Goal: Task Accomplishment & Management: Complete application form

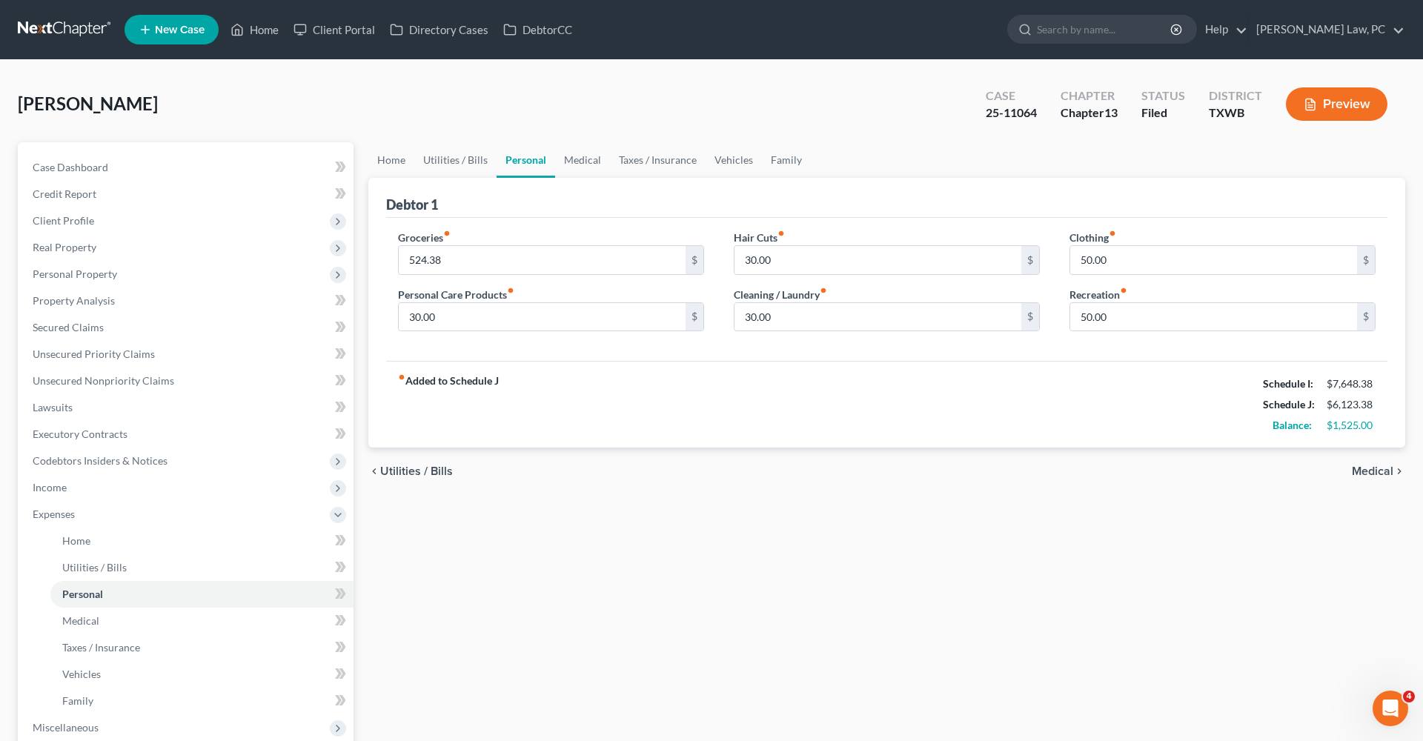
click at [63, 31] on link at bounding box center [65, 29] width 95 height 27
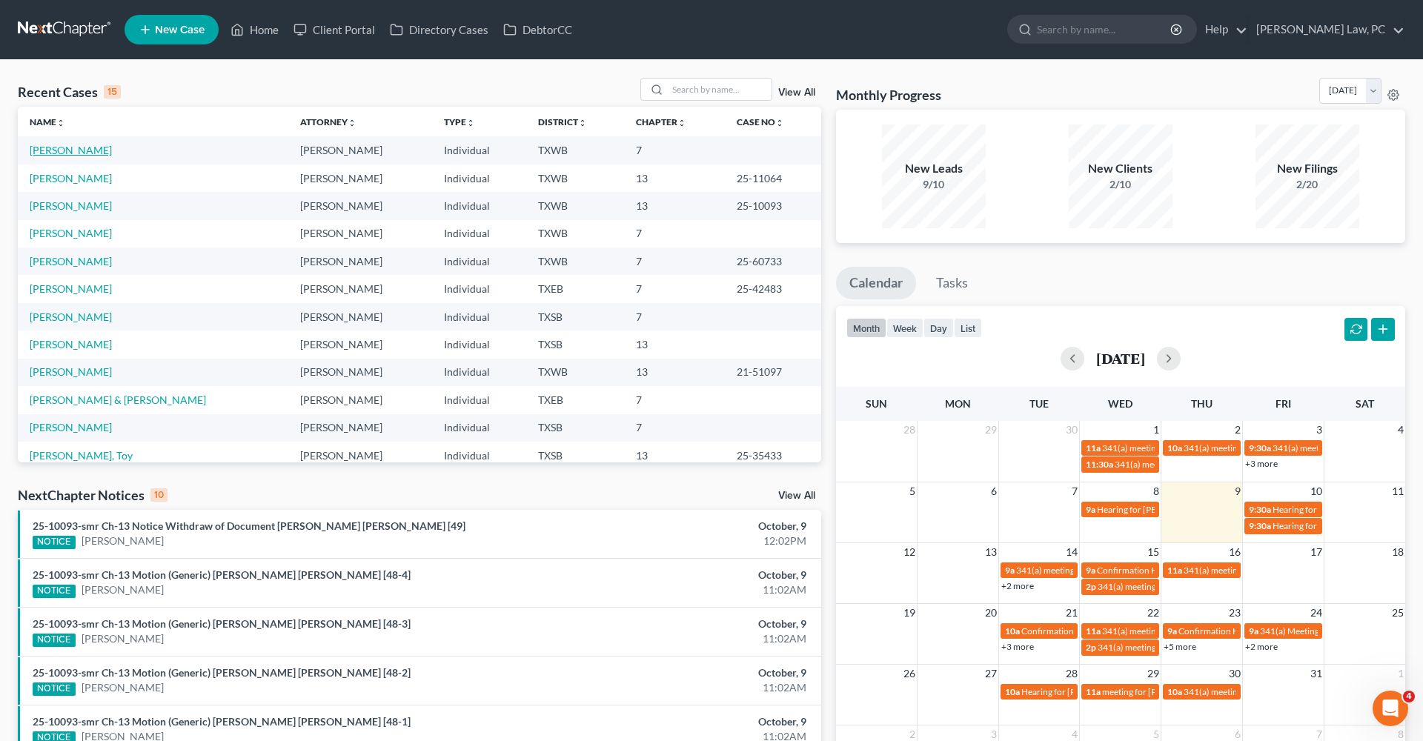
click at [54, 152] on link "[PERSON_NAME]" at bounding box center [71, 150] width 82 height 13
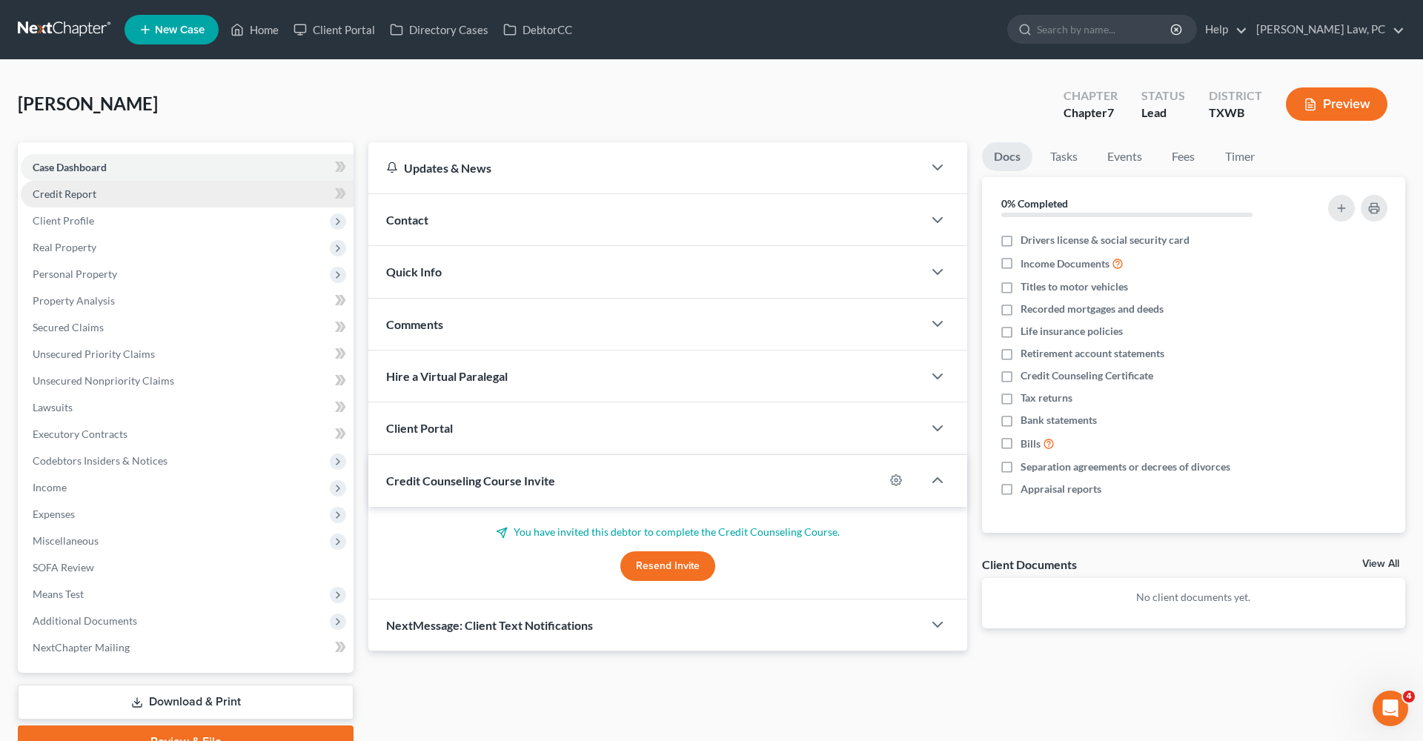
click at [76, 196] on span "Credit Report" at bounding box center [65, 194] width 64 height 13
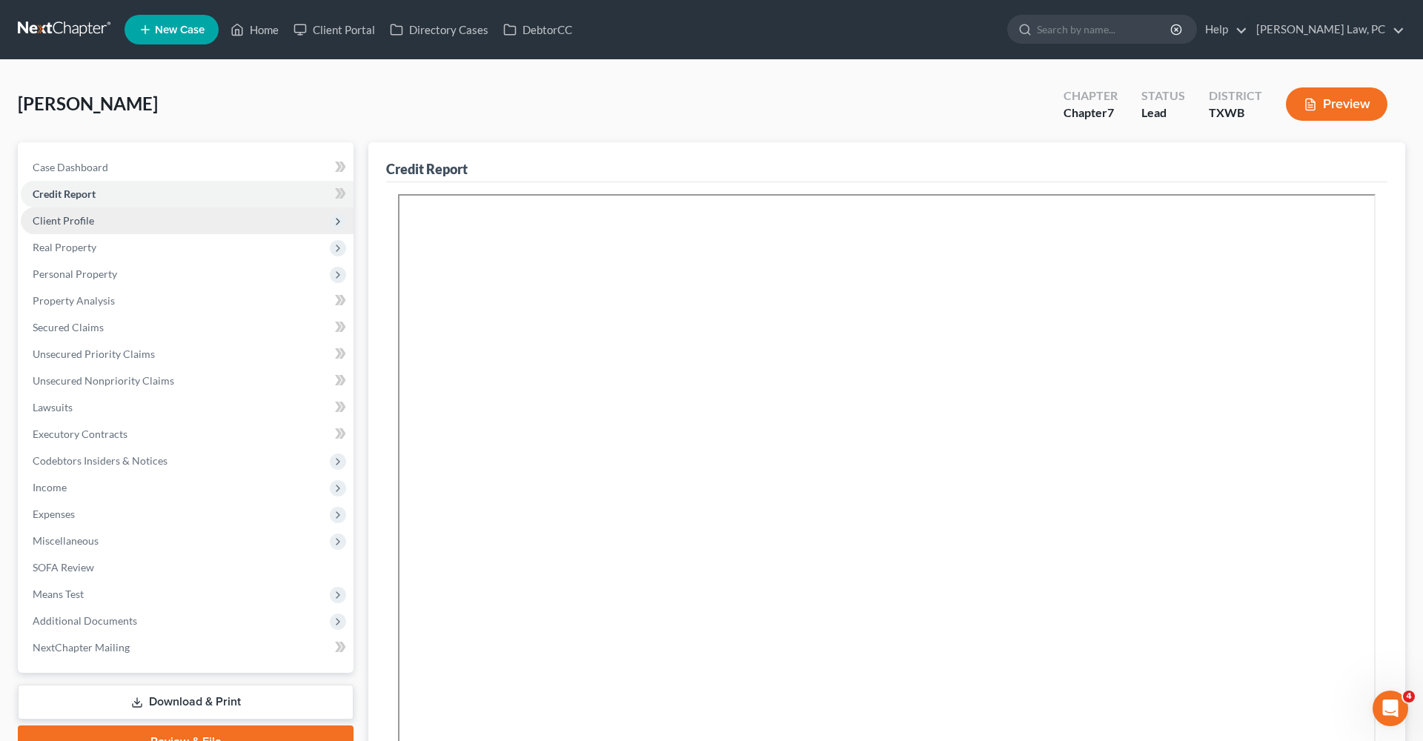
click at [79, 223] on span "Client Profile" at bounding box center [64, 220] width 62 height 13
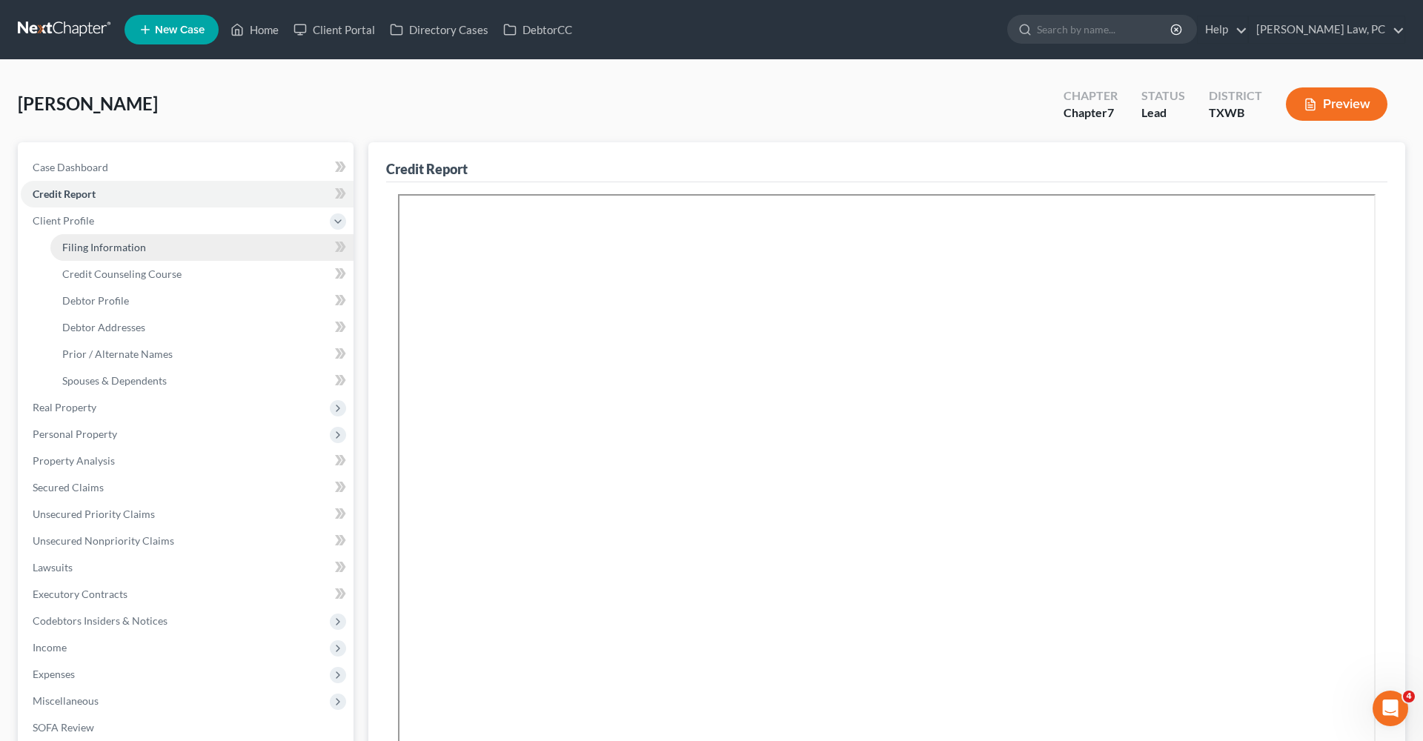
click at [111, 251] on span "Filing Information" at bounding box center [104, 247] width 84 height 13
select select "1"
select select "0"
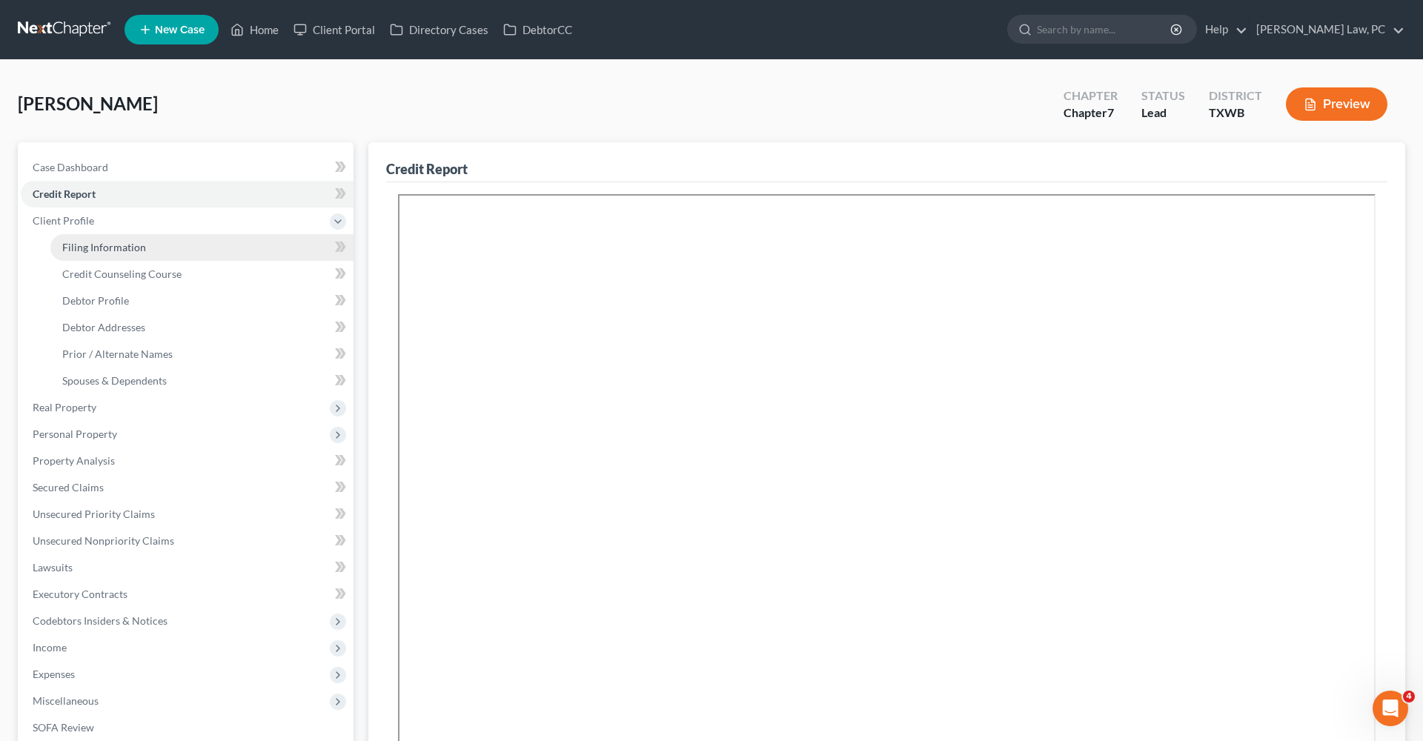
select select "45"
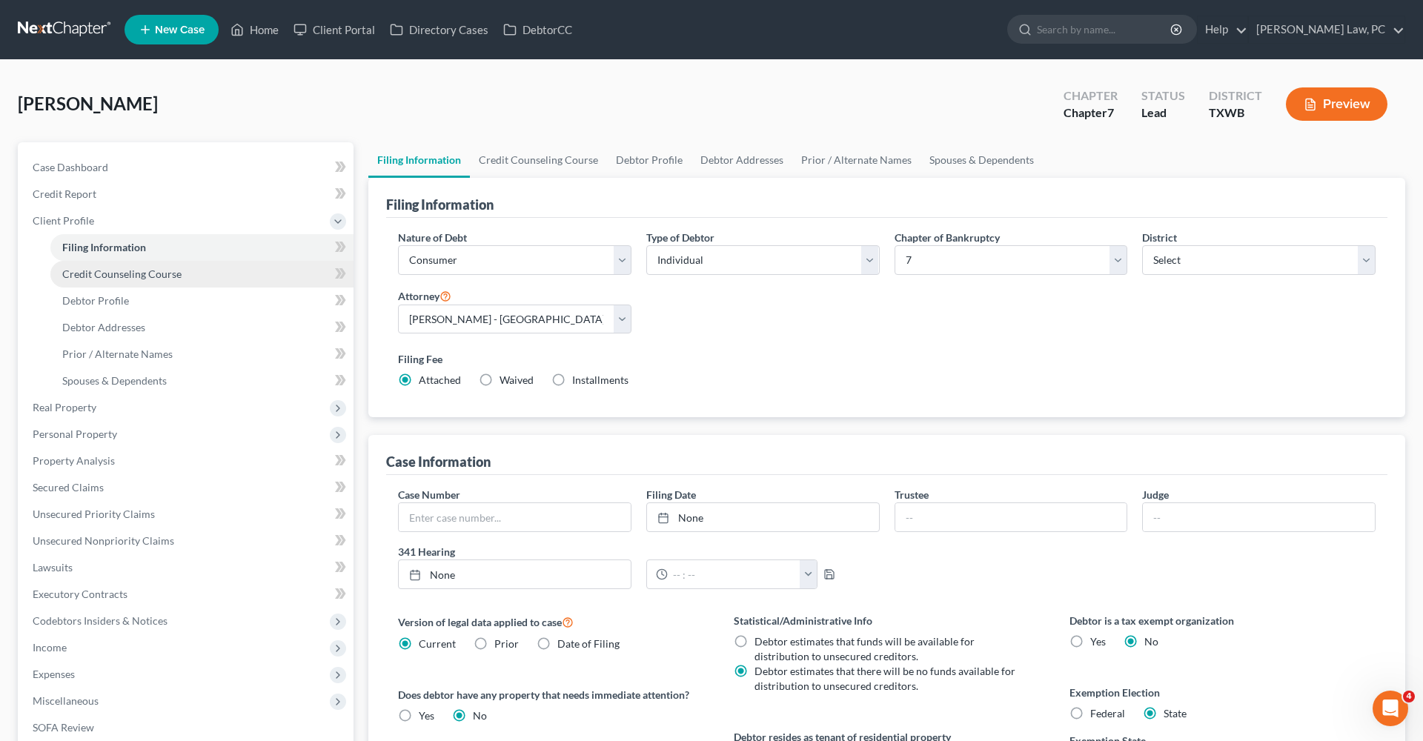
click at [125, 272] on span "Credit Counseling Course" at bounding box center [121, 274] width 119 height 13
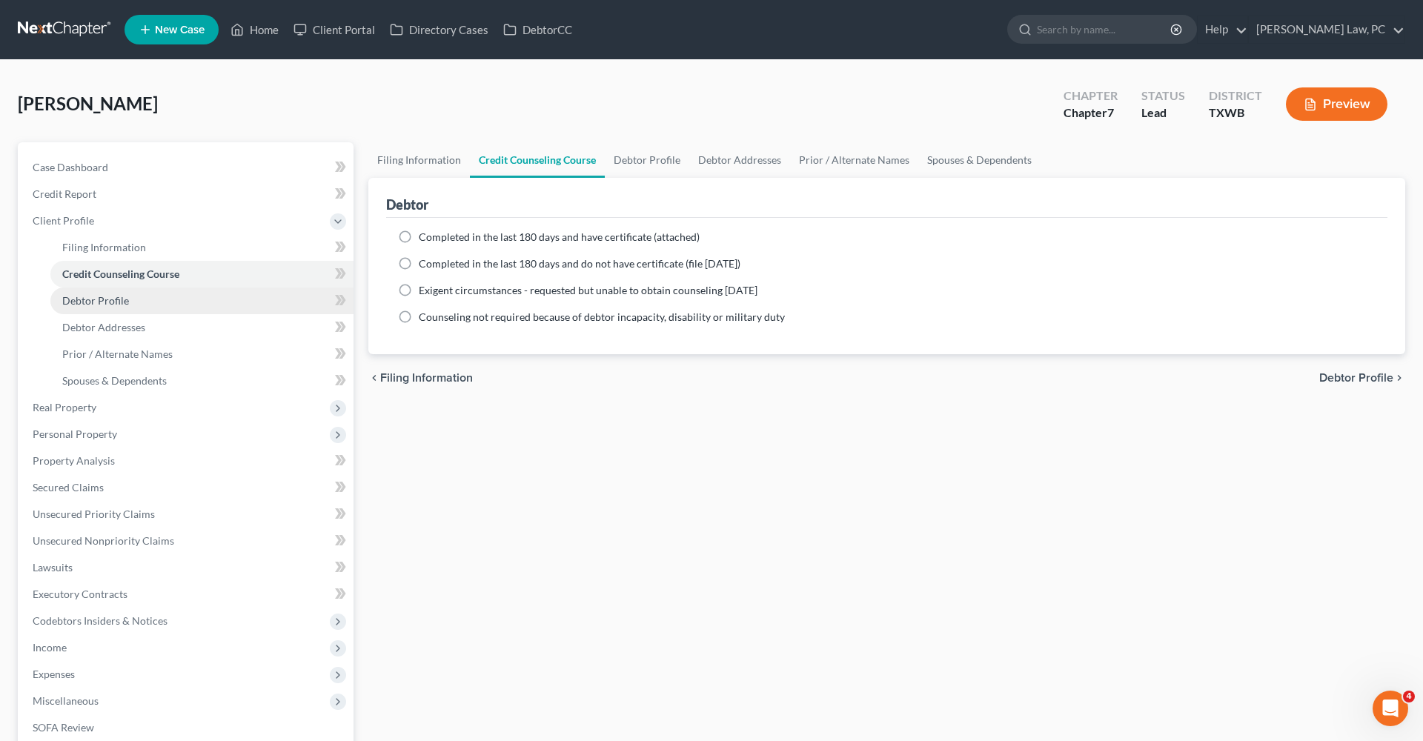
click at [109, 304] on span "Debtor Profile" at bounding box center [95, 300] width 67 height 13
select select "1"
select select "4"
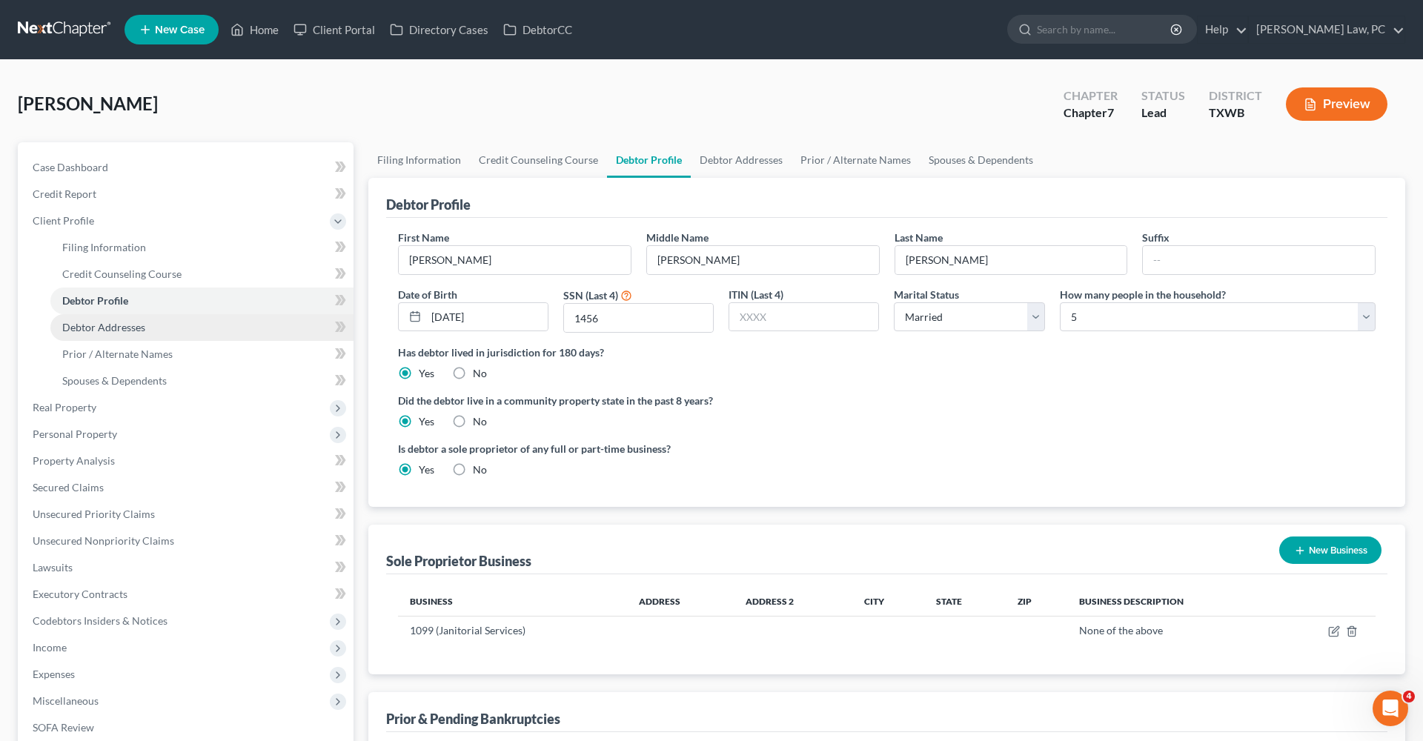
click at [111, 328] on span "Debtor Addresses" at bounding box center [103, 327] width 83 height 13
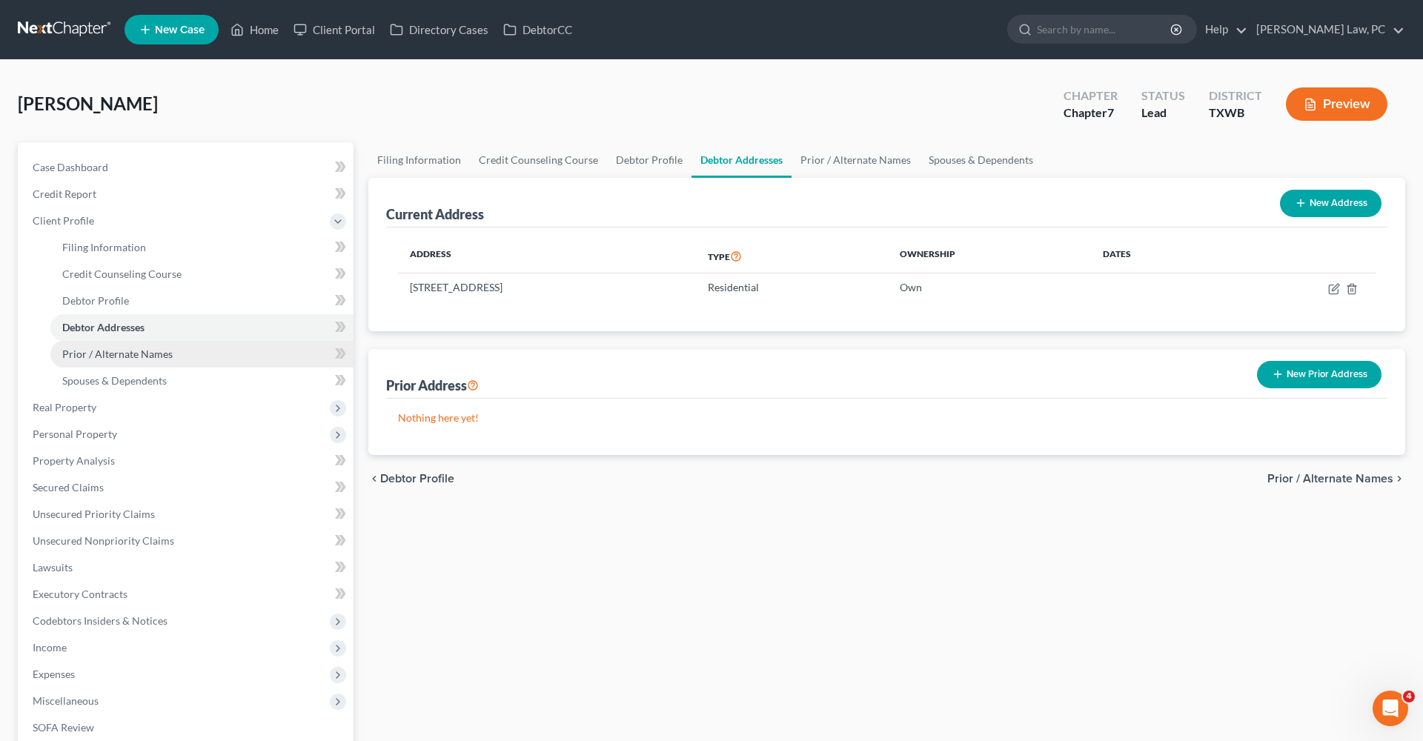
click at [120, 347] on link "Prior / Alternate Names" at bounding box center [201, 354] width 303 height 27
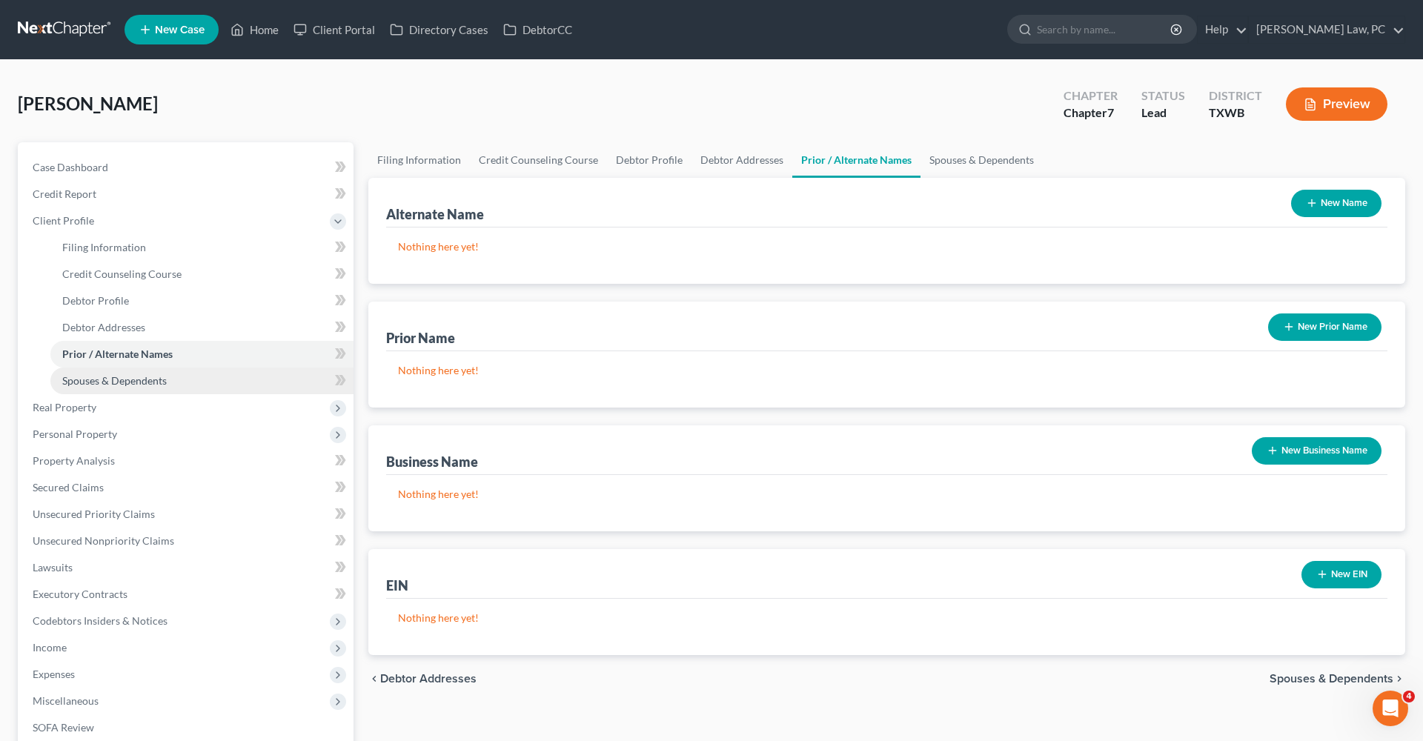
click at [138, 383] on span "Spouses & Dependents" at bounding box center [114, 380] width 105 height 13
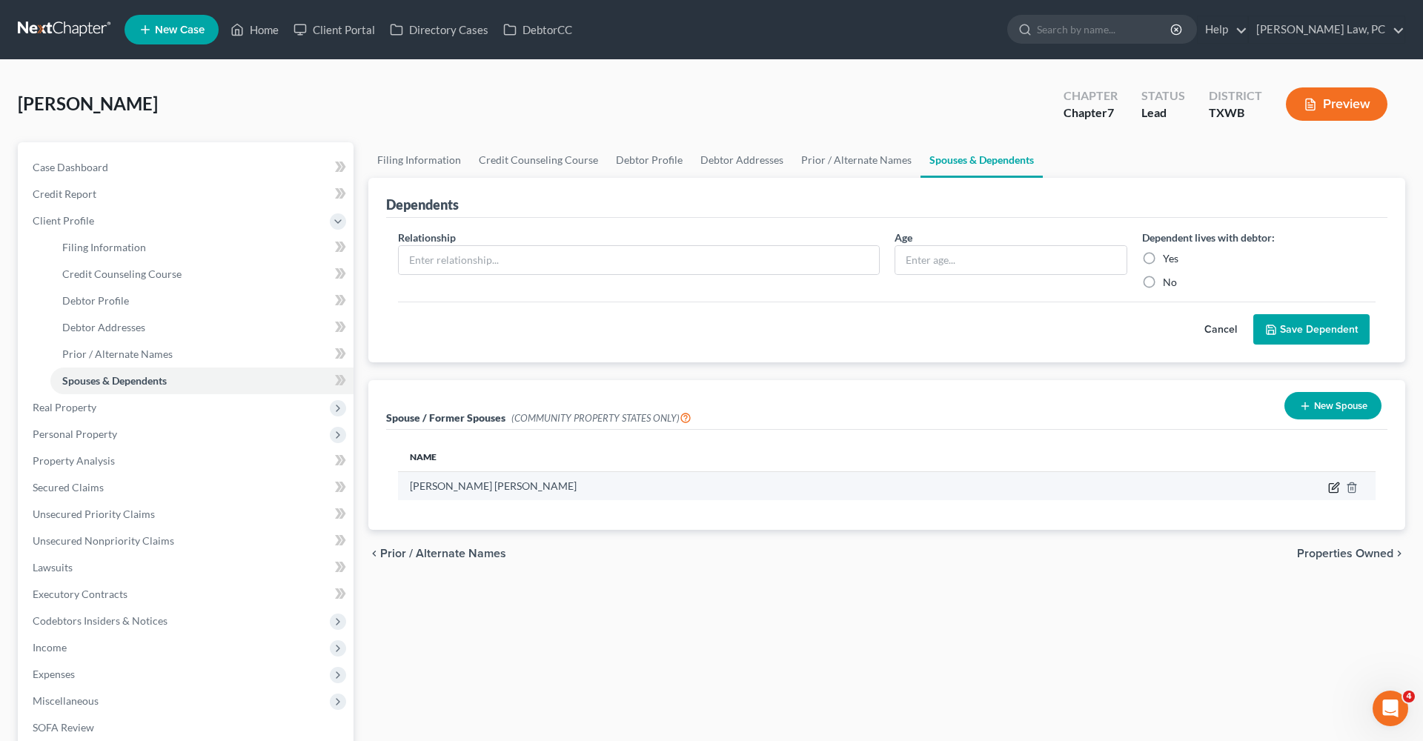
click at [1334, 491] on icon "button" at bounding box center [1335, 488] width 12 height 12
select select "8"
select select "45"
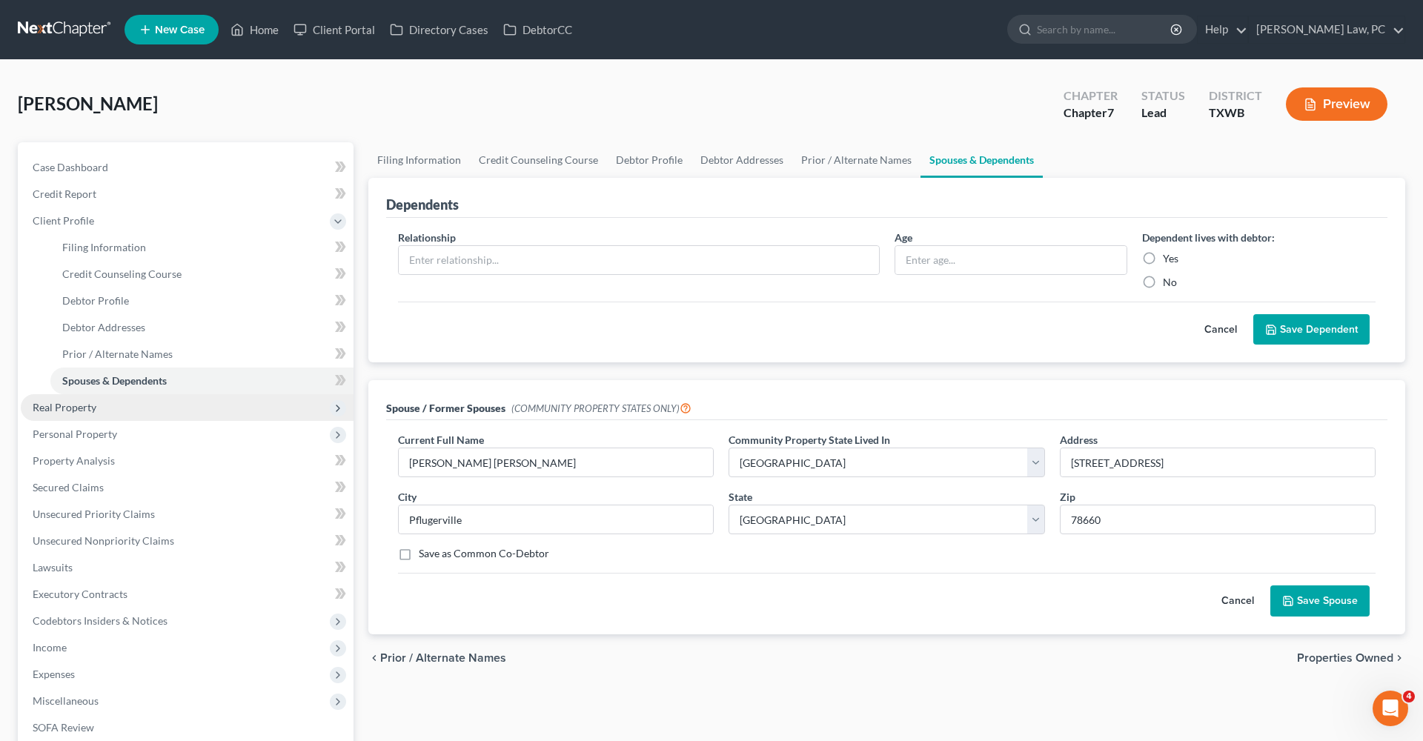
click at [73, 400] on span "Real Property" at bounding box center [187, 407] width 333 height 27
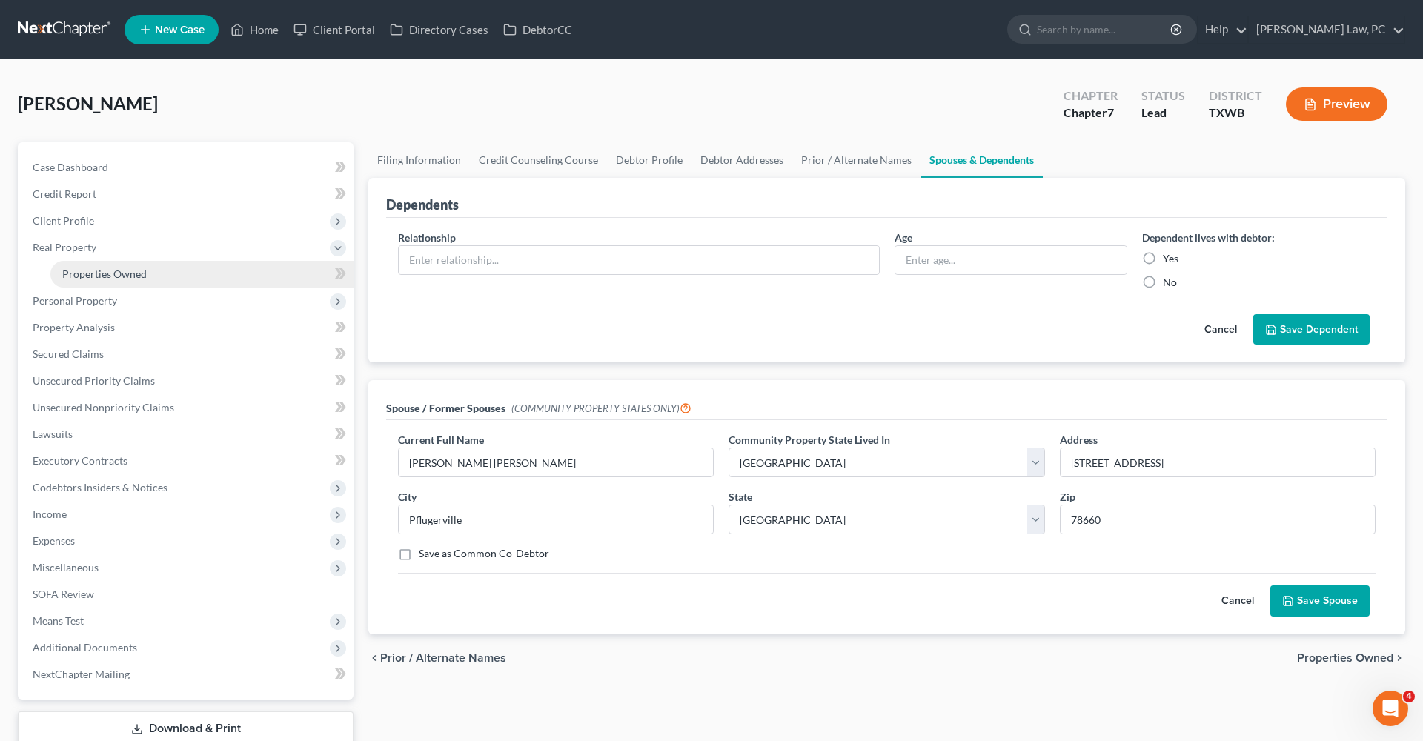
click at [112, 274] on span "Properties Owned" at bounding box center [104, 274] width 85 height 13
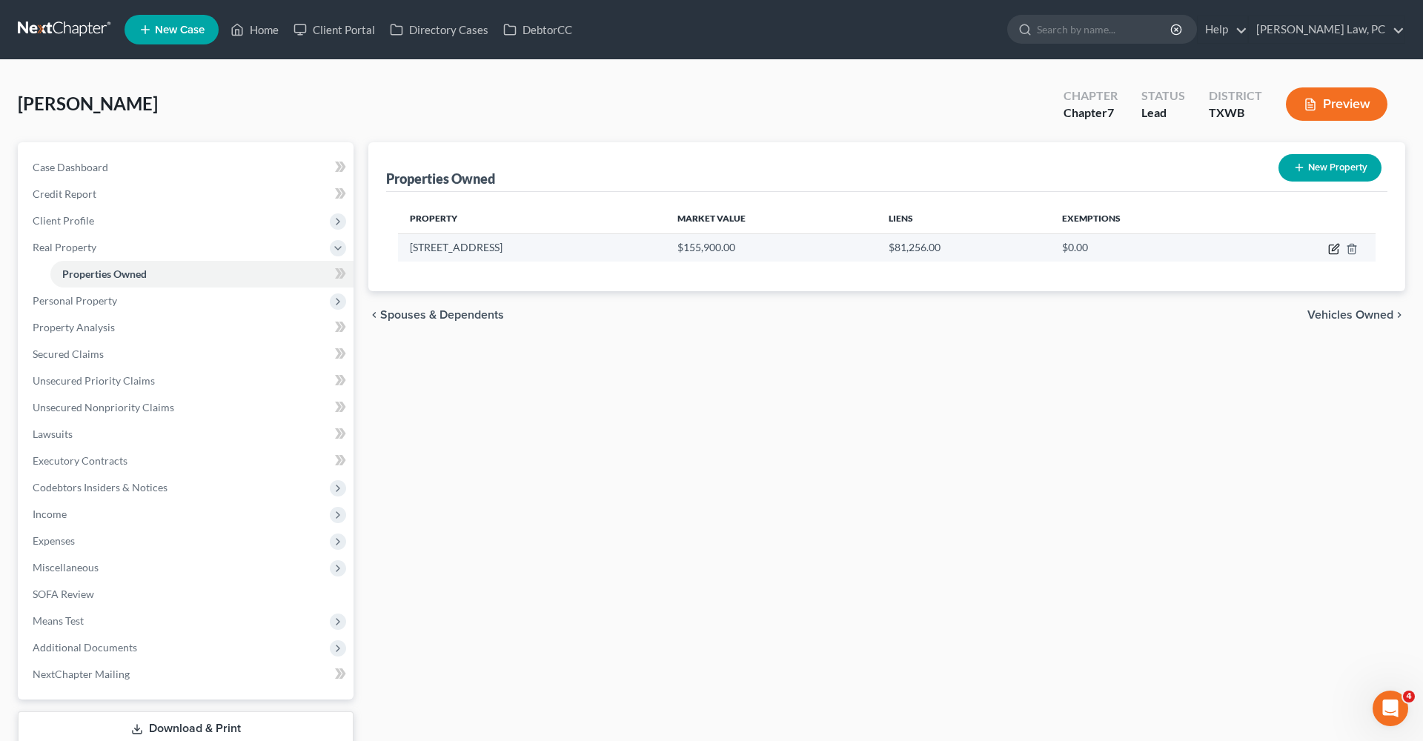
click at [1335, 248] on icon "button" at bounding box center [1335, 249] width 12 height 12
select select "45"
select select "0"
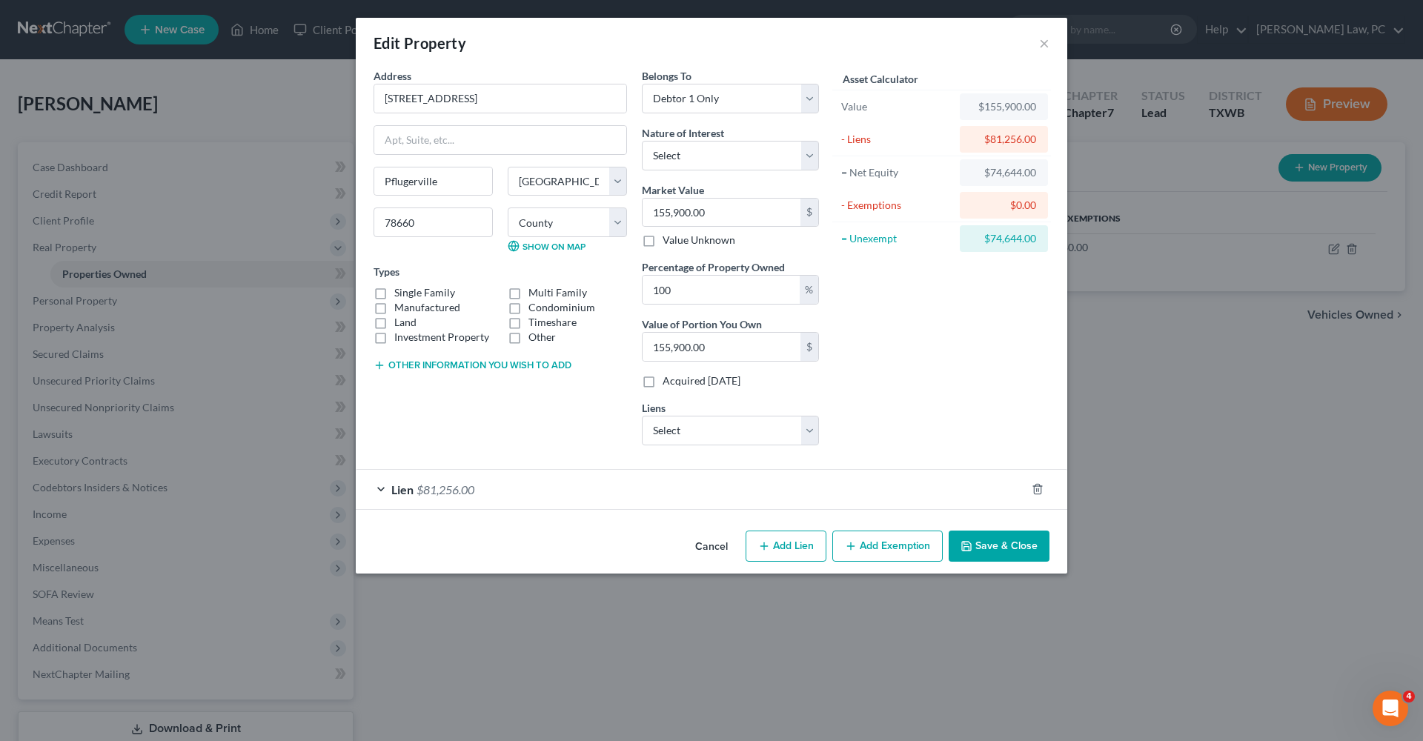
click at [414, 293] on label "Single Family" at bounding box center [424, 292] width 61 height 15
click at [410, 293] on input "Single Family" at bounding box center [405, 290] width 10 height 10
checkbox input "true"
click at [515, 495] on div "Lien $81,256.00" at bounding box center [691, 489] width 670 height 39
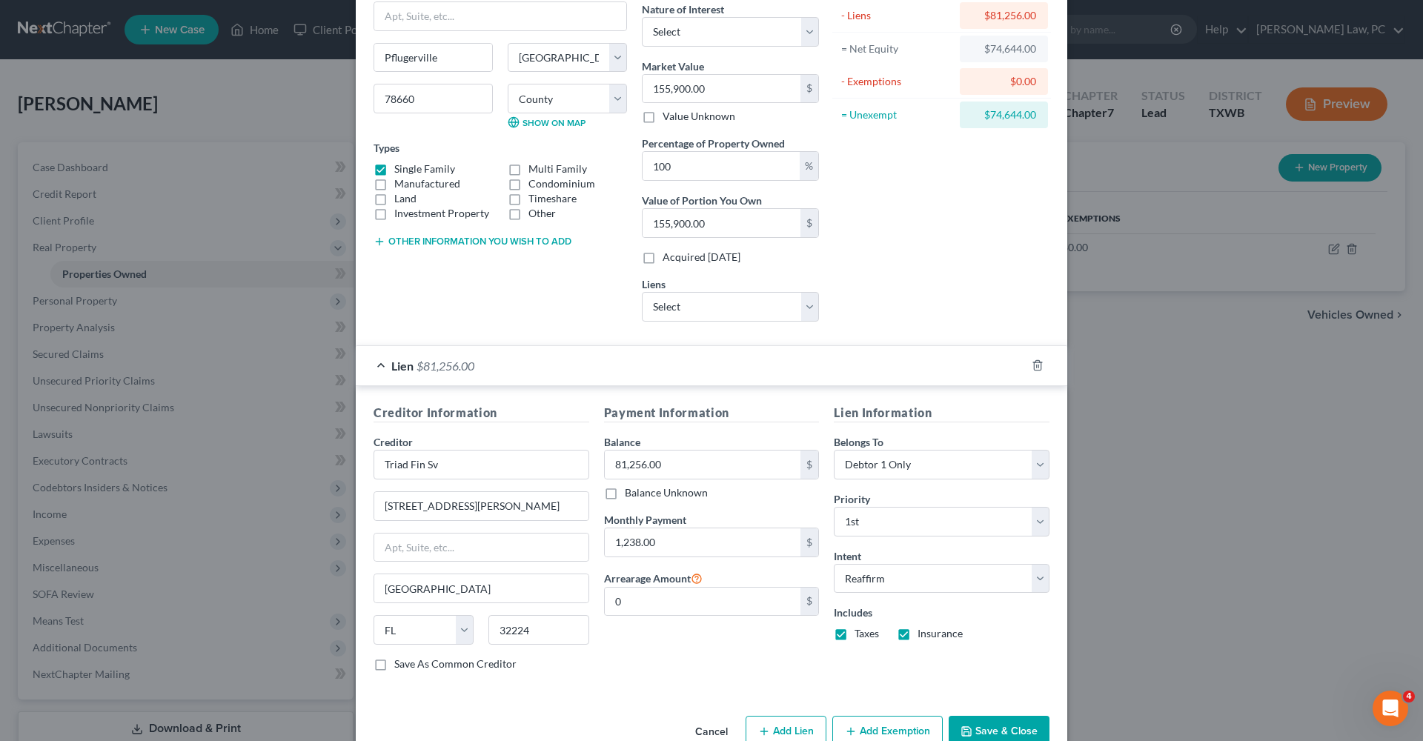
scroll to position [125, 0]
click at [381, 364] on div "Lien $81,256.00" at bounding box center [691, 364] width 670 height 39
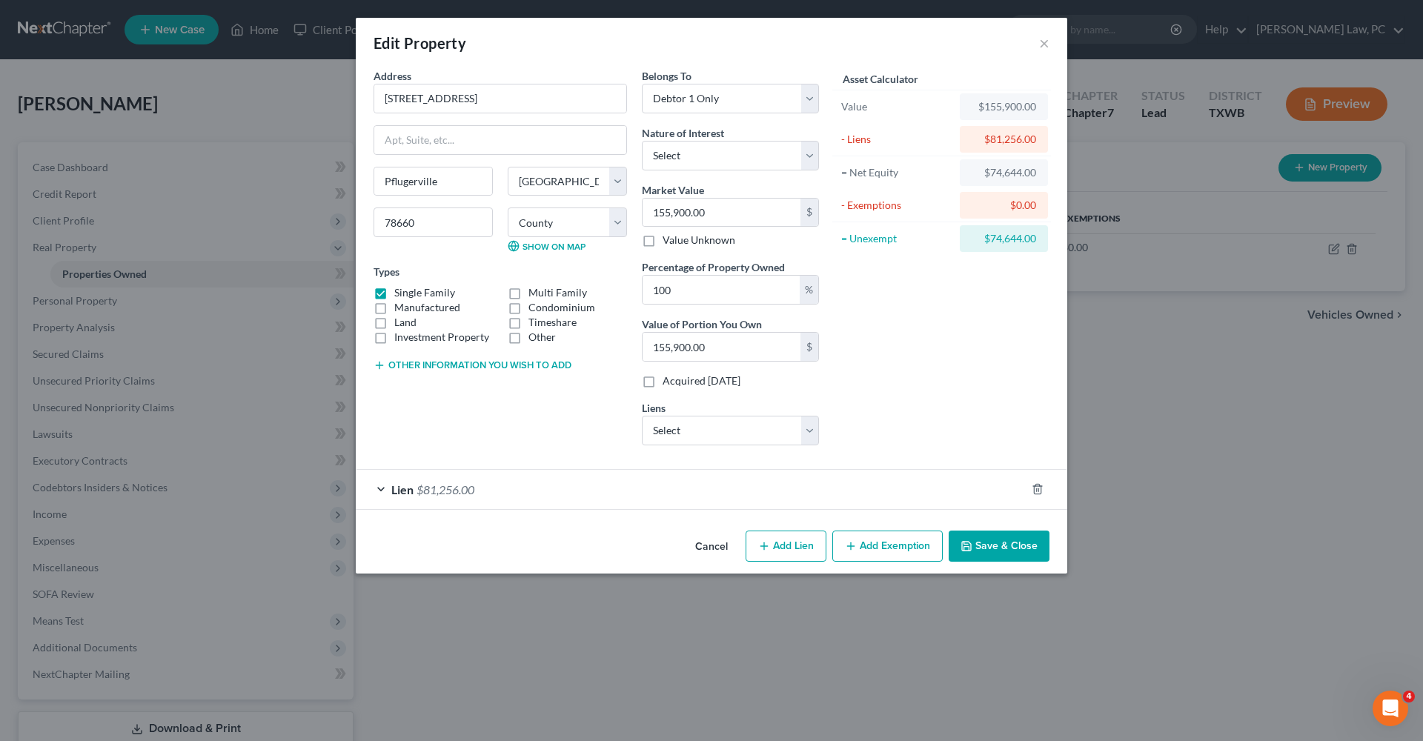
scroll to position [0, 0]
click at [649, 136] on label "Nature of Interest" at bounding box center [683, 133] width 82 height 16
select select "0"
click at [901, 546] on button "Add Exemption" at bounding box center [888, 546] width 110 height 31
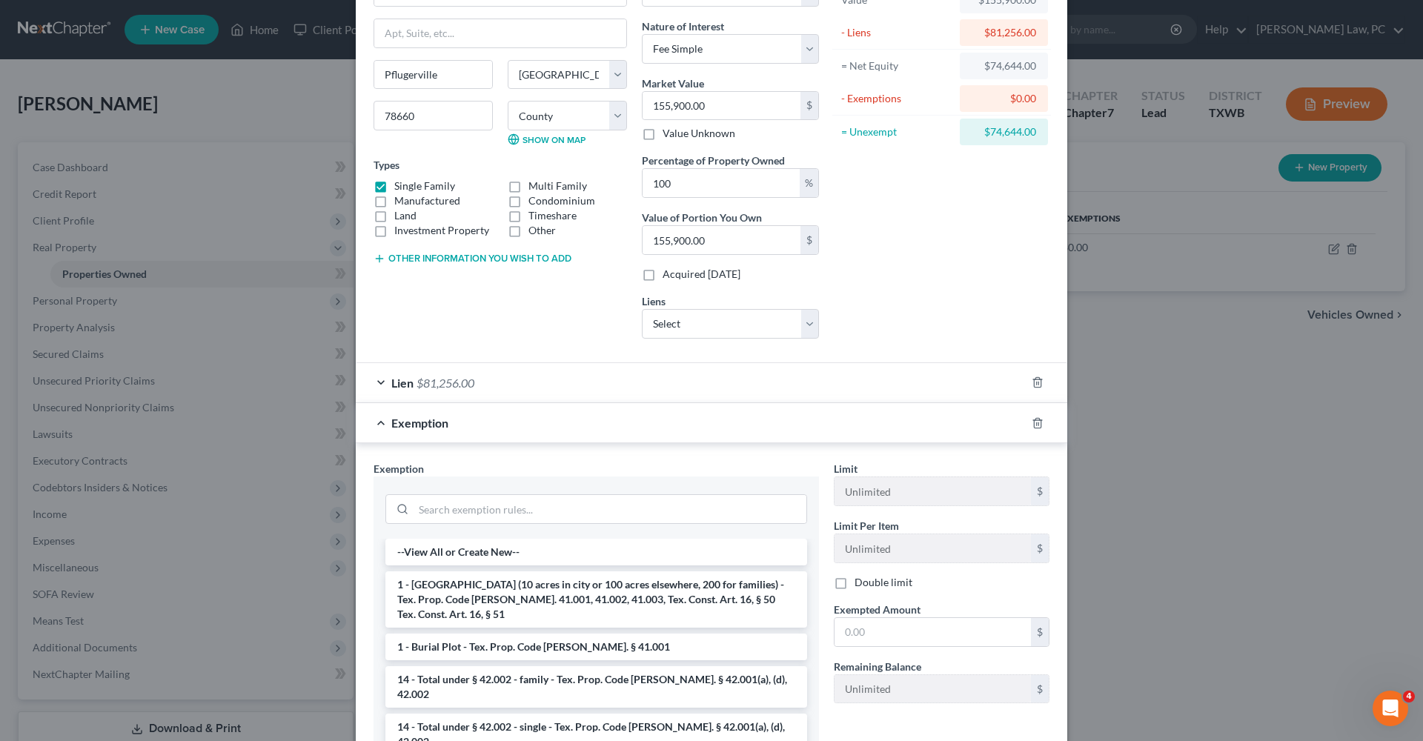
scroll to position [123, 0]
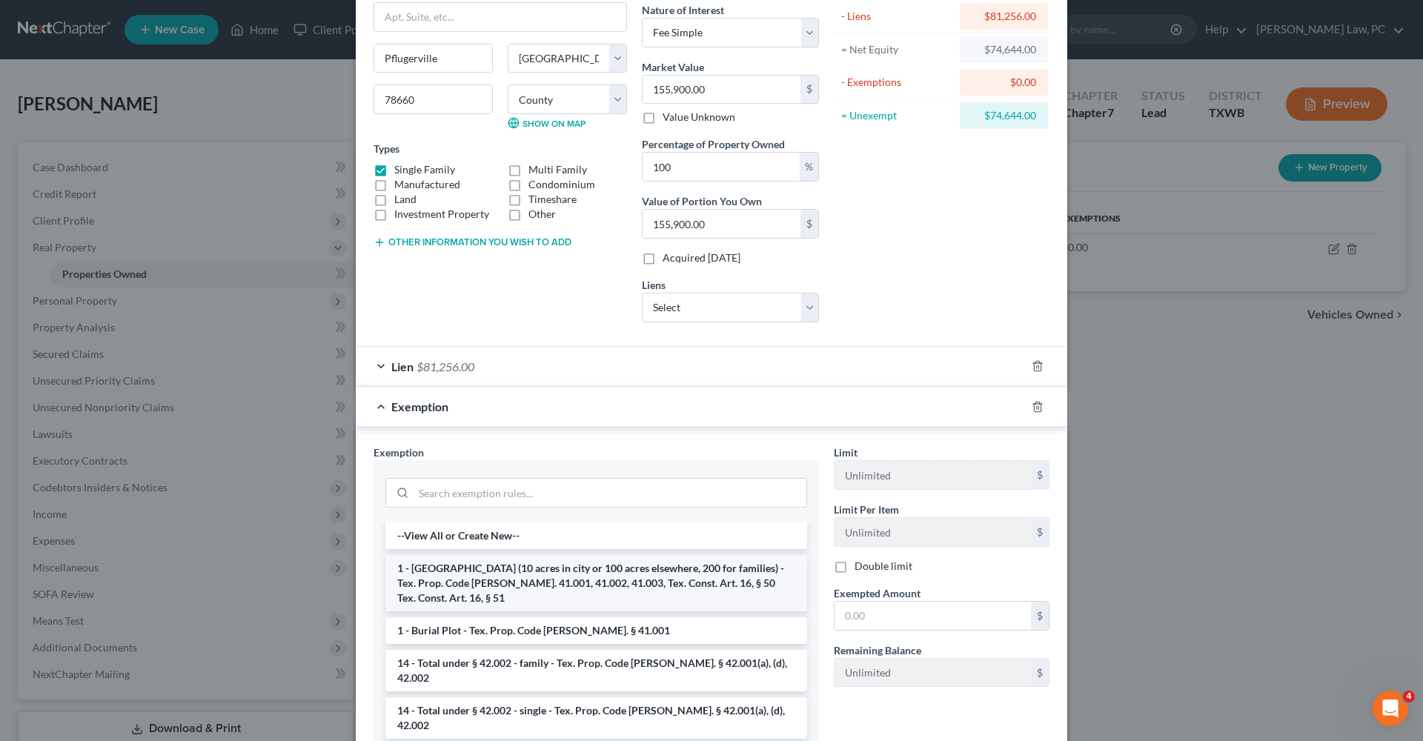
click at [724, 584] on li "1 - Homestead (10 acres in city or 100 acres elsewhere, 200 for families) - Tex…" at bounding box center [597, 583] width 422 height 56
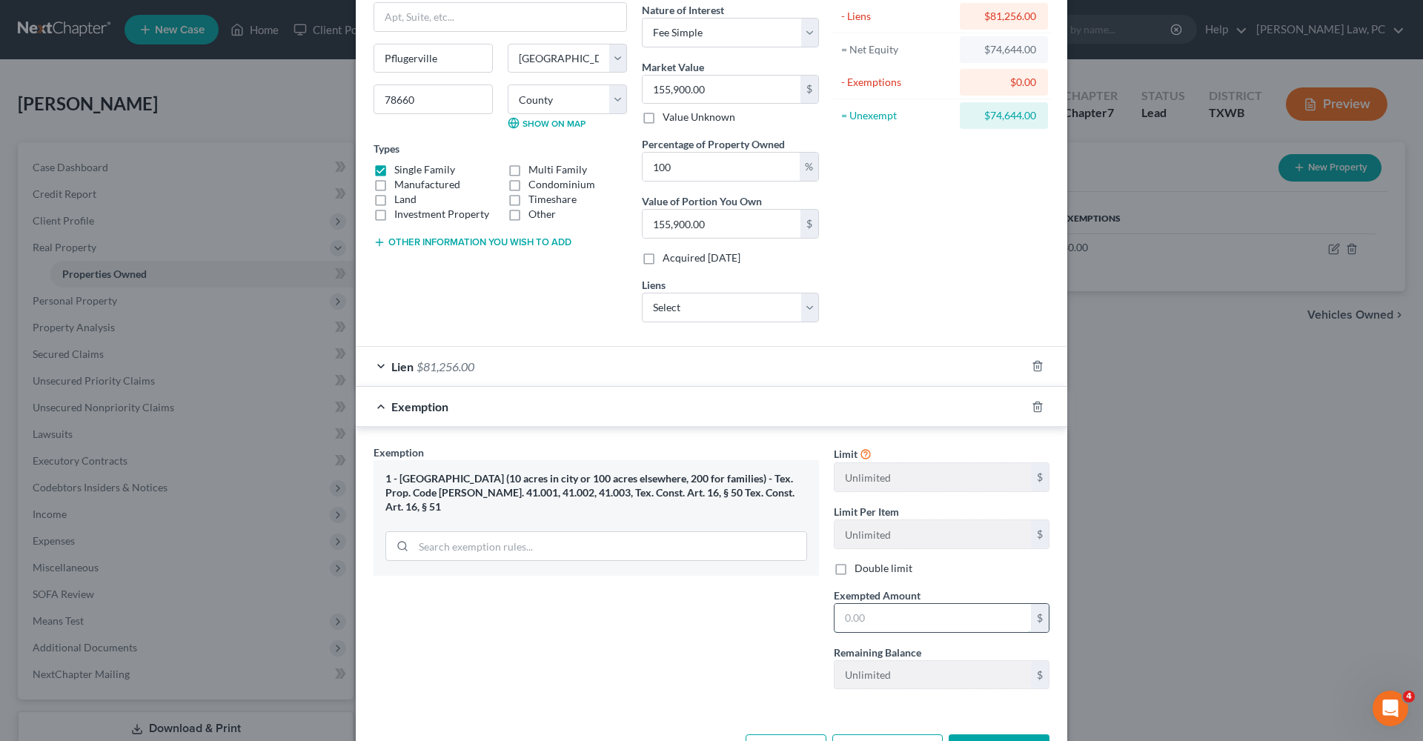
click at [956, 614] on input "text" at bounding box center [933, 618] width 196 height 28
type input "74,644"
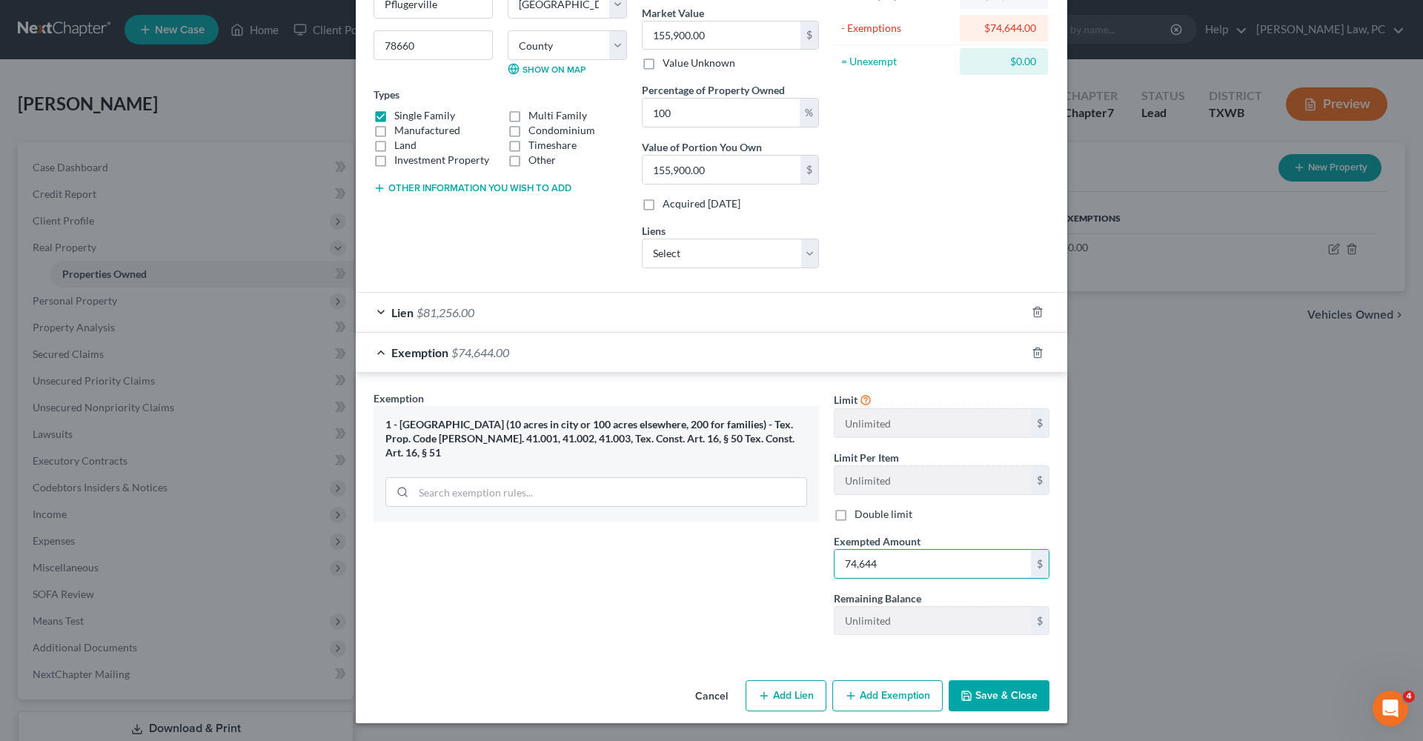
scroll to position [176, 0]
click at [1025, 707] on button "Save & Close" at bounding box center [999, 696] width 101 height 31
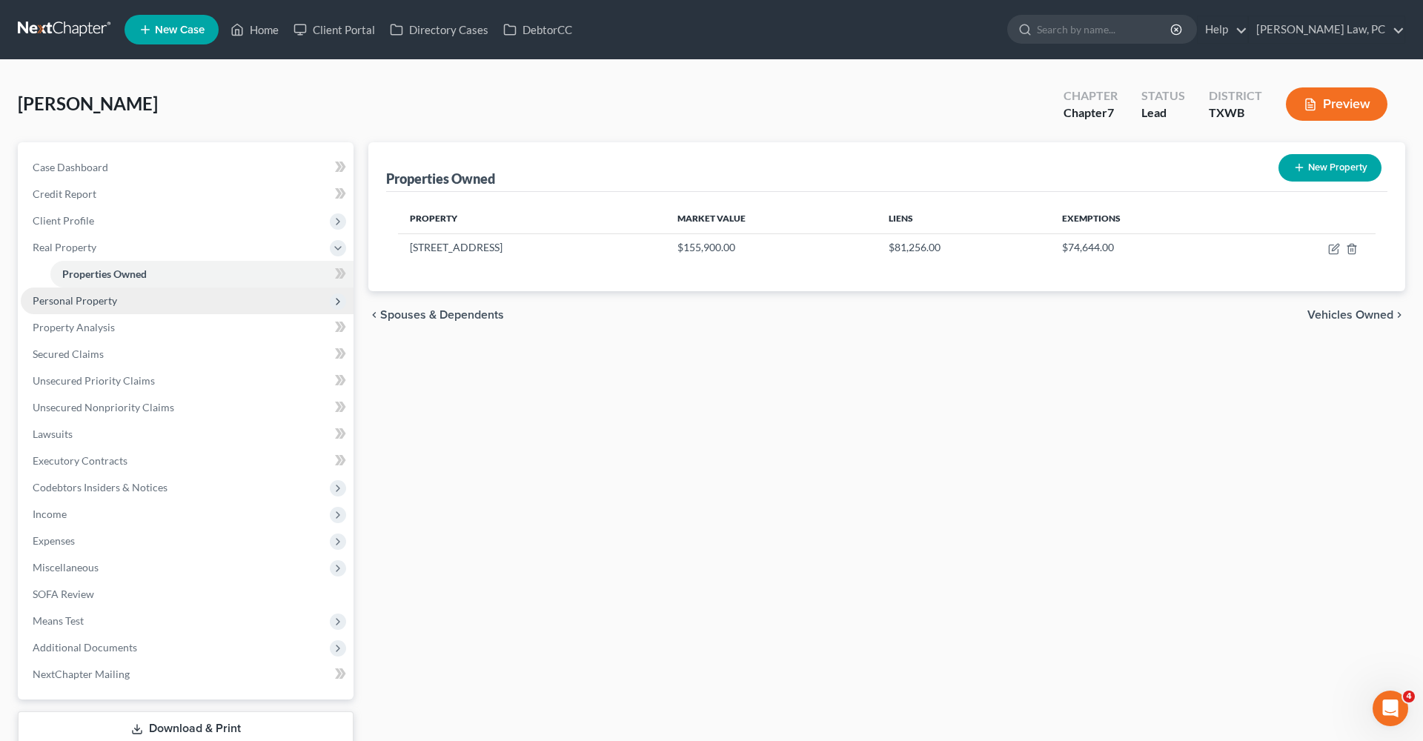
click at [98, 297] on span "Personal Property" at bounding box center [75, 300] width 85 height 13
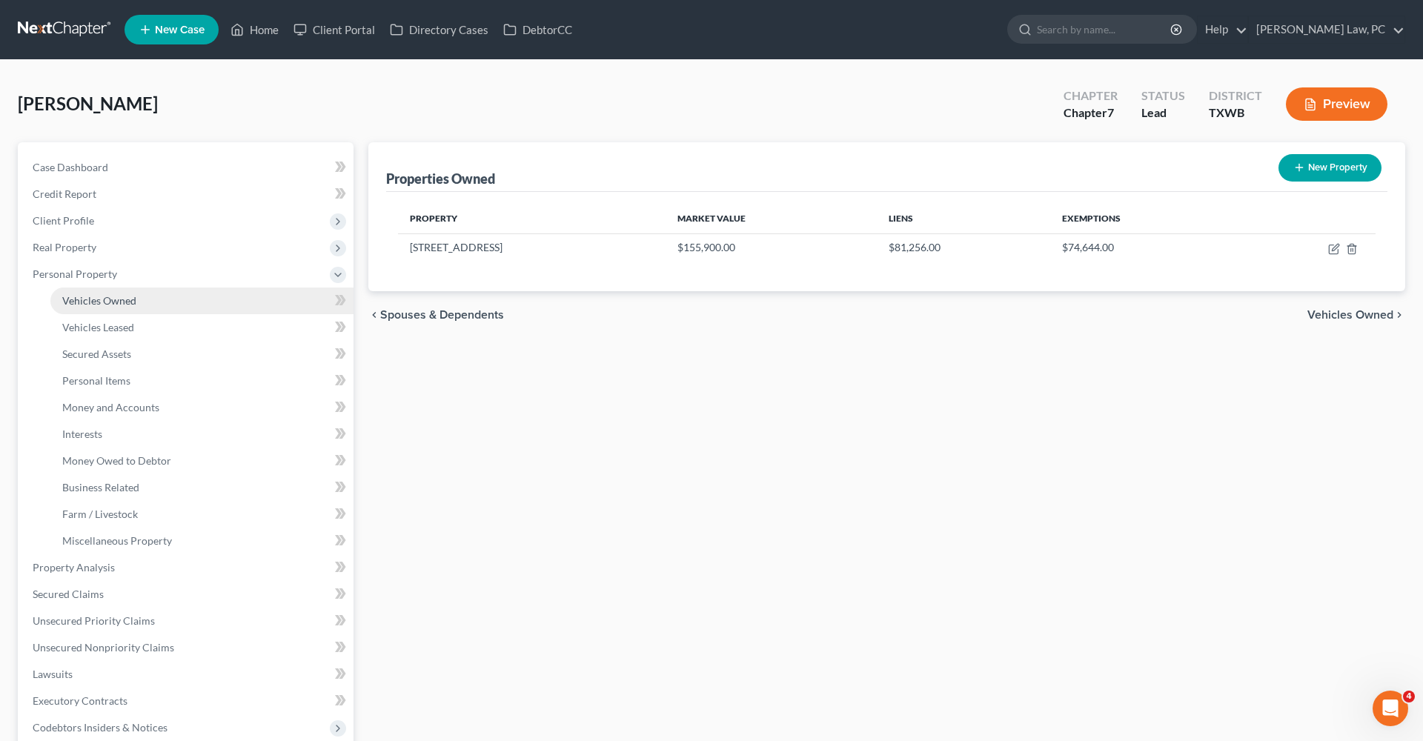
click at [105, 302] on span "Vehicles Owned" at bounding box center [99, 300] width 74 height 13
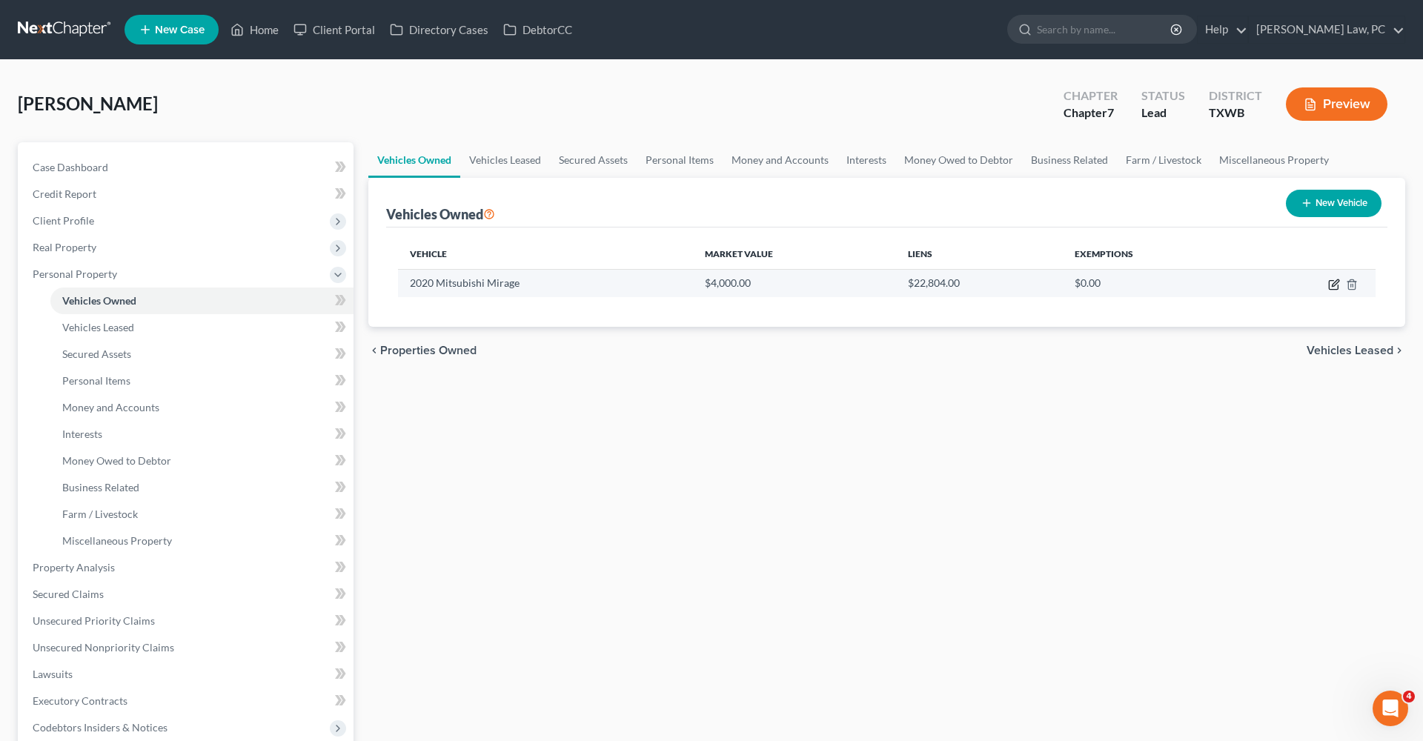
click at [1337, 282] on icon "button" at bounding box center [1335, 285] width 12 height 12
select select "0"
select select "6"
select select "1"
select select "0"
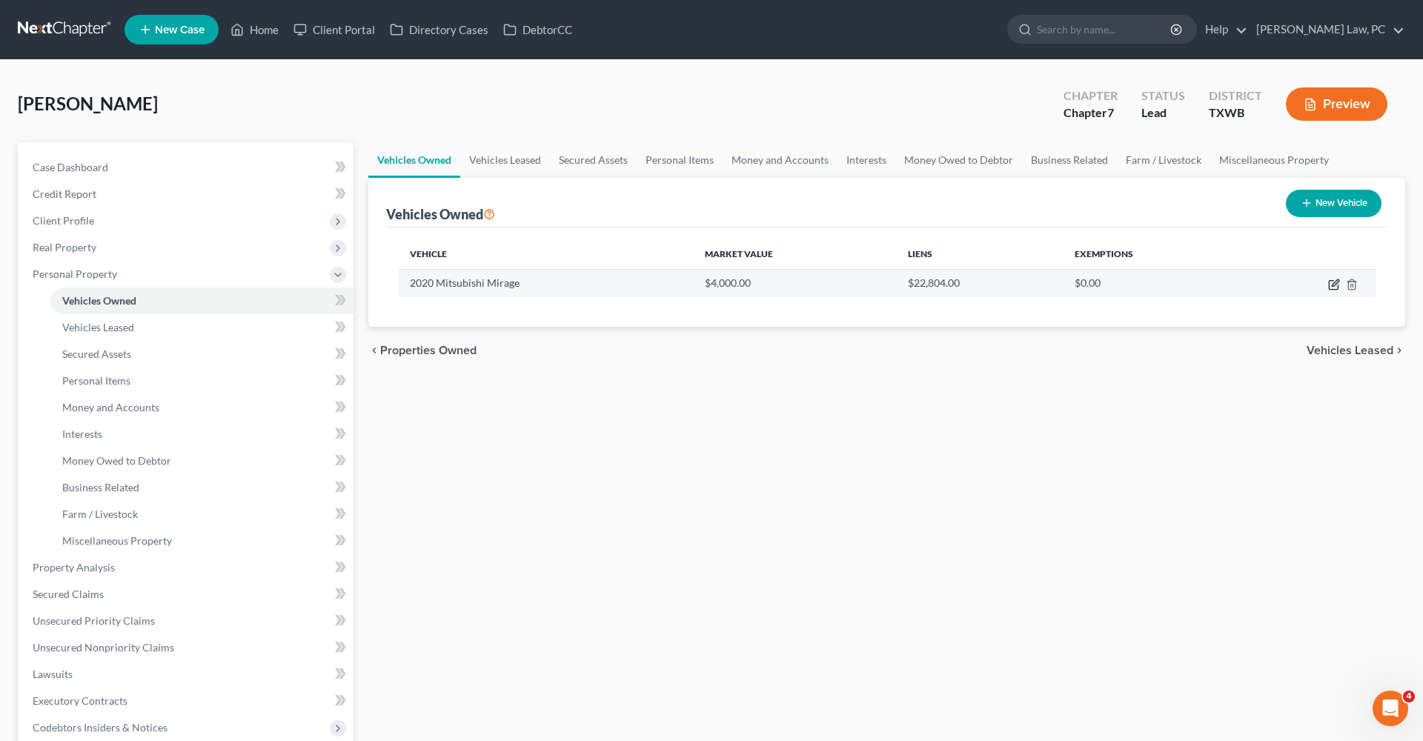
select select "3"
select select "0"
select select "1"
select select "2"
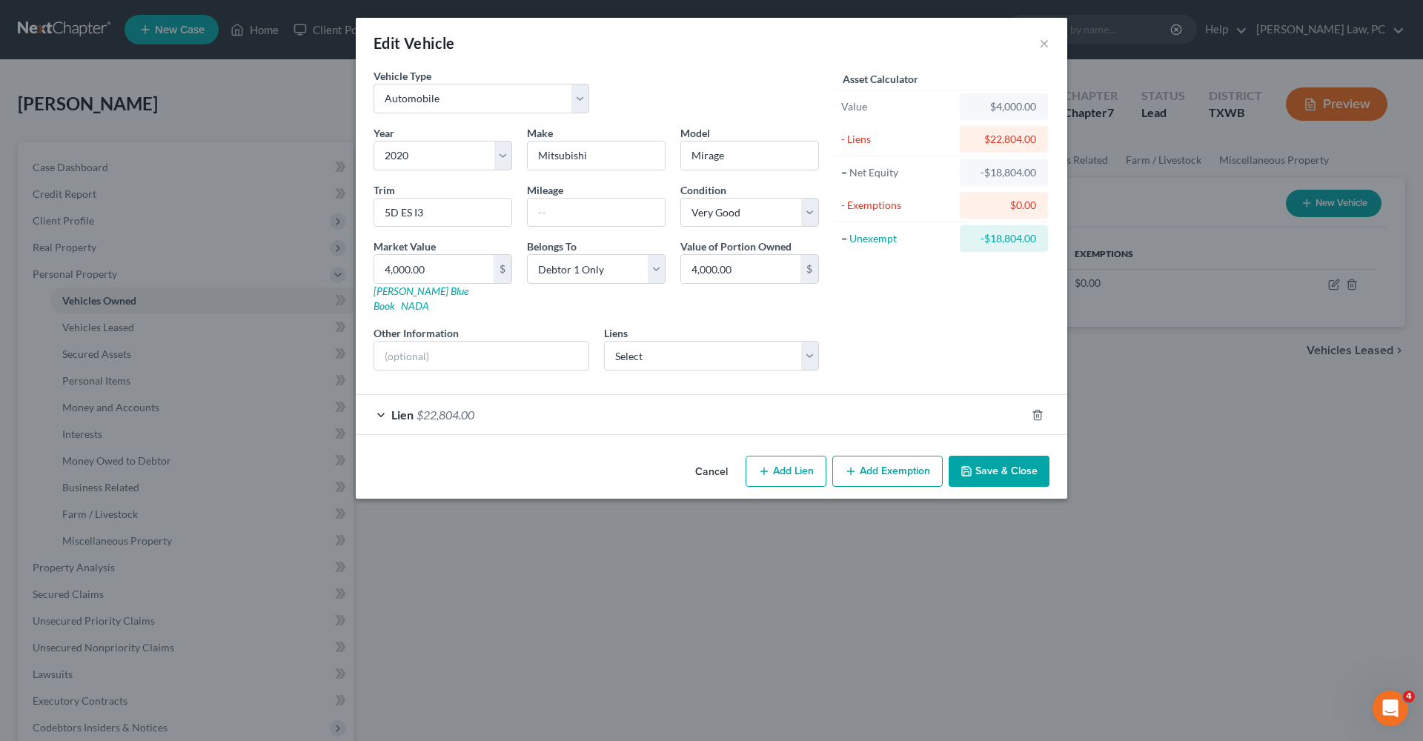
click at [548, 404] on div "Lien $22,804.00" at bounding box center [691, 414] width 670 height 39
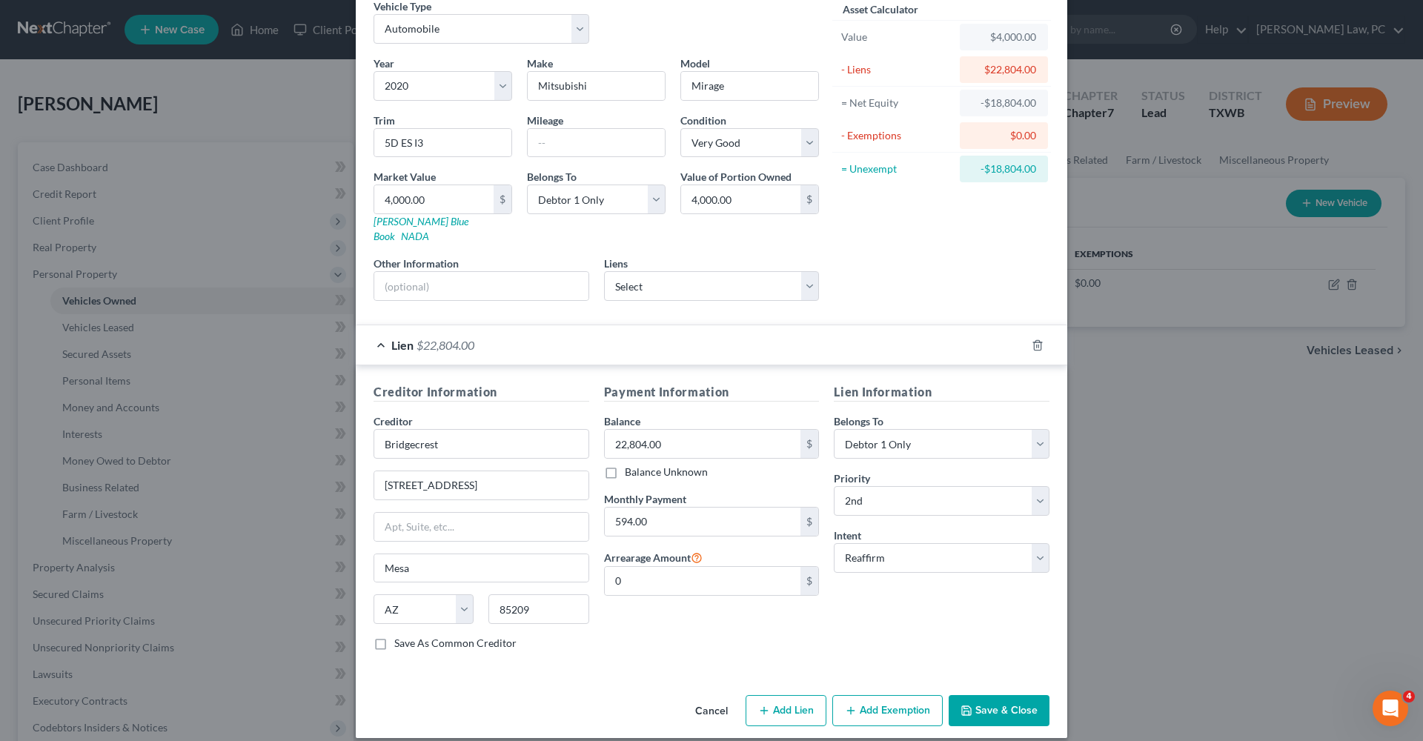
scroll to position [69, 0]
click at [985, 696] on button "Save & Close" at bounding box center [999, 711] width 101 height 31
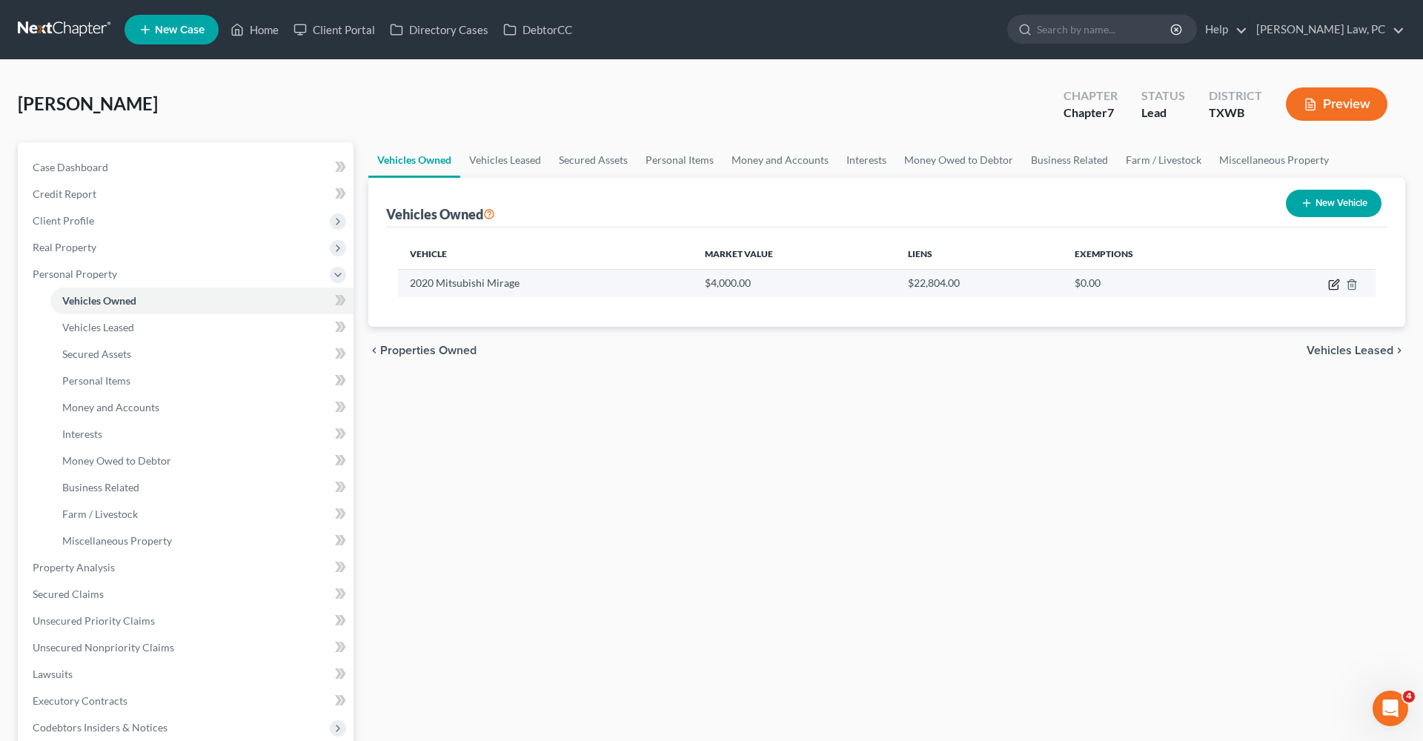
click at [1337, 282] on icon "button" at bounding box center [1335, 285] width 12 height 12
select select "0"
select select "6"
select select "1"
select select "0"
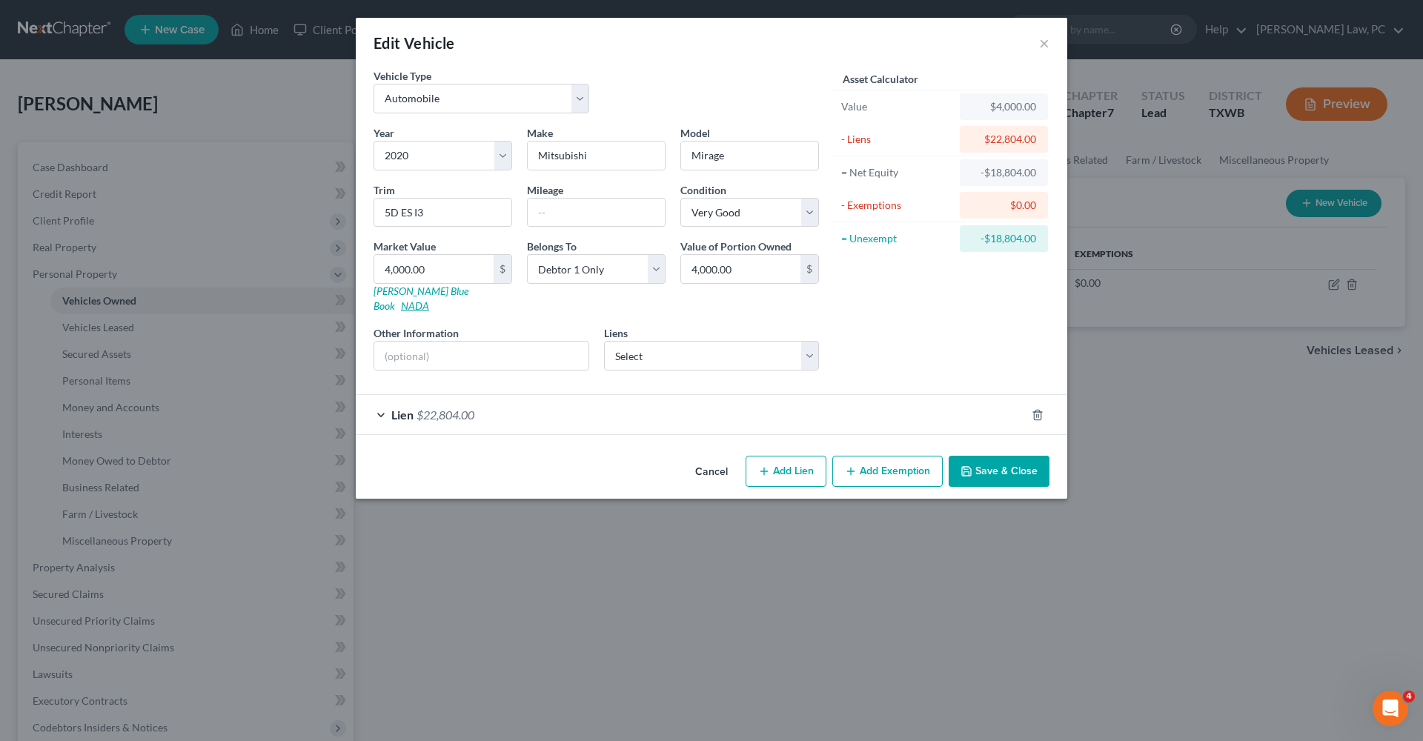
click at [429, 300] on link "NADA" at bounding box center [415, 306] width 28 height 13
click at [985, 468] on button "Save & Close" at bounding box center [999, 471] width 101 height 31
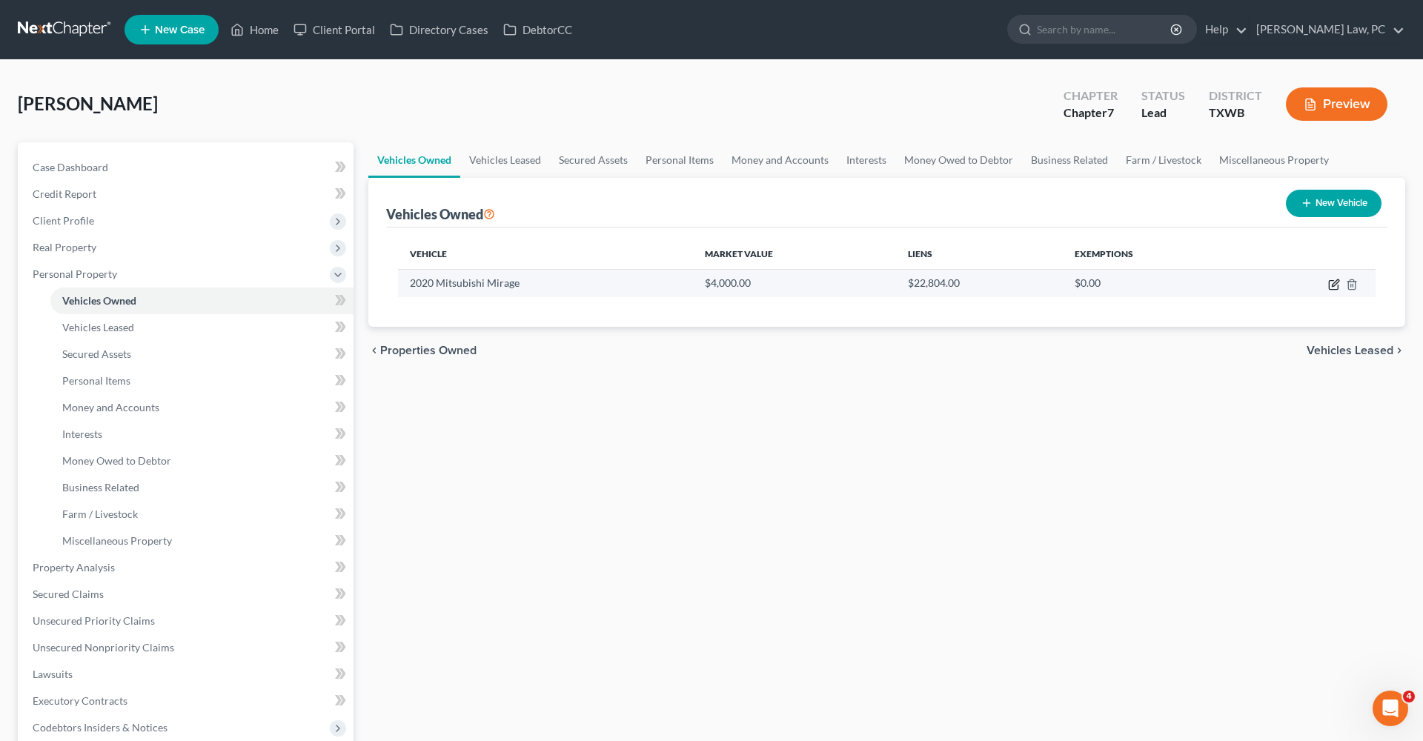
click at [1334, 281] on icon "button" at bounding box center [1333, 285] width 9 height 9
select select "0"
select select "6"
select select "1"
select select "0"
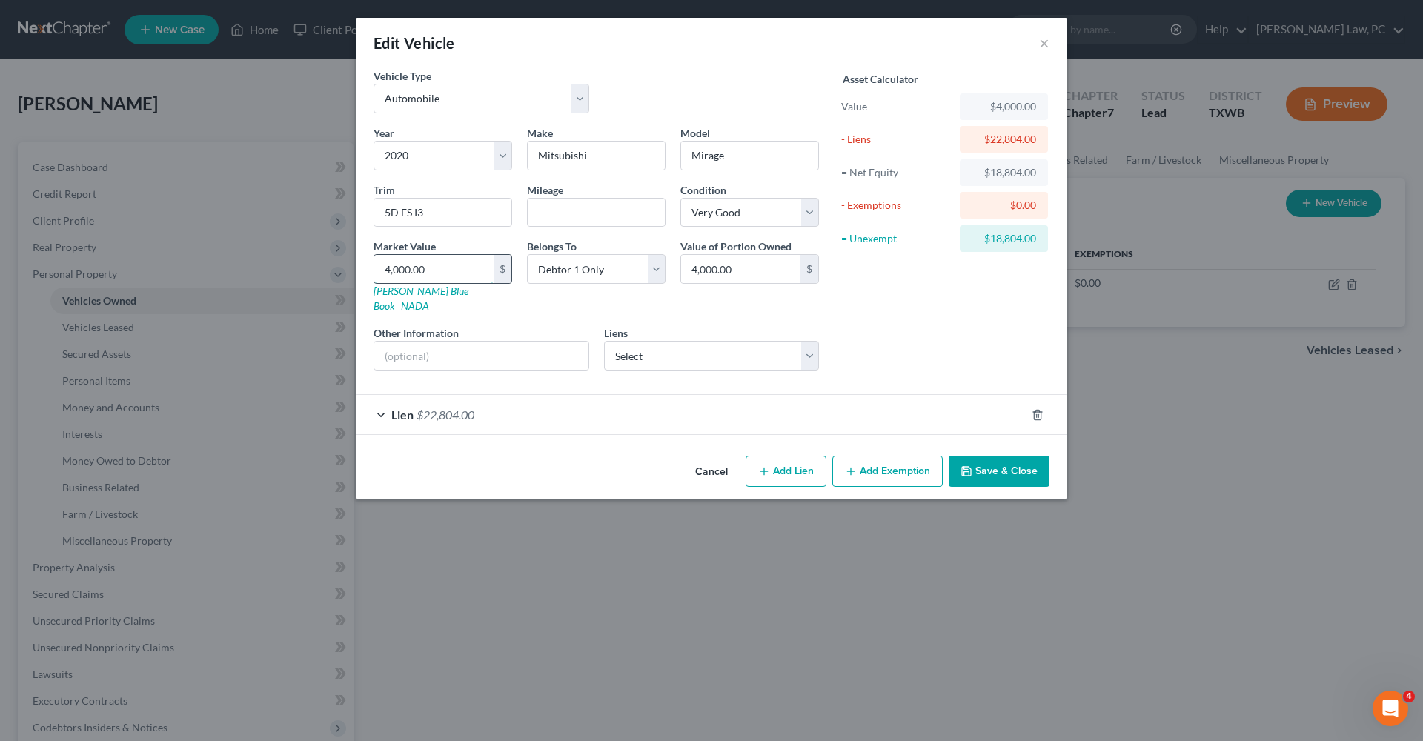
click at [397, 271] on input "4,000.00" at bounding box center [433, 269] width 119 height 28
type input "4,00.00"
type input "400.00"
type input "40"
type input "40.00"
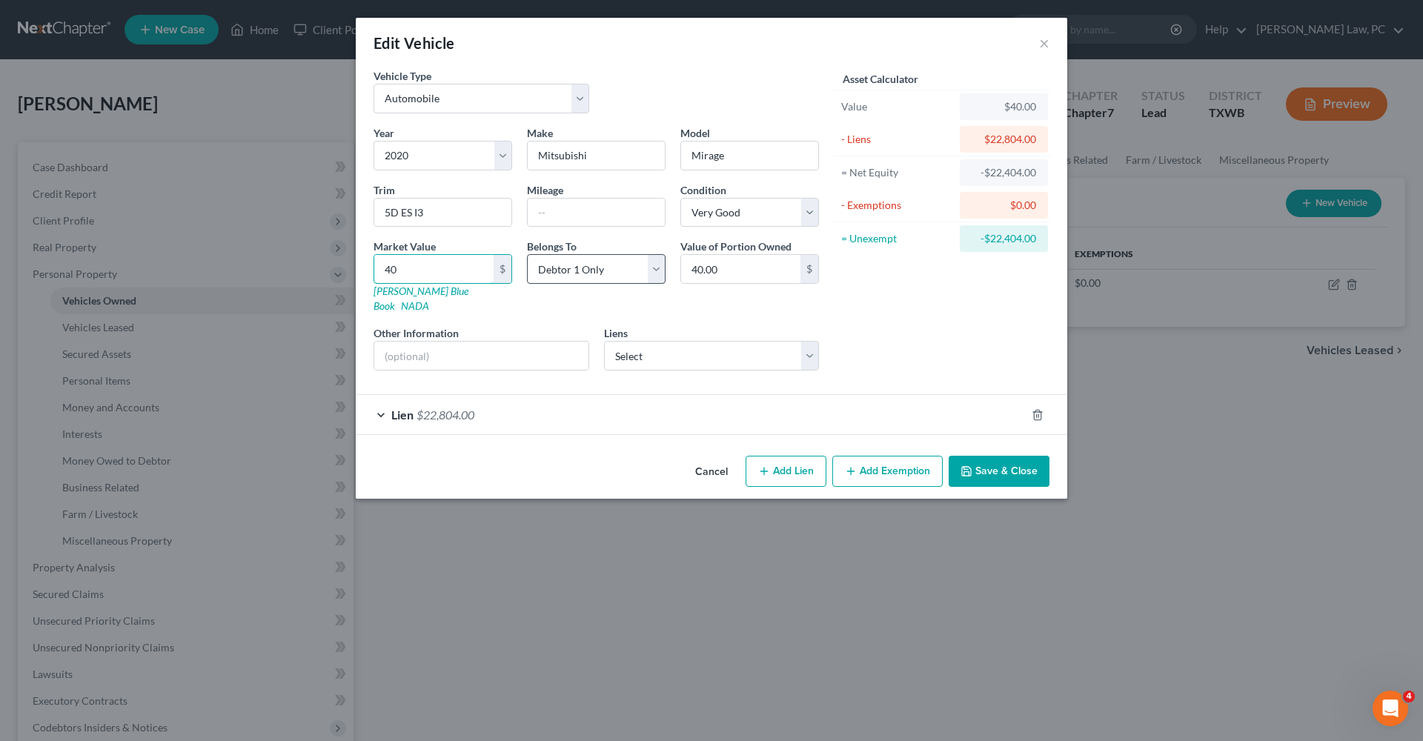
type input "4"
type input "4.00"
type input "45"
type input "45.00"
type input "450"
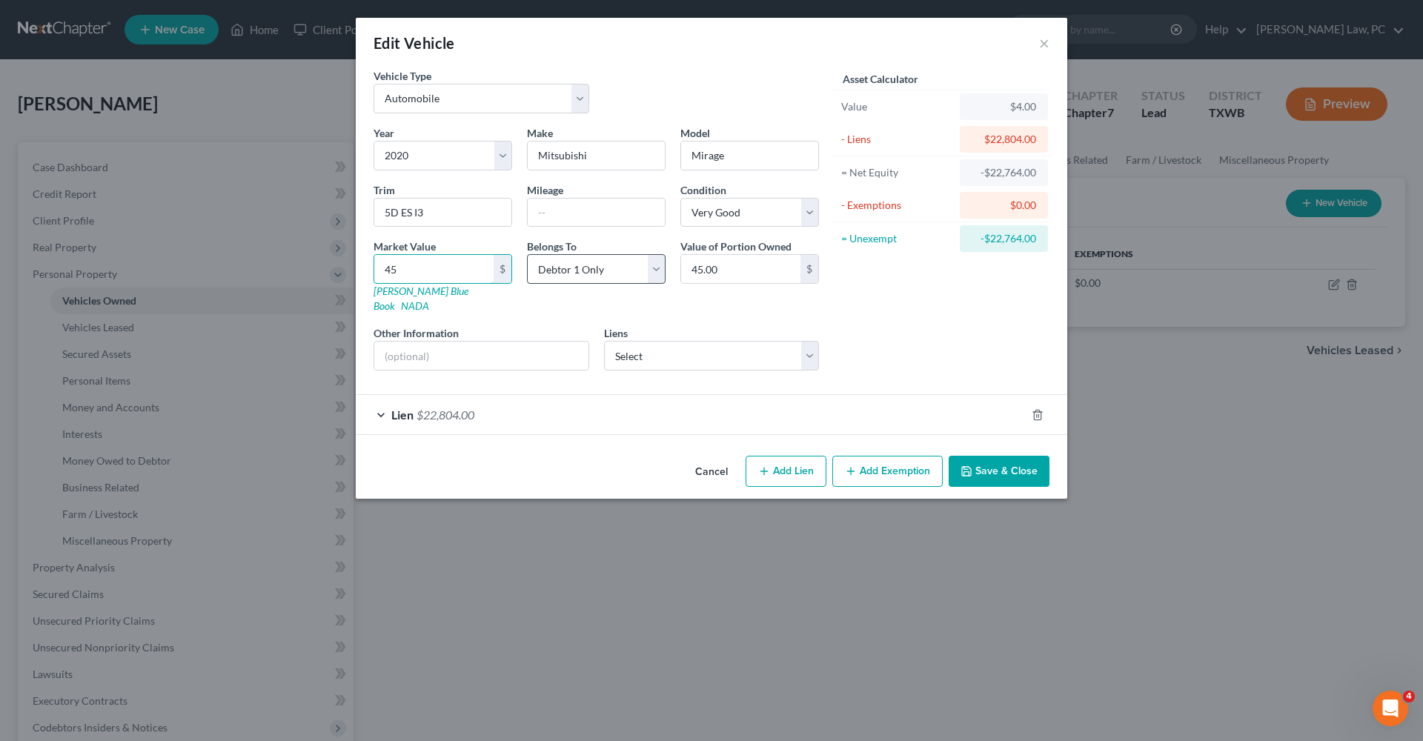
type input "450.00"
type input "4500"
type input "4,500.00"
type input "4,500"
click at [772, 297] on div "Value of Portion Owned 4,500.00 $" at bounding box center [749, 276] width 153 height 75
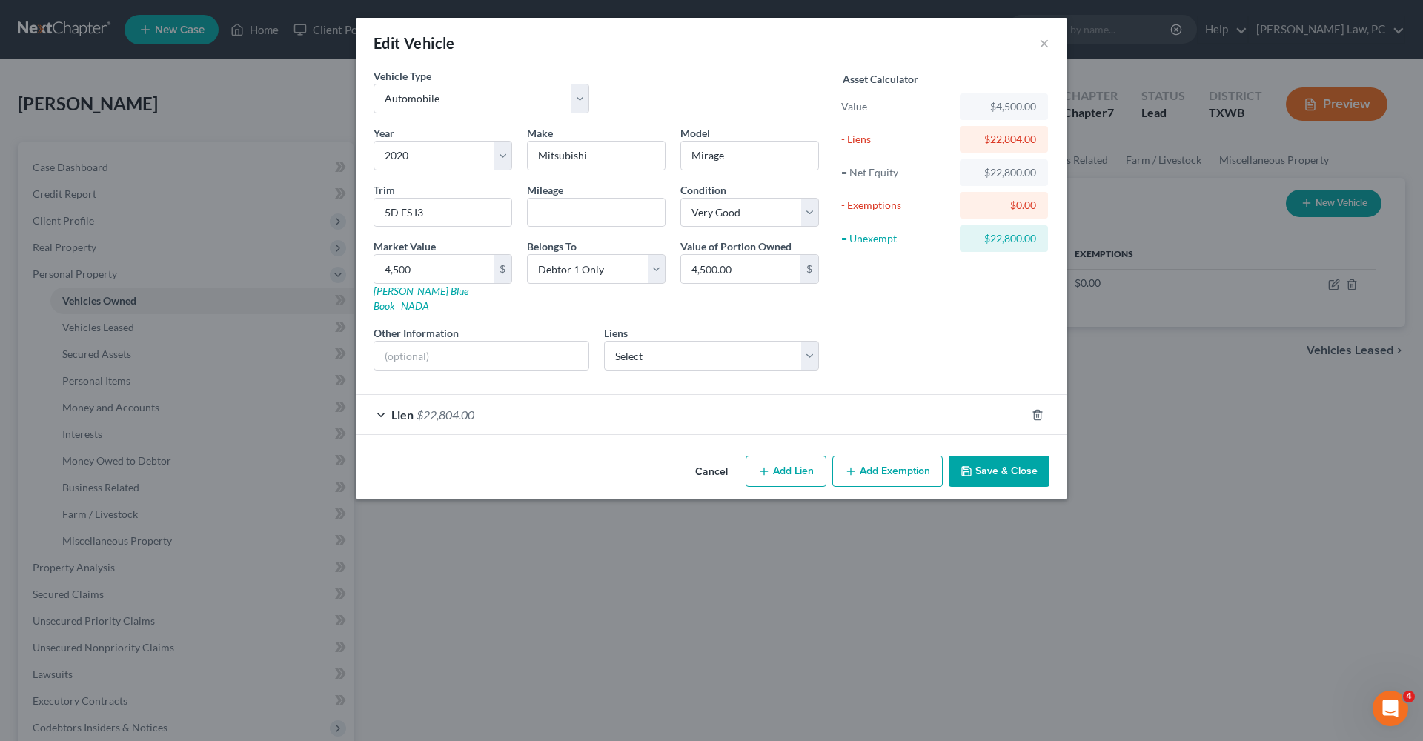
click at [969, 472] on polyline "button" at bounding box center [967, 474] width 5 height 4
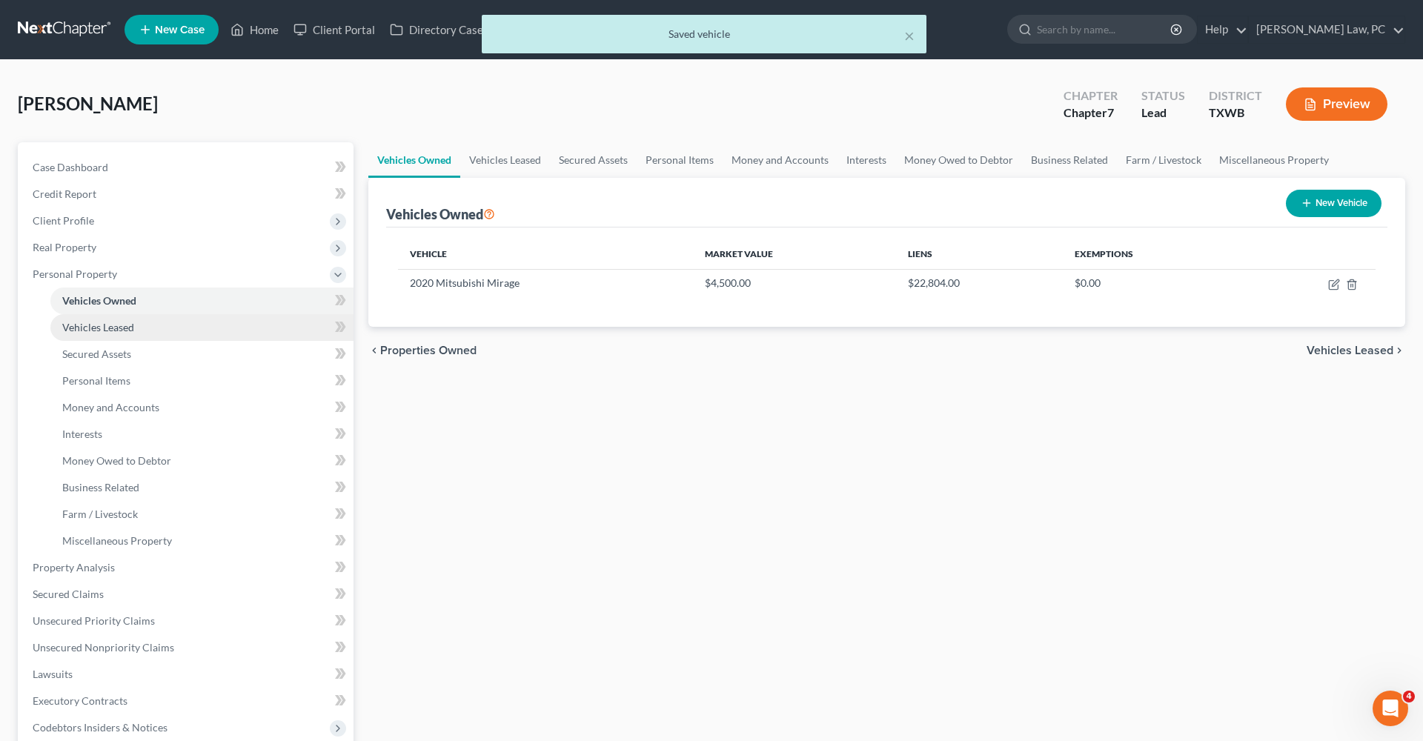
click at [88, 325] on span "Vehicles Leased" at bounding box center [98, 327] width 72 height 13
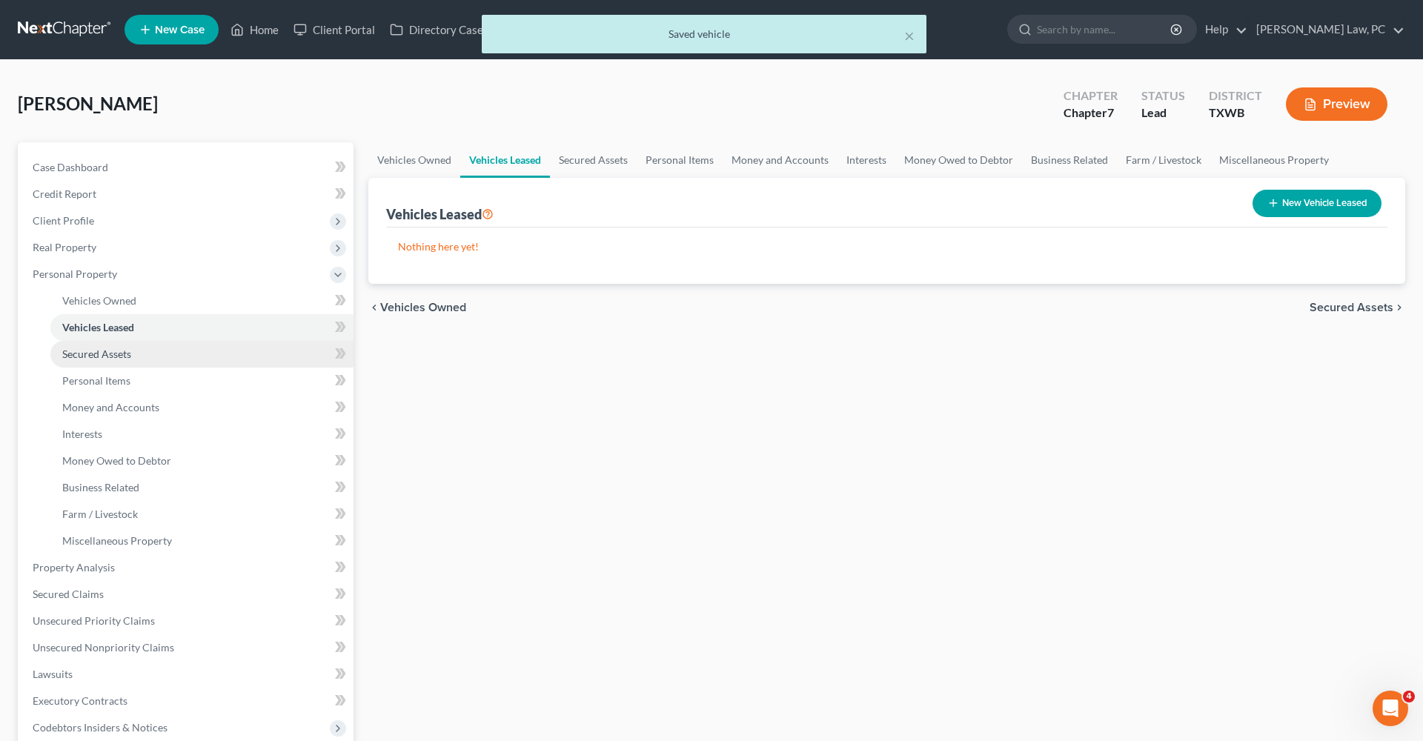
click at [90, 354] on span "Secured Assets" at bounding box center [96, 354] width 69 height 13
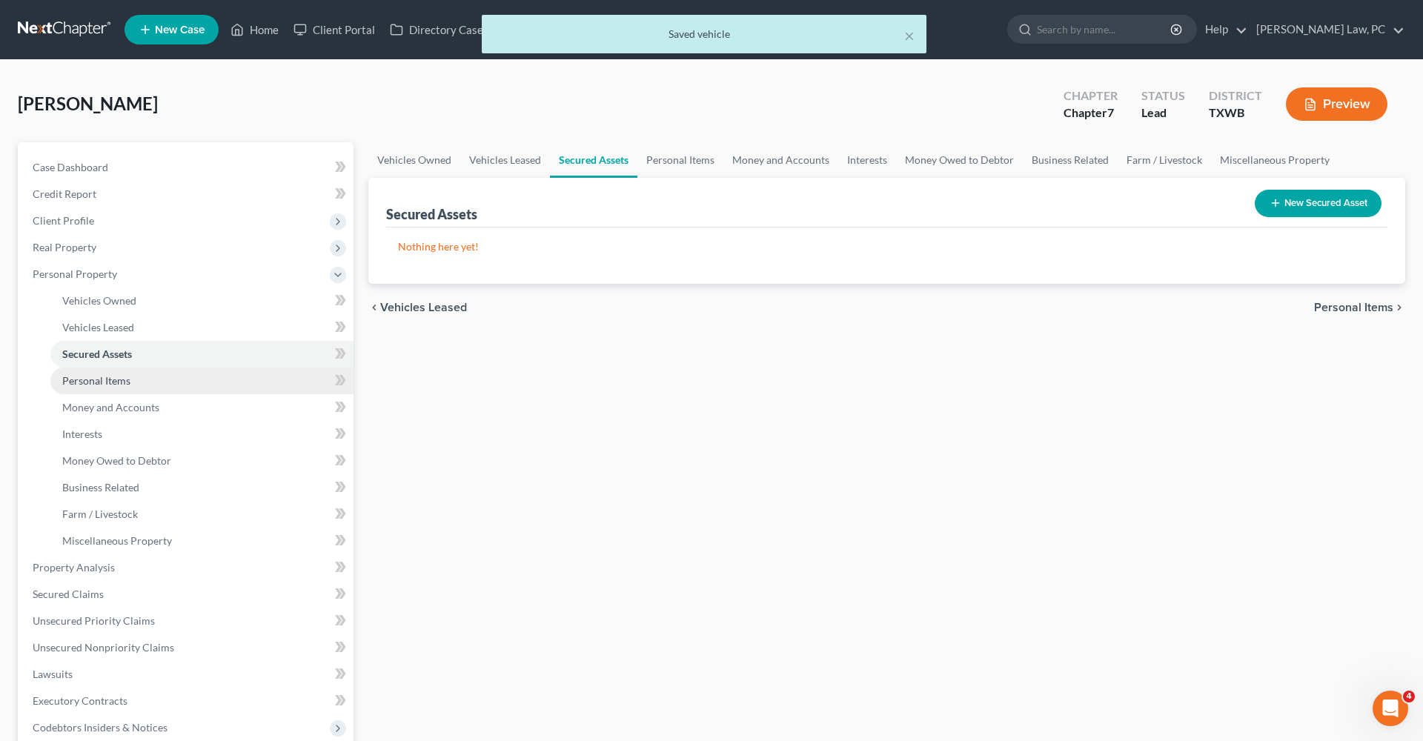
click at [102, 374] on span "Personal Items" at bounding box center [96, 380] width 68 height 13
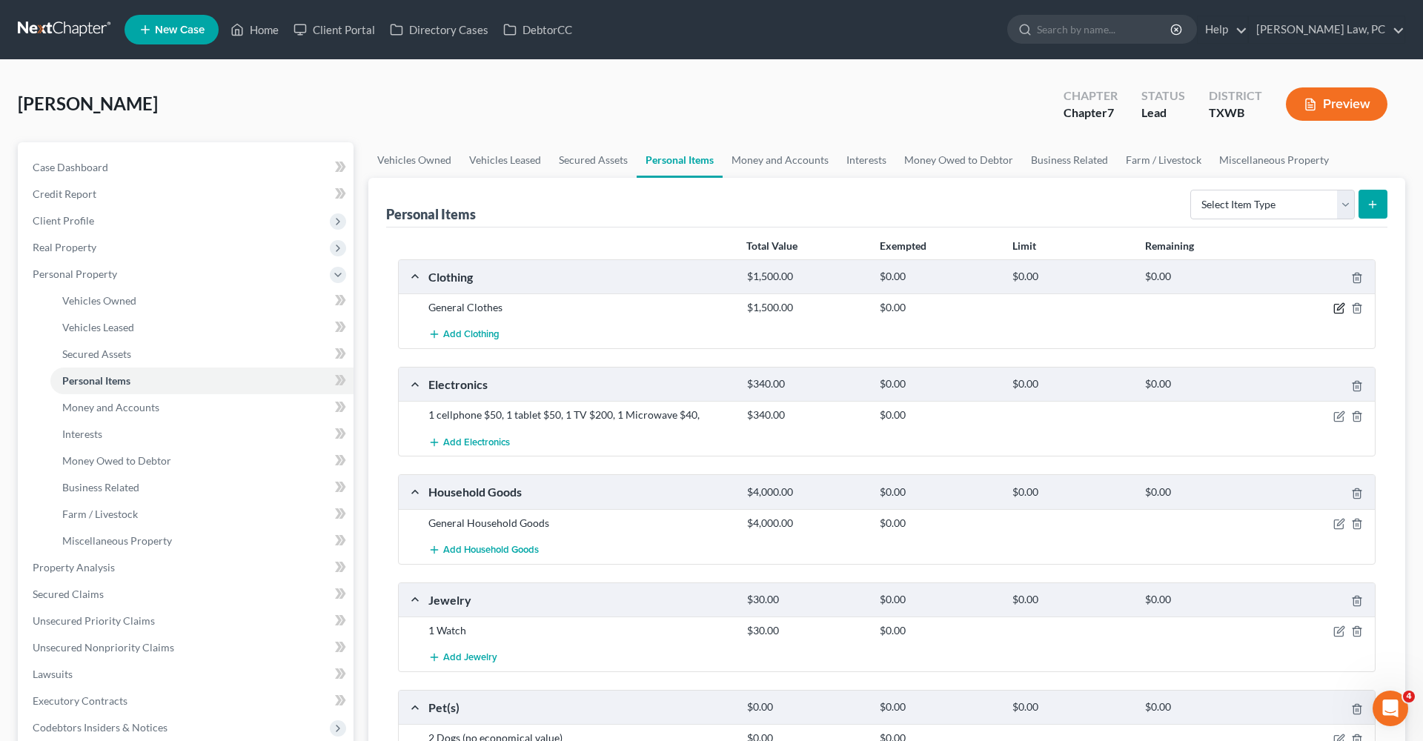
click at [1337, 306] on icon "button" at bounding box center [1340, 308] width 12 height 12
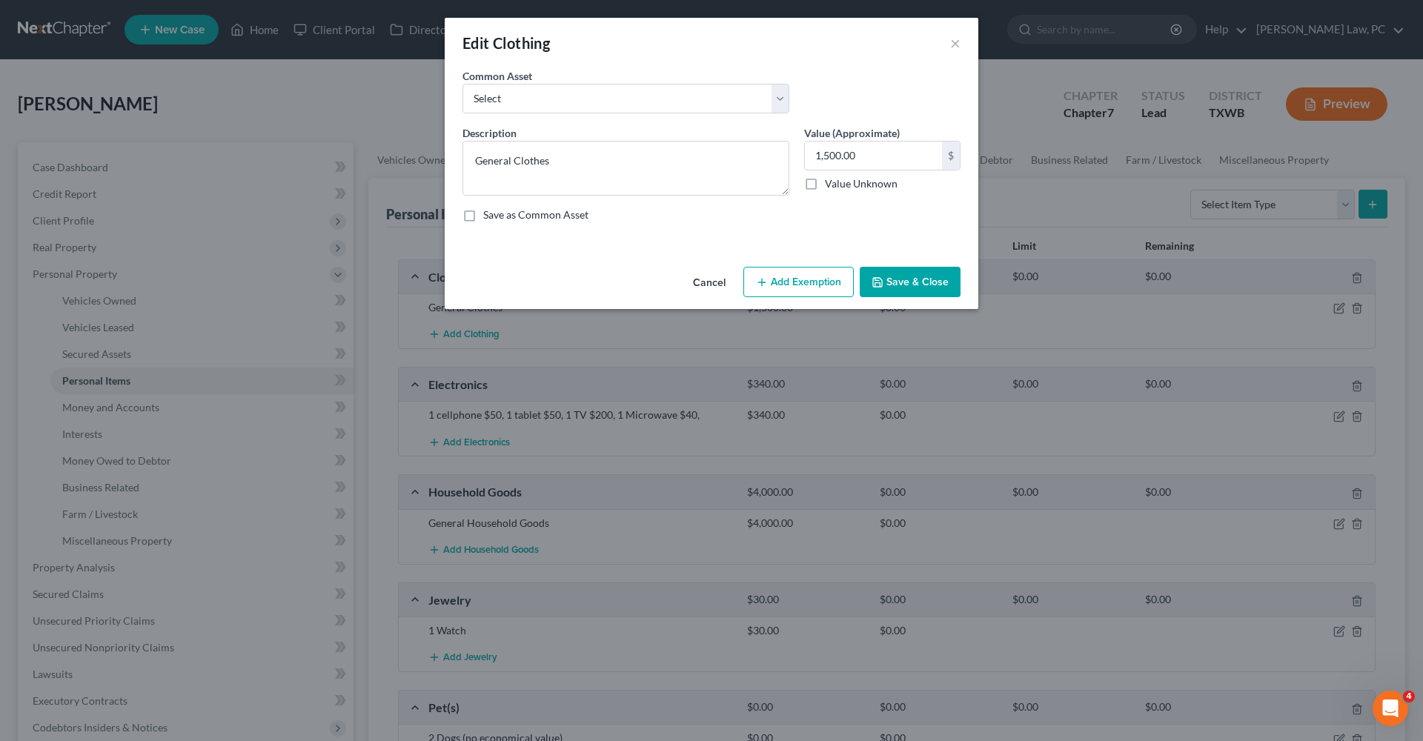
click at [836, 282] on button "Add Exemption" at bounding box center [799, 282] width 110 height 31
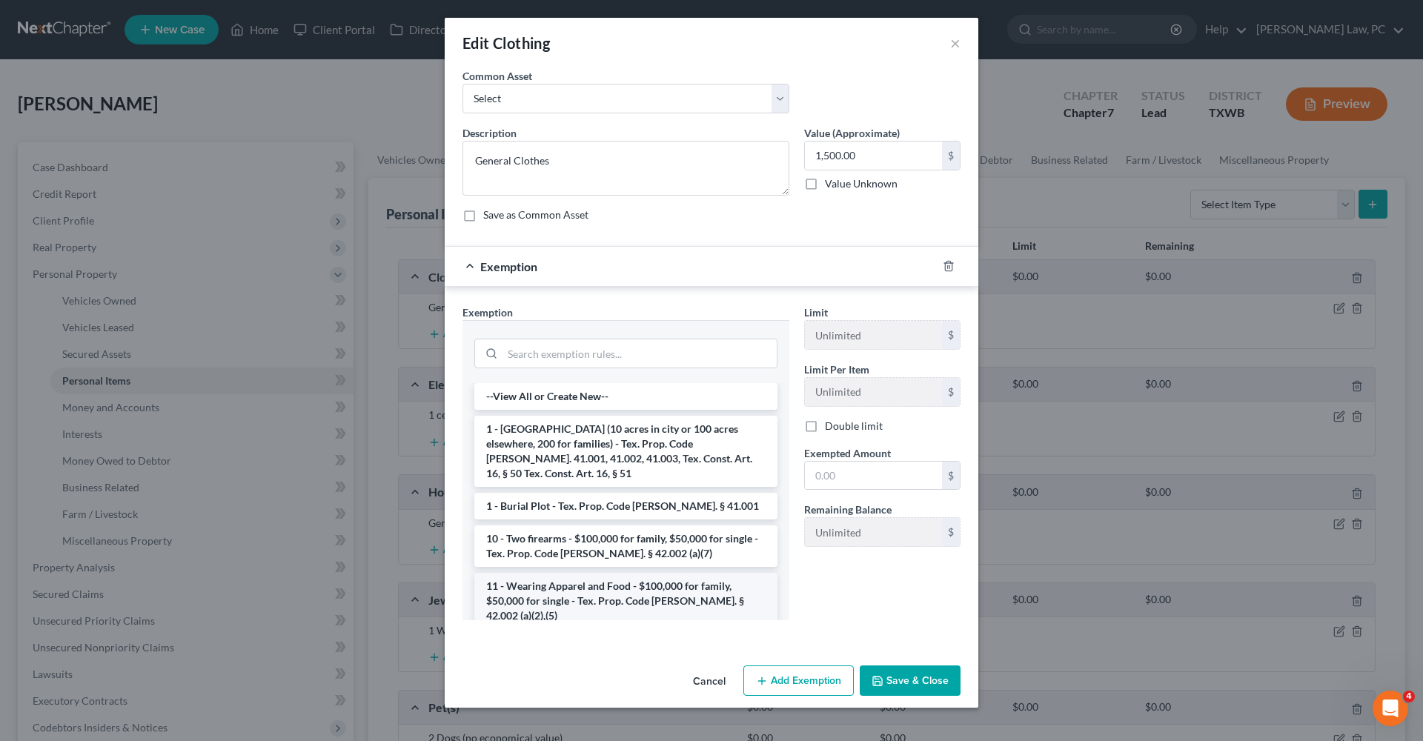
click at [607, 573] on li "11 - Wearing Apparel and Food - $100,000 for family, $50,000 for single - Tex. …" at bounding box center [625, 601] width 303 height 56
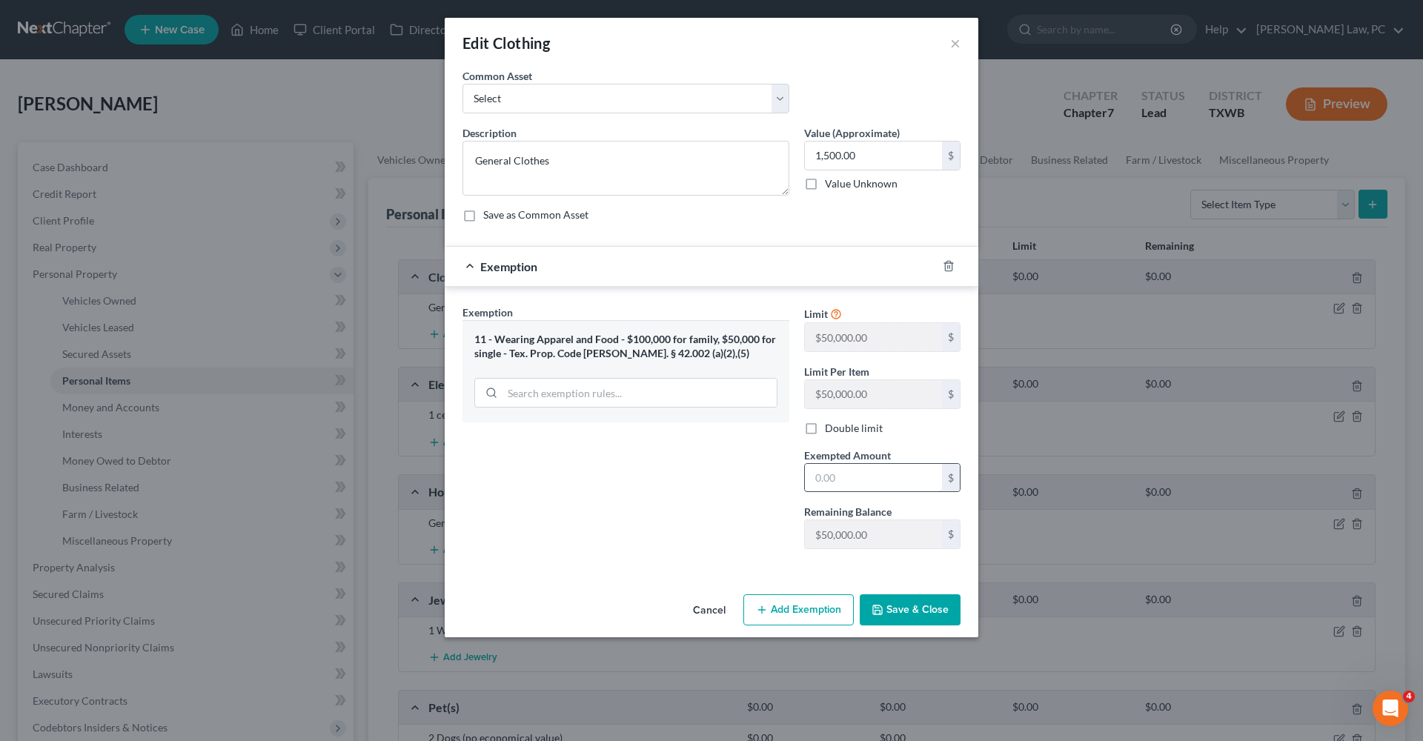
click at [850, 487] on input "text" at bounding box center [873, 478] width 137 height 28
type input "1,500"
click at [893, 611] on button "Save & Close" at bounding box center [910, 610] width 101 height 31
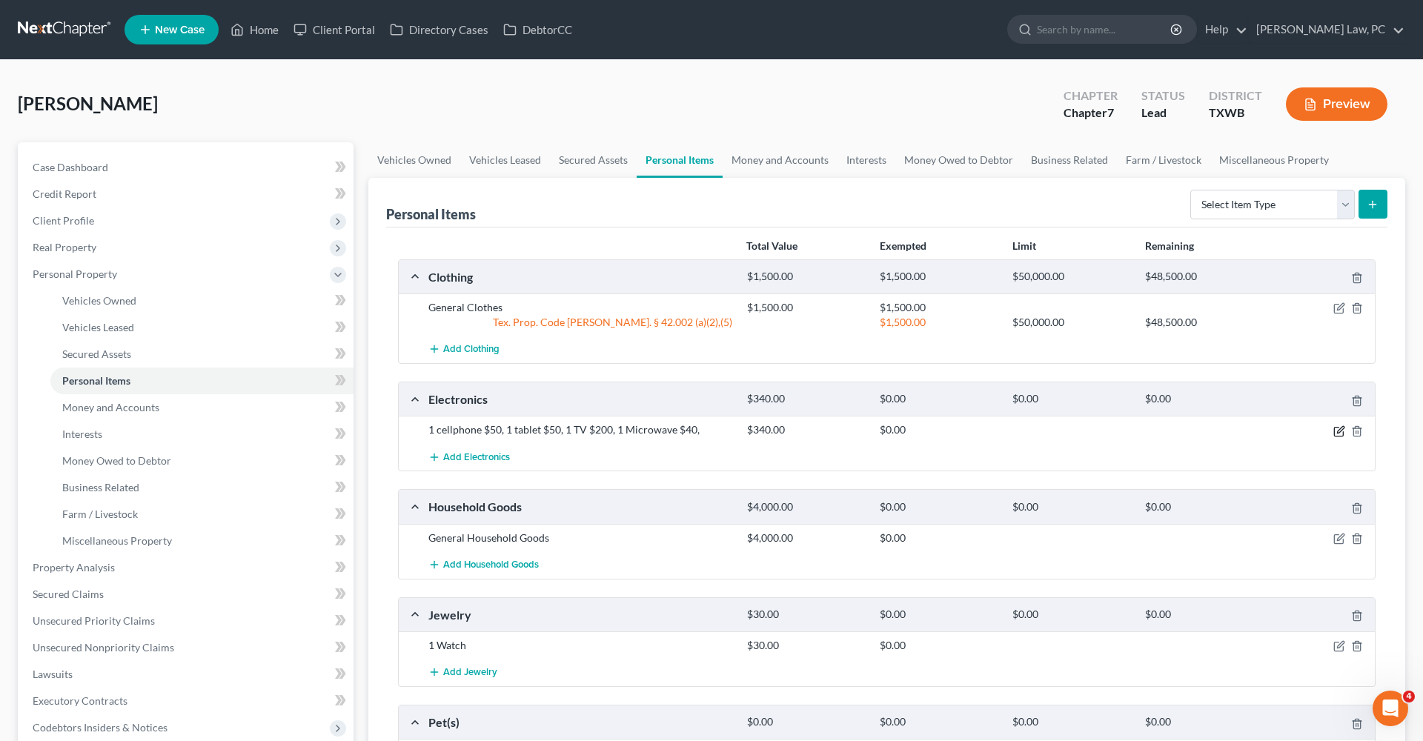
click at [1337, 432] on icon "button" at bounding box center [1340, 432] width 12 height 12
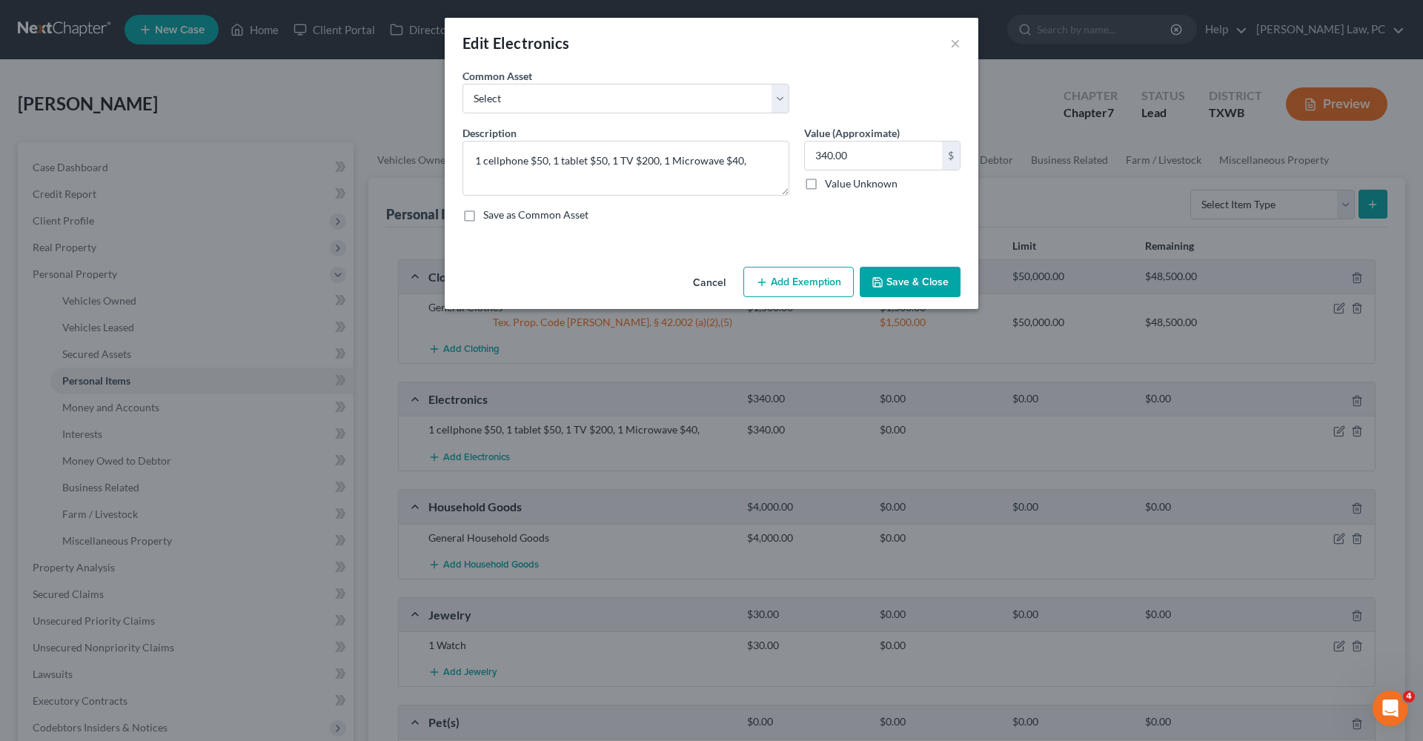
click at [781, 282] on button "Add Exemption" at bounding box center [799, 282] width 110 height 31
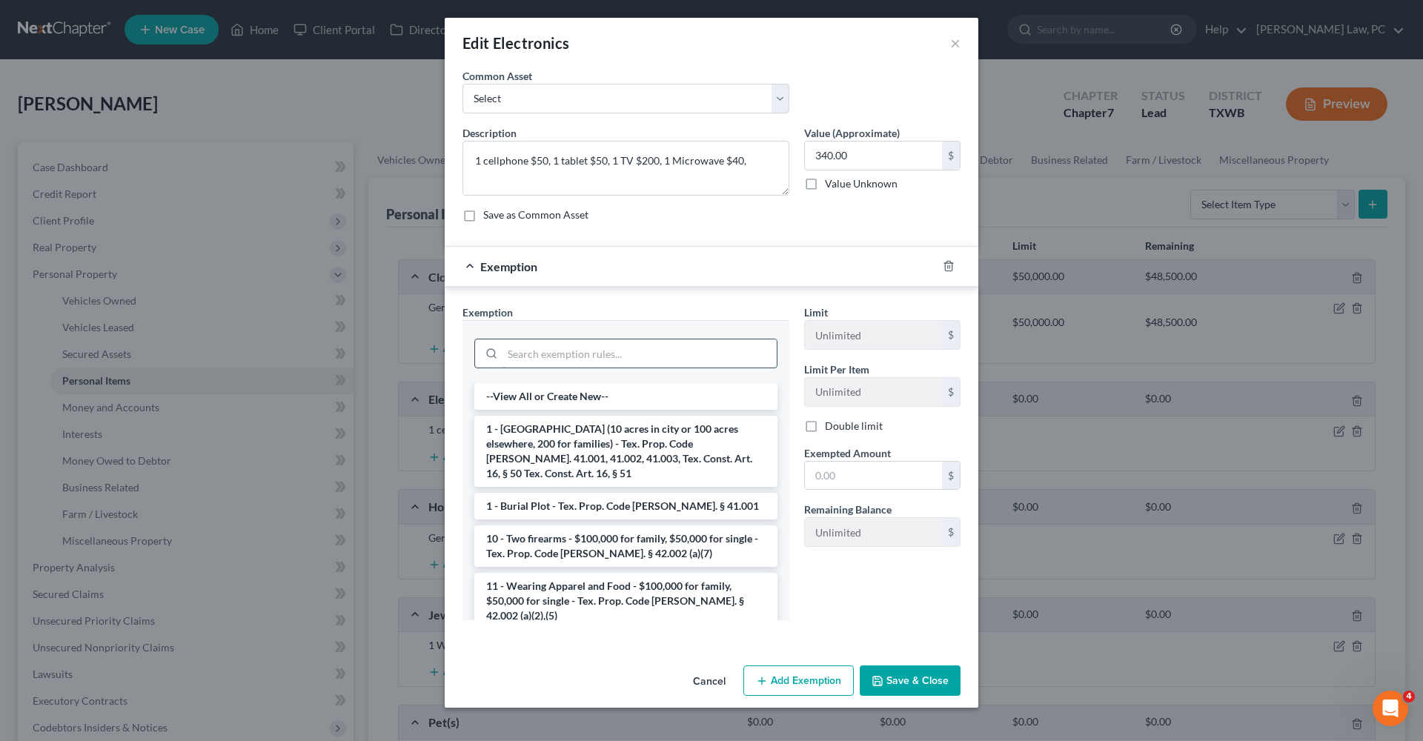
click at [591, 363] on input "search" at bounding box center [640, 354] width 274 height 28
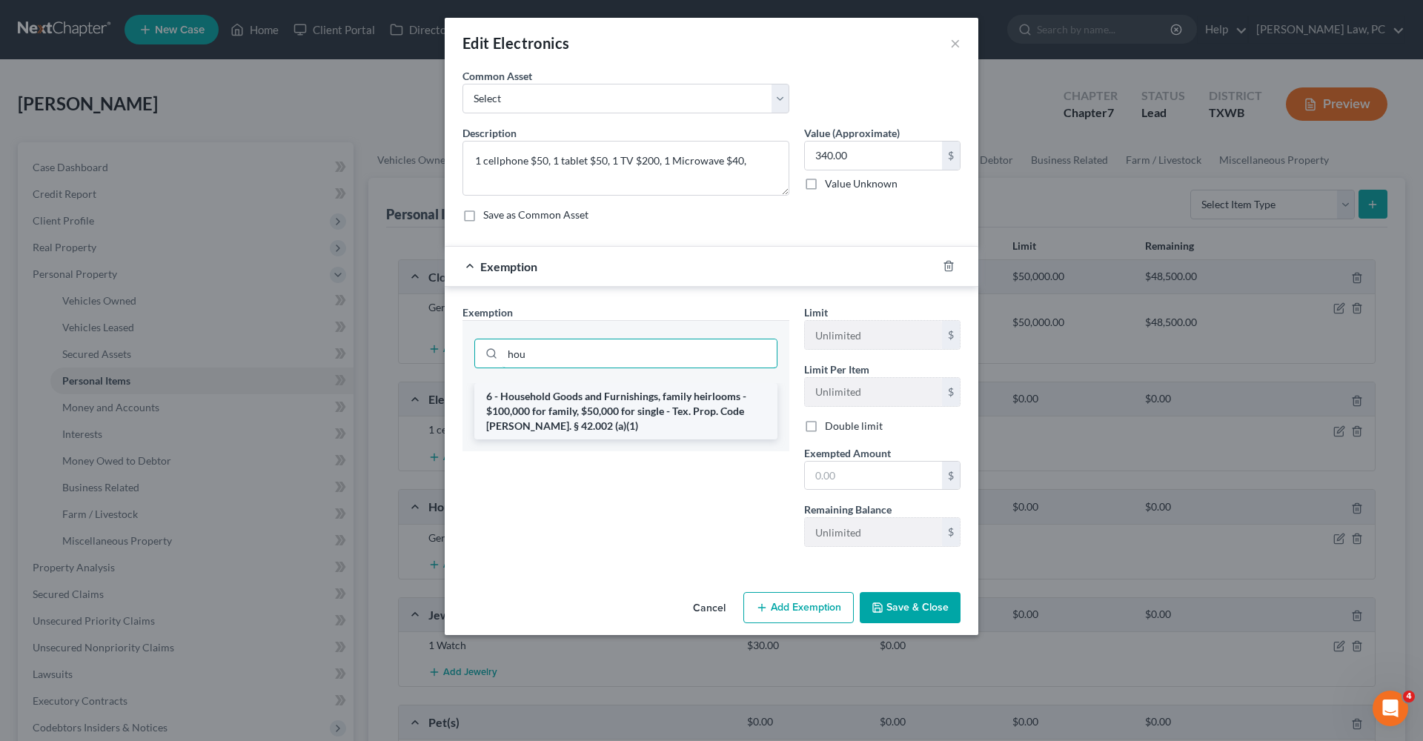
type input "hou"
click at [625, 401] on li "6 - Household Goods and Furnishings, family heirlooms - $100,000 for family, $5…" at bounding box center [625, 411] width 303 height 56
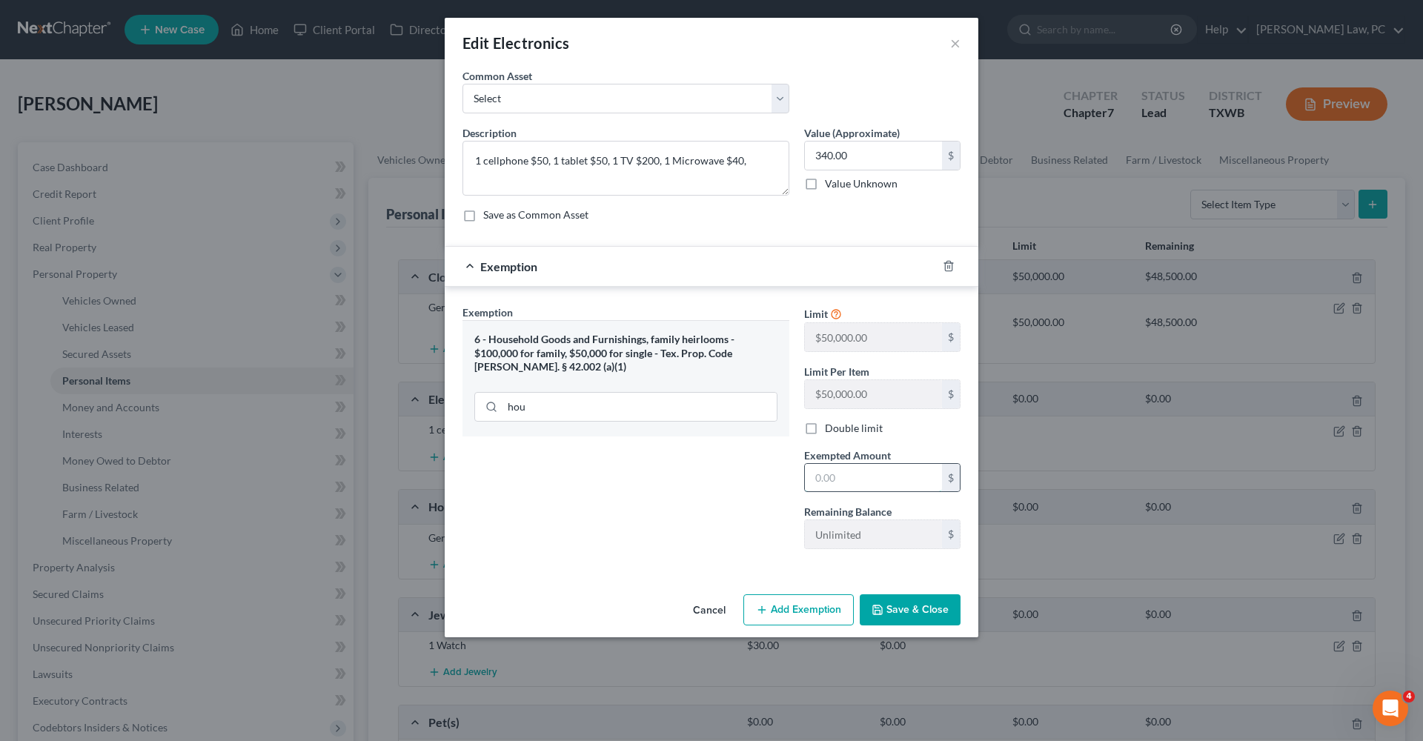
click at [854, 469] on input "text" at bounding box center [873, 478] width 137 height 28
type input "340"
click at [925, 606] on button "Save & Close" at bounding box center [910, 610] width 101 height 31
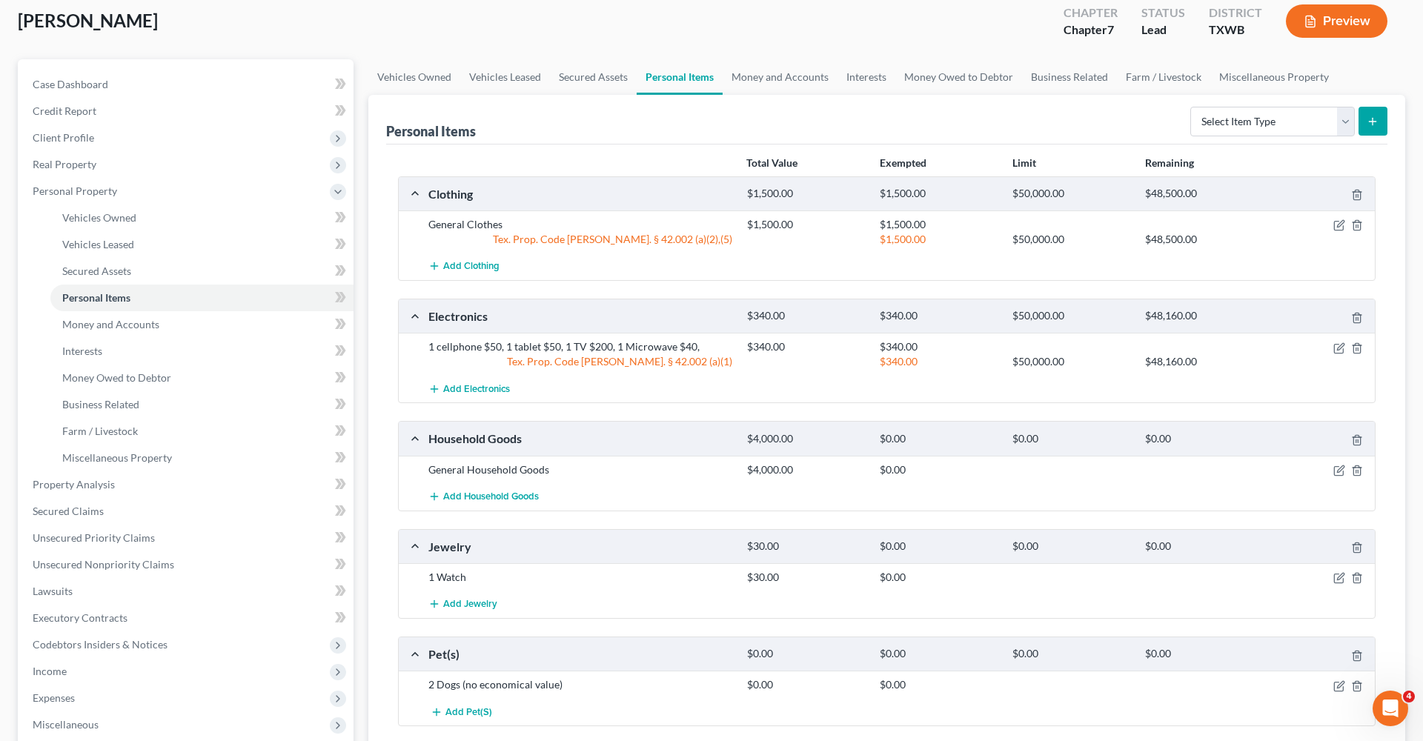
scroll to position [96, 0]
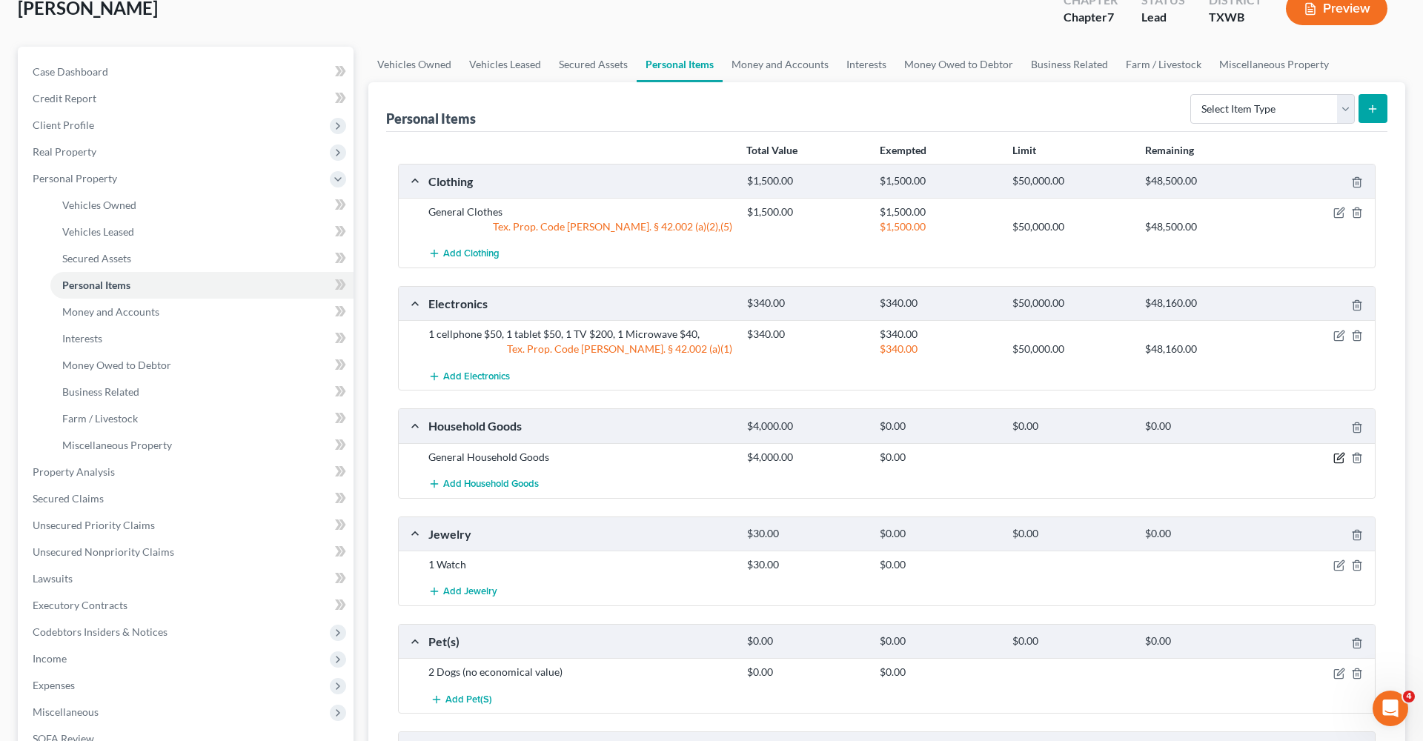
click at [1340, 460] on icon "button" at bounding box center [1340, 458] width 12 height 12
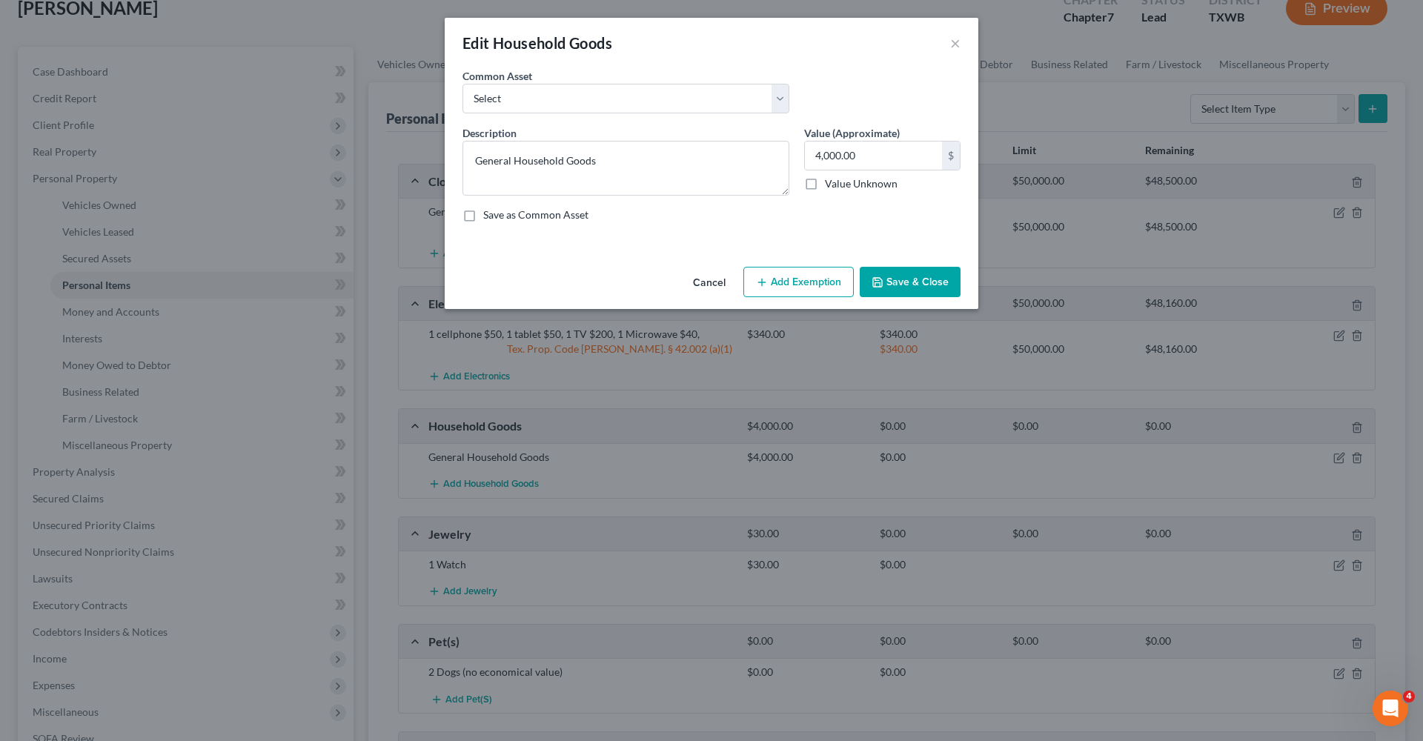
click at [796, 280] on button "Add Exemption" at bounding box center [799, 282] width 110 height 31
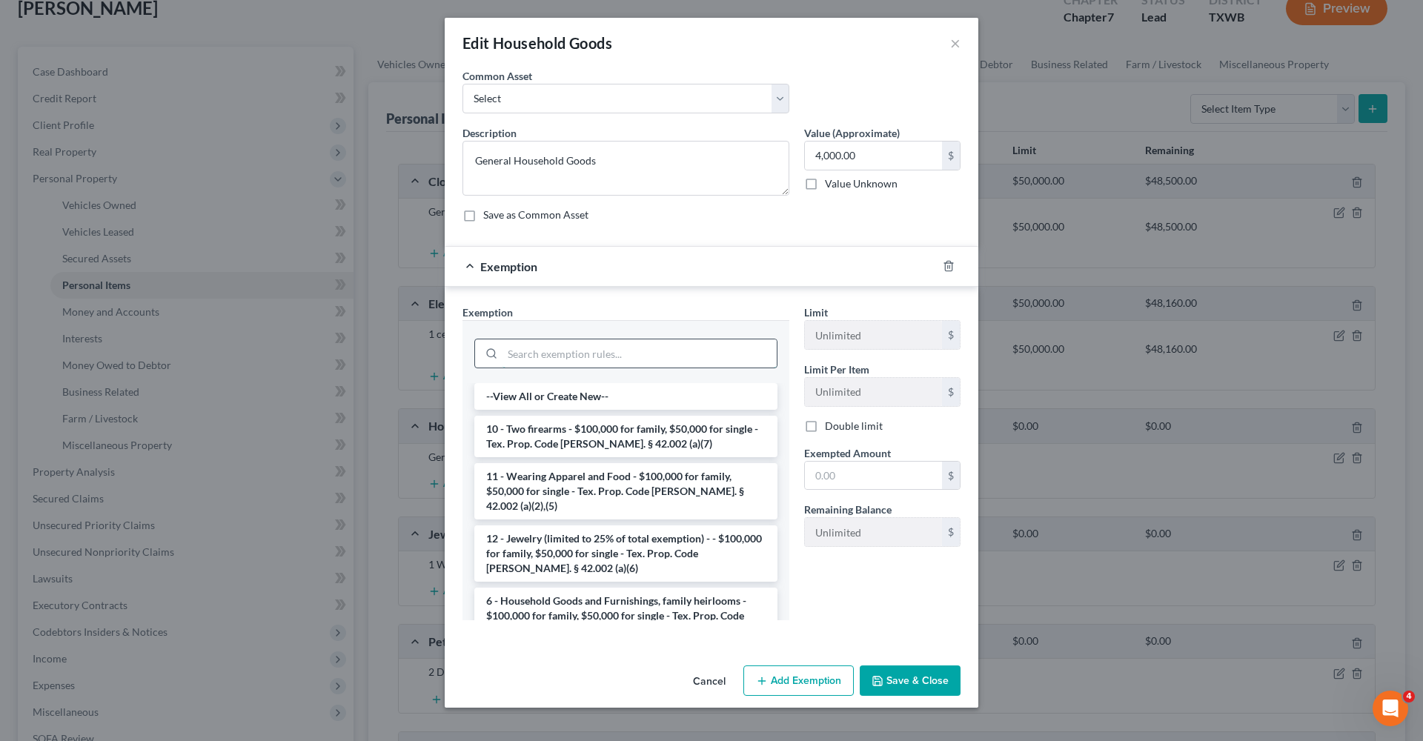
click at [635, 363] on input "search" at bounding box center [640, 354] width 274 height 28
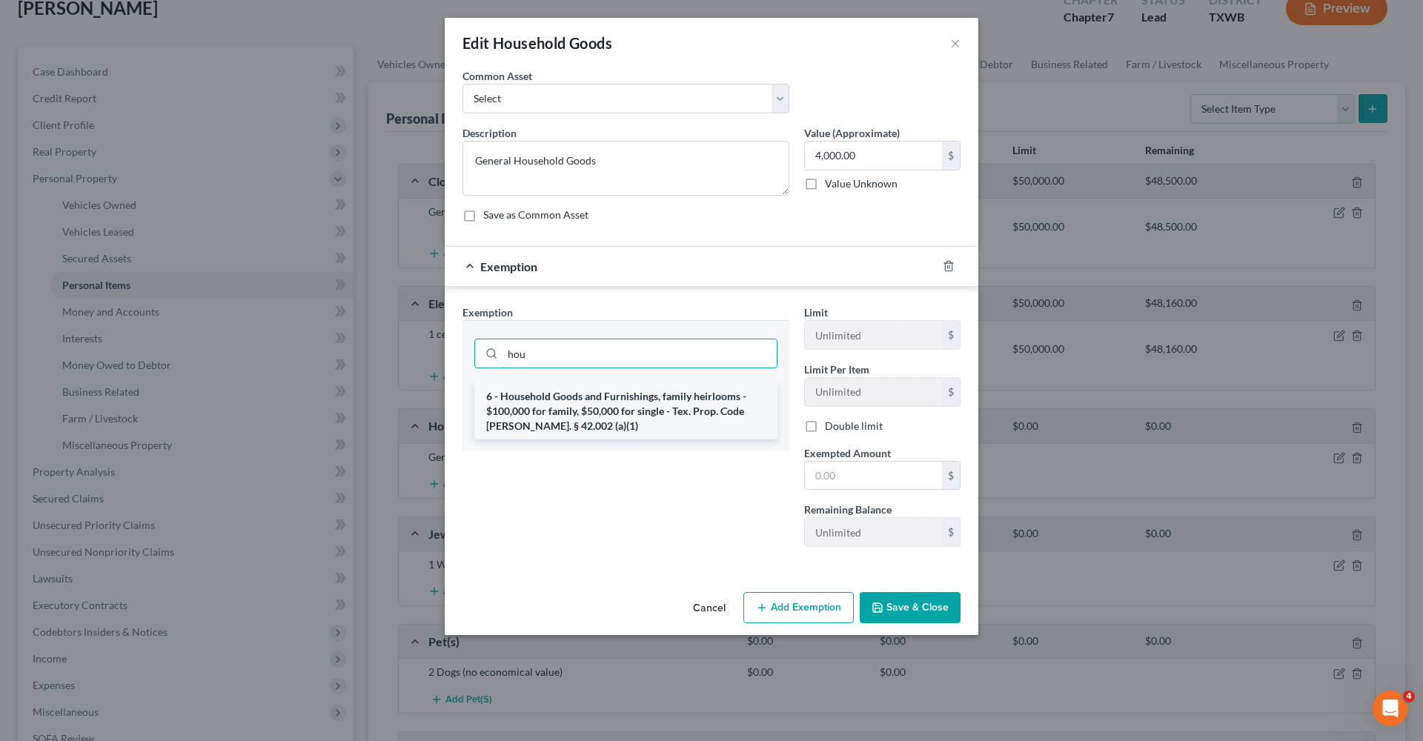
type input "hou"
click at [668, 408] on li "6 - Household Goods and Furnishings, family heirlooms - $100,000 for family, $5…" at bounding box center [625, 411] width 303 height 56
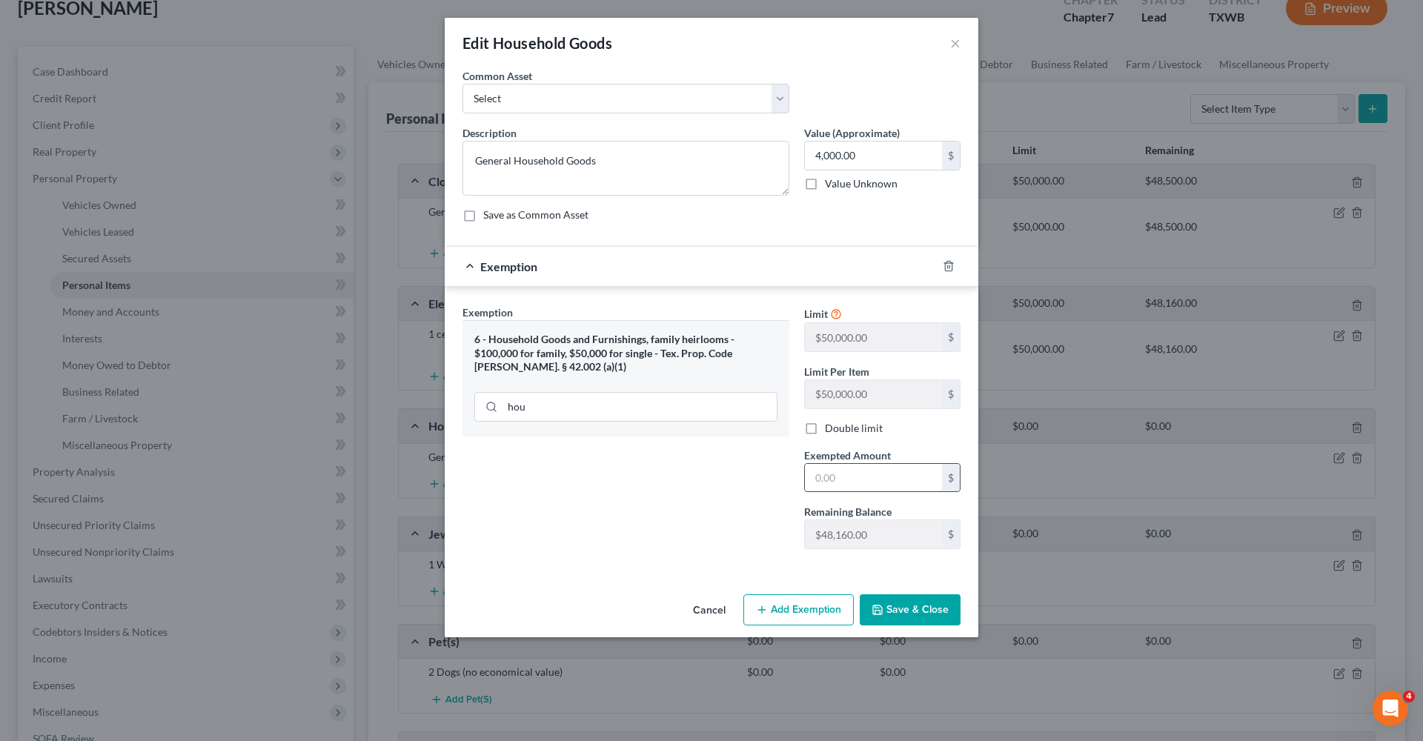
click at [851, 471] on input "text" at bounding box center [873, 478] width 137 height 28
type input "4,000"
click at [931, 609] on button "Save & Close" at bounding box center [910, 610] width 101 height 31
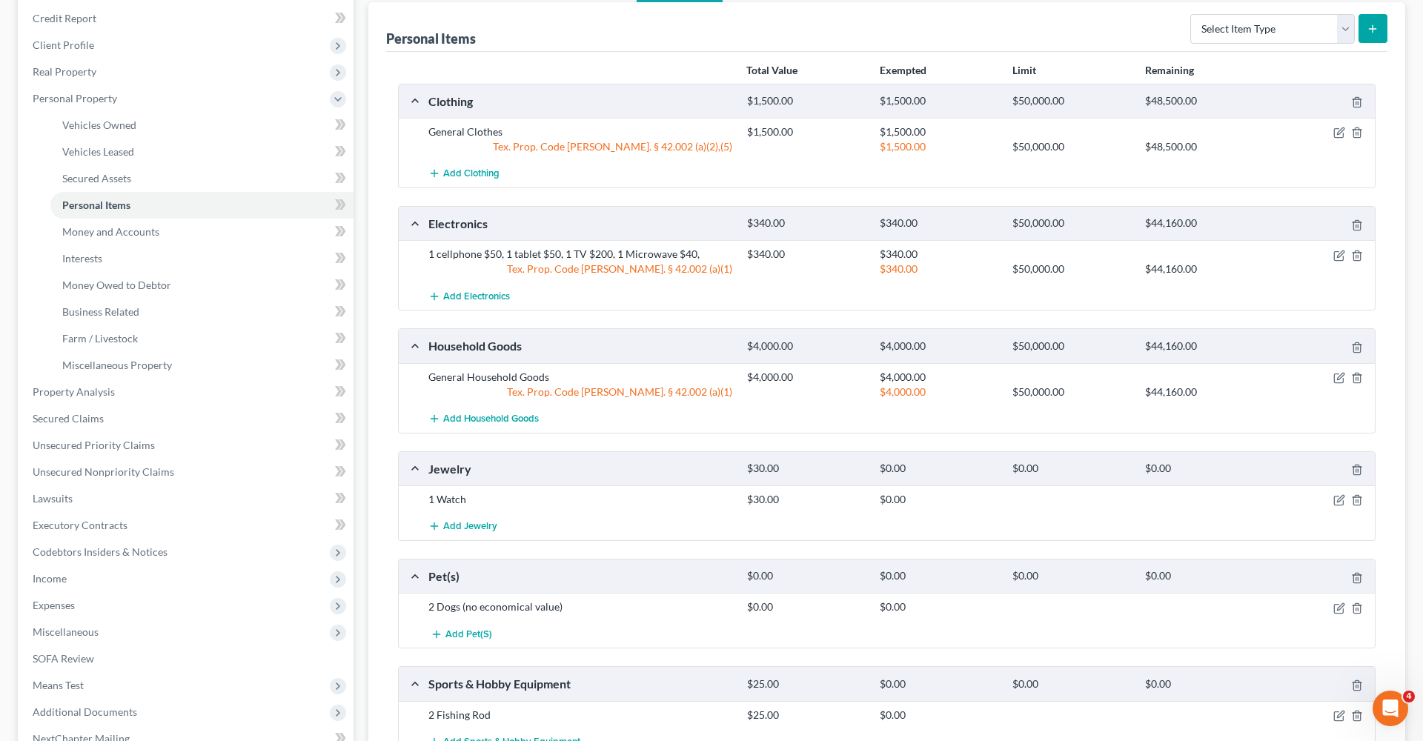
scroll to position [195, 0]
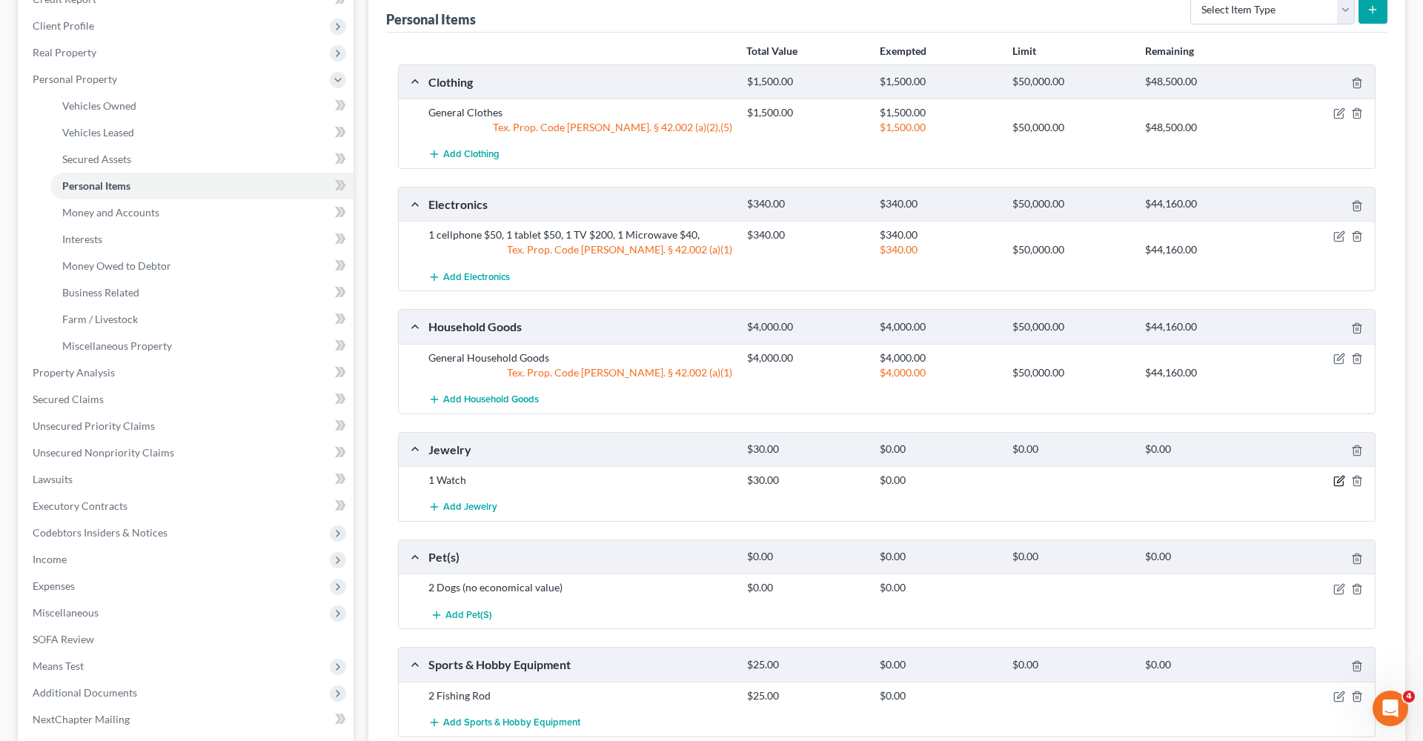
click at [1339, 483] on icon "button" at bounding box center [1340, 481] width 12 height 12
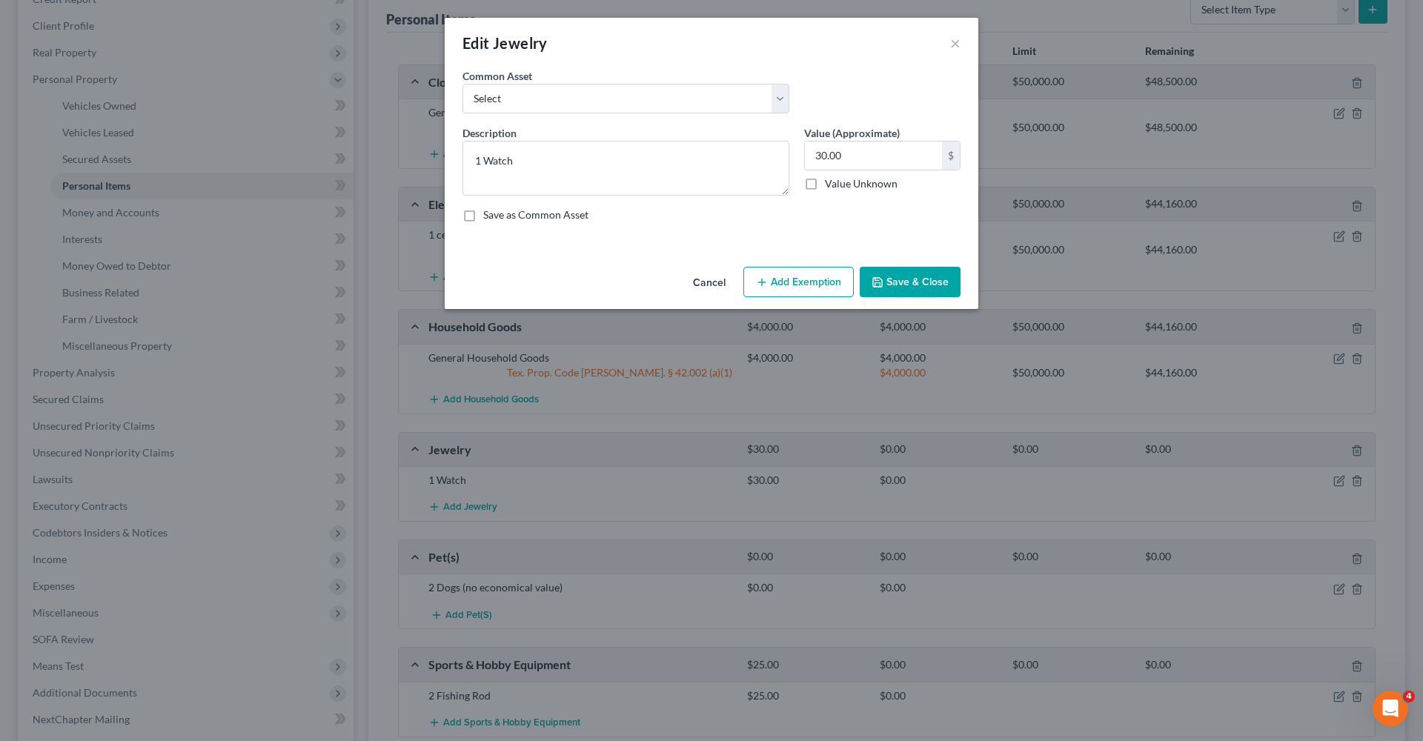
click at [800, 285] on button "Add Exemption" at bounding box center [799, 282] width 110 height 31
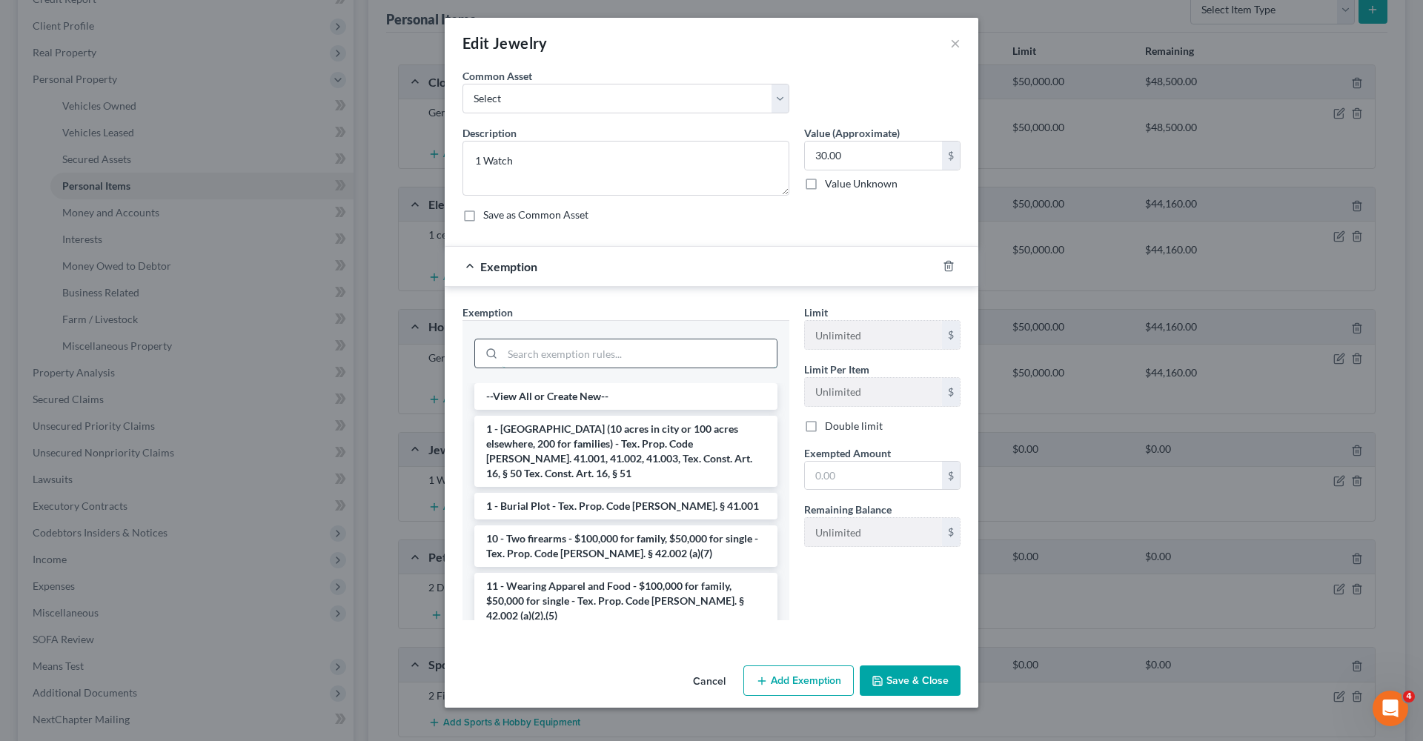
click at [576, 360] on input "search" at bounding box center [640, 354] width 274 height 28
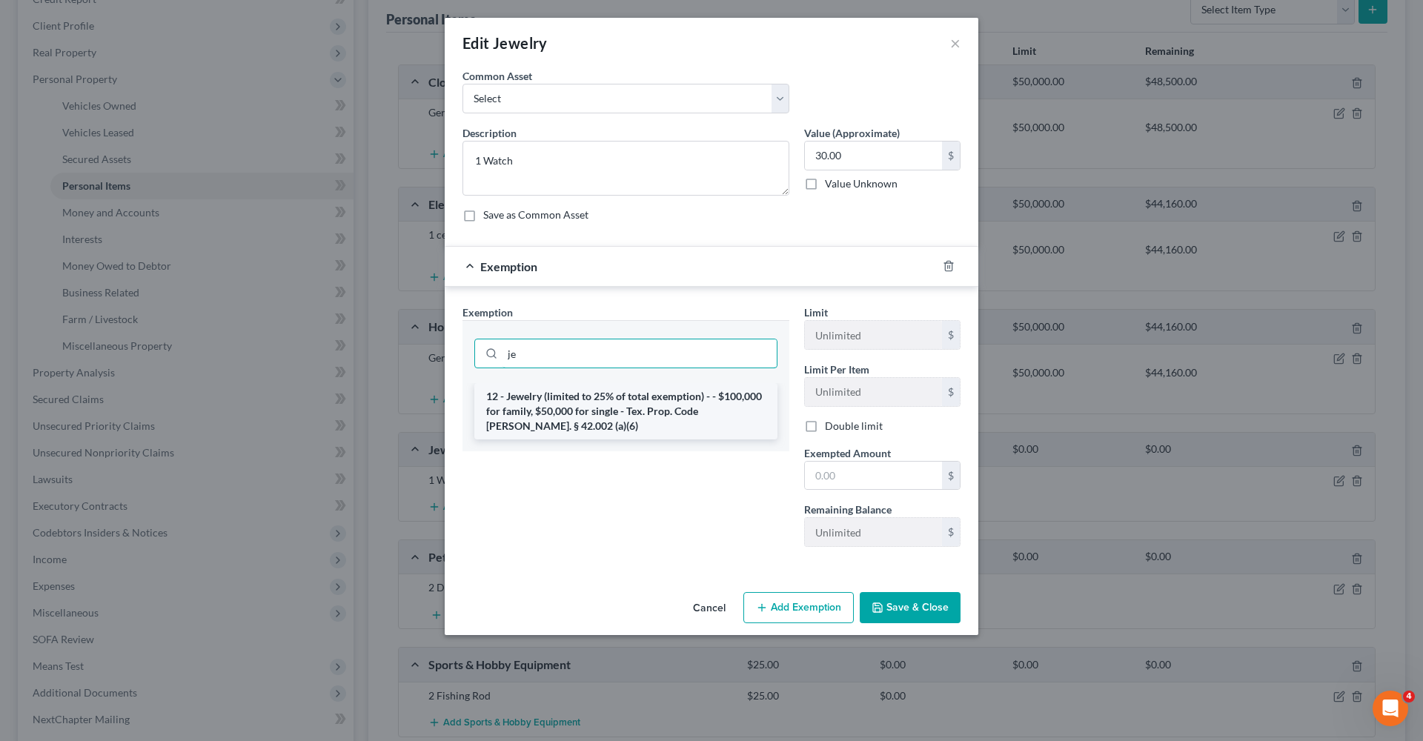
type input "je"
click at [644, 412] on li "12 - Jewelry (limited to 25% of total exemption) - - $100,000 for family, $50,0…" at bounding box center [625, 411] width 303 height 56
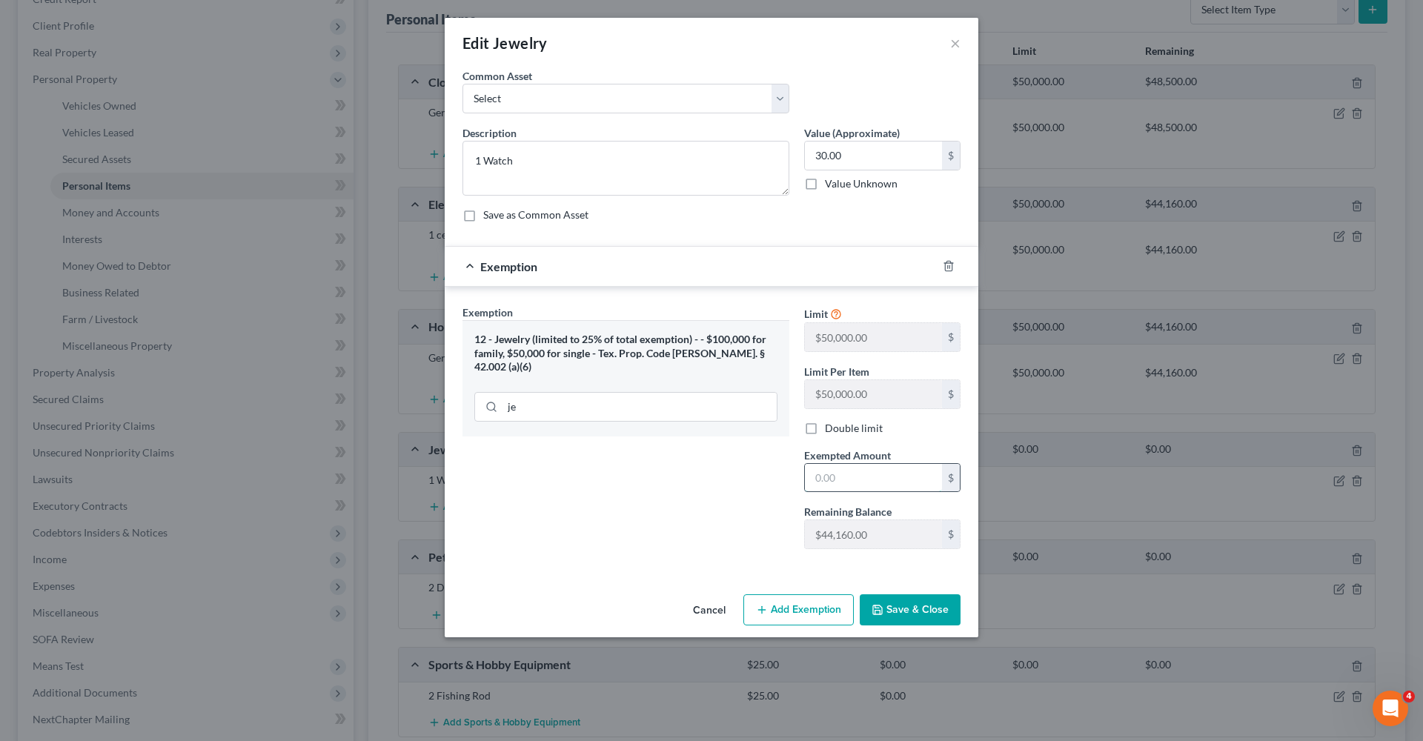
click at [843, 472] on input "text" at bounding box center [873, 478] width 137 height 28
type input "30"
click at [914, 598] on button "Save & Close" at bounding box center [910, 610] width 101 height 31
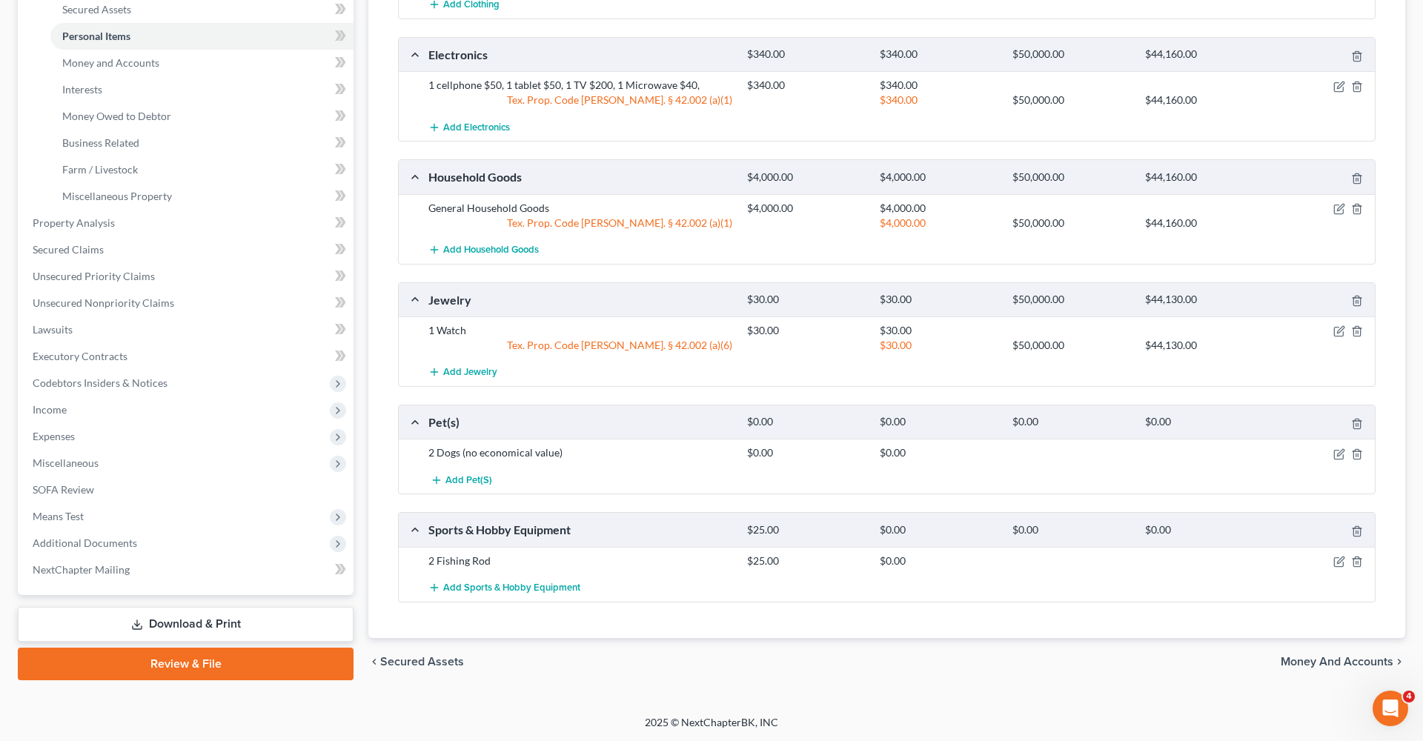
scroll to position [344, 0]
click at [1338, 562] on icon "button" at bounding box center [1340, 561] width 7 height 7
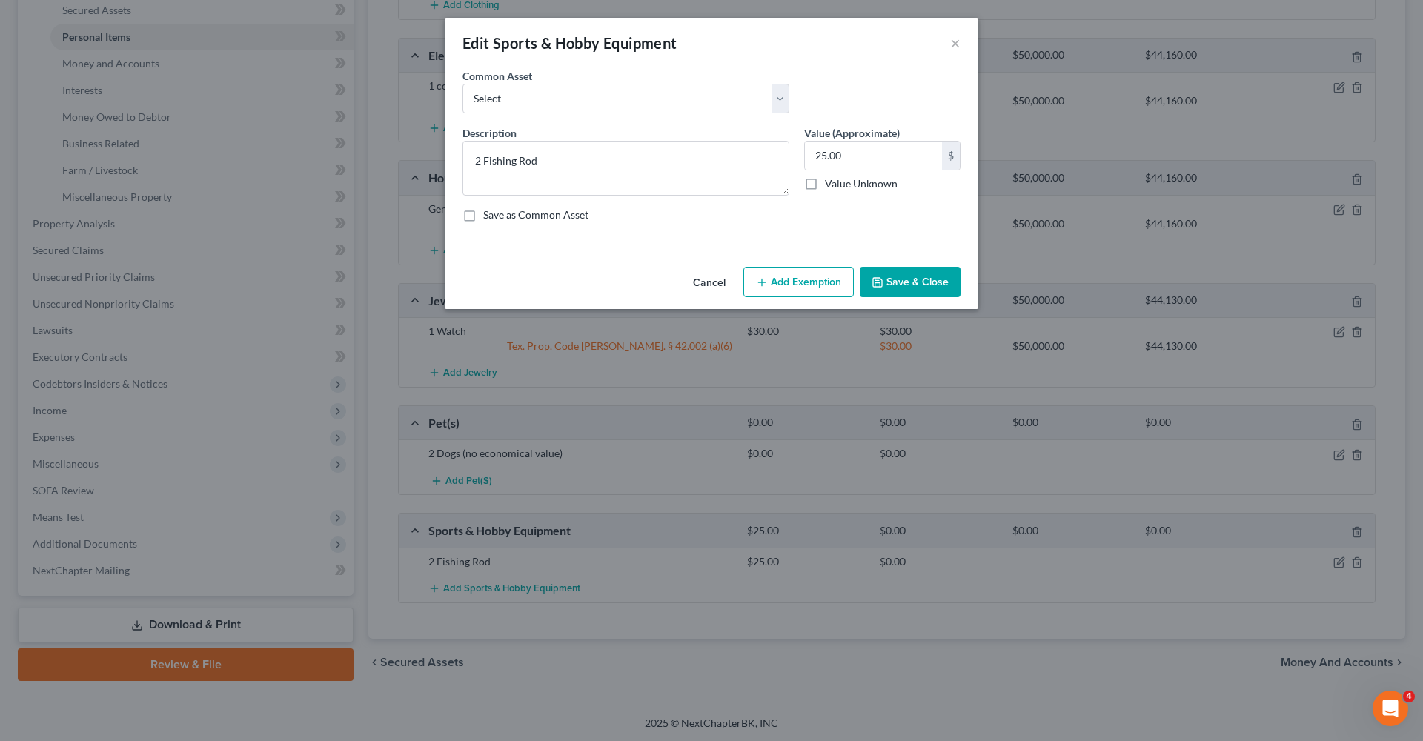
click at [787, 280] on button "Add Exemption" at bounding box center [799, 282] width 110 height 31
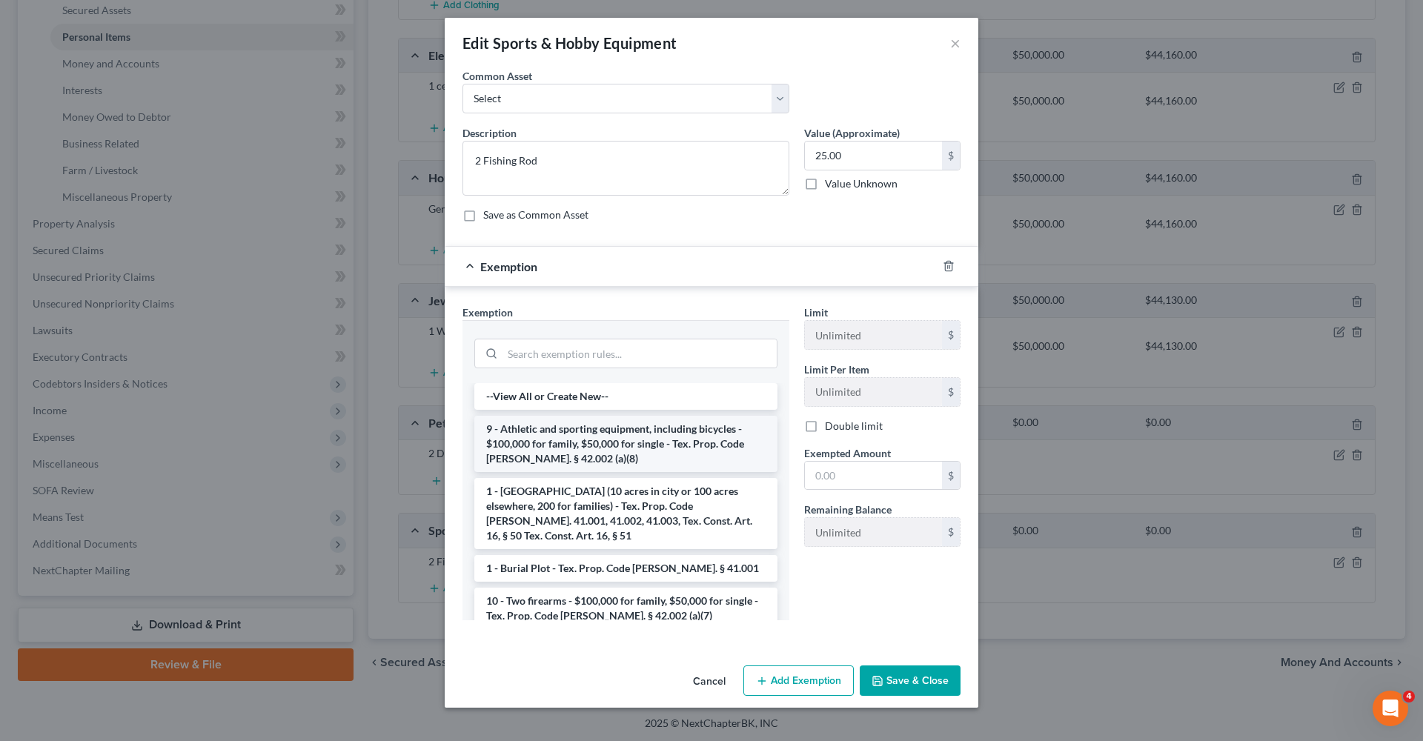
click at [658, 436] on li "9 - Athletic and sporting equipment, including bicycles - $100,000 for family, …" at bounding box center [625, 444] width 303 height 56
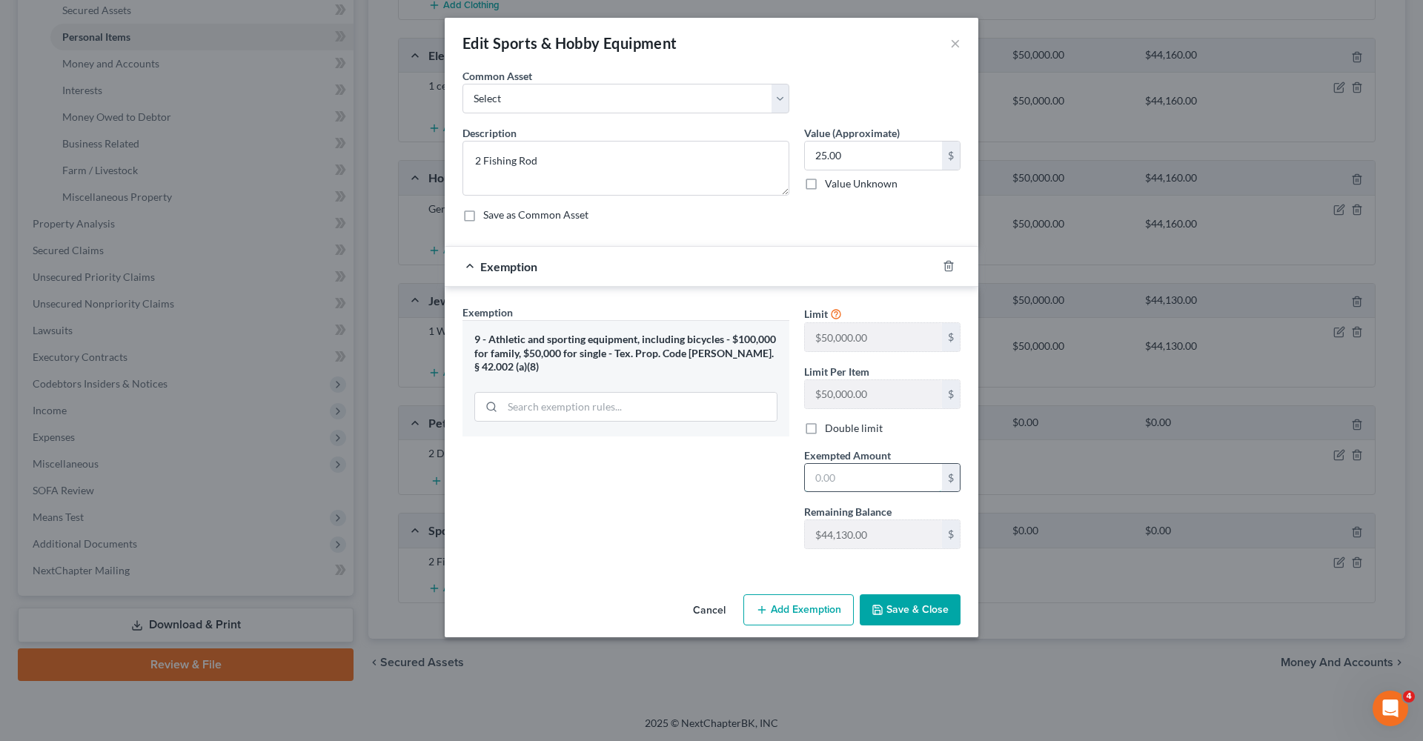
click at [854, 483] on input "text" at bounding box center [873, 478] width 137 height 28
type input "25"
click at [926, 609] on button "Save & Close" at bounding box center [910, 610] width 101 height 31
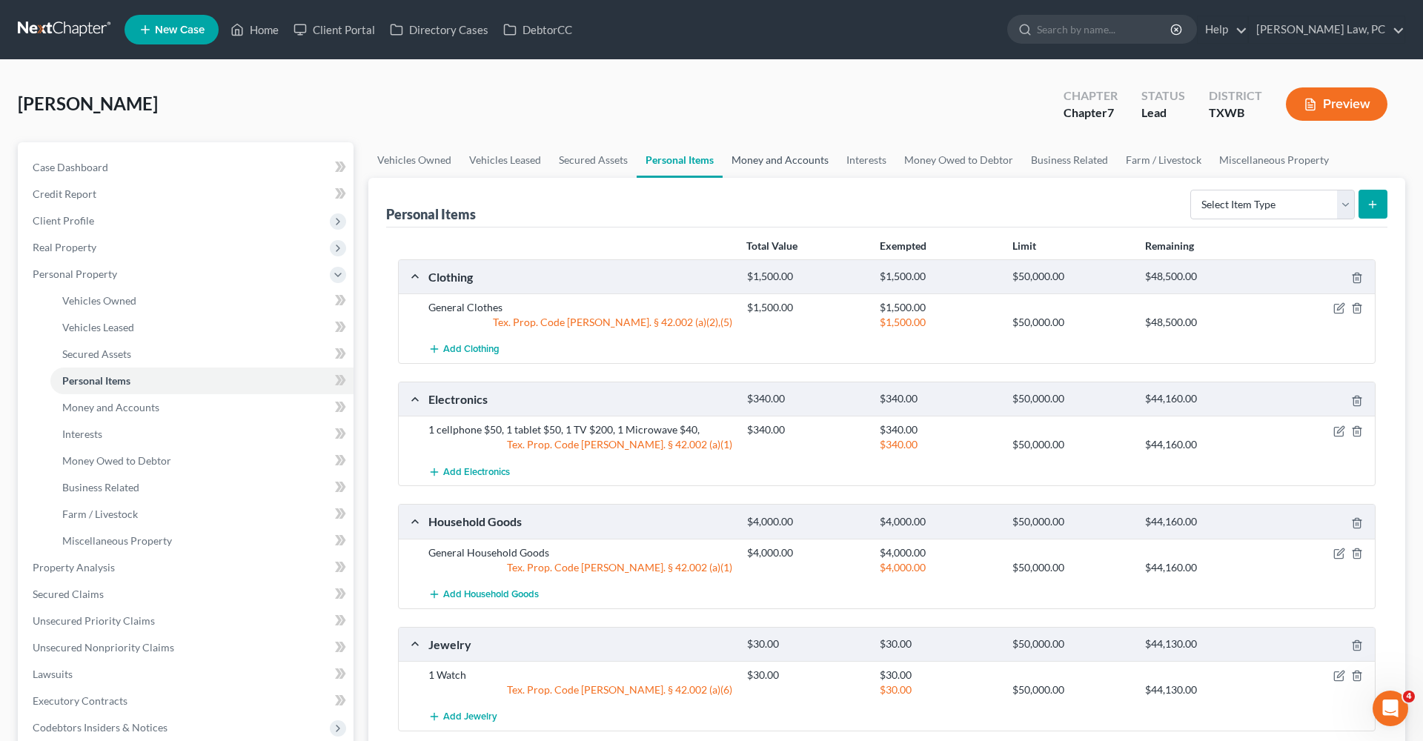
scroll to position [0, 0]
click at [749, 153] on link "Money and Accounts" at bounding box center [780, 160] width 115 height 36
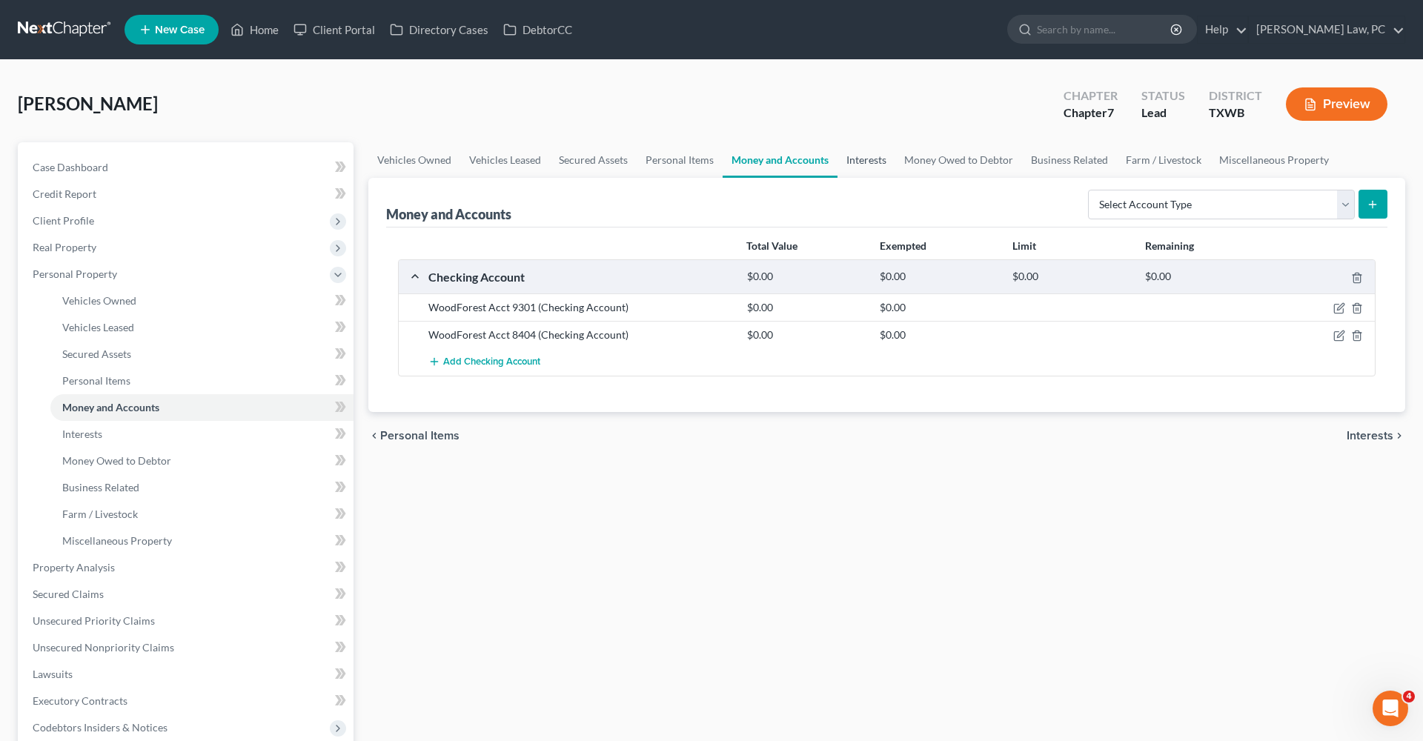
click at [877, 162] on link "Interests" at bounding box center [867, 160] width 58 height 36
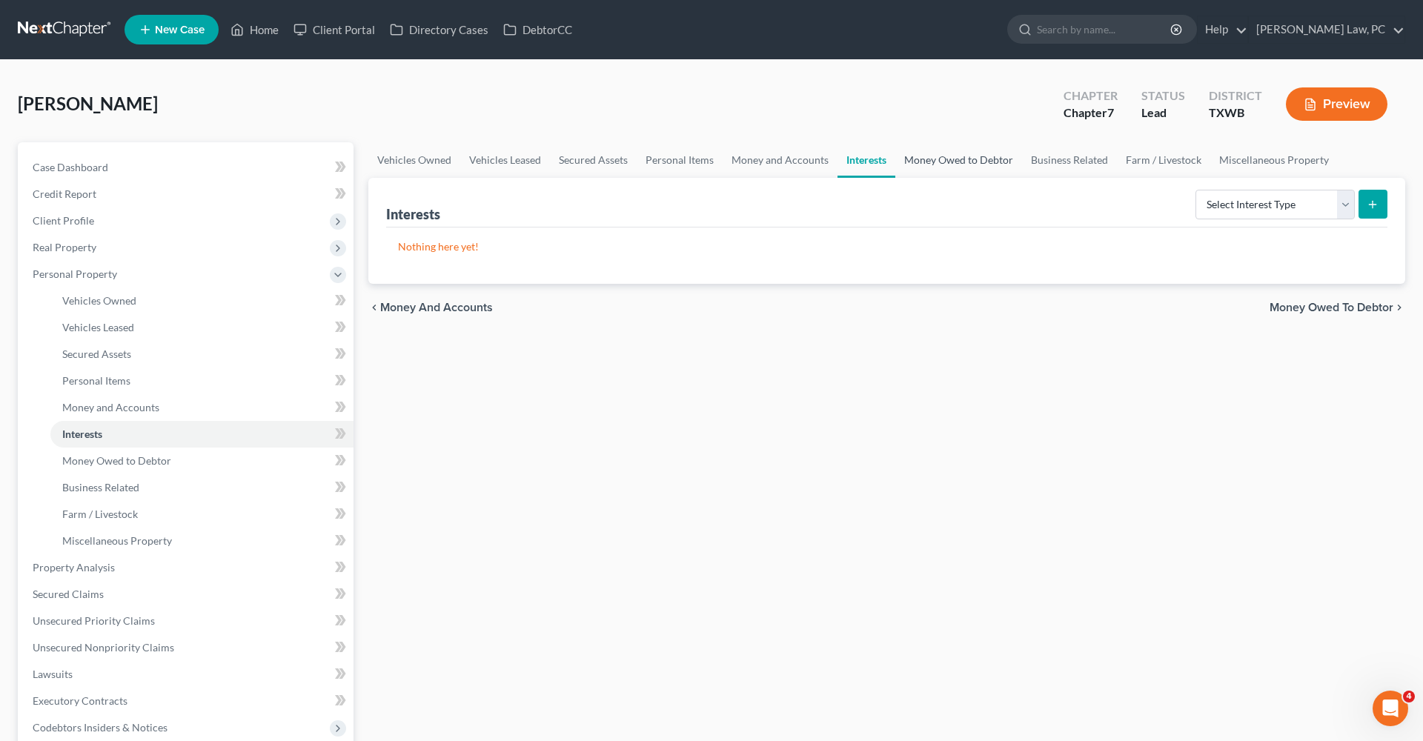
click at [942, 164] on link "Money Owed to Debtor" at bounding box center [959, 160] width 127 height 36
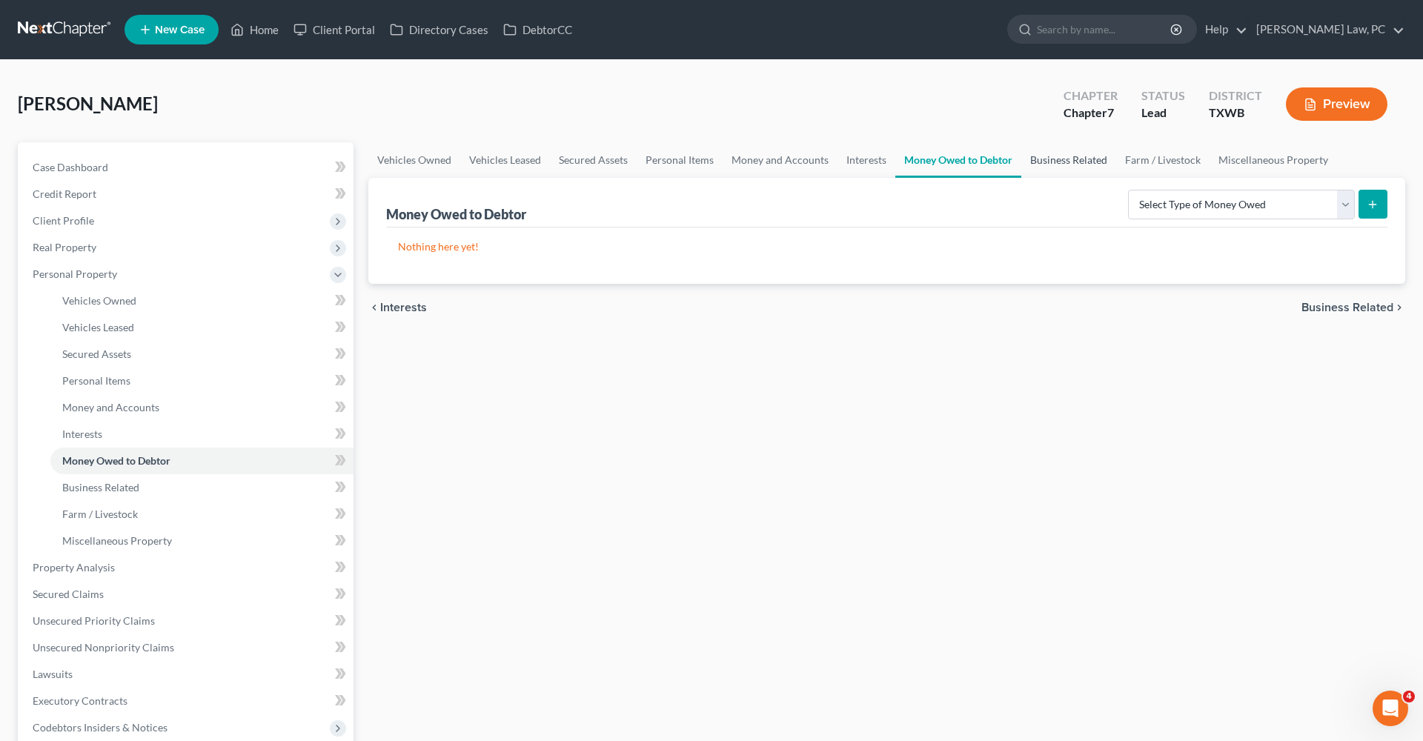
click at [1059, 157] on link "Business Related" at bounding box center [1069, 160] width 95 height 36
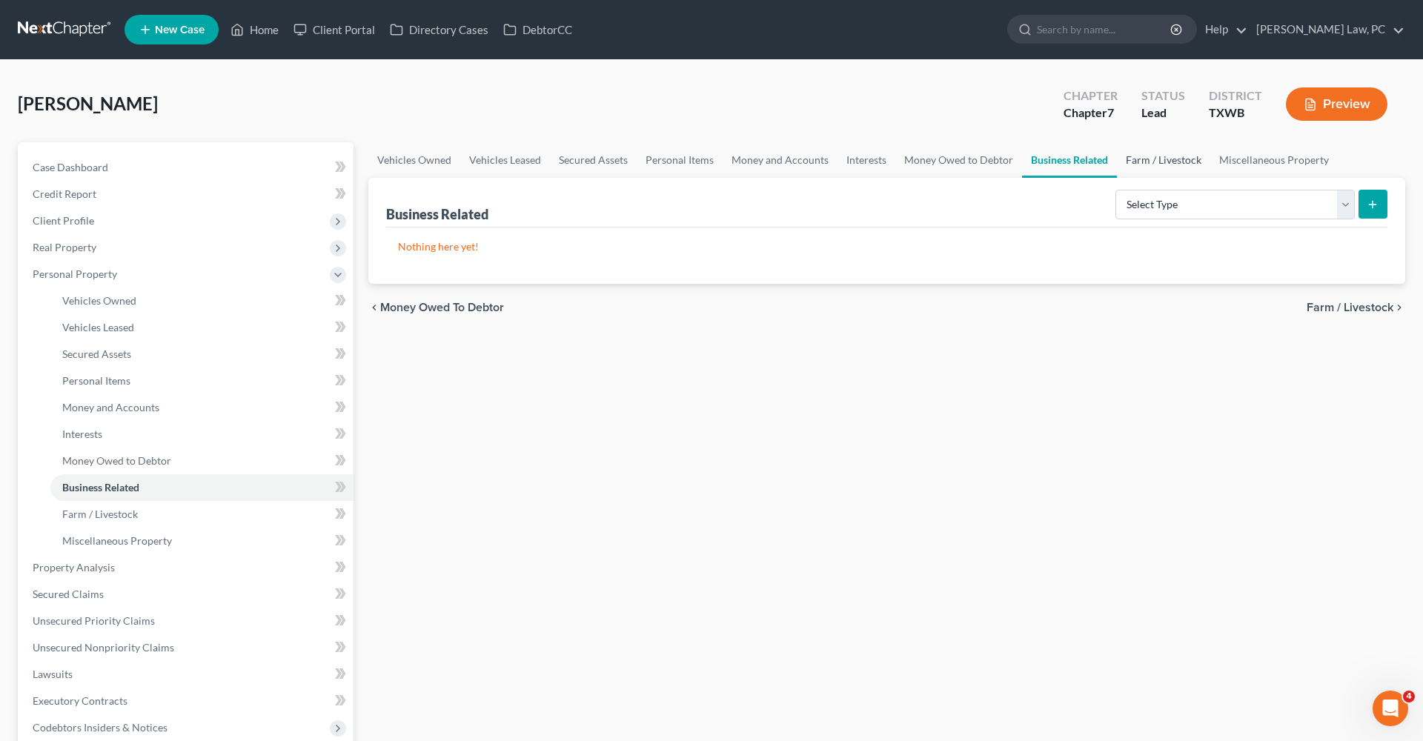
click at [1142, 160] on link "Farm / Livestock" at bounding box center [1163, 160] width 93 height 36
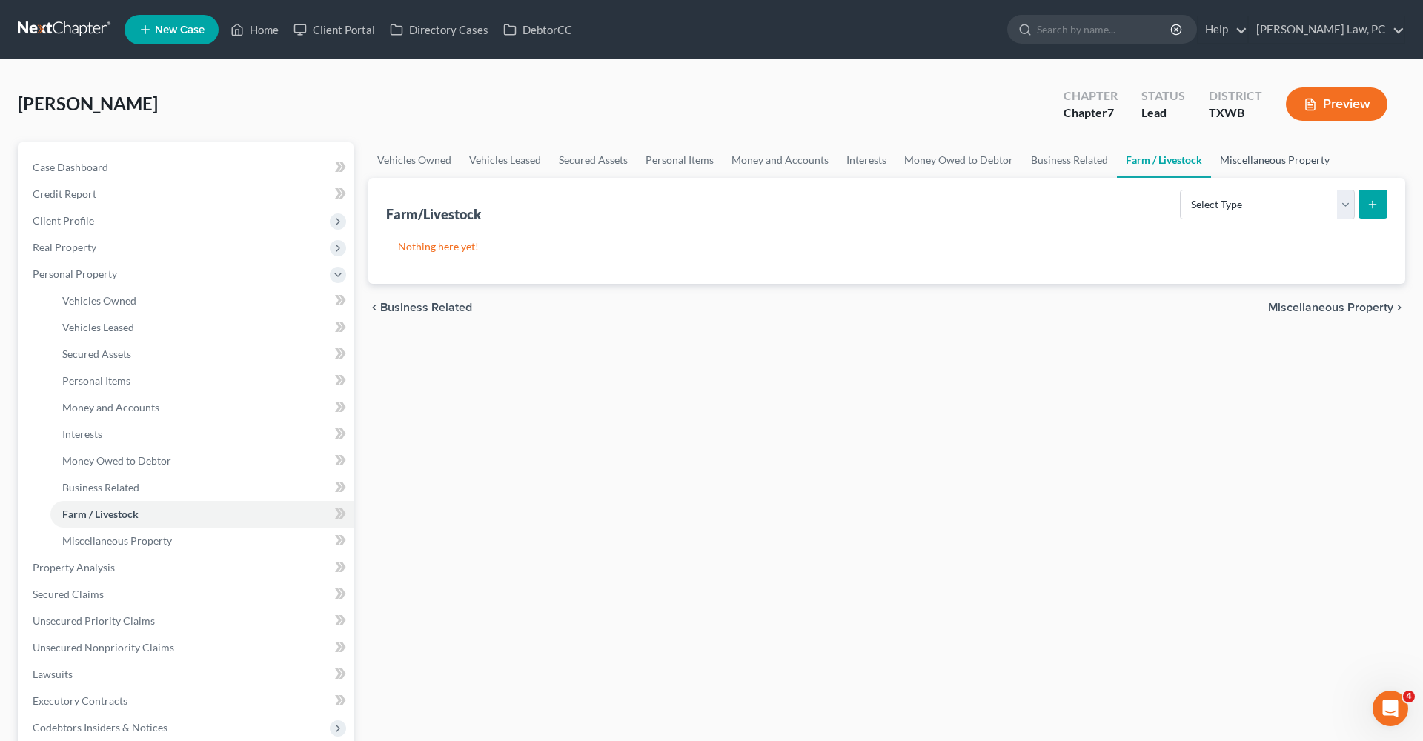
click at [1226, 160] on link "Miscellaneous Property" at bounding box center [1275, 160] width 128 height 36
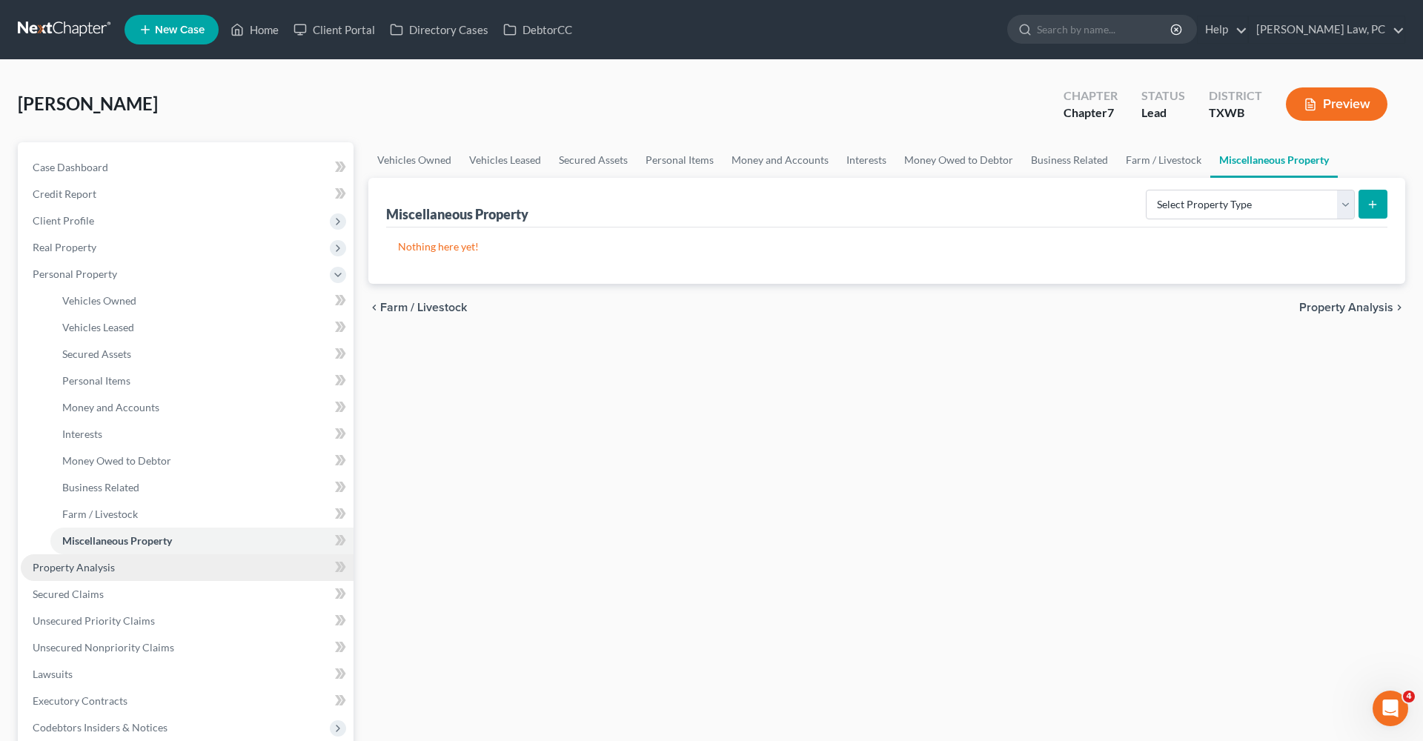
click at [74, 571] on span "Property Analysis" at bounding box center [74, 567] width 82 height 13
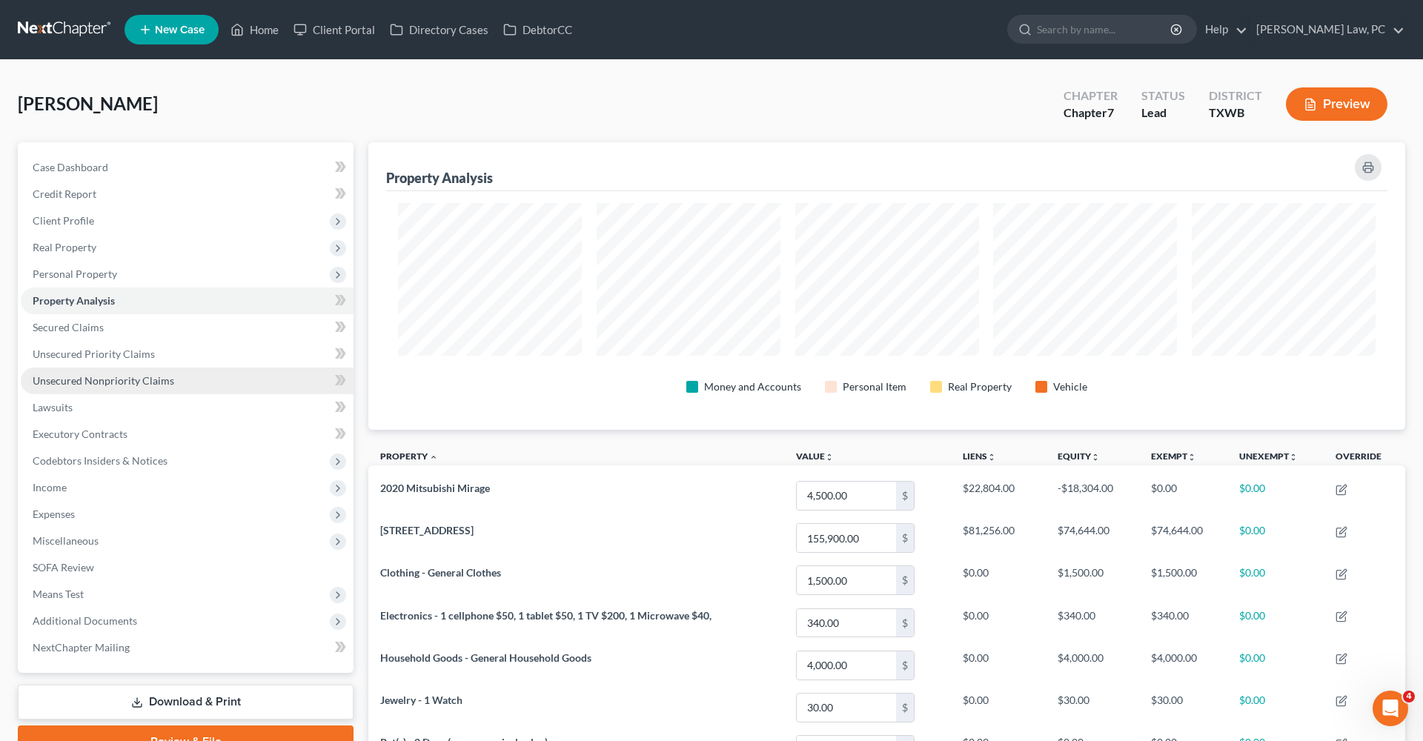
scroll to position [288, 1037]
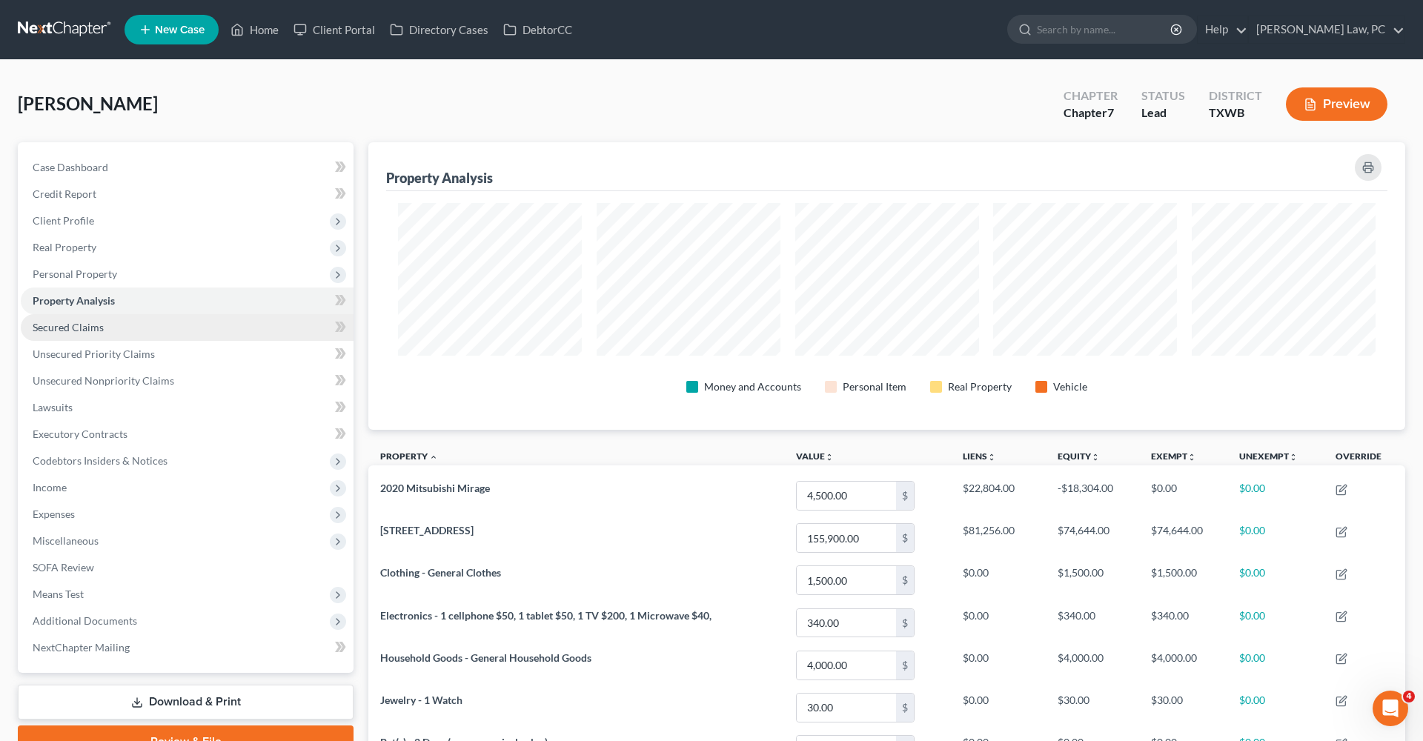
click at [68, 328] on span "Secured Claims" at bounding box center [68, 327] width 71 height 13
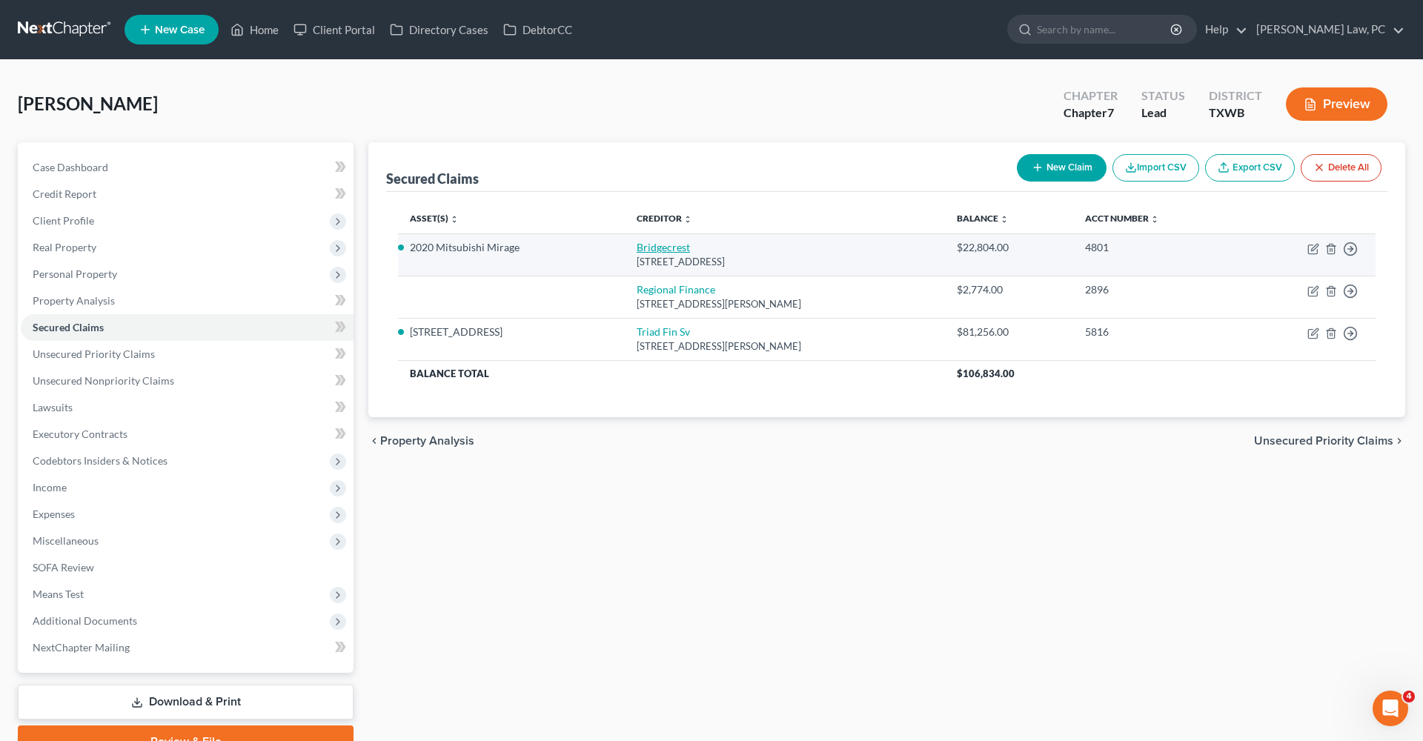
click at [657, 252] on link "Bridgecrest" at bounding box center [663, 247] width 53 height 13
select select "3"
select select "0"
select select "2"
select select "0"
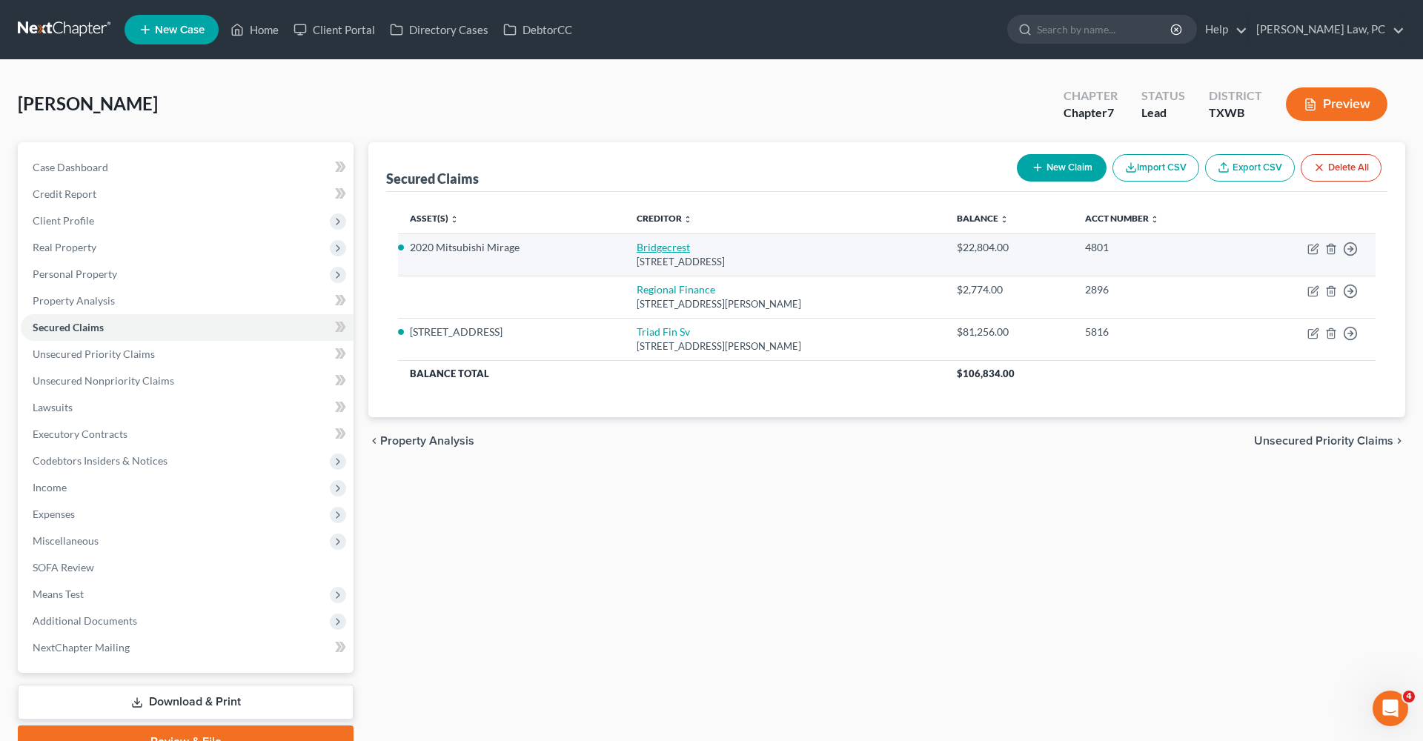
select select "1"
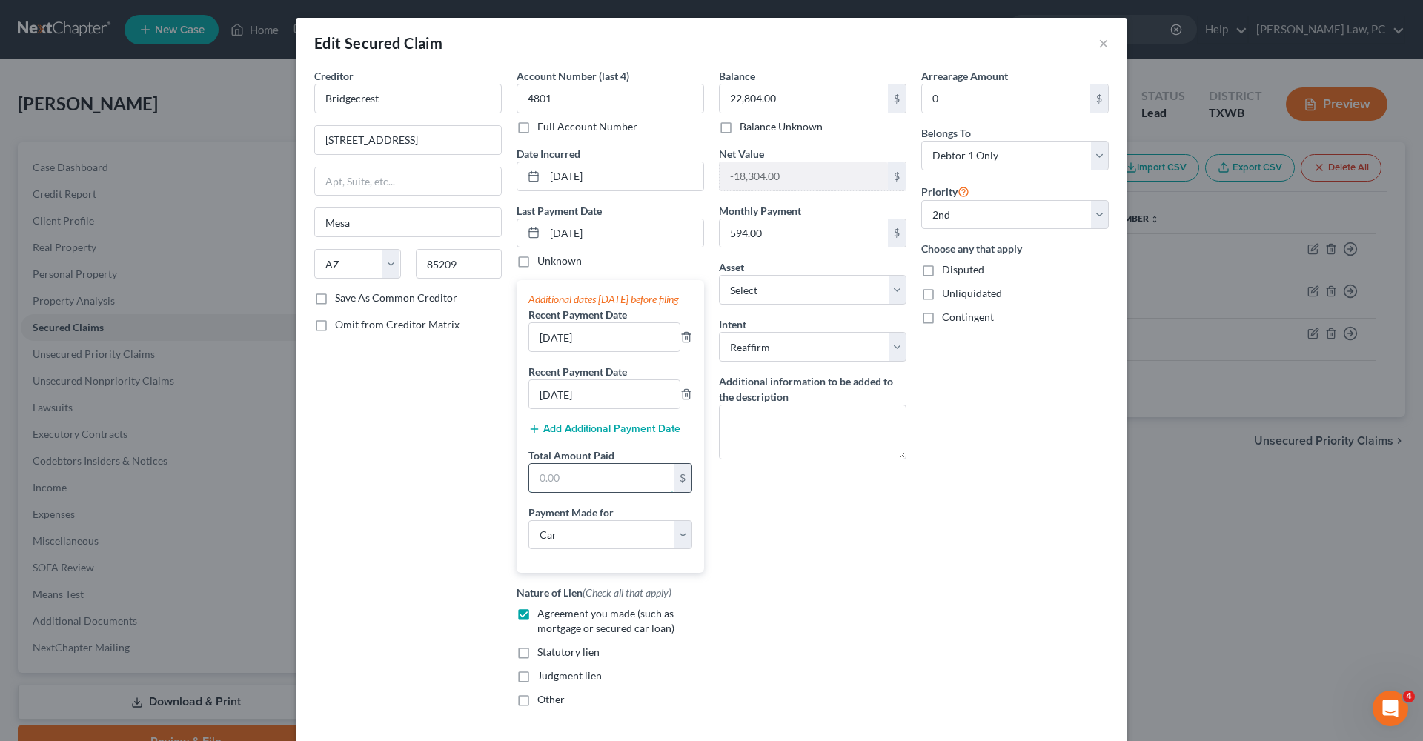
click at [561, 492] on input "text" at bounding box center [601, 478] width 145 height 28
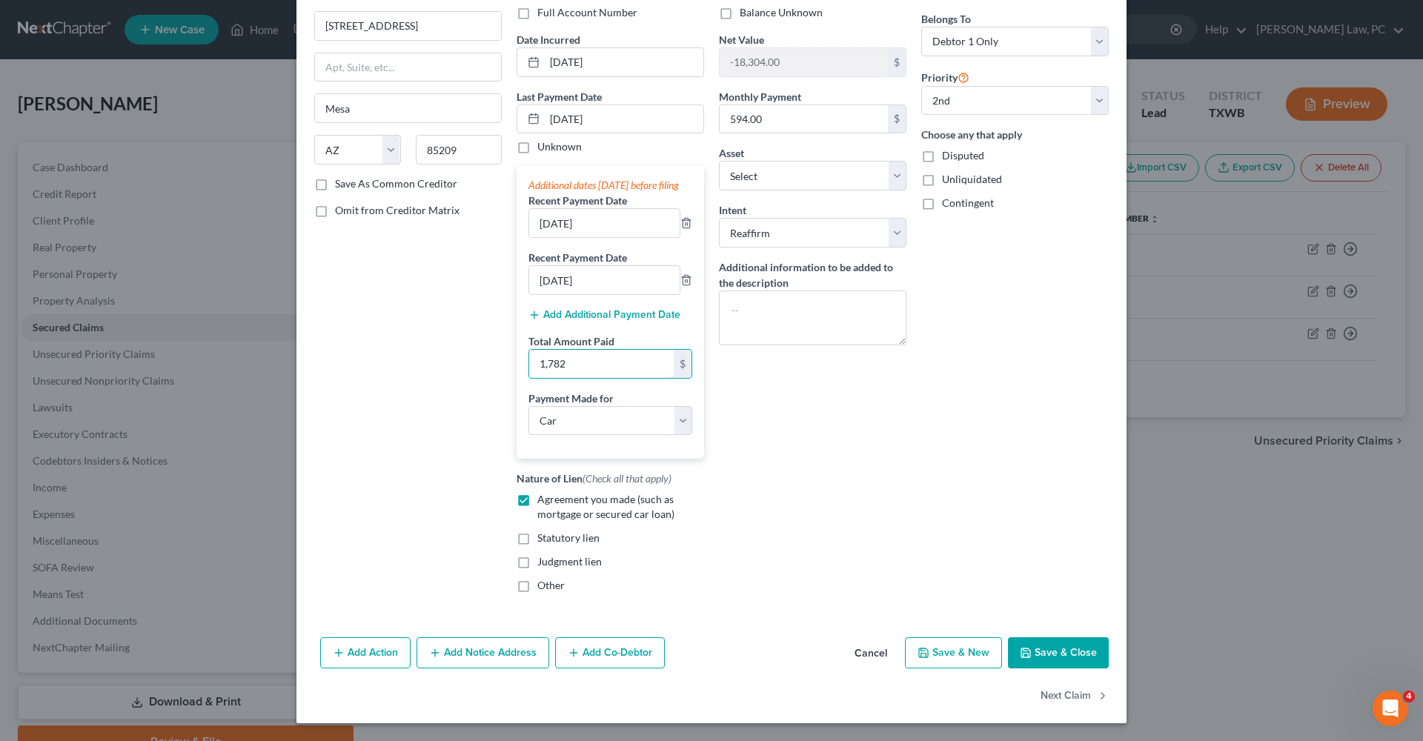
scroll to position [129, 0]
click at [1042, 659] on button "Save & Close" at bounding box center [1058, 653] width 101 height 31
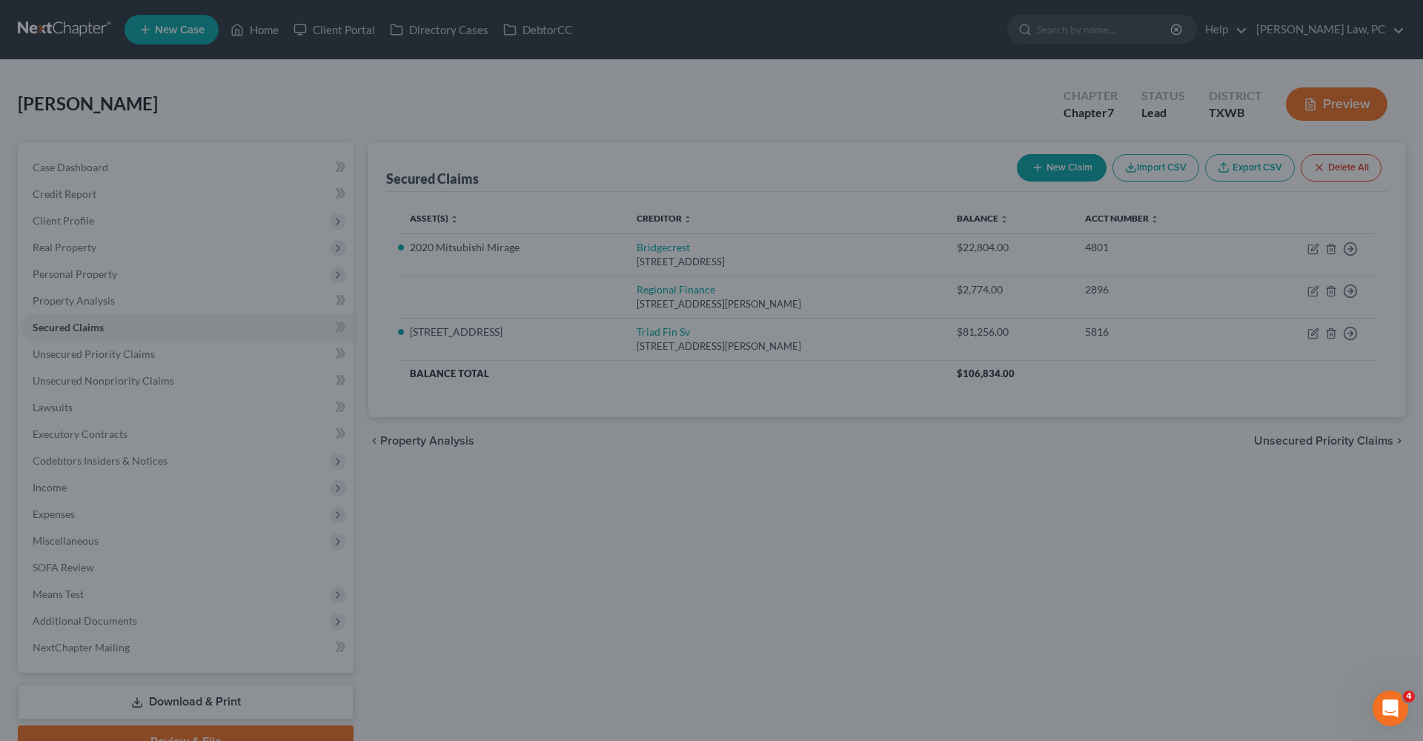
type input "1,782.00"
select select "9"
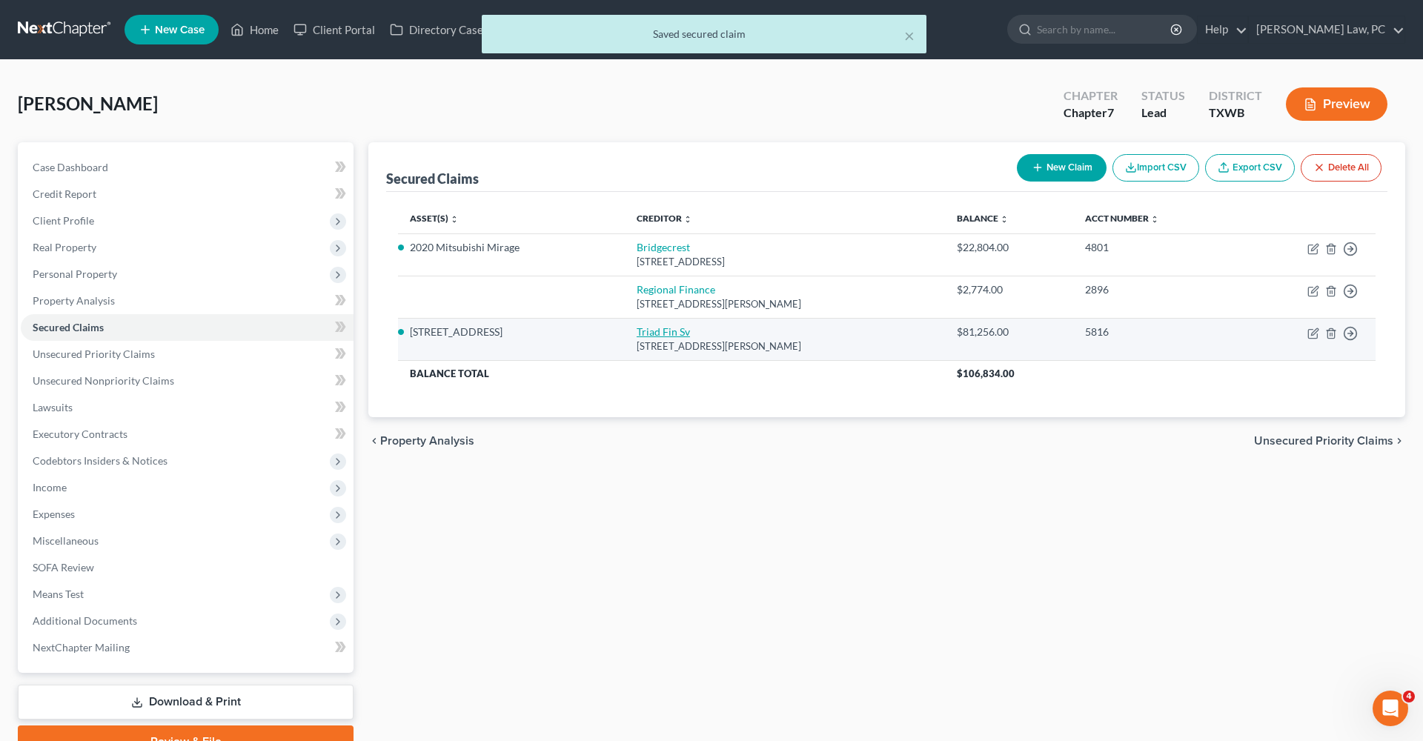
click at [637, 331] on link "Triad Fin Sv" at bounding box center [663, 331] width 53 height 13
select select "9"
select select "3"
select select "2"
select select "0"
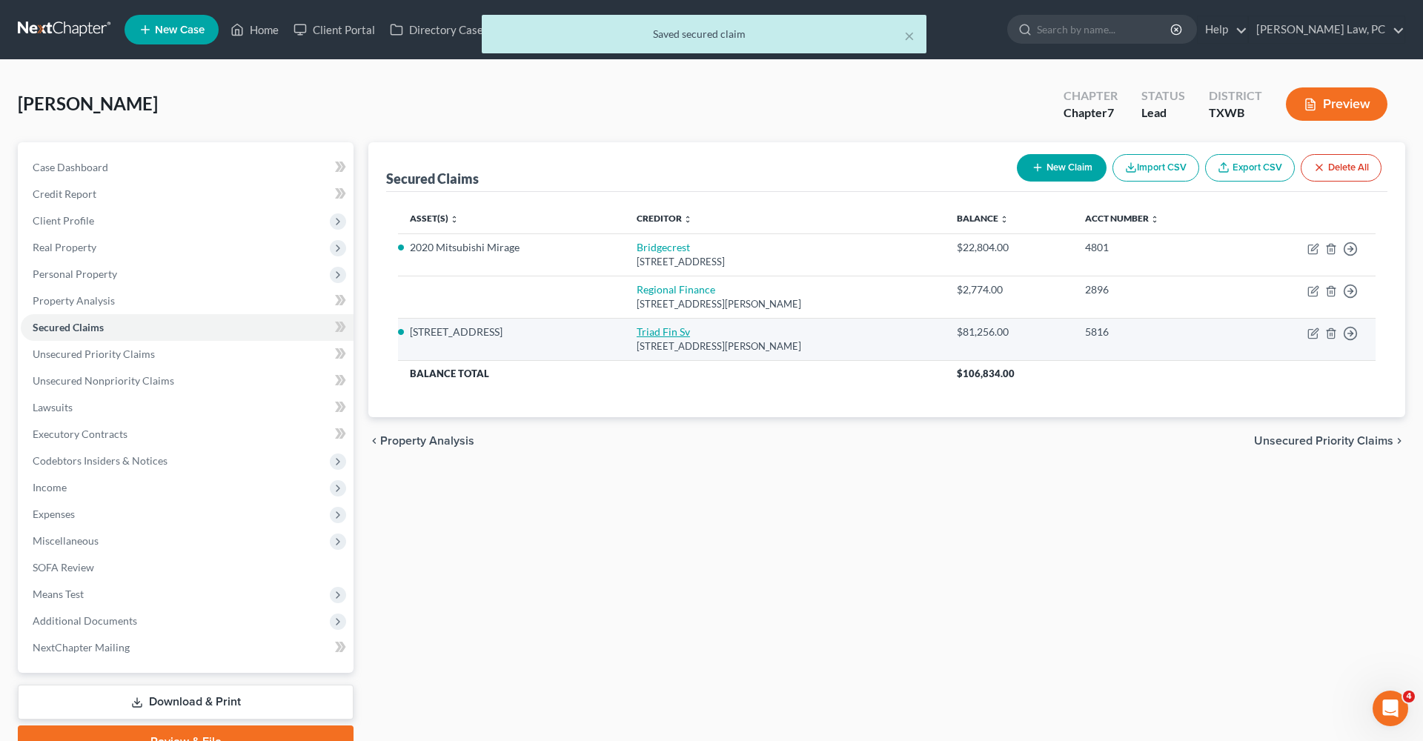
select select "0"
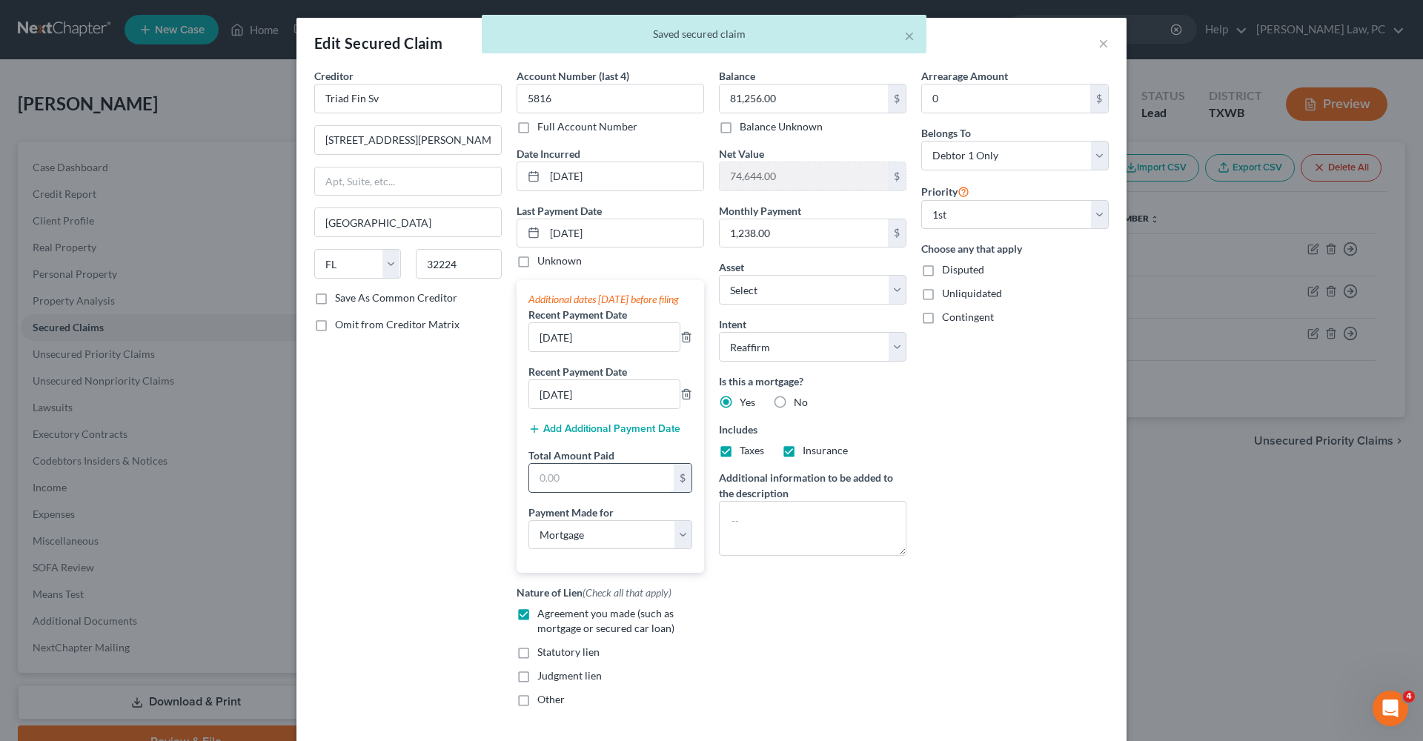
click at [581, 492] on input "text" at bounding box center [601, 478] width 145 height 28
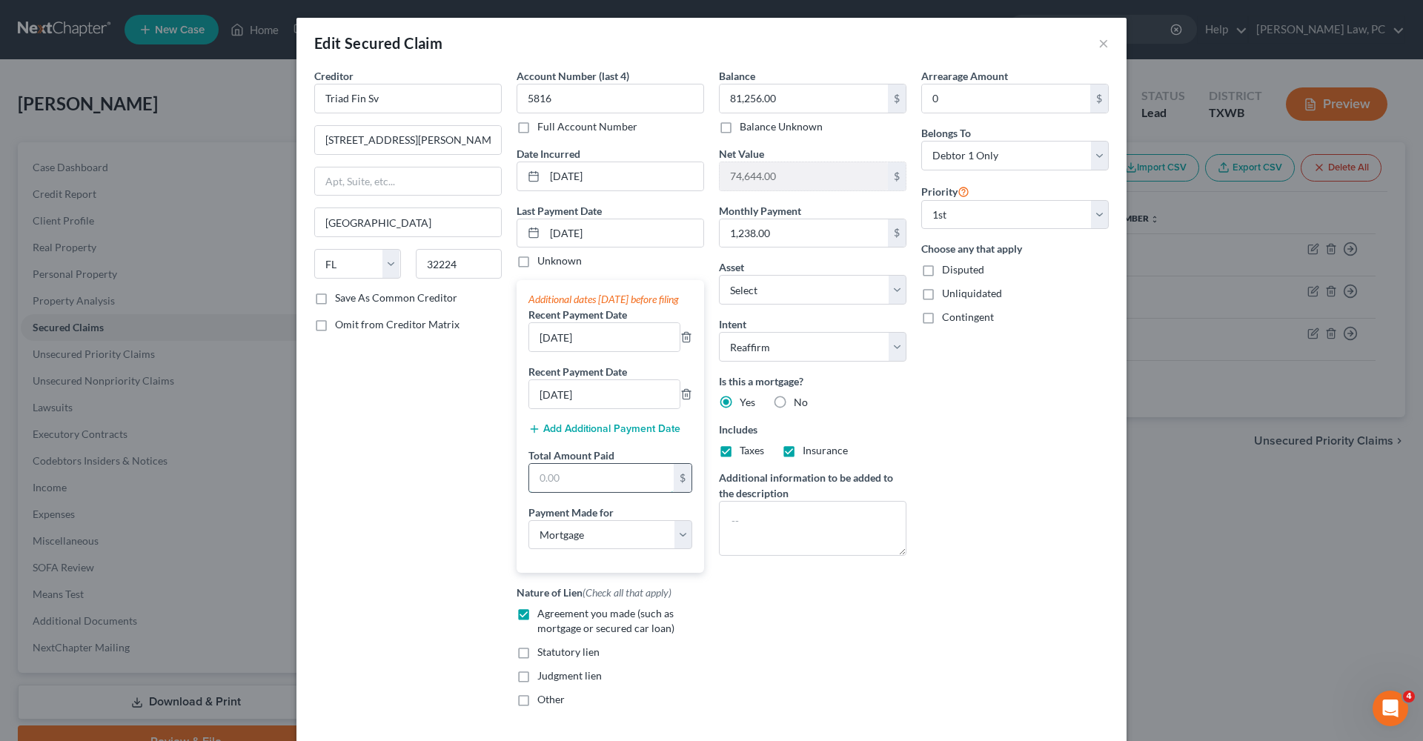
click at [581, 492] on input "text" at bounding box center [601, 478] width 145 height 28
type input "3,714"
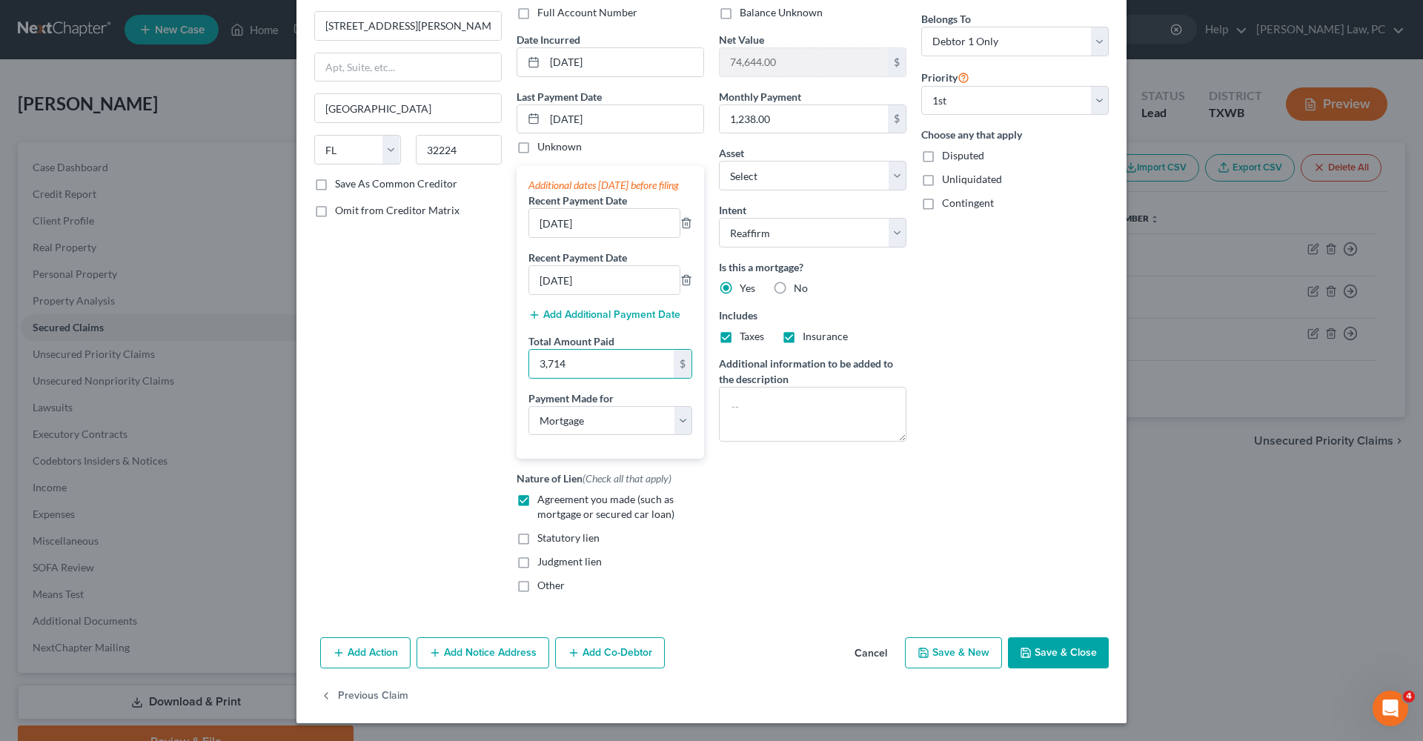
click at [1075, 652] on button "Save & Close" at bounding box center [1058, 653] width 101 height 31
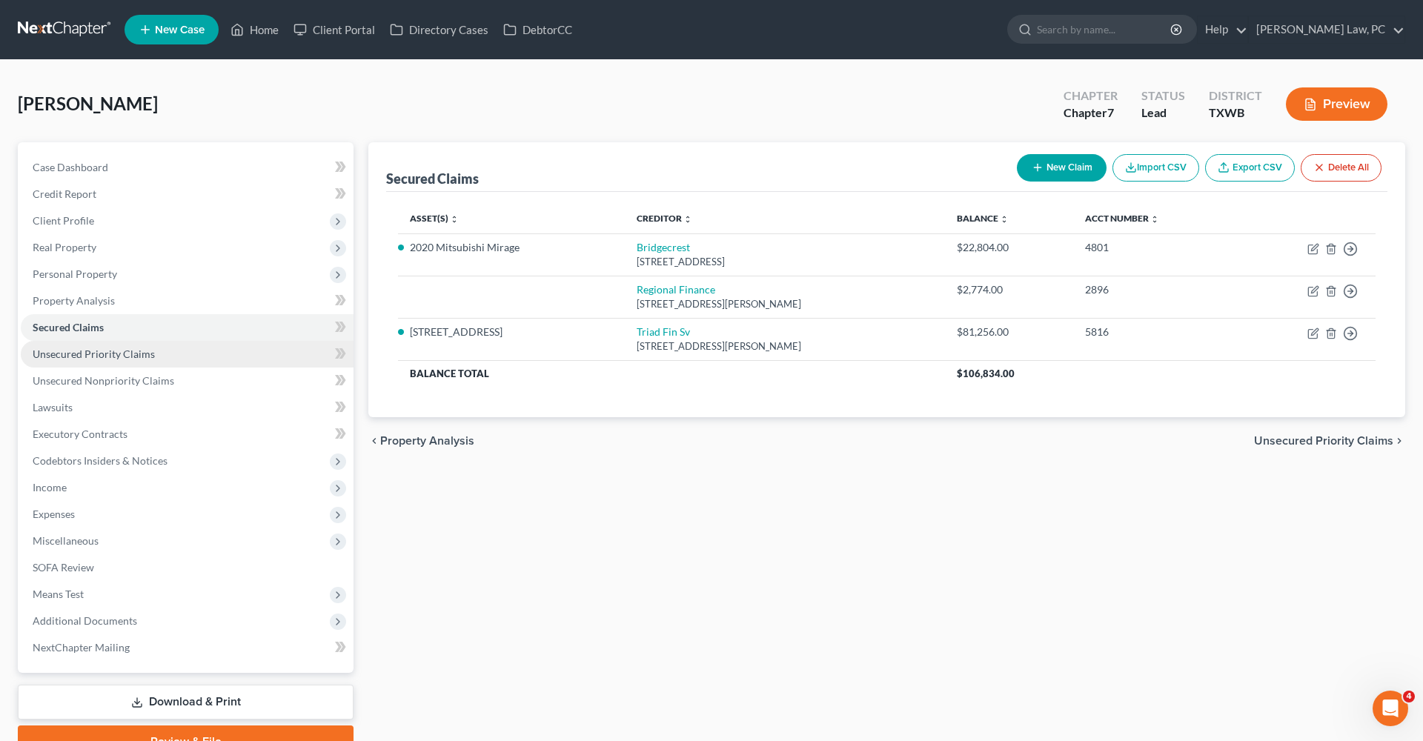
click at [122, 353] on span "Unsecured Priority Claims" at bounding box center [94, 354] width 122 height 13
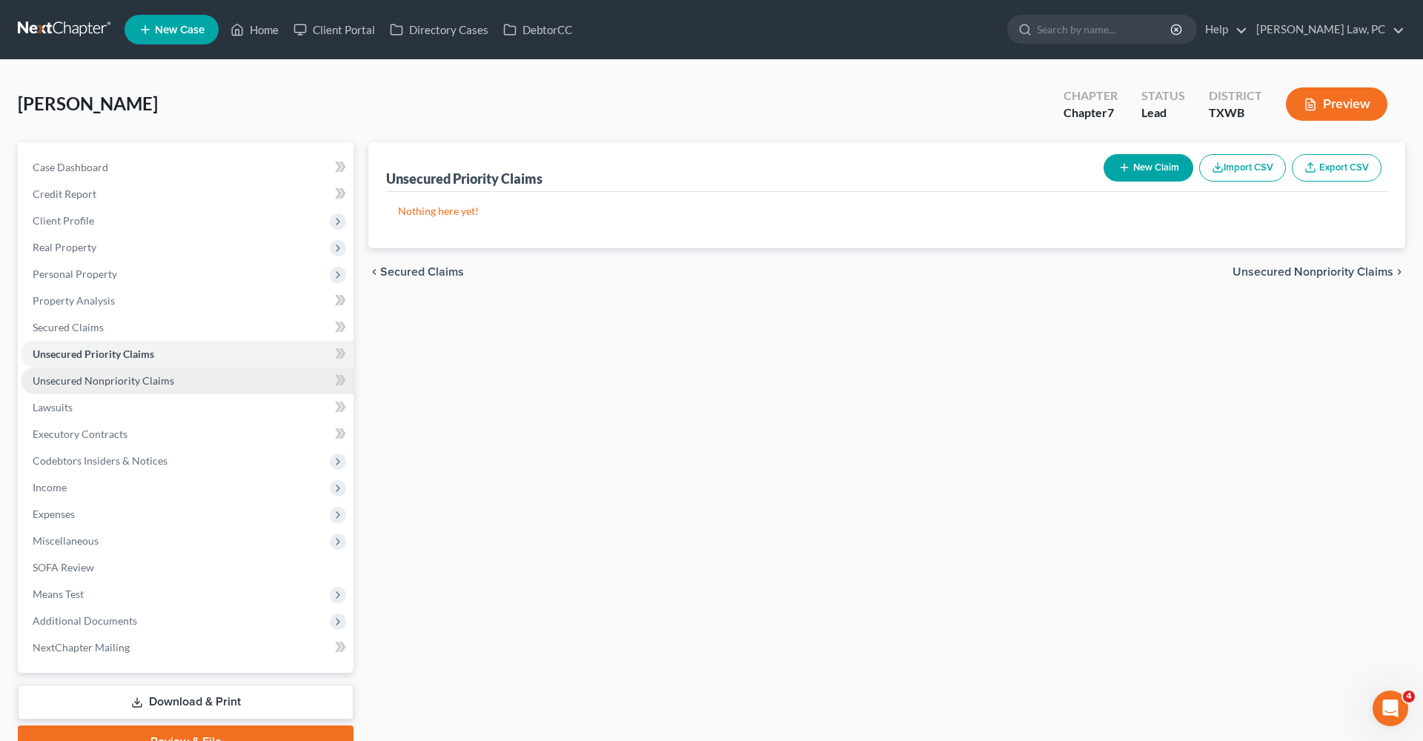
click at [130, 383] on span "Unsecured Nonpriority Claims" at bounding box center [104, 380] width 142 height 13
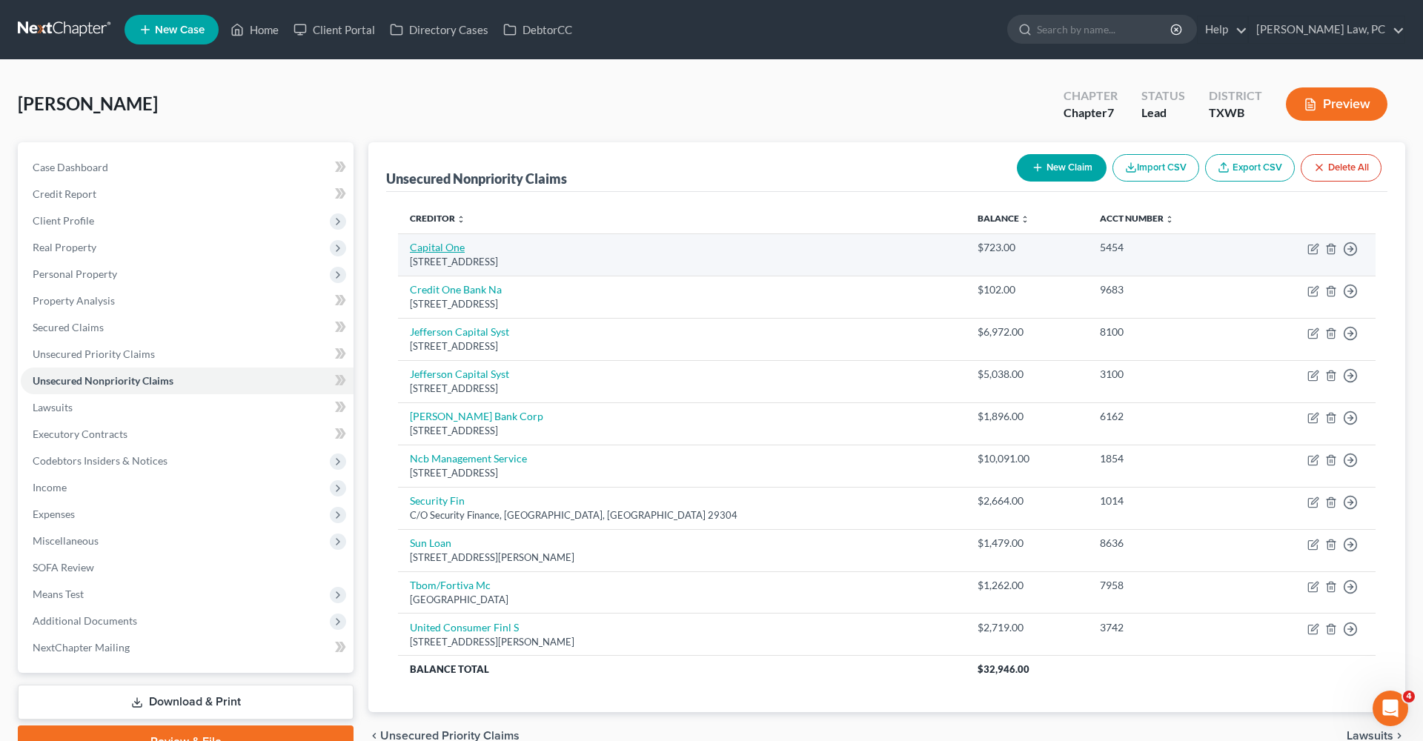
click at [434, 249] on link "Capital One" at bounding box center [437, 247] width 55 height 13
select select "46"
select select "2"
select select "0"
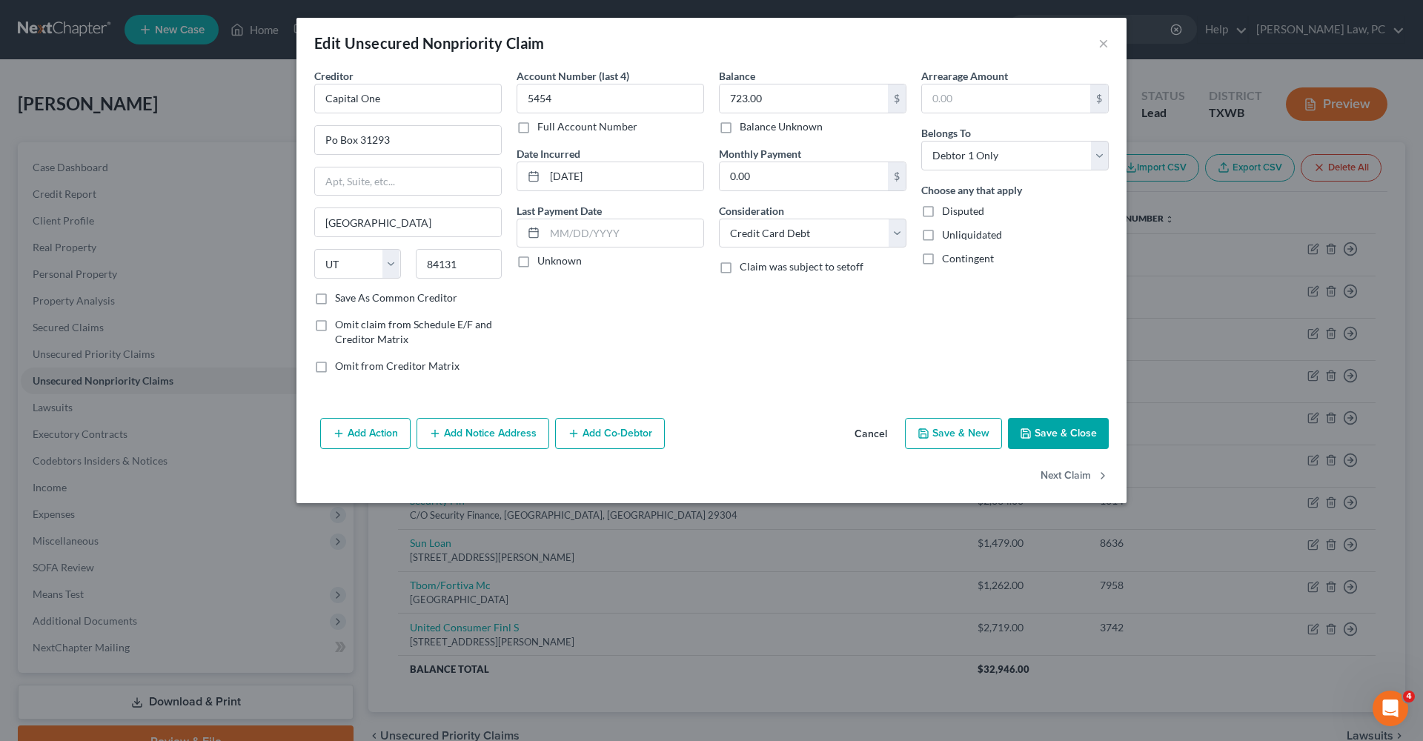
click at [1056, 425] on button "Save & Close" at bounding box center [1058, 433] width 101 height 31
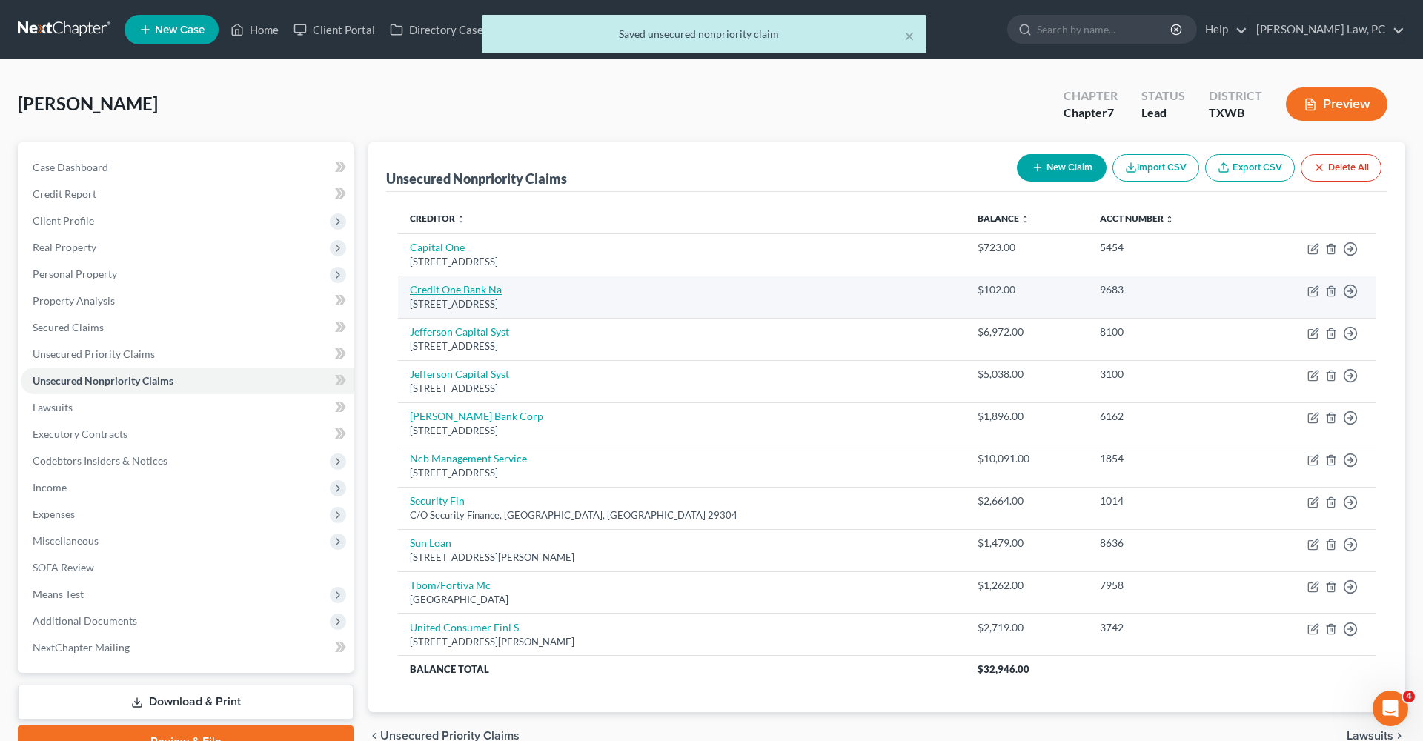
click at [437, 289] on link "Credit One Bank Na" at bounding box center [456, 289] width 92 height 13
select select "31"
select select "2"
select select "0"
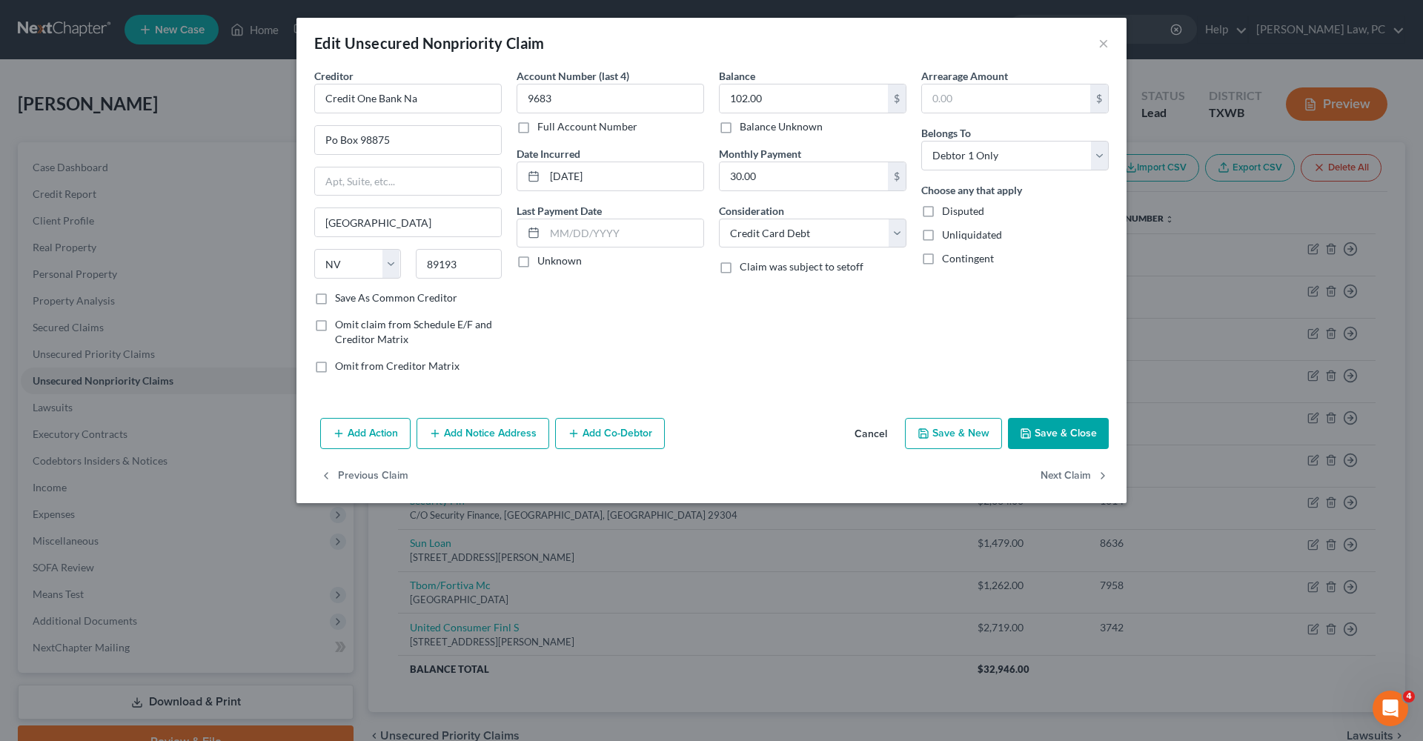
click at [1064, 434] on button "Save & Close" at bounding box center [1058, 433] width 101 height 31
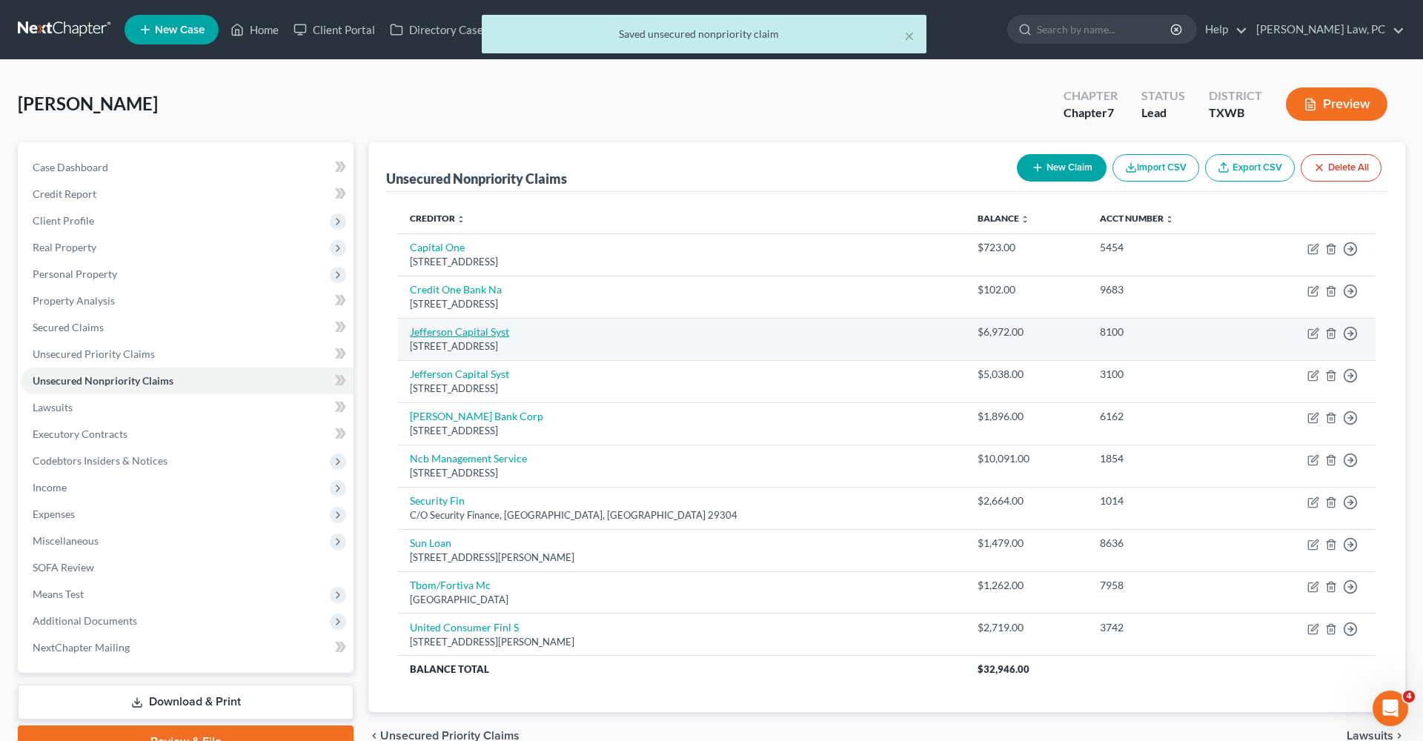
click at [433, 331] on link "Jefferson Capital Syst" at bounding box center [459, 331] width 99 height 13
select select "24"
select select "0"
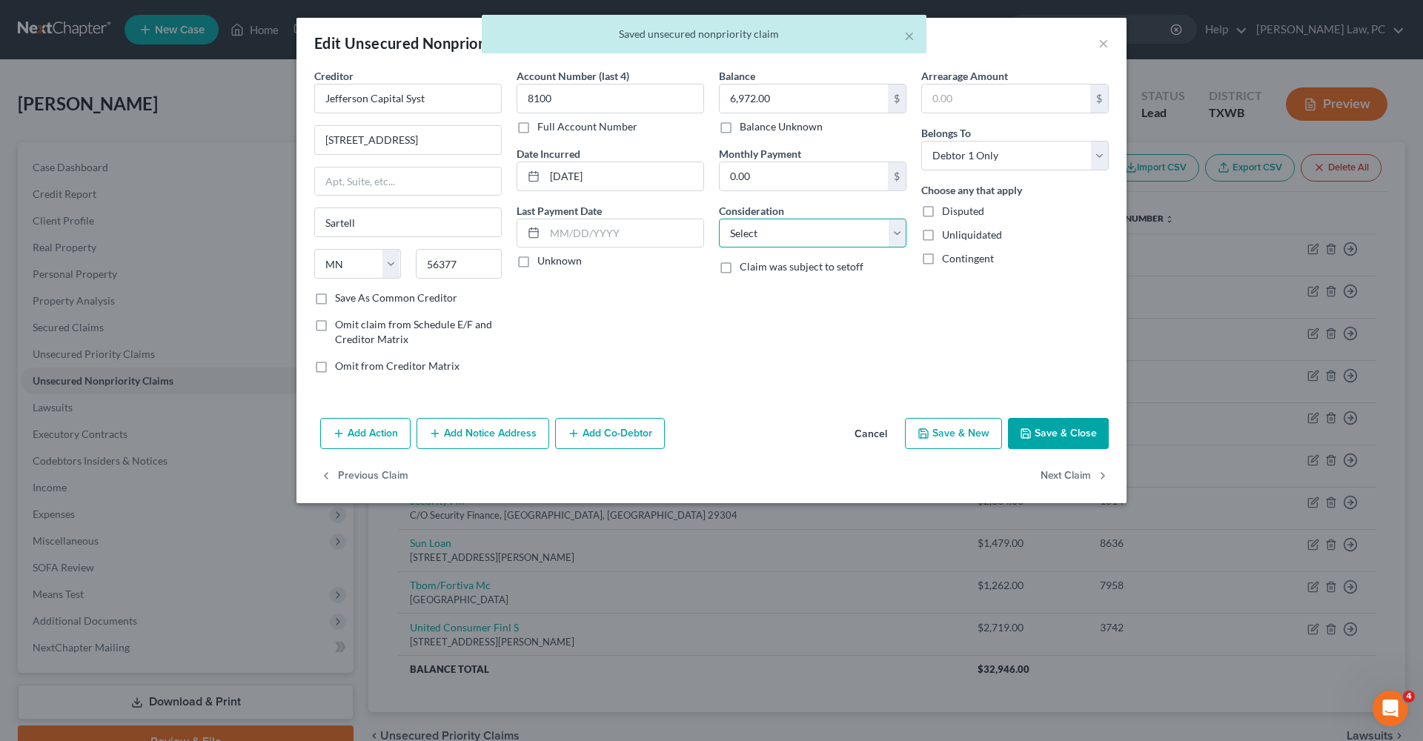
select select "1"
click at [1083, 435] on button "Save & Close" at bounding box center [1058, 433] width 101 height 31
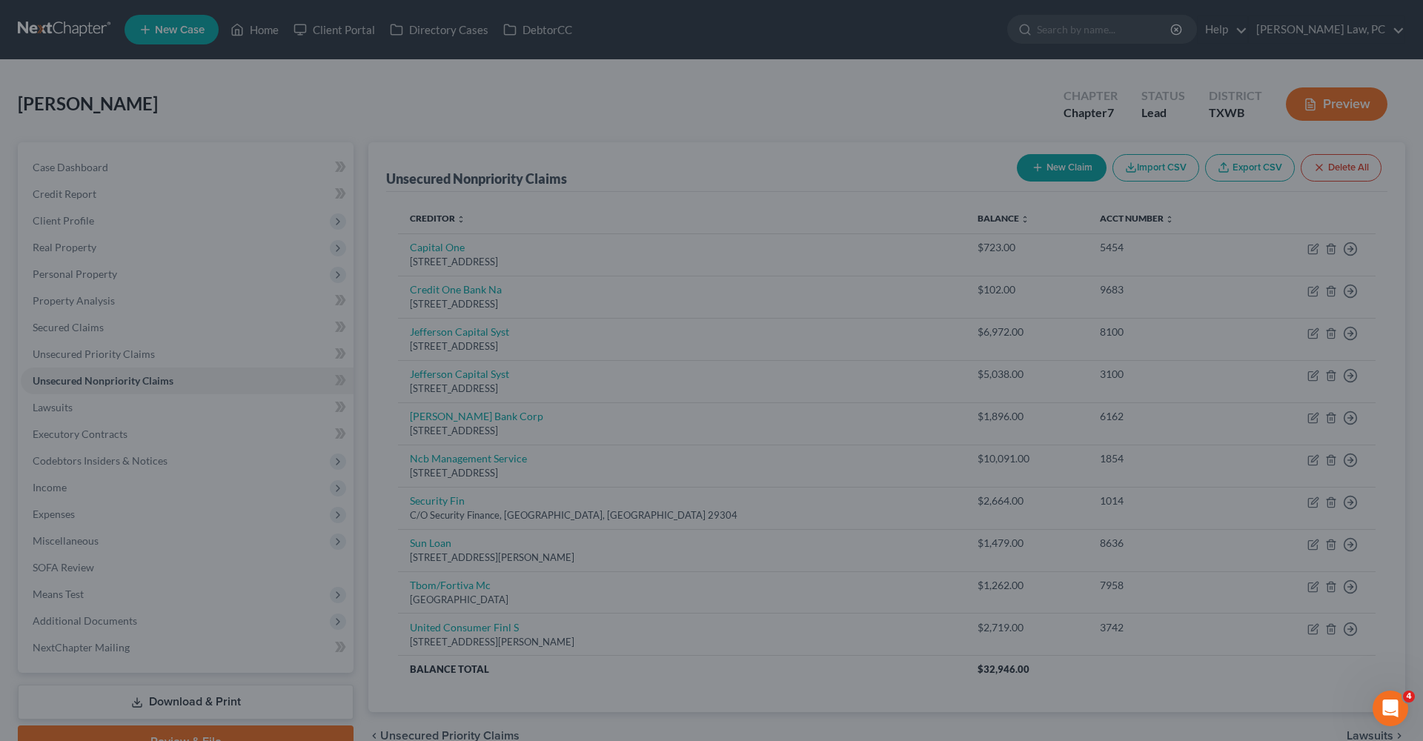
type input "0"
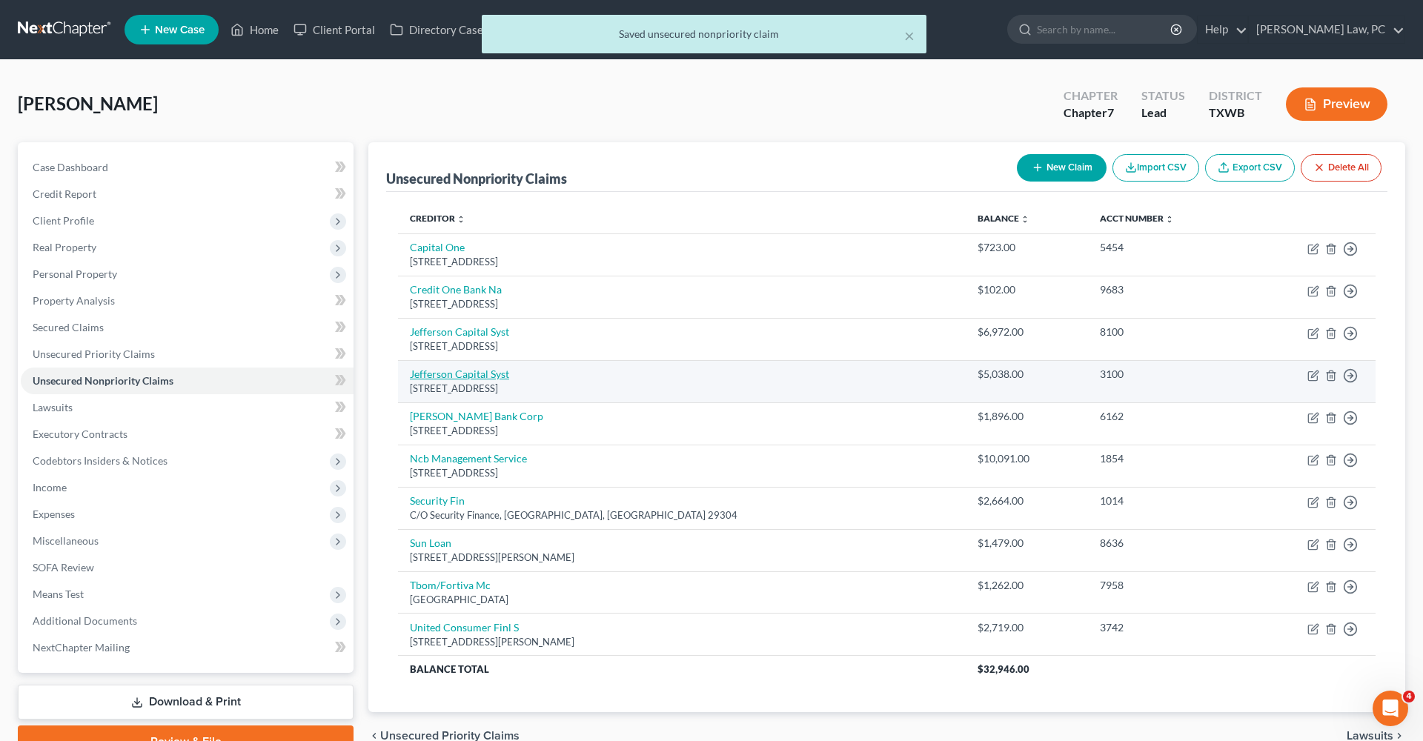
click at [451, 376] on link "Jefferson Capital Syst" at bounding box center [459, 374] width 99 height 13
select select "24"
select select "0"
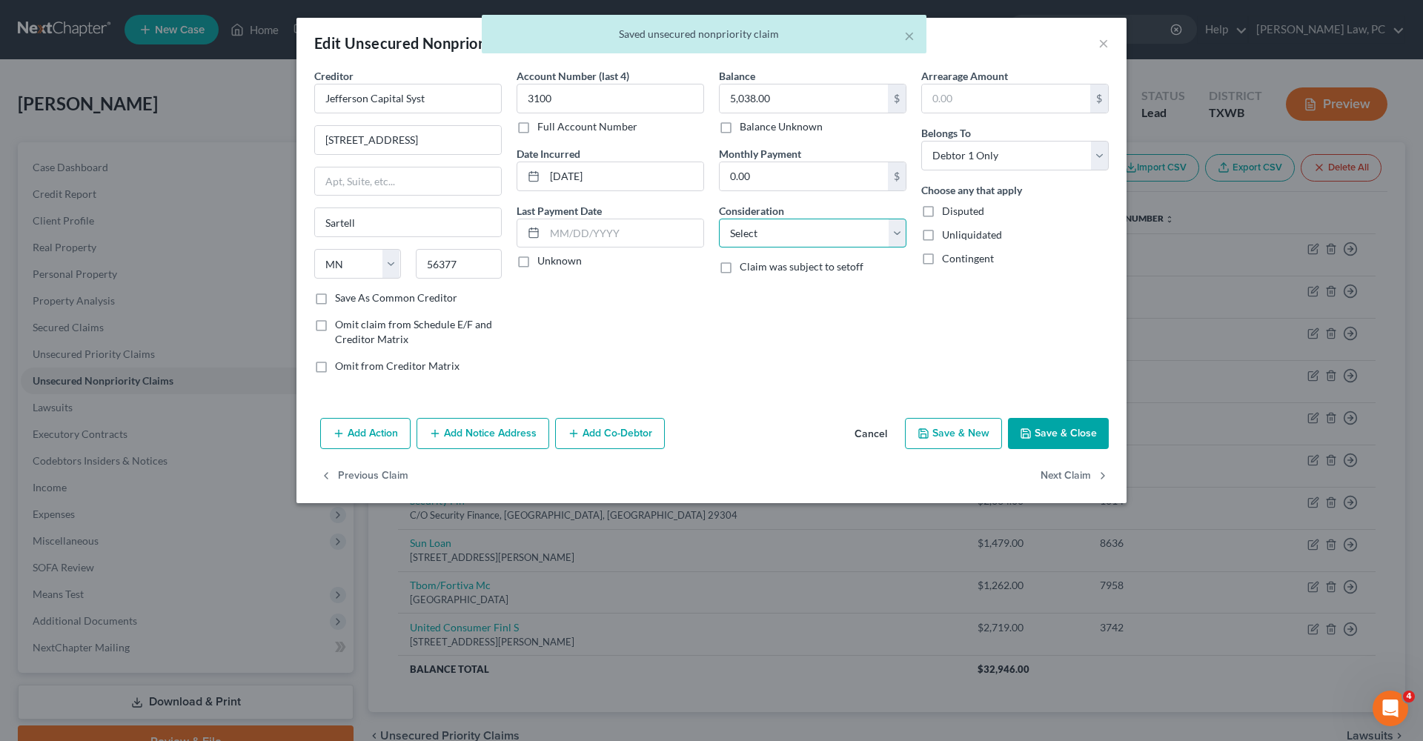
select select "1"
click at [1061, 427] on button "Save & Close" at bounding box center [1058, 433] width 101 height 31
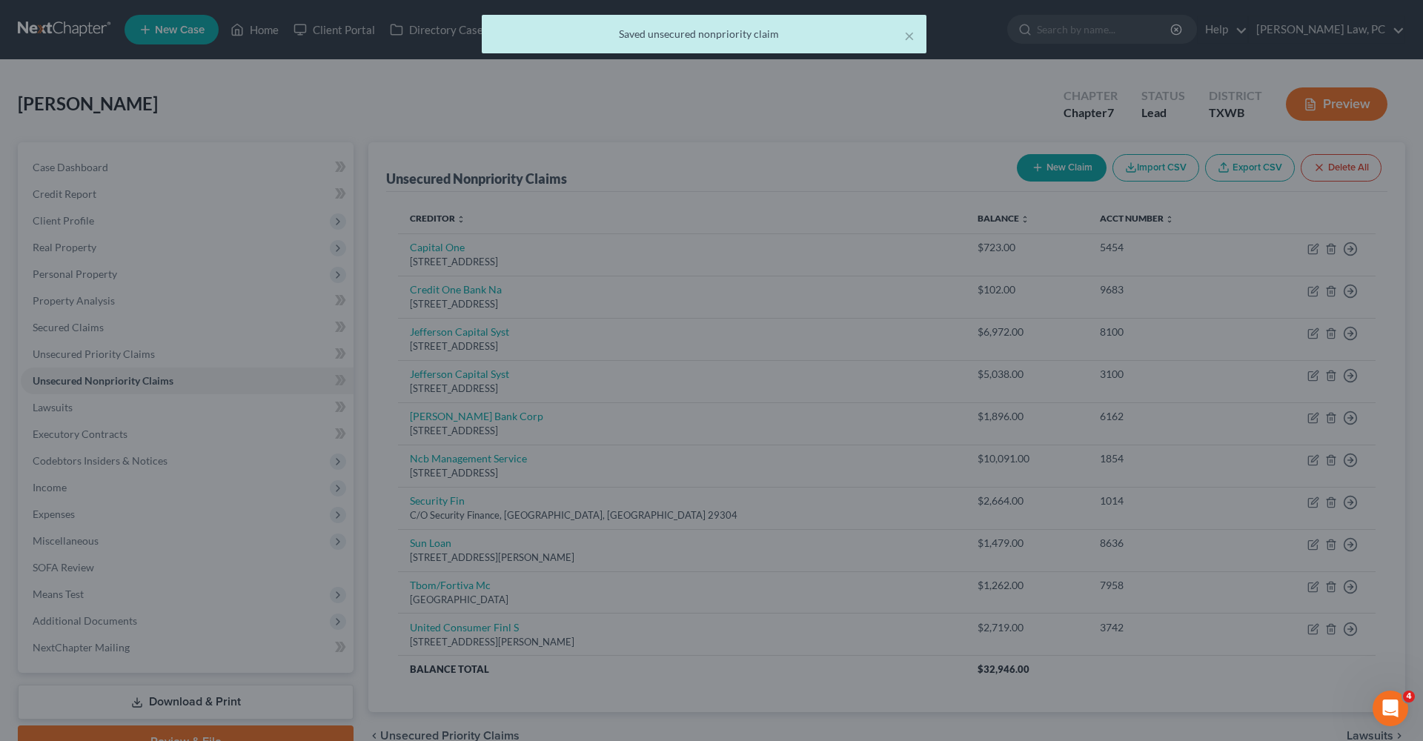
type input "0"
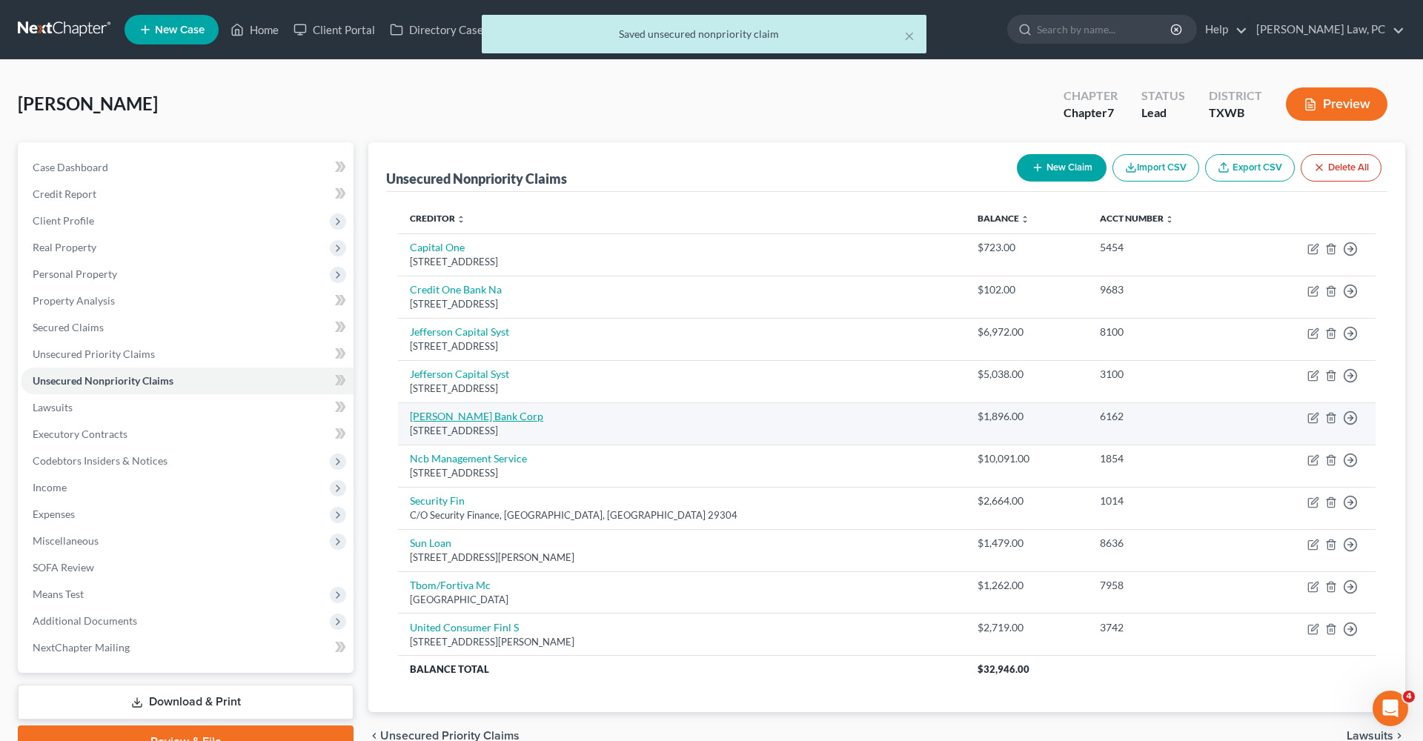
click at [437, 420] on link "Merrick Bank Corp" at bounding box center [476, 416] width 133 height 13
select select "35"
select select "2"
select select "0"
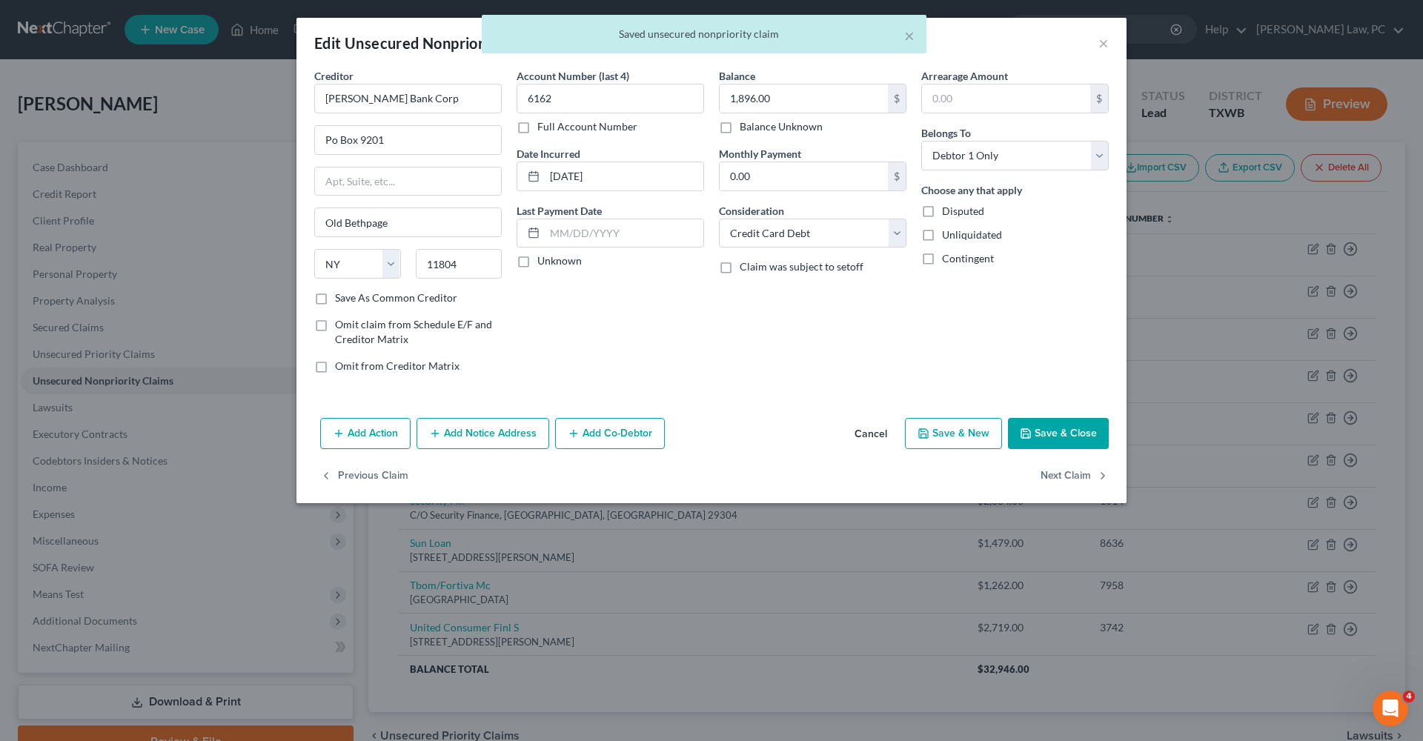
click at [1049, 443] on button "Save & Close" at bounding box center [1058, 433] width 101 height 31
type input "0"
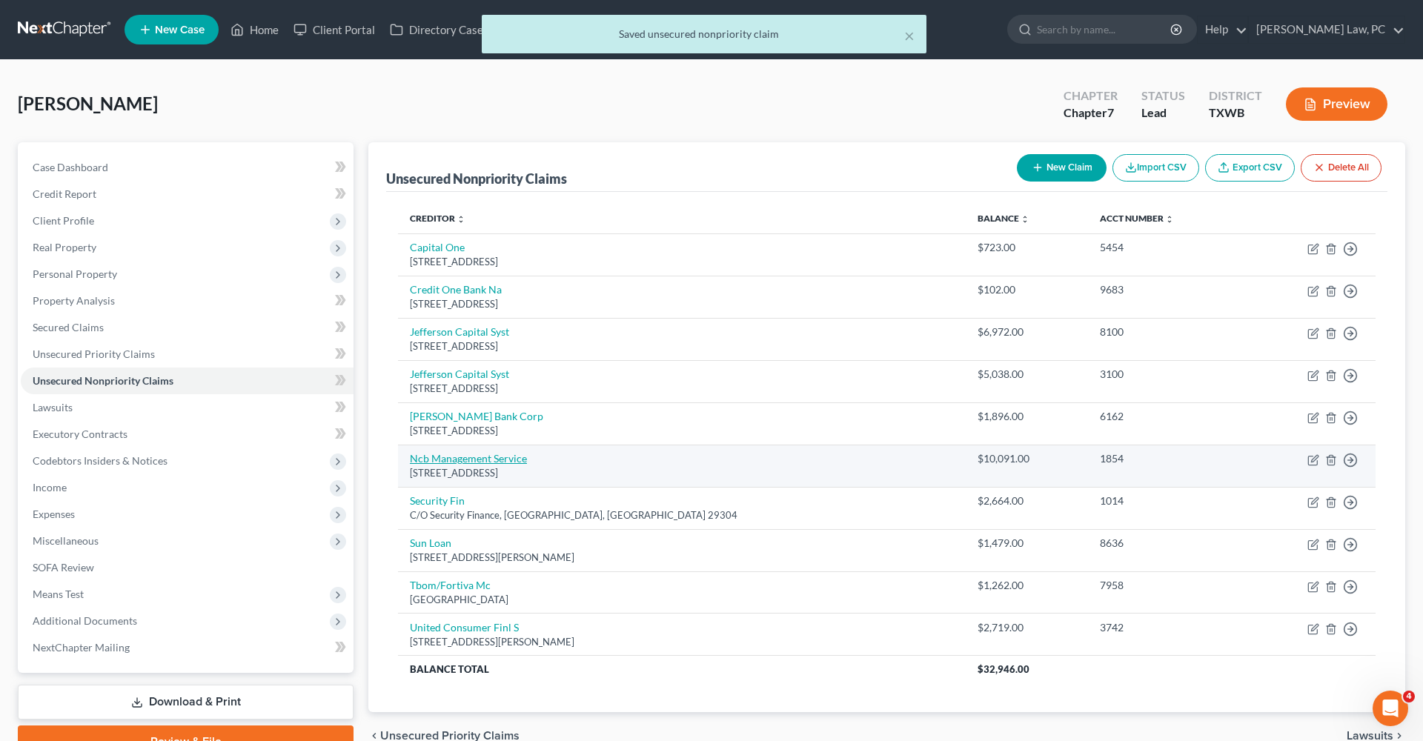
click at [455, 459] on link "Ncb Management Service" at bounding box center [468, 458] width 117 height 13
select select "39"
select select "0"
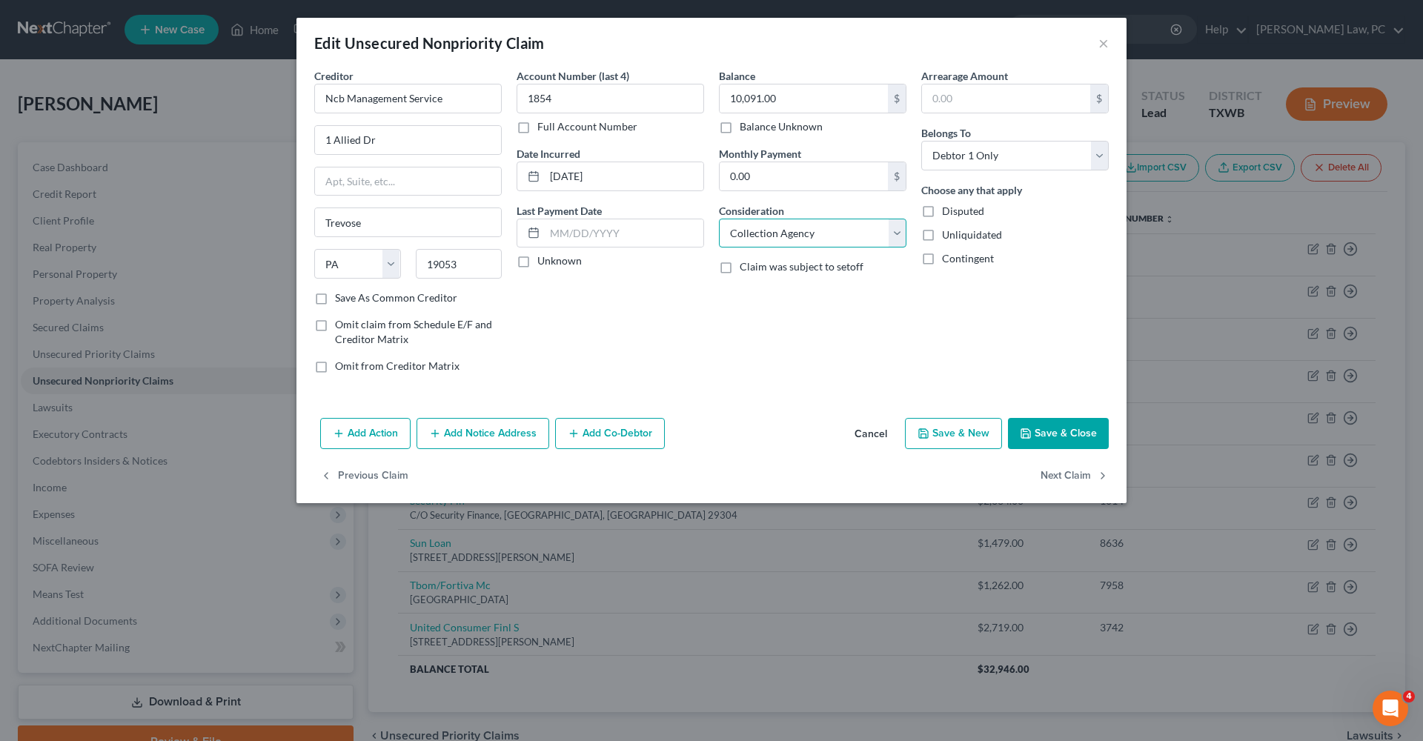
select select "14"
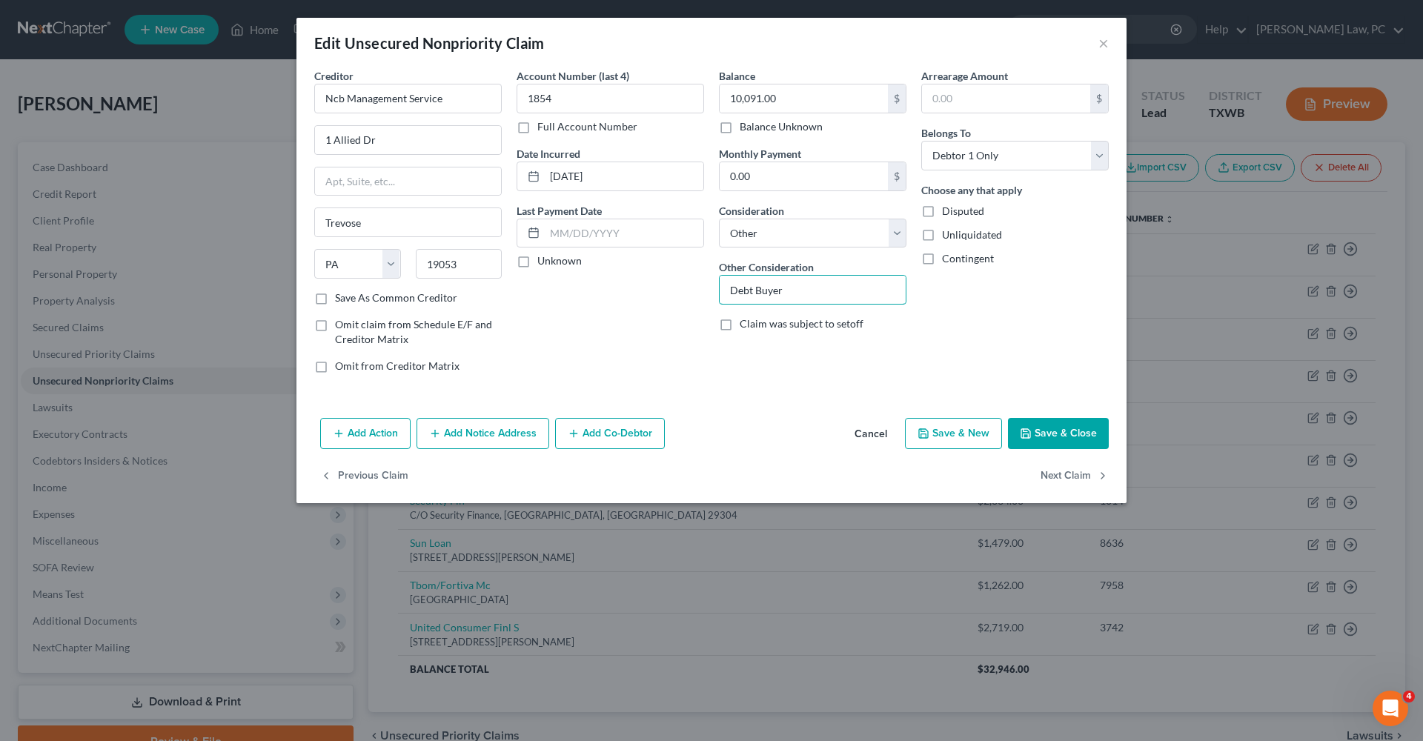
type input "Debt Buyer"
click at [425, 301] on label "Save As Common Creditor" at bounding box center [396, 298] width 122 height 15
click at [351, 300] on input "Save As Common Creditor" at bounding box center [346, 296] width 10 height 10
click at [1079, 429] on button "Save & Close" at bounding box center [1058, 433] width 101 height 31
checkbox input "false"
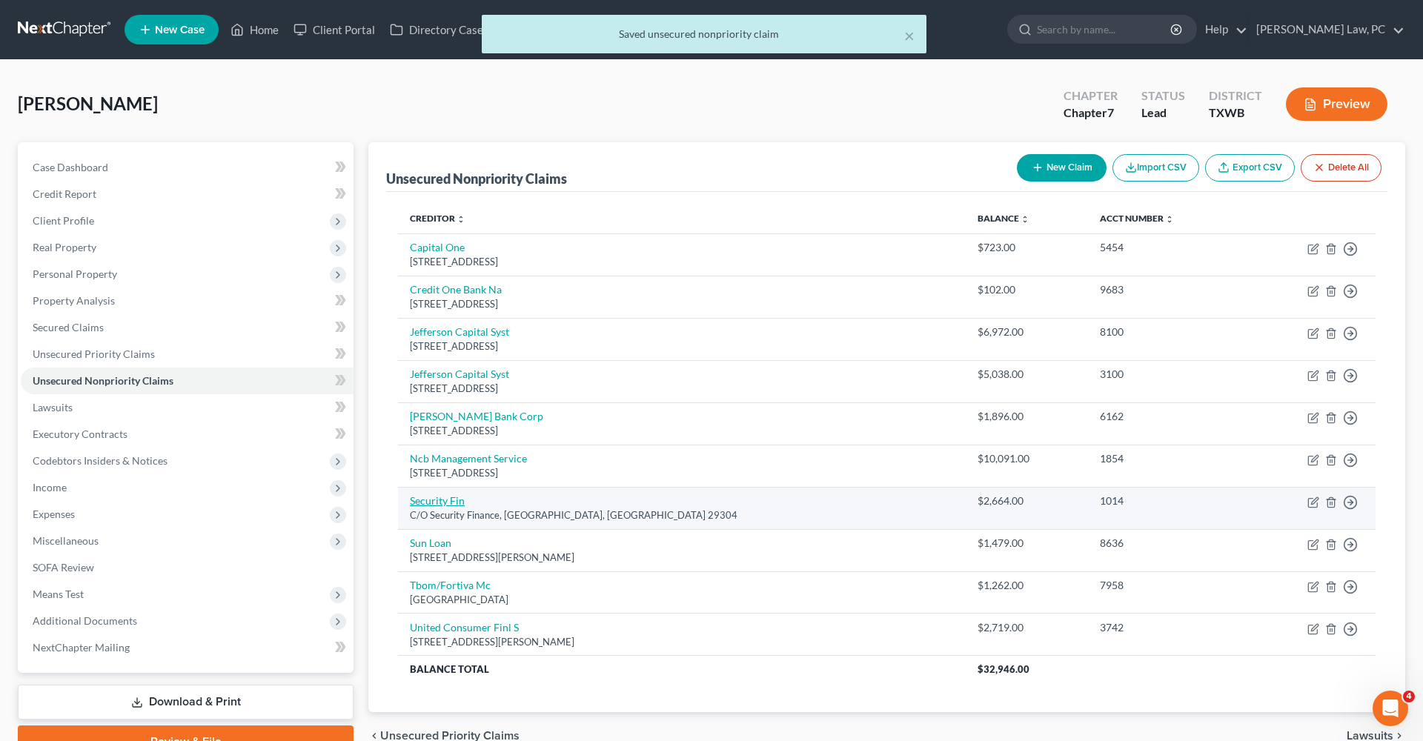
click at [446, 499] on link "Security Fin" at bounding box center [437, 501] width 55 height 13
select select "42"
select select "0"
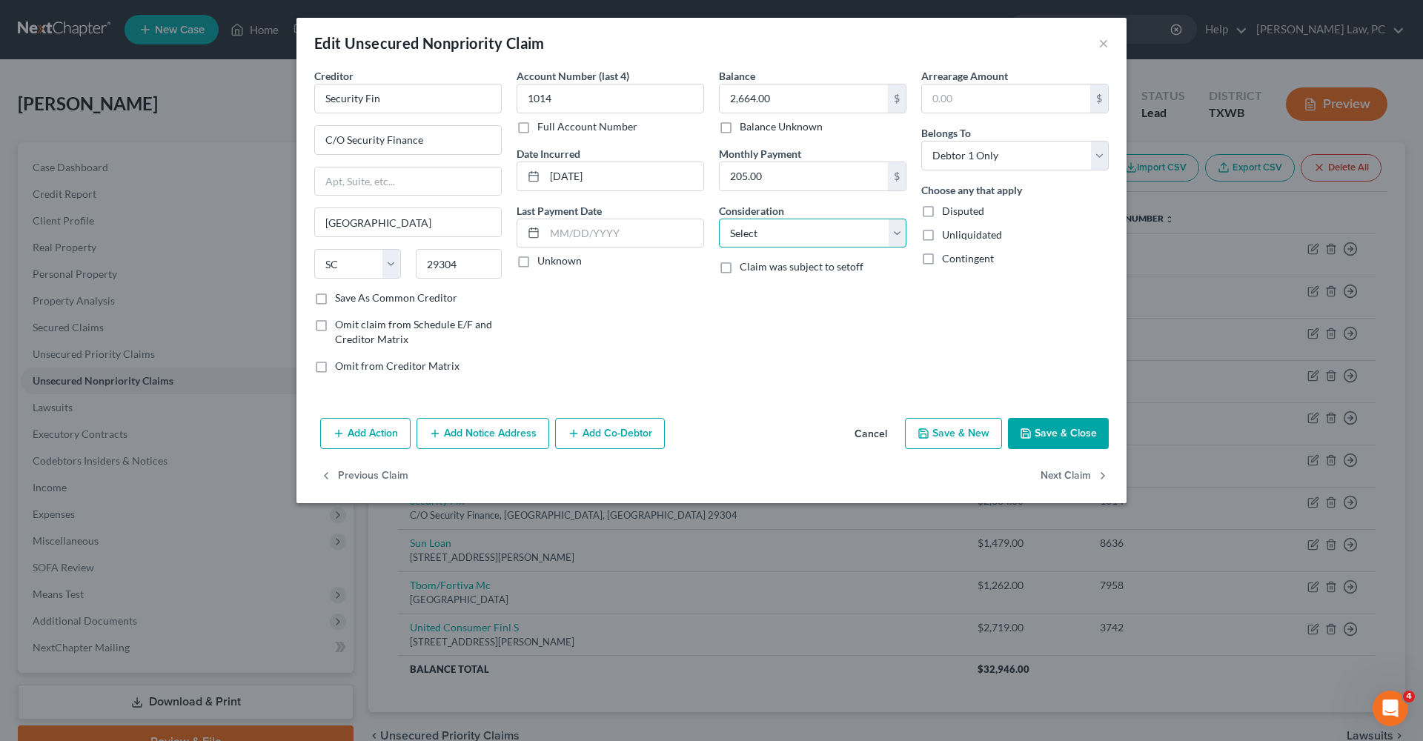
select select "2"
click at [1074, 428] on button "Save & Close" at bounding box center [1058, 433] width 101 height 31
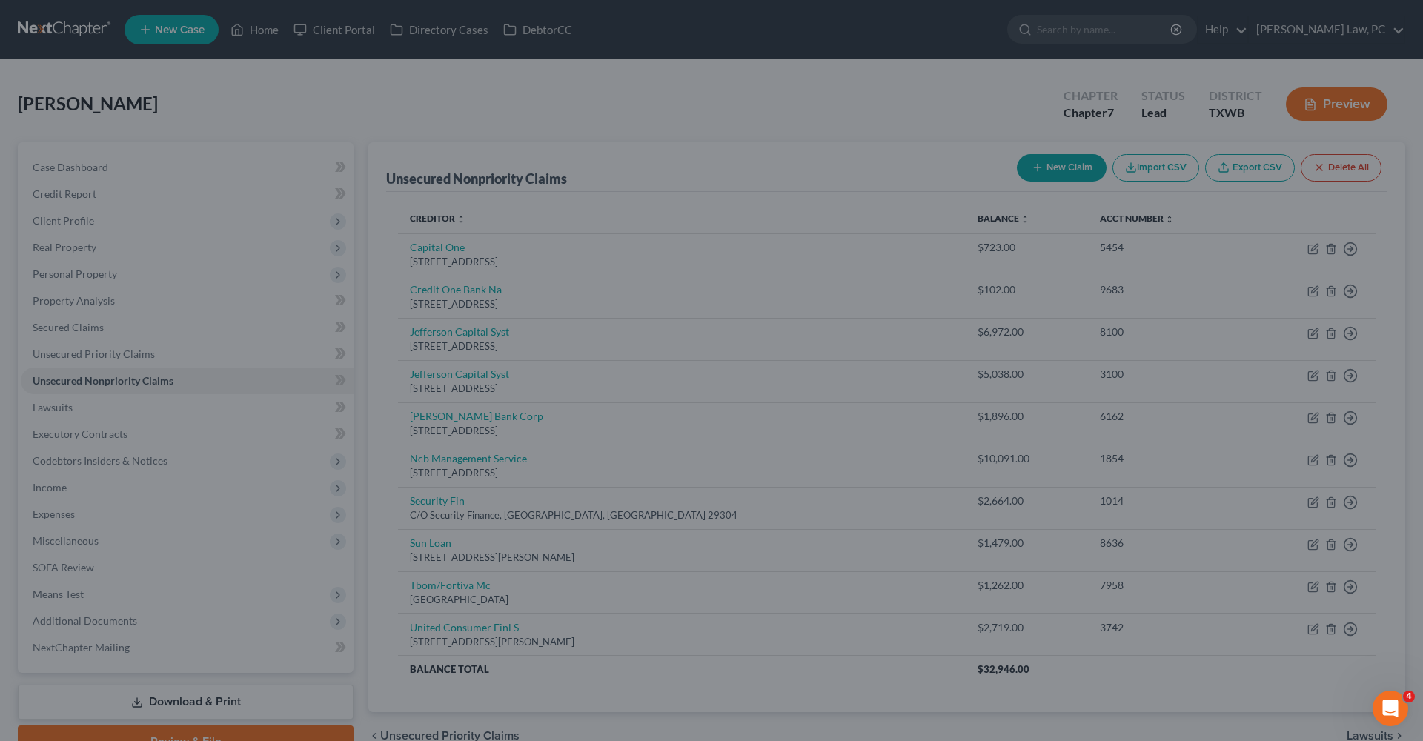
type input "0"
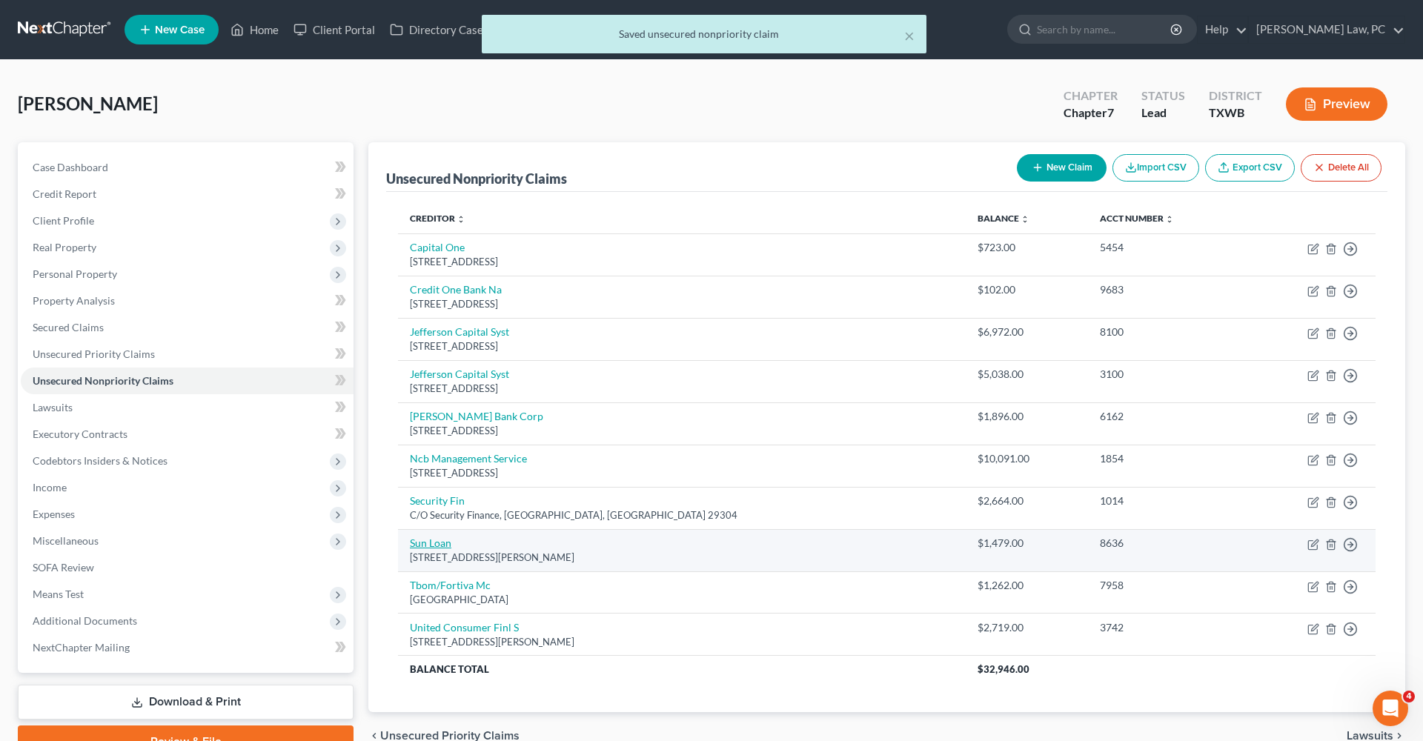
click at [426, 543] on link "Sun Loan" at bounding box center [431, 543] width 42 height 13
select select "45"
select select "0"
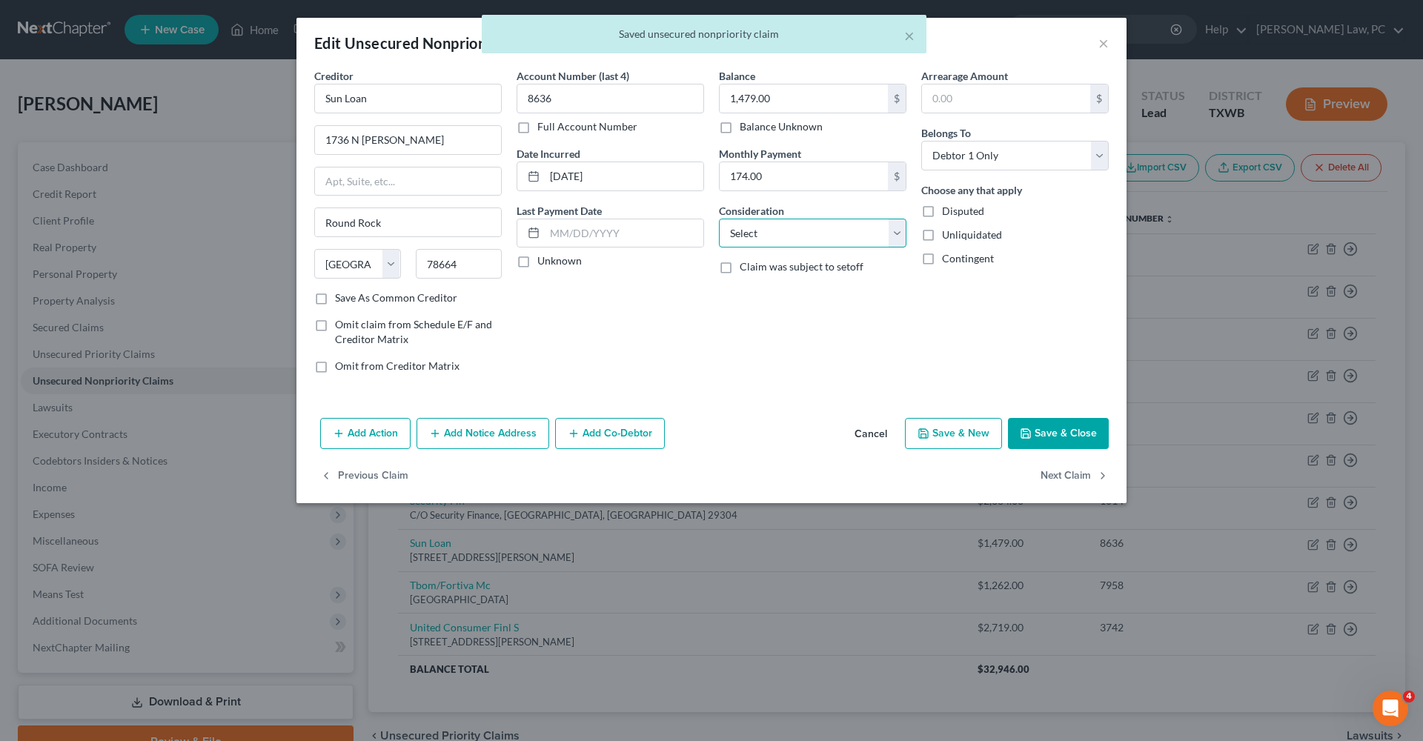
select select "10"
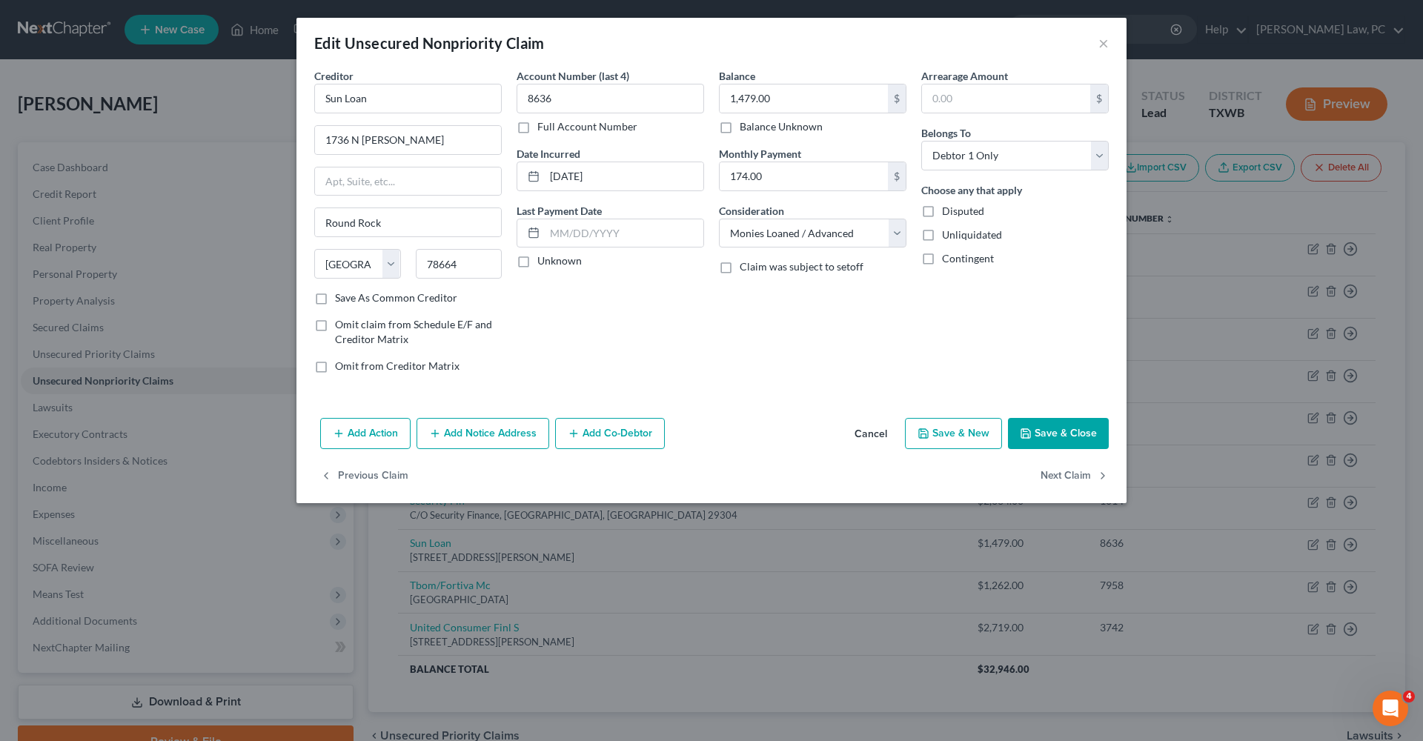
click at [1022, 429] on icon "button" at bounding box center [1026, 434] width 12 height 12
type input "0"
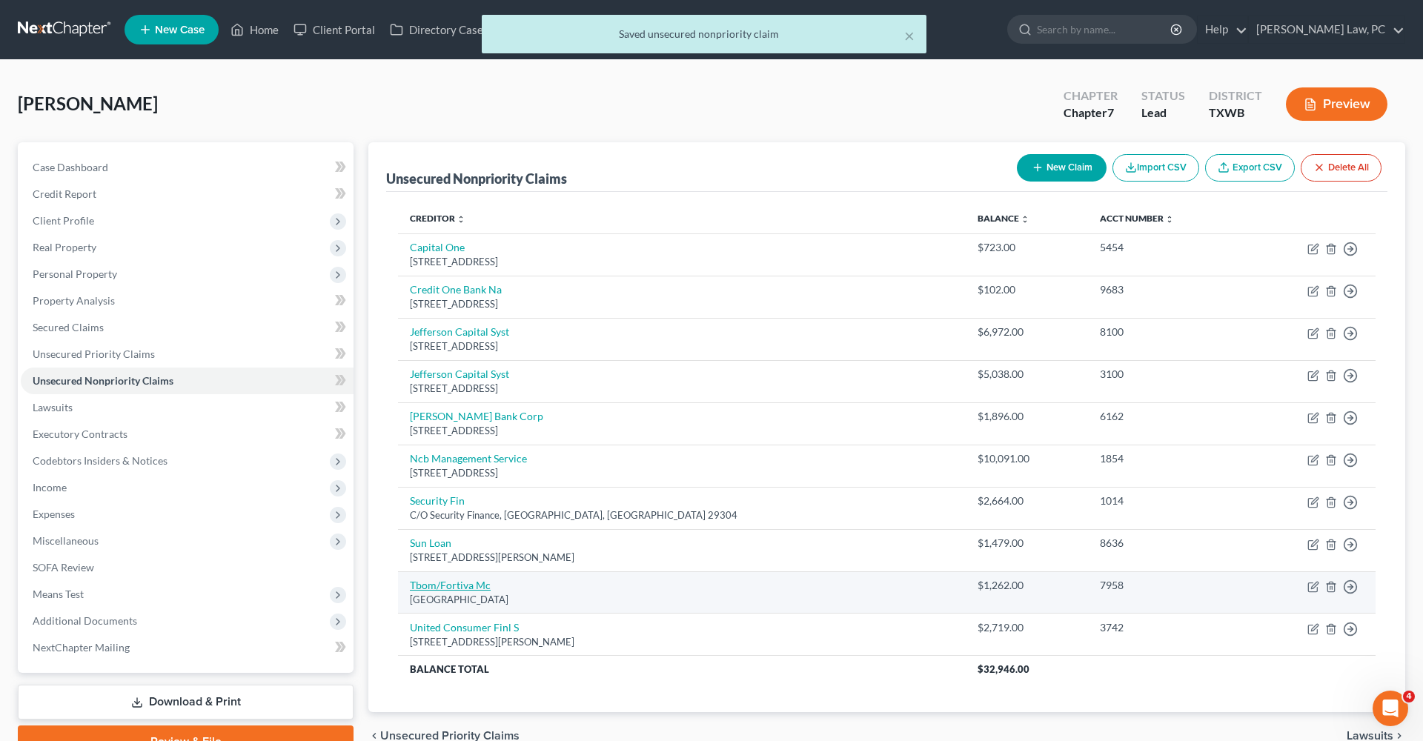
click at [431, 583] on link "Tbom/Fortiva Mc" at bounding box center [450, 585] width 81 height 13
select select "10"
select select "1"
select select "0"
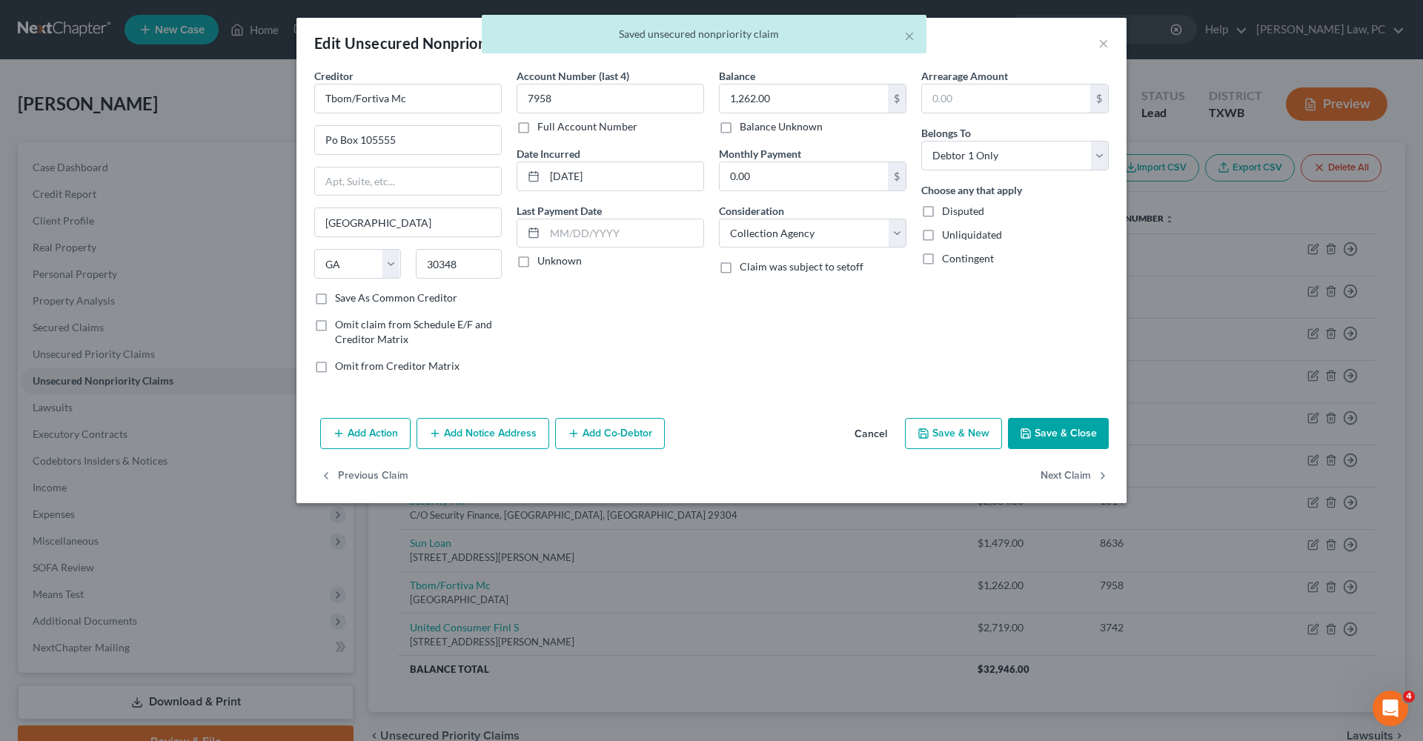
click at [1060, 426] on button "Save & Close" at bounding box center [1058, 433] width 101 height 31
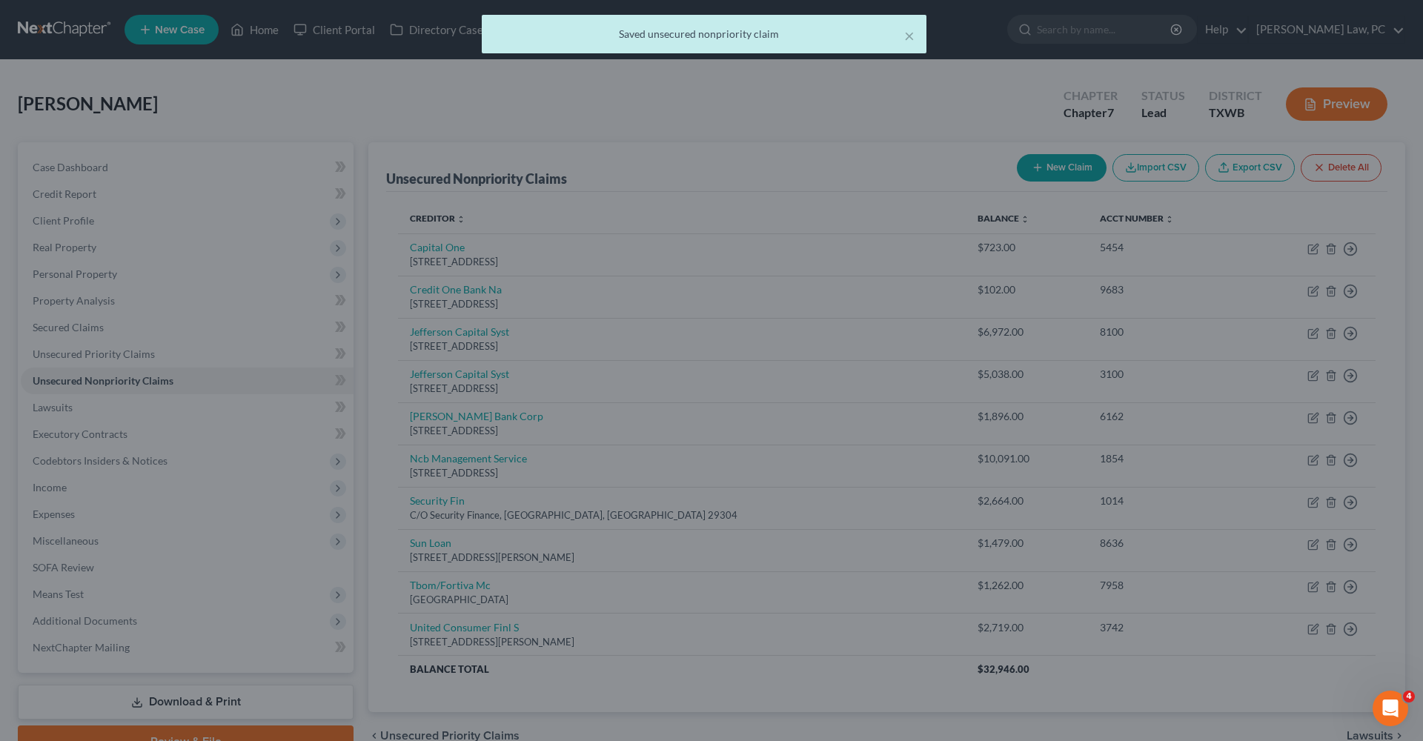
type input "0"
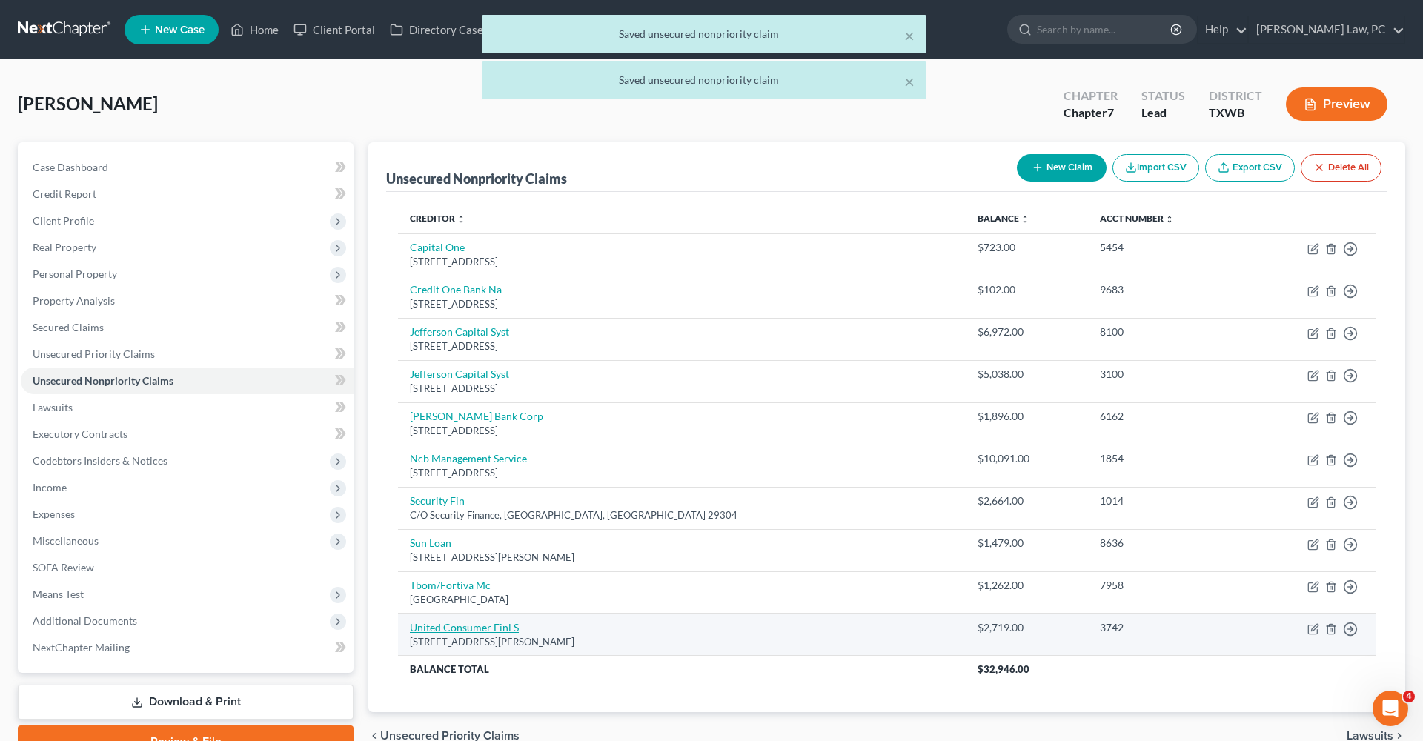
click at [452, 621] on link "United Consumer Finl S" at bounding box center [464, 627] width 109 height 13
select select "36"
select select "0"
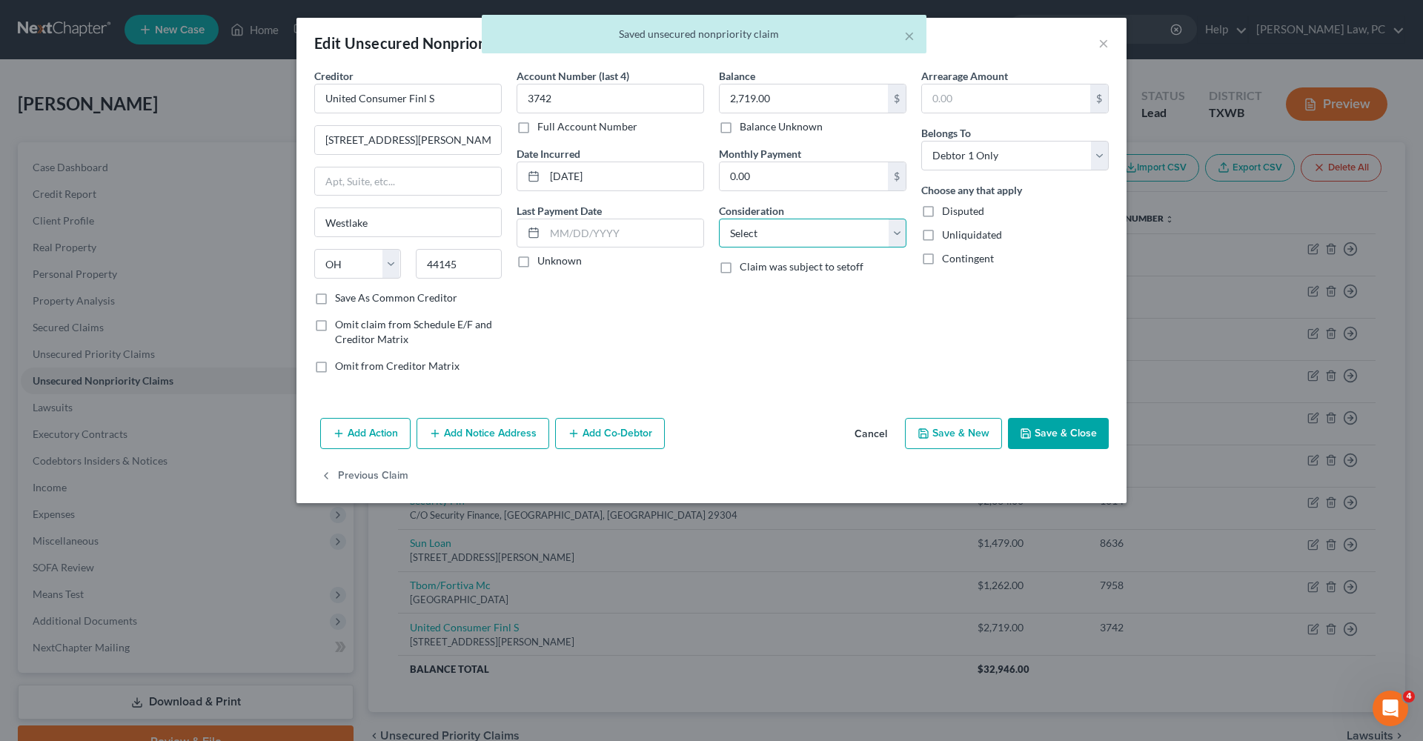
select select "1"
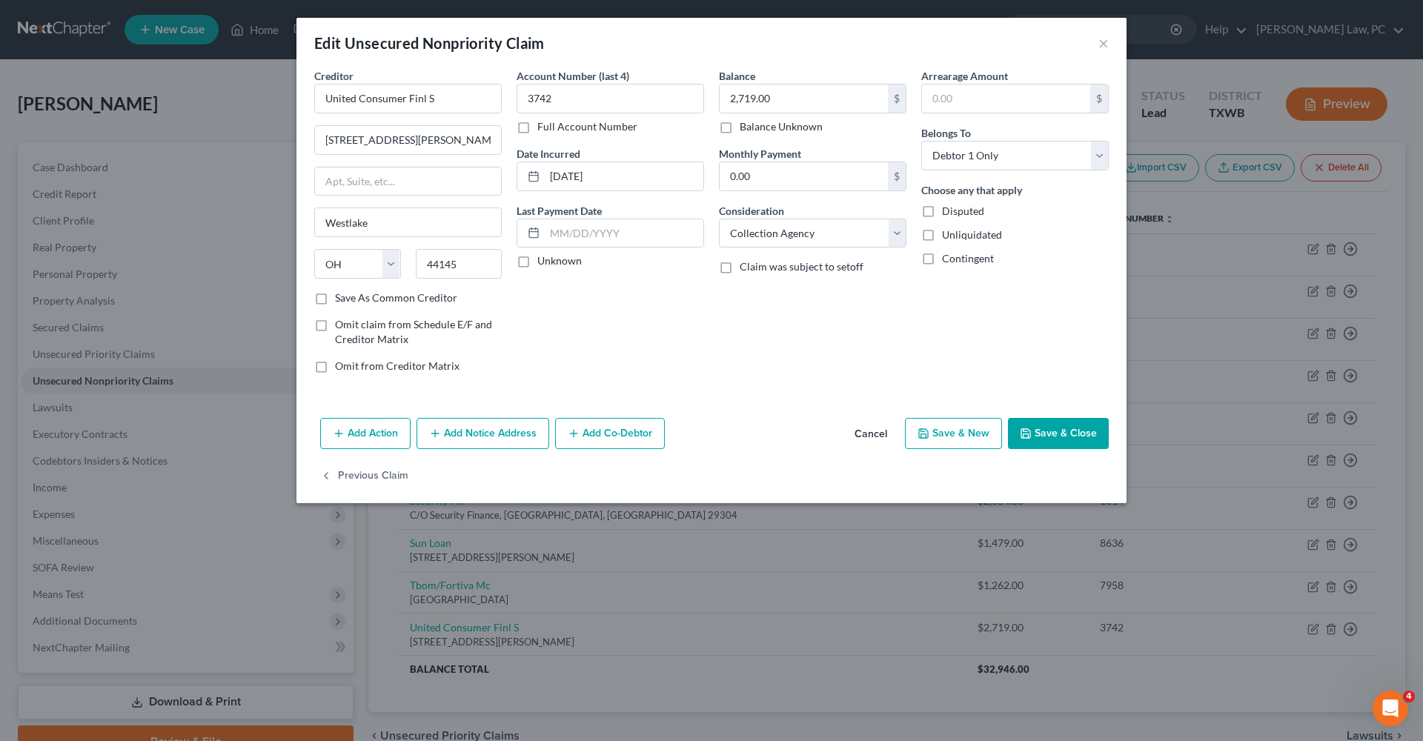
click at [1062, 433] on button "Save & Close" at bounding box center [1058, 433] width 101 height 31
type input "0"
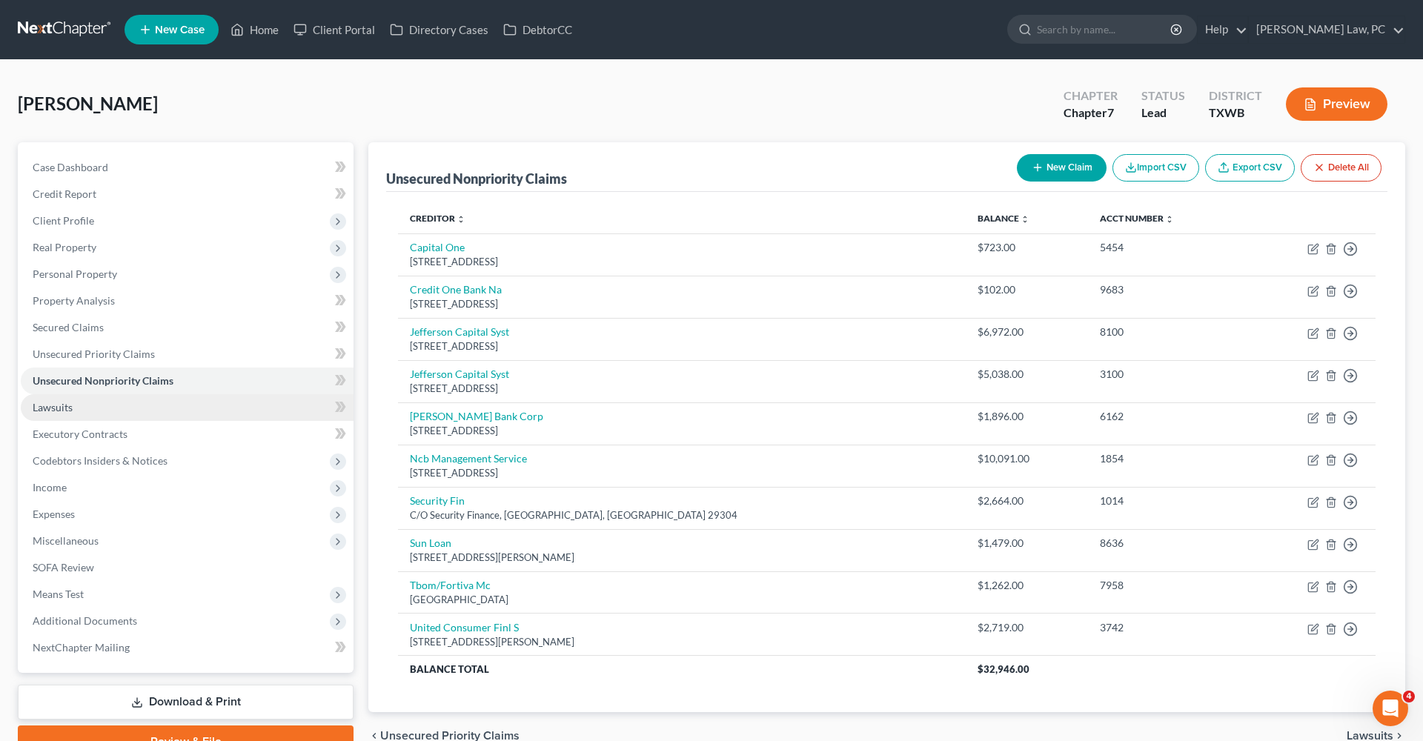
click at [50, 406] on span "Lawsuits" at bounding box center [53, 407] width 40 height 13
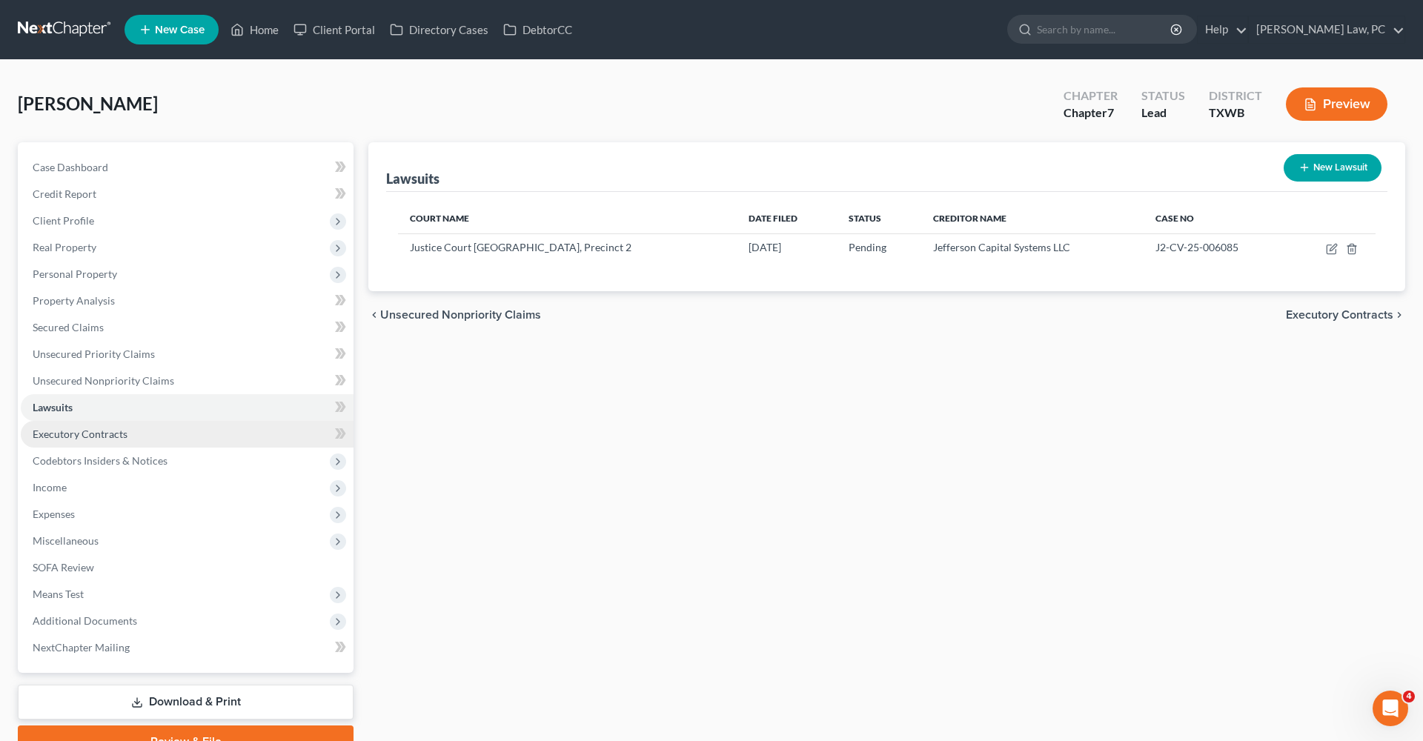
click at [50, 437] on span "Executory Contracts" at bounding box center [80, 434] width 95 height 13
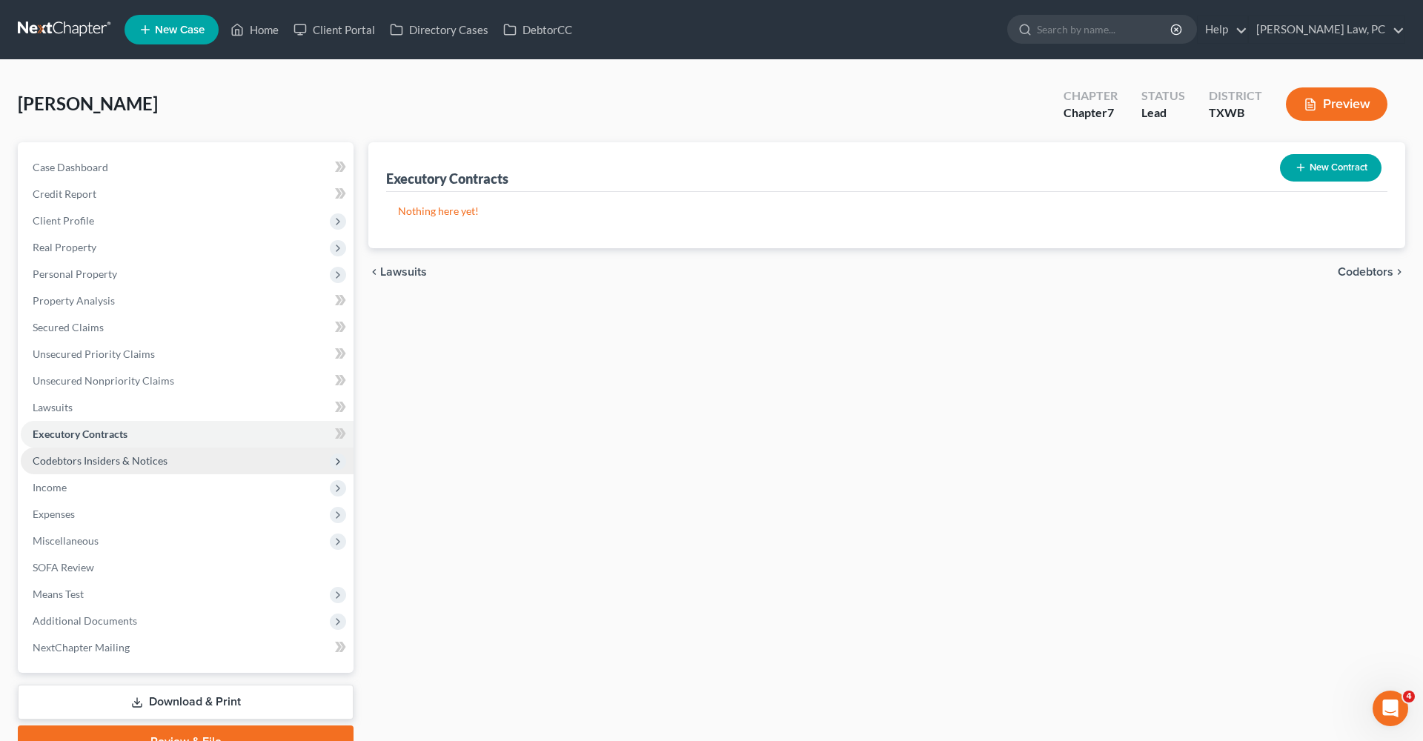
click at [98, 457] on span "Codebtors Insiders & Notices" at bounding box center [100, 460] width 135 height 13
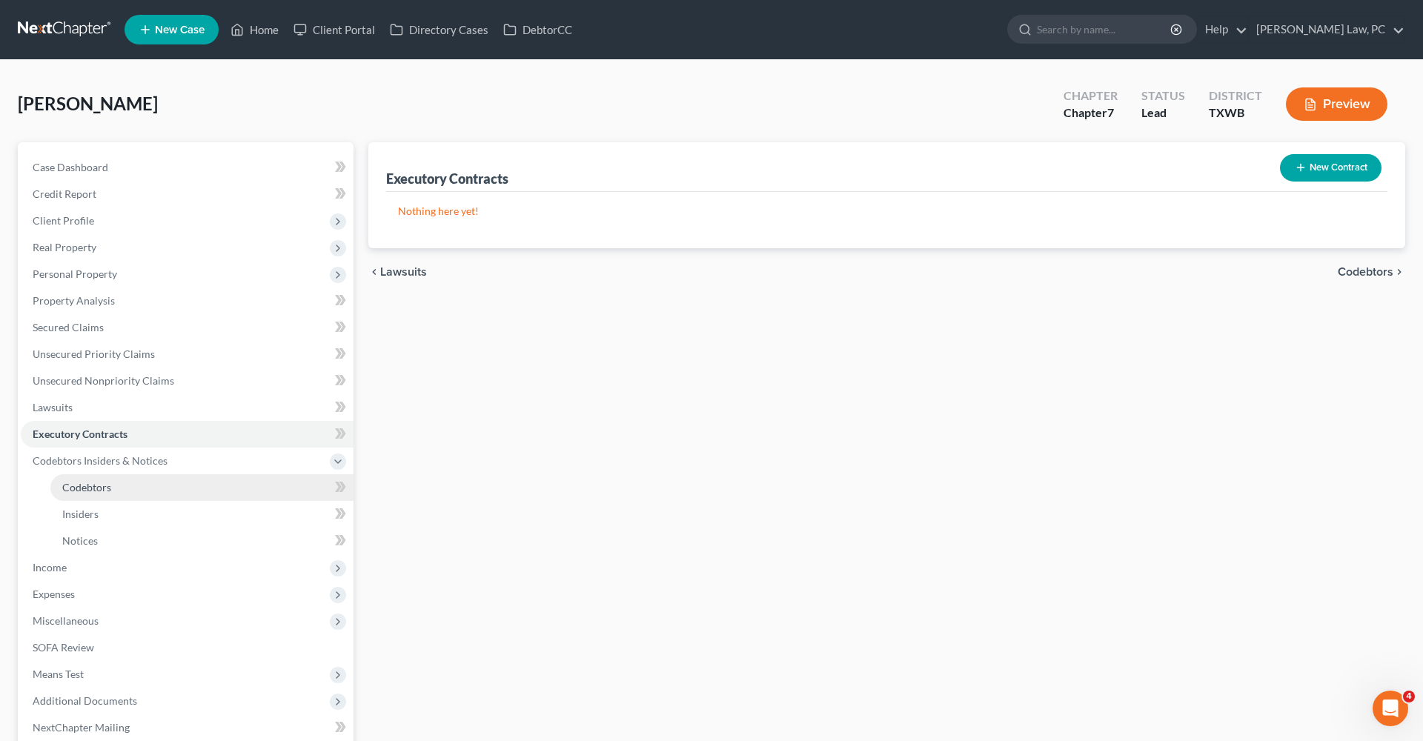
click at [89, 484] on span "Codebtors" at bounding box center [86, 487] width 49 height 13
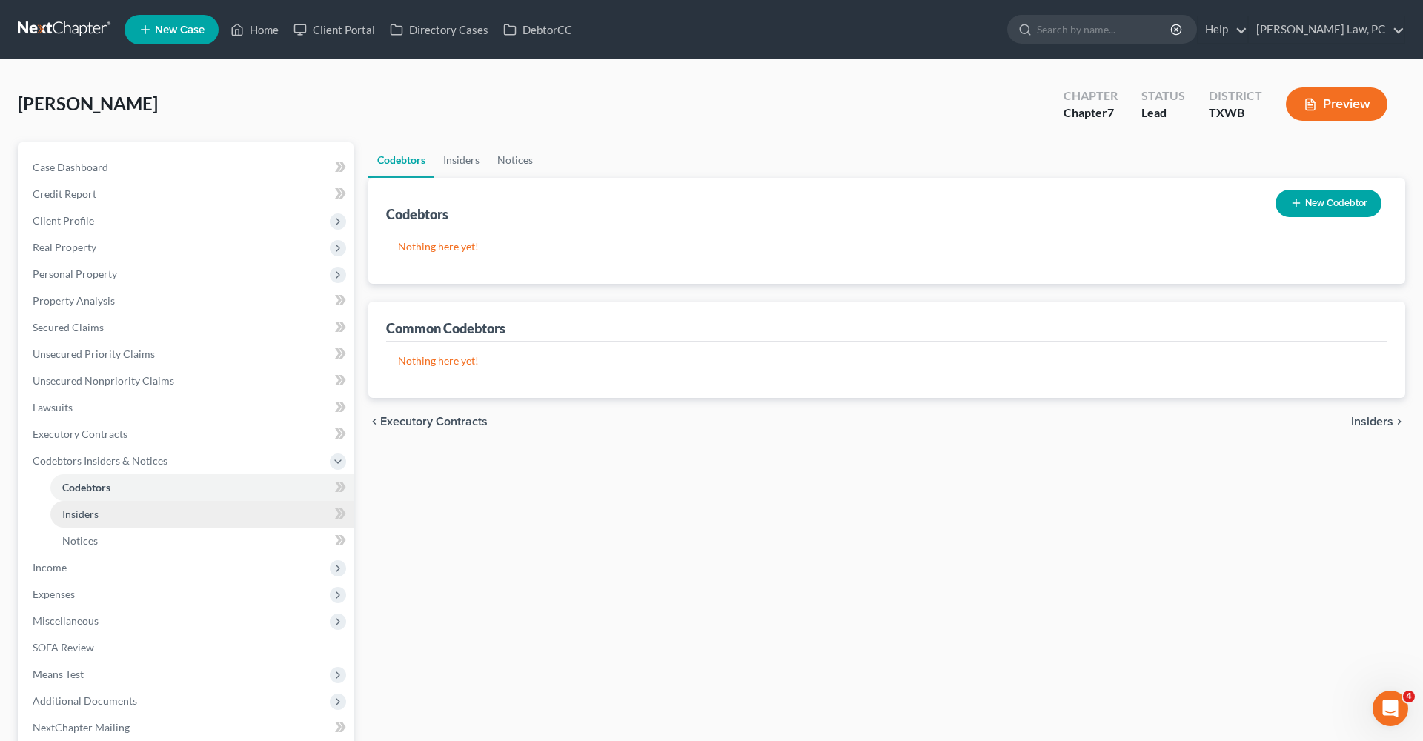
click at [83, 509] on span "Insiders" at bounding box center [80, 514] width 36 height 13
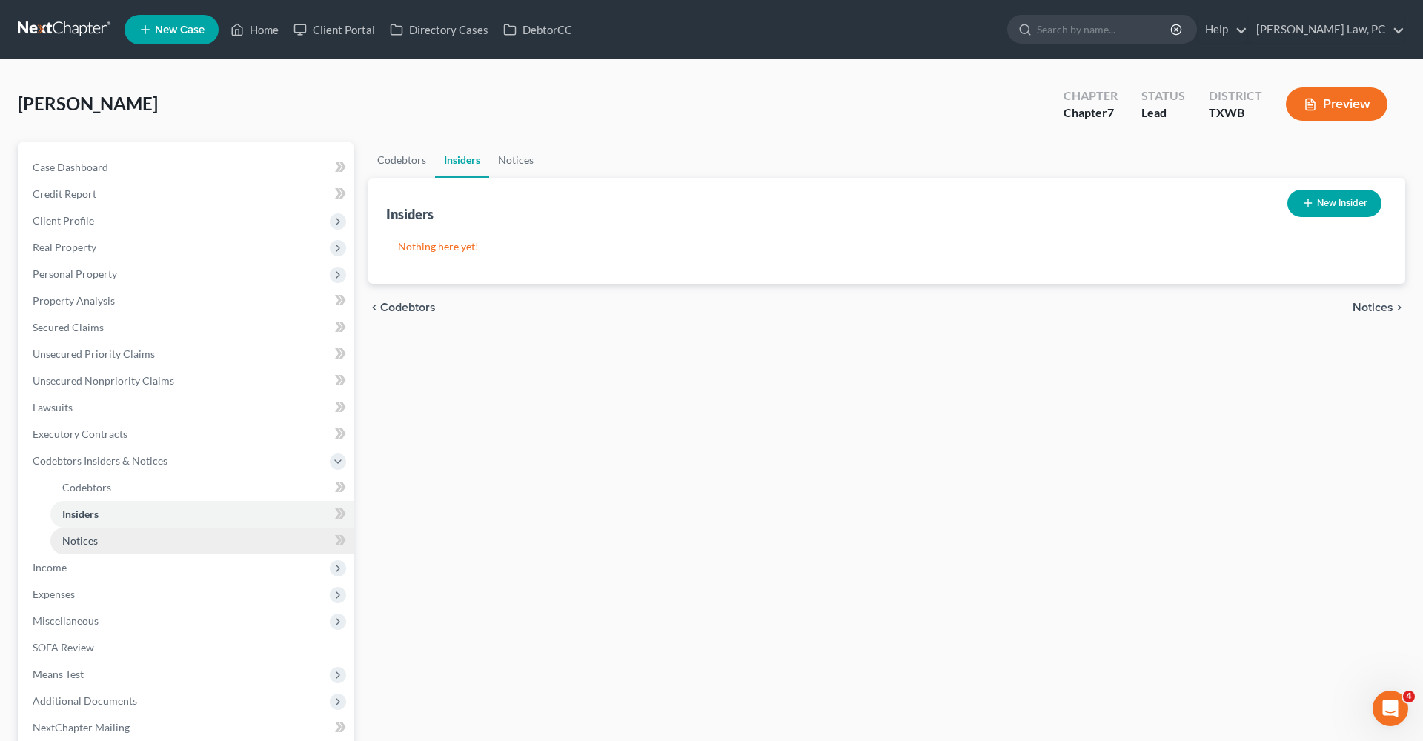
click at [83, 540] on span "Notices" at bounding box center [80, 541] width 36 height 13
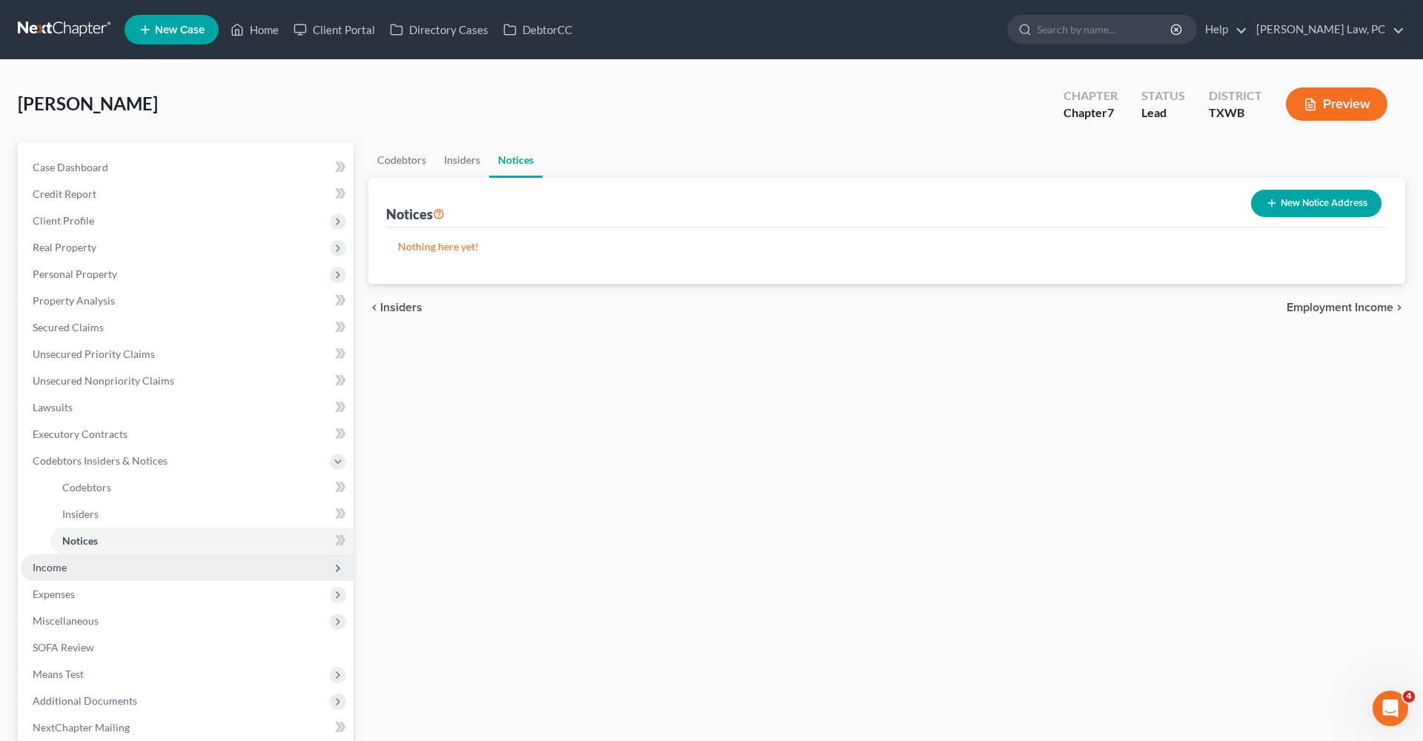
click at [50, 566] on span "Income" at bounding box center [50, 567] width 34 height 13
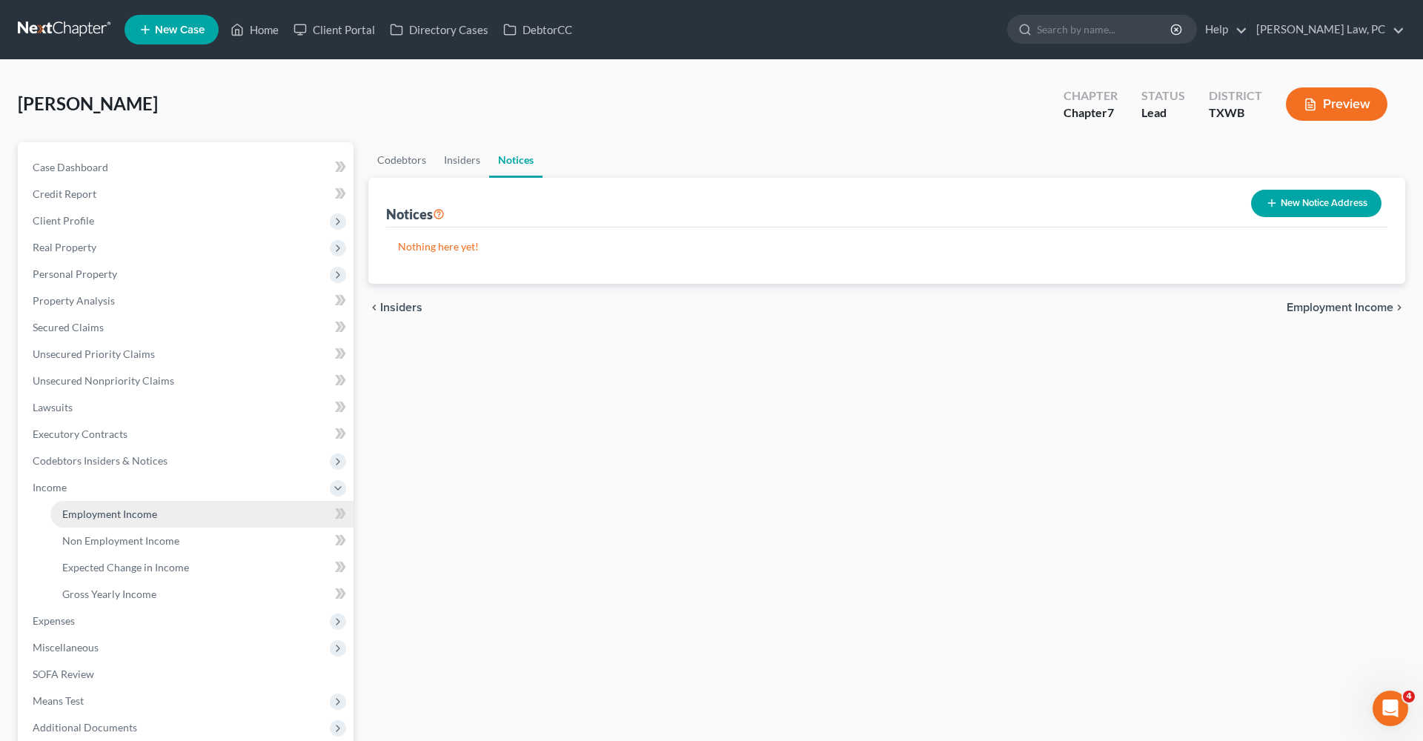
click at [92, 516] on span "Employment Income" at bounding box center [109, 514] width 95 height 13
click at [1333, 208] on button "New Income" at bounding box center [1334, 203] width 96 height 27
select select "0"
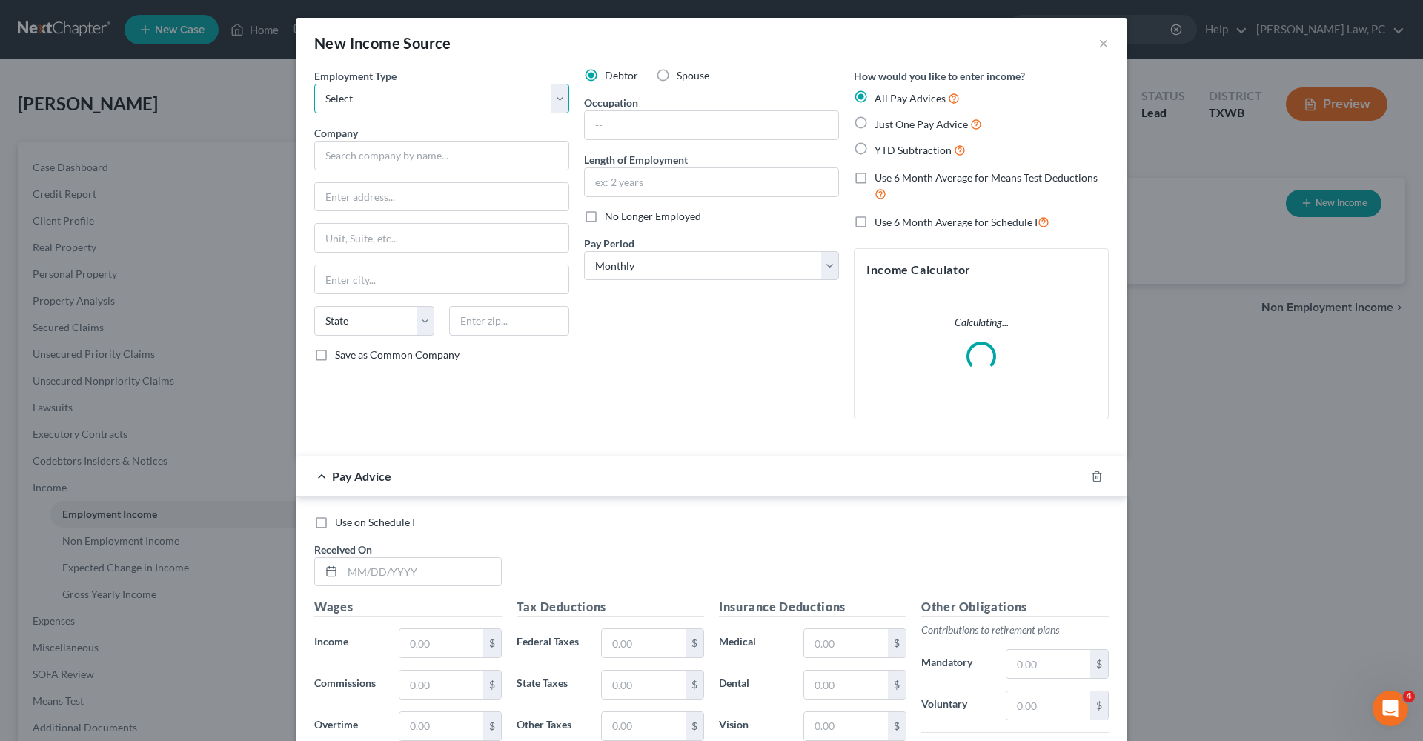
select select "1"
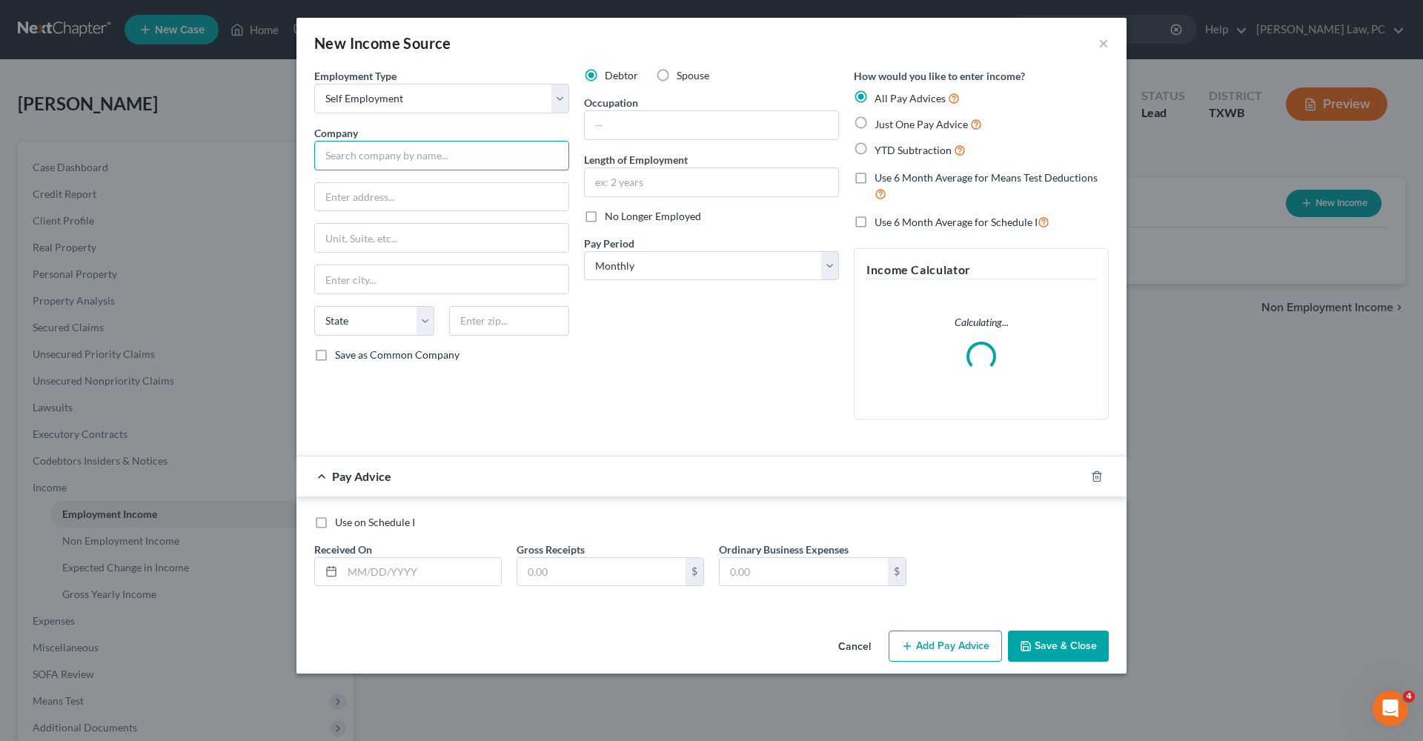
click at [366, 154] on input "text" at bounding box center [441, 156] width 255 height 30
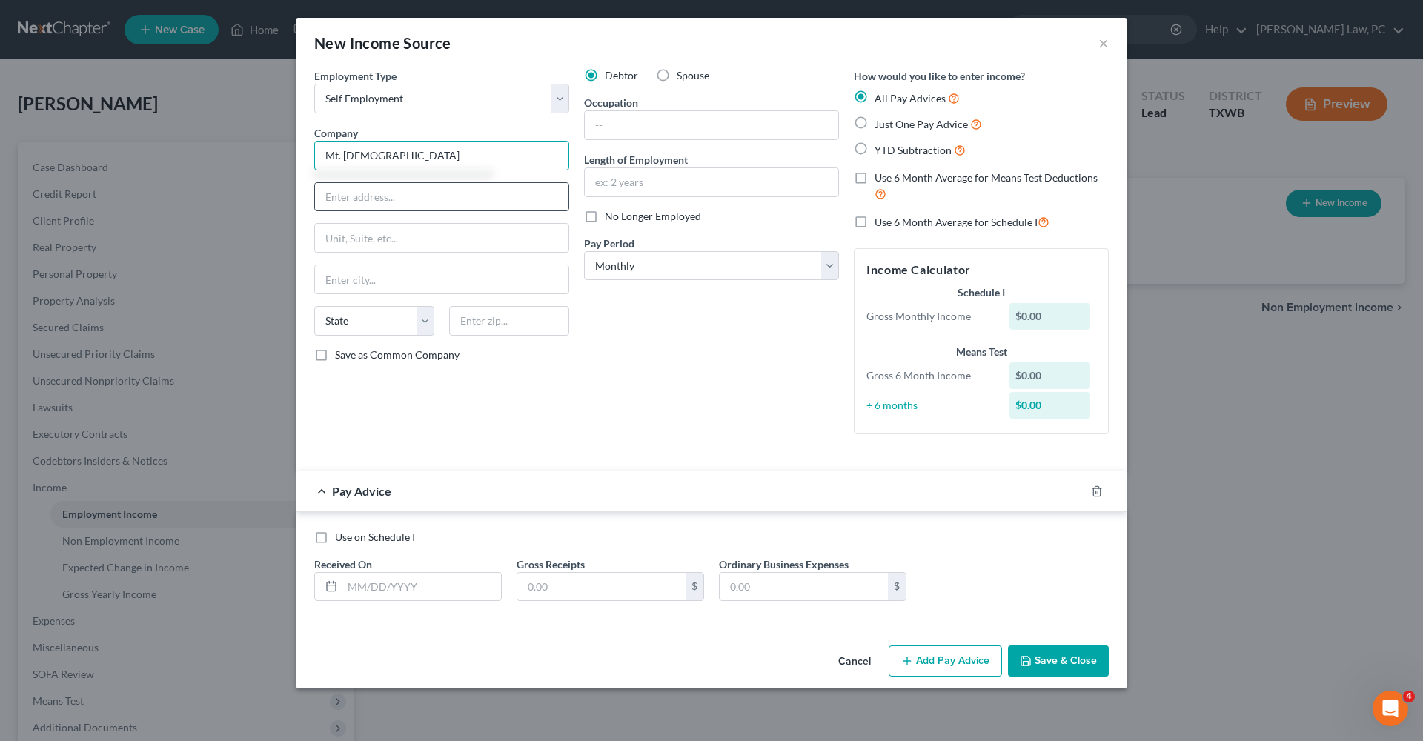
type input "Mt. Zion Baptist Church"
type input "2938 E 13th St"
type input "78702"
click at [722, 389] on div "Debtor Spouse Occupation Length of Employment No Longer Employed Pay Period * S…" at bounding box center [712, 257] width 270 height 378
type input "Austin"
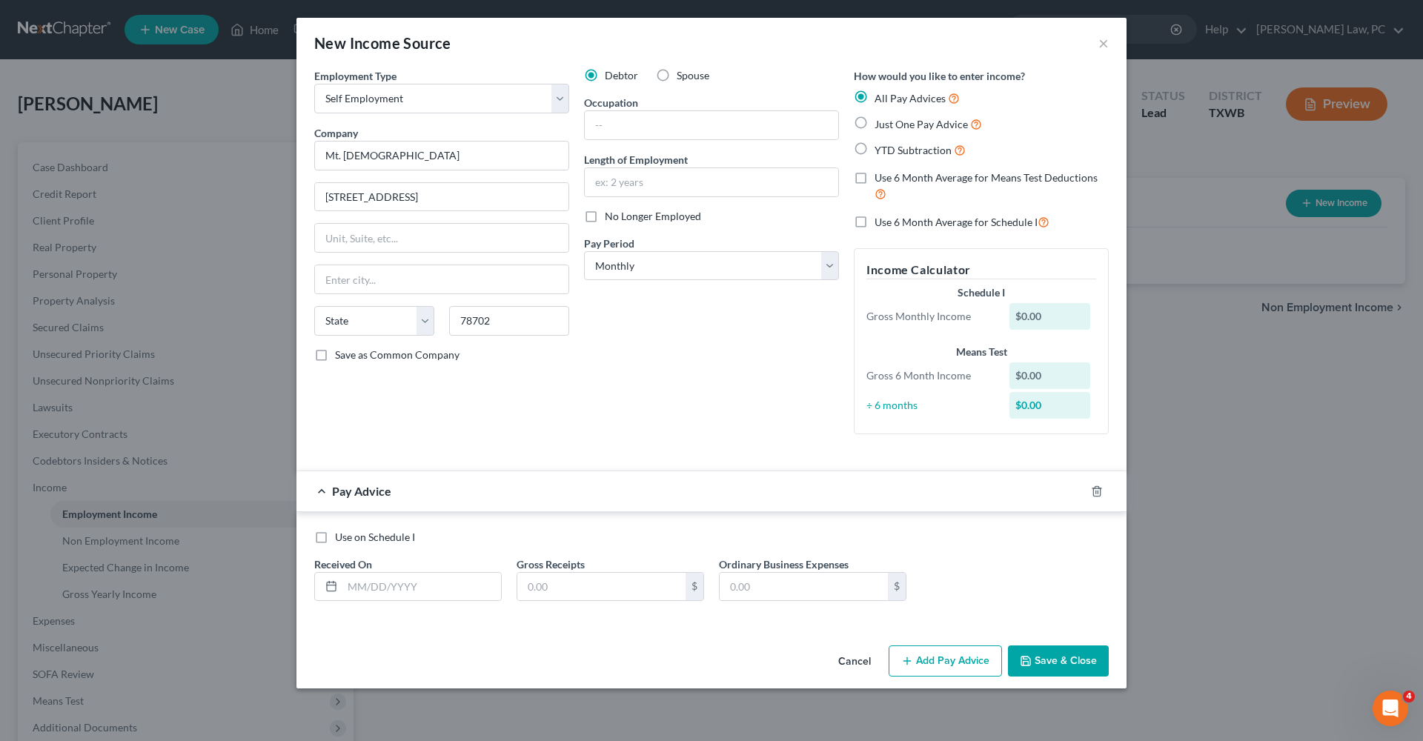
select select "45"
click at [638, 123] on input "text" at bounding box center [712, 125] width 254 height 28
type input "Cleaning"
select select "2"
click at [907, 120] on span "Just One Pay Advice" at bounding box center [921, 124] width 93 height 13
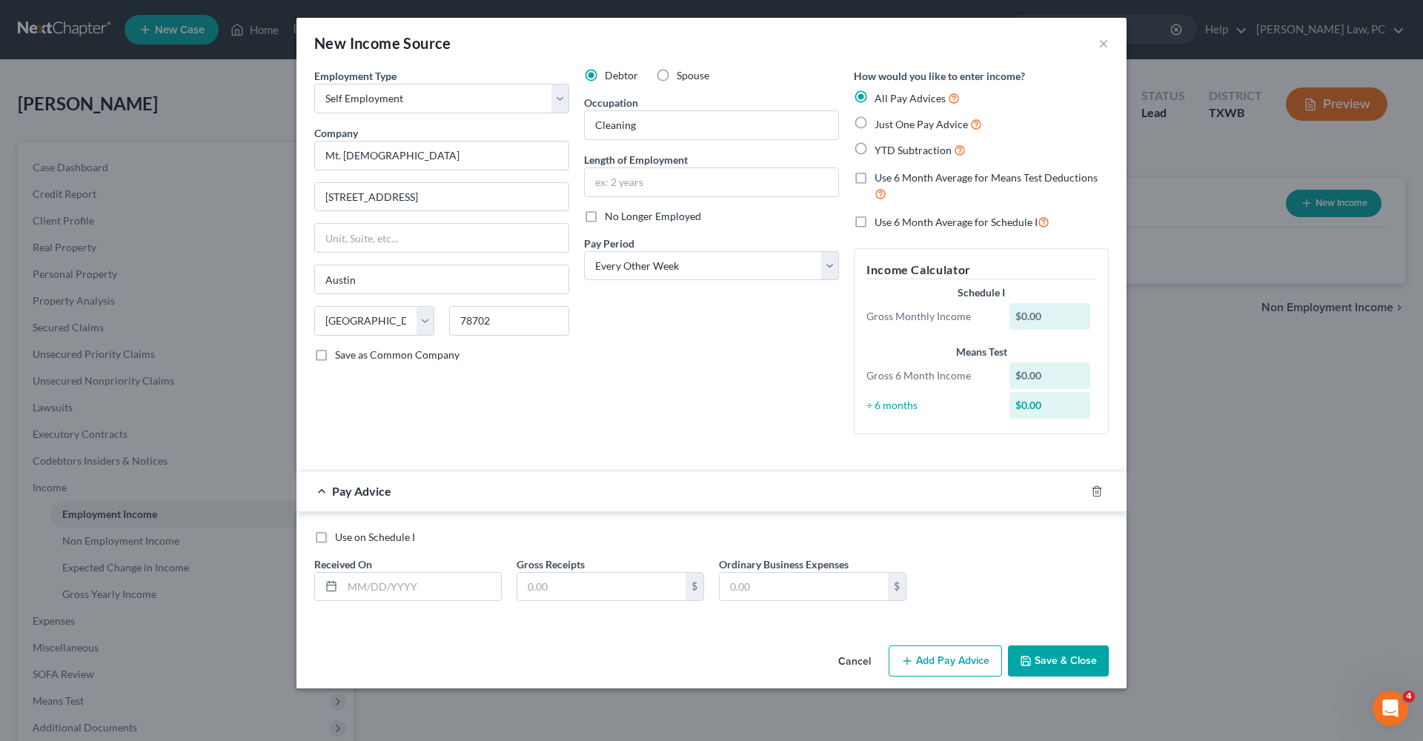
click at [890, 120] on input "Just One Pay Advice" at bounding box center [886, 121] width 10 height 10
radio input "true"
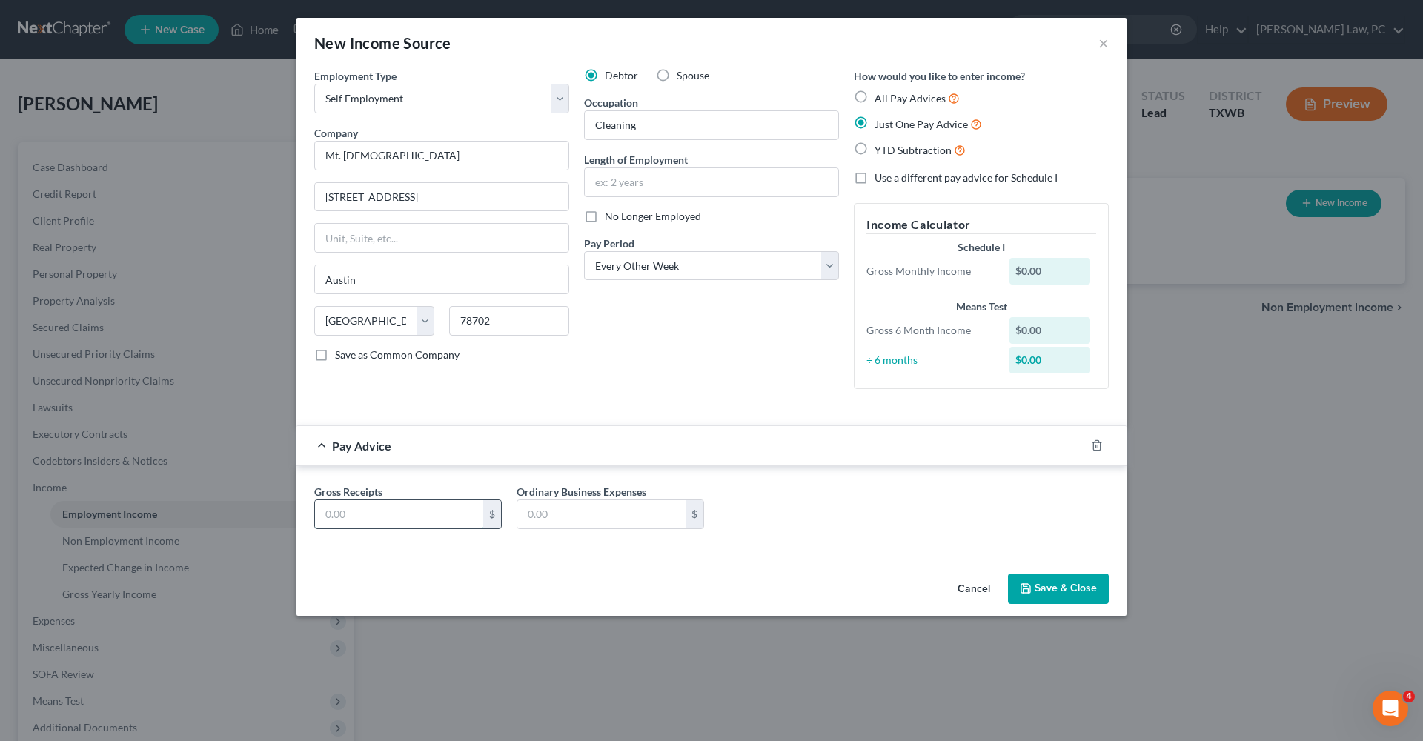
click at [378, 517] on input "text" at bounding box center [399, 514] width 168 height 28
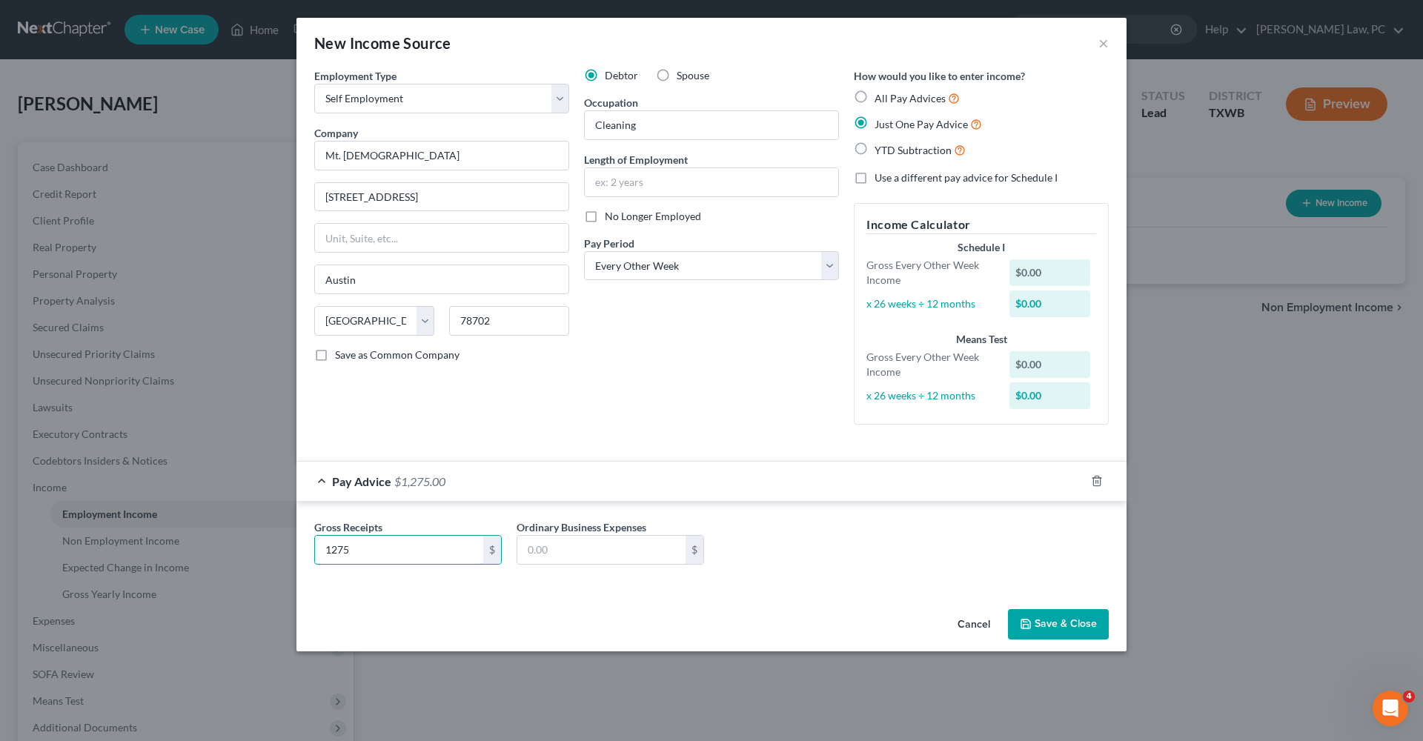
type input "1,275"
click at [1032, 618] on icon "button" at bounding box center [1026, 624] width 12 height 12
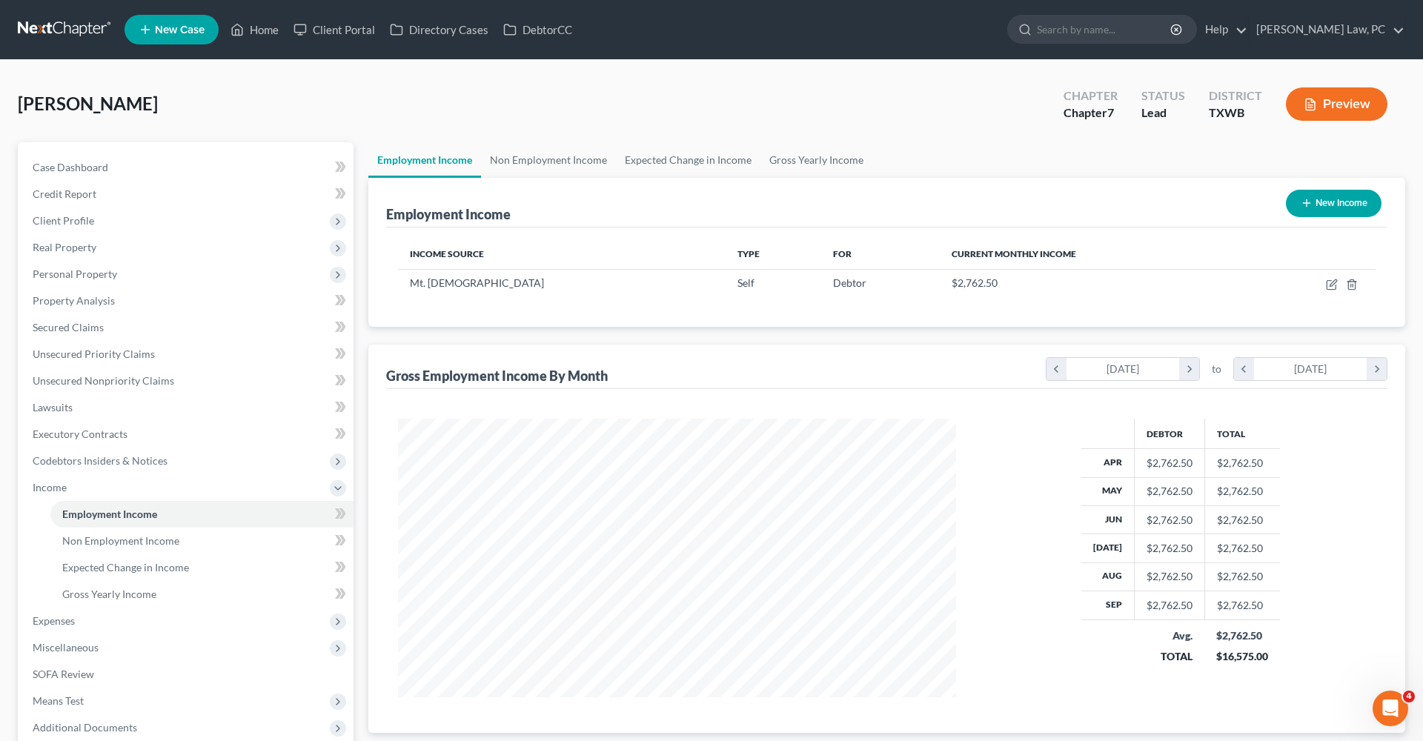
scroll to position [279, 588]
click at [1332, 286] on icon "button" at bounding box center [1333, 283] width 7 height 7
select select "1"
select select "45"
select select "2"
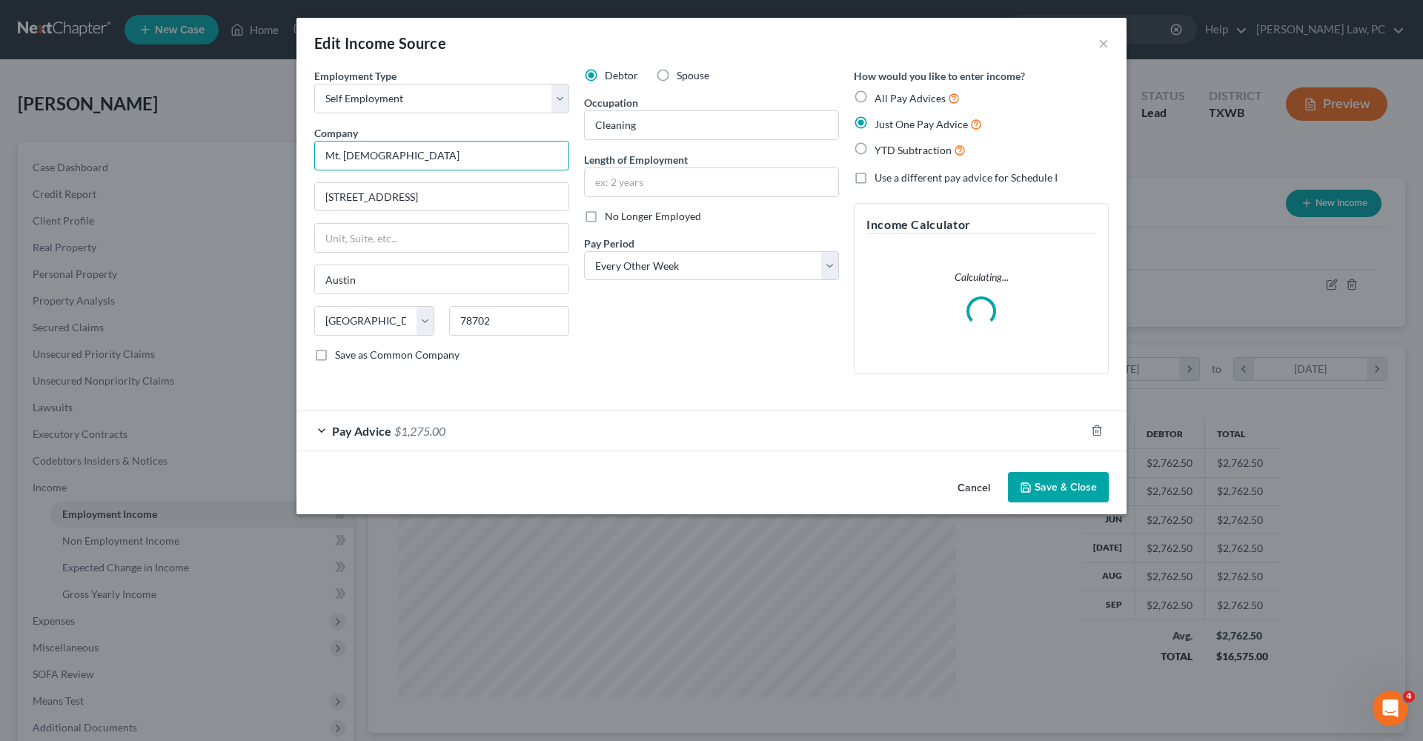
click at [437, 150] on input "Mt. Zion Baptist Church" at bounding box center [441, 156] width 255 height 30
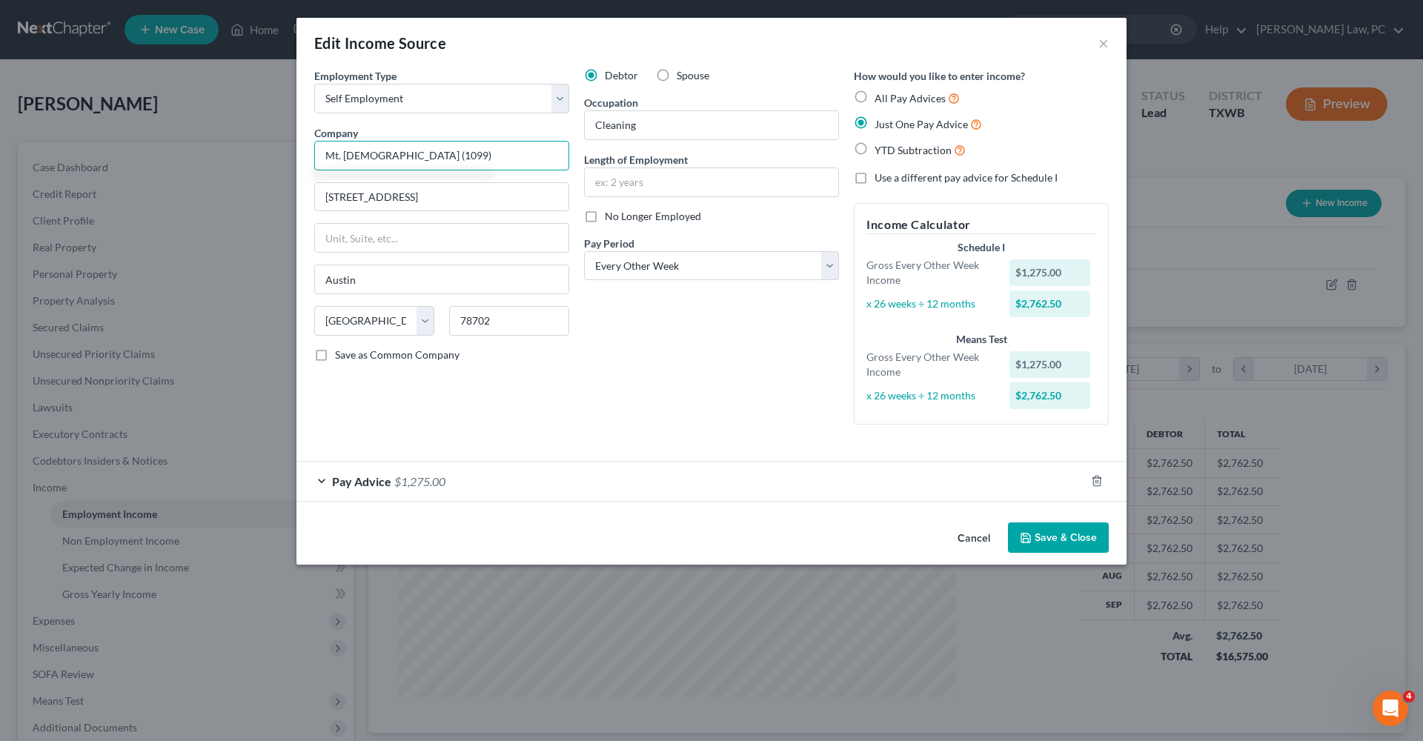
type input "Mt. Zion Baptist Church (1099)"
click at [1098, 535] on button "Save & Close" at bounding box center [1058, 538] width 101 height 31
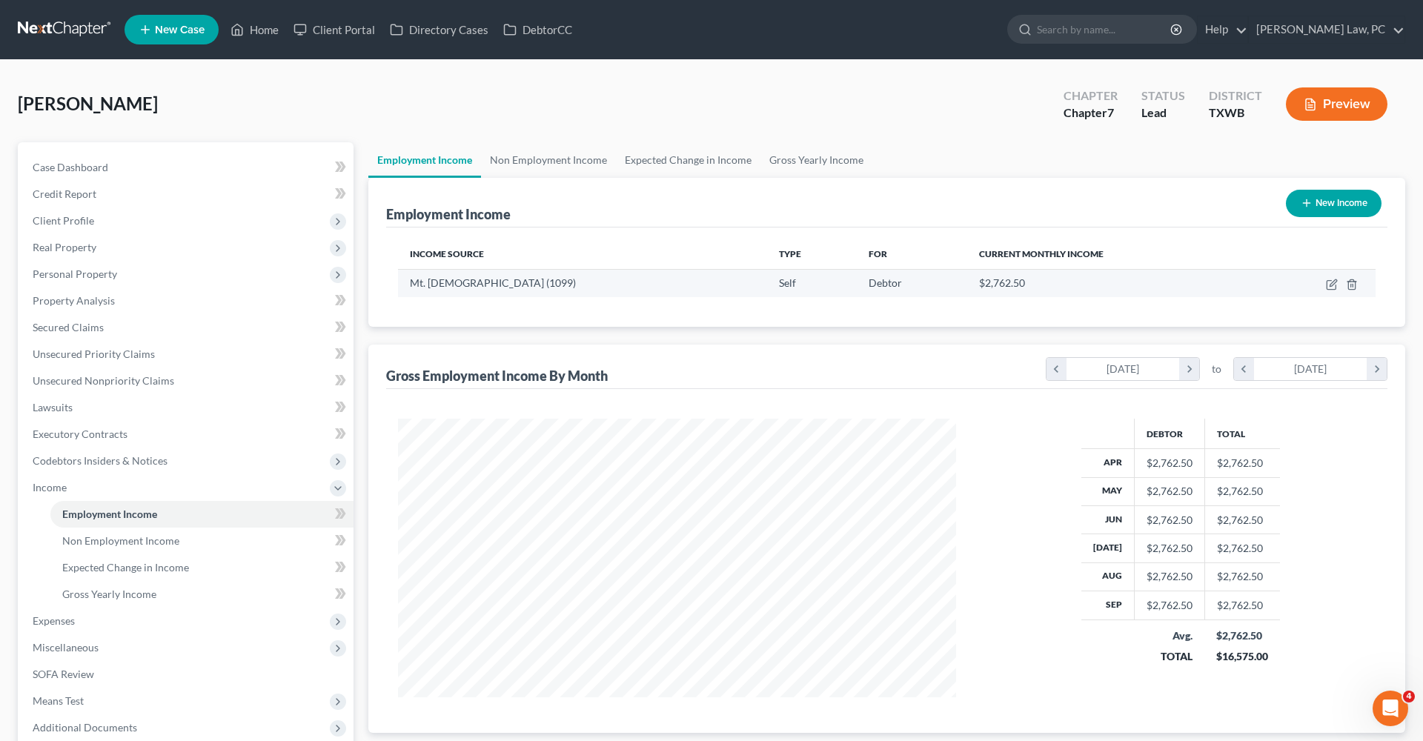
drag, startPoint x: 552, startPoint y: 284, endPoint x: 407, endPoint y: 286, distance: 144.6
click at [407, 286] on td "Mt. Zion Baptist Church (1099)" at bounding box center [582, 283] width 369 height 28
copy span "Mt. Zion Baptist Church (1099)"
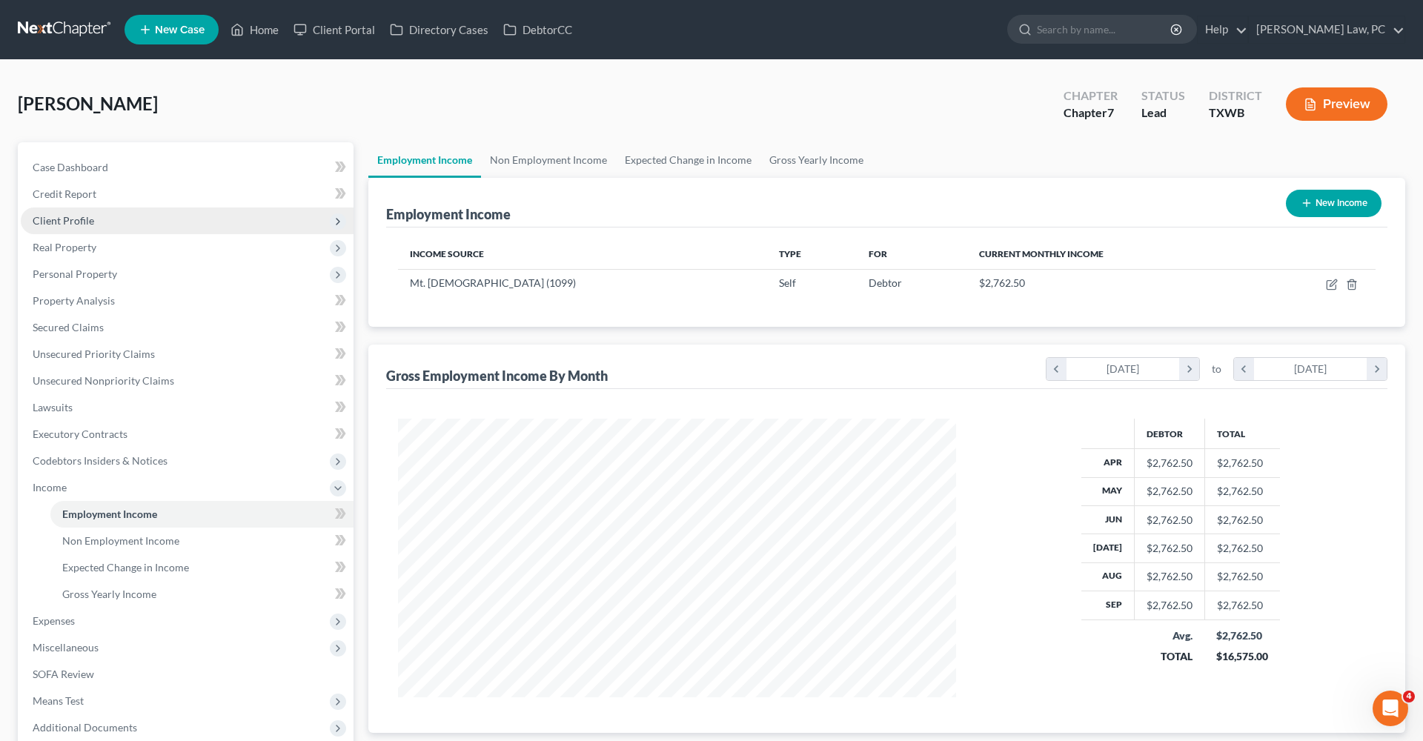
click at [67, 213] on span "Client Profile" at bounding box center [187, 221] width 333 height 27
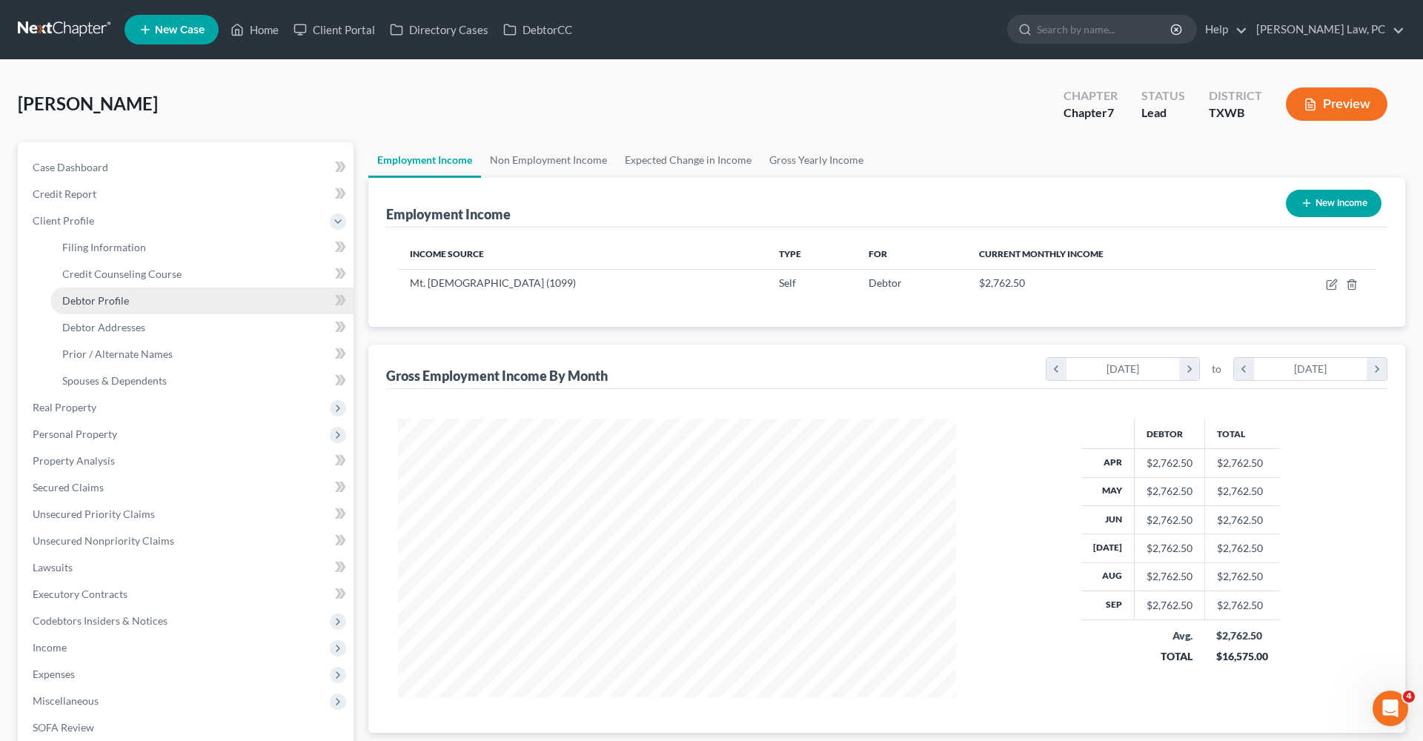
click at [95, 299] on span "Debtor Profile" at bounding box center [95, 300] width 67 height 13
select select "1"
select select "4"
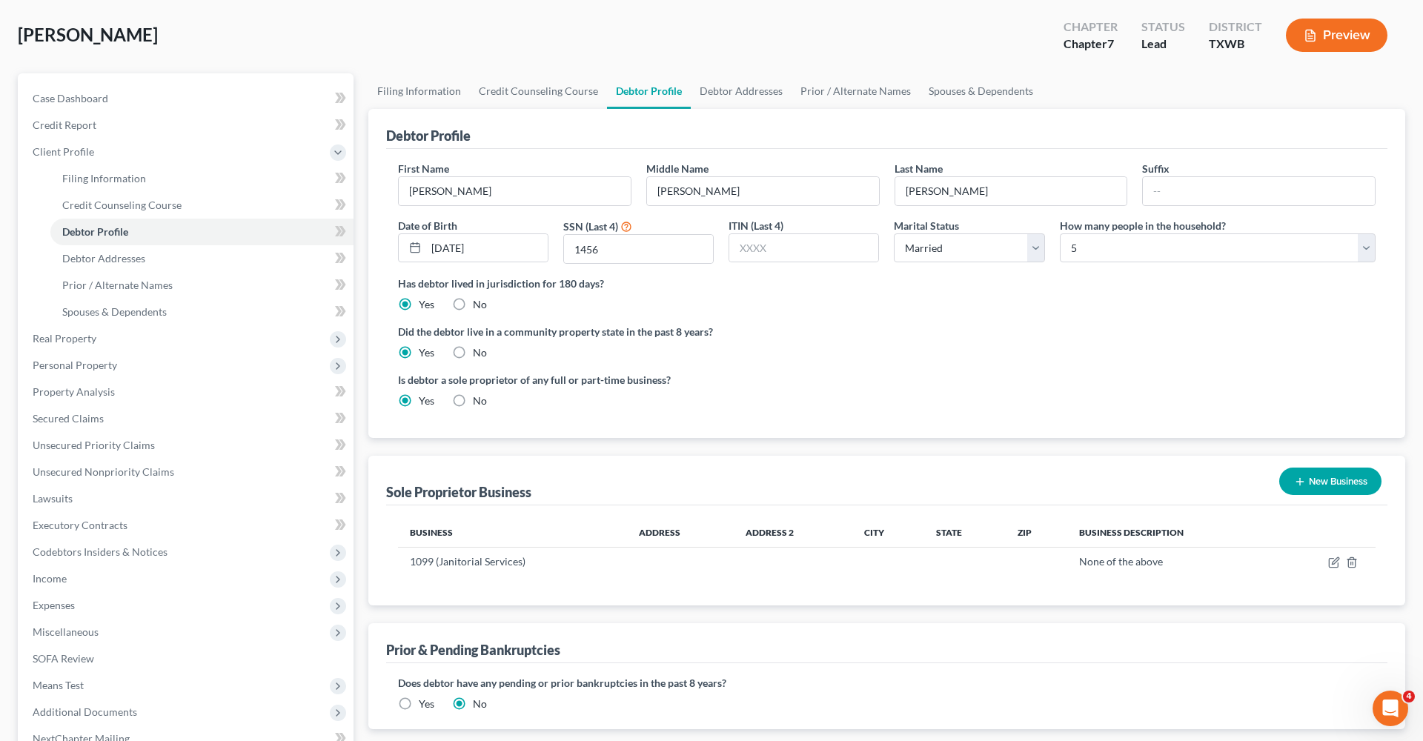
scroll to position [80, 0]
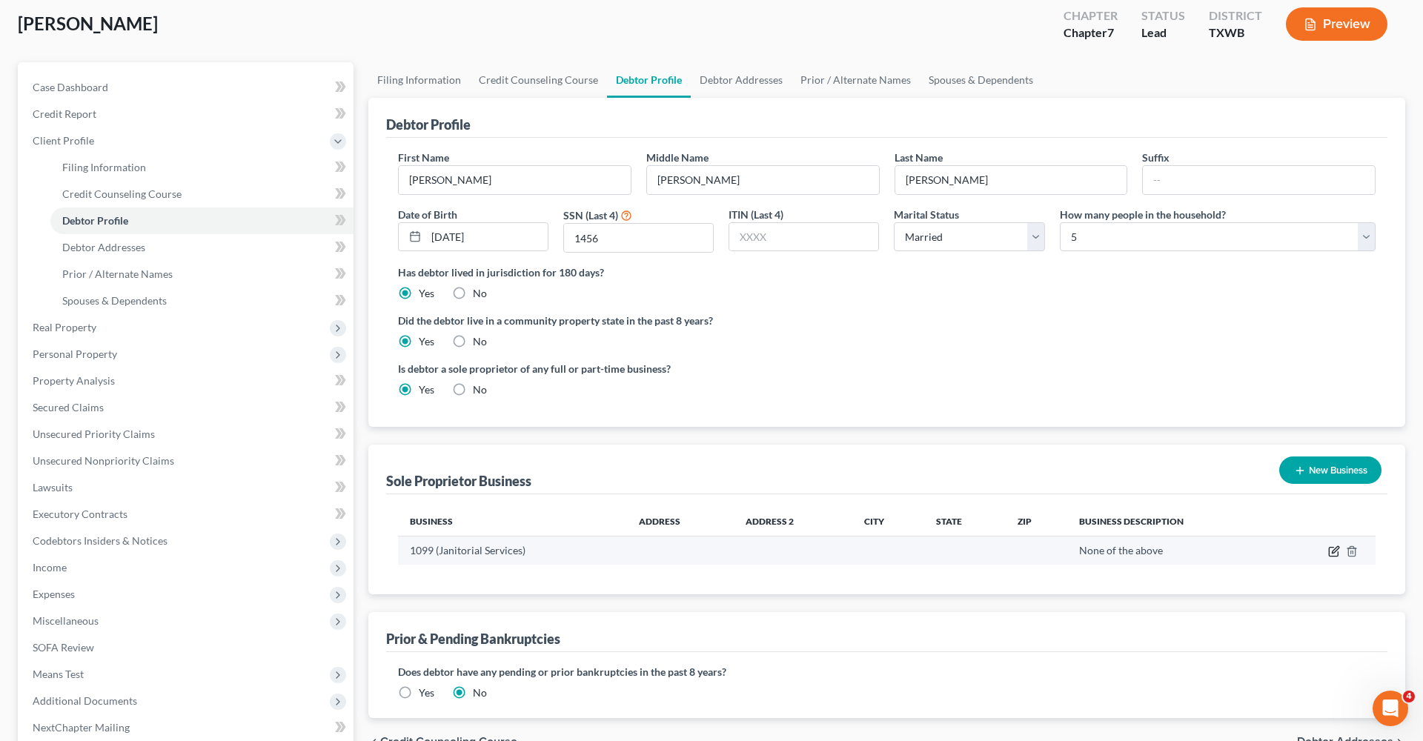
click at [1332, 550] on icon "button" at bounding box center [1335, 552] width 12 height 12
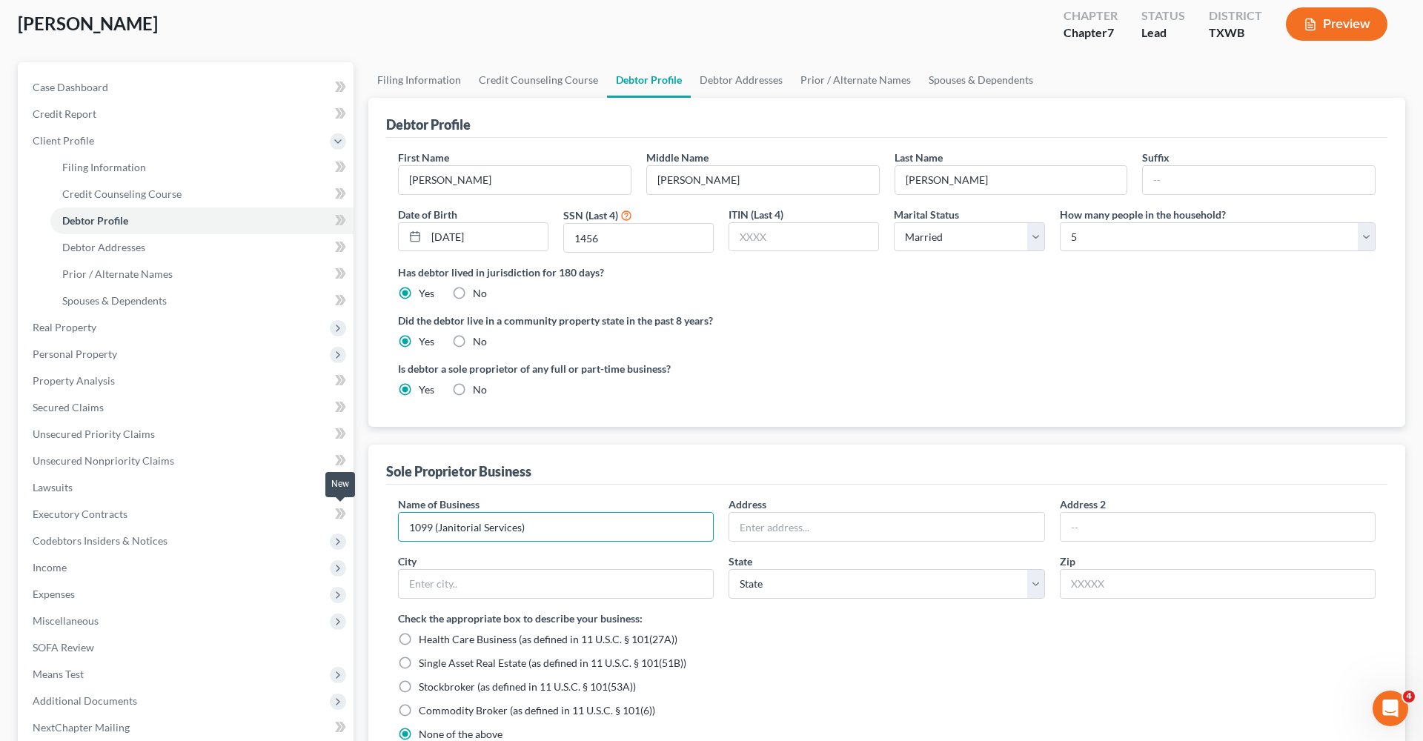
drag, startPoint x: 537, startPoint y: 529, endPoint x: 331, endPoint y: 518, distance: 205.6
paste input "Mt. Zion Baptist Church (1099"
click at [584, 528] on input "Mt. Zion Baptist Church (1099)" at bounding box center [556, 527] width 314 height 28
drag, startPoint x: 576, startPoint y: 526, endPoint x: 392, endPoint y: 526, distance: 183.9
click at [392, 526] on div "Name of Business * Mt. Zion Baptist Church (1099)" at bounding box center [556, 519] width 331 height 45
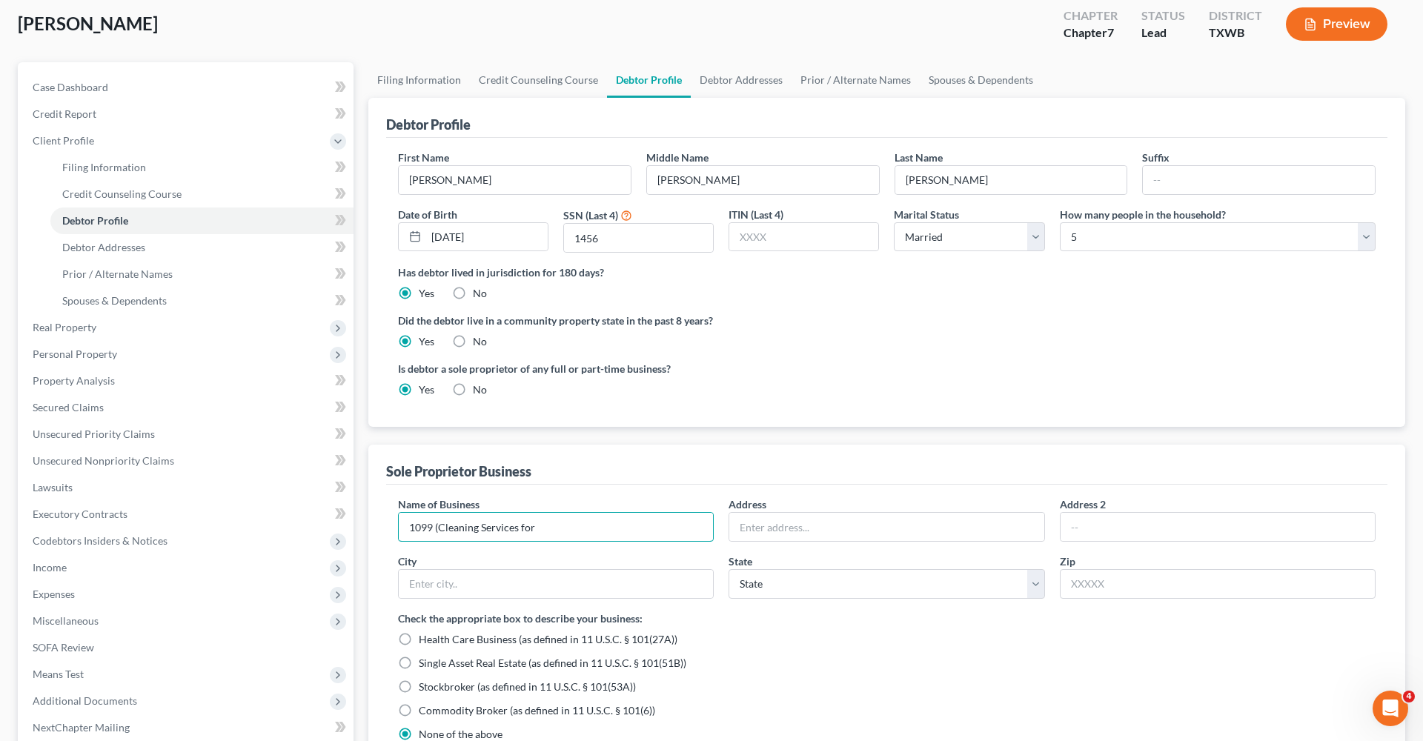
paste input "Mt. Zion Baptist Church (1099)"
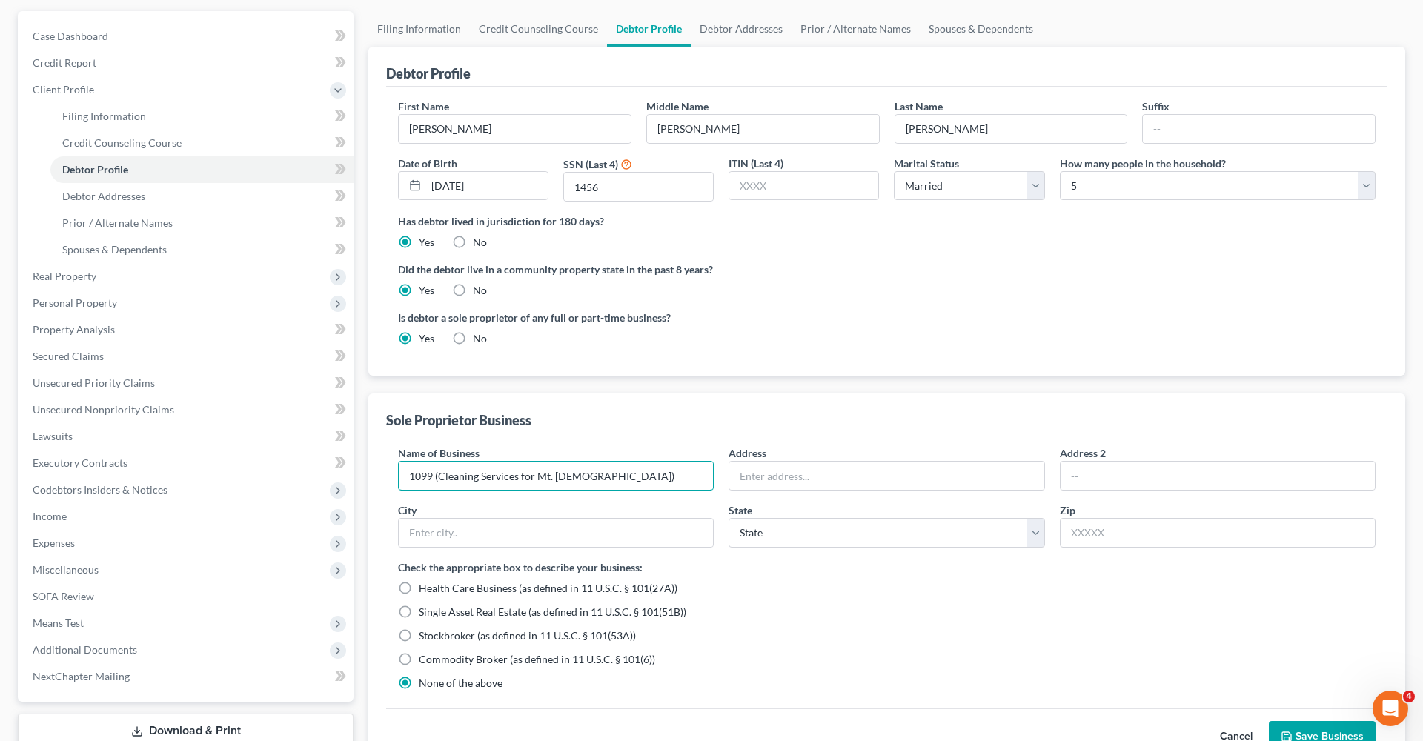
scroll to position [152, 0]
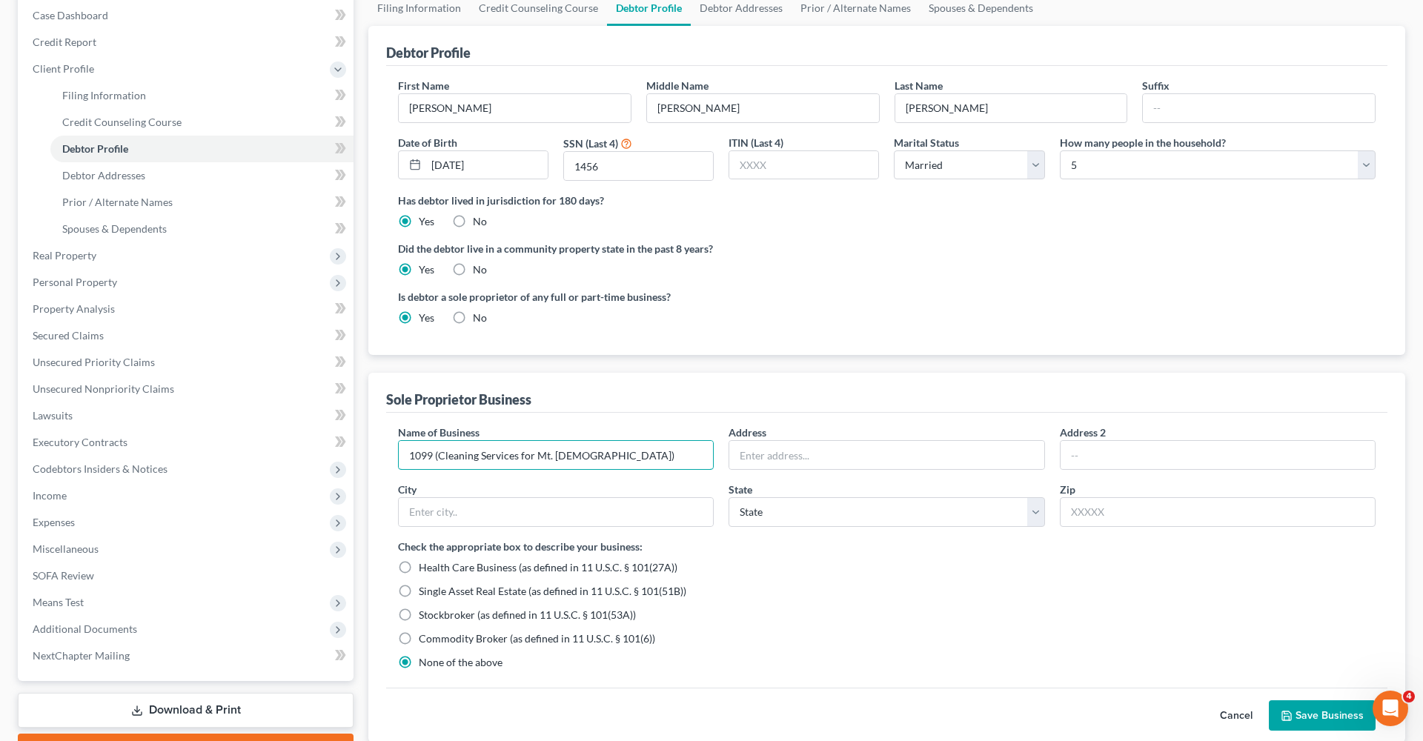
type input "1099 (Cleaning Services for Mt. Zion Baptist Church)"
click at [1327, 717] on button "Save Business" at bounding box center [1322, 716] width 107 height 31
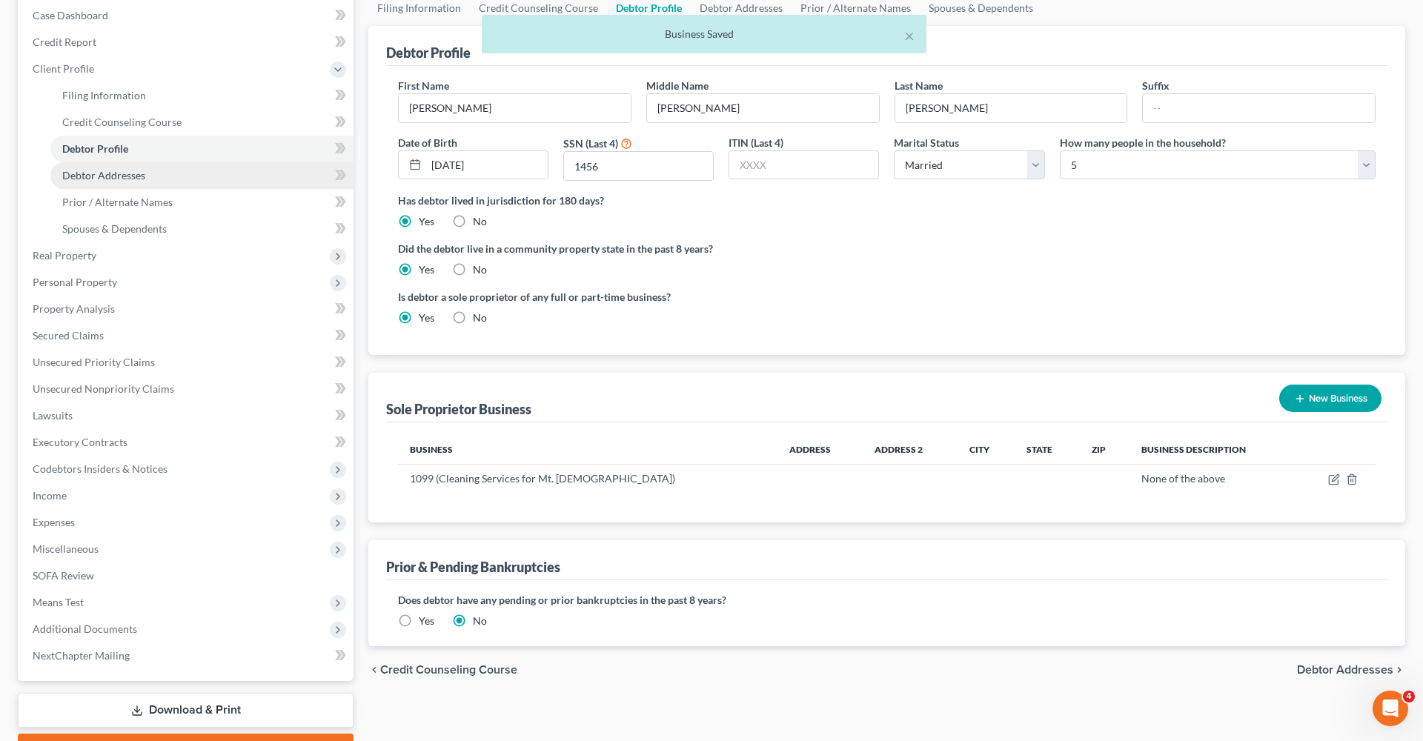
click at [110, 174] on span "Debtor Addresses" at bounding box center [103, 175] width 83 height 13
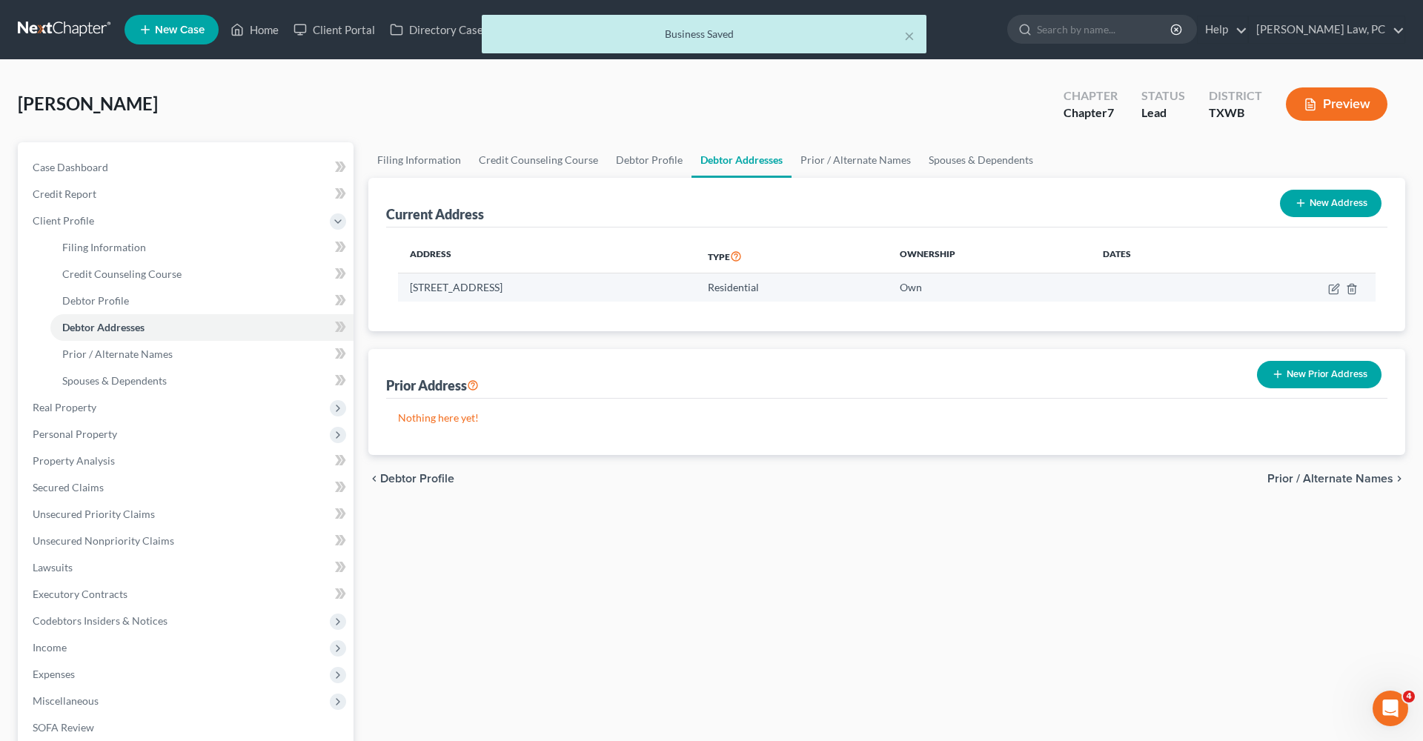
drag, startPoint x: 601, startPoint y: 287, endPoint x: 408, endPoint y: 291, distance: 193.5
click at [408, 291] on td "3109 Cobble Path, Pflugerville, TX 78660" at bounding box center [547, 288] width 298 height 28
copy td "3109 Cobble Path, Pflugerville, TX 78660"
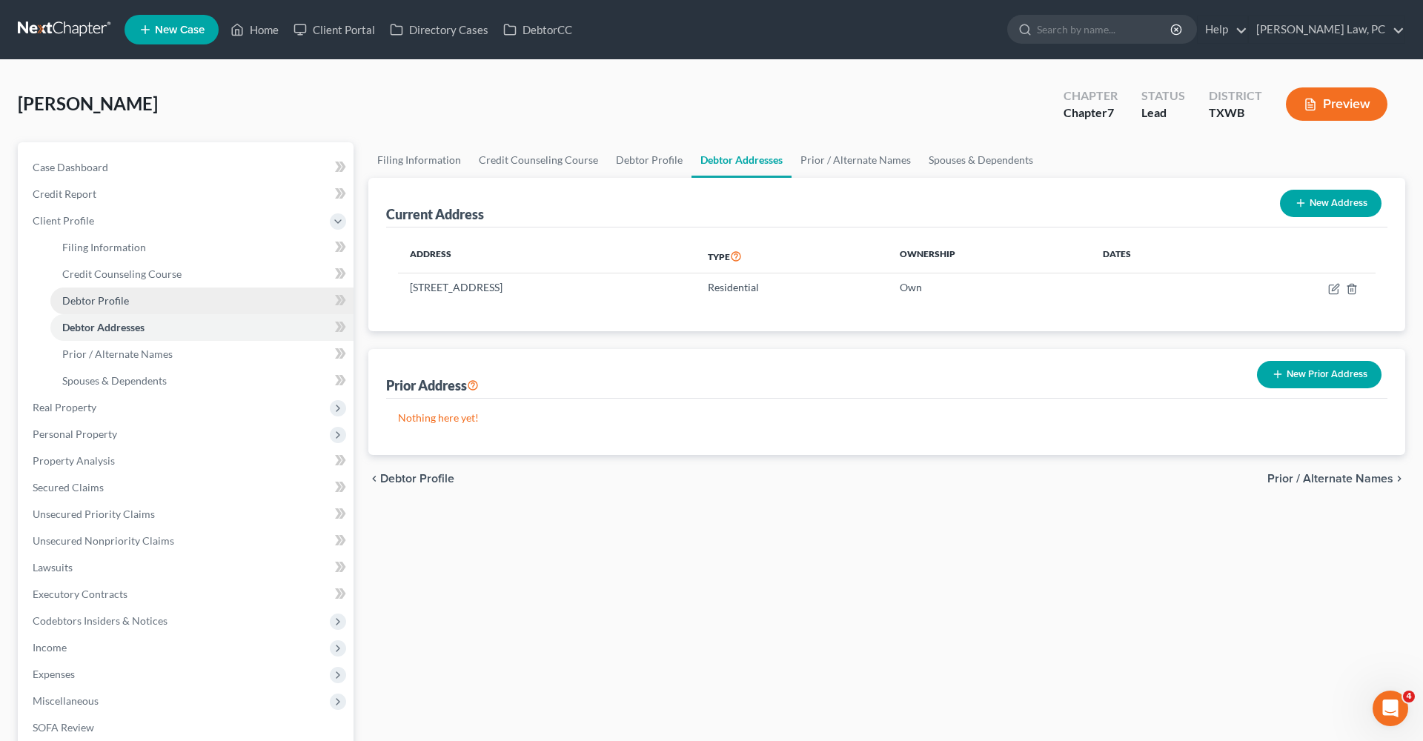
click at [103, 292] on link "Debtor Profile" at bounding box center [201, 301] width 303 height 27
select select "1"
select select "4"
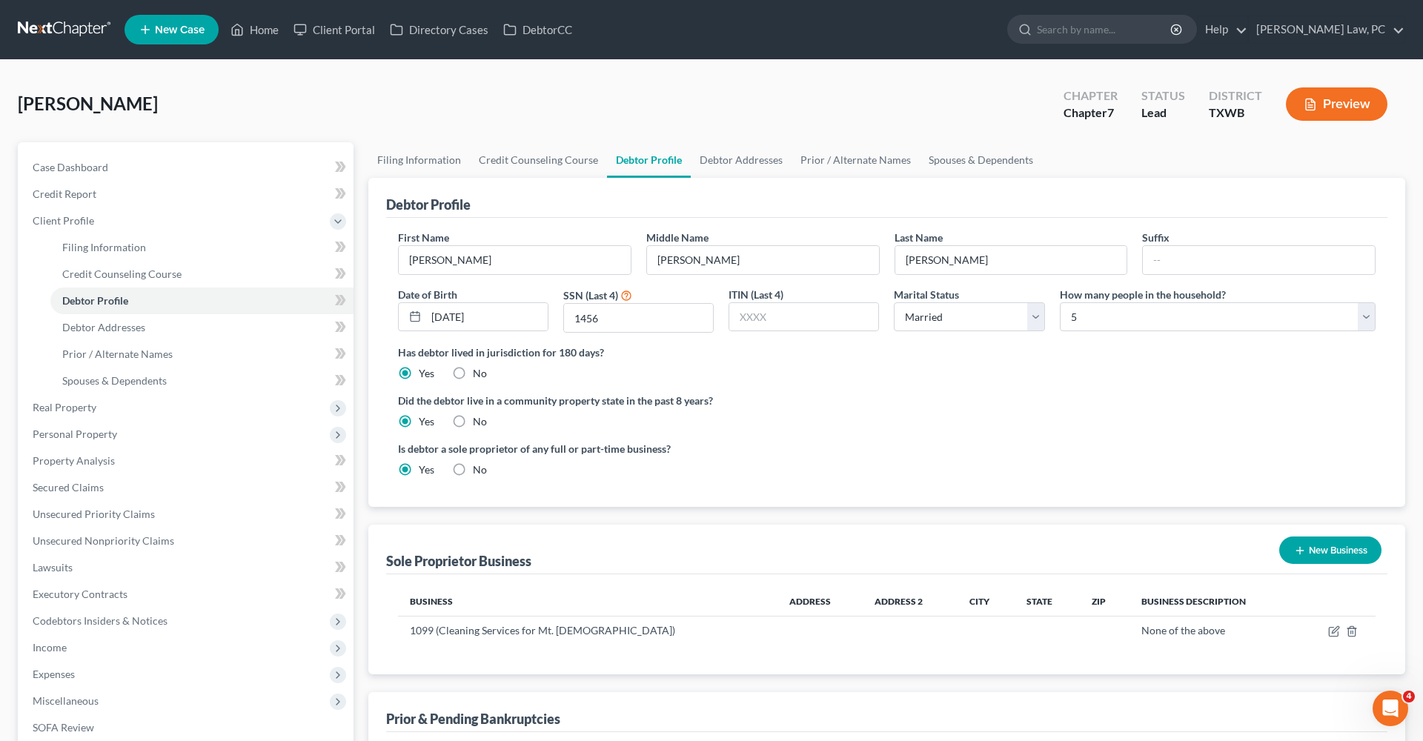
scroll to position [147, 0]
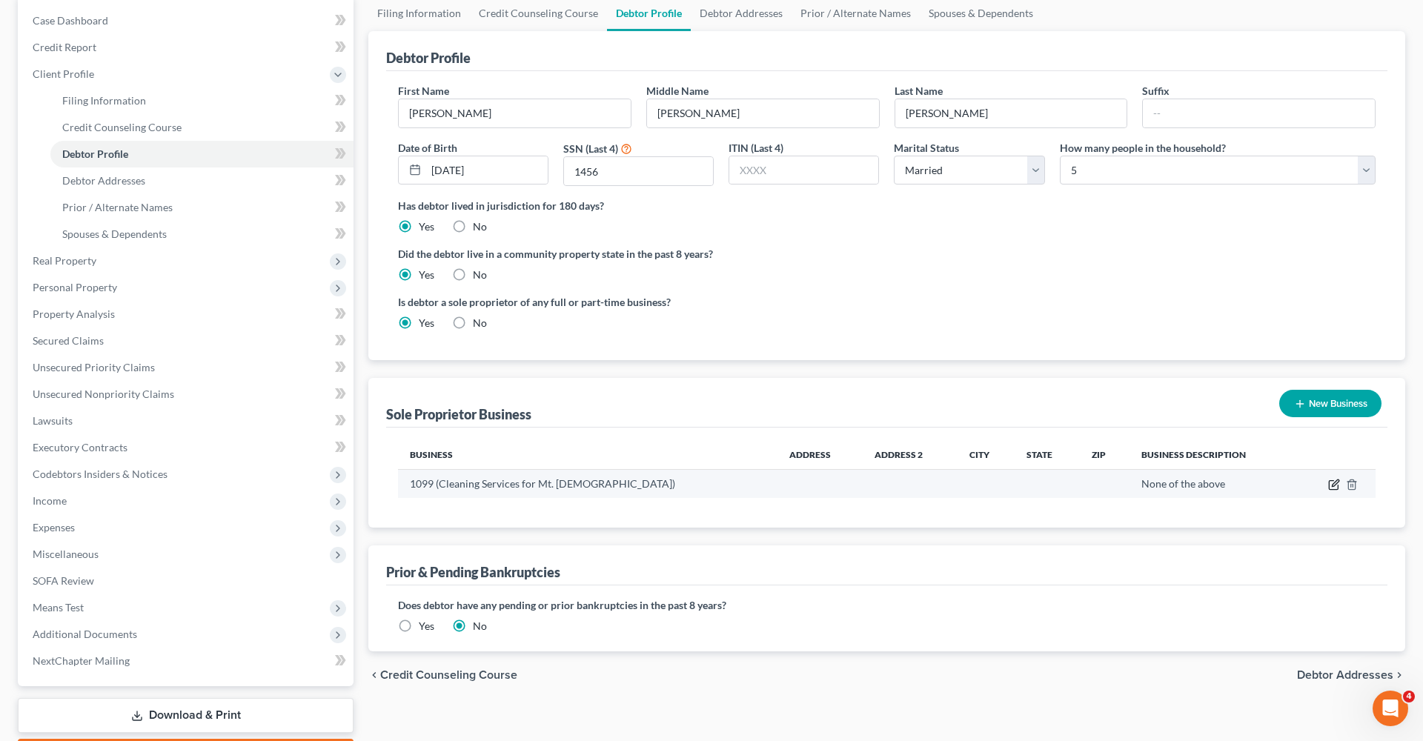
click at [1334, 485] on icon "button" at bounding box center [1335, 485] width 12 height 12
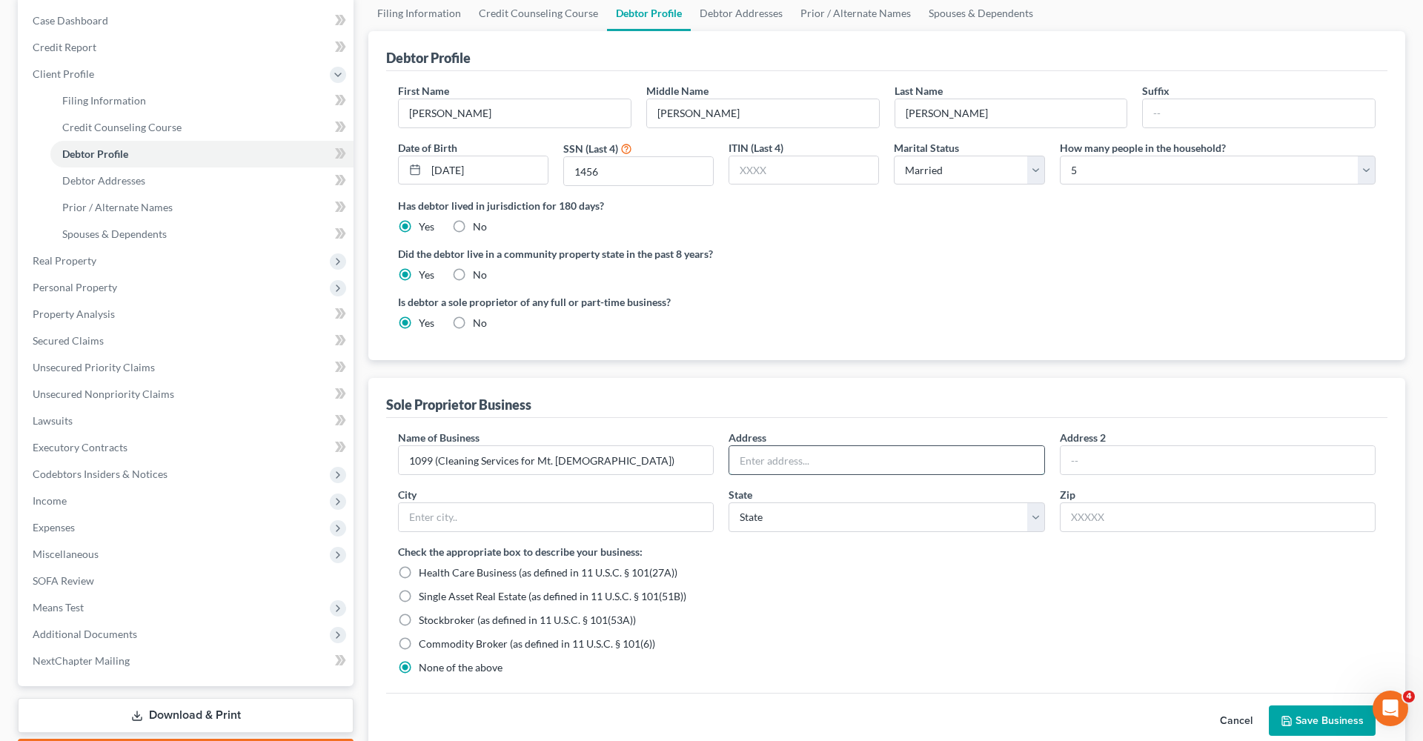
paste input "3109 Cobble Path, Pflugerville, TX 78660"
drag, startPoint x: 933, startPoint y: 460, endPoint x: 897, endPoint y: 460, distance: 35.6
click at [897, 460] on input "3109 Cobble Path, Pflugerville, TX 78660" at bounding box center [887, 460] width 314 height 28
type input "3109 Cobble Path, Pflugerville, TX"
paste input "78660"
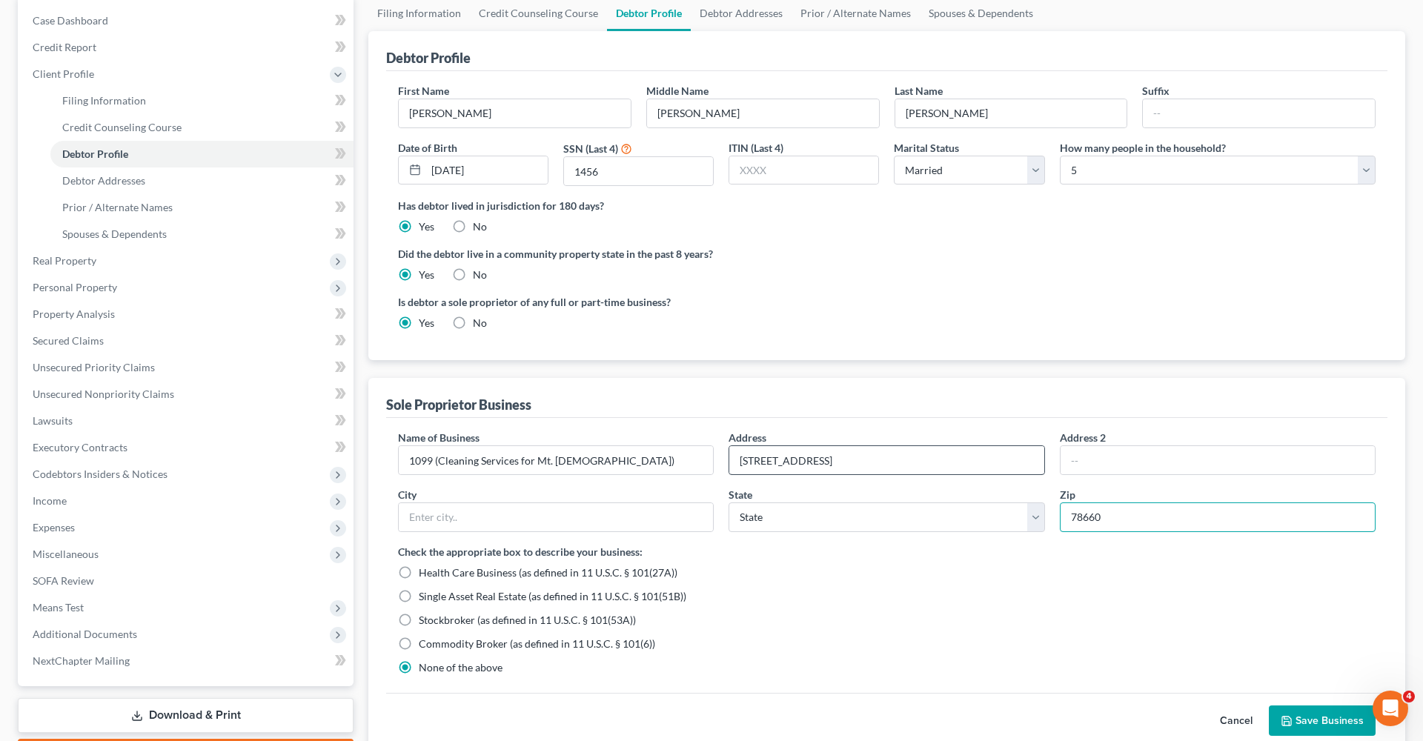
type input "78660"
type input "Pflugerville"
select select "45"
drag, startPoint x: 928, startPoint y: 453, endPoint x: 827, endPoint y: 463, distance: 102.1
click at [826, 463] on input "3109 Cobble Path, Pflugerville, TX" at bounding box center [887, 460] width 314 height 28
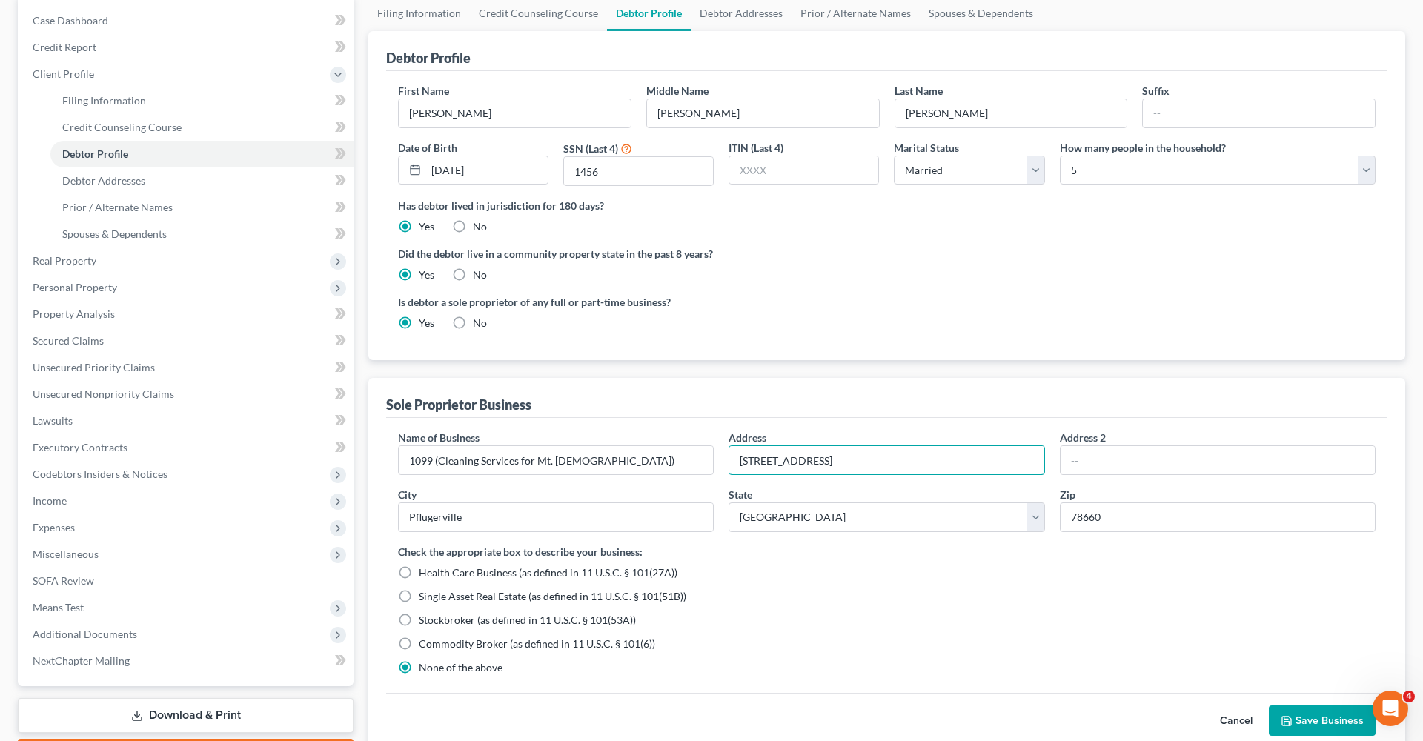
type input "3109 Cobble Path"
click at [954, 598] on div "Single Asset Real Estate (as defined in 11 U.S.C. § 101(51B))" at bounding box center [887, 596] width 978 height 15
click at [1320, 730] on button "Save Business" at bounding box center [1322, 721] width 107 height 31
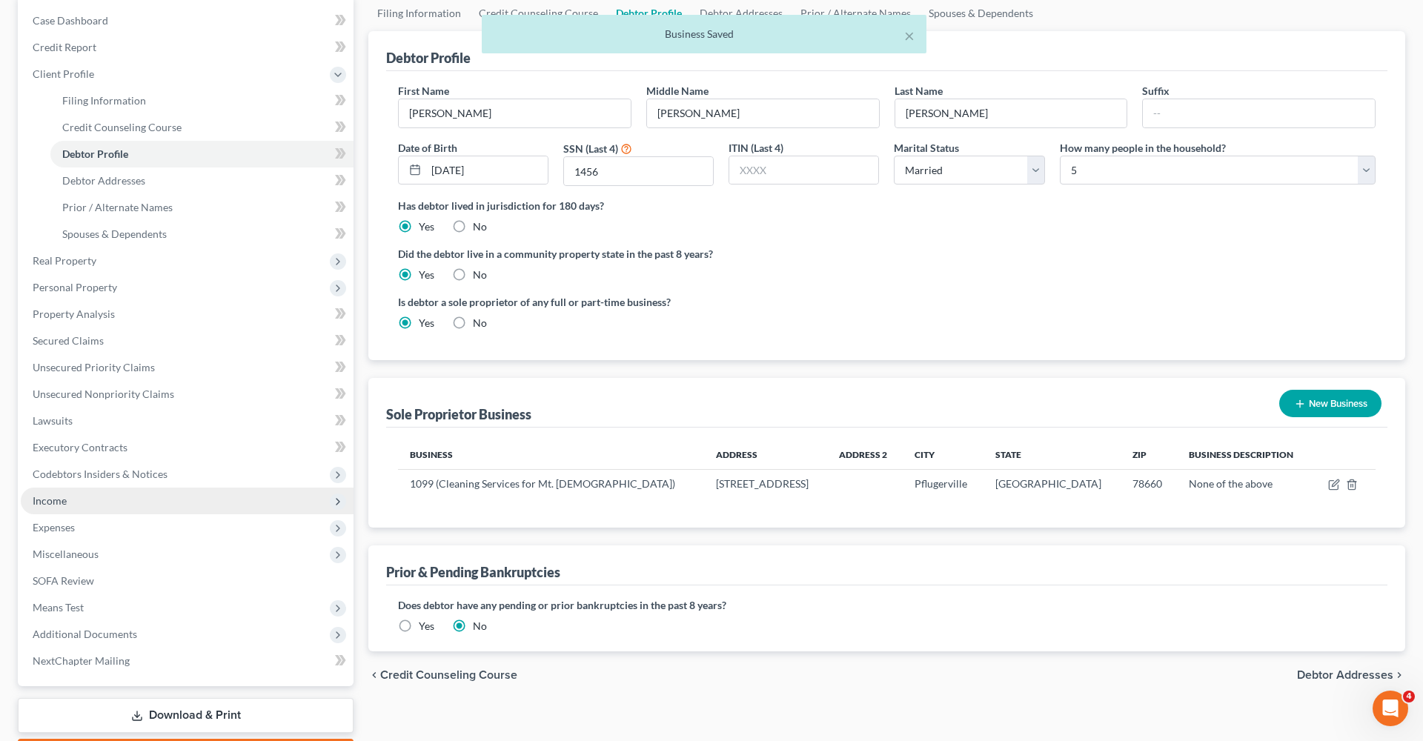
click at [57, 500] on span "Income" at bounding box center [50, 501] width 34 height 13
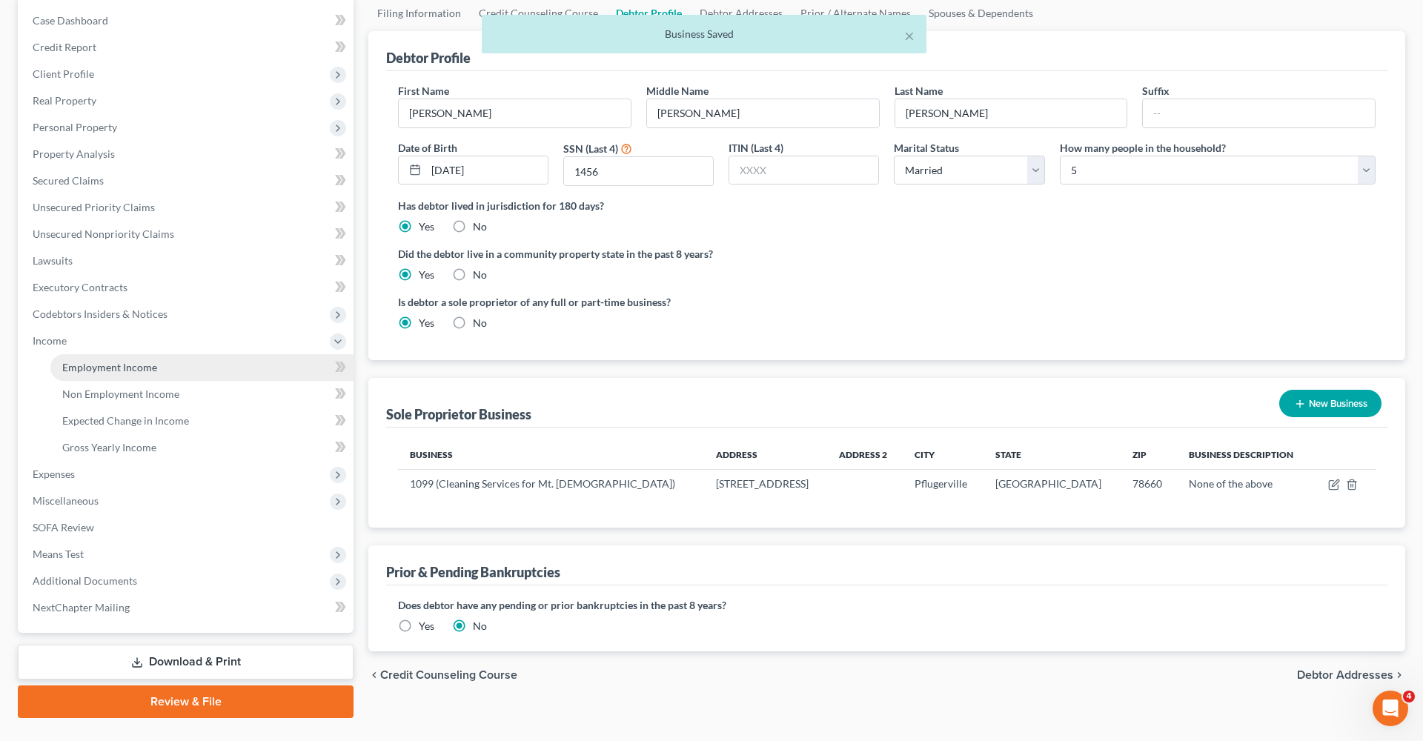
click at [99, 362] on span "Employment Income" at bounding box center [109, 367] width 95 height 13
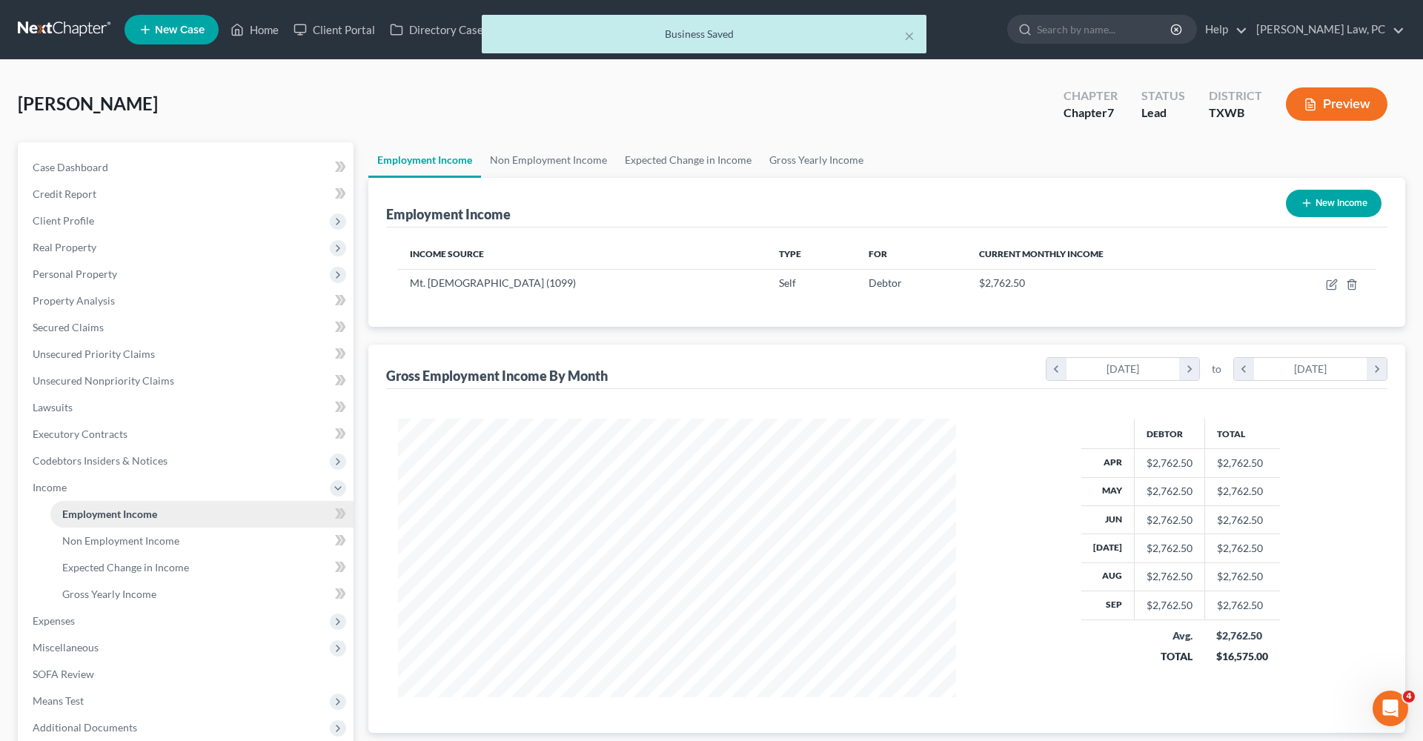
scroll to position [279, 588]
click at [548, 162] on link "Non Employment Income" at bounding box center [548, 160] width 135 height 36
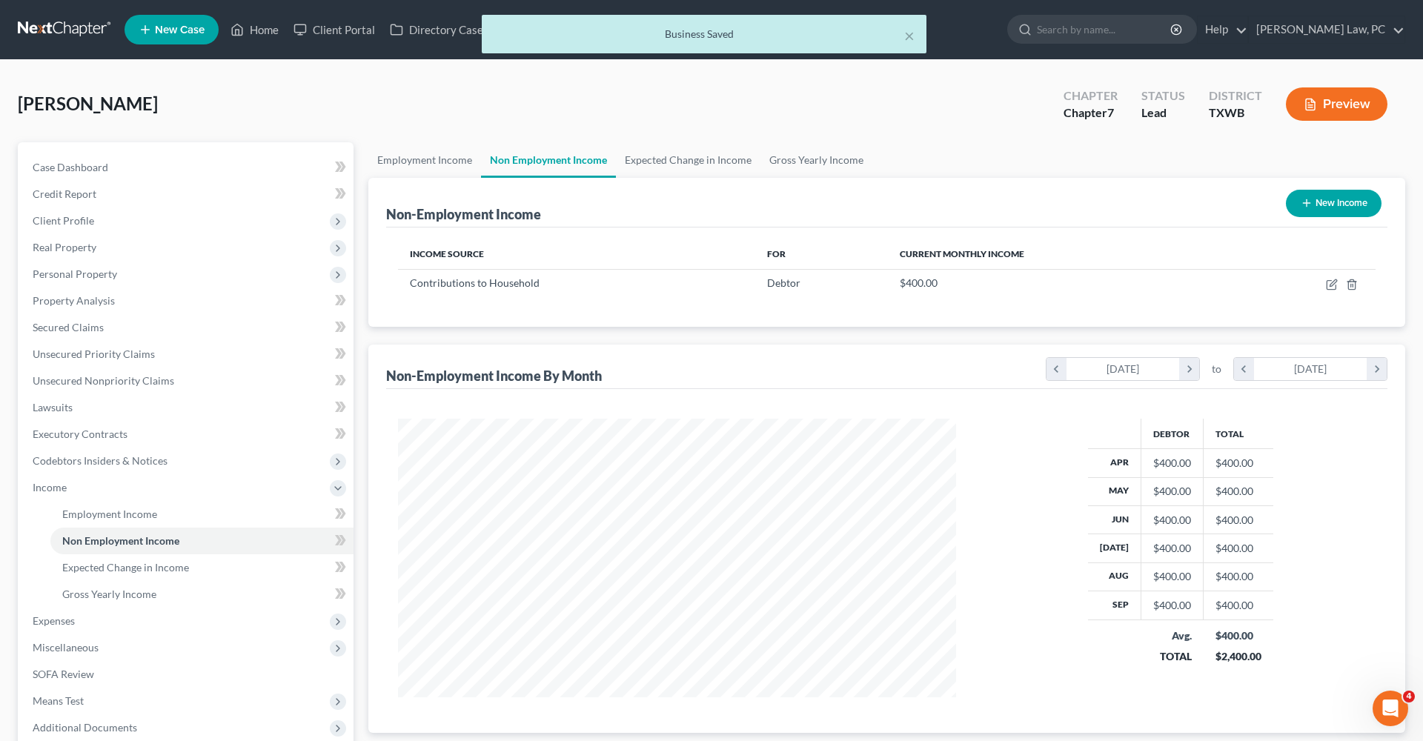
scroll to position [279, 588]
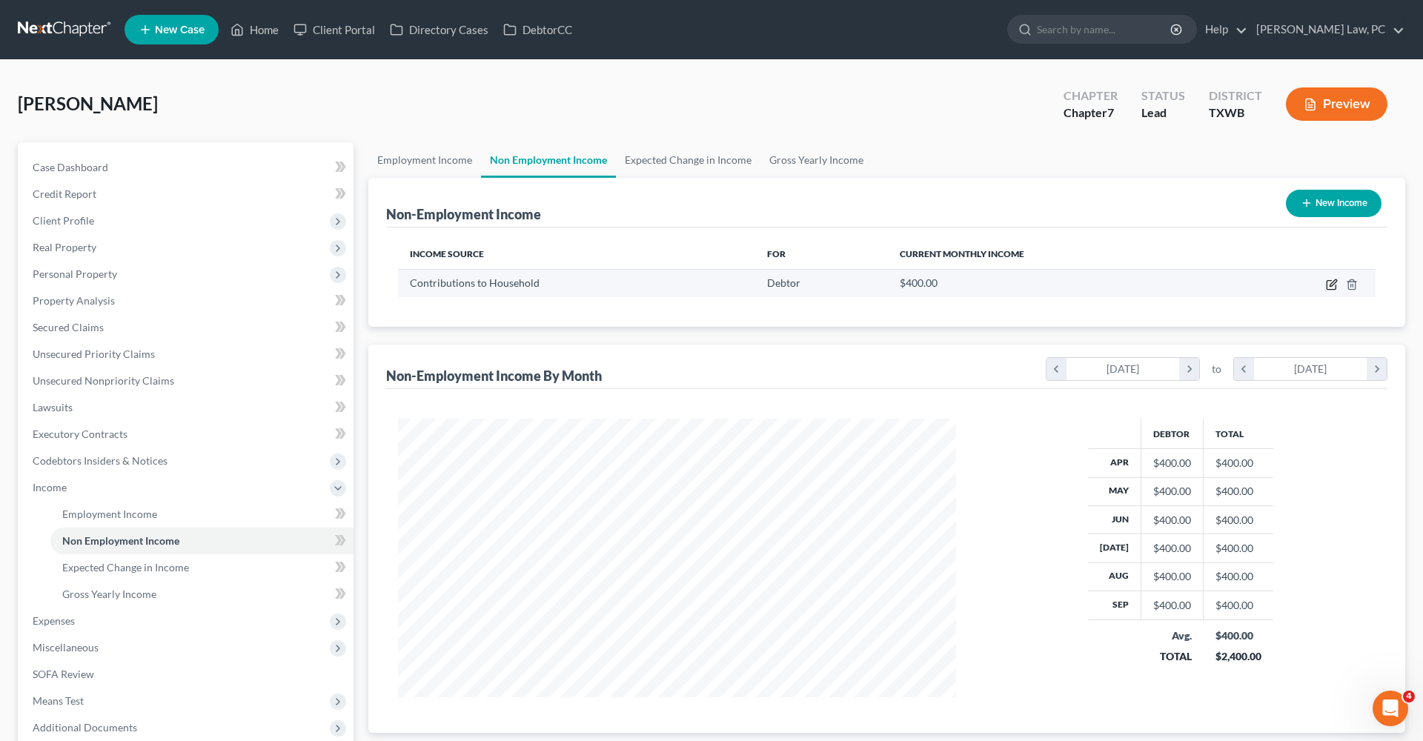
click at [1334, 282] on icon "button" at bounding box center [1332, 285] width 12 height 12
select select "8"
select select "0"
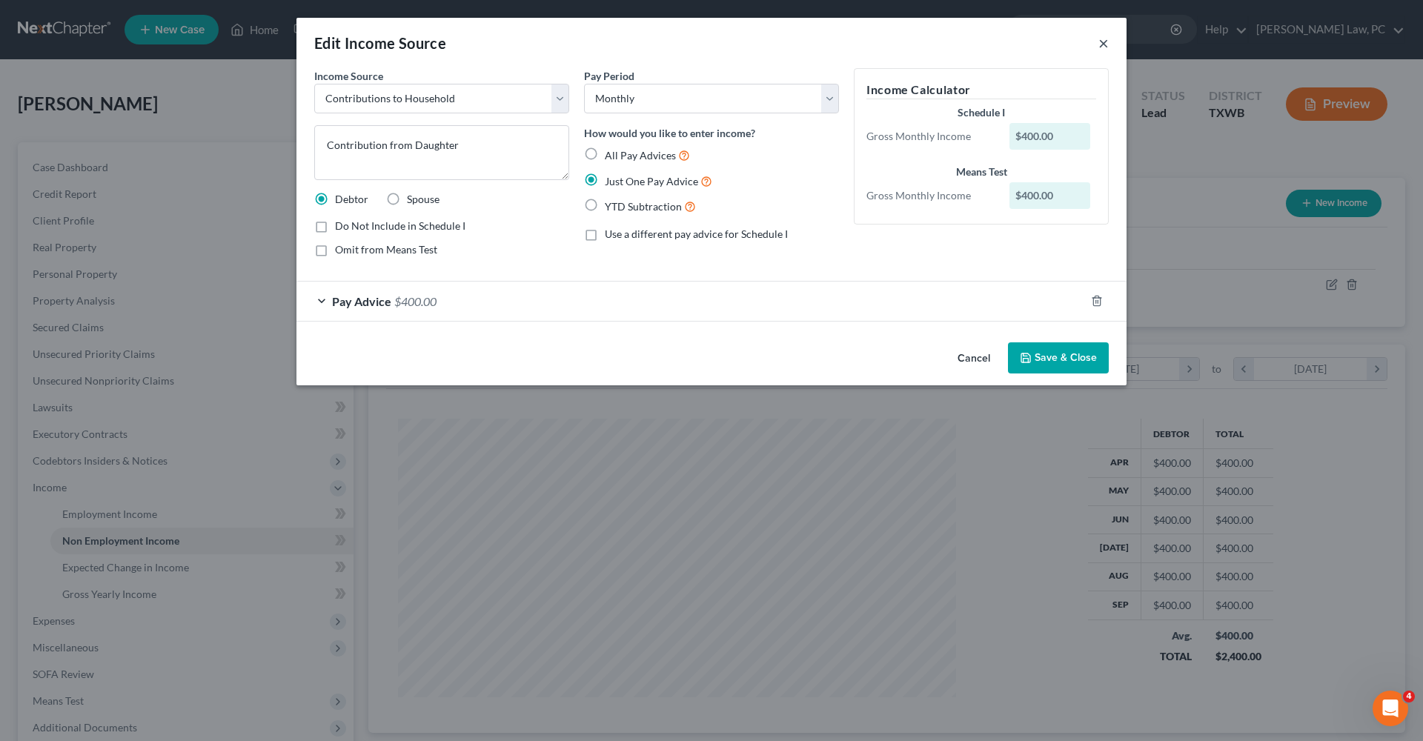
click at [1106, 42] on button "×" at bounding box center [1104, 43] width 10 height 18
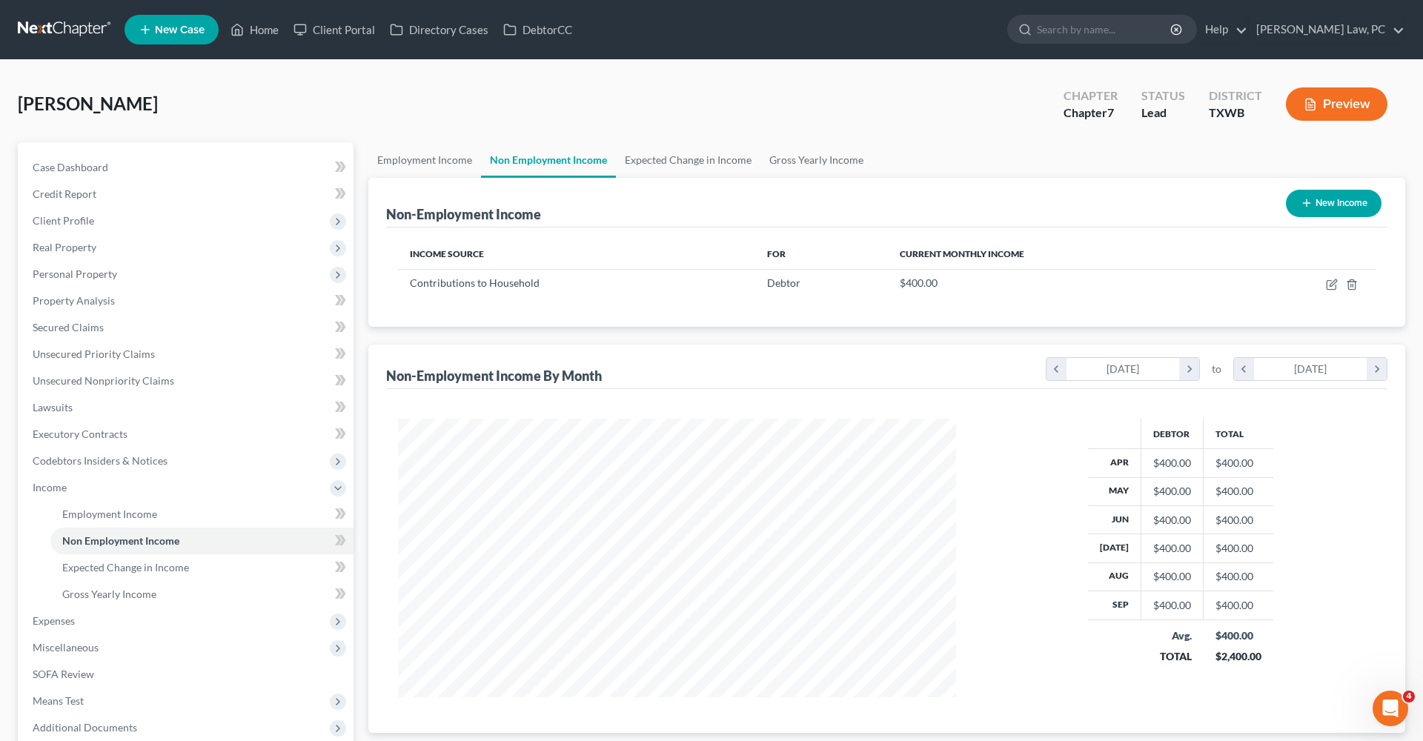
click at [1316, 208] on button "New Income" at bounding box center [1334, 203] width 96 height 27
select select "0"
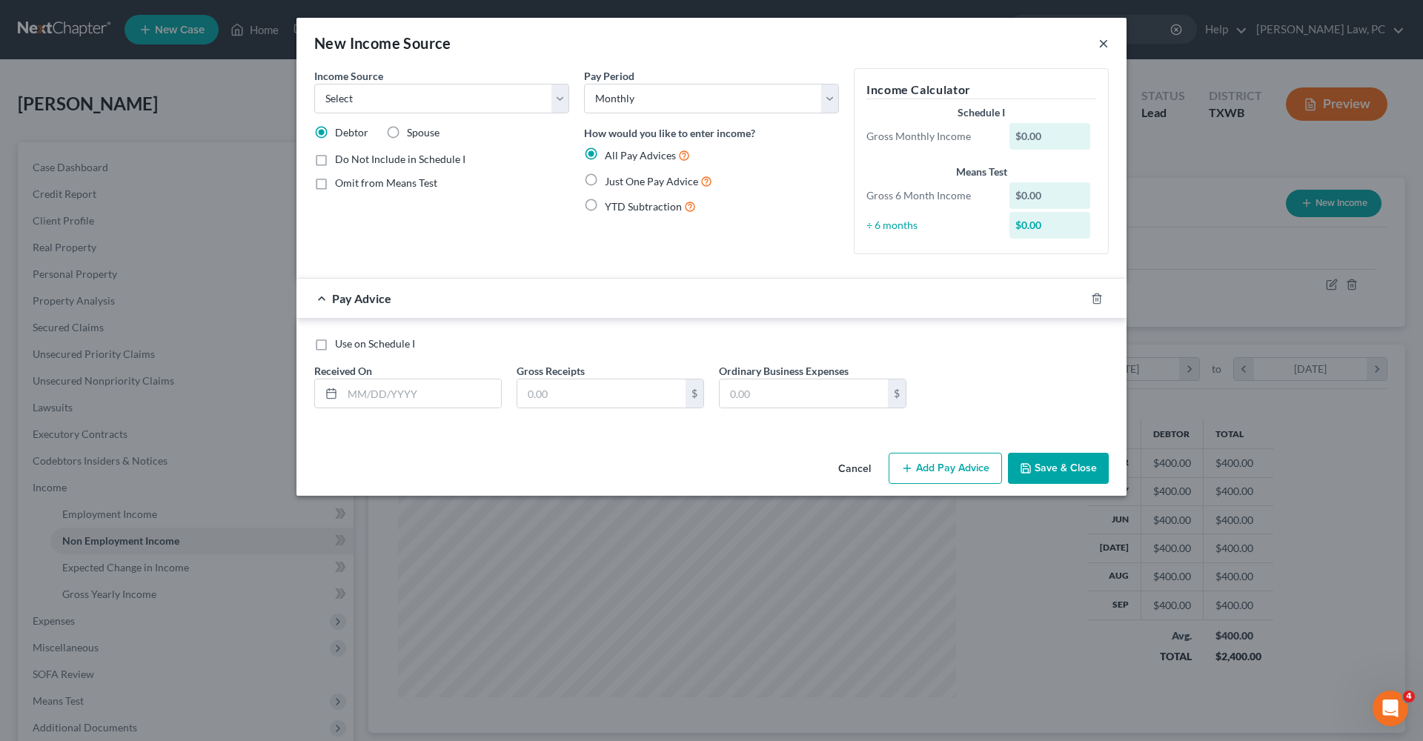
click at [1102, 42] on button "×" at bounding box center [1104, 43] width 10 height 18
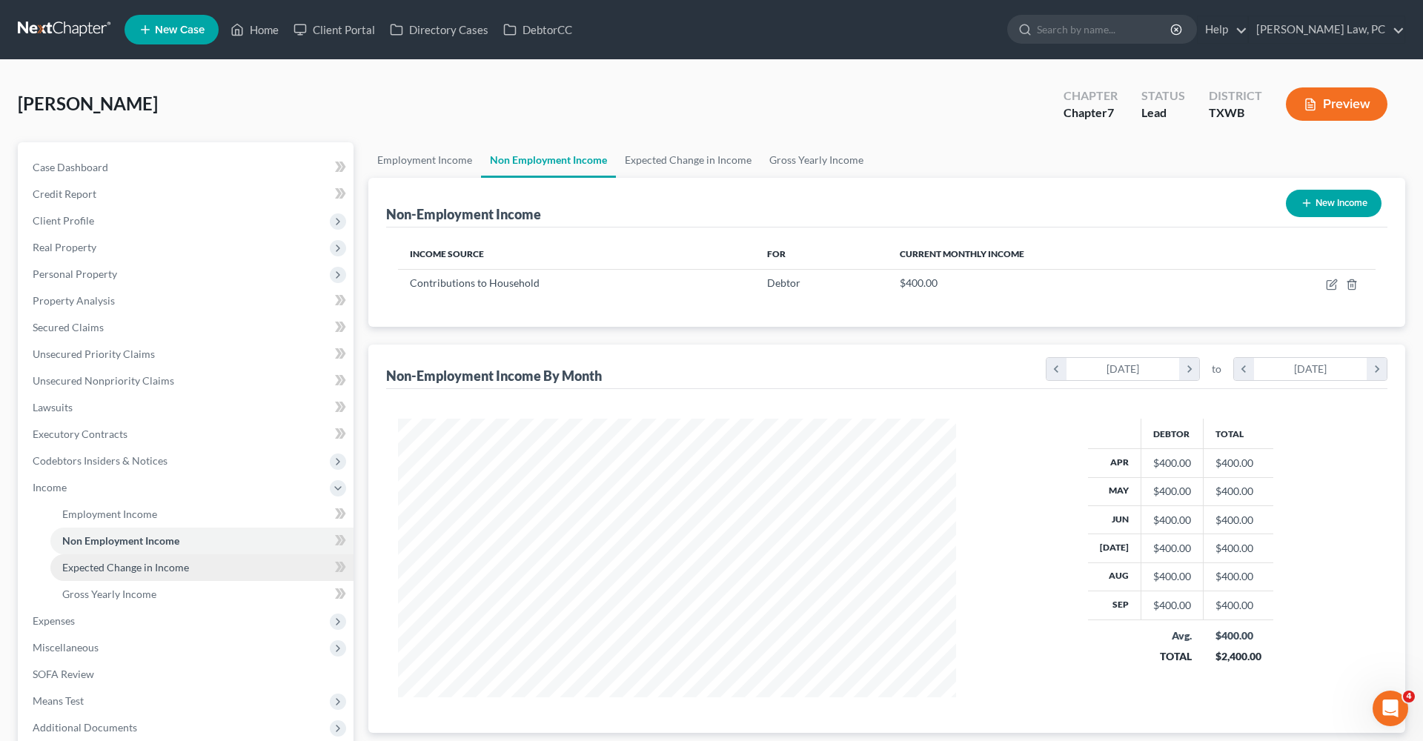
click at [147, 568] on span "Expected Change in Income" at bounding box center [125, 567] width 127 height 13
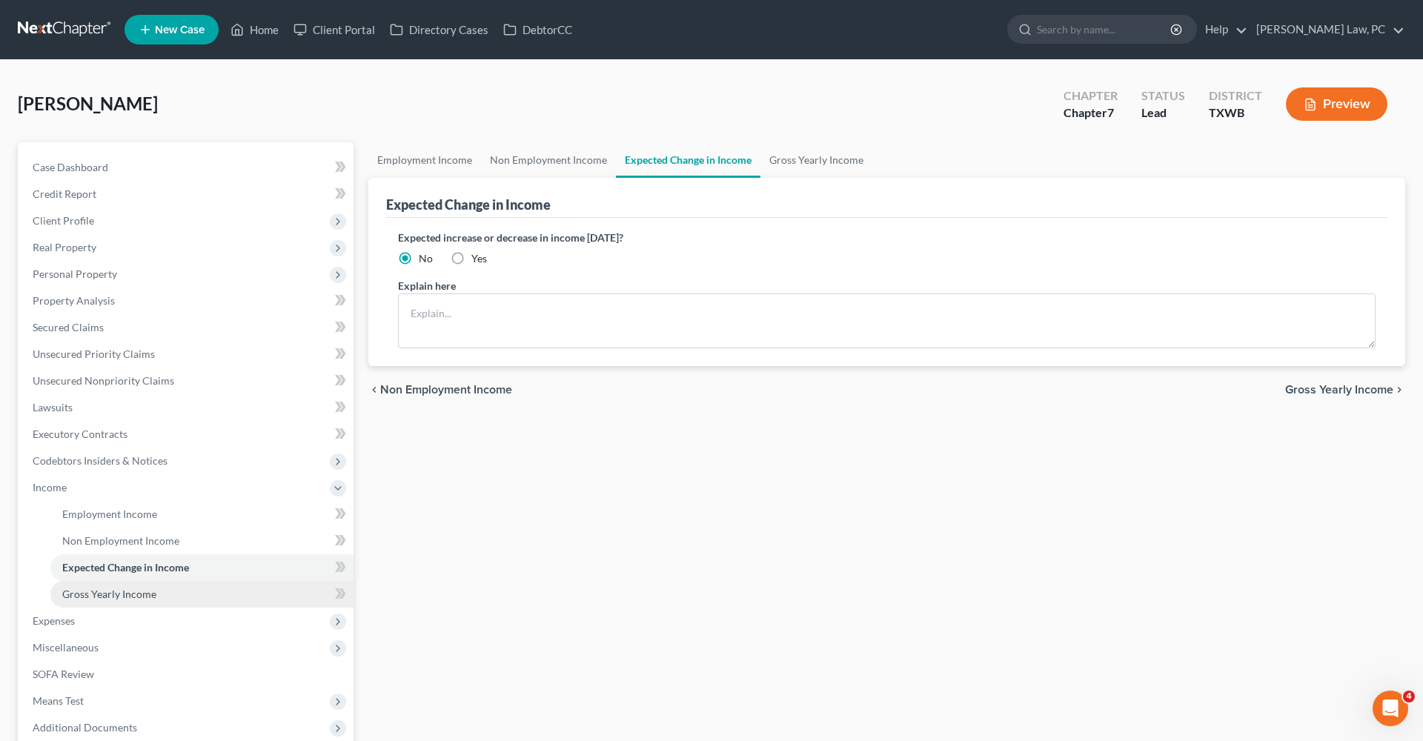
click at [132, 595] on span "Gross Yearly Income" at bounding box center [109, 594] width 94 height 13
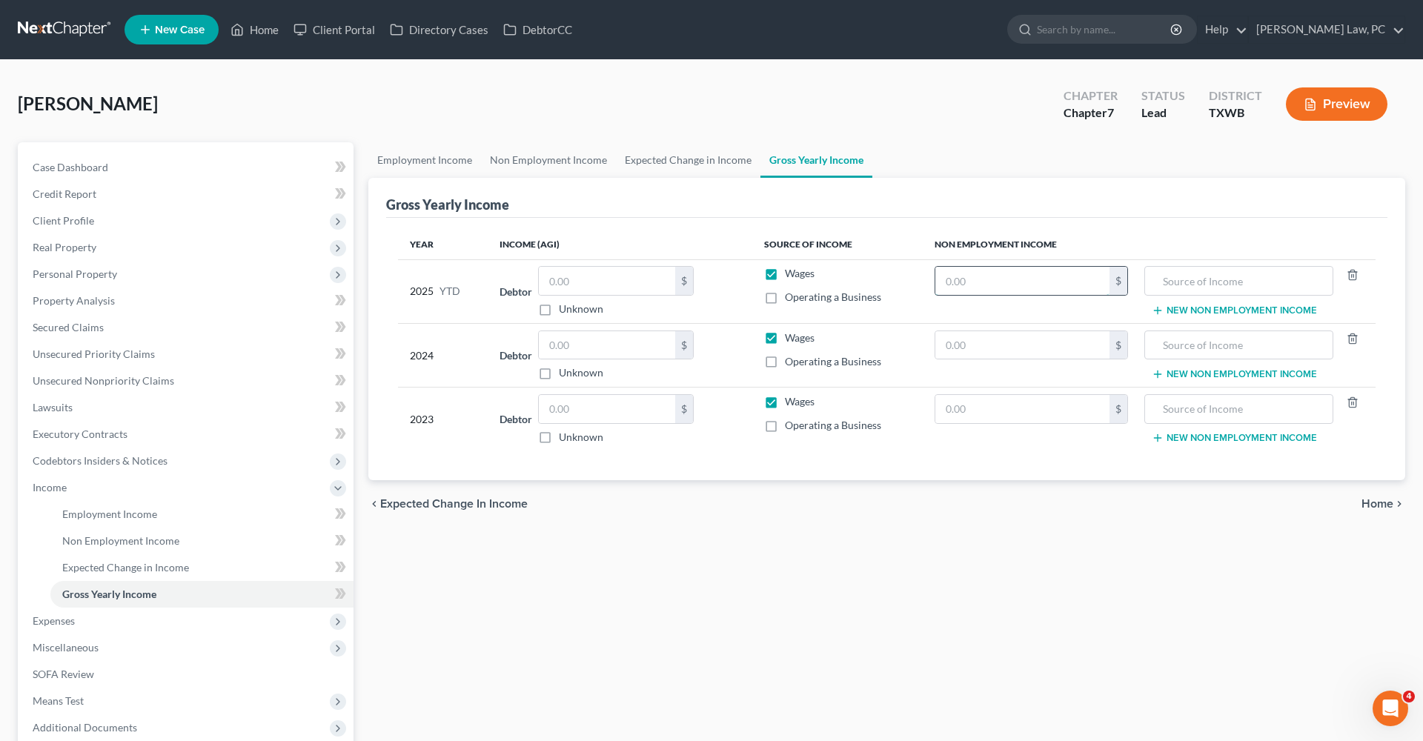
click at [984, 280] on input "text" at bounding box center [1023, 281] width 174 height 28
type input "0"
click at [1003, 348] on input "text" at bounding box center [1023, 345] width 174 height 28
type input "25,418"
click at [1184, 348] on input "text" at bounding box center [1239, 345] width 173 height 28
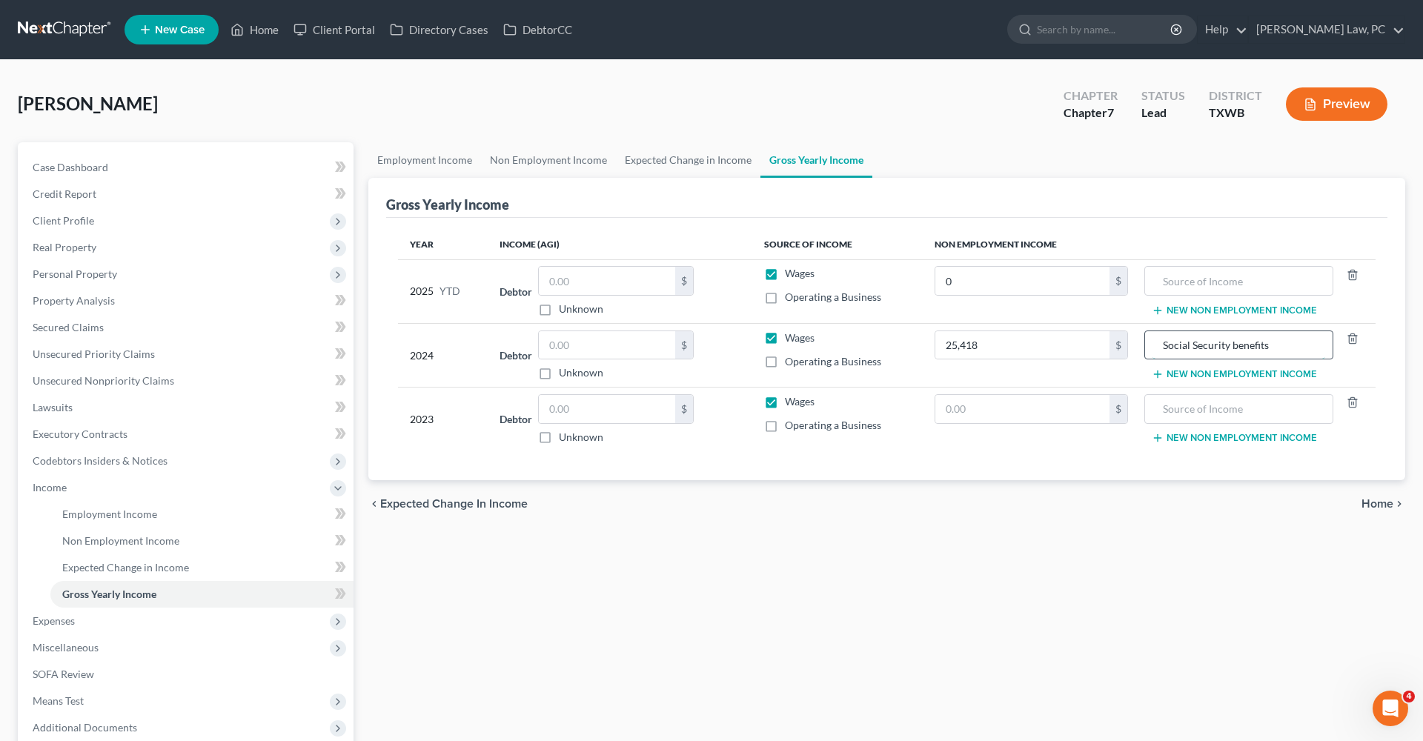
click at [1239, 351] on input "Social Security benefits" at bounding box center [1239, 345] width 173 height 28
type input "Social Security Benefits"
click at [970, 283] on input "0" at bounding box center [1023, 281] width 174 height 28
drag, startPoint x: 970, startPoint y: 283, endPoint x: 927, endPoint y: 283, distance: 43.0
click at [927, 283] on td "0 $" at bounding box center [1031, 291] width 217 height 64
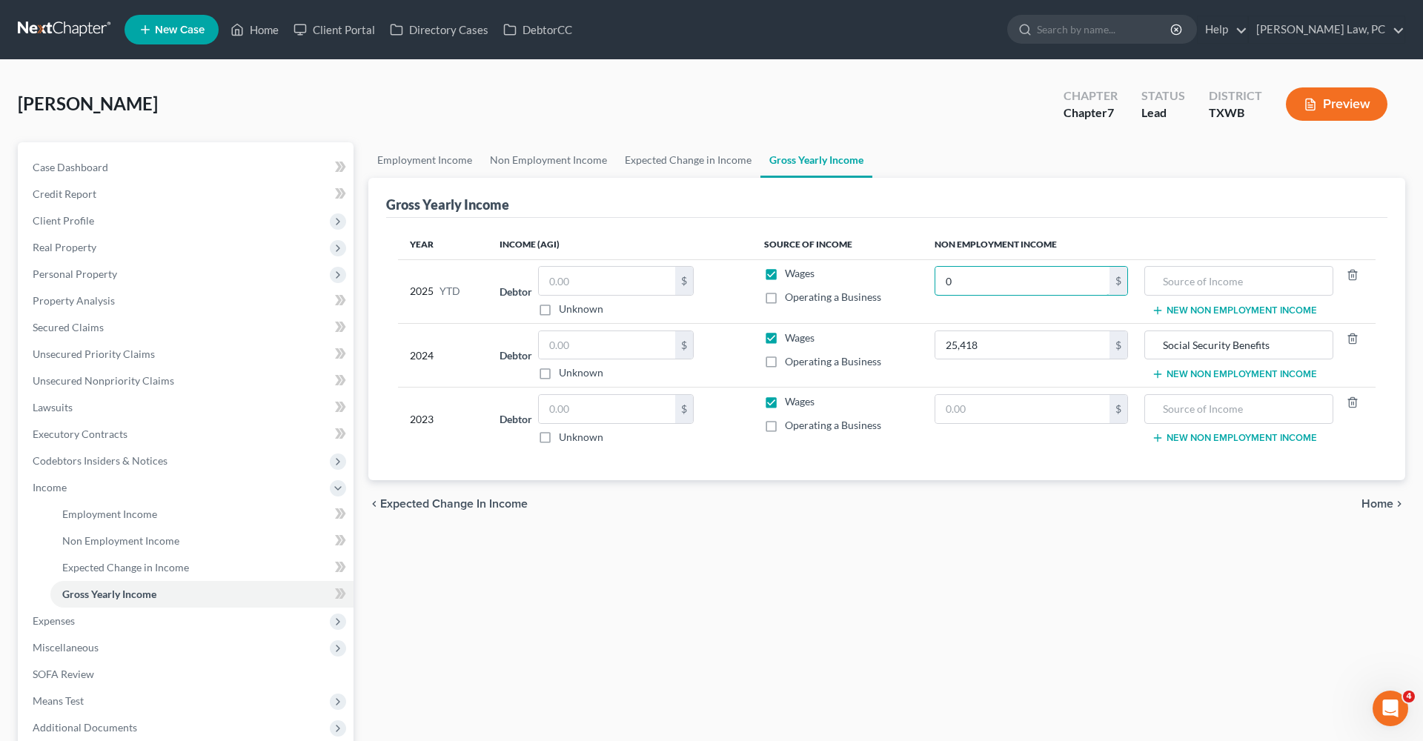
type input "0"
click at [1217, 371] on button "New Non Employment Income" at bounding box center [1234, 374] width 165 height 12
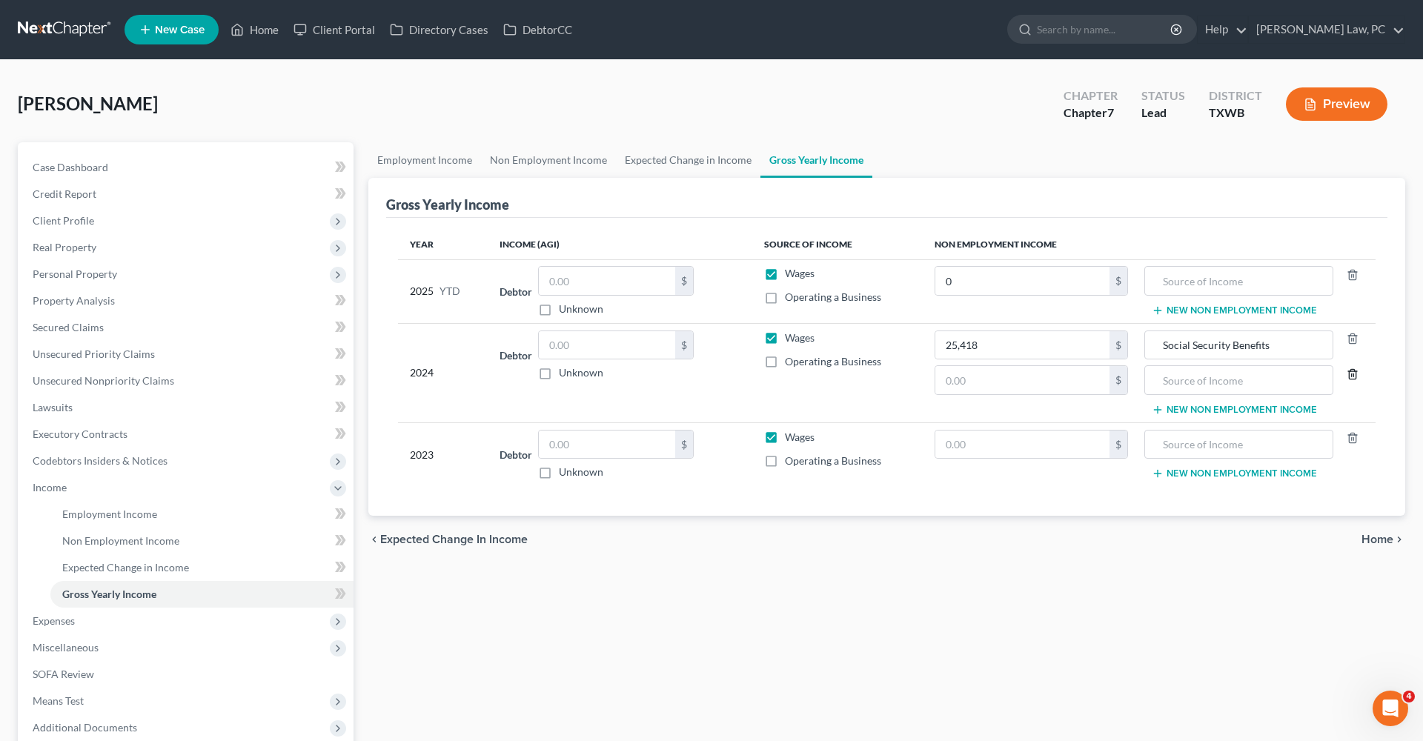
click at [1355, 378] on icon "button" at bounding box center [1353, 374] width 12 height 12
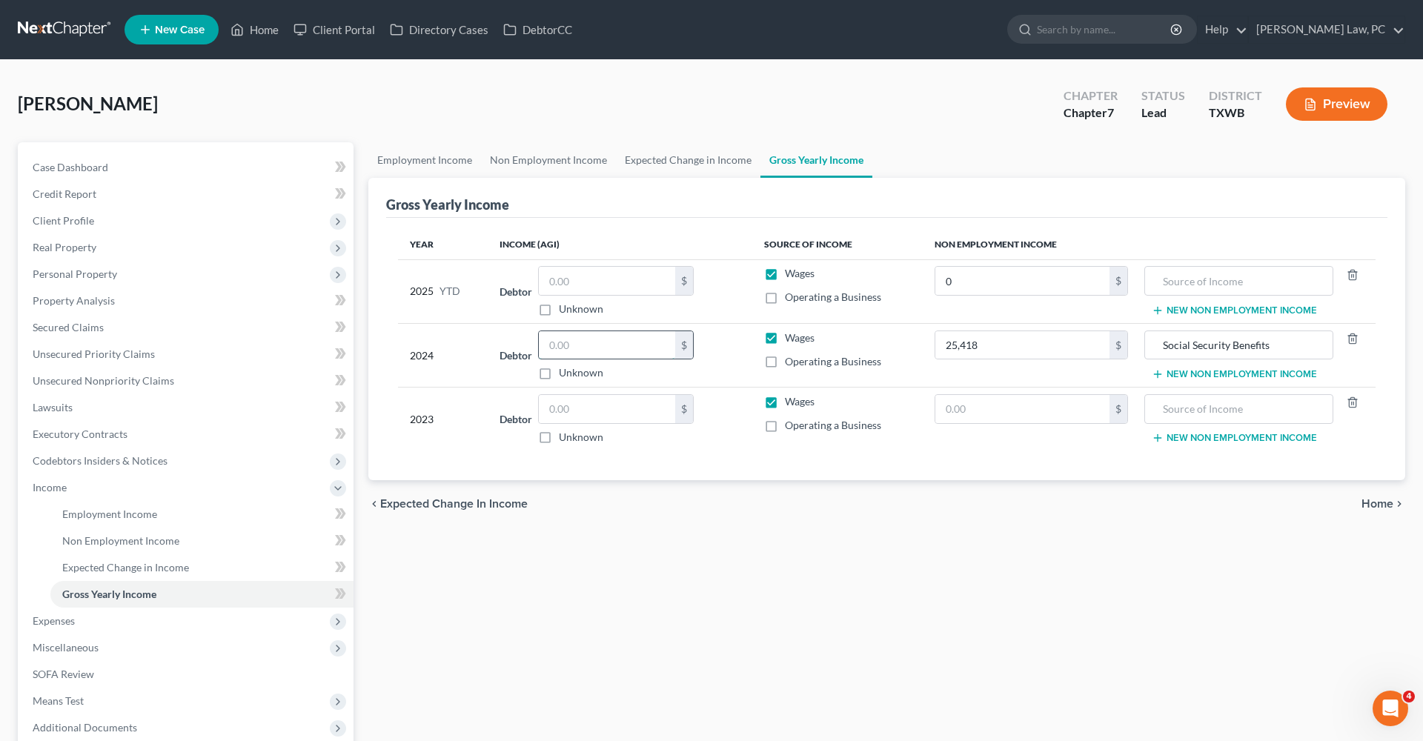
click at [623, 351] on input "text" at bounding box center [607, 345] width 136 height 28
type input "33,340"
click at [798, 362] on span "Operating a Business" at bounding box center [833, 361] width 96 height 13
click at [798, 362] on input "Operating a Business" at bounding box center [796, 359] width 10 height 10
checkbox input "true"
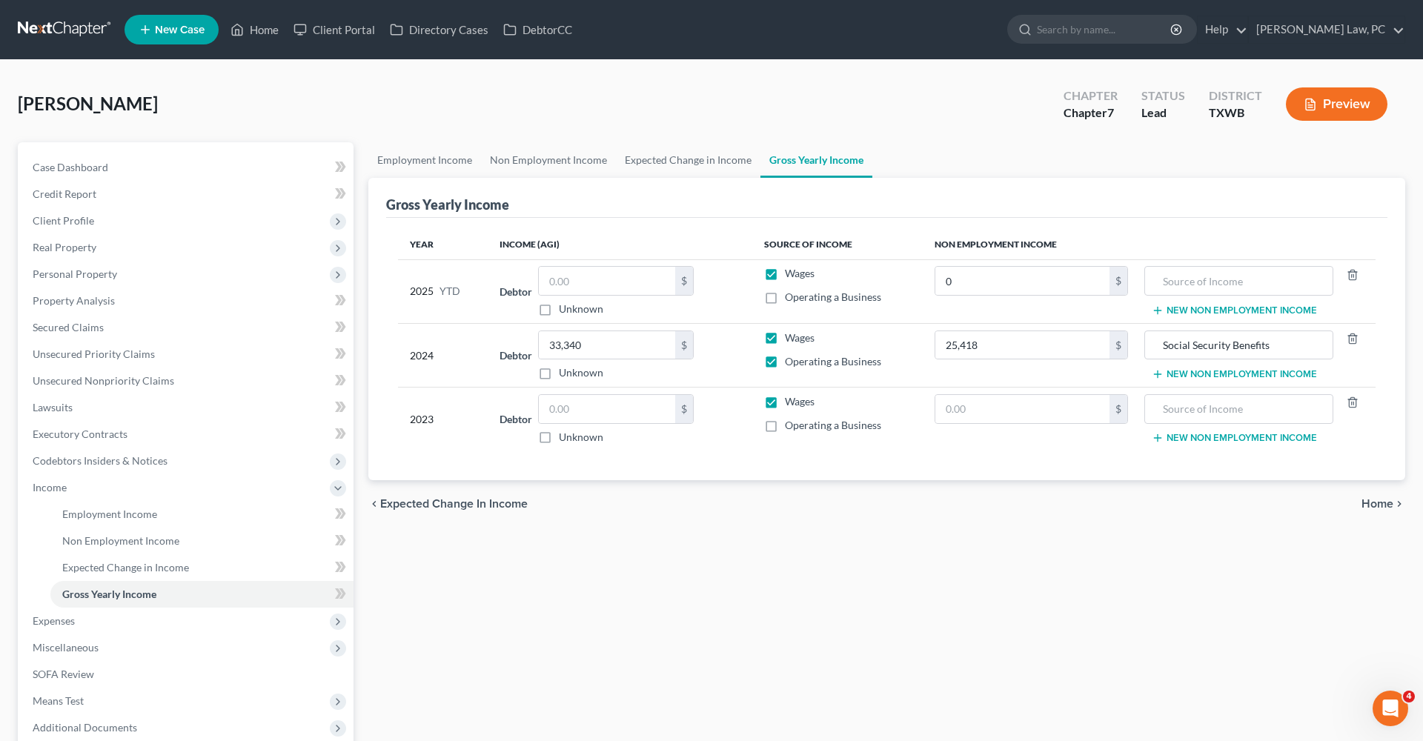
click at [785, 343] on label "Wages" at bounding box center [800, 338] width 30 height 15
click at [791, 340] on input "Wages" at bounding box center [796, 336] width 10 height 10
checkbox input "false"
click at [986, 414] on input "text" at bounding box center [1023, 409] width 174 height 28
type input "24,563"
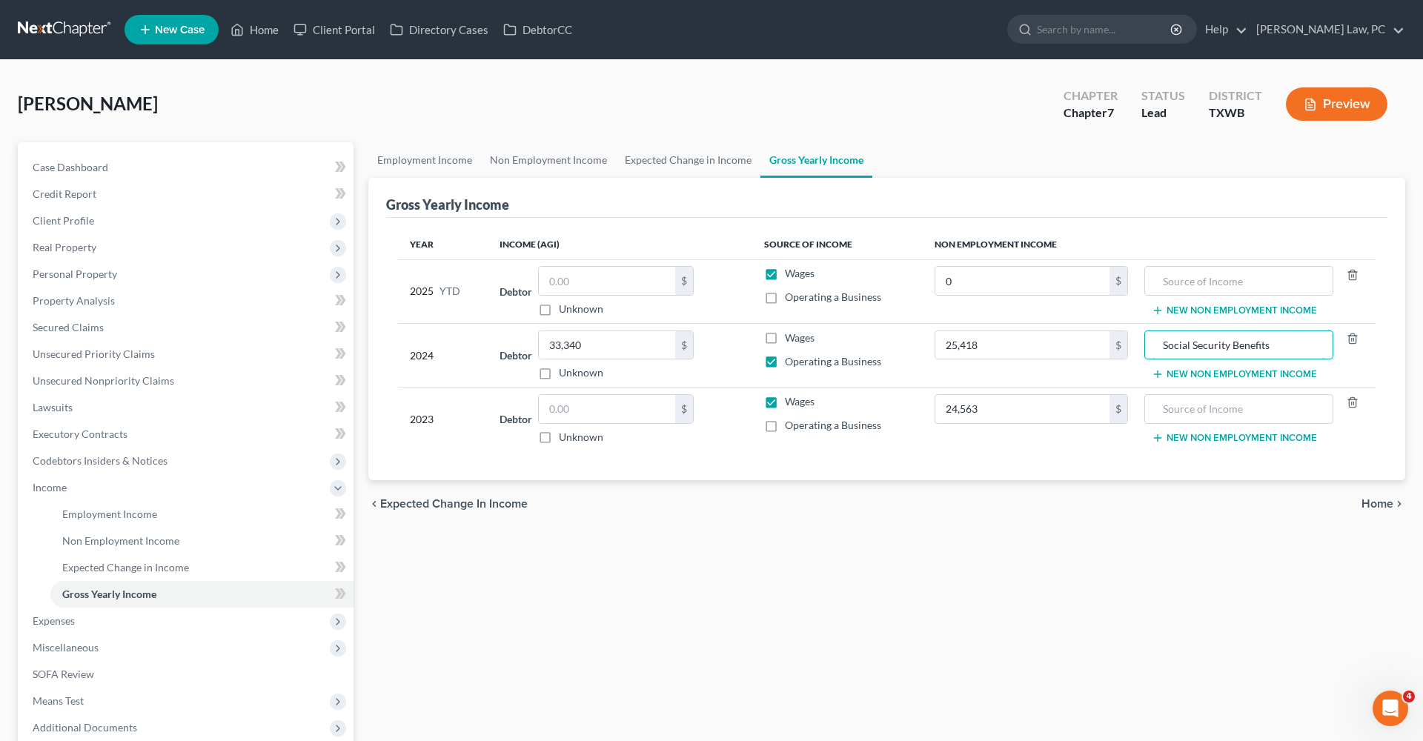
drag, startPoint x: 1275, startPoint y: 349, endPoint x: 1142, endPoint y: 345, distance: 132.8
click at [1142, 345] on td "Social Security Benefits New Non Employment Income" at bounding box center [1258, 355] width 236 height 64
click at [1189, 410] on input "text" at bounding box center [1239, 409] width 173 height 28
paste input "Social Security Benefits"
type input "Social Security Benefits"
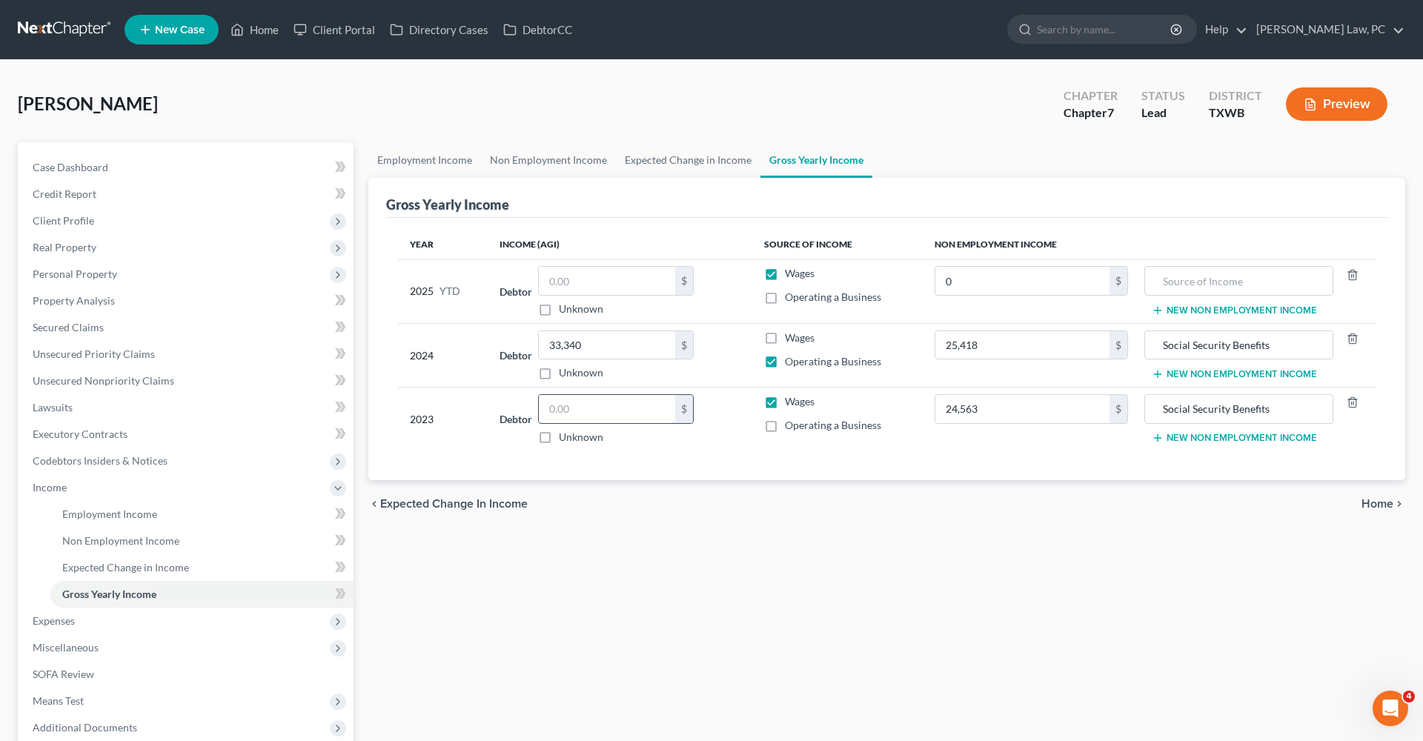
click at [587, 408] on input "text" at bounding box center [607, 409] width 136 height 28
type input "29,850"
click at [823, 429] on span "Operating a Business" at bounding box center [833, 425] width 96 height 13
click at [801, 428] on input "Operating a Business" at bounding box center [796, 423] width 10 height 10
checkbox input "true"
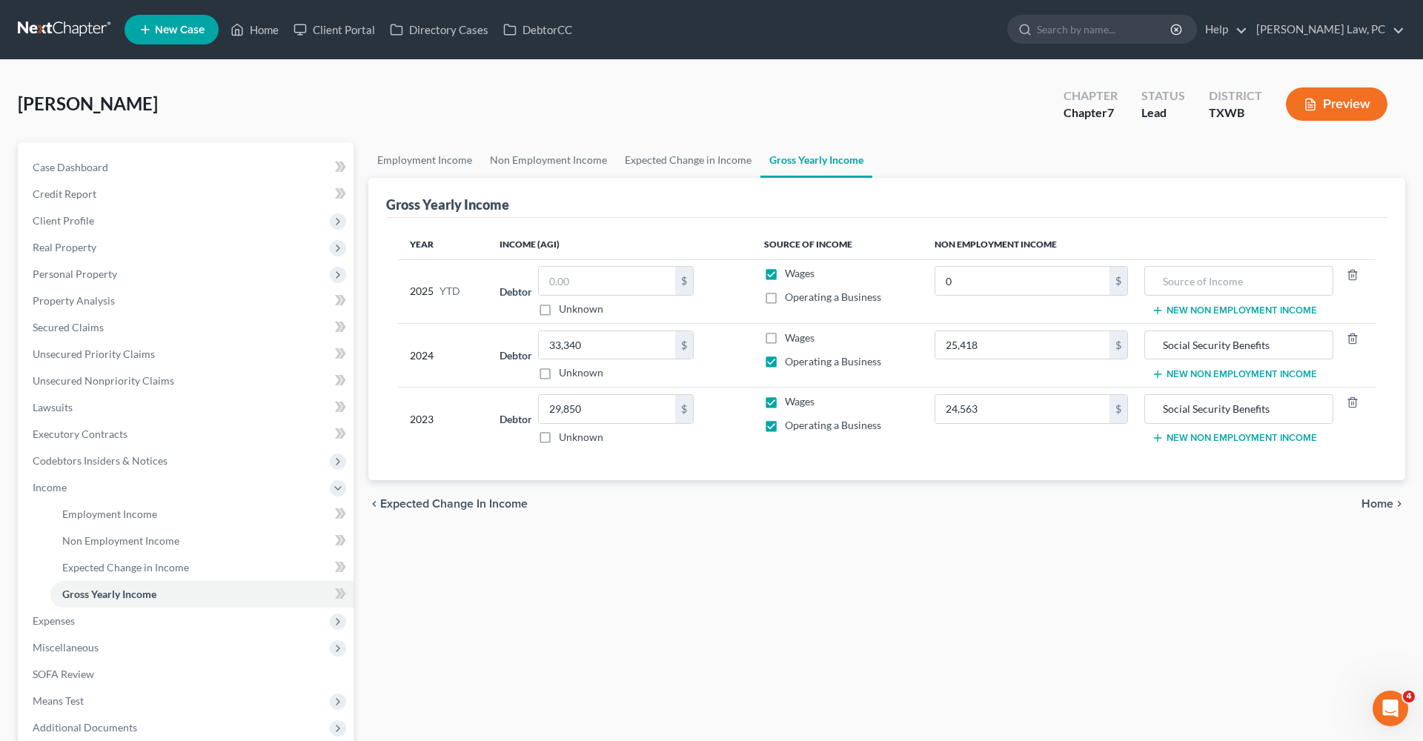
click at [785, 406] on label "Wages" at bounding box center [800, 401] width 30 height 15
click at [791, 404] on input "Wages" at bounding box center [796, 399] width 10 height 10
checkbox input "false"
click at [785, 300] on label "Operating a Business" at bounding box center [833, 297] width 96 height 15
click at [791, 300] on input "Operating a Business" at bounding box center [796, 295] width 10 height 10
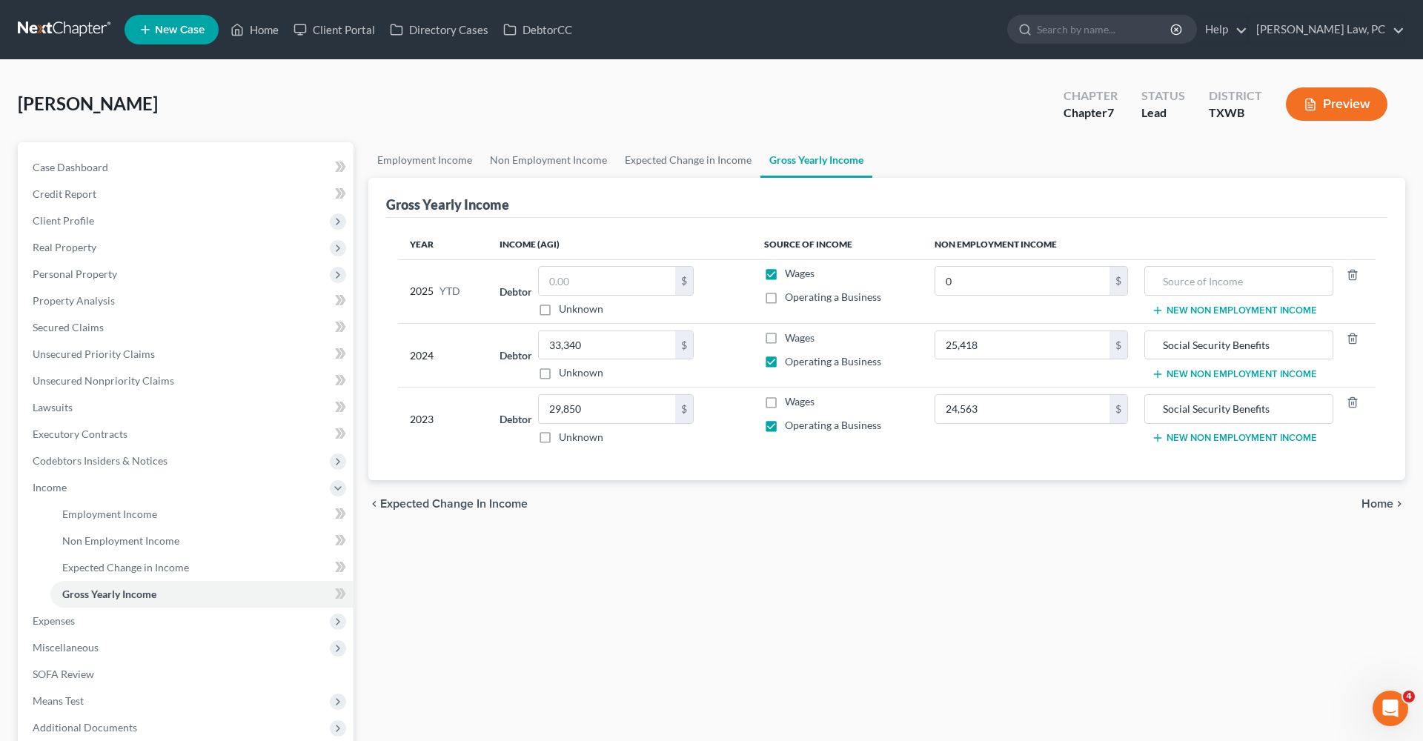
checkbox input "true"
click at [785, 275] on label "Wages" at bounding box center [800, 273] width 30 height 15
click at [791, 275] on input "Wages" at bounding box center [796, 271] width 10 height 10
checkbox input "false"
click at [691, 454] on div "Year Income (AGI) Source of Income Non Employment Income 2025 YTD Debtor $ Unkn…" at bounding box center [887, 349] width 1002 height 263
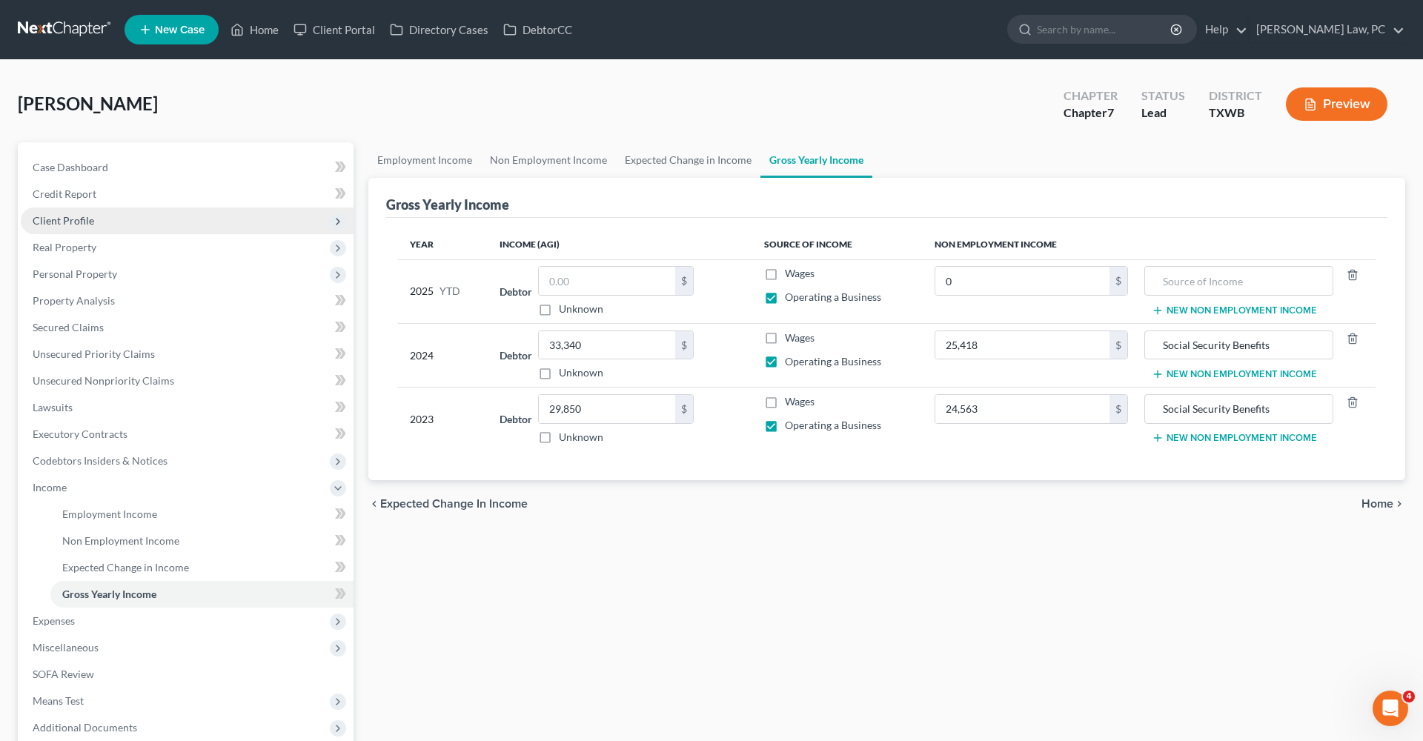
click at [58, 219] on span "Client Profile" at bounding box center [64, 220] width 62 height 13
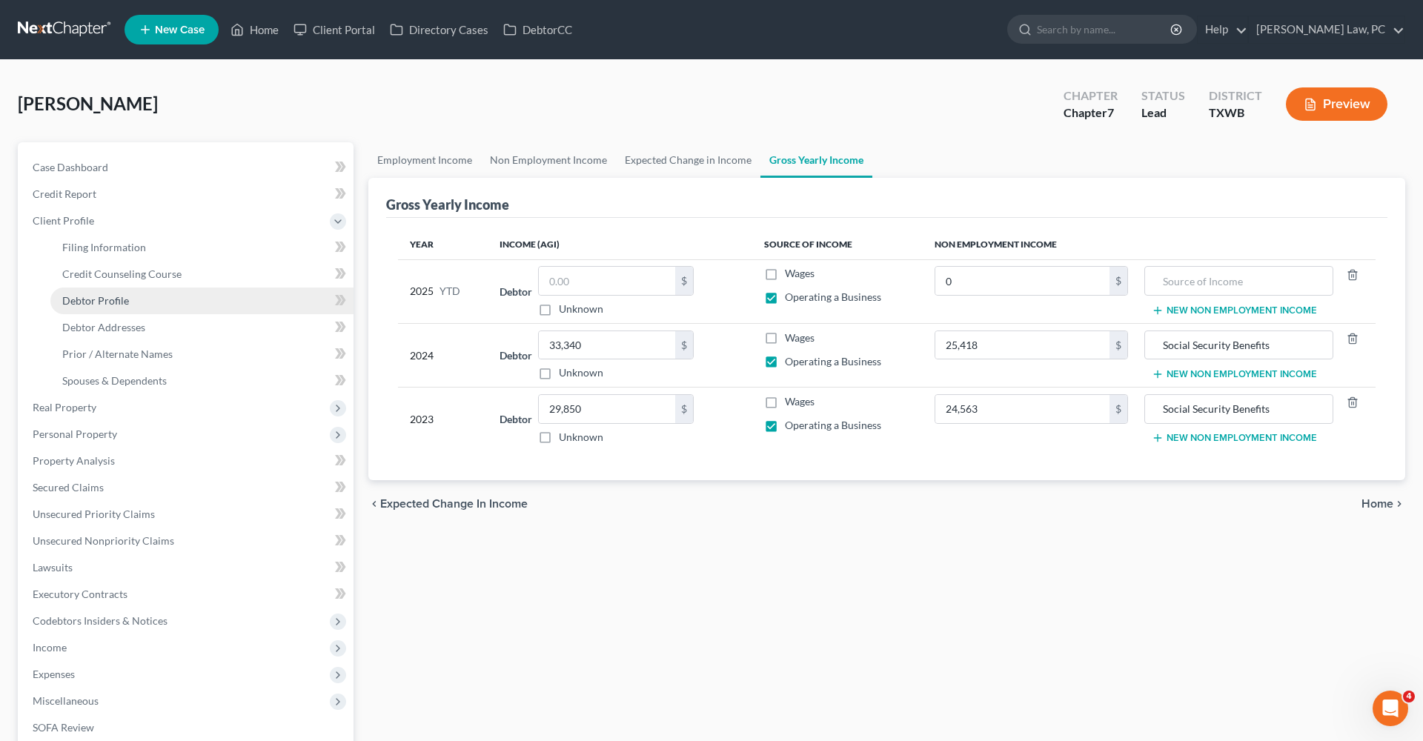
click at [93, 294] on link "Debtor Profile" at bounding box center [201, 301] width 303 height 27
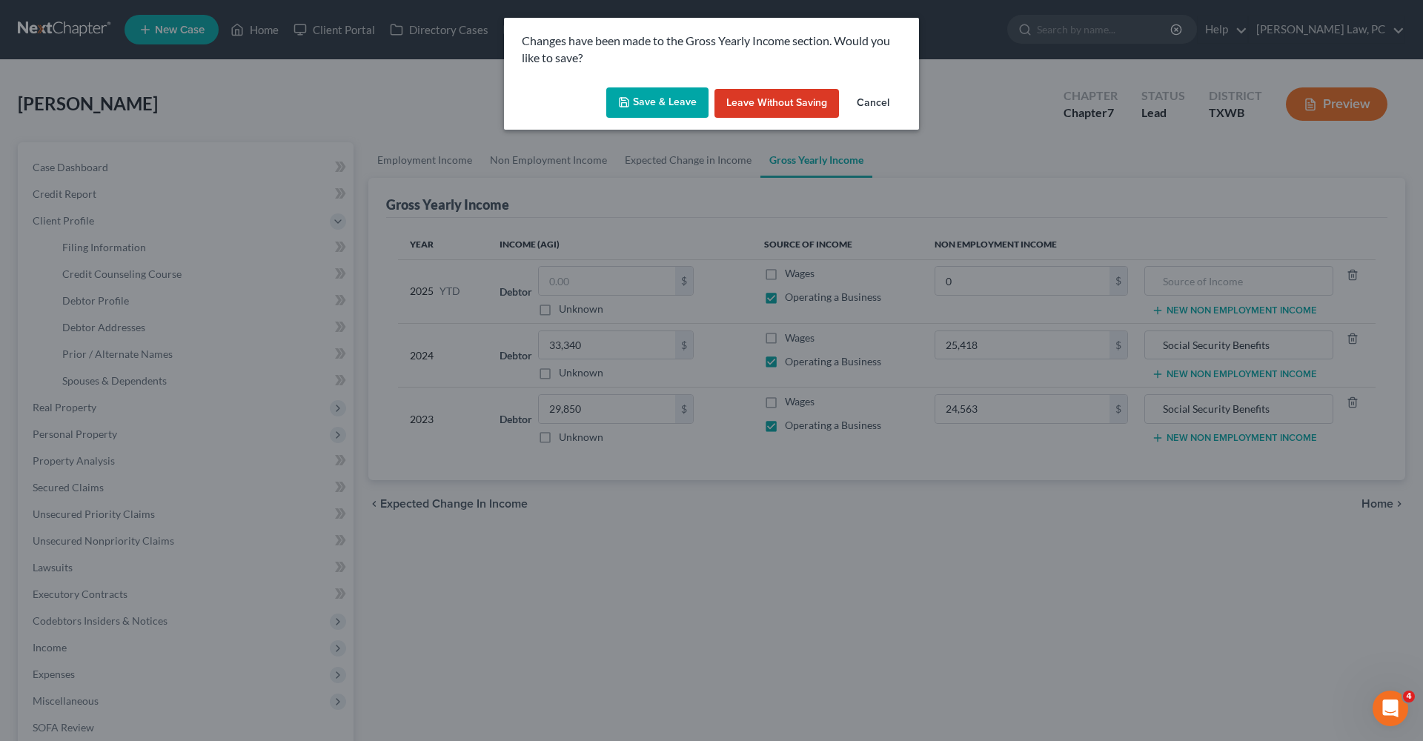
click at [647, 110] on button "Save & Leave" at bounding box center [657, 102] width 102 height 31
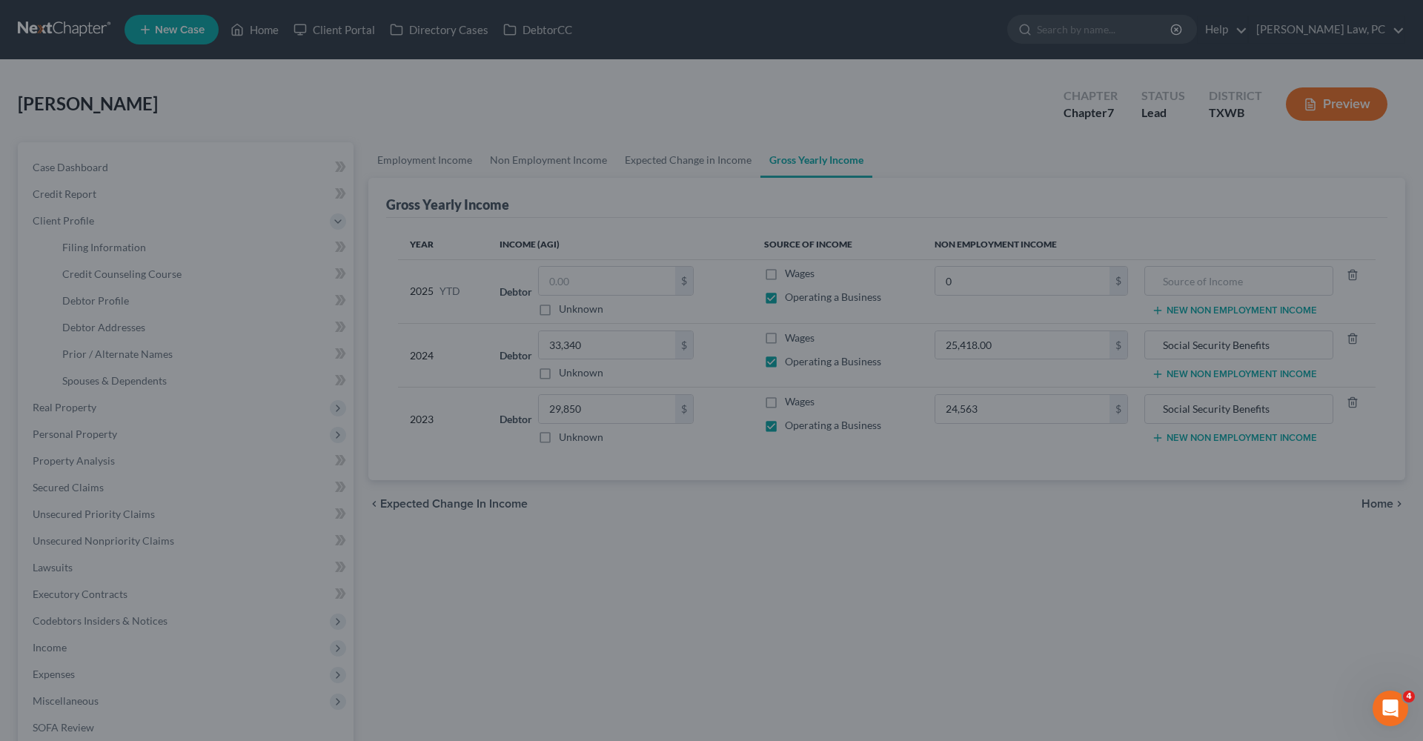
select select "1"
select select "4"
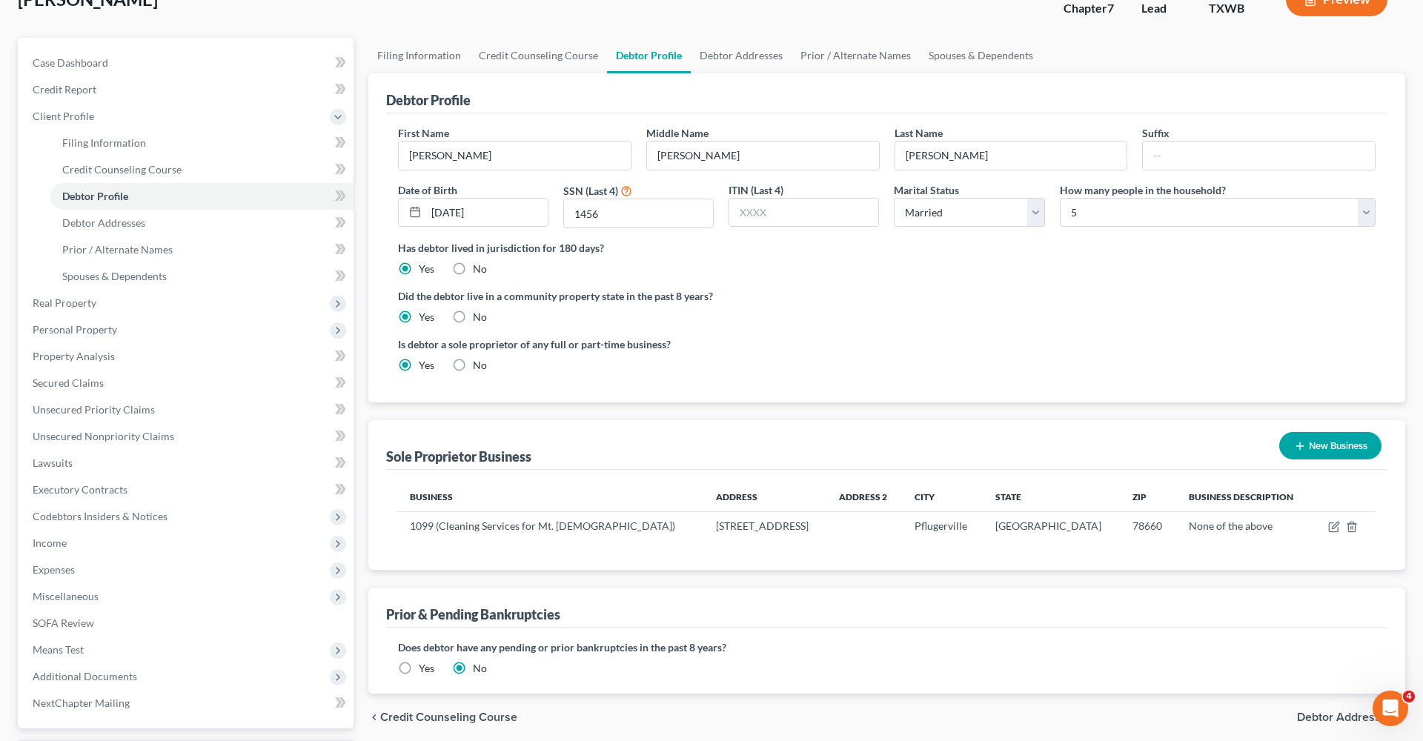
scroll to position [108, 0]
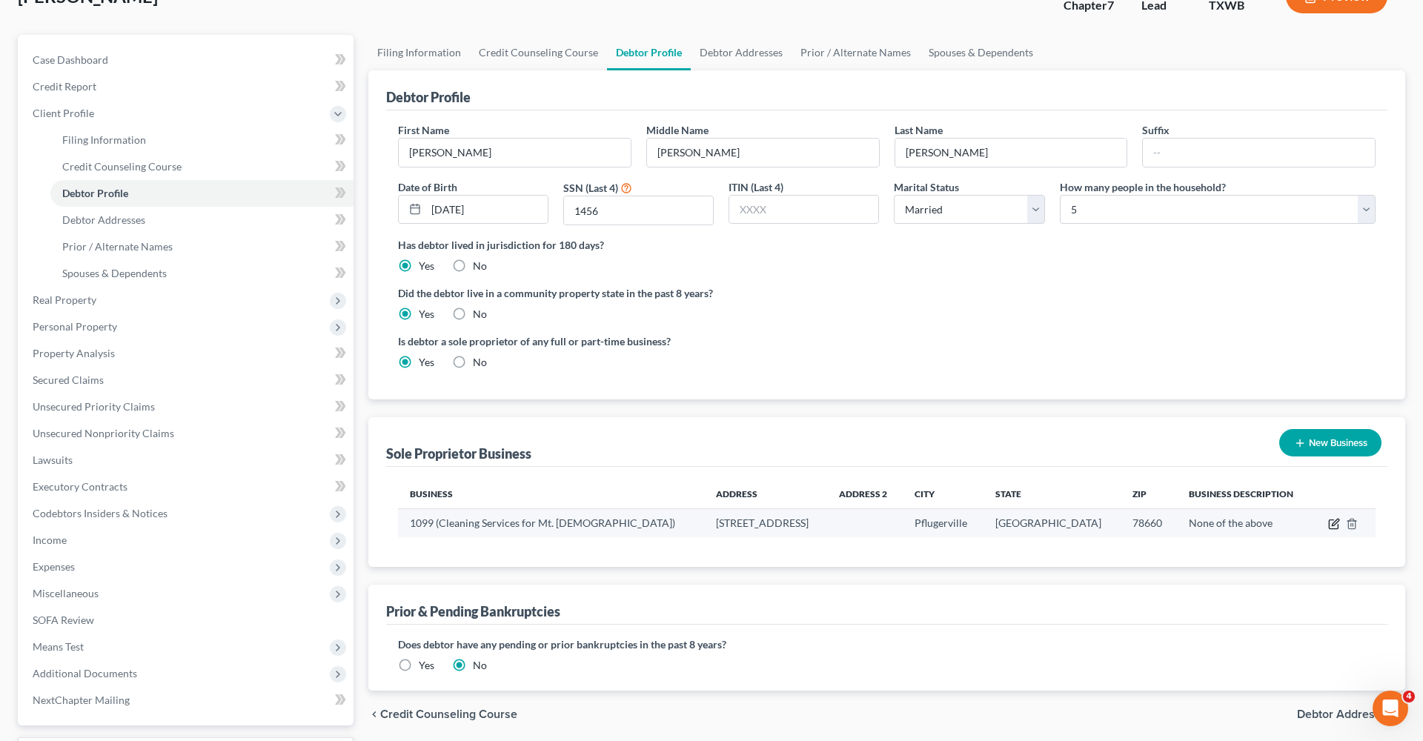
click at [1332, 525] on icon "button" at bounding box center [1335, 524] width 12 height 12
select select "45"
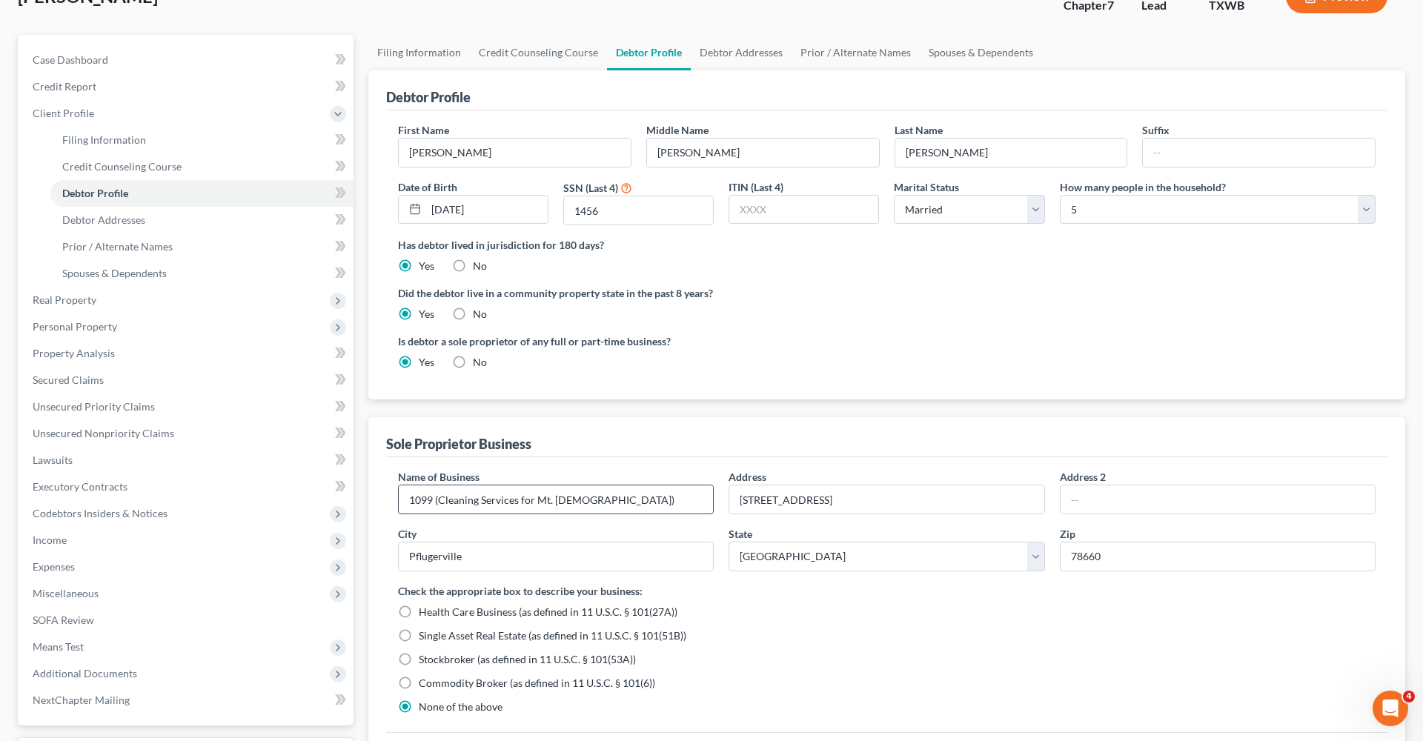
drag, startPoint x: 480, startPoint y: 502, endPoint x: 441, endPoint y: 504, distance: 38.6
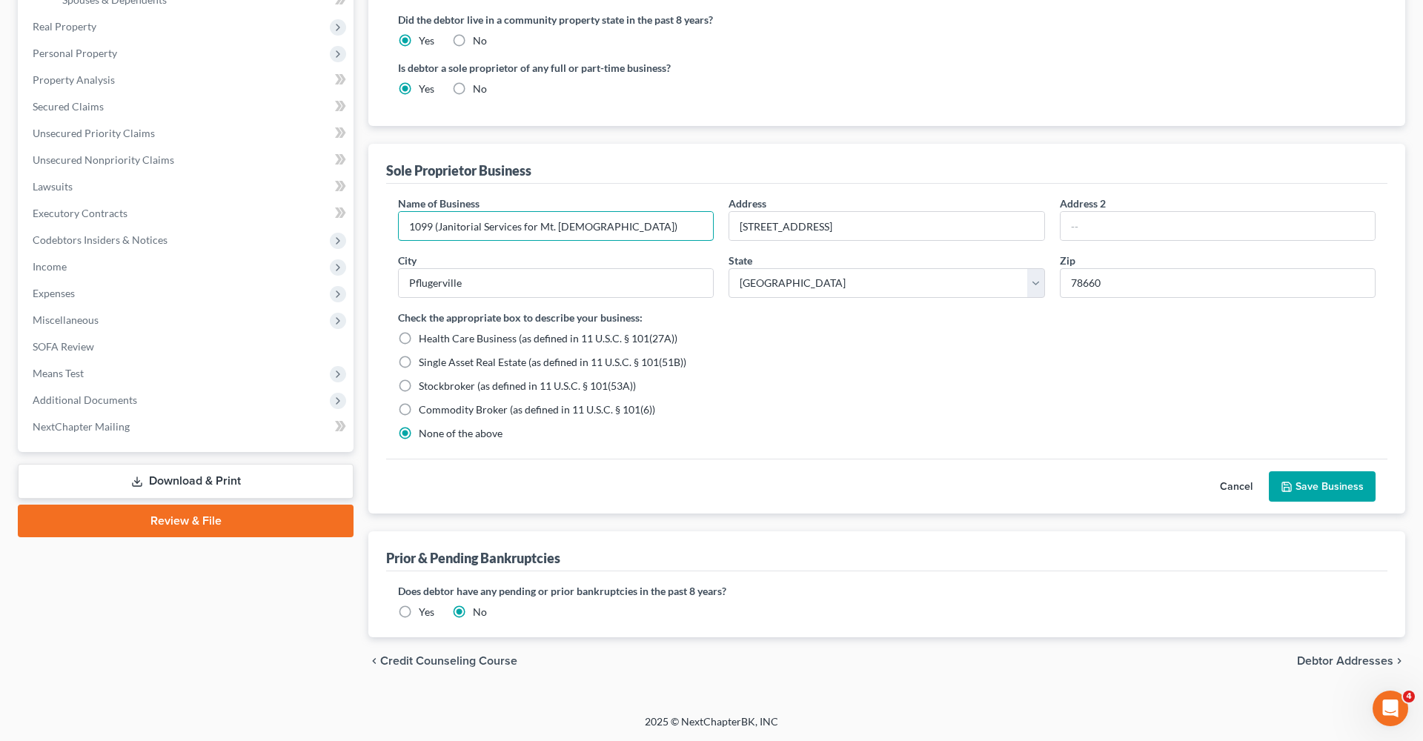
type input "1099 (Janitorial Services for Mt. Zion Baptist Church)"
click at [1330, 491] on button "Save Business" at bounding box center [1322, 487] width 107 height 31
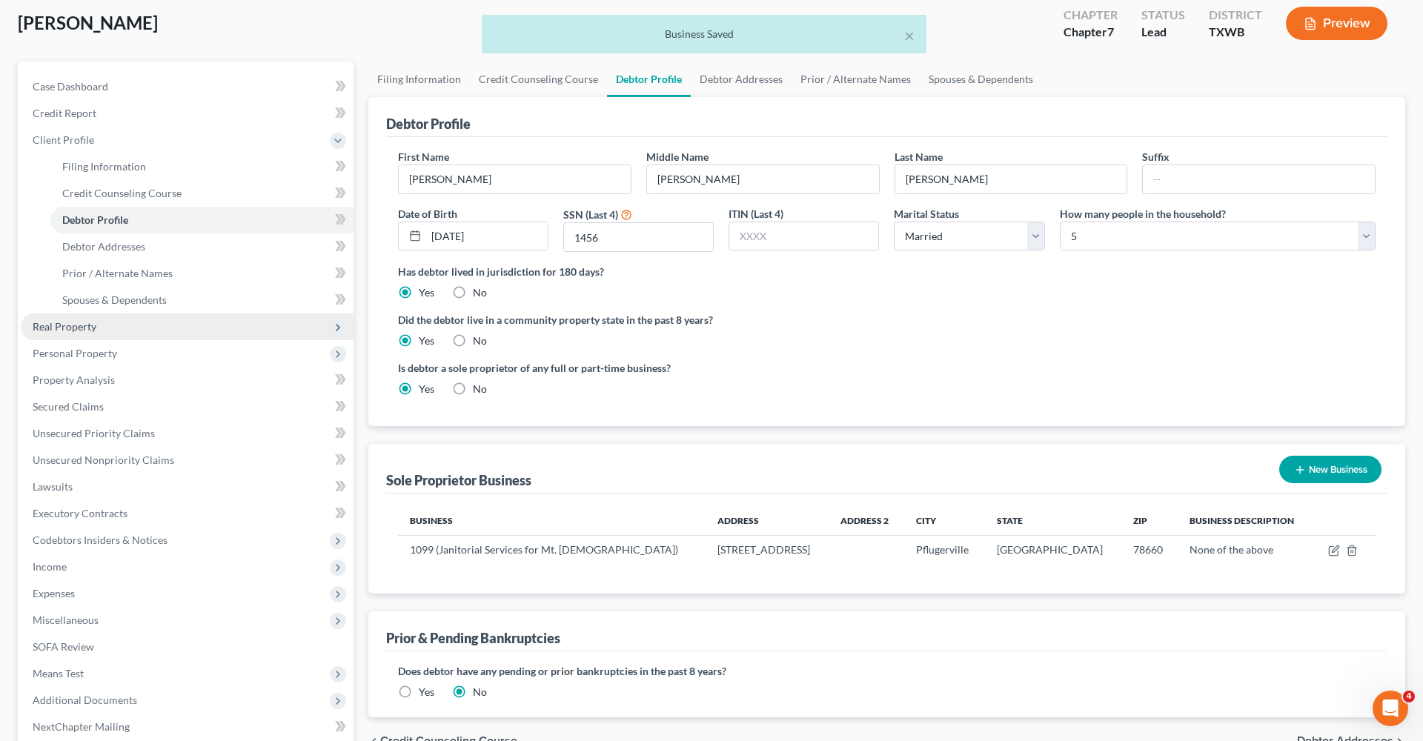
scroll to position [69, 0]
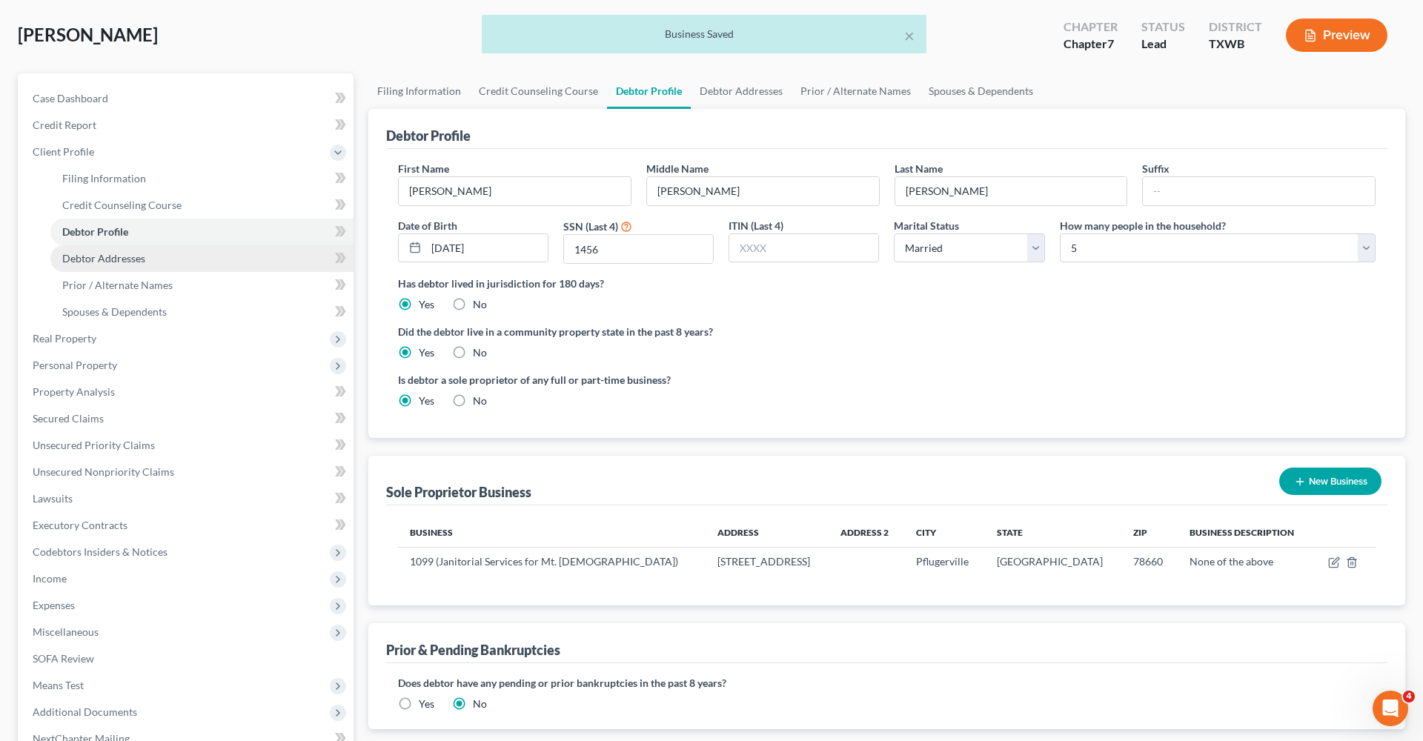
click at [99, 260] on span "Debtor Addresses" at bounding box center [103, 258] width 83 height 13
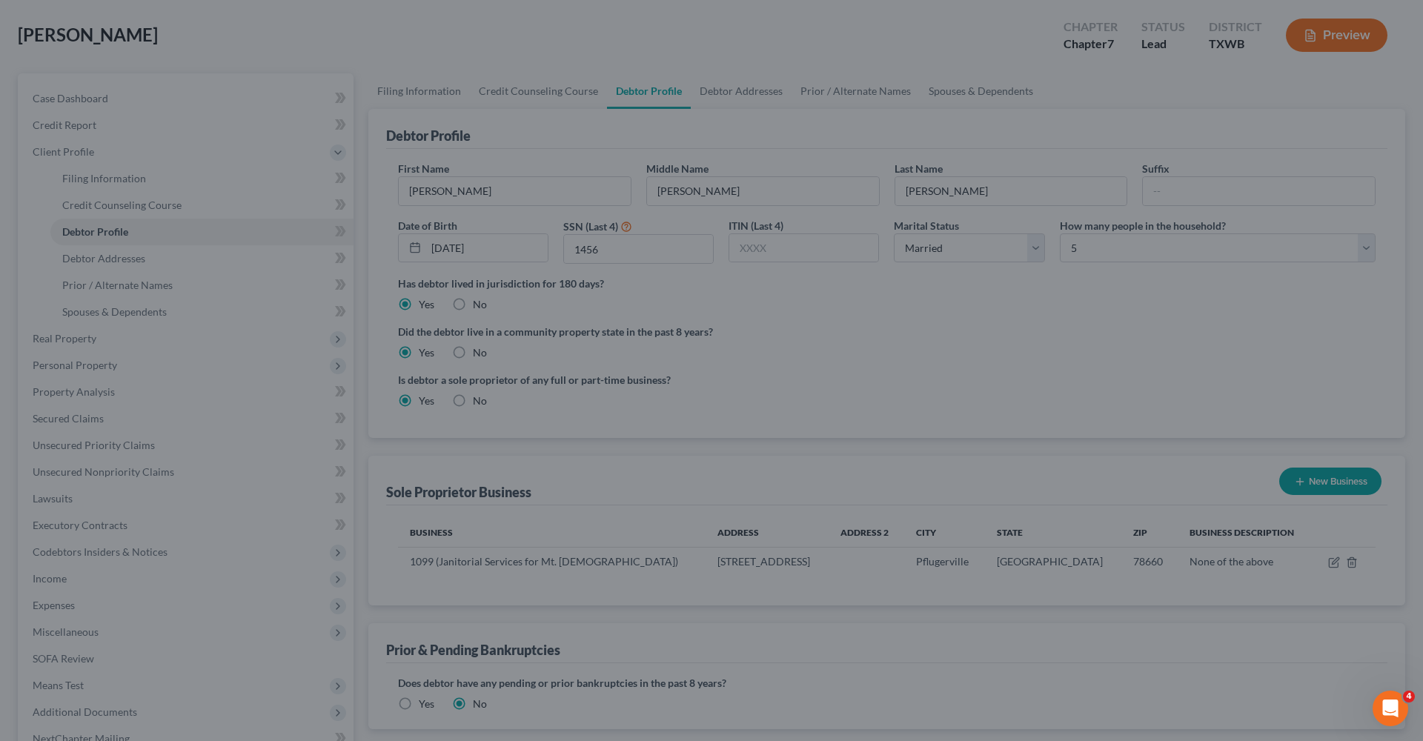
click at [99, 260] on div at bounding box center [711, 370] width 1423 height 741
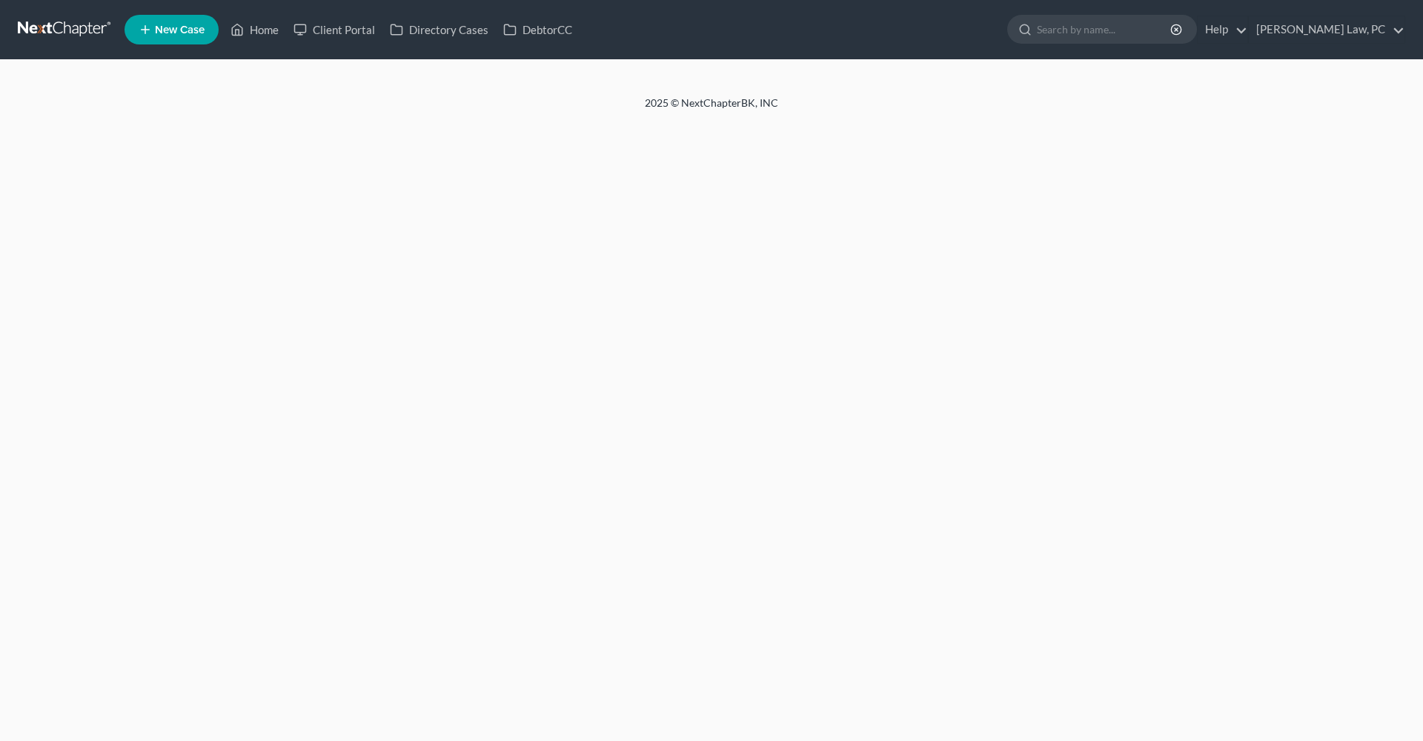
select select "1"
select select "4"
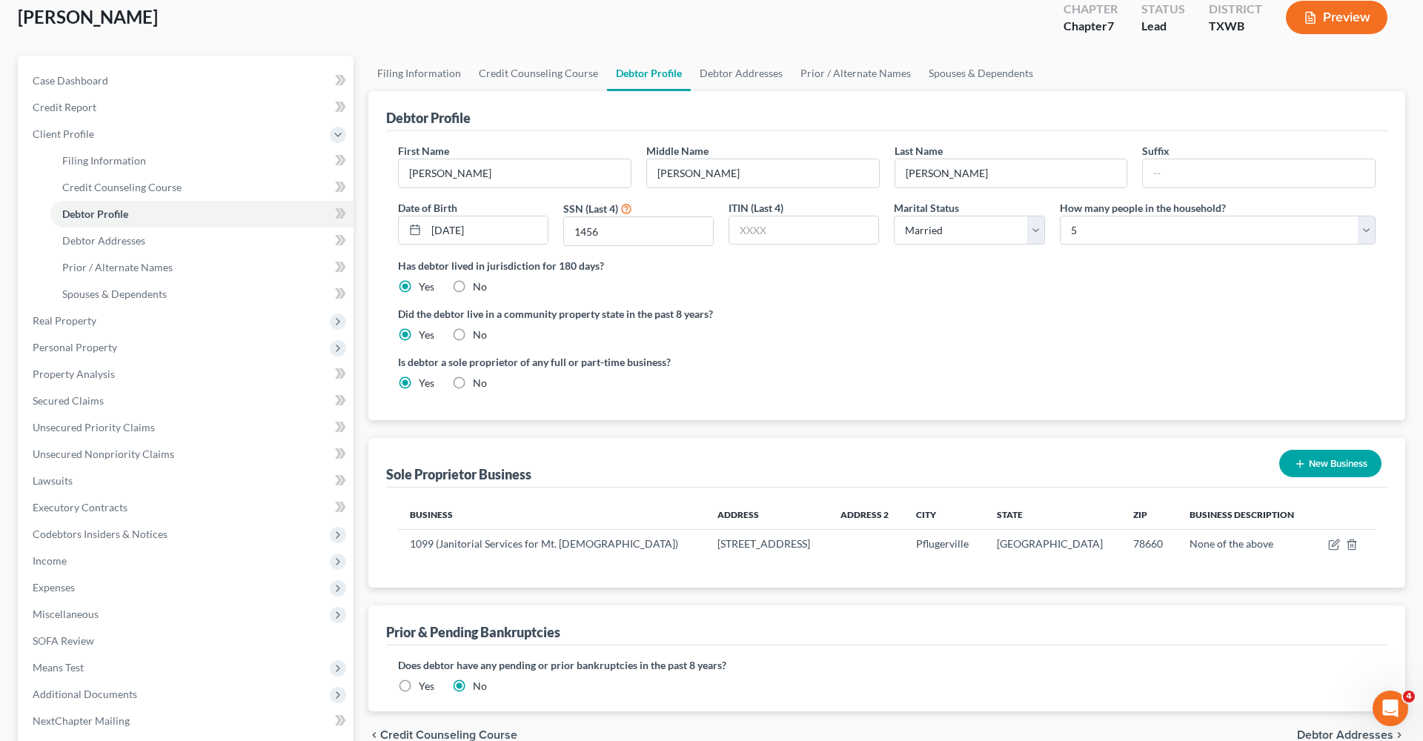
scroll to position [96, 0]
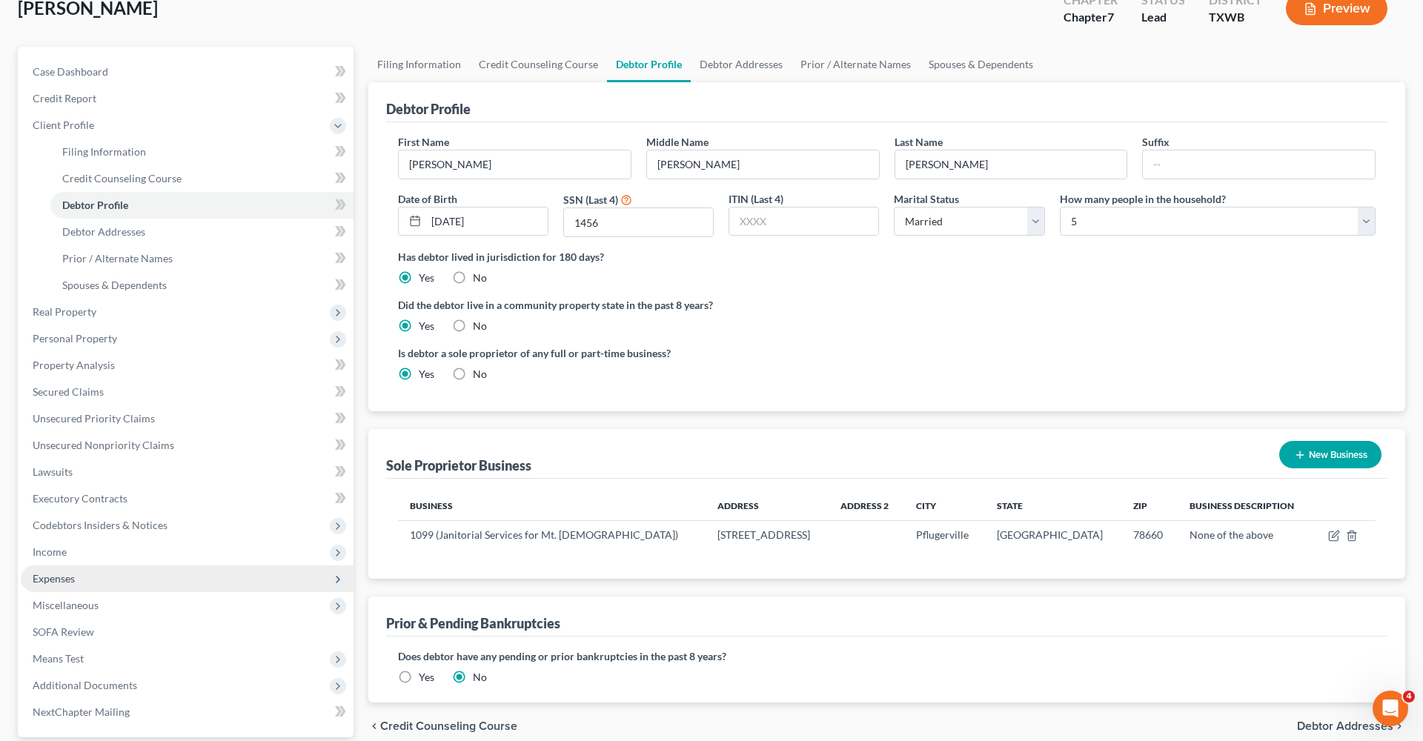
click at [60, 584] on span "Expenses" at bounding box center [54, 578] width 42 height 13
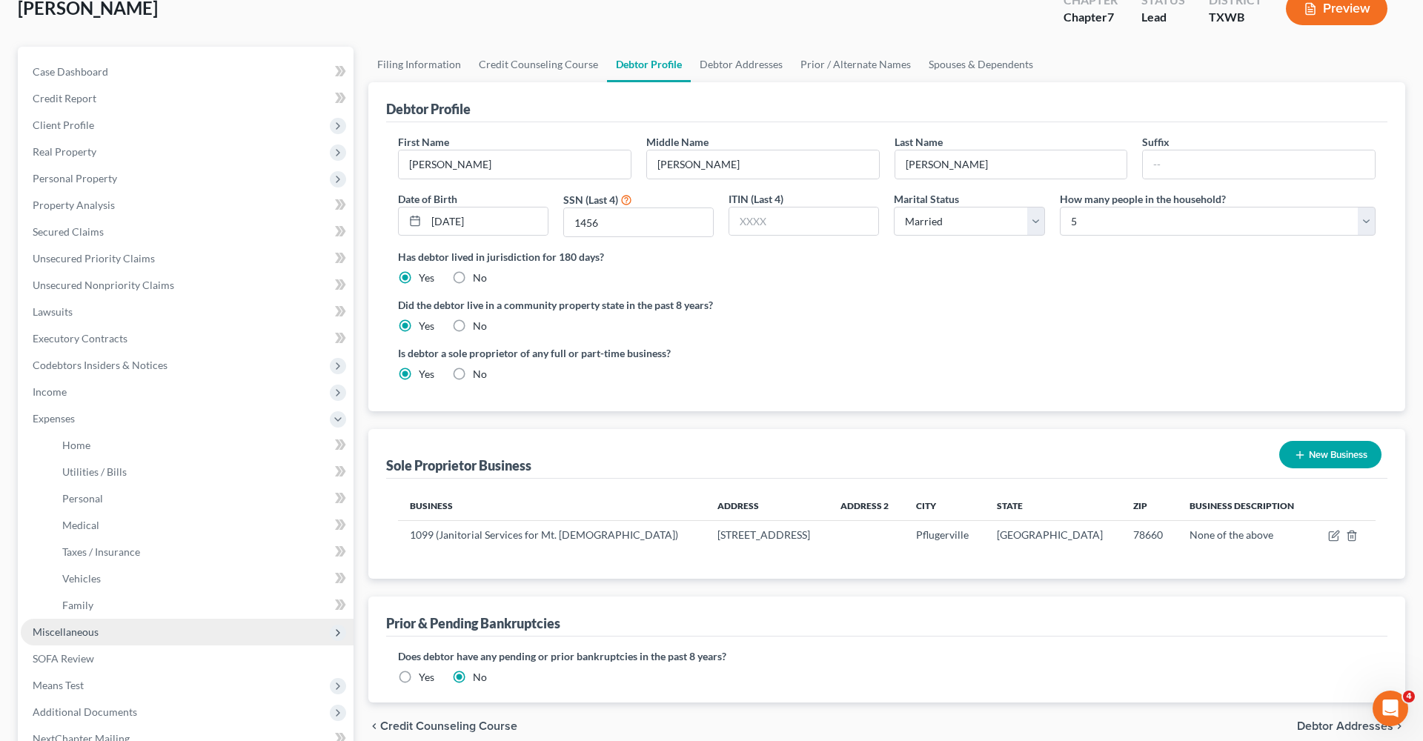
click at [48, 640] on span "Miscellaneous" at bounding box center [187, 632] width 333 height 27
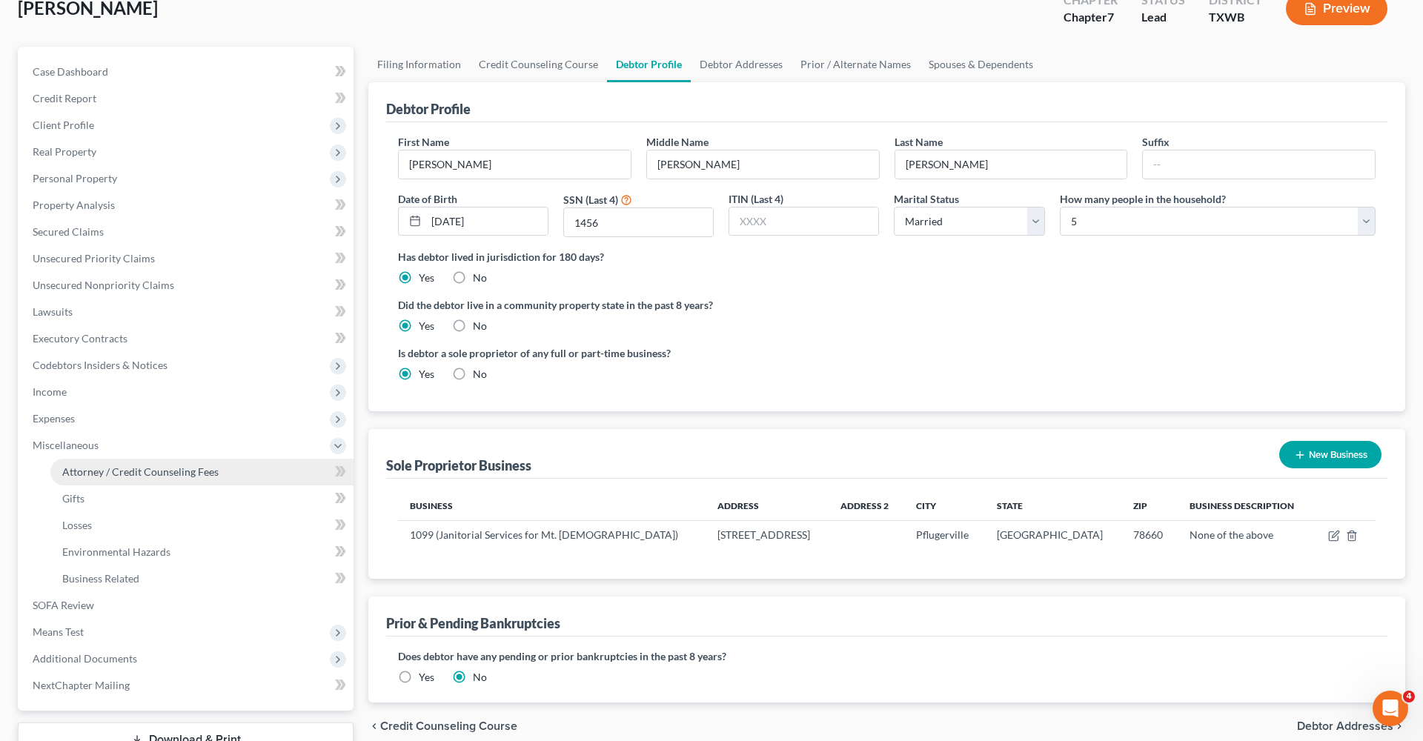
click at [145, 470] on span "Attorney / Credit Counseling Fees" at bounding box center [140, 472] width 156 height 13
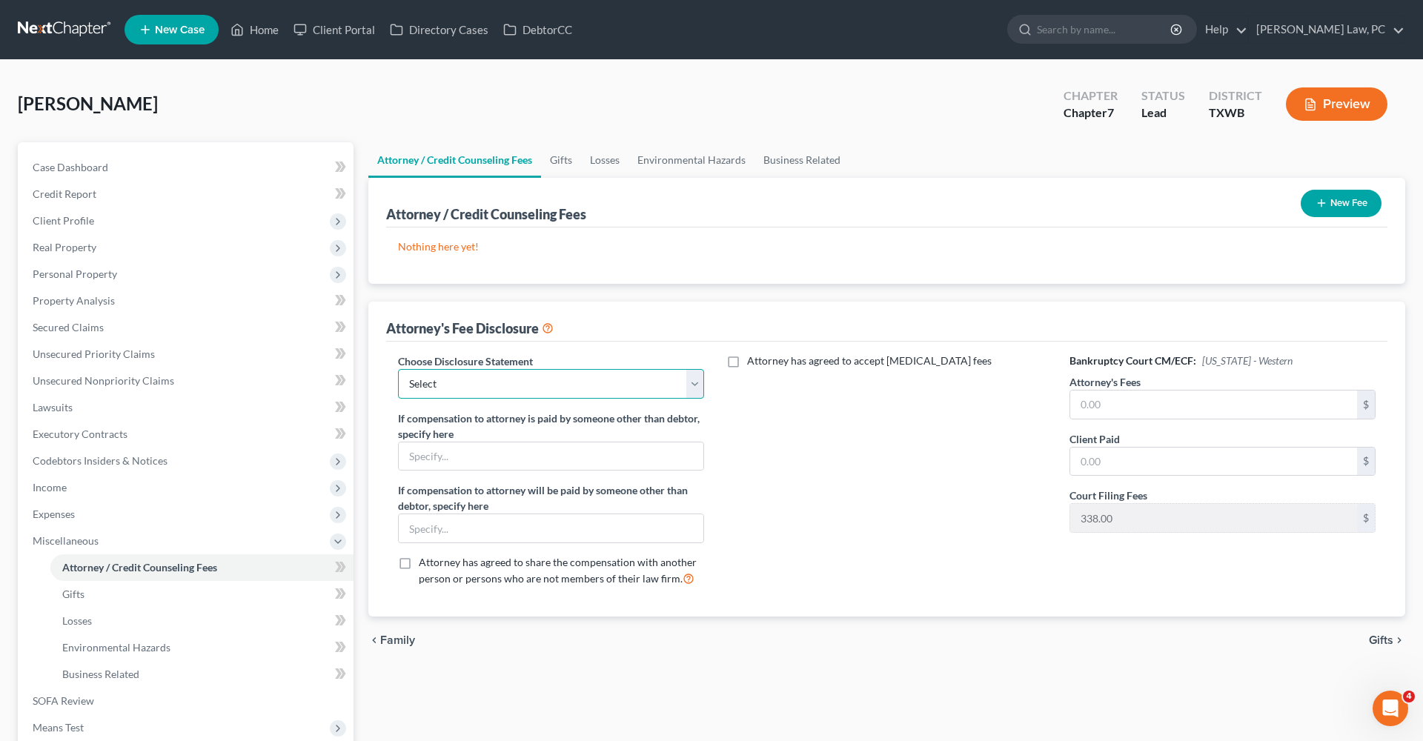
select select "4"
click at [1113, 395] on input "text" at bounding box center [1214, 405] width 287 height 28
type input "2,400"
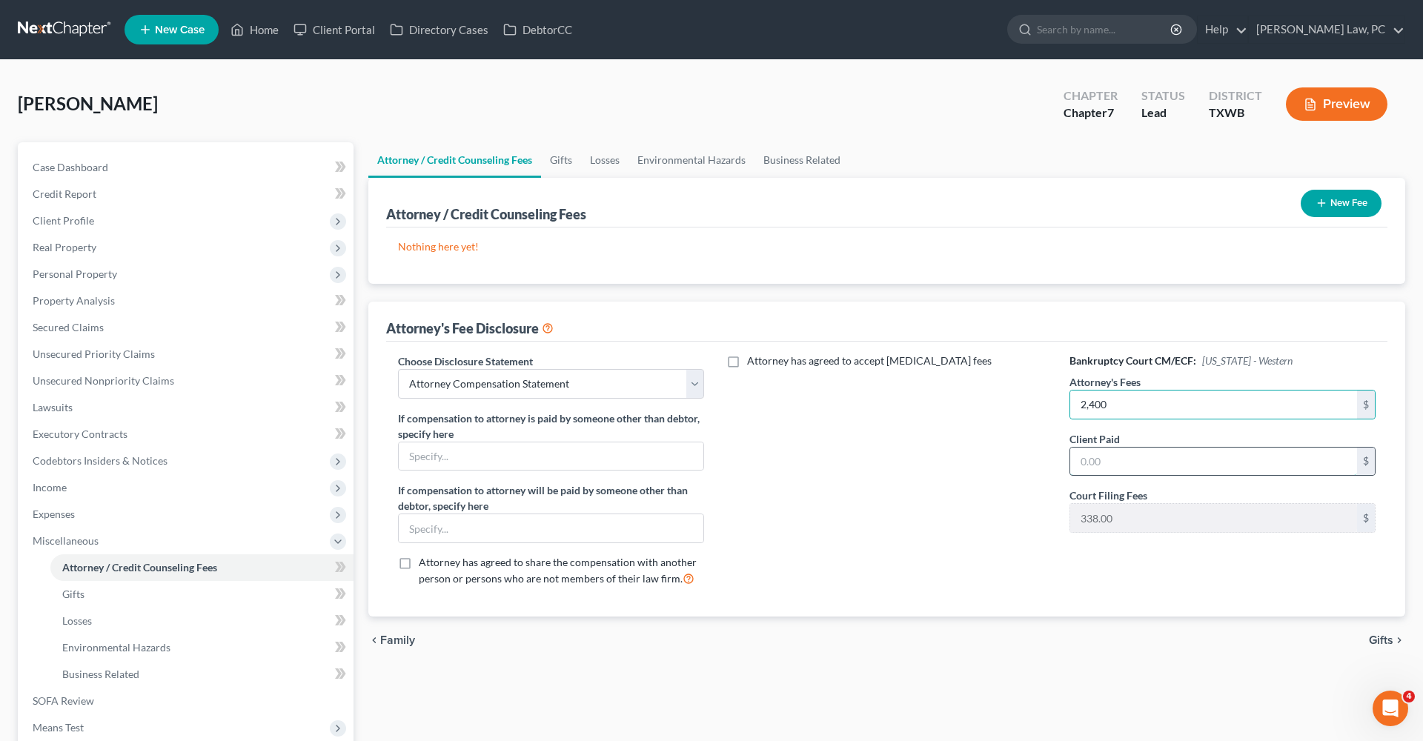
click at [1125, 454] on input "text" at bounding box center [1214, 462] width 287 height 28
type input "2,400"
click at [1352, 209] on button "New Fee" at bounding box center [1341, 203] width 81 height 27
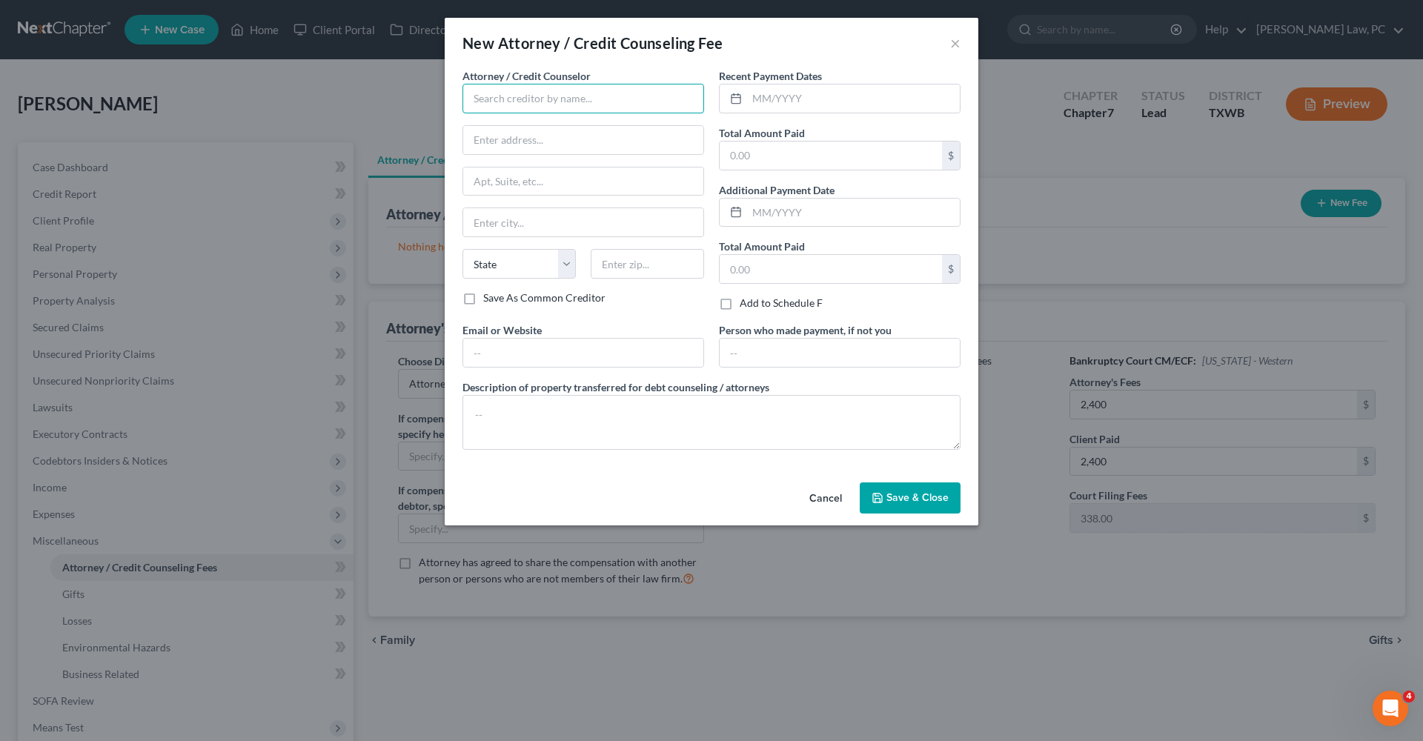
click at [589, 100] on input "text" at bounding box center [584, 99] width 242 height 30
click at [555, 125] on div "Debtorcc" at bounding box center [551, 124] width 154 height 15
type input "Debtorcc"
type input "378 Summit Ave"
type input "Jersey City"
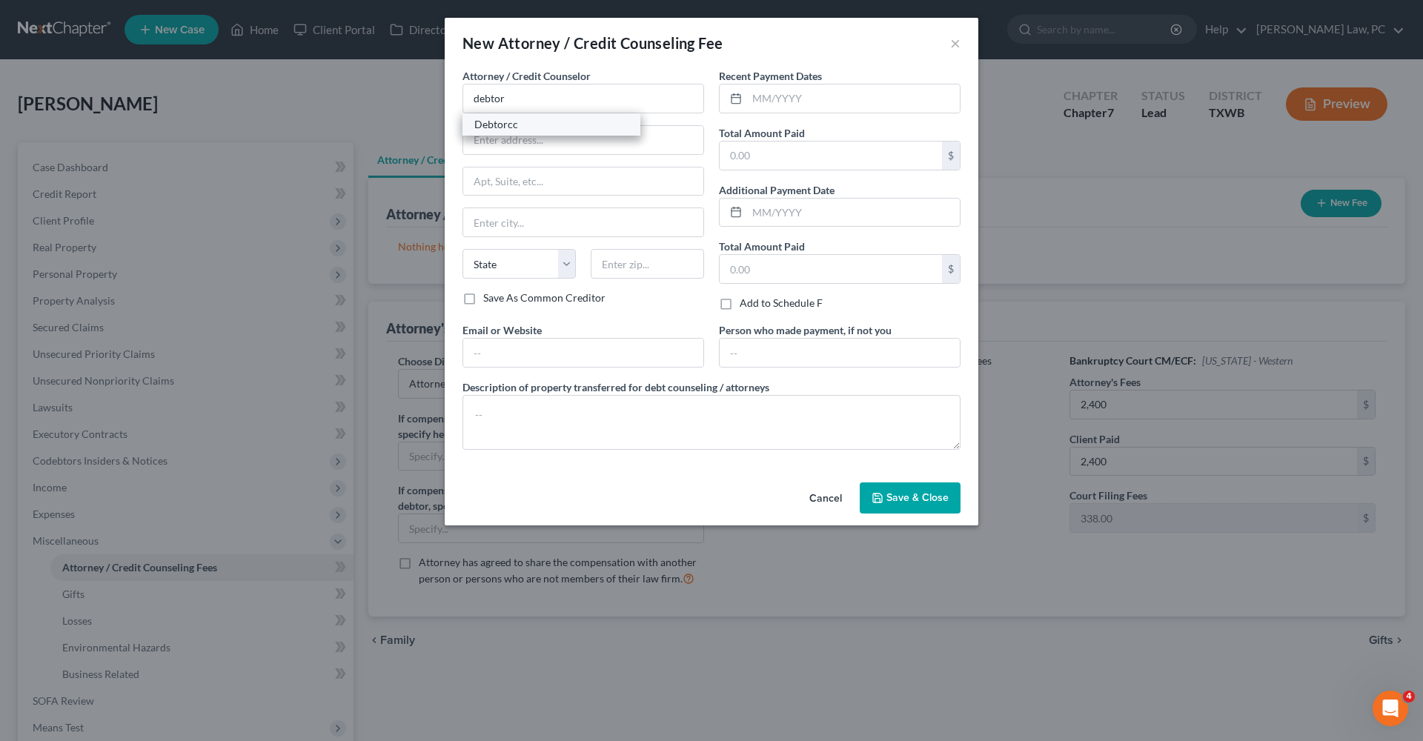
select select "33"
type input "07306"
click at [806, 101] on input "text" at bounding box center [853, 99] width 213 height 28
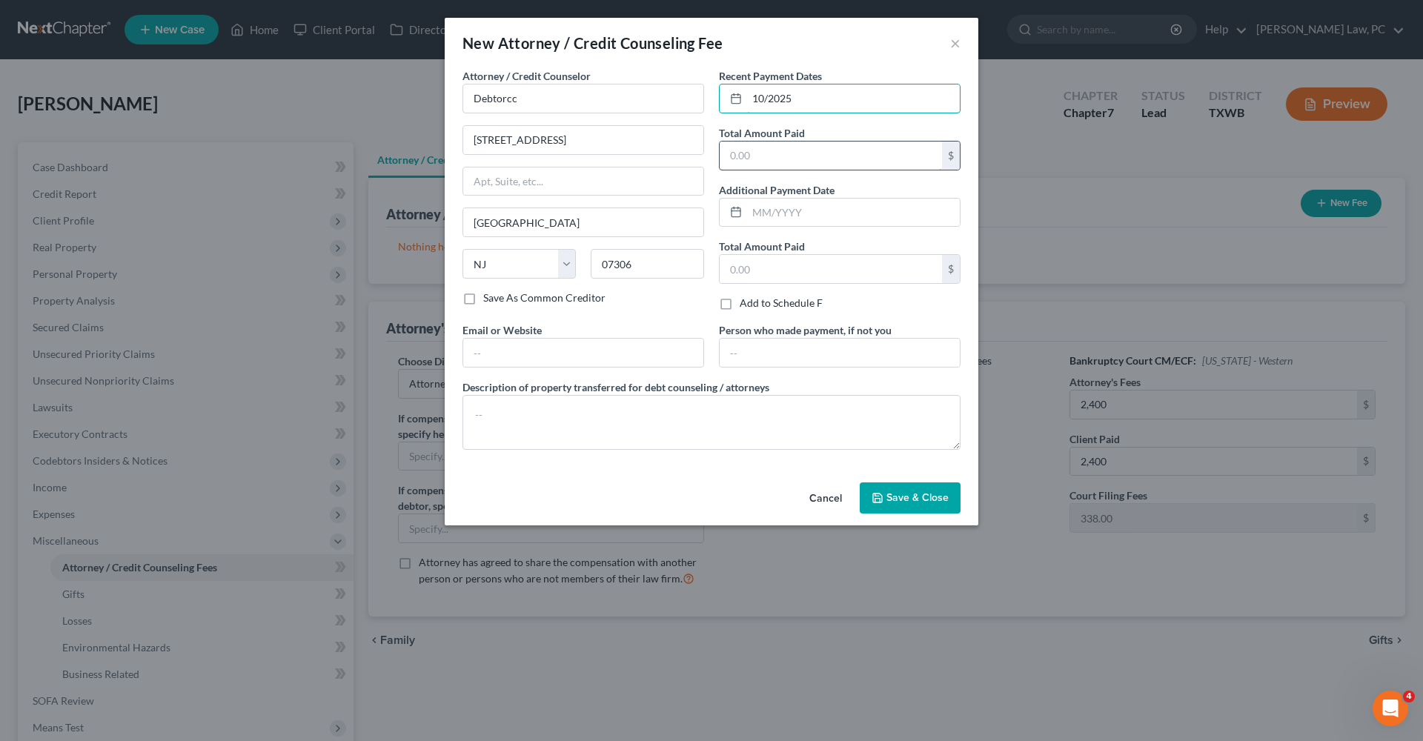
type input "10/2025"
click at [805, 151] on input "text" at bounding box center [831, 156] width 222 height 28
type input "14.95"
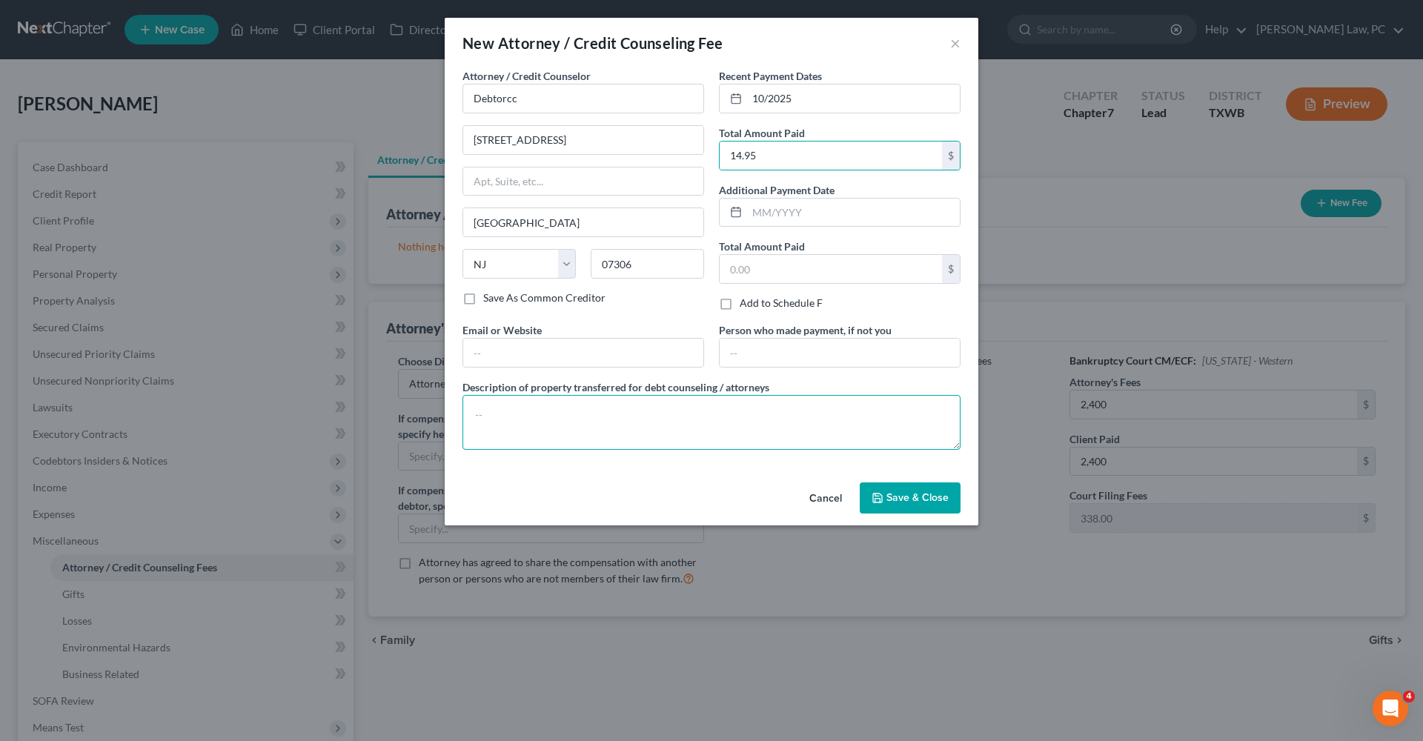
click at [583, 427] on textarea at bounding box center [712, 422] width 498 height 55
type textarea "A"
type textarea "Credit Counseling"
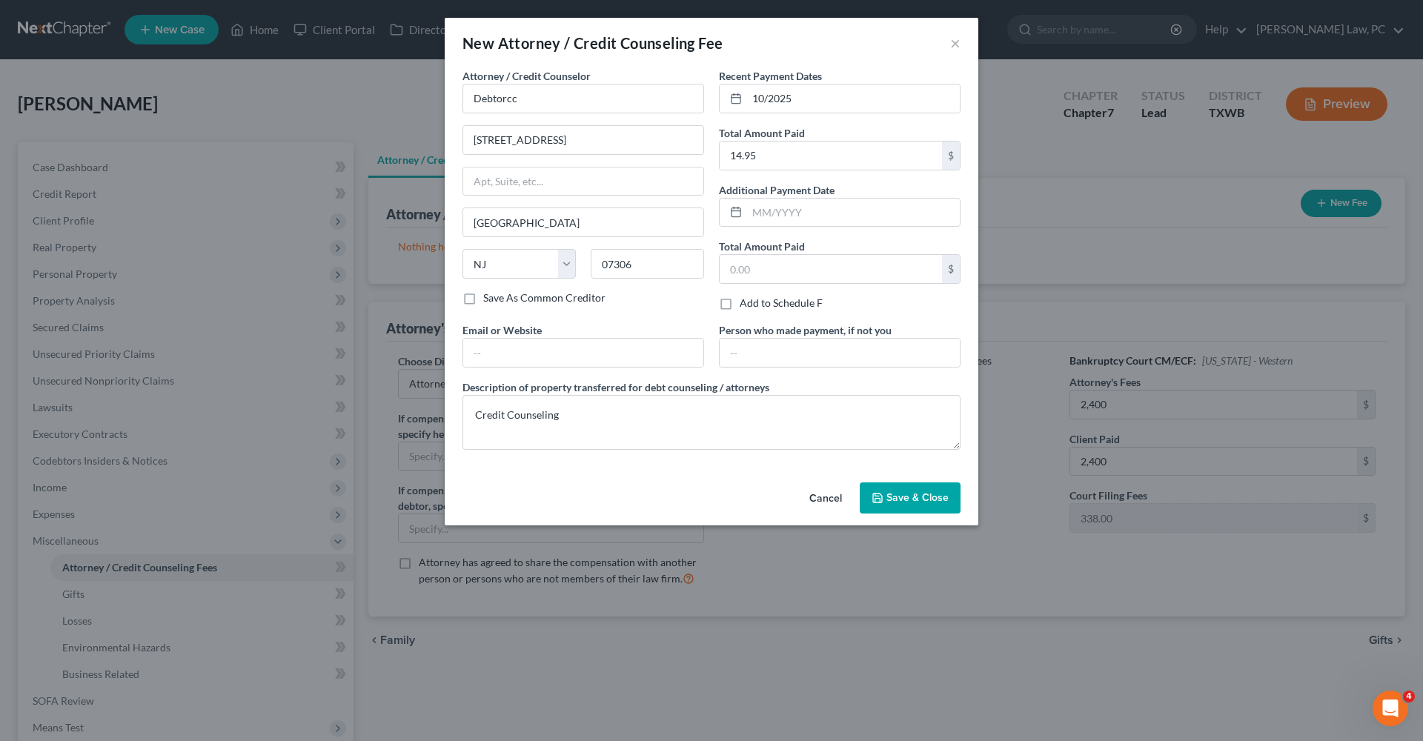
click at [913, 503] on span "Save & Close" at bounding box center [918, 498] width 62 height 13
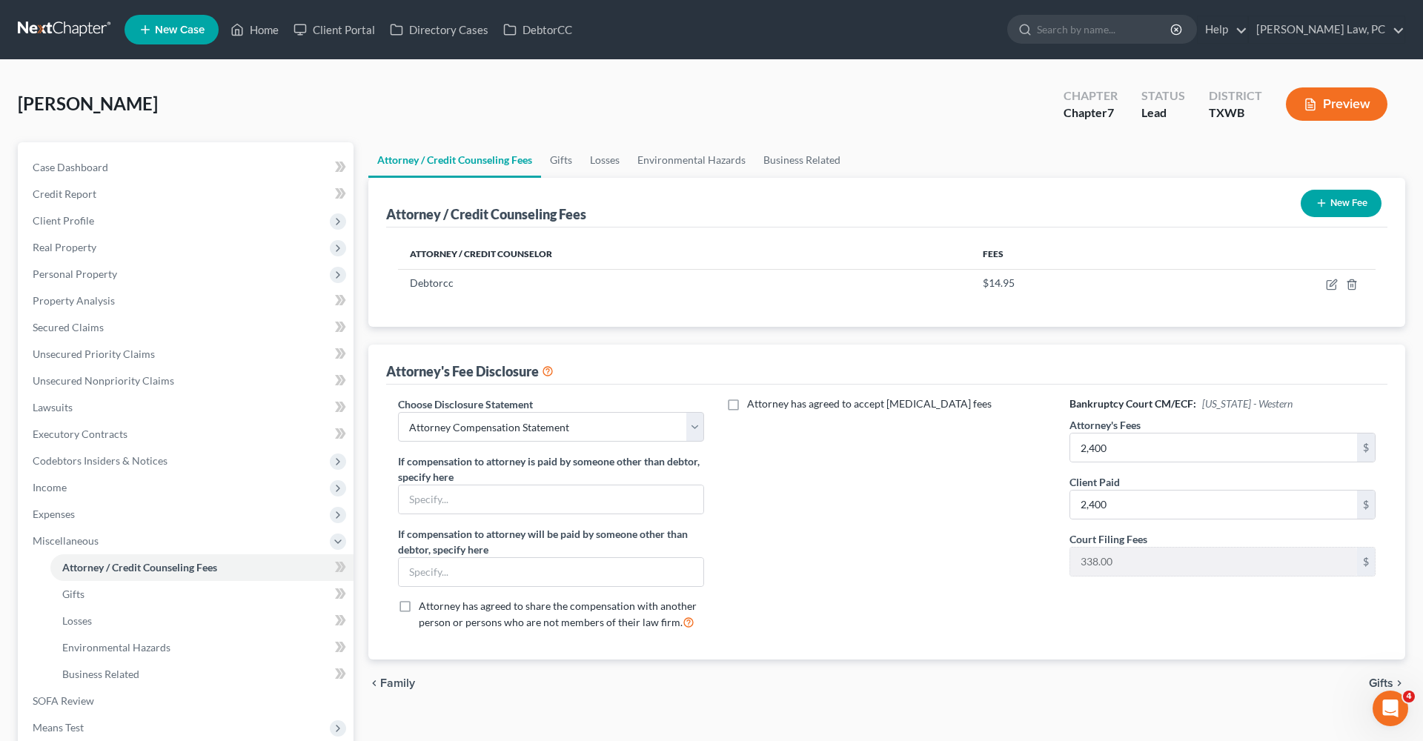
click at [1330, 199] on button "New Fee" at bounding box center [1341, 203] width 81 height 27
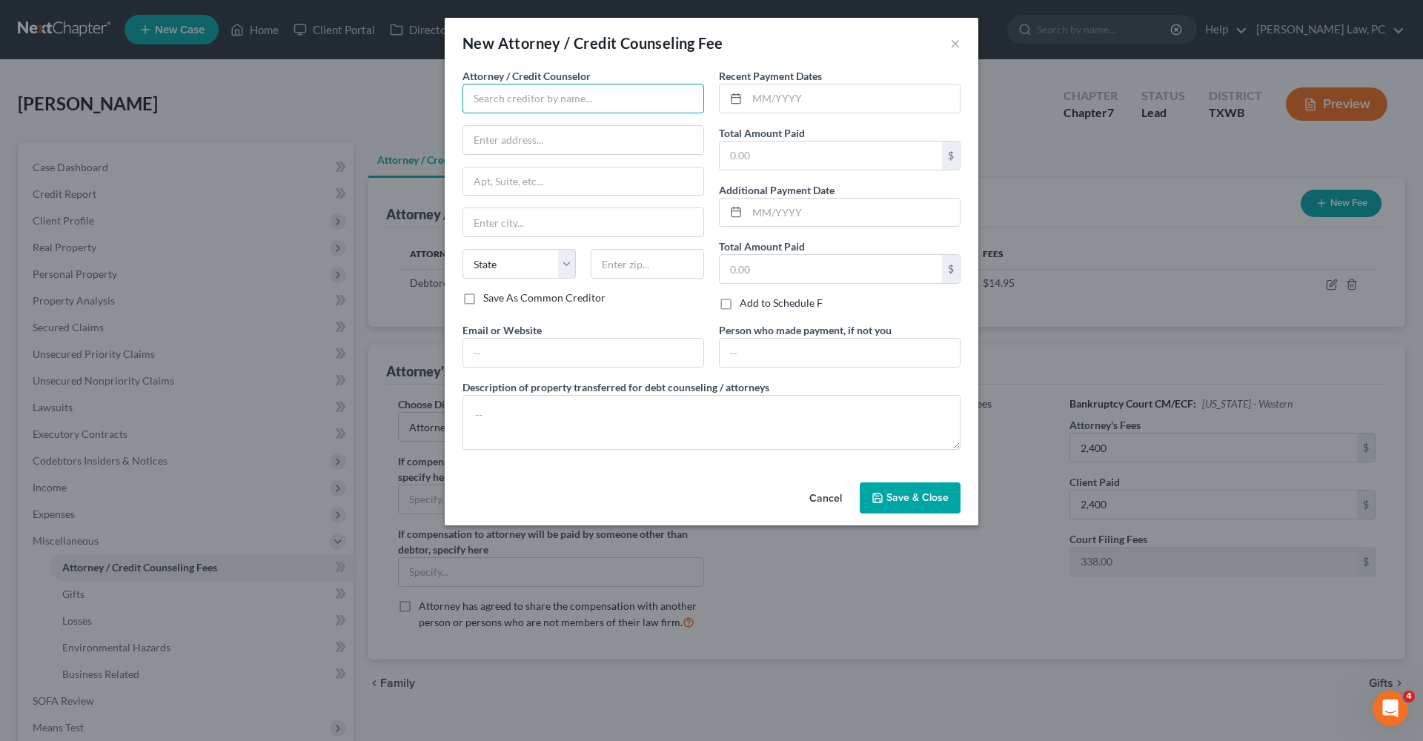
click at [550, 102] on input "text" at bounding box center [584, 99] width 242 height 30
click at [543, 127] on div "Xactus" at bounding box center [551, 124] width 154 height 15
type input "Xactus"
type input "370 Reed Road"
type input "Suite 100"
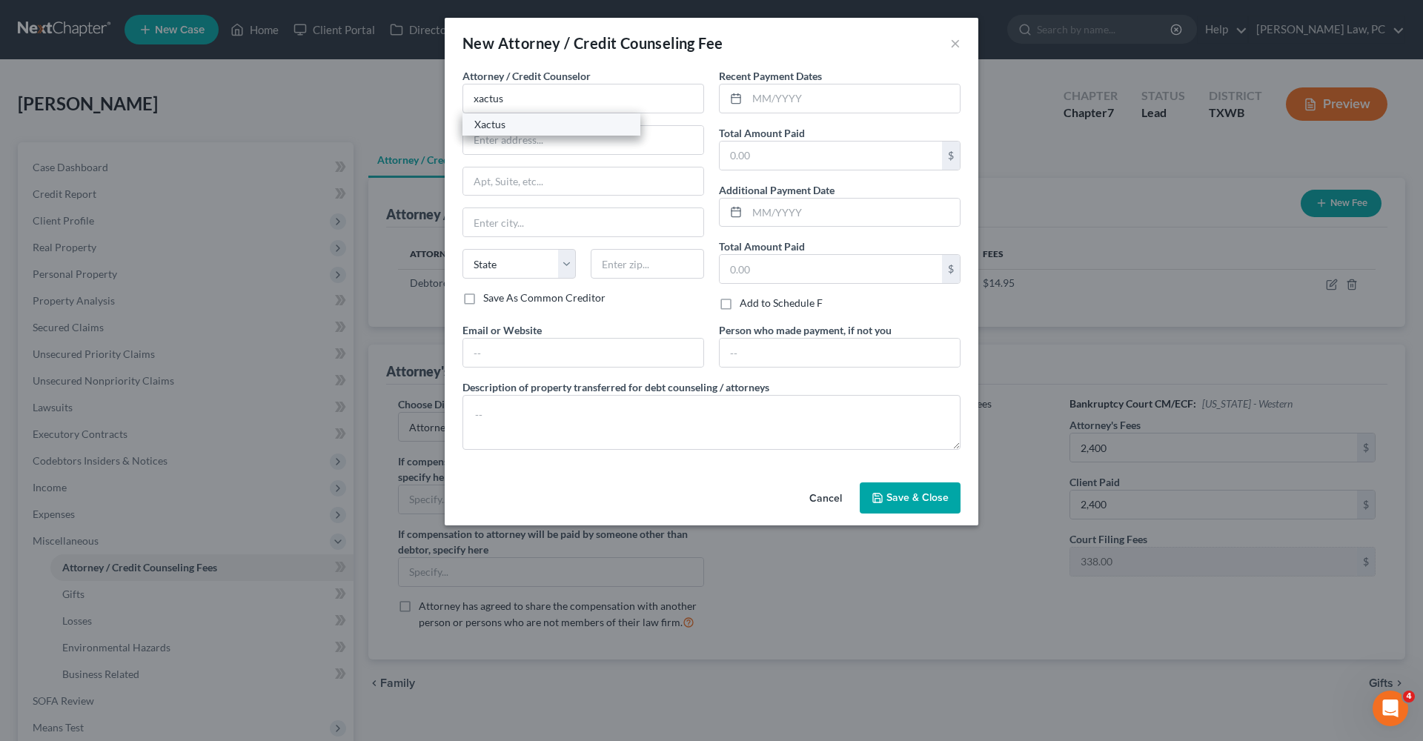
type input "Broomall"
select select "39"
type input "19008"
click at [786, 104] on input "text" at bounding box center [853, 99] width 213 height 28
type input "10/2025"
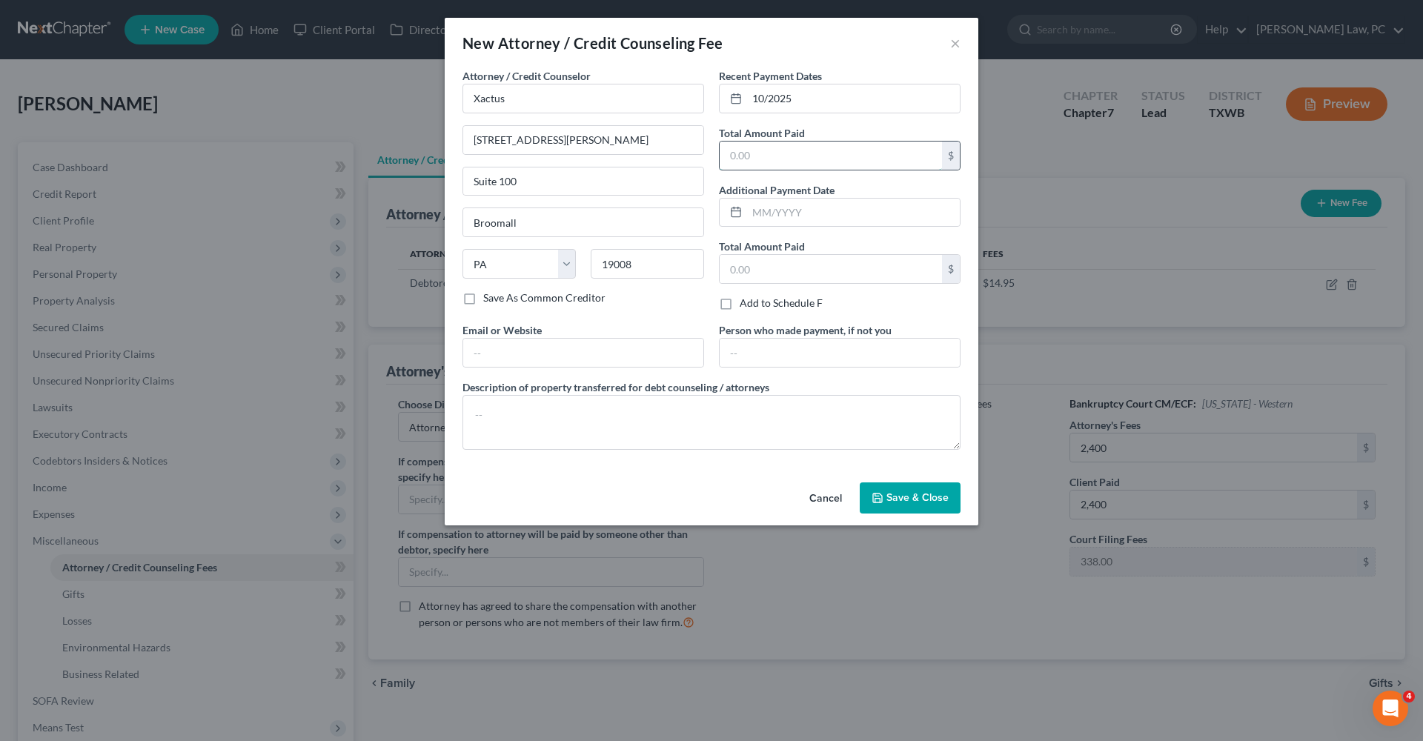
click at [803, 151] on input "text" at bounding box center [831, 156] width 222 height 28
type input "39"
click at [562, 420] on textarea at bounding box center [712, 422] width 498 height 55
click at [512, 417] on textarea "Credit report" at bounding box center [712, 422] width 498 height 55
type textarea "Credit Report"
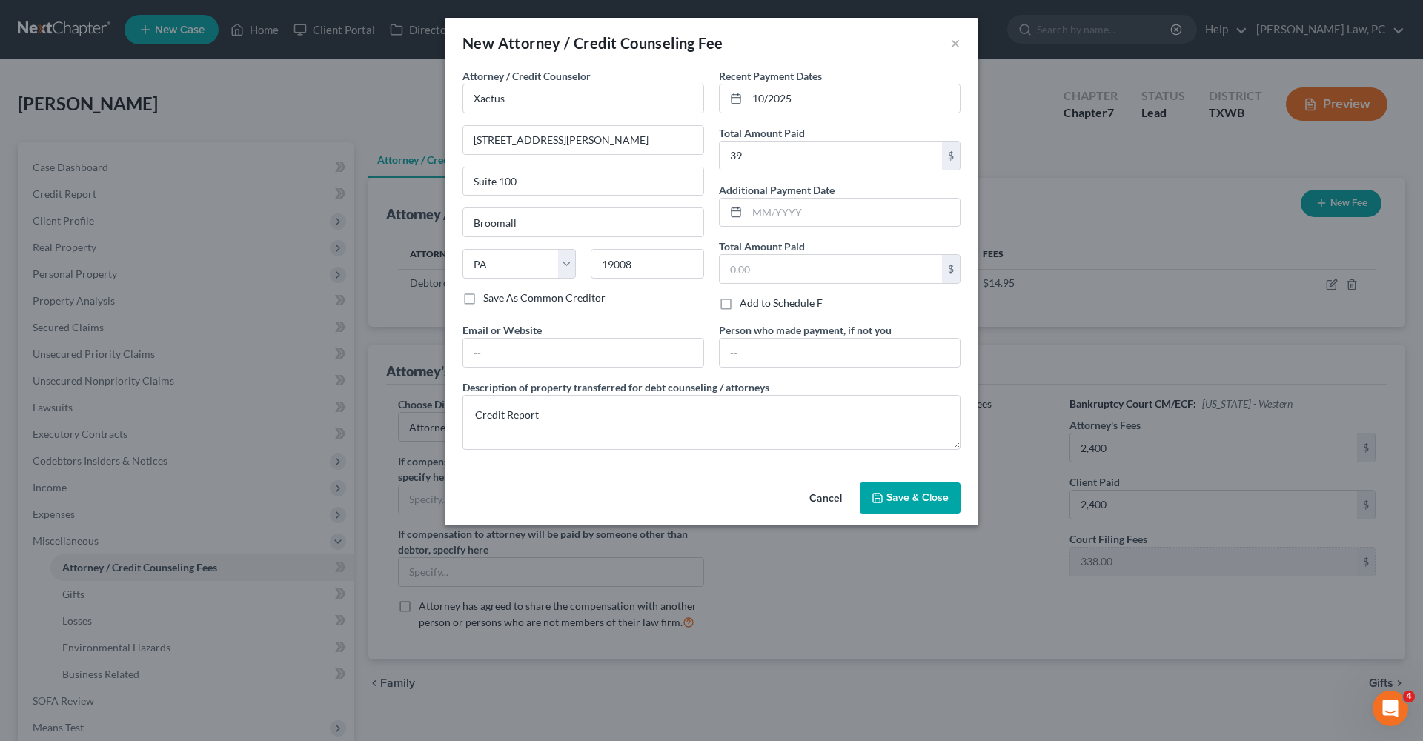
click at [945, 503] on span "Save & Close" at bounding box center [918, 498] width 62 height 13
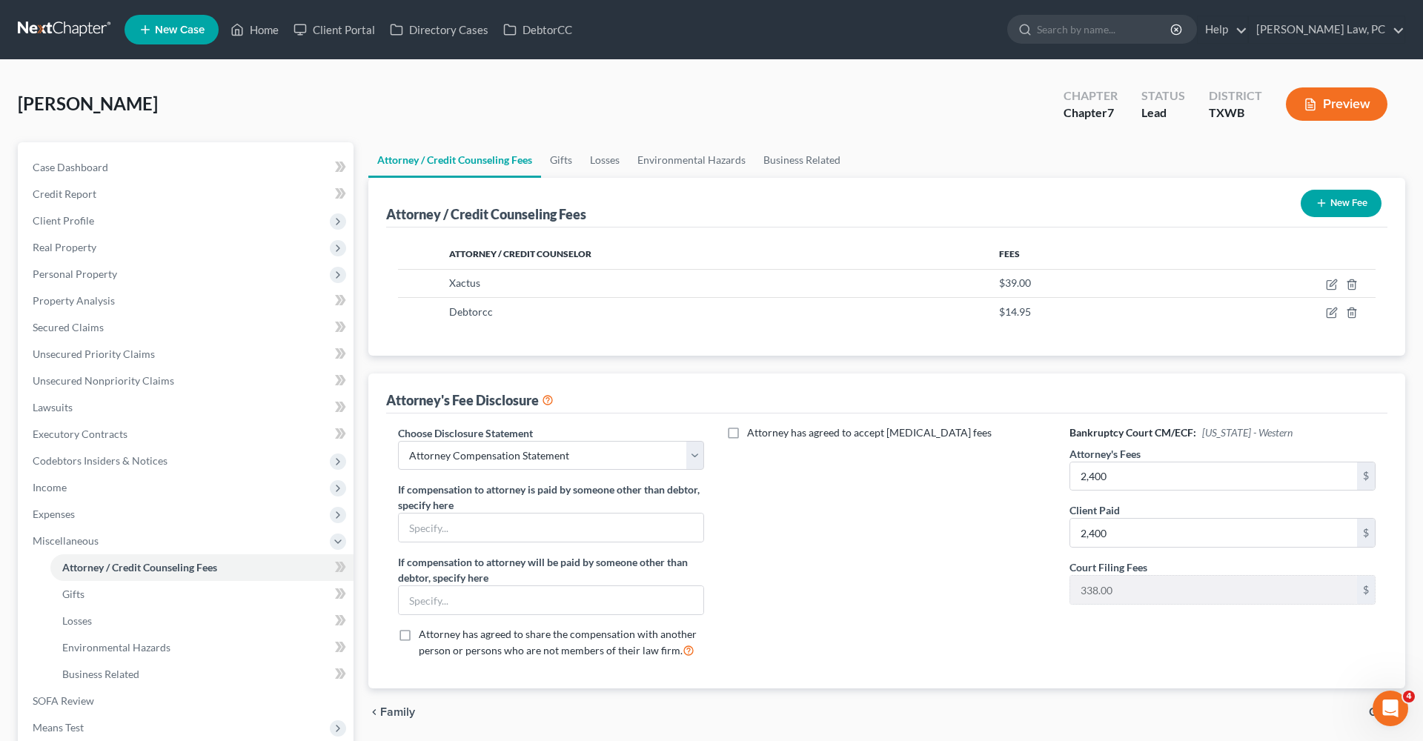
click at [1329, 200] on button "New Fee" at bounding box center [1341, 203] width 81 height 27
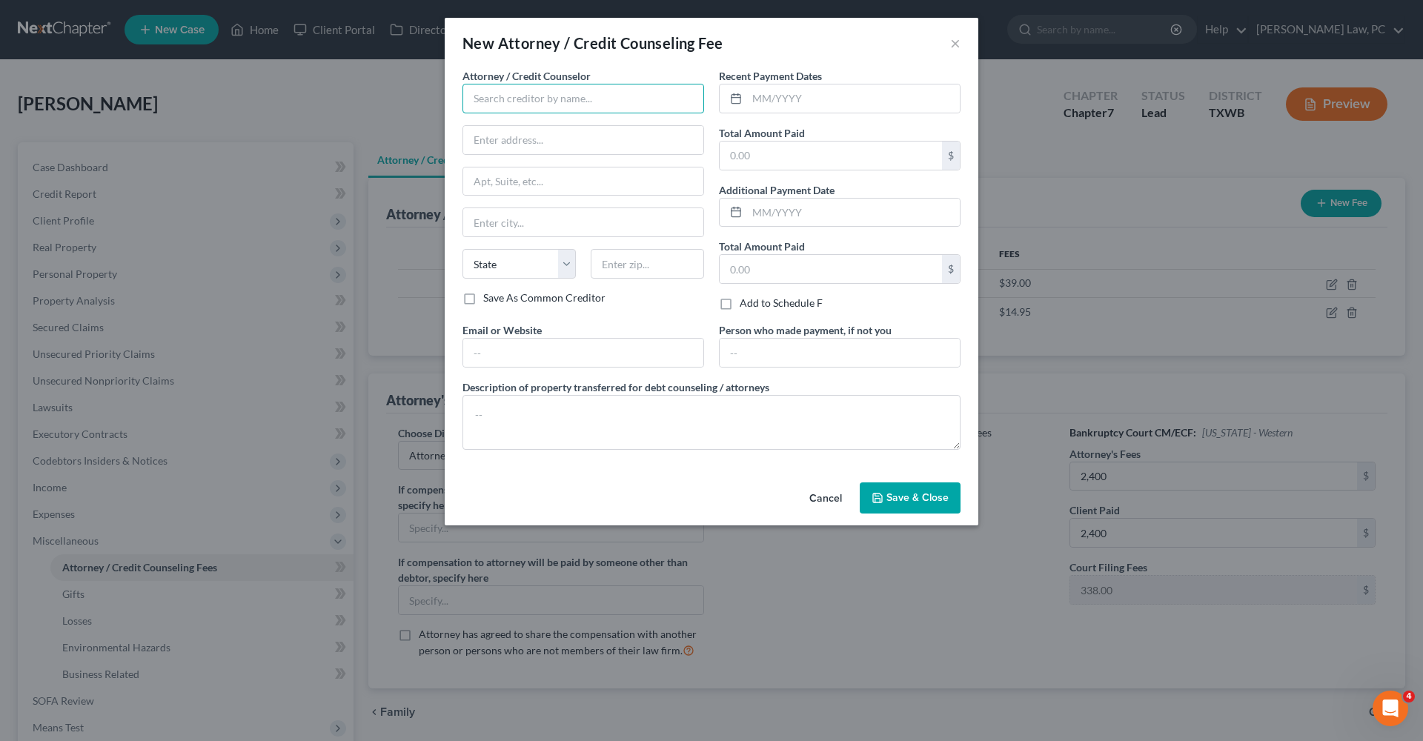
click at [586, 108] on input "text" at bounding box center [584, 99] width 242 height 30
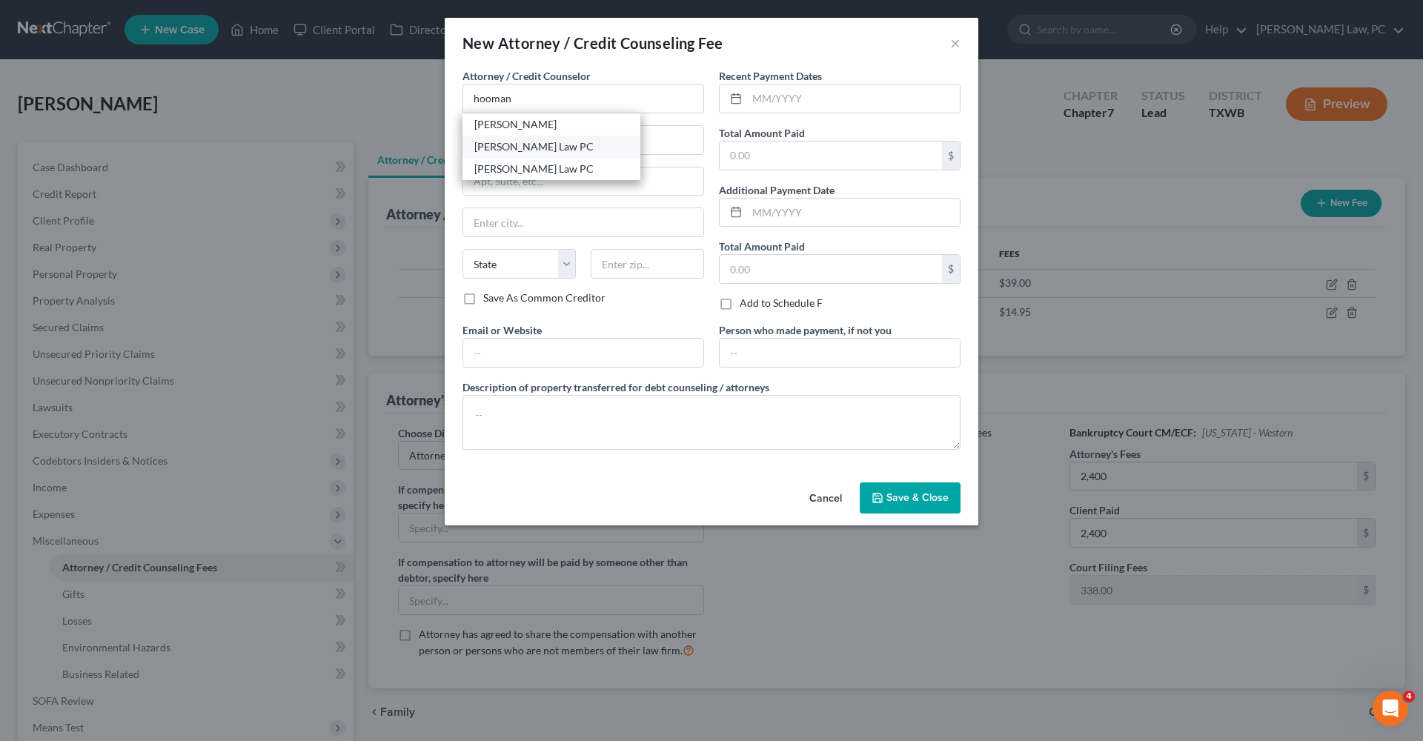
click at [575, 144] on div "Hooman Khoshnood Law PC" at bounding box center [551, 146] width 154 height 15
type input "Hooman Khoshnood Law PC"
type input "505 Huntland Dr"
type input "295"
type input "Austin"
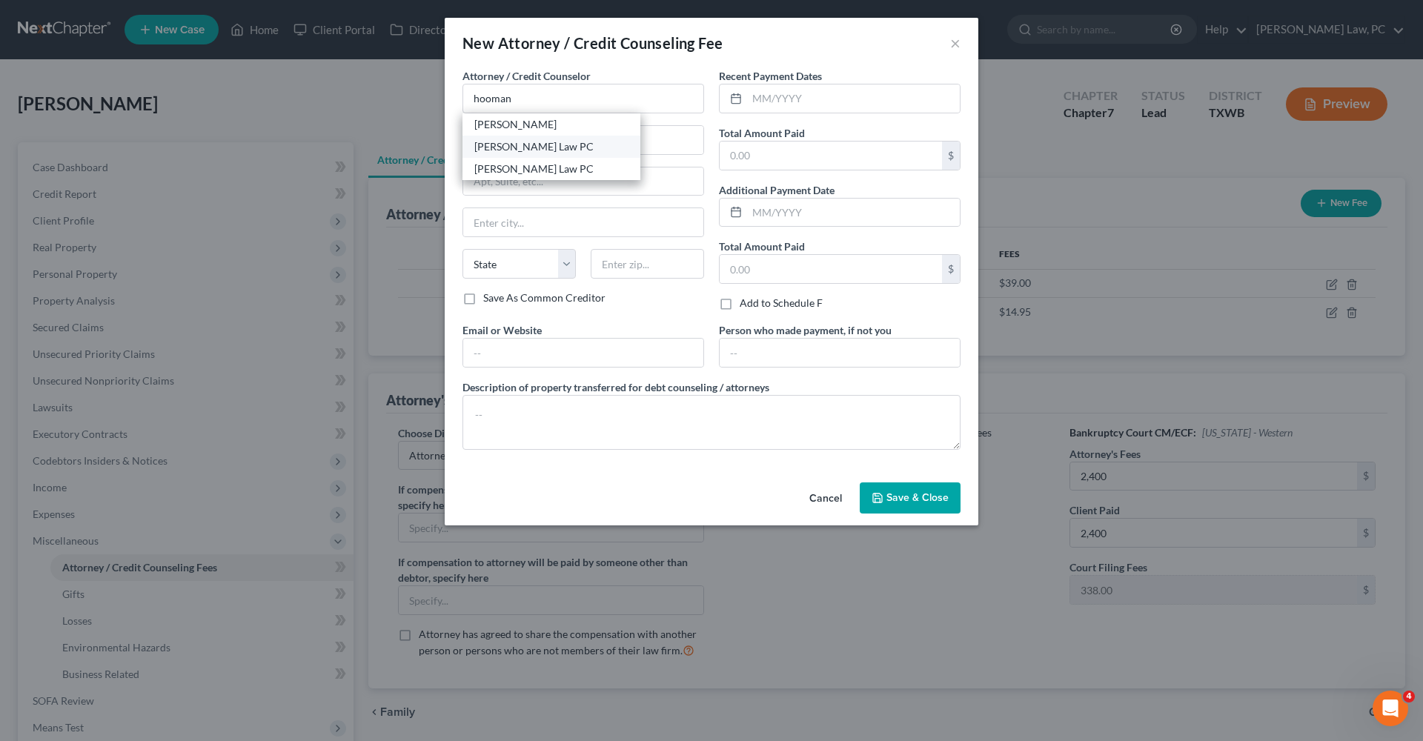
select select "45"
type input "78752"
click at [773, 99] on input "text" at bounding box center [853, 99] width 213 height 28
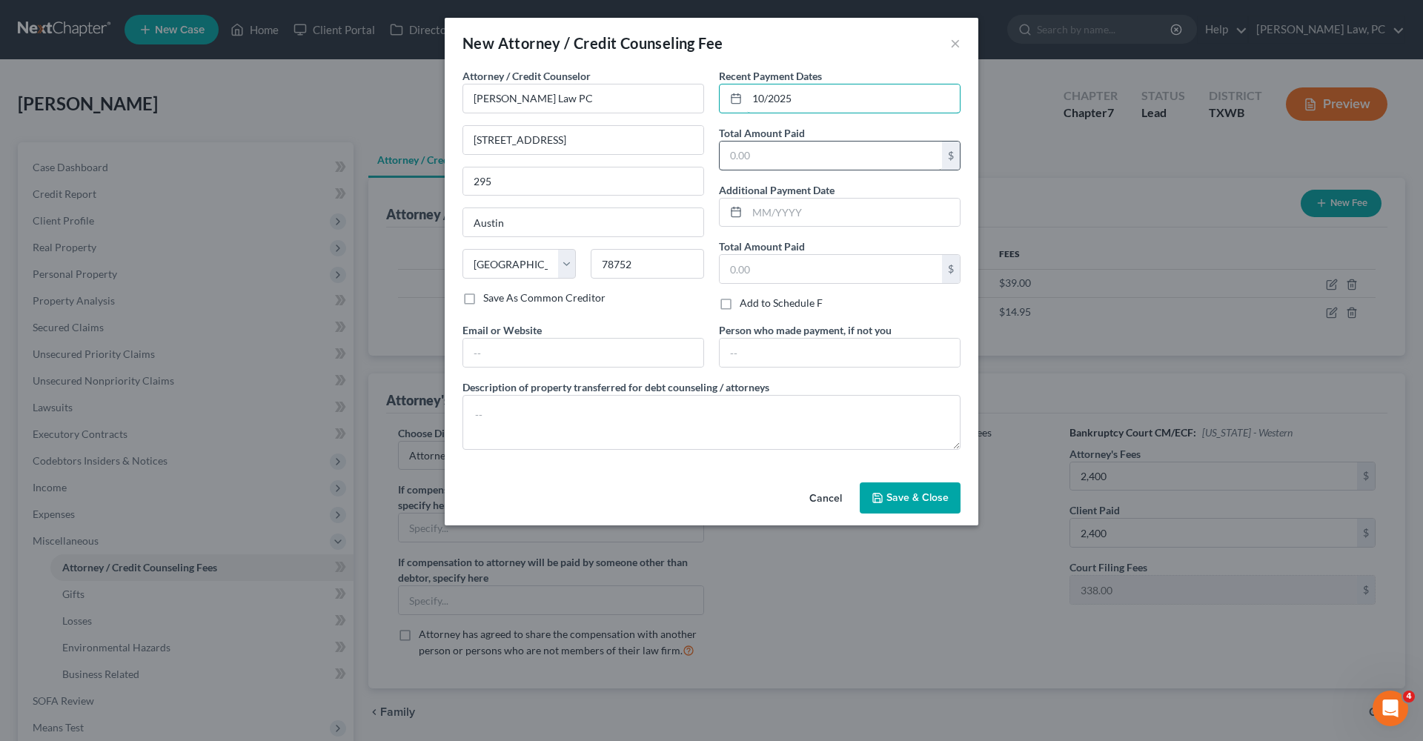
type input "10/2025"
click at [773, 156] on input "text" at bounding box center [831, 156] width 222 height 28
type input "2,400"
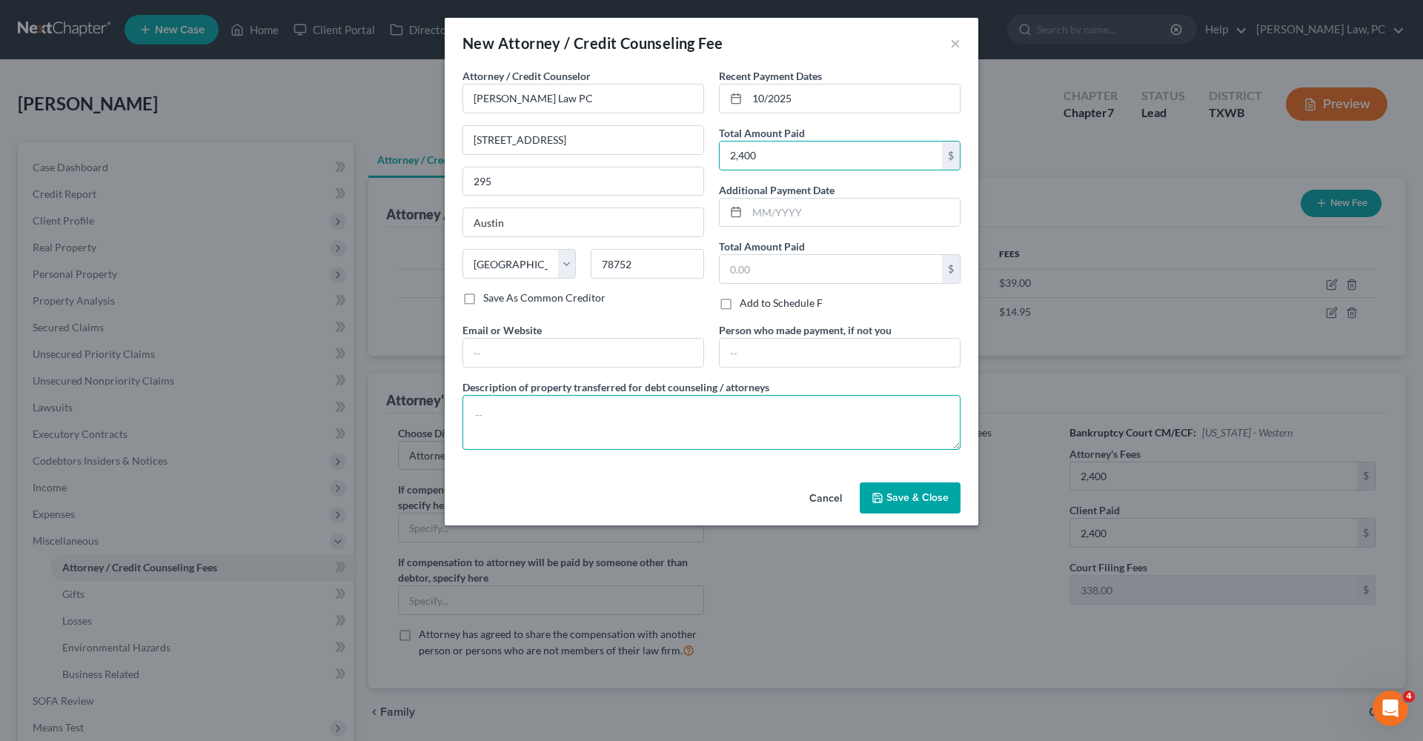
click at [607, 412] on textarea at bounding box center [712, 422] width 498 height 55
type textarea "Attorneys Fees"
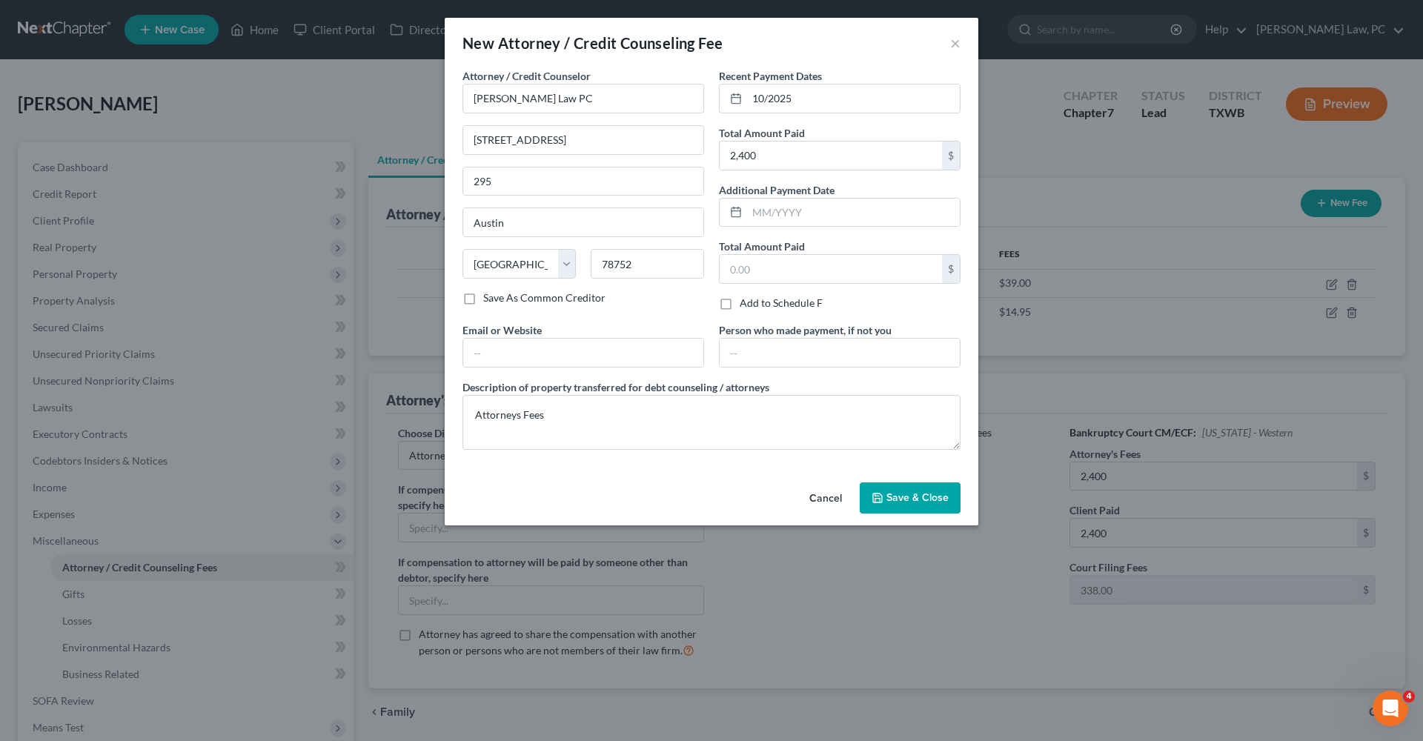
click at [896, 488] on button "Save & Close" at bounding box center [910, 498] width 101 height 31
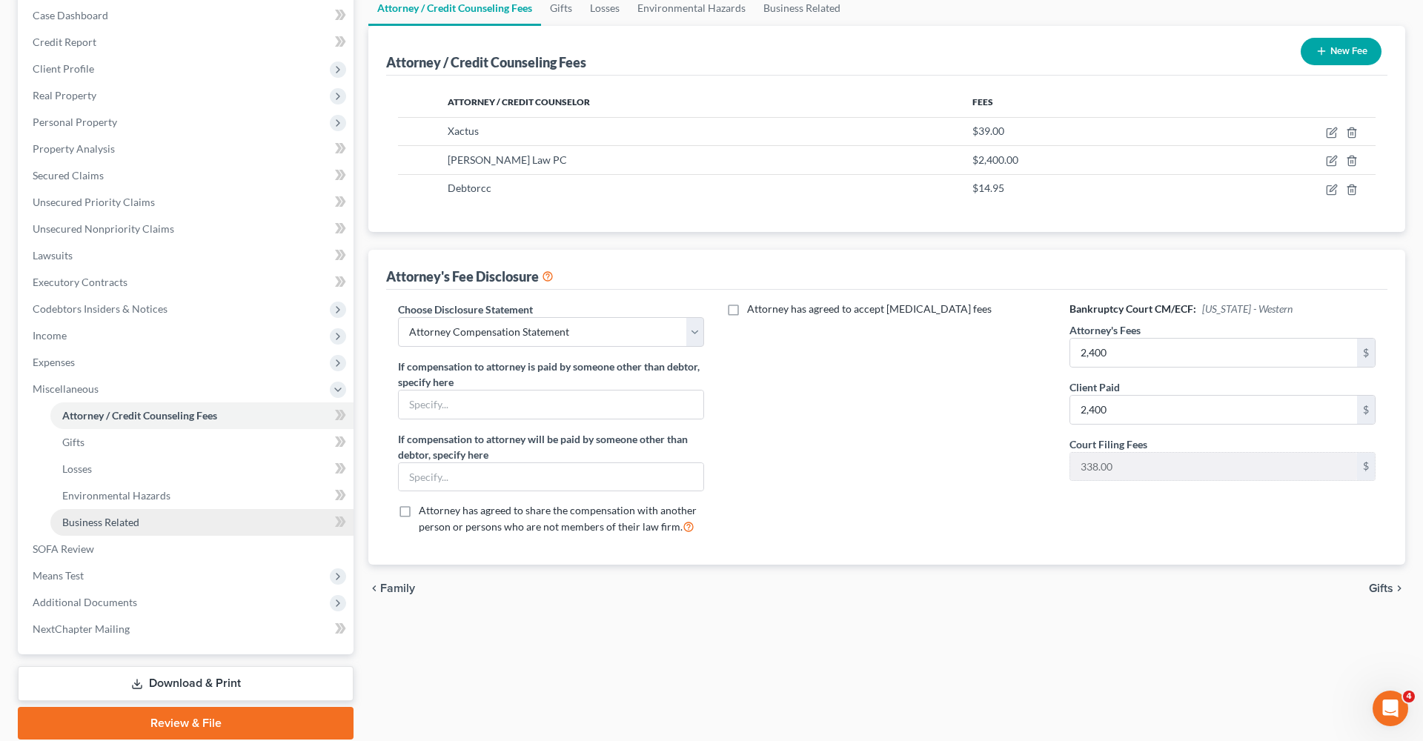
click at [120, 516] on span "Business Related" at bounding box center [100, 522] width 77 height 13
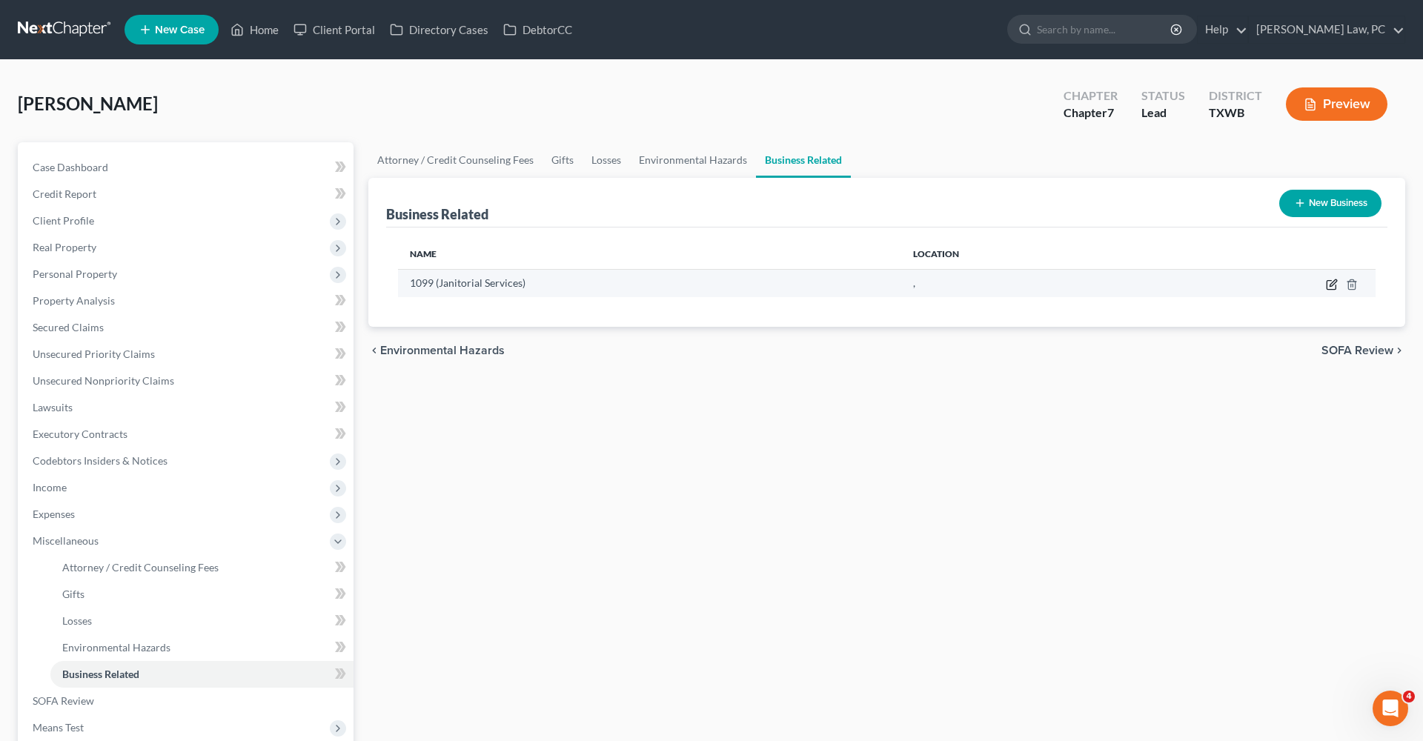
click at [1330, 282] on icon "button" at bounding box center [1332, 285] width 12 height 12
select select "sole_proprietor"
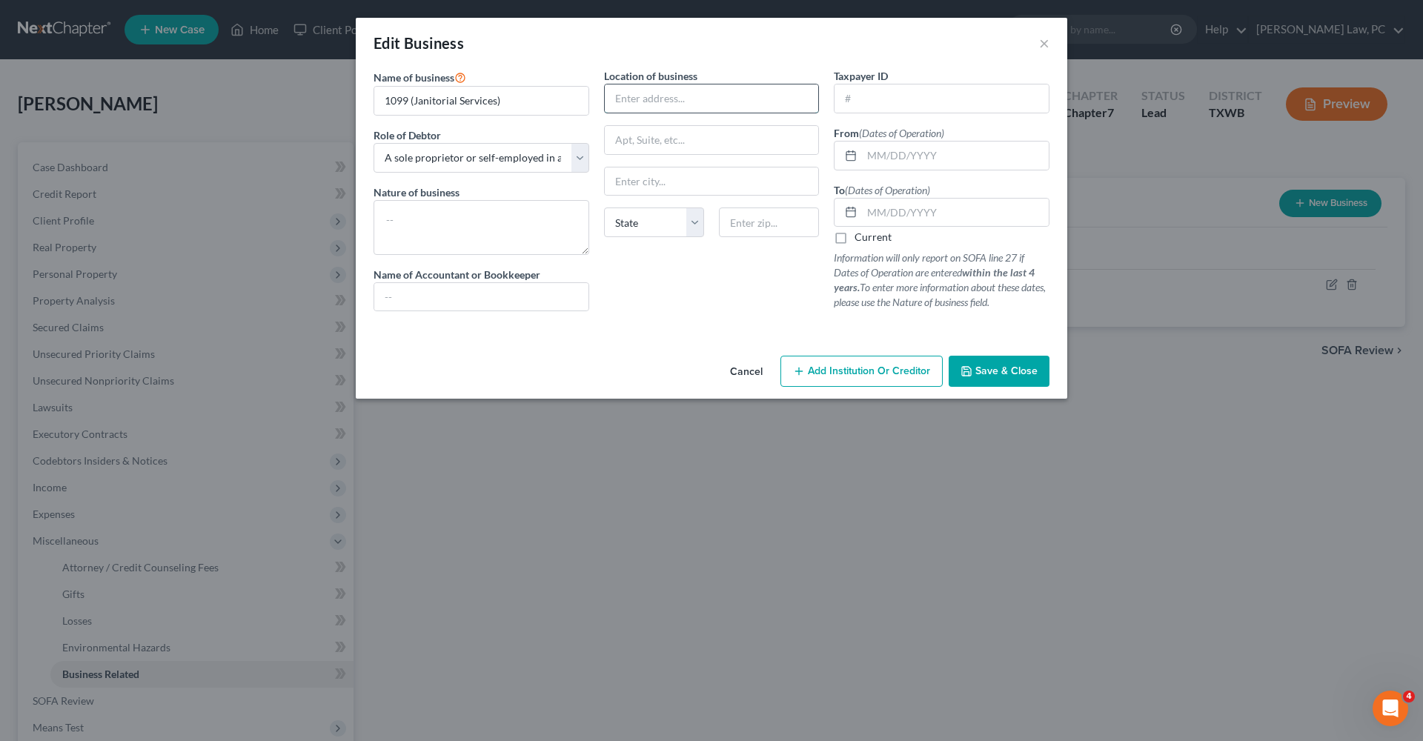
paste input "Social Security Benefits"
type input "Social Security Benefits"
drag, startPoint x: 734, startPoint y: 95, endPoint x: 606, endPoint y: 93, distance: 127.5
click at [606, 93] on input "Social Security Benefits" at bounding box center [712, 99] width 214 height 28
type input "[STREET_ADDRESS]"
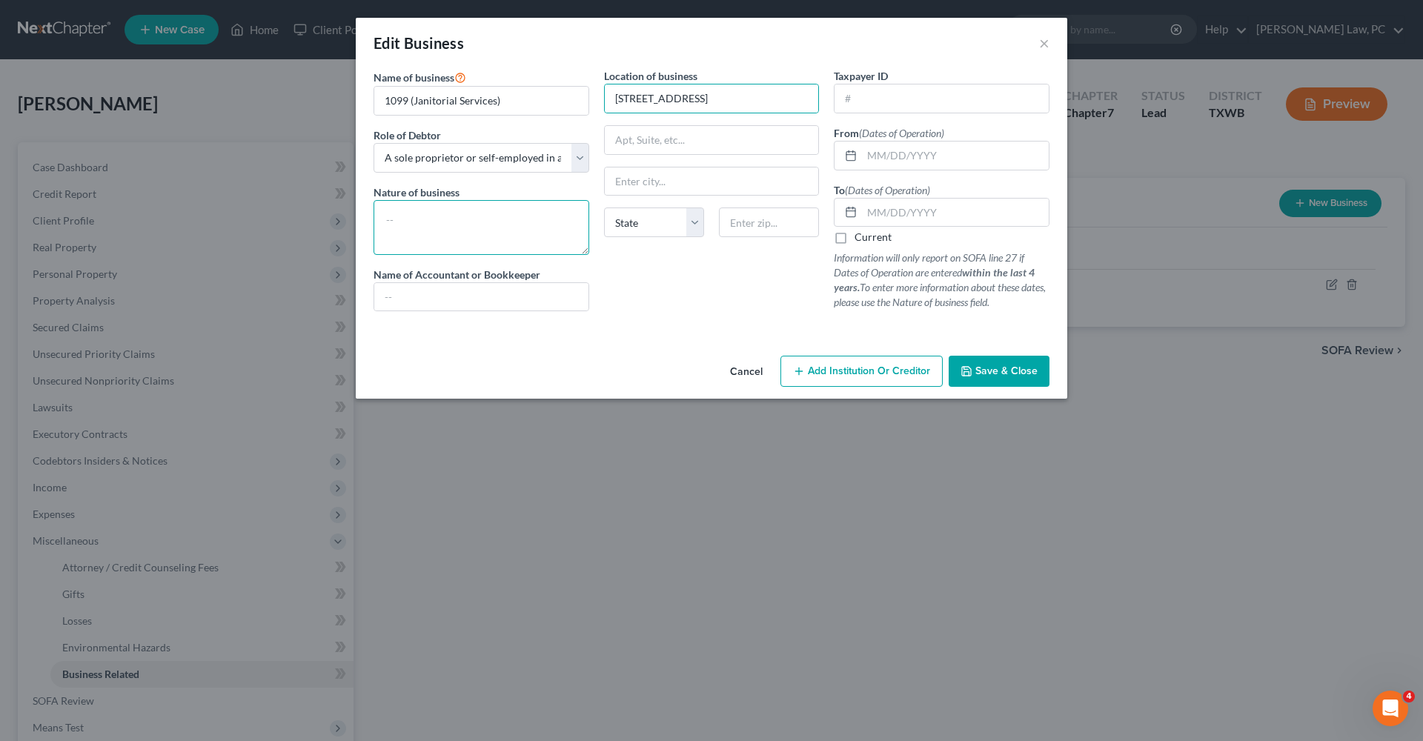
click at [515, 216] on textarea at bounding box center [482, 227] width 216 height 55
type textarea "j"
type textarea "Janitorial Services"
click at [855, 240] on label "Current" at bounding box center [873, 237] width 37 height 15
click at [861, 239] on input "Current" at bounding box center [866, 235] width 10 height 10
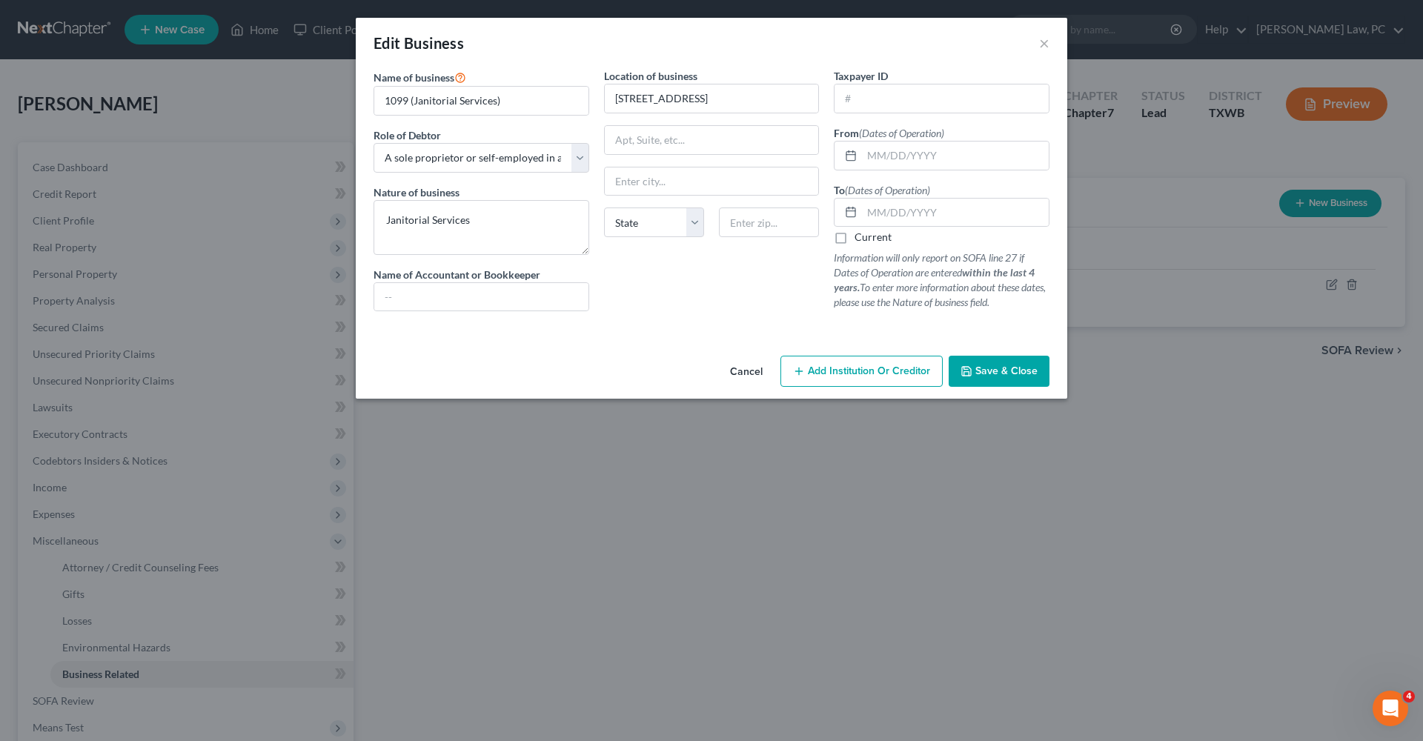
checkbox input "true"
type input "78660"
click at [729, 277] on div "Location of business 3109 Cobble Path State AL AK AR AZ CA CO CT DE DC FL GA GU…" at bounding box center [712, 195] width 231 height 255
type input "Pflugerville"
select select "45"
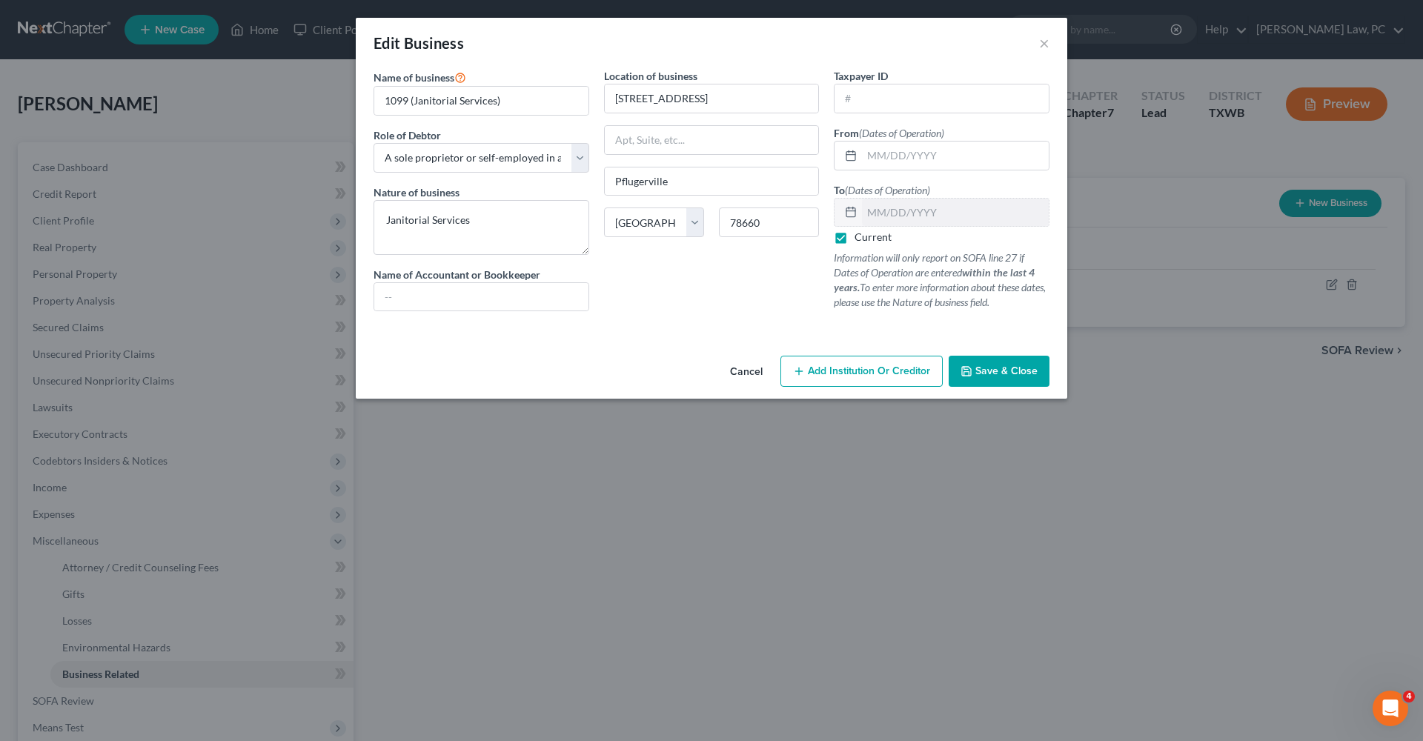
click at [1007, 370] on span "Save & Close" at bounding box center [1007, 371] width 62 height 13
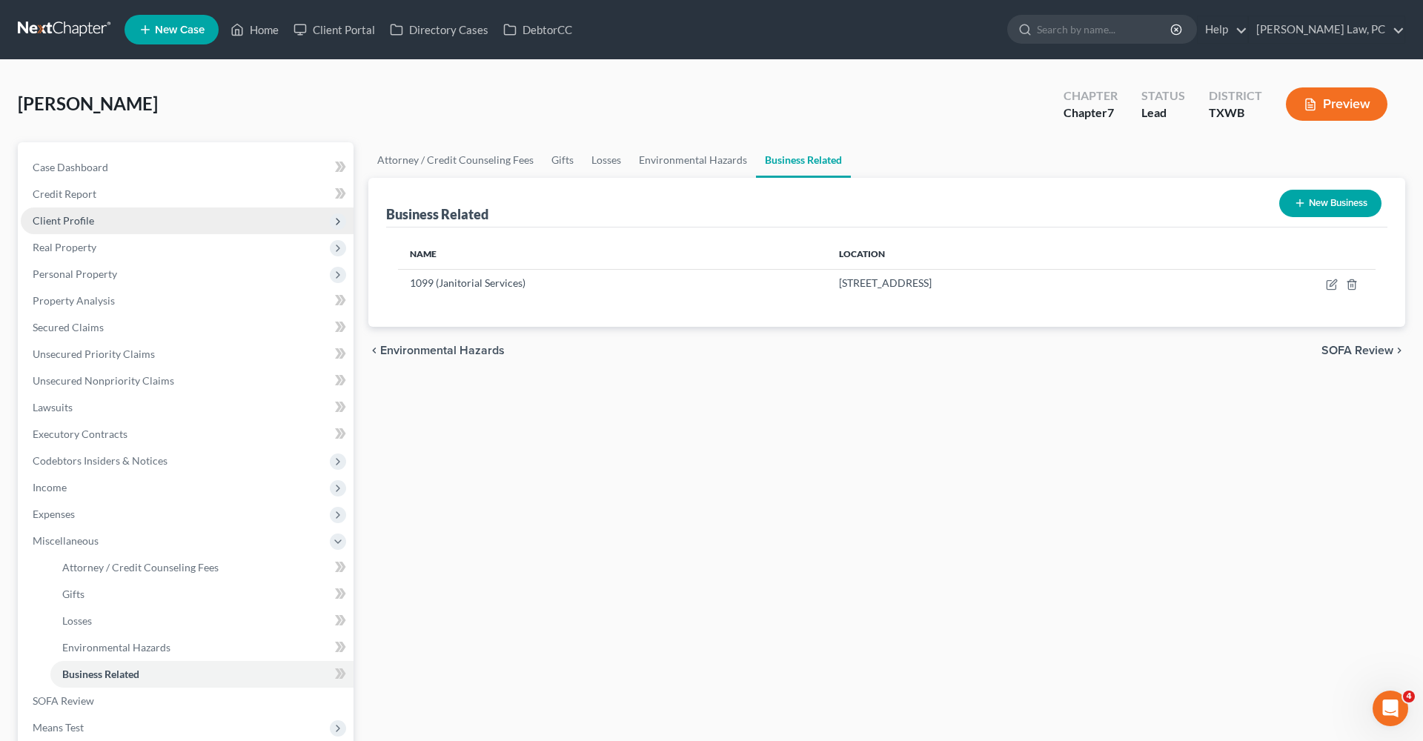
click at [59, 219] on span "Client Profile" at bounding box center [64, 220] width 62 height 13
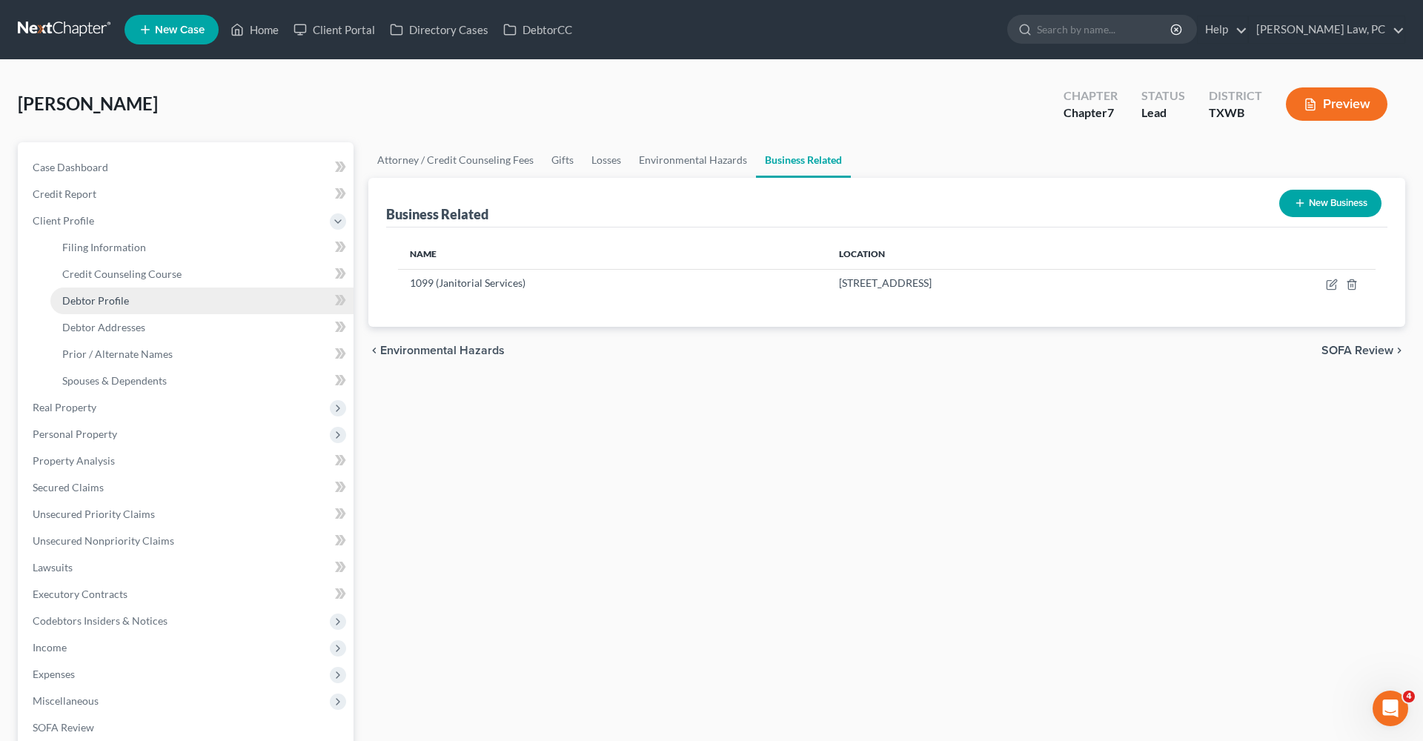
click at [96, 303] on span "Debtor Profile" at bounding box center [95, 300] width 67 height 13
select select "1"
select select "4"
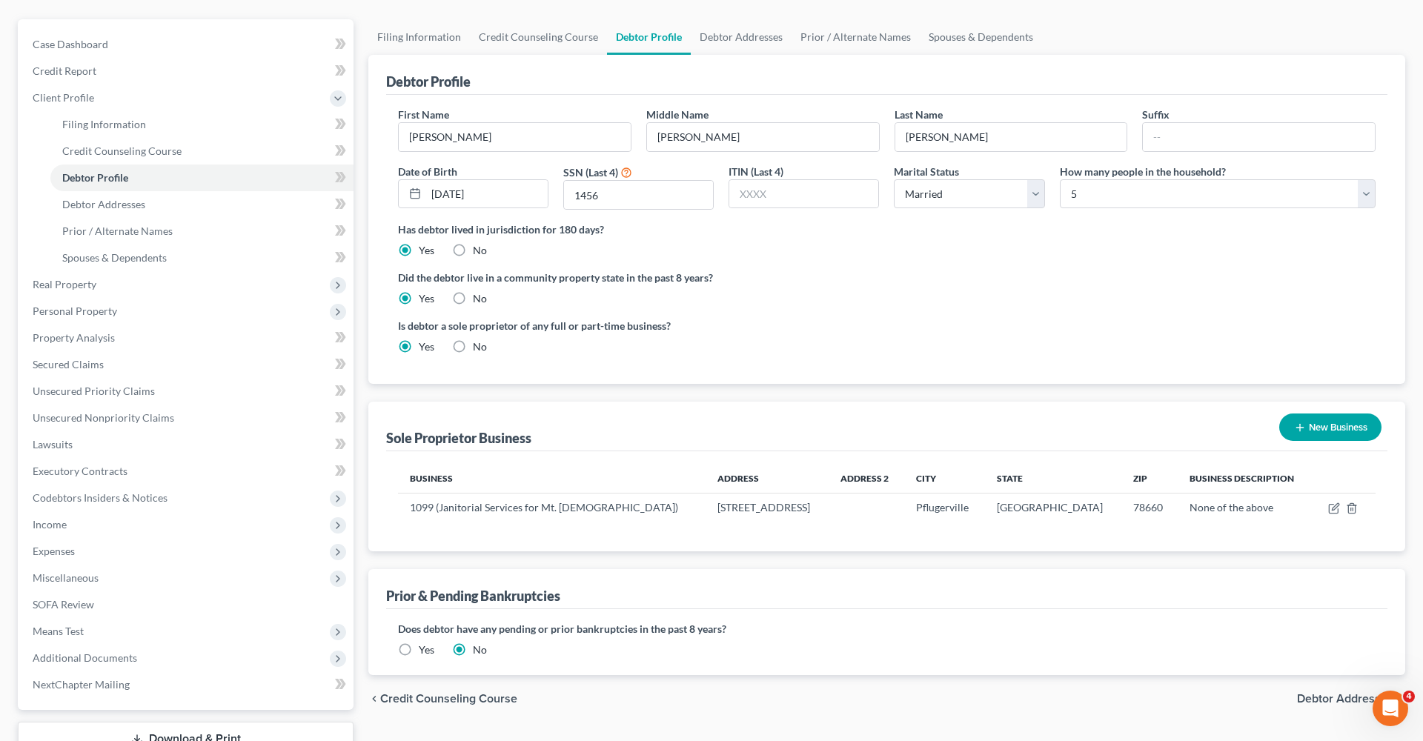
scroll to position [125, 0]
click at [1334, 509] on icon "button" at bounding box center [1335, 506] width 7 height 7
select select "45"
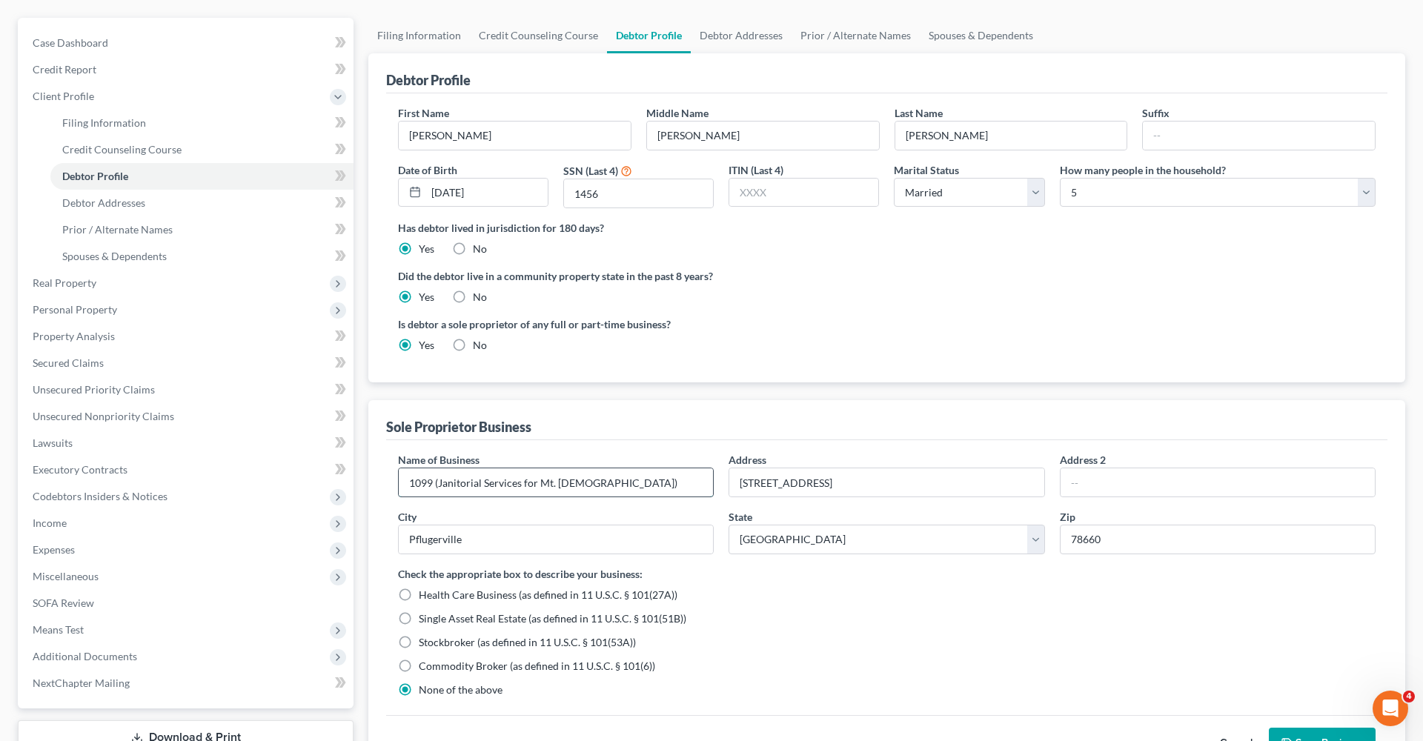
drag, startPoint x: 650, startPoint y: 485, endPoint x: 540, endPoint y: 487, distance: 110.5
type input "1099 (Janitorial Services )"
click at [108, 199] on span "Debtor Addresses" at bounding box center [103, 202] width 83 height 13
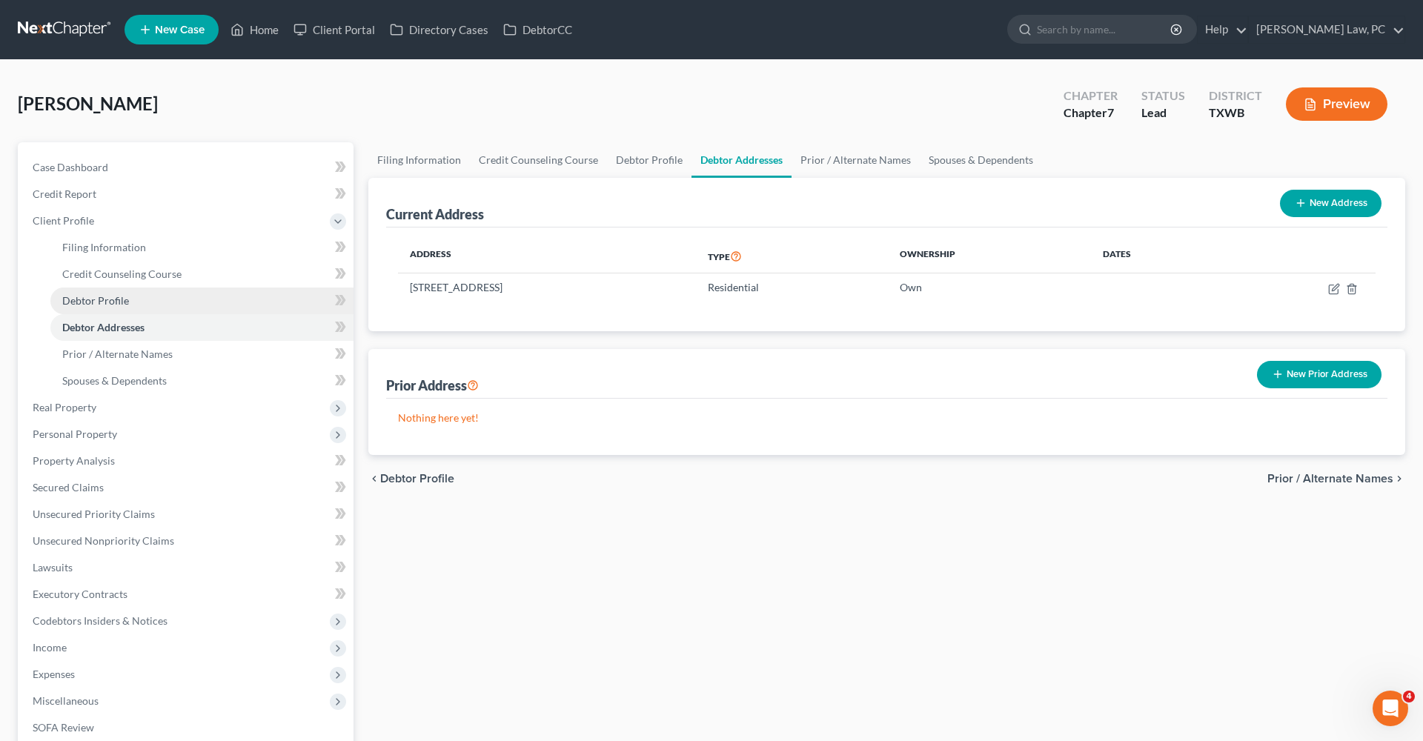
click at [105, 298] on span "Debtor Profile" at bounding box center [95, 300] width 67 height 13
select select "1"
select select "4"
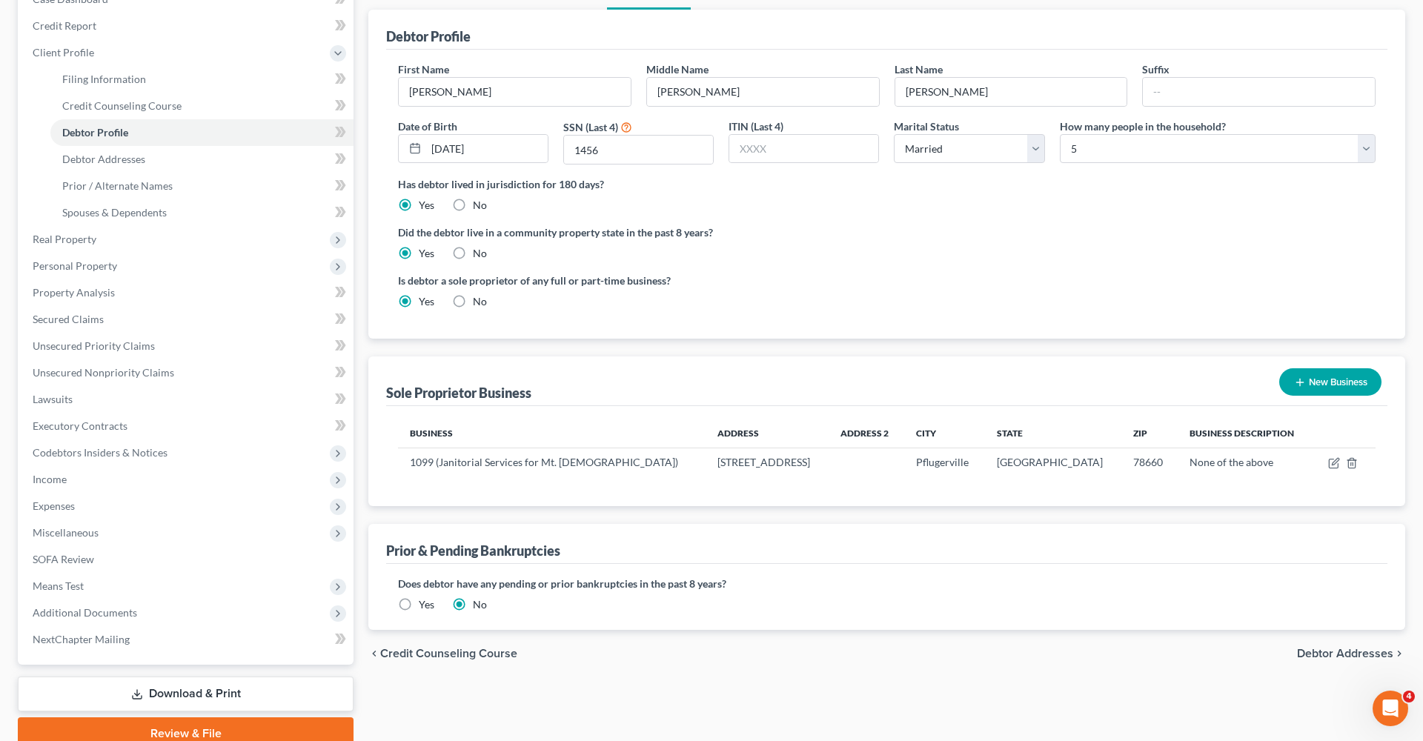
scroll to position [185, 0]
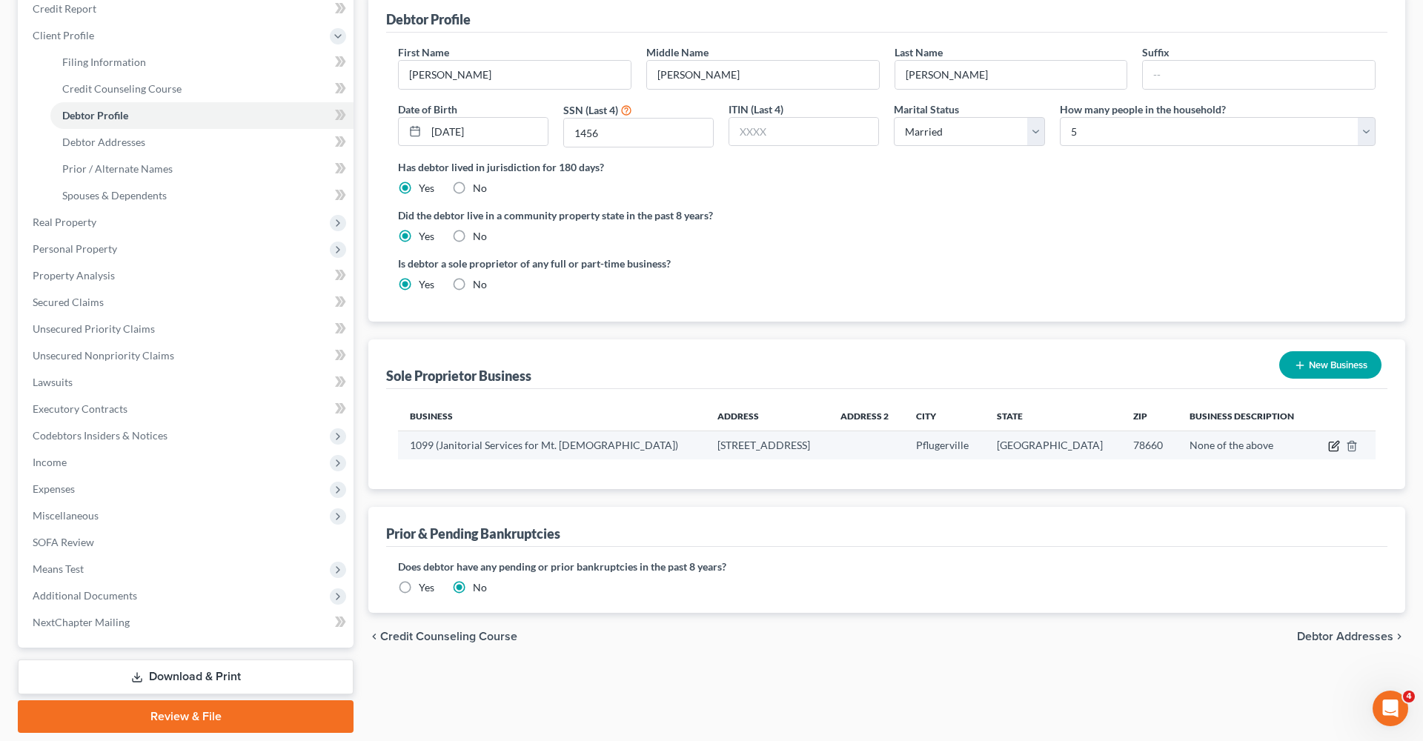
click at [1330, 446] on icon "button" at bounding box center [1333, 447] width 9 height 9
select select "45"
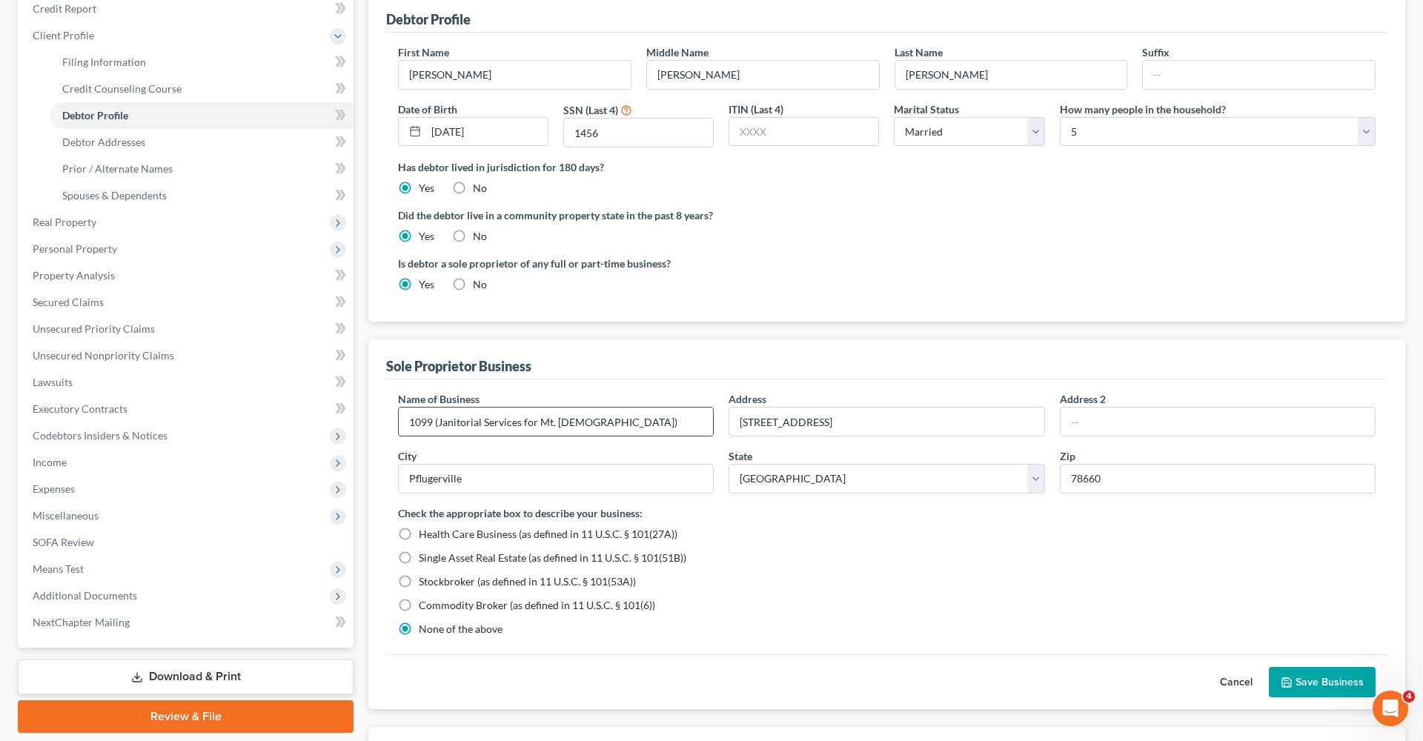
drag, startPoint x: 657, startPoint y: 424, endPoint x: 523, endPoint y: 426, distance: 133.5
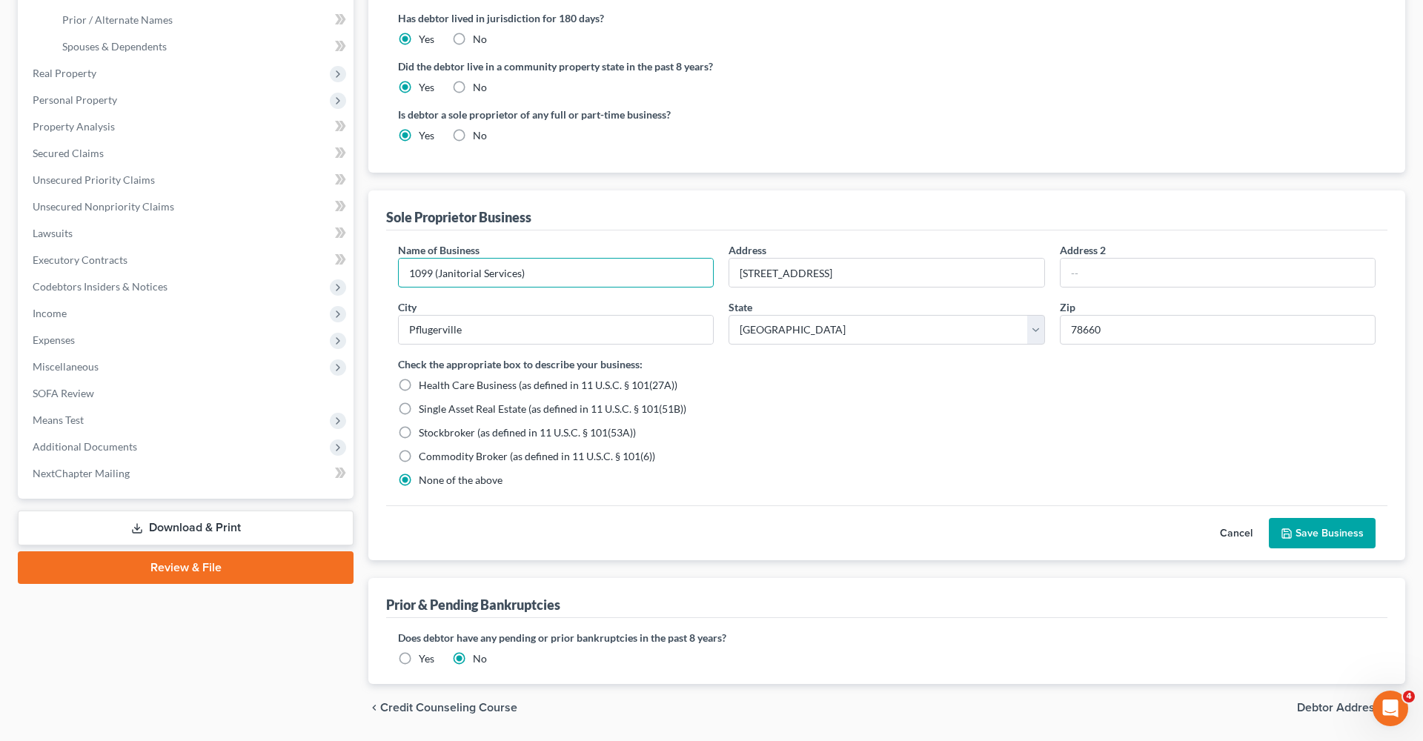
scroll to position [371, 0]
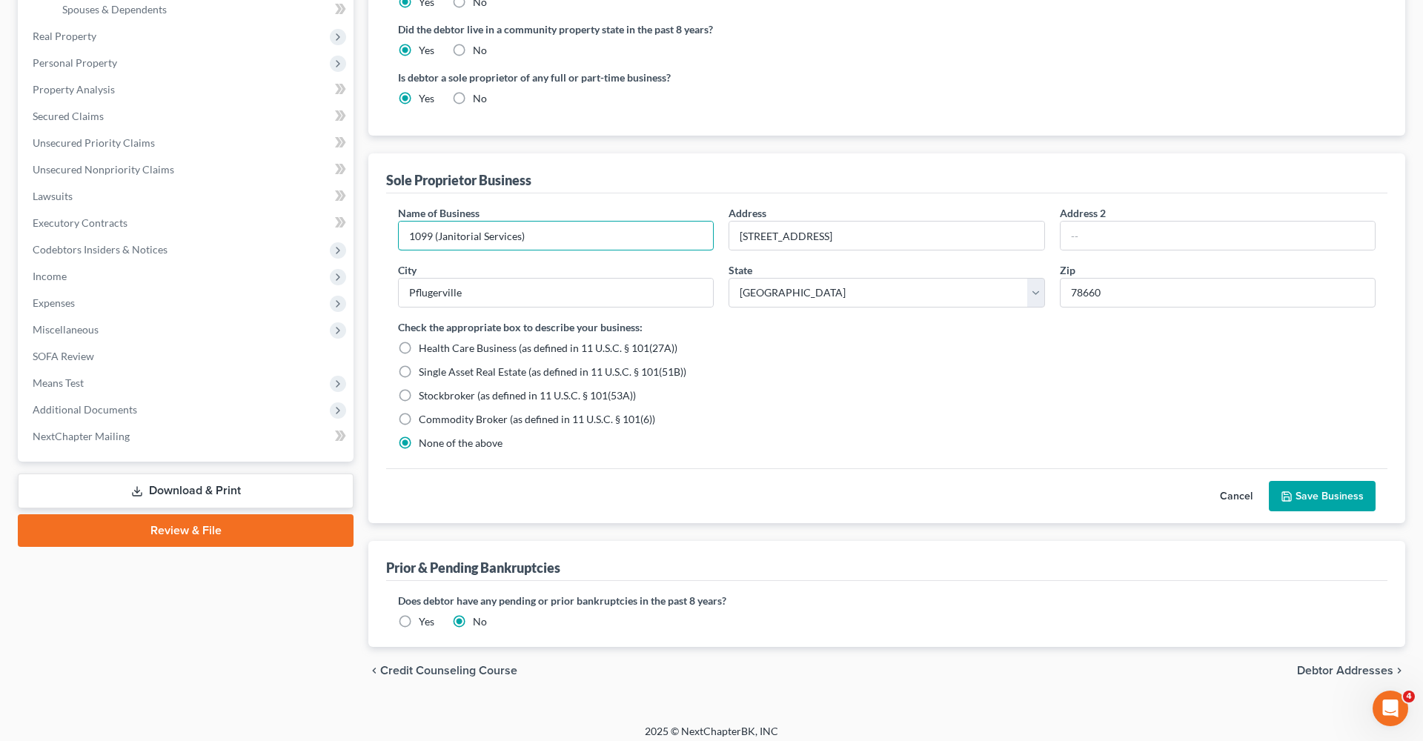
type input "1099 (Janitorial Services)"
click at [1312, 488] on button "Save Business" at bounding box center [1322, 496] width 107 height 31
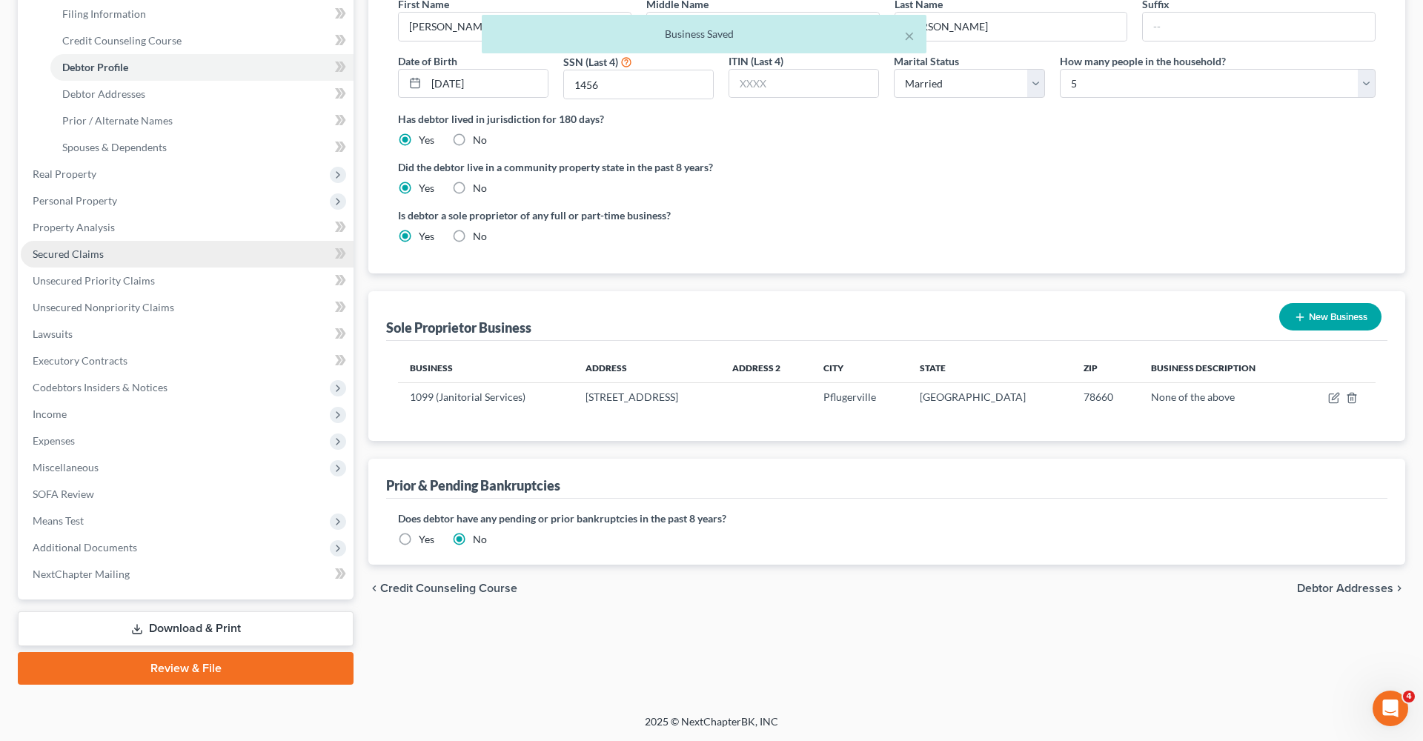
scroll to position [234, 0]
click at [78, 469] on span "Miscellaneous" at bounding box center [66, 467] width 66 height 13
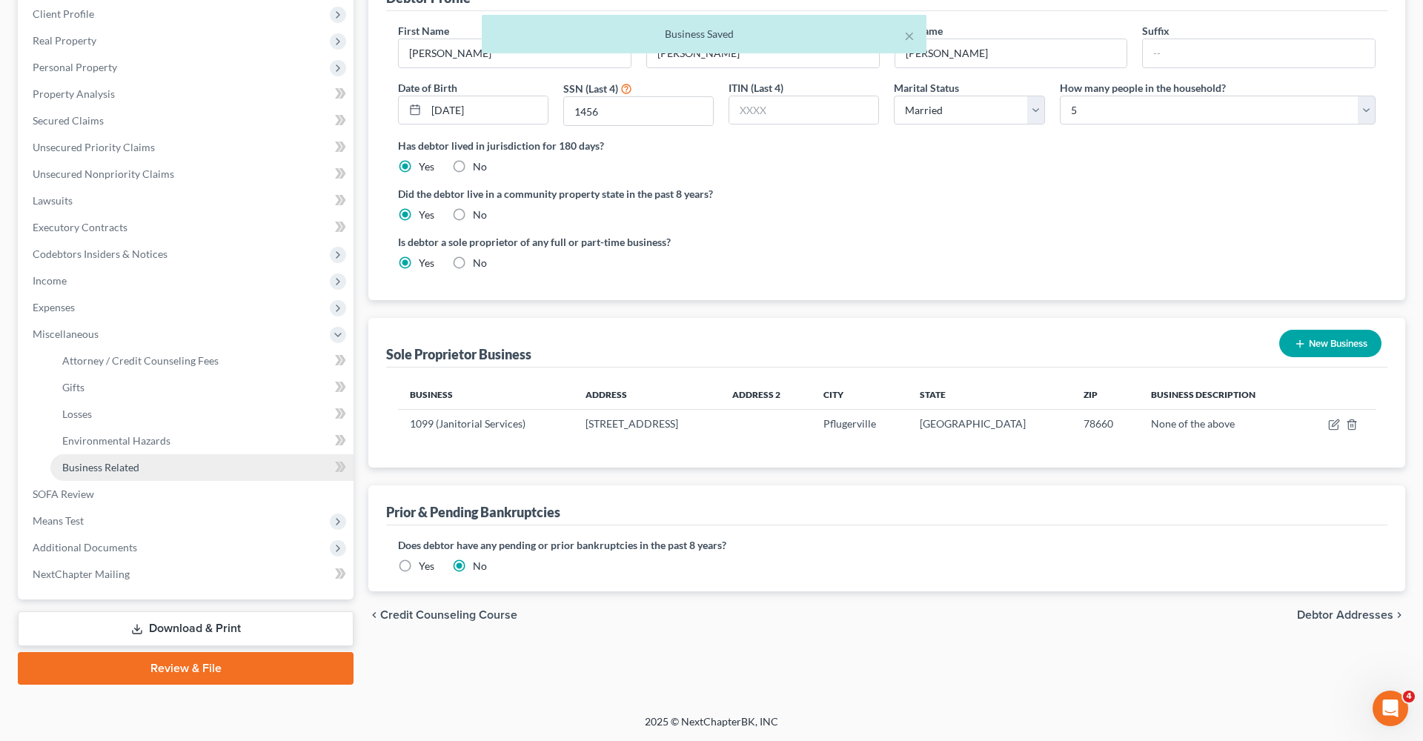
click at [113, 472] on span "Business Related" at bounding box center [100, 467] width 77 height 13
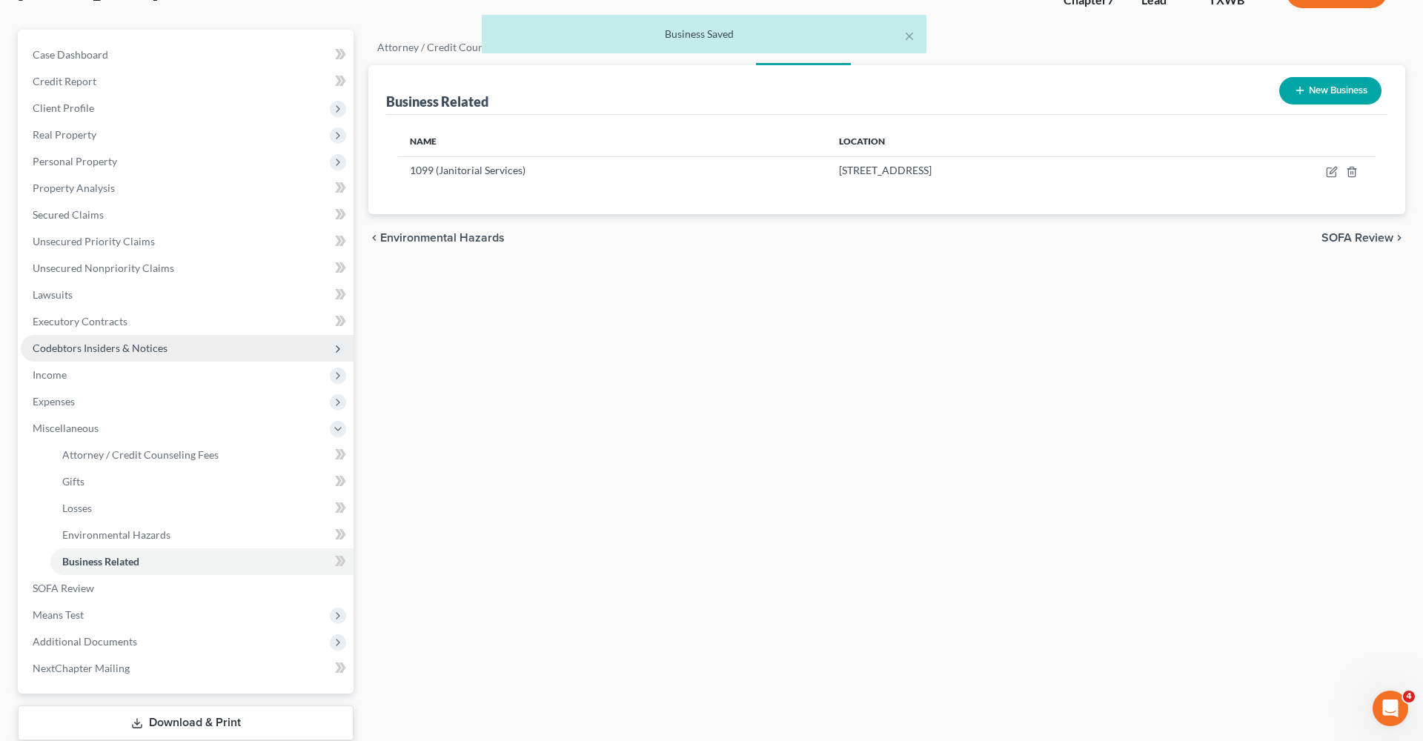
scroll to position [136, 0]
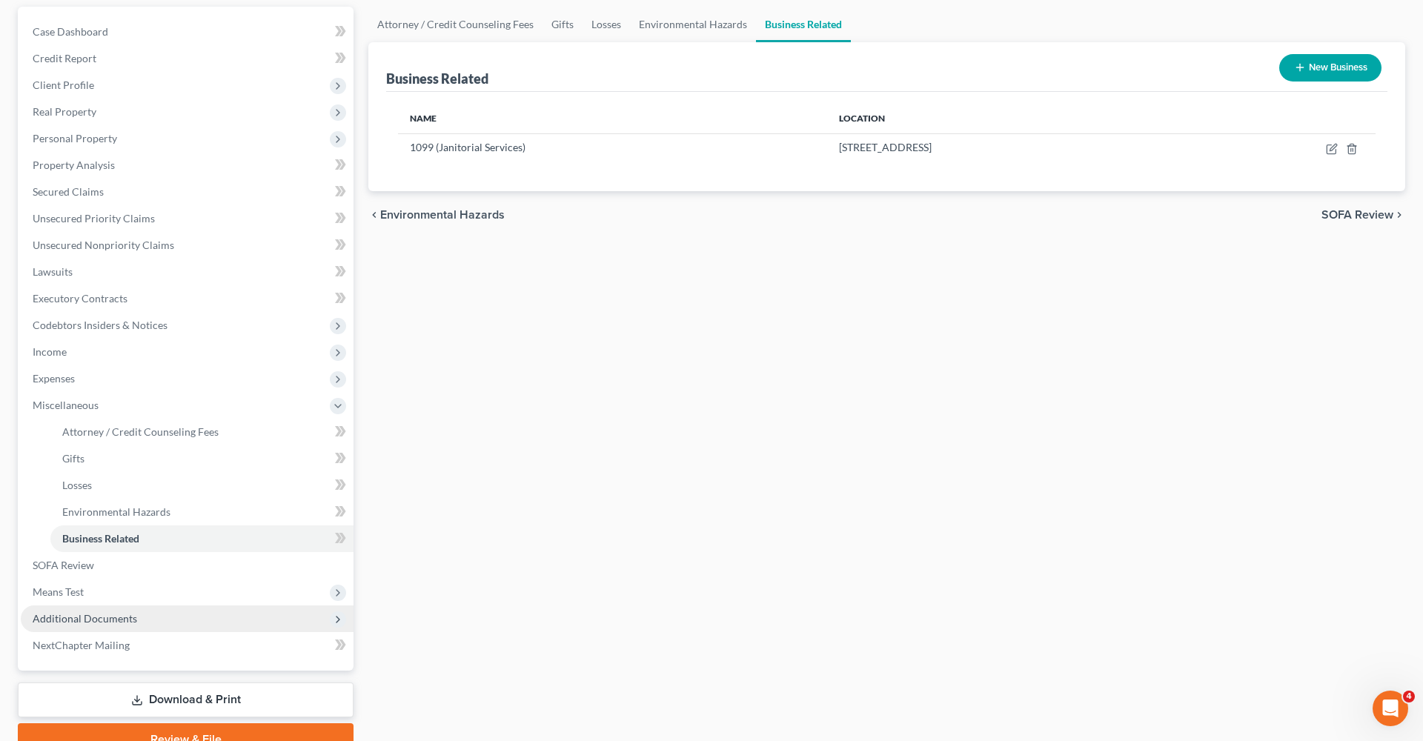
click at [93, 623] on span "Additional Documents" at bounding box center [85, 618] width 105 height 13
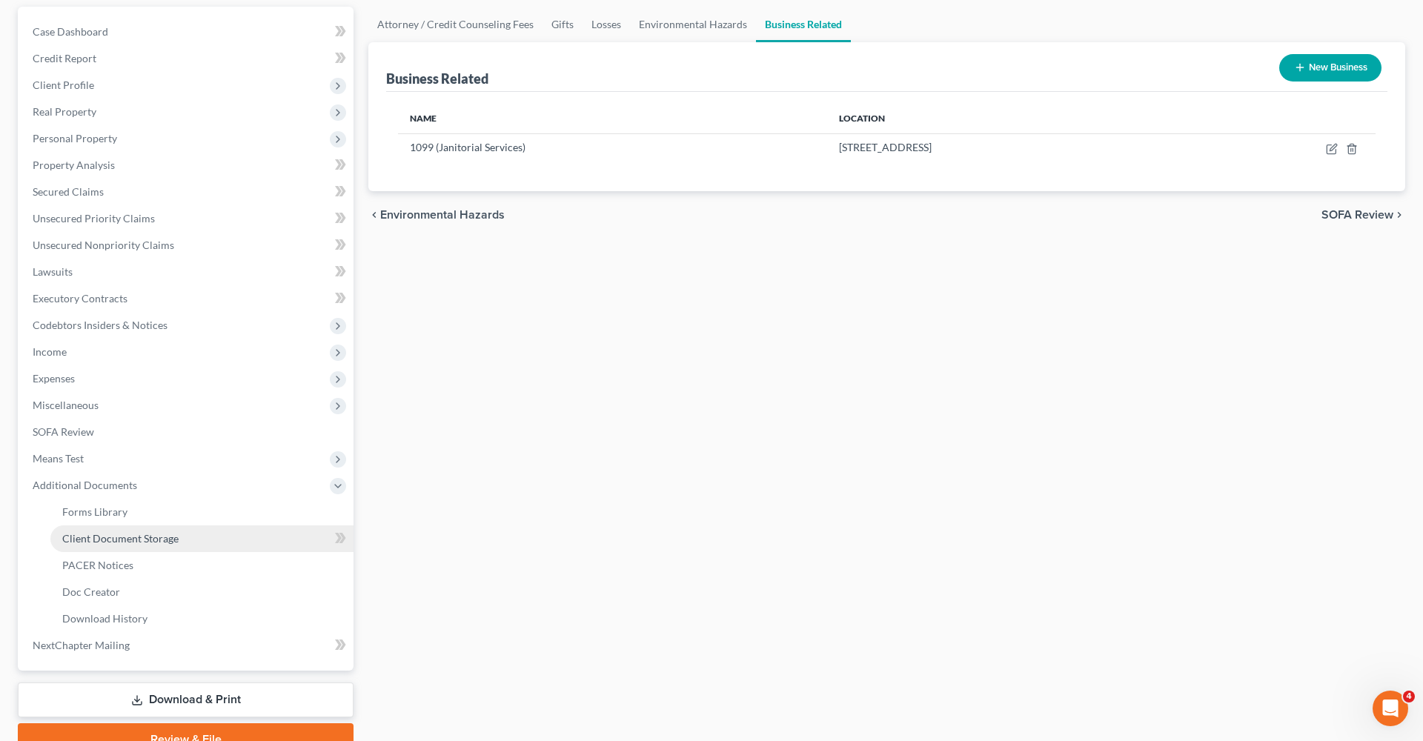
click at [123, 539] on span "Client Document Storage" at bounding box center [120, 538] width 116 height 13
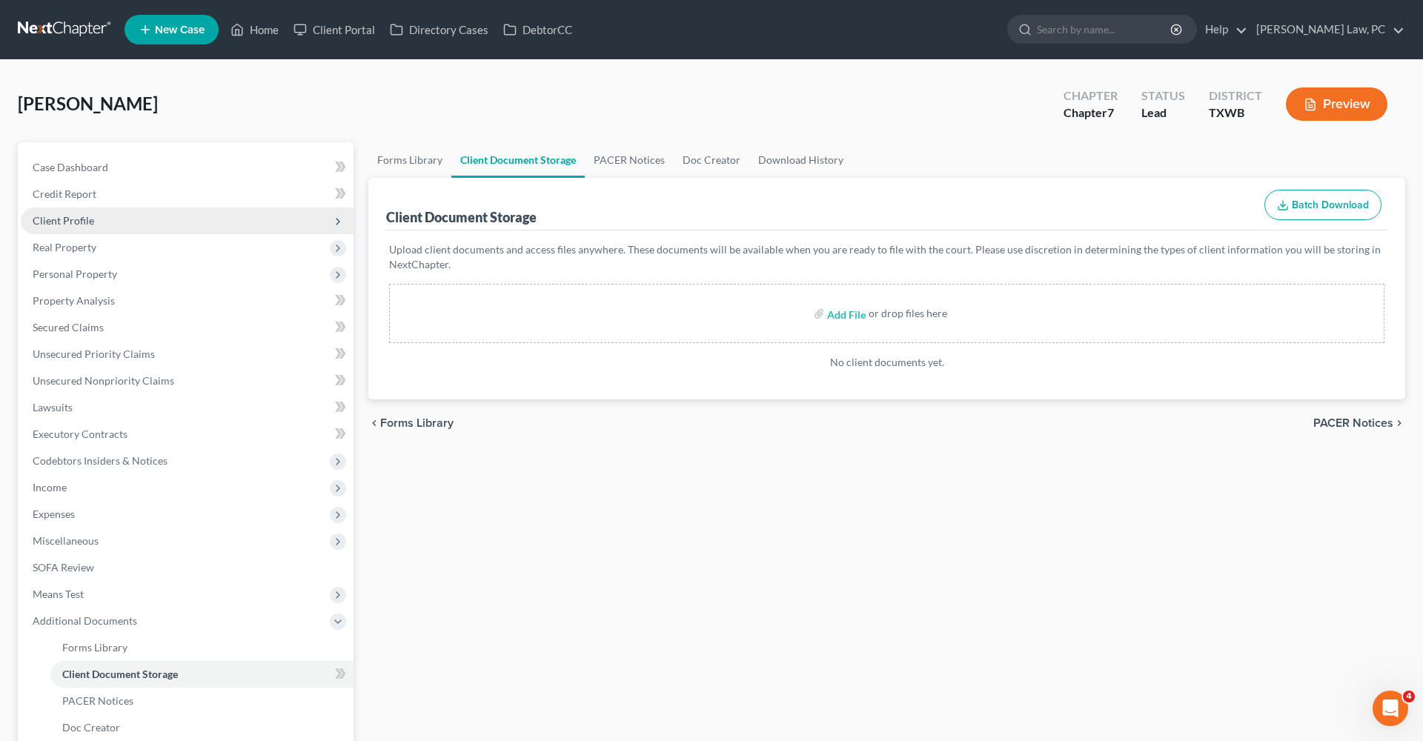
click at [74, 216] on span "Client Profile" at bounding box center [64, 220] width 62 height 13
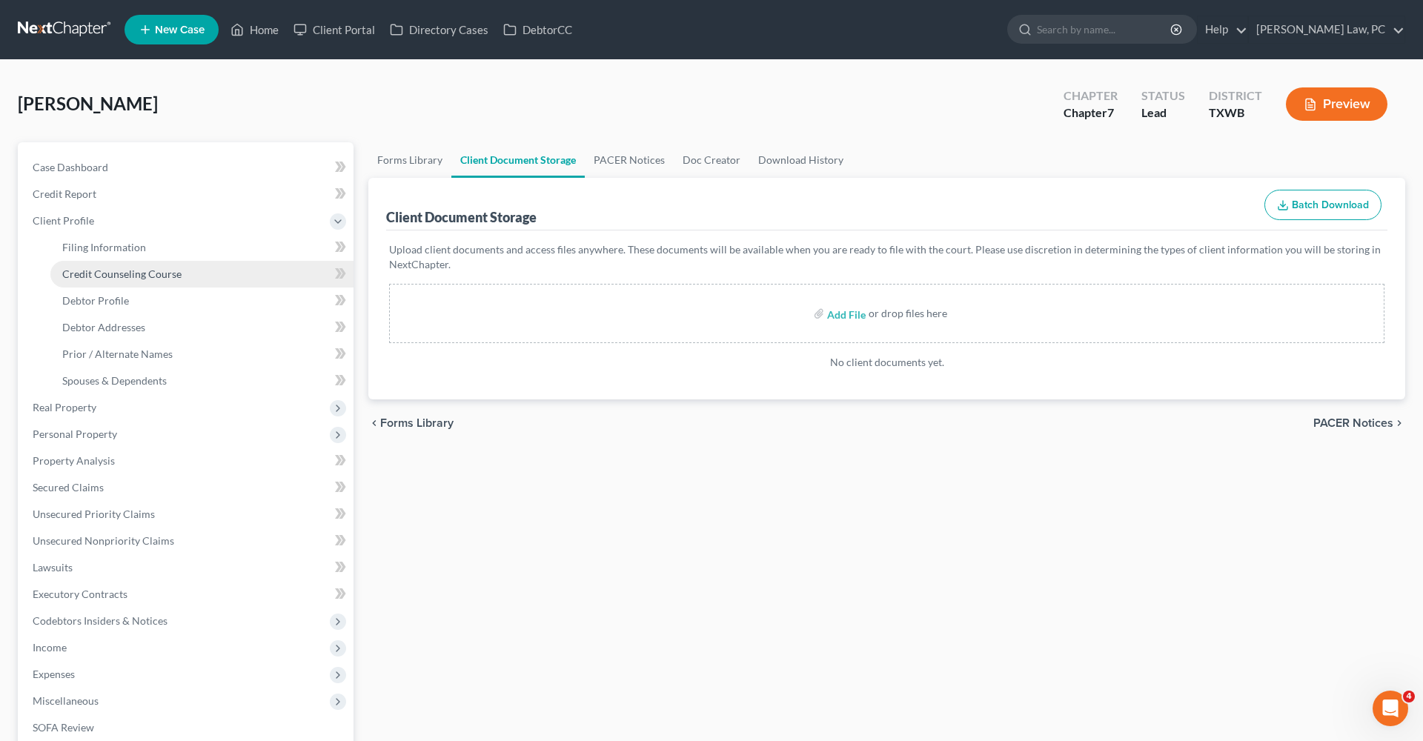
click at [117, 274] on span "Credit Counseling Course" at bounding box center [121, 274] width 119 height 13
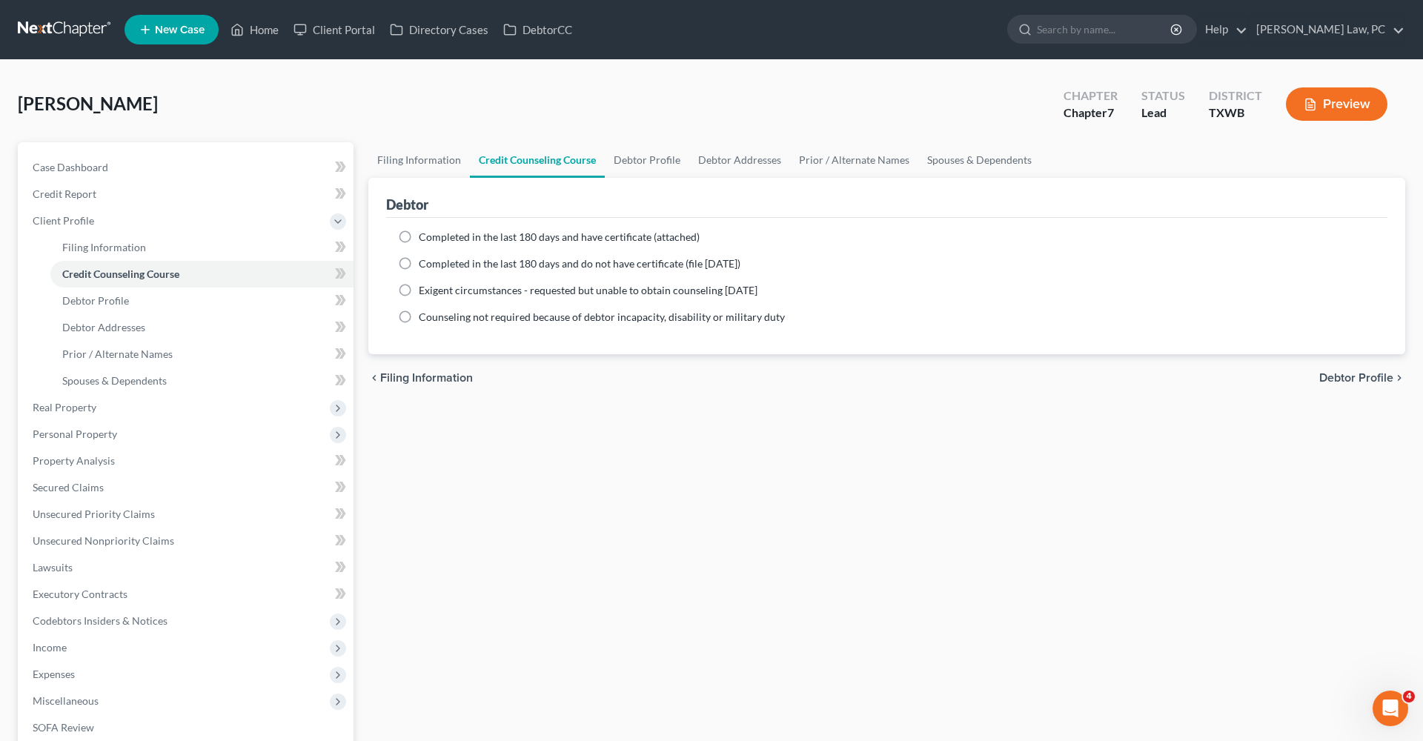
click at [419, 237] on label "Completed in the last 180 days and have certificate (attached)" at bounding box center [559, 237] width 281 height 15
click at [425, 237] on input "Completed in the last 180 days and have certificate (attached)" at bounding box center [430, 235] width 10 height 10
radio input "true"
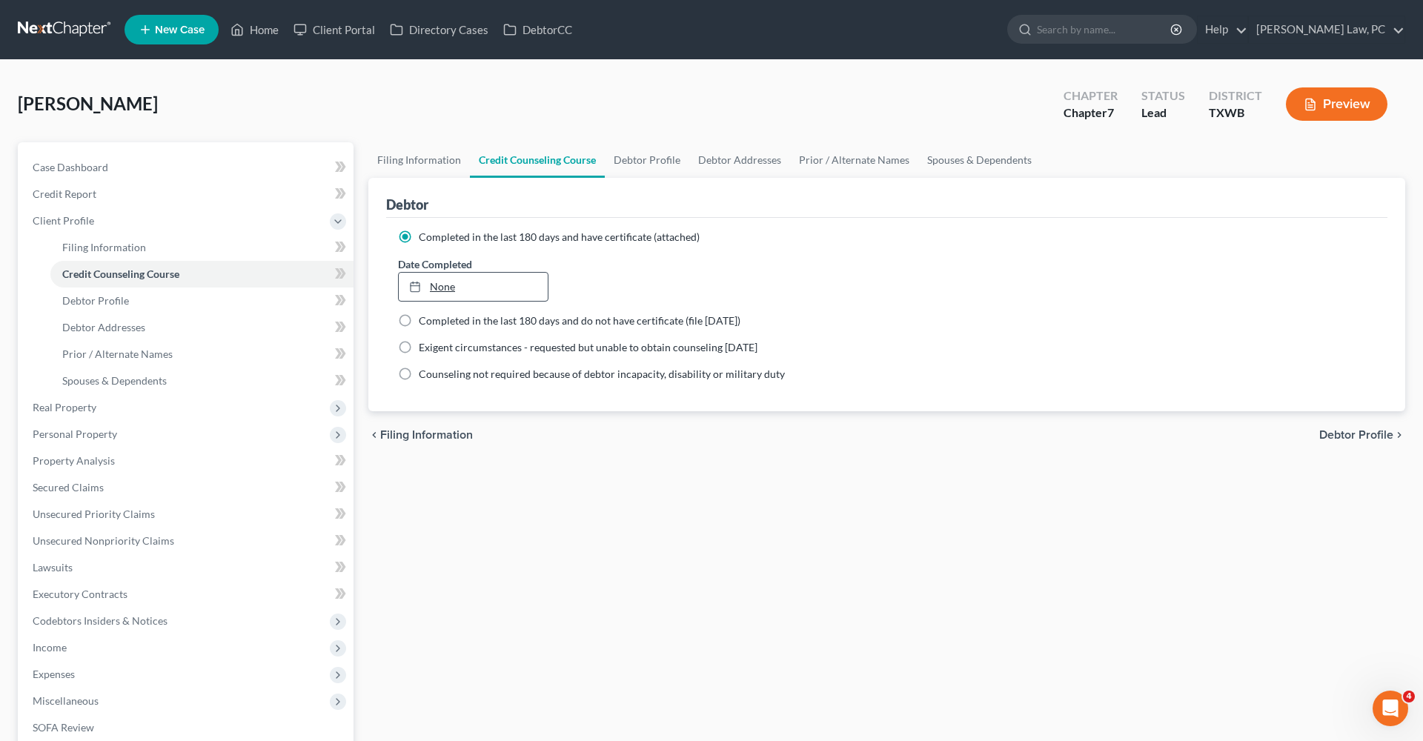
click at [439, 285] on link "None" at bounding box center [473, 287] width 149 height 28
click at [102, 293] on link "Debtor Profile" at bounding box center [201, 301] width 303 height 27
select select "1"
select select "4"
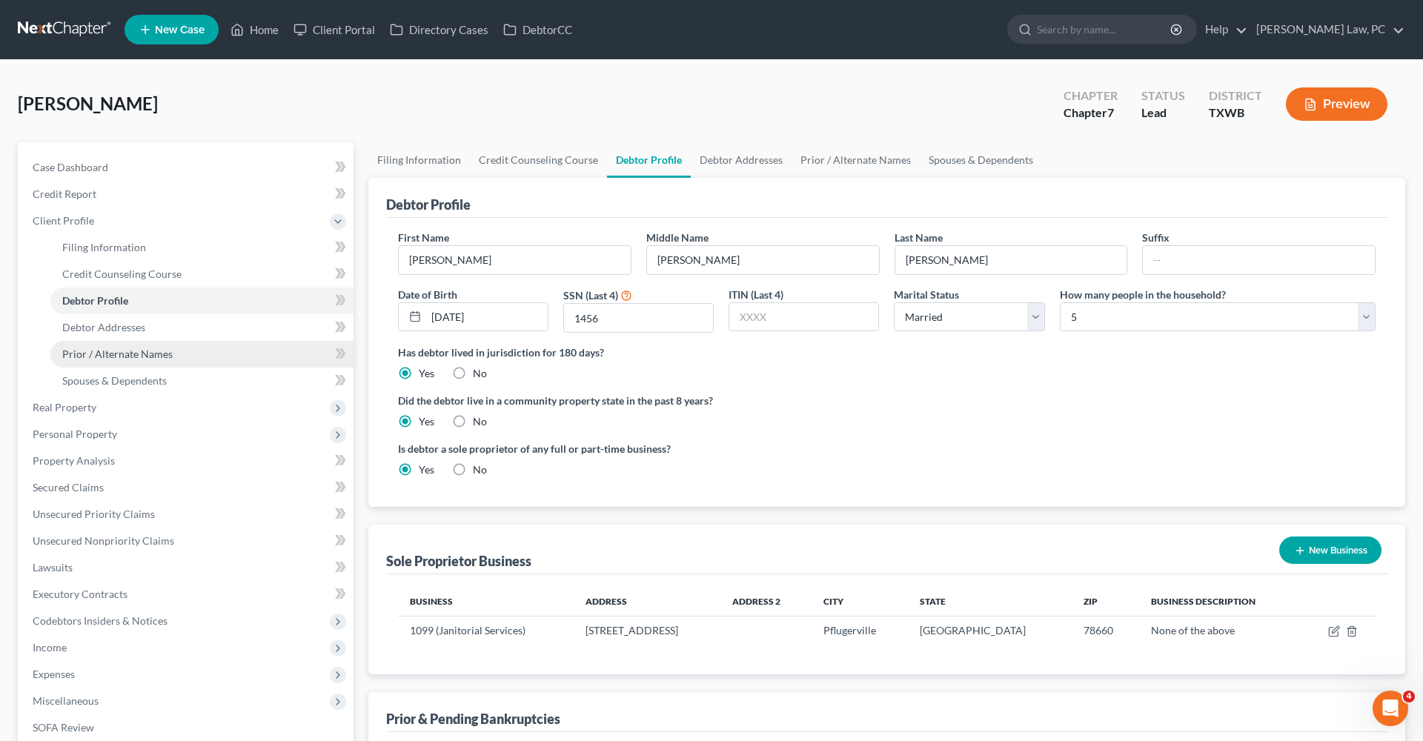
click at [103, 355] on span "Prior / Alternate Names" at bounding box center [117, 354] width 110 height 13
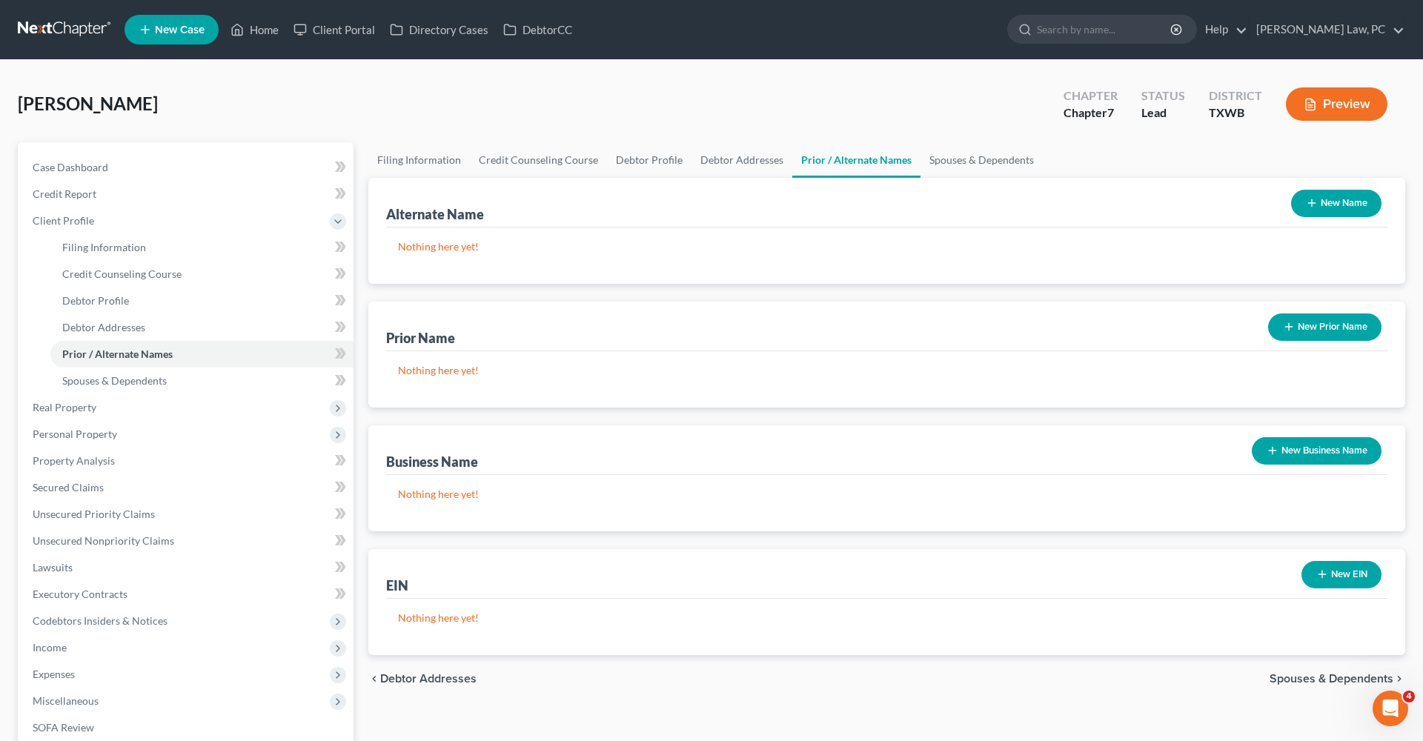
click at [1323, 209] on button "New Name" at bounding box center [1336, 203] width 90 height 27
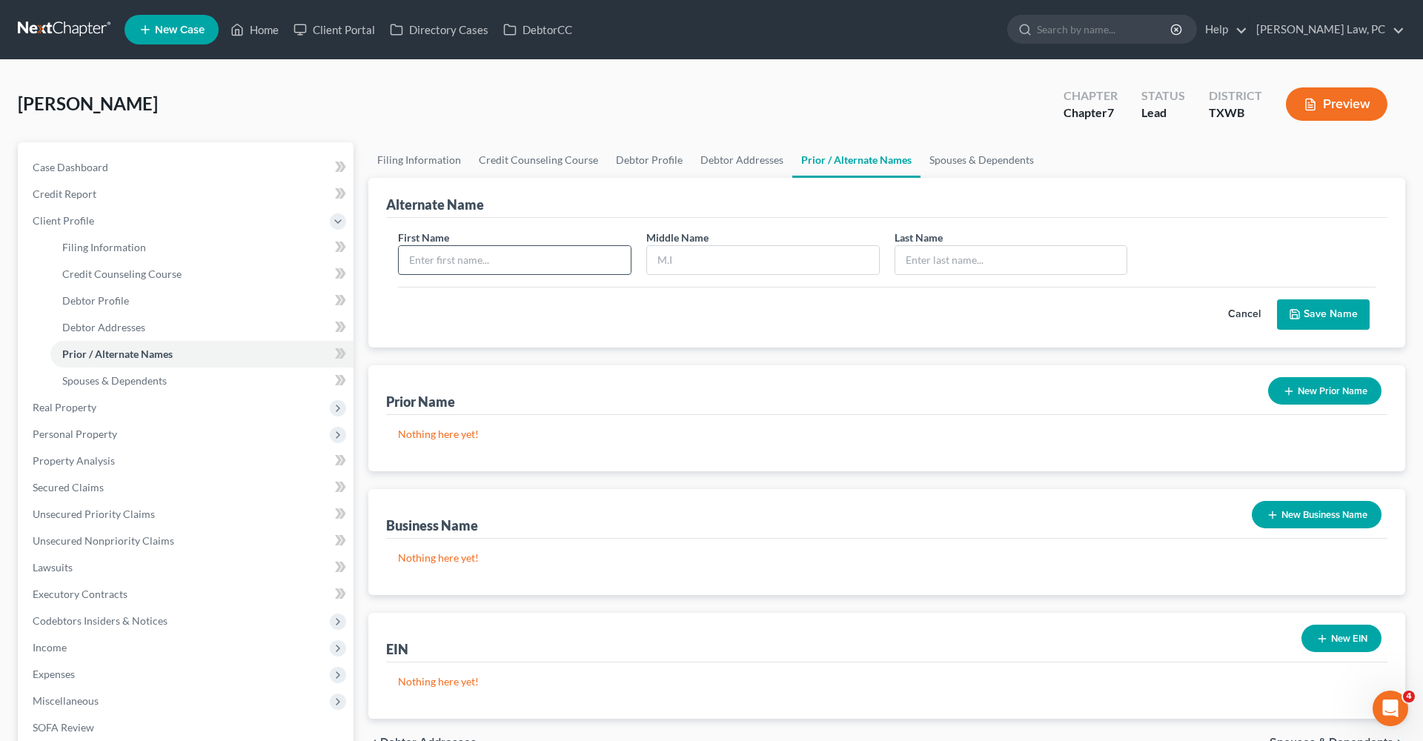
click at [500, 262] on input "text" at bounding box center [515, 260] width 232 height 28
type input "Joe"
click at [957, 245] on div "Last Name *" at bounding box center [1011, 252] width 248 height 45
click at [947, 264] on input "text" at bounding box center [1012, 260] width 232 height 28
type input "[PERSON_NAME]"
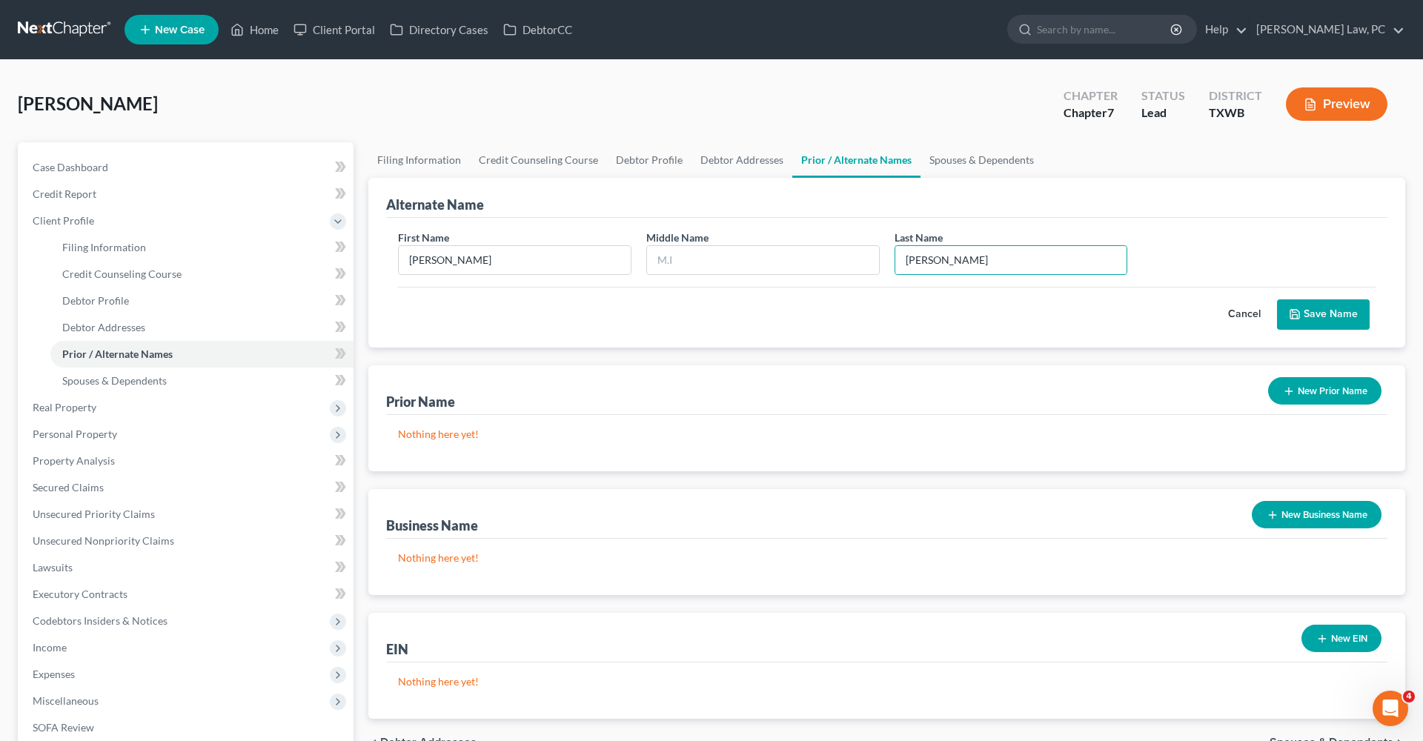
click at [1319, 311] on button "Save Name" at bounding box center [1323, 315] width 93 height 31
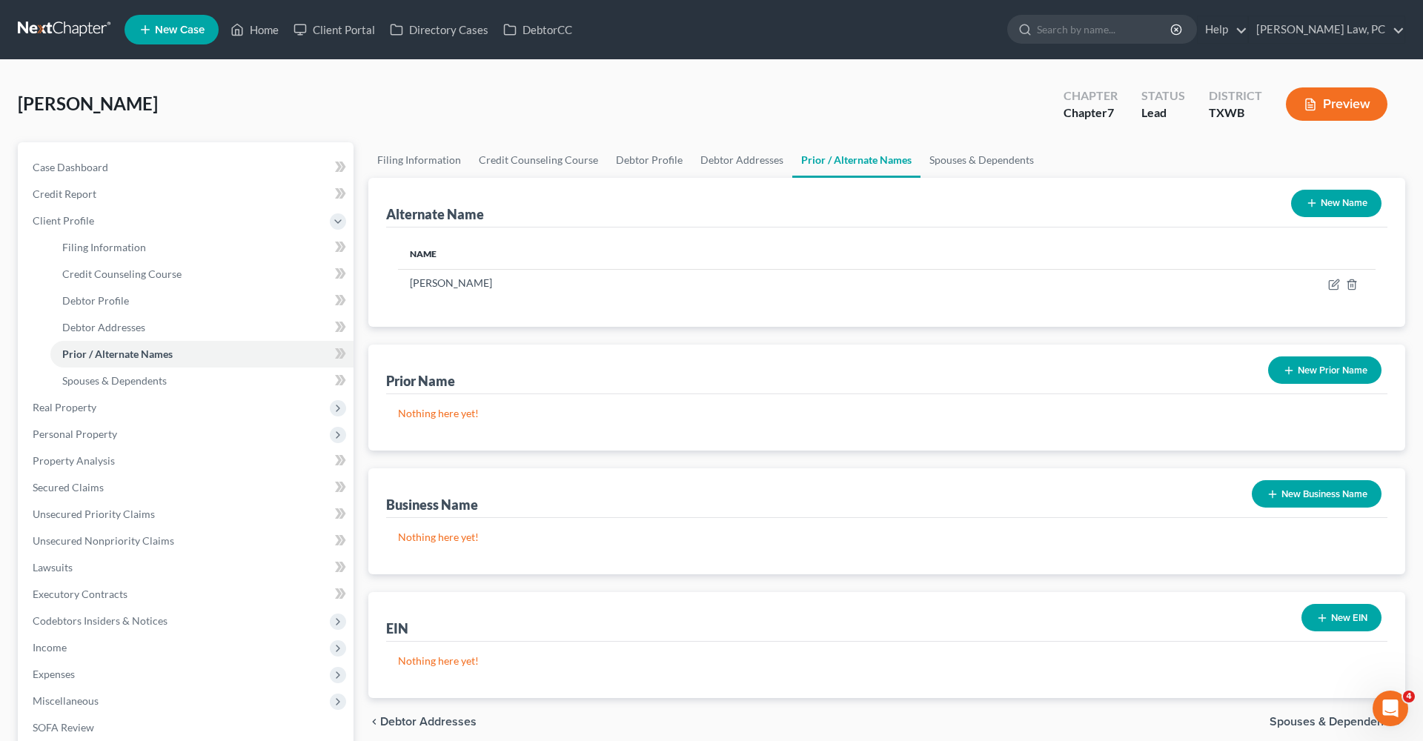
click at [1326, 202] on button "New Name" at bounding box center [1336, 203] width 90 height 27
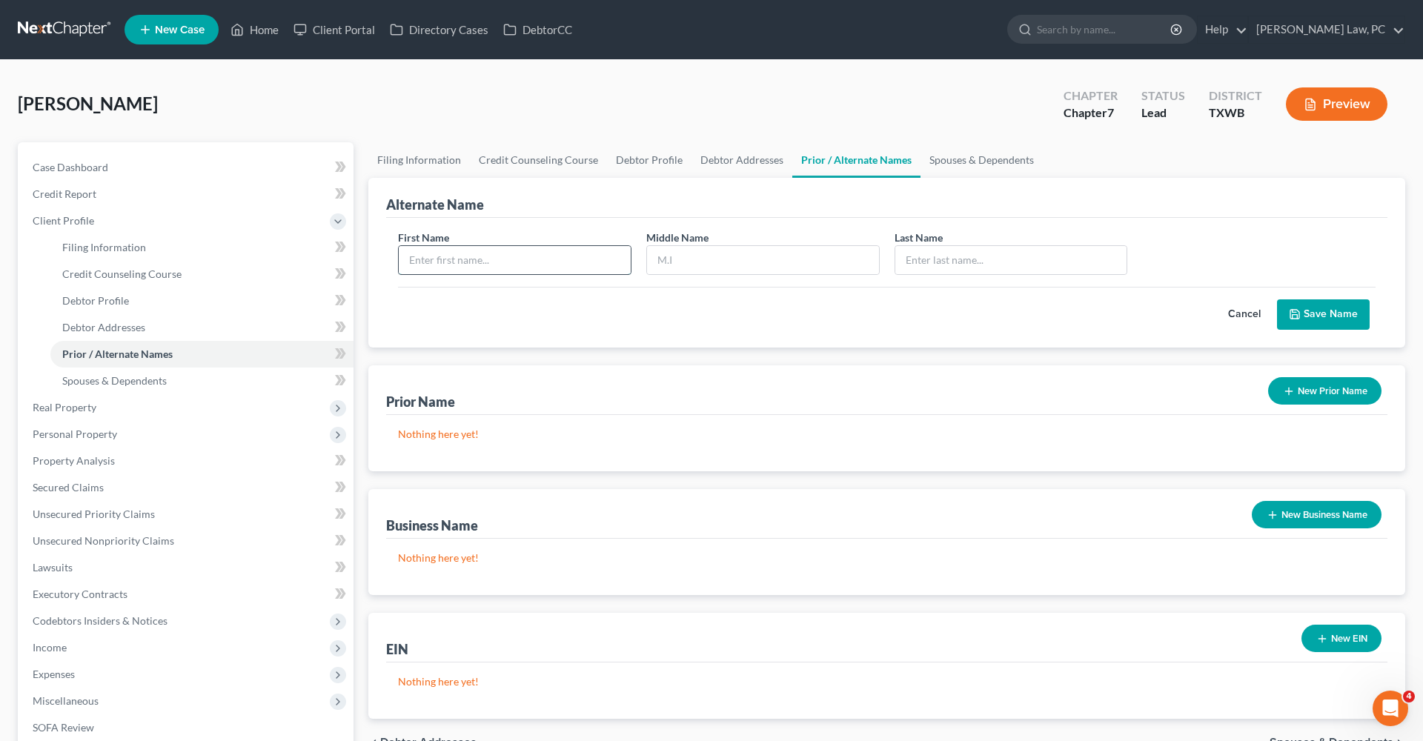
click at [499, 261] on input "text" at bounding box center [515, 260] width 232 height 28
type input "[PERSON_NAME]"
click at [675, 259] on input "text" at bounding box center [763, 260] width 232 height 28
type input "F."
click at [945, 258] on input "text" at bounding box center [1012, 260] width 232 height 28
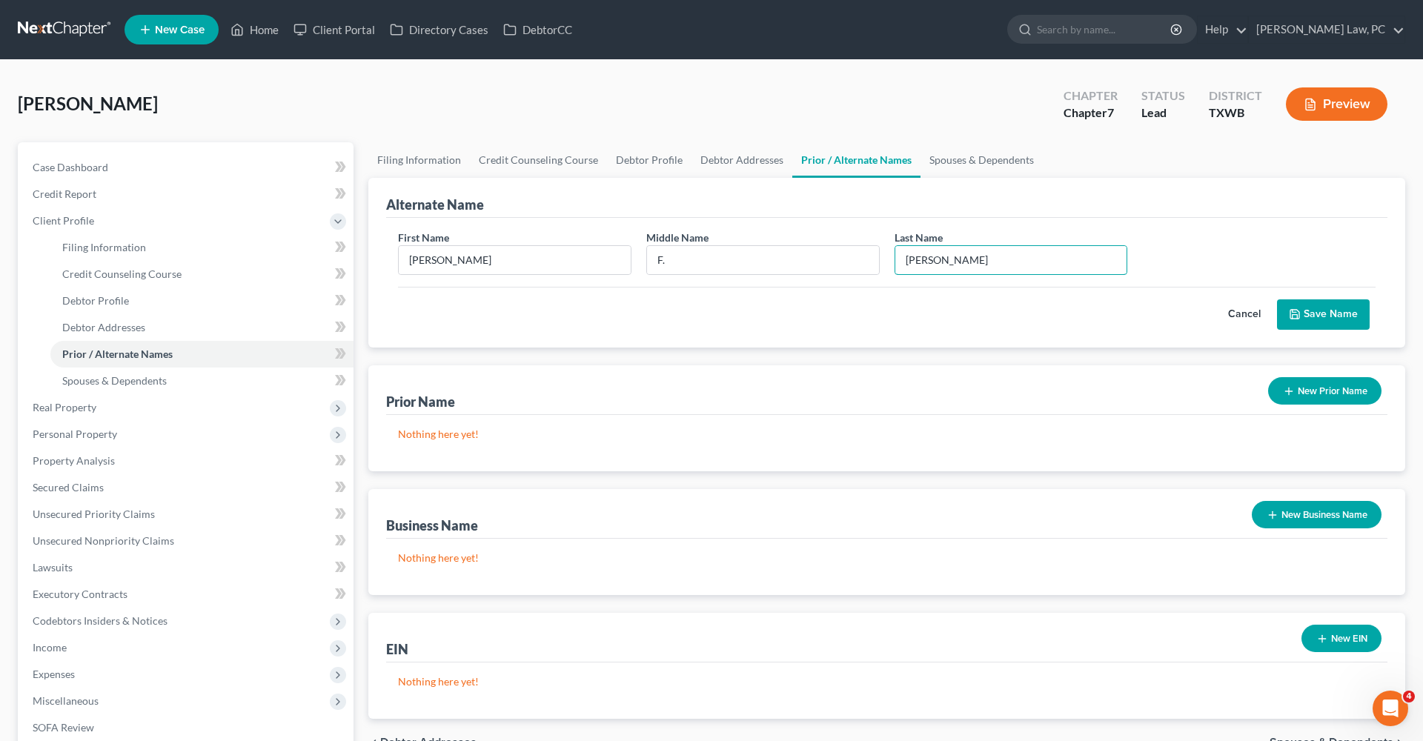
type input "[PERSON_NAME]"
click at [1325, 317] on button "Save Name" at bounding box center [1323, 315] width 93 height 31
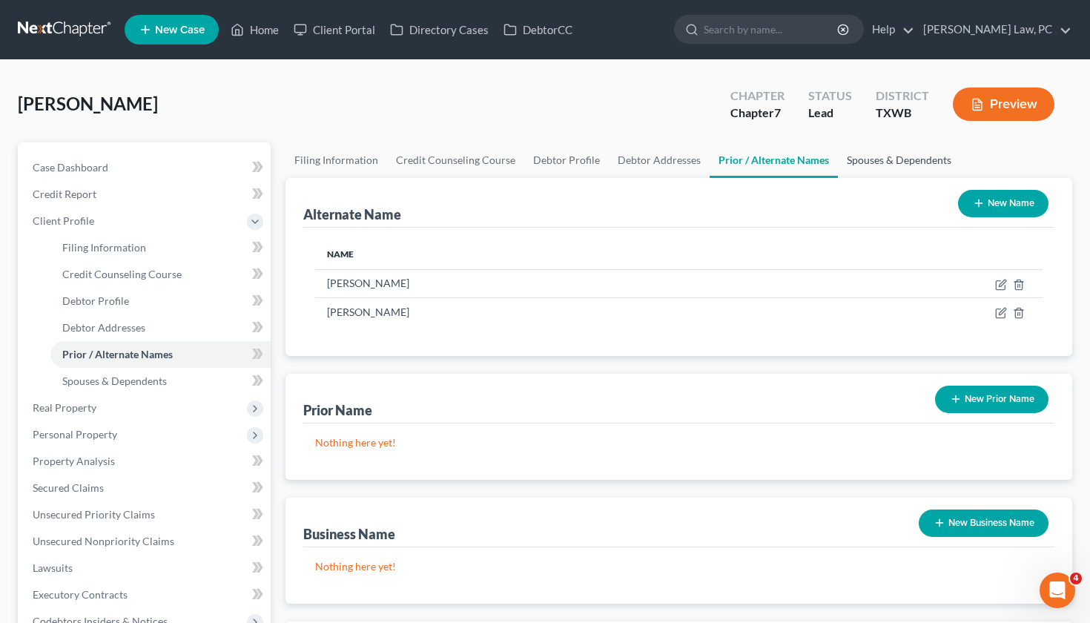
click at [884, 158] on link "Spouses & Dependents" at bounding box center [899, 160] width 122 height 36
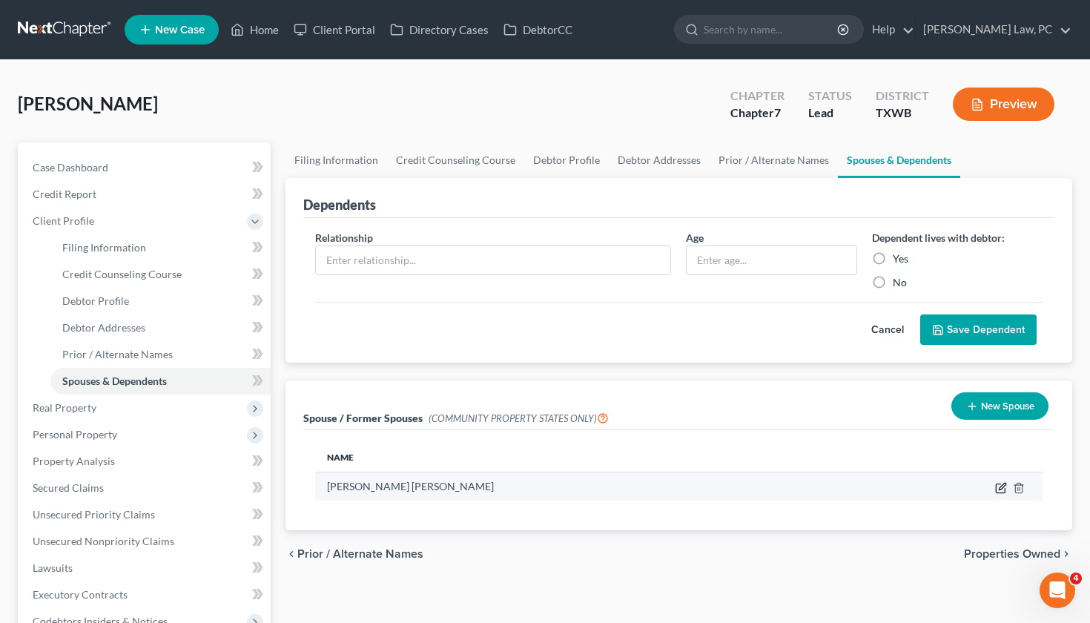
click at [999, 489] on icon "button" at bounding box center [1002, 486] width 7 height 7
select select "8"
select select "45"
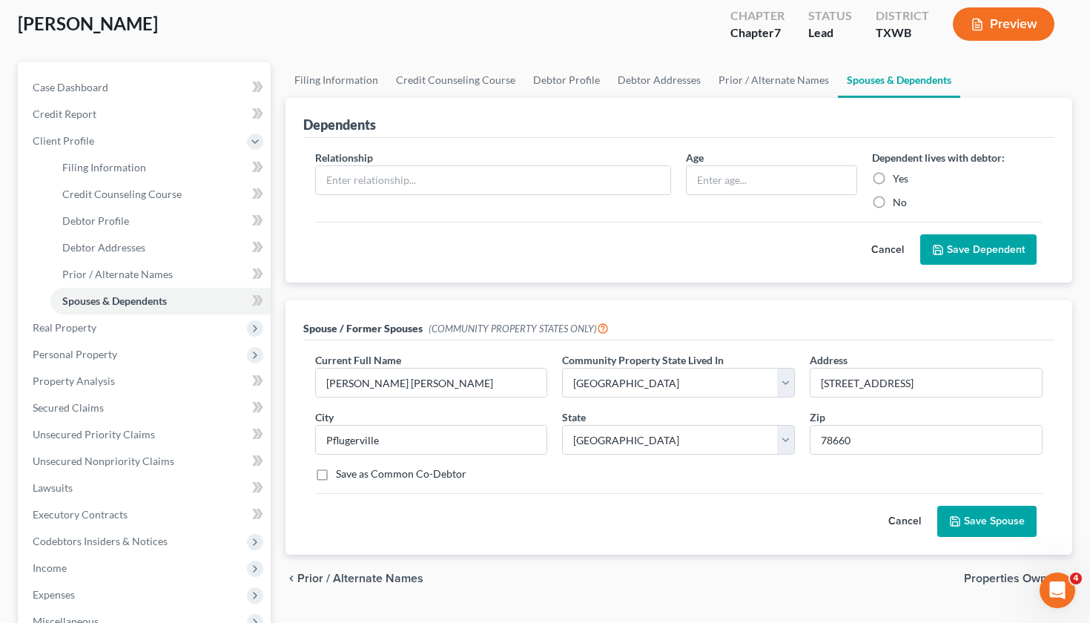
scroll to position [130, 0]
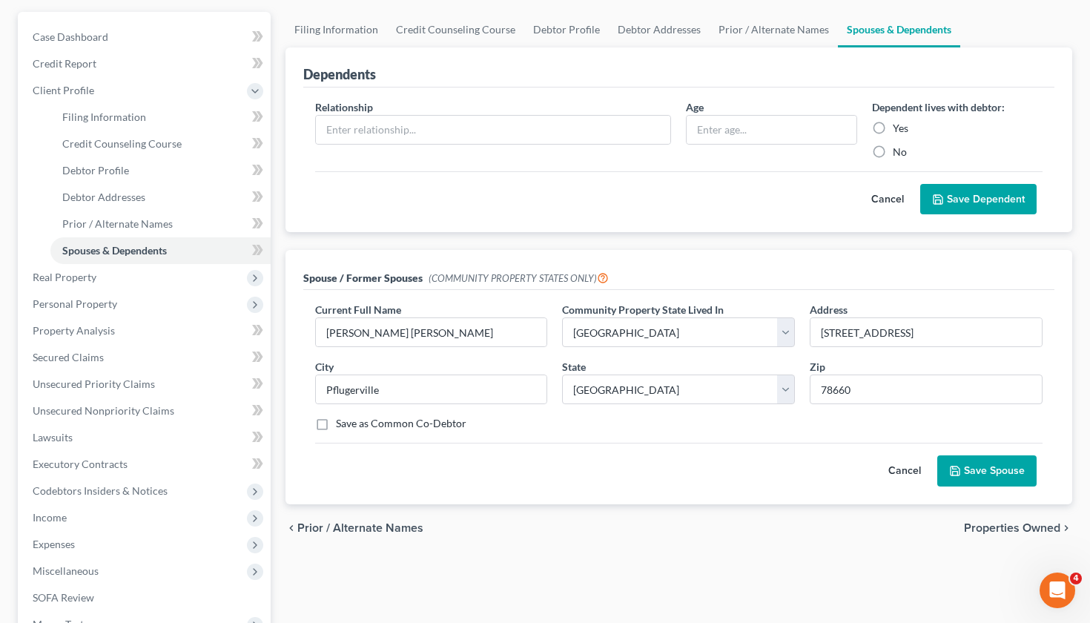
click at [999, 475] on button "Save Spouse" at bounding box center [986, 470] width 99 height 31
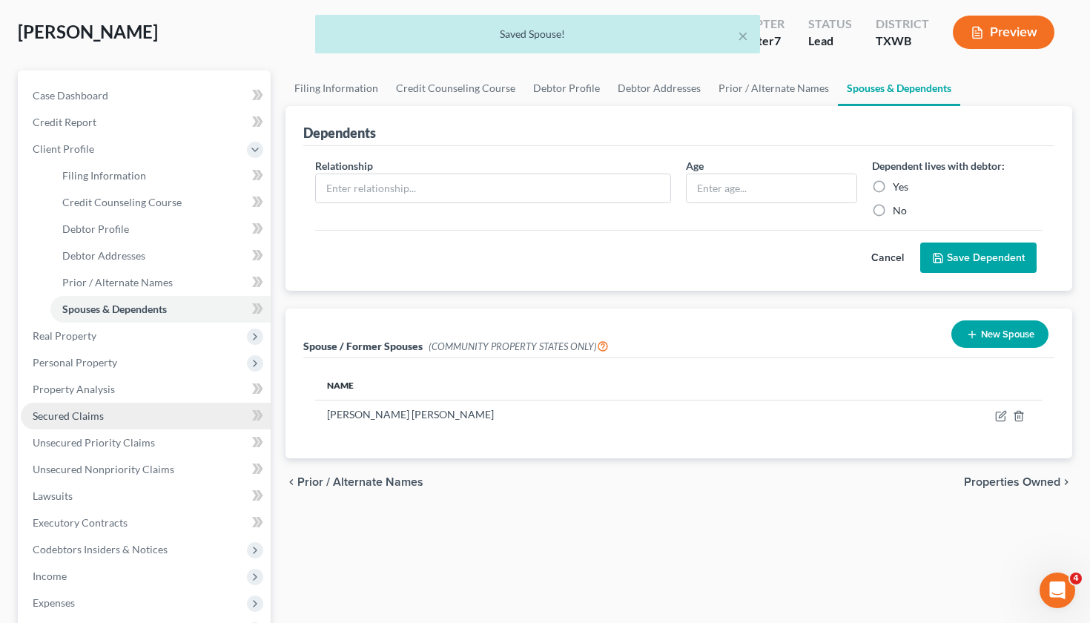
scroll to position [71, 0]
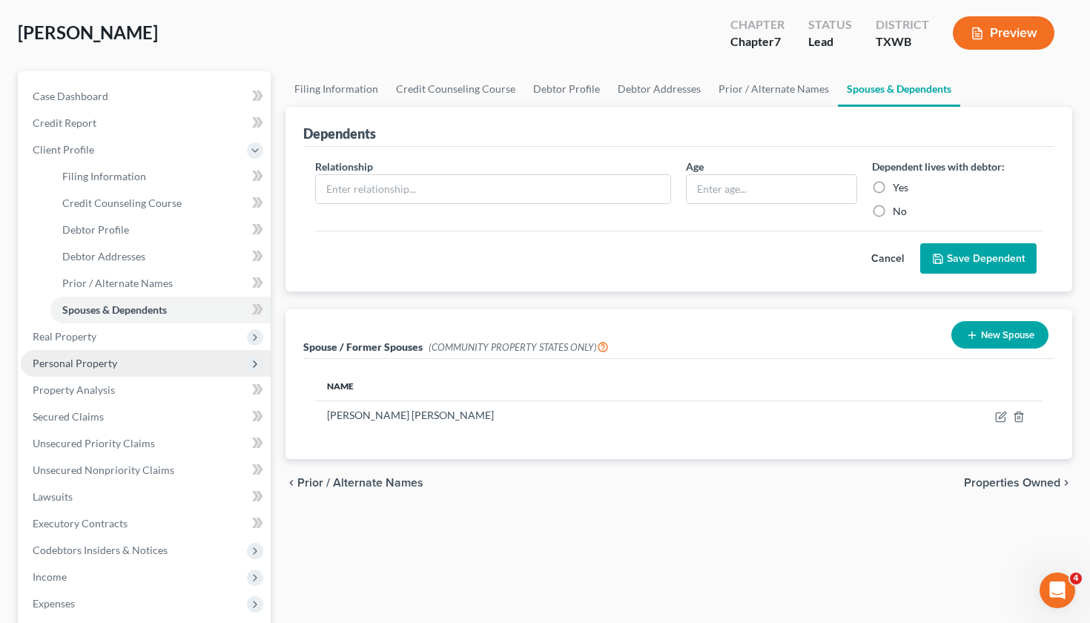
click at [96, 363] on span "Personal Property" at bounding box center [75, 363] width 85 height 13
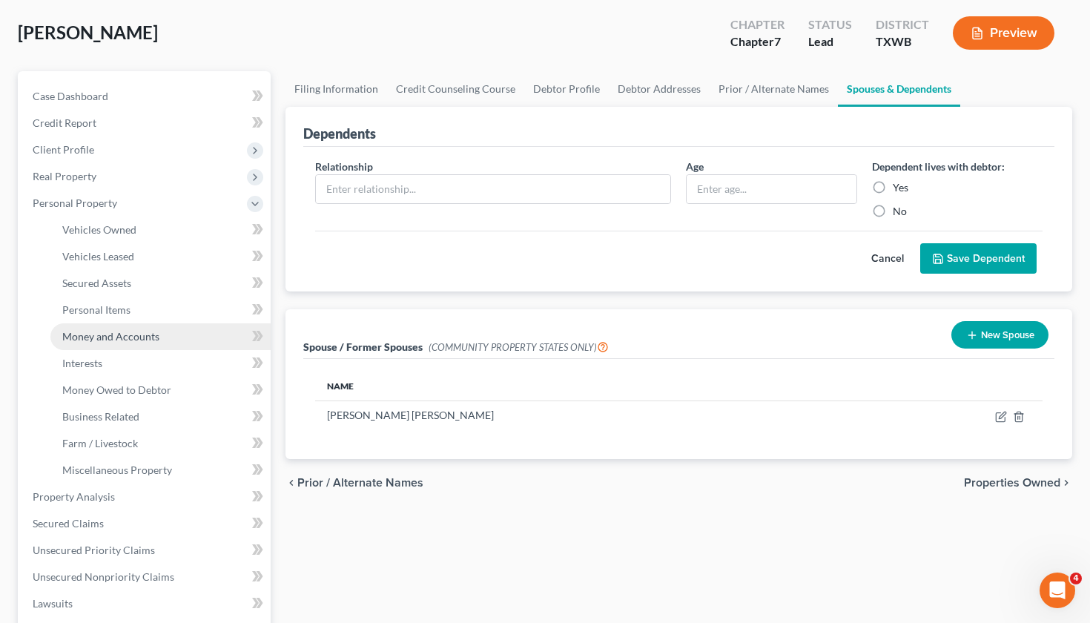
click at [118, 340] on span "Money and Accounts" at bounding box center [110, 336] width 97 height 13
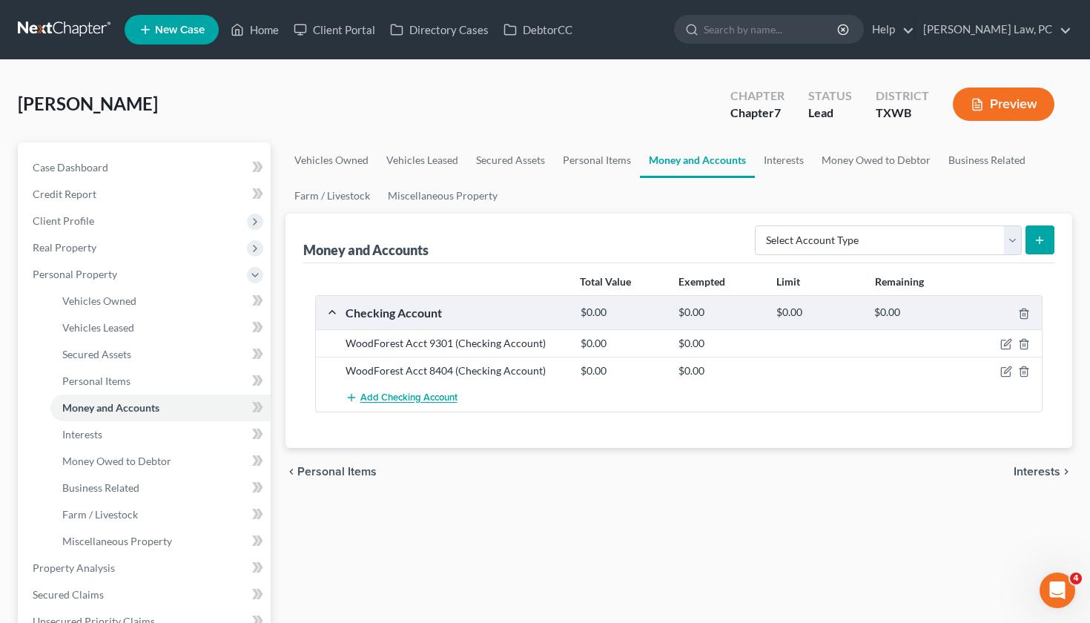
click at [415, 397] on span "Add Checking Account" at bounding box center [408, 398] width 97 height 12
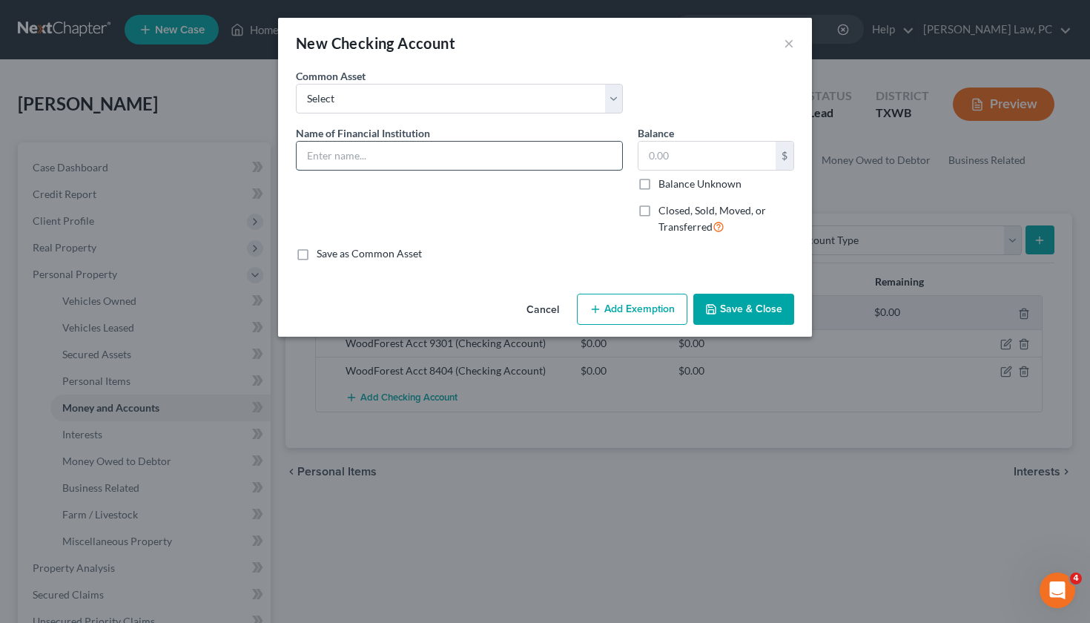
click at [366, 153] on input "text" at bounding box center [459, 156] width 325 height 28
type input "Chime (NFS)"
click at [763, 317] on button "Save & Close" at bounding box center [743, 309] width 101 height 31
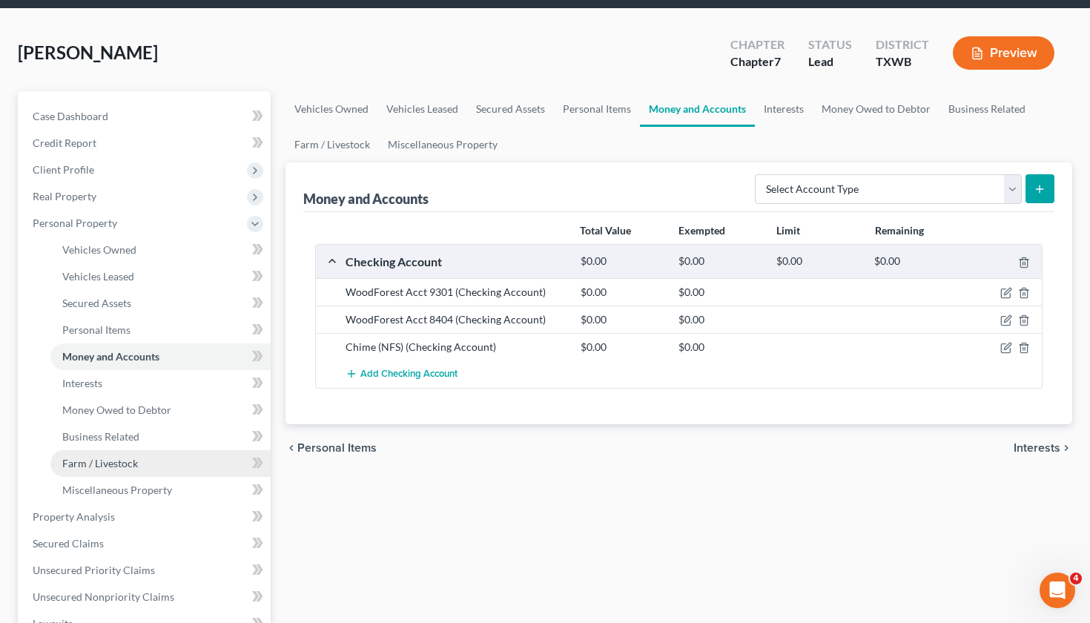
scroll to position [53, 0]
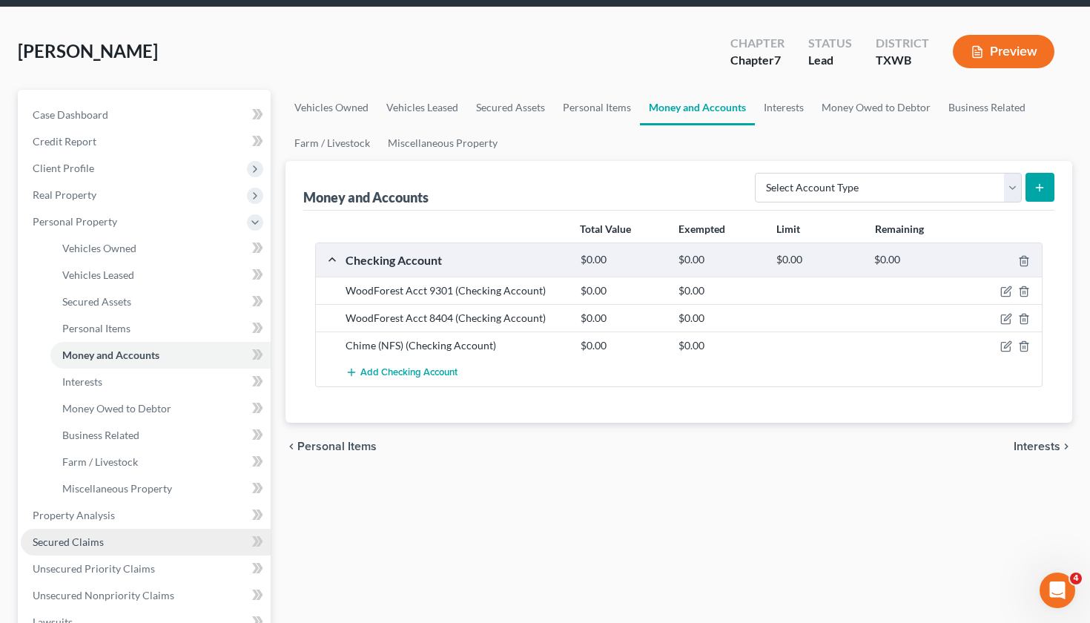
click at [87, 544] on span "Secured Claims" at bounding box center [68, 541] width 71 height 13
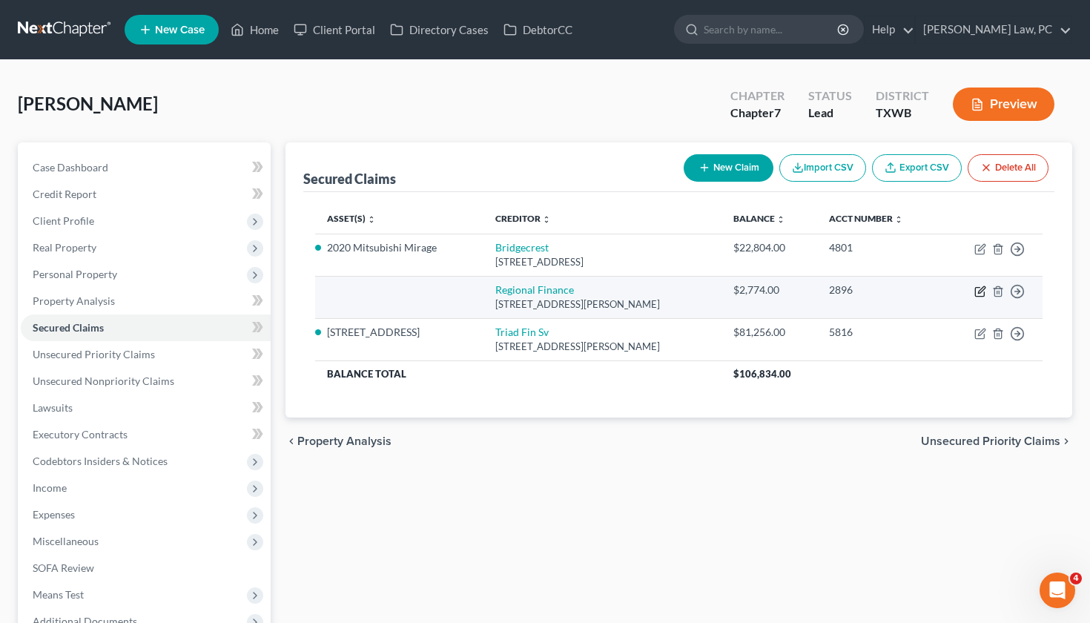
click at [979, 293] on icon "button" at bounding box center [980, 291] width 12 height 12
select select "42"
select select "0"
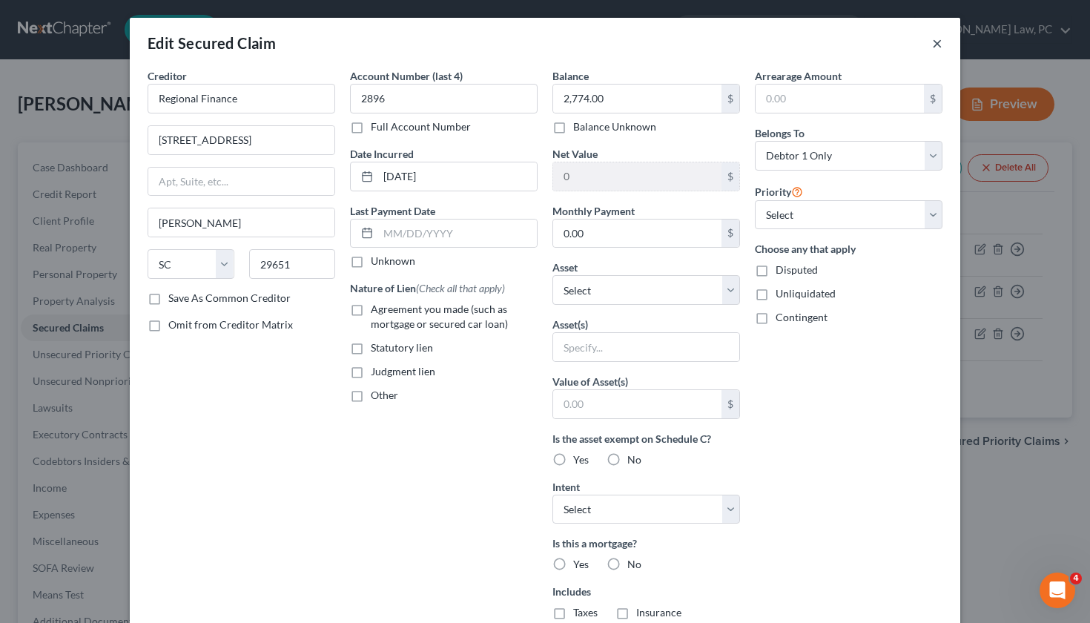
click at [939, 41] on button "×" at bounding box center [937, 43] width 10 height 18
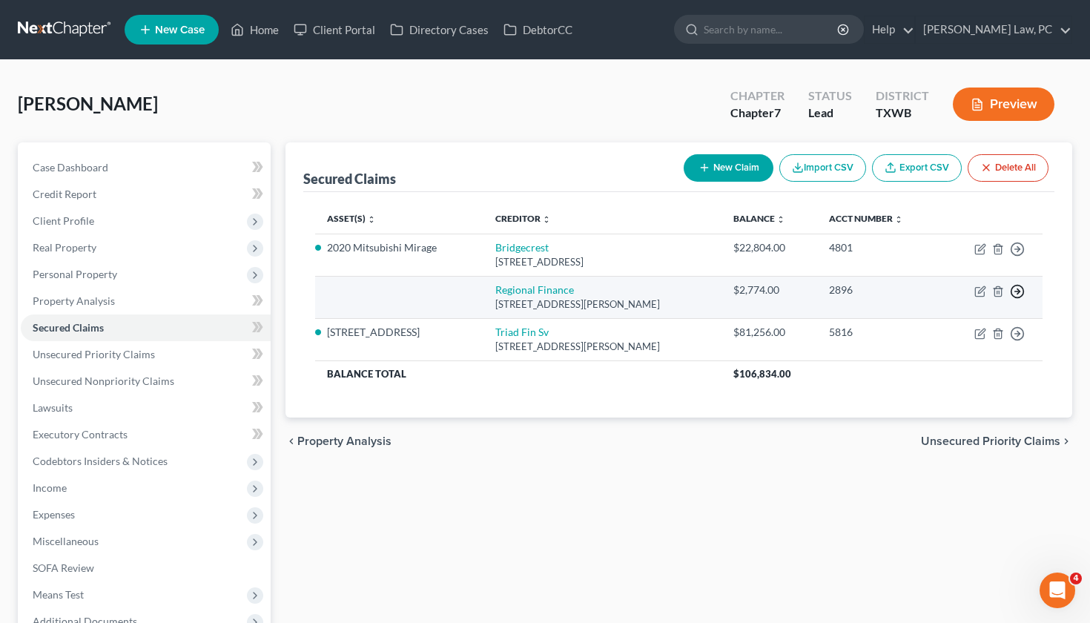
click at [1022, 294] on circle "button" at bounding box center [1017, 291] width 13 height 13
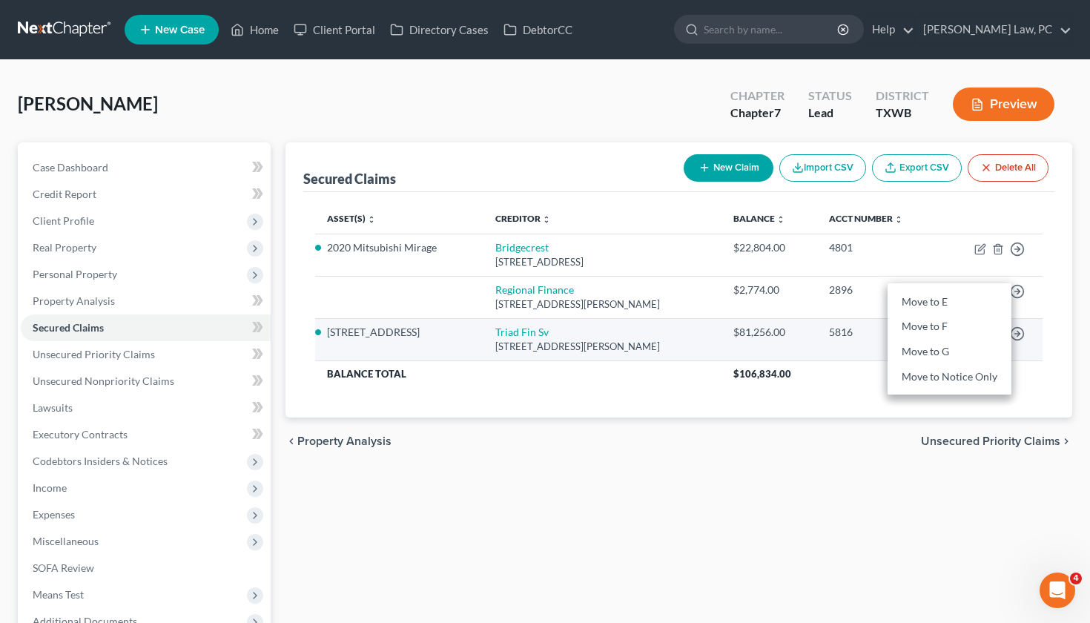
click at [927, 327] on link "Move to F" at bounding box center [949, 326] width 124 height 25
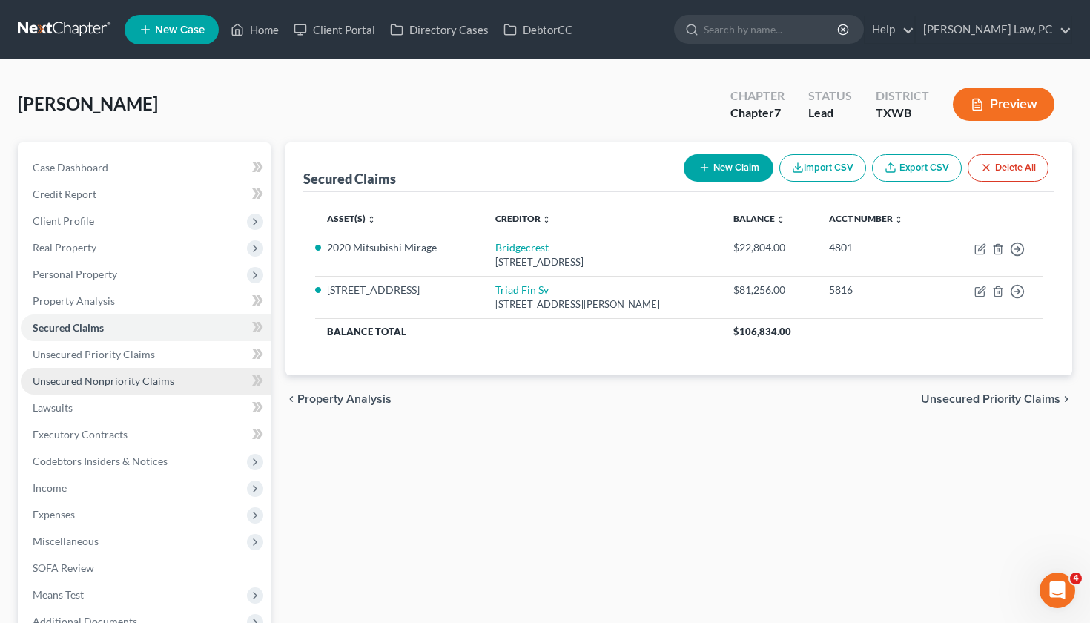
click at [91, 384] on span "Unsecured Nonpriority Claims" at bounding box center [104, 380] width 142 height 13
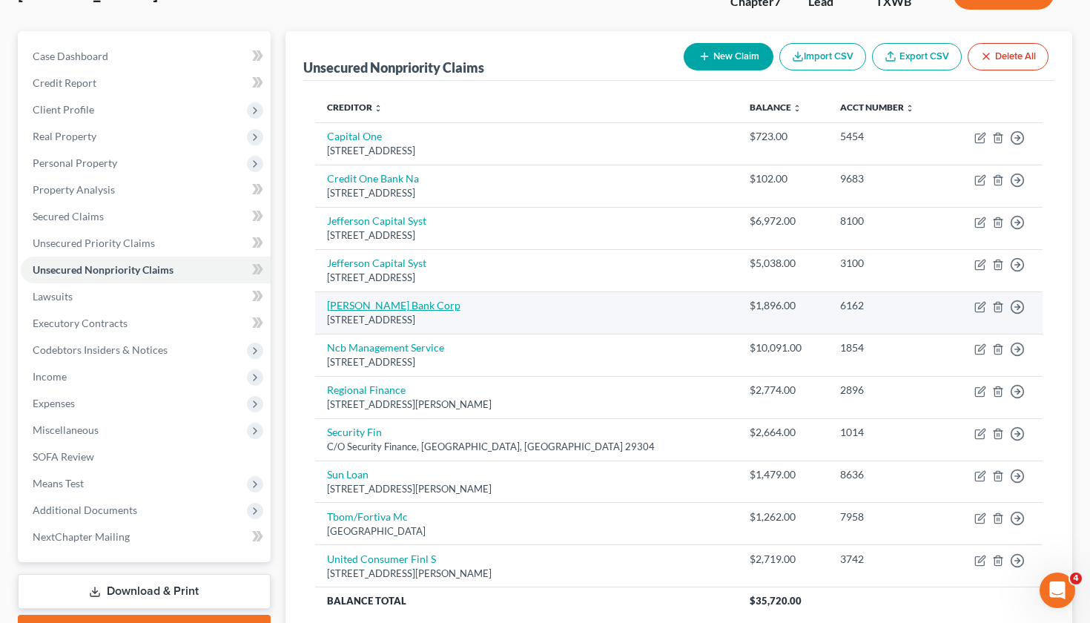
scroll to position [160, 0]
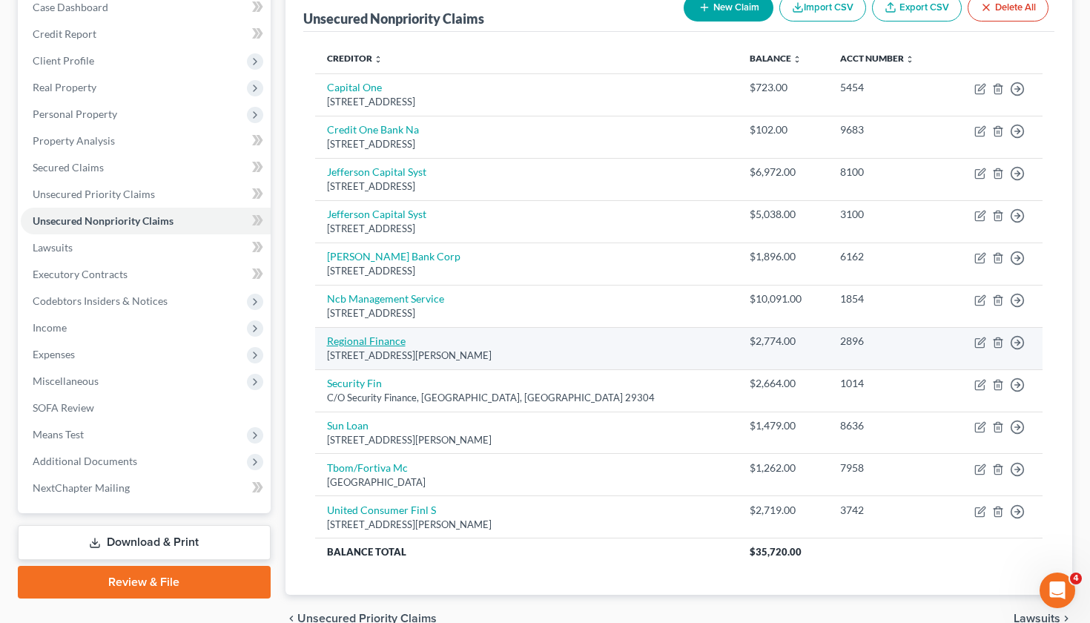
click at [360, 337] on link "Regional Finance" at bounding box center [366, 340] width 79 height 13
select select "42"
select select "0"
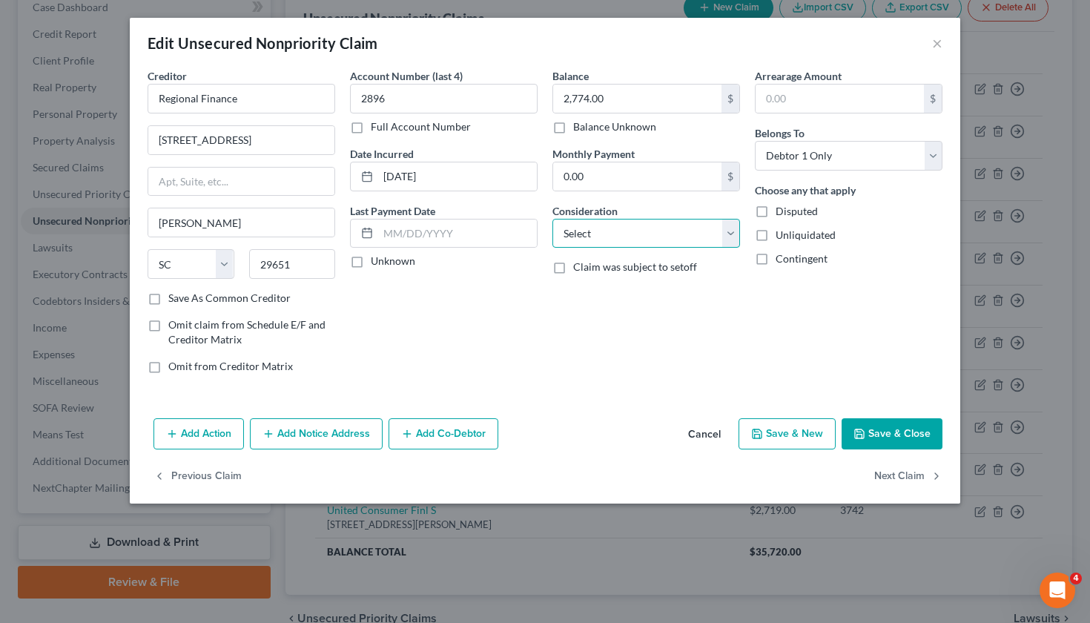
select select "10"
click at [887, 440] on button "Save & Close" at bounding box center [891, 433] width 101 height 31
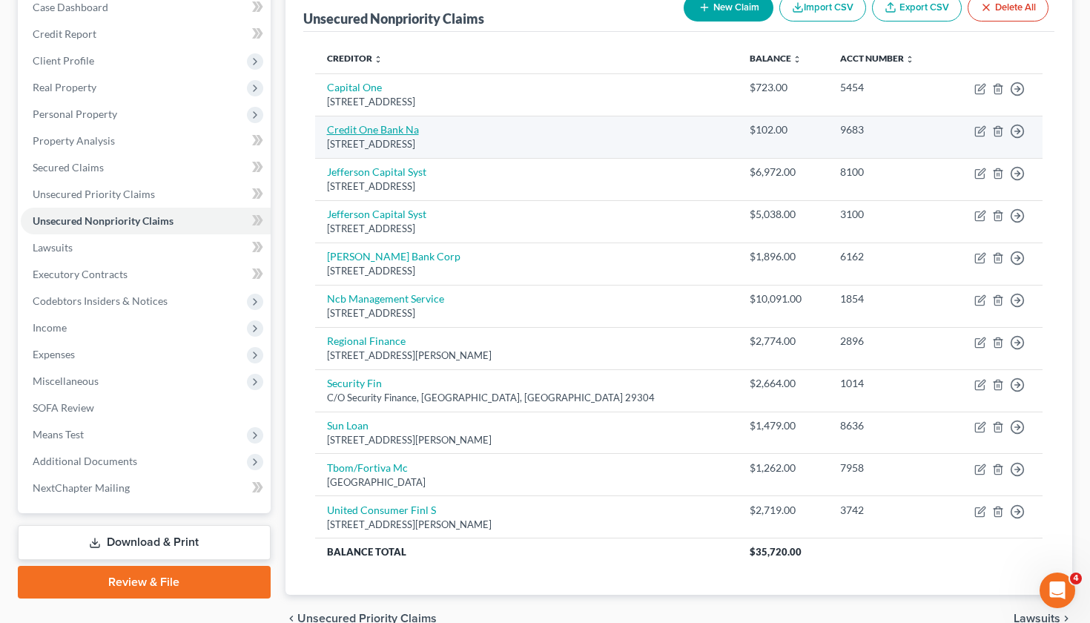
click at [368, 130] on link "Credit One Bank Na" at bounding box center [373, 129] width 92 height 13
select select "31"
select select "2"
select select "0"
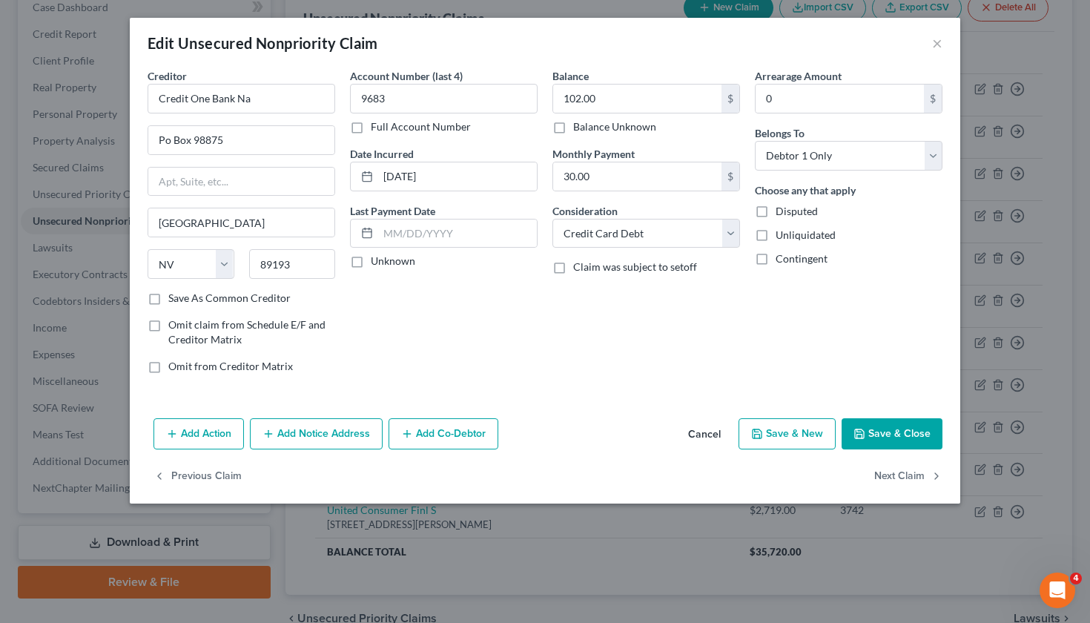
click at [882, 445] on button "Save & Close" at bounding box center [891, 433] width 101 height 31
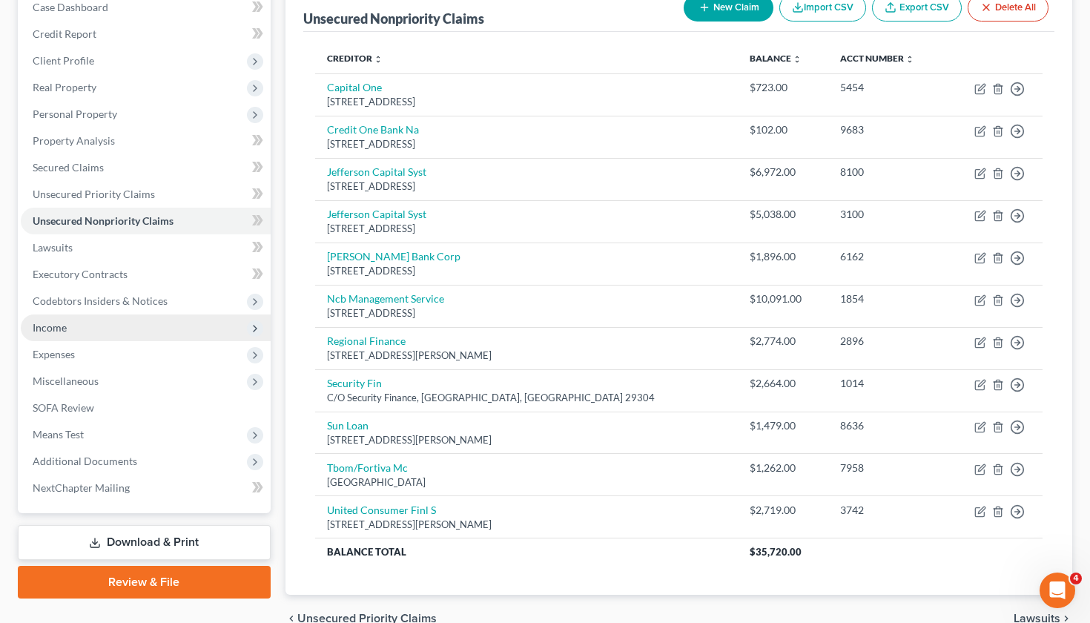
click at [70, 331] on span "Income" at bounding box center [146, 327] width 250 height 27
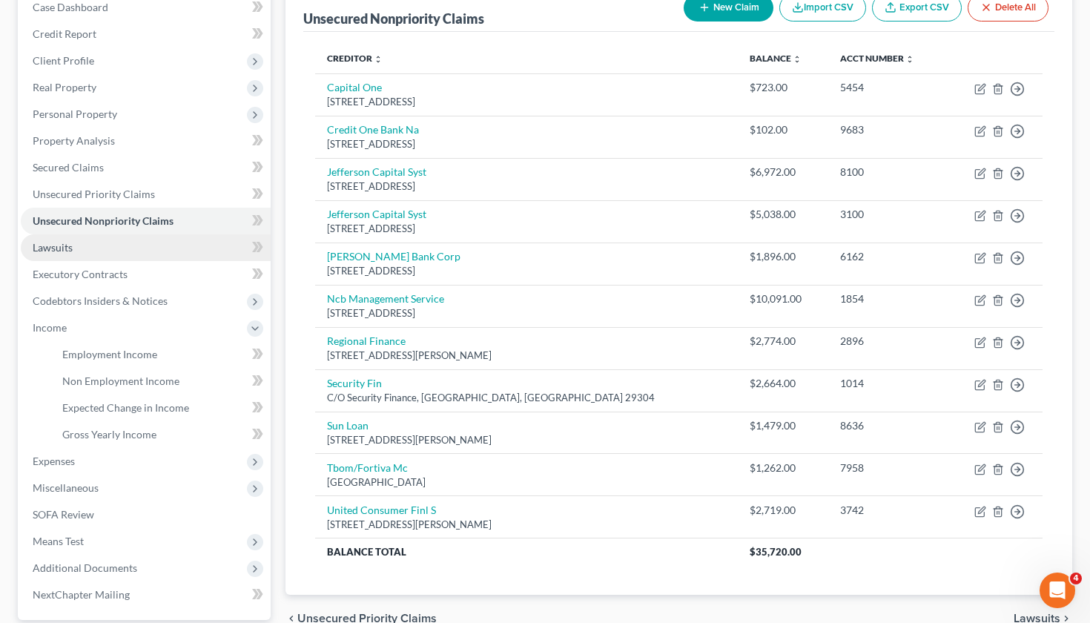
click at [148, 357] on span "Employment Income" at bounding box center [109, 354] width 95 height 13
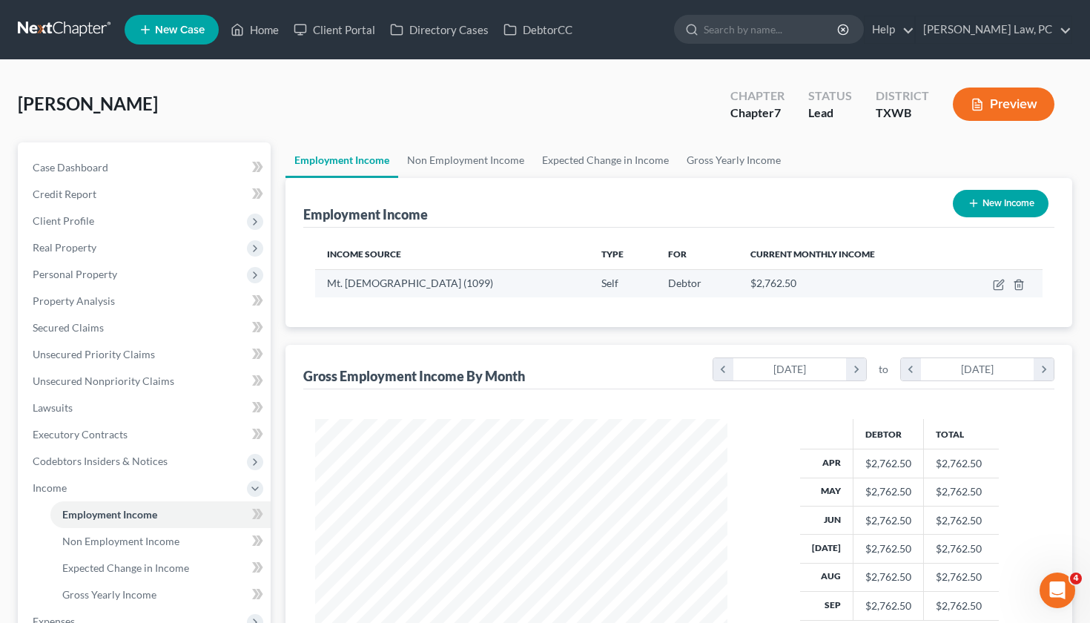
scroll to position [265, 442]
click at [998, 284] on icon "button" at bounding box center [999, 283] width 7 height 7
select select "1"
select select "45"
select select "2"
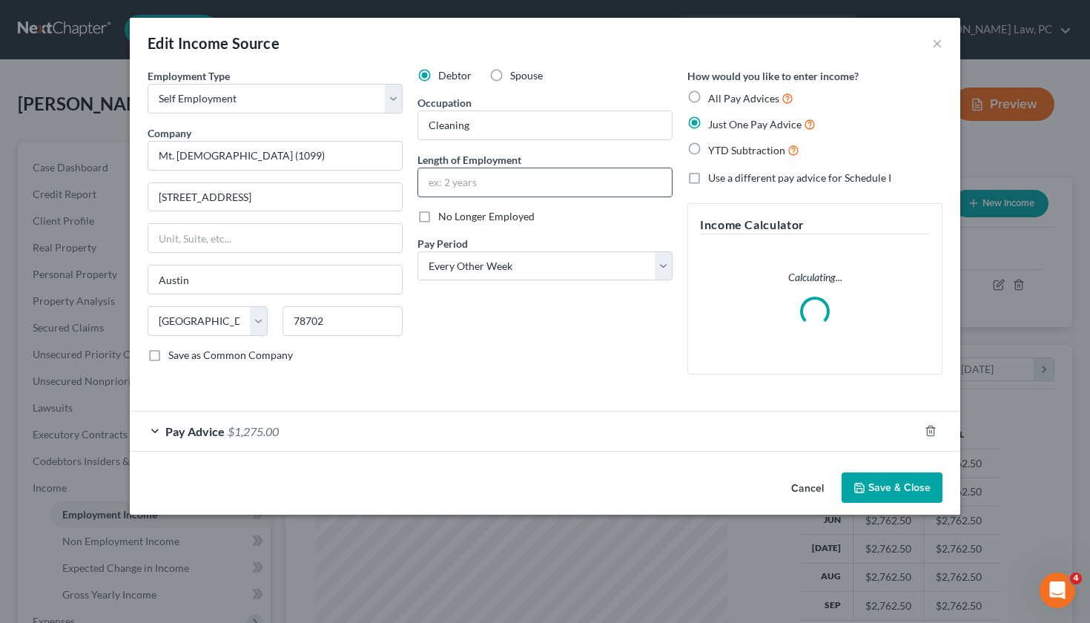
click at [486, 194] on input "text" at bounding box center [545, 182] width 254 height 28
type input "18 years"
click at [896, 481] on button "Save & Close" at bounding box center [891, 487] width 101 height 31
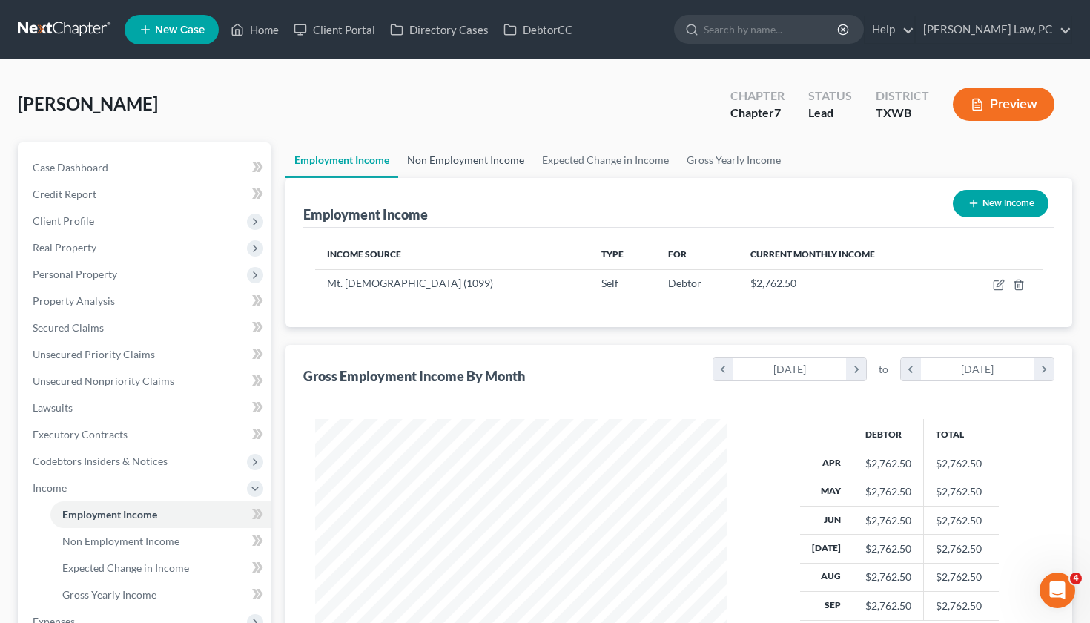
click at [485, 158] on link "Non Employment Income" at bounding box center [465, 160] width 135 height 36
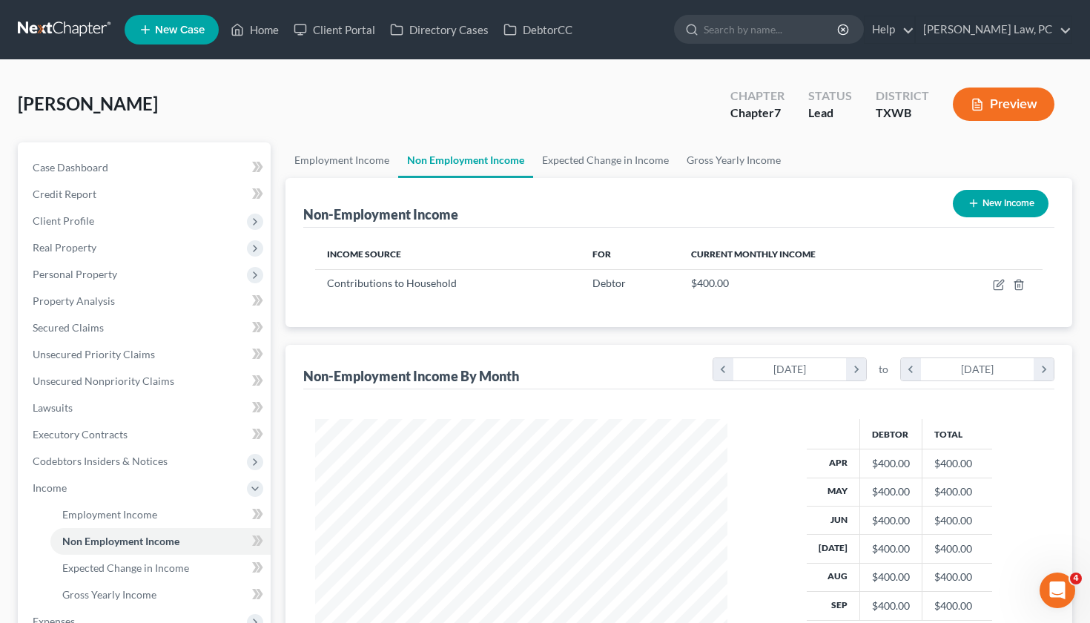
scroll to position [265, 442]
click at [978, 210] on button "New Income" at bounding box center [1001, 203] width 96 height 27
select select "0"
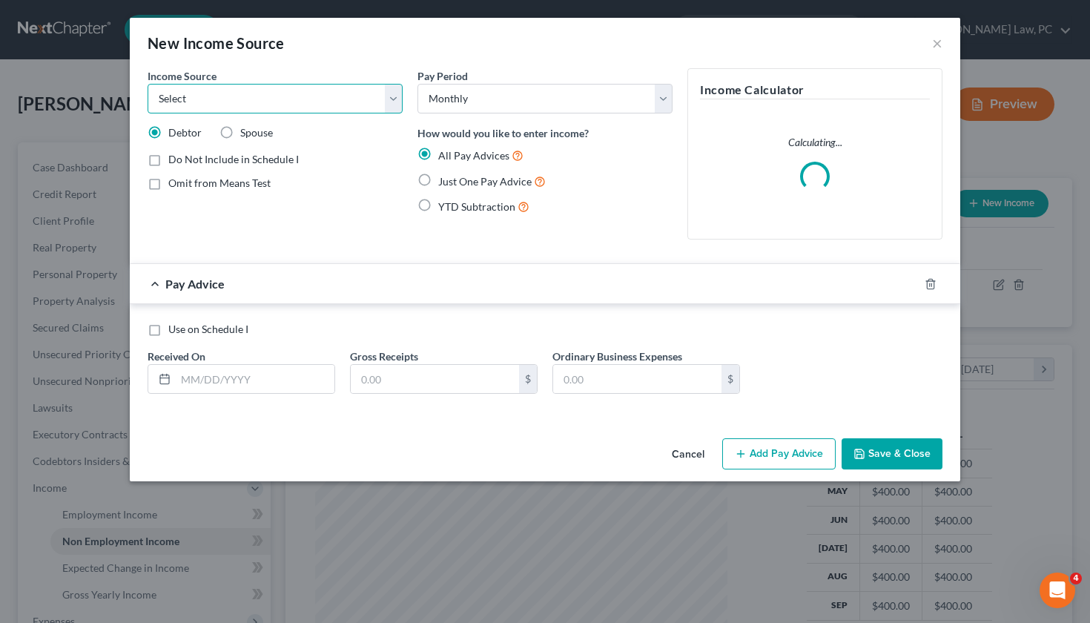
select select "4"
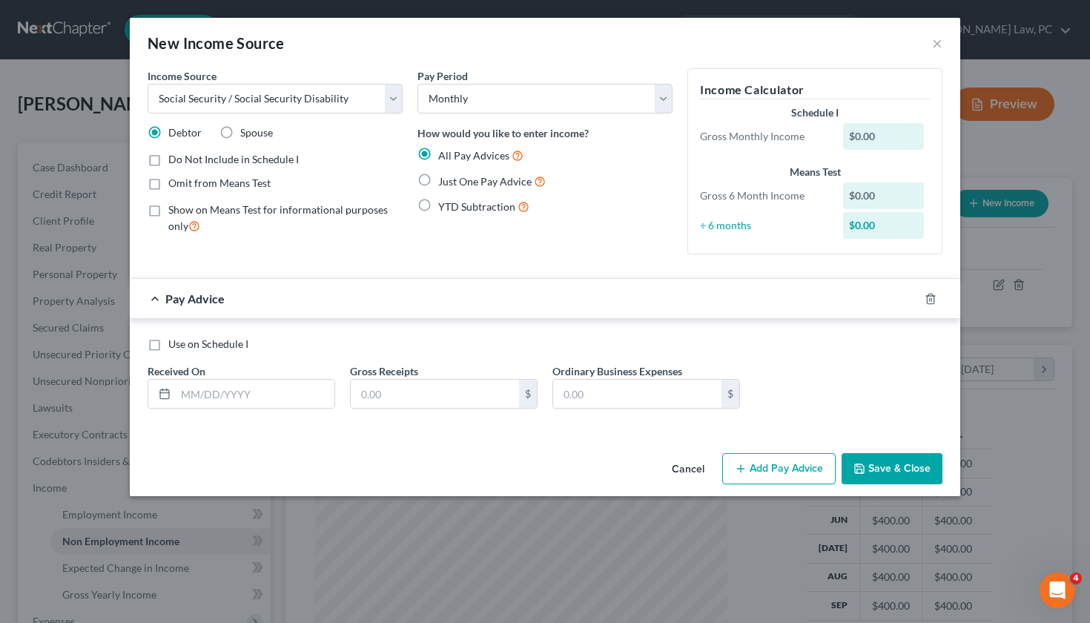
click at [175, 185] on span "Omit from Means Test" at bounding box center [219, 182] width 102 height 13
click at [175, 185] on input "Omit from Means Test" at bounding box center [179, 181] width 10 height 10
checkbox input "true"
click at [462, 179] on span "Just One Pay Advice" at bounding box center [484, 181] width 93 height 13
click at [454, 179] on input "Just One Pay Advice" at bounding box center [449, 178] width 10 height 10
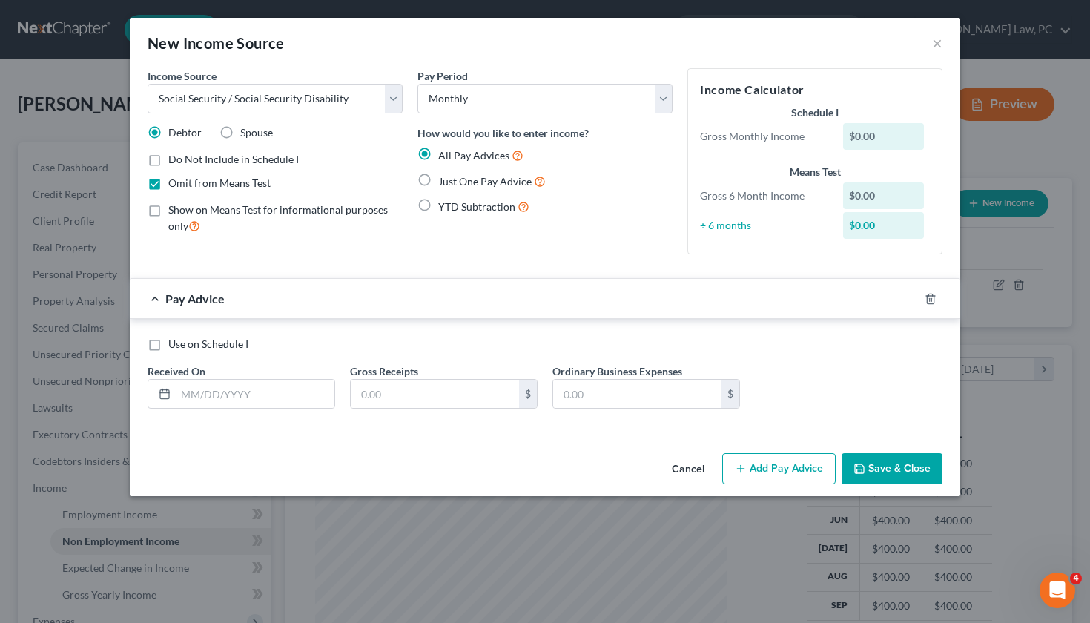
radio input "true"
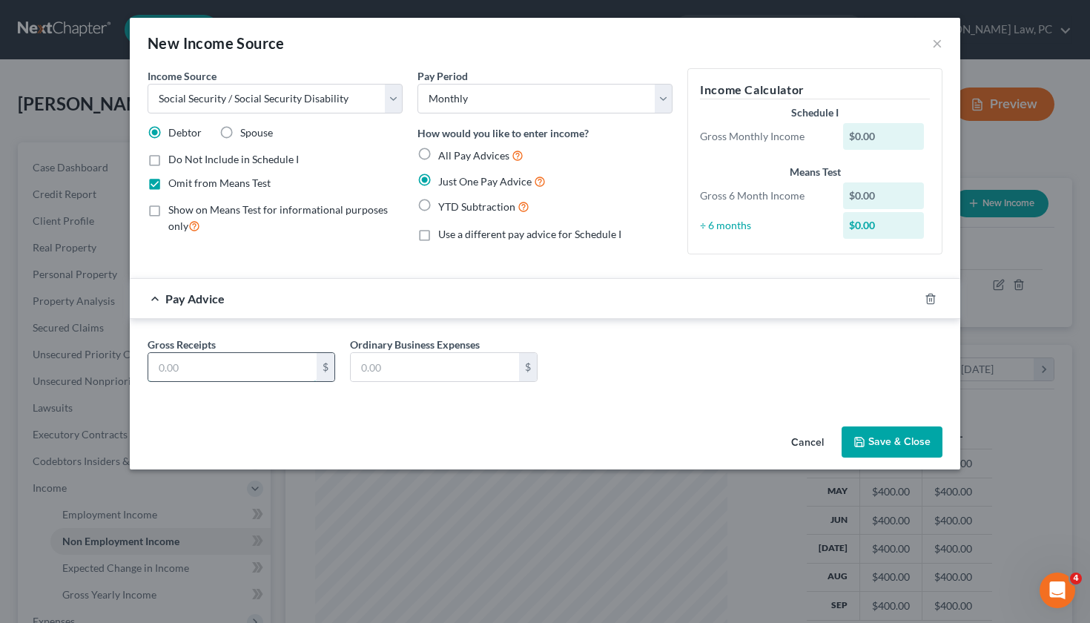
click at [220, 360] on input "text" at bounding box center [232, 367] width 168 height 28
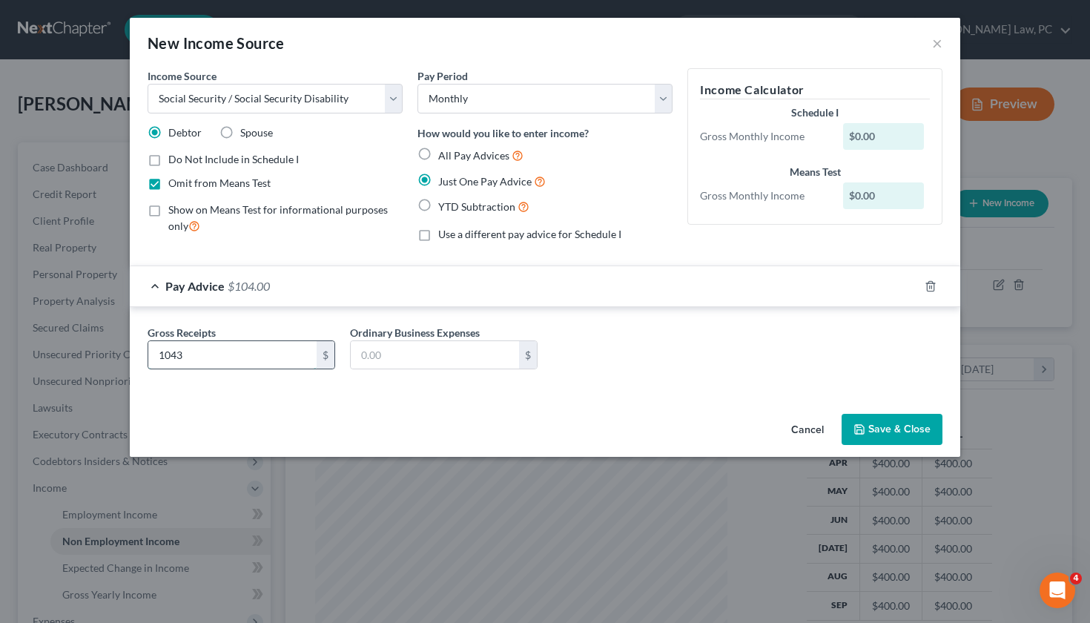
type input "1,043"
click at [872, 429] on button "Save & Close" at bounding box center [891, 429] width 101 height 31
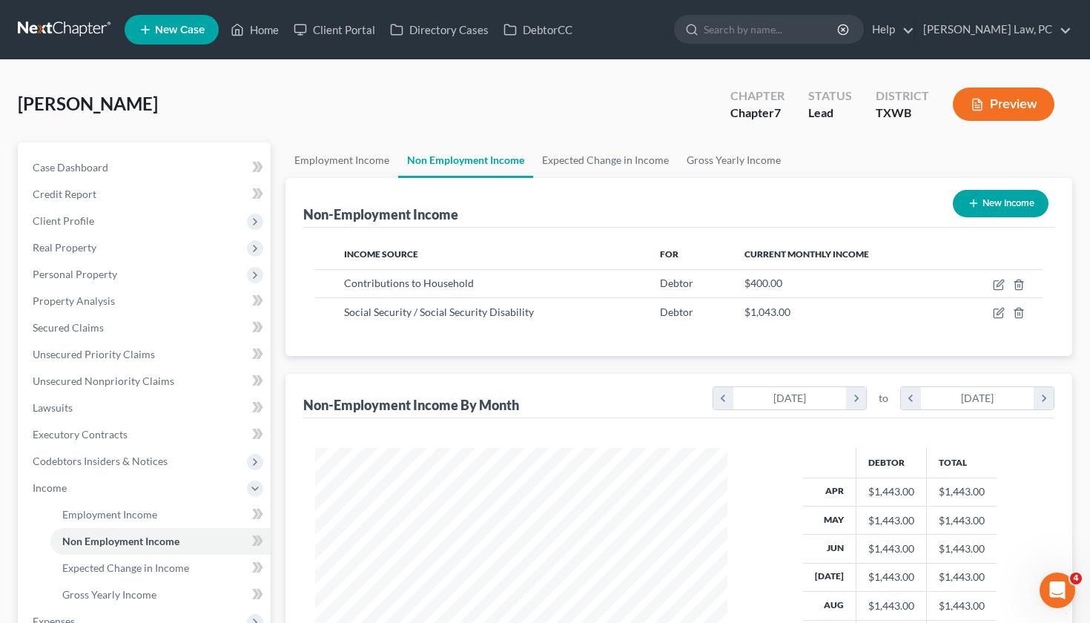
click at [977, 199] on icon "button" at bounding box center [974, 203] width 12 height 12
select select "0"
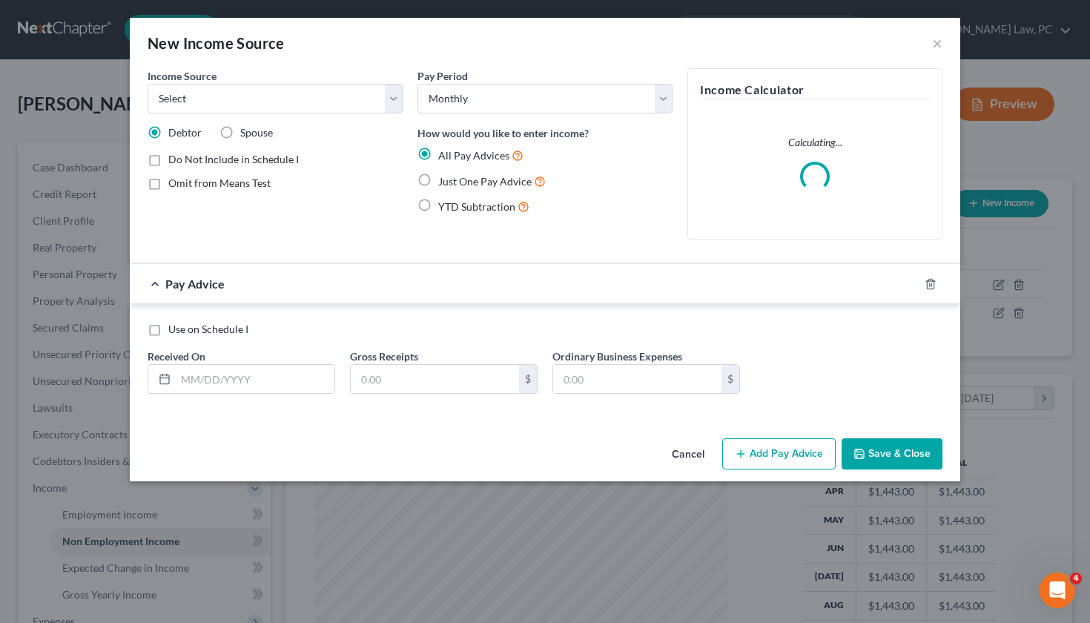
click at [216, 182] on span "Omit from Means Test" at bounding box center [219, 182] width 102 height 13
click at [184, 182] on input "Omit from Means Test" at bounding box center [179, 181] width 10 height 10
checkbox input "true"
select select "4"
click at [505, 178] on span "Just One Pay Advice" at bounding box center [484, 181] width 93 height 13
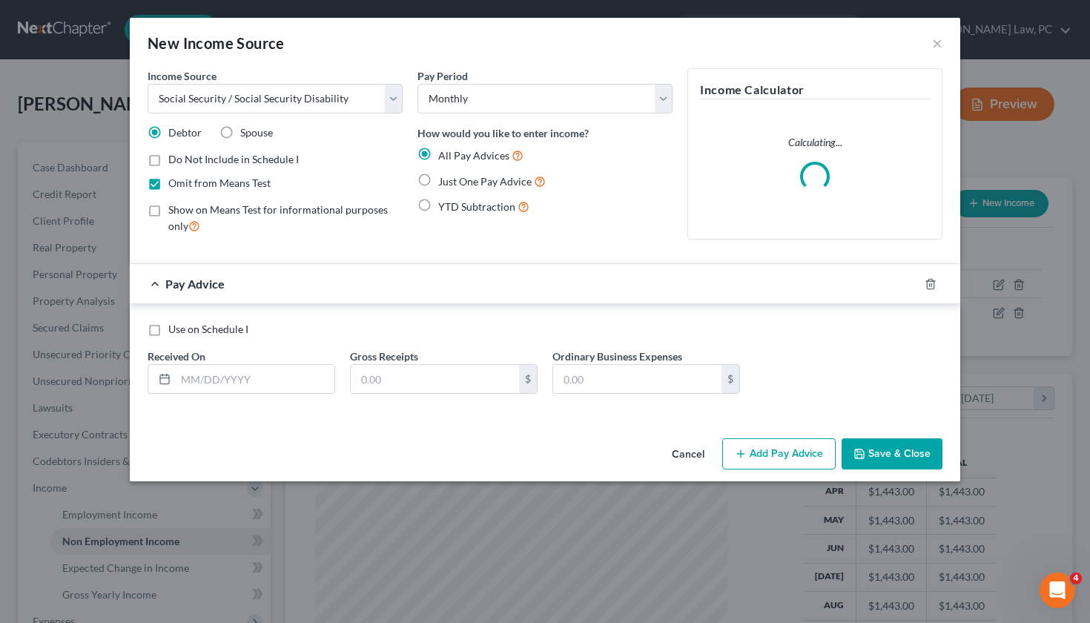
click at [454, 178] on input "Just One Pay Advice" at bounding box center [449, 178] width 10 height 10
radio input "true"
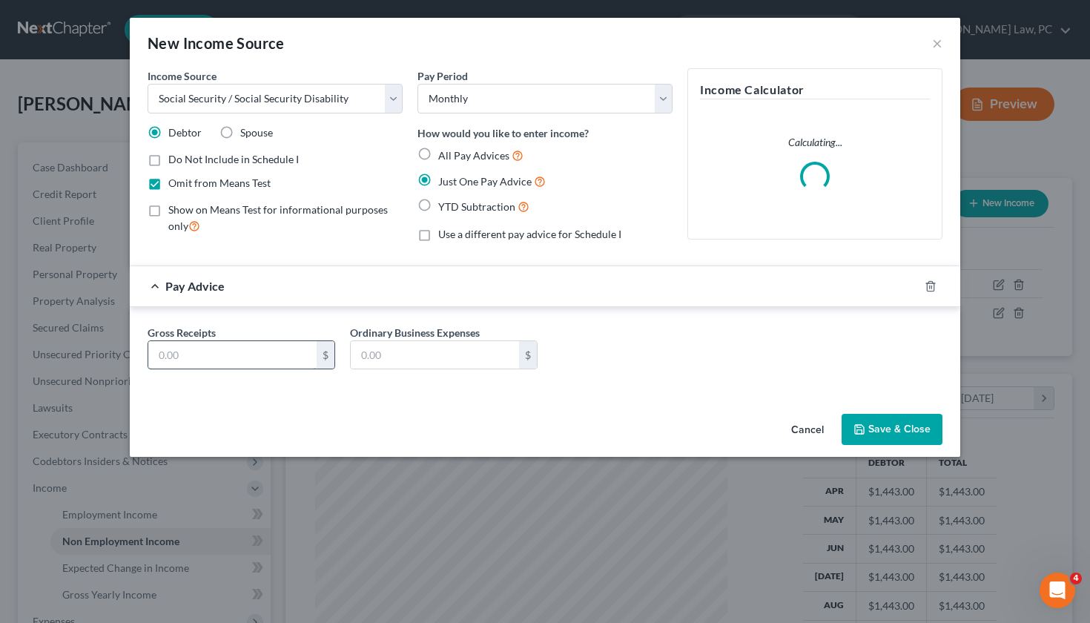
click at [204, 355] on input "text" at bounding box center [232, 355] width 168 height 28
type input "940"
click at [919, 416] on button "Save & Close" at bounding box center [891, 429] width 101 height 31
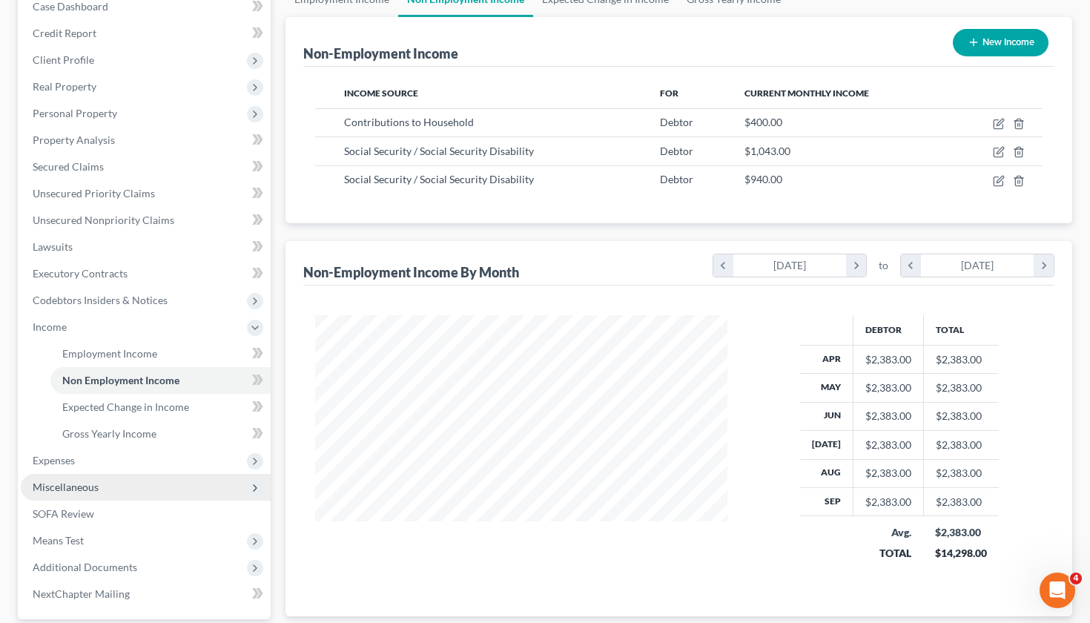
scroll to position [171, 0]
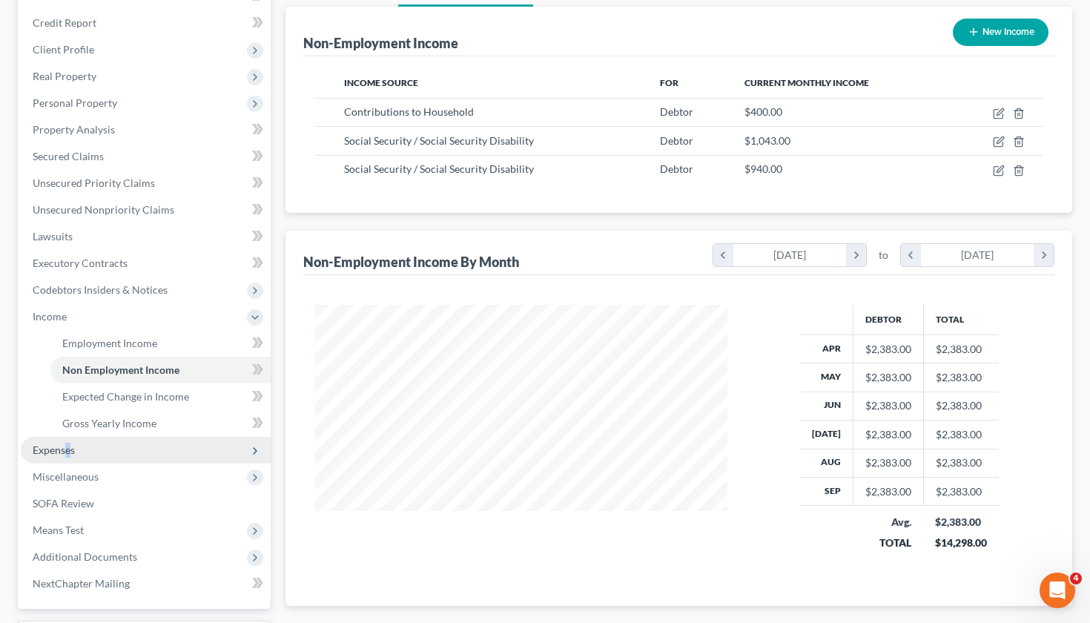
click at [68, 444] on span "Expenses" at bounding box center [54, 449] width 42 height 13
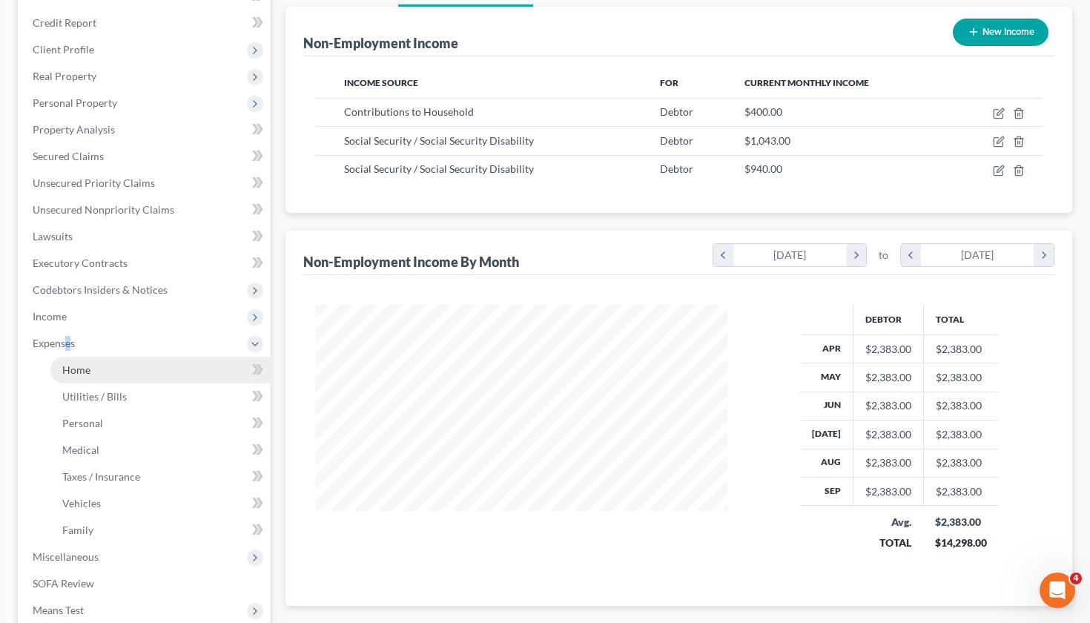
click at [105, 368] on link "Home" at bounding box center [160, 370] width 220 height 27
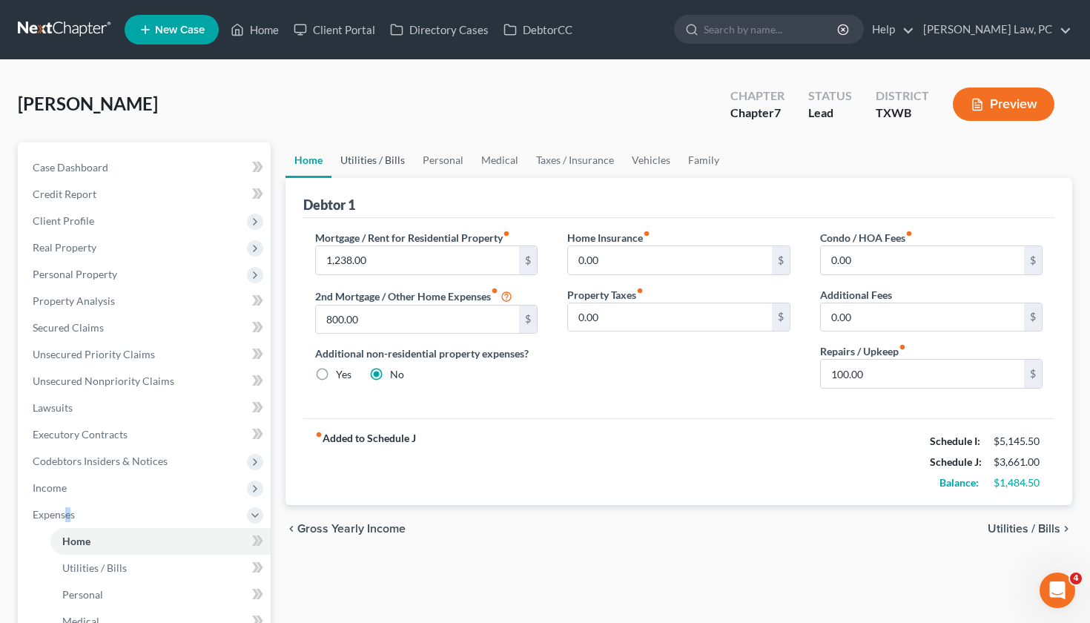
click at [361, 161] on link "Utilities / Bills" at bounding box center [372, 160] width 82 height 36
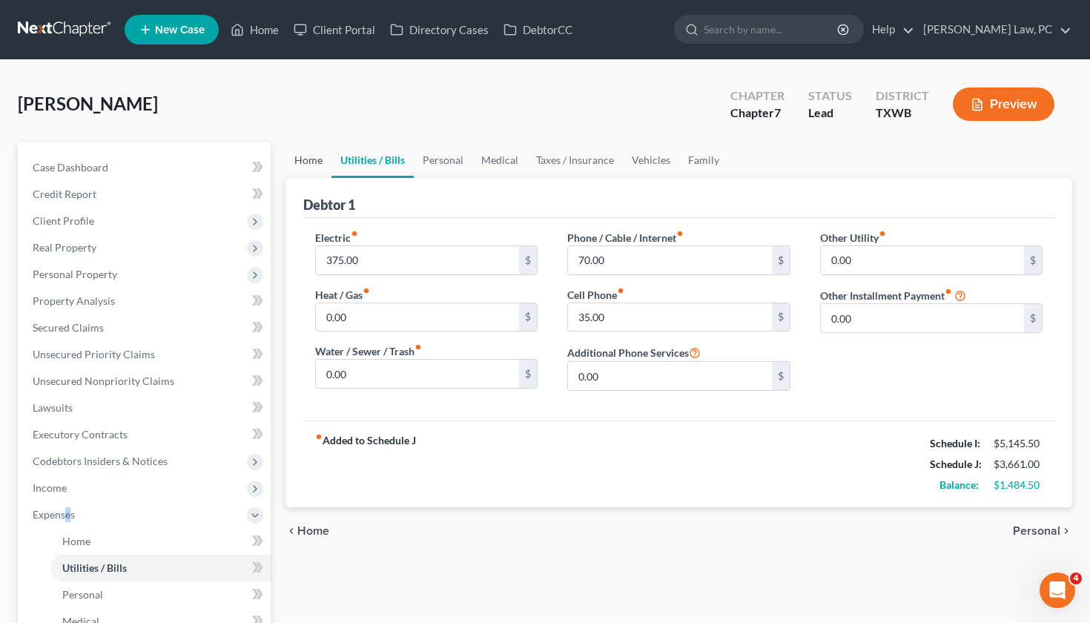
click at [292, 162] on link "Home" at bounding box center [308, 160] width 46 height 36
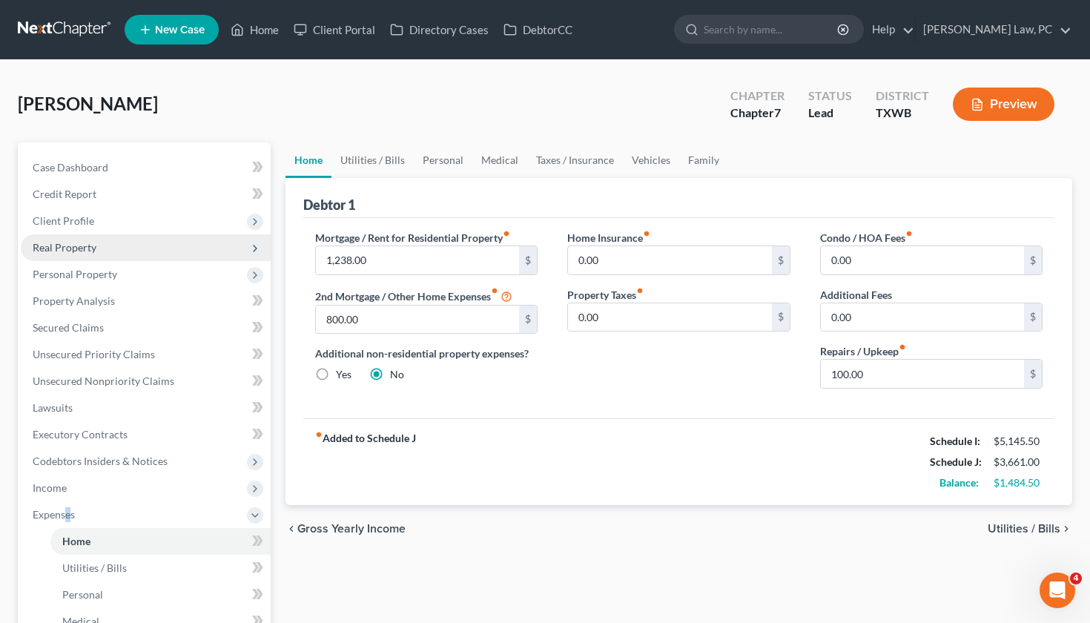
click at [95, 250] on span "Real Property" at bounding box center [65, 247] width 64 height 13
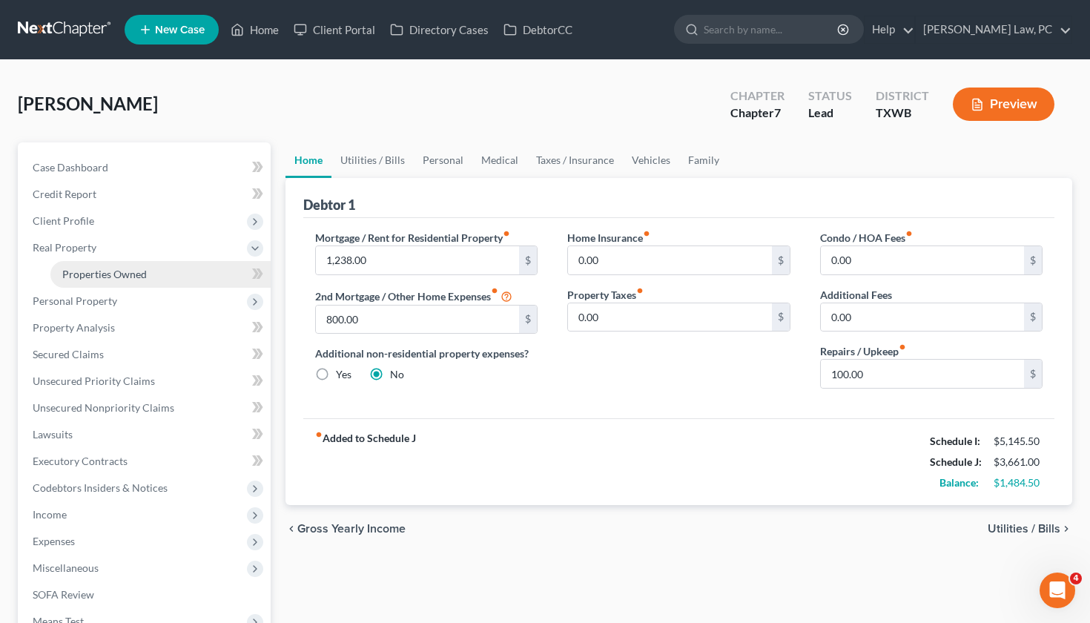
click at [110, 279] on span "Properties Owned" at bounding box center [104, 274] width 85 height 13
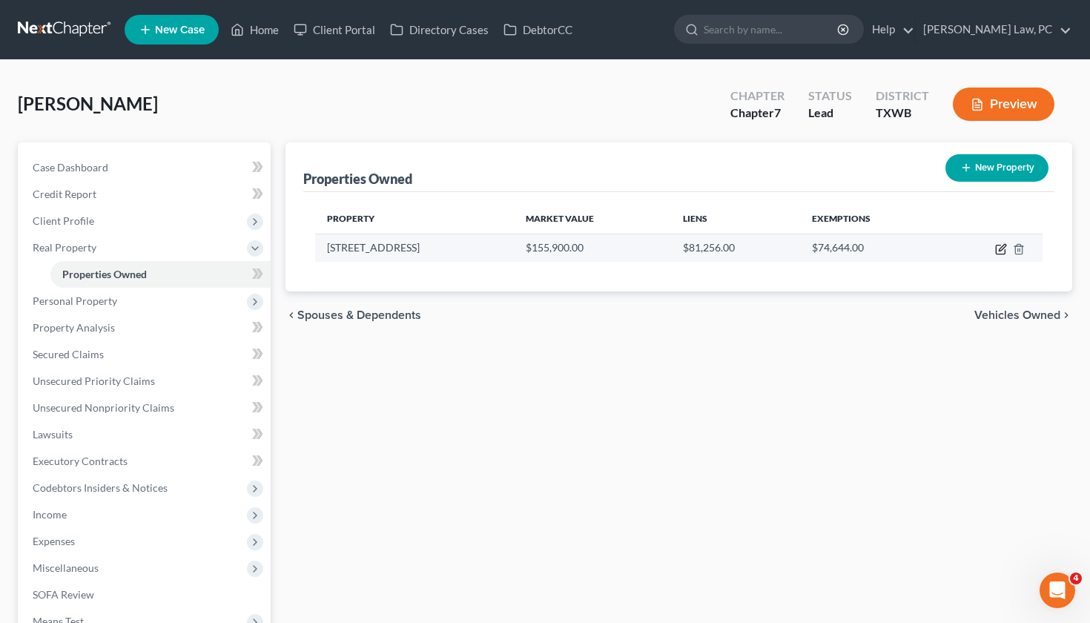
click at [1002, 251] on icon "button" at bounding box center [1001, 249] width 12 height 12
select select "45"
select select "226"
select select "0"
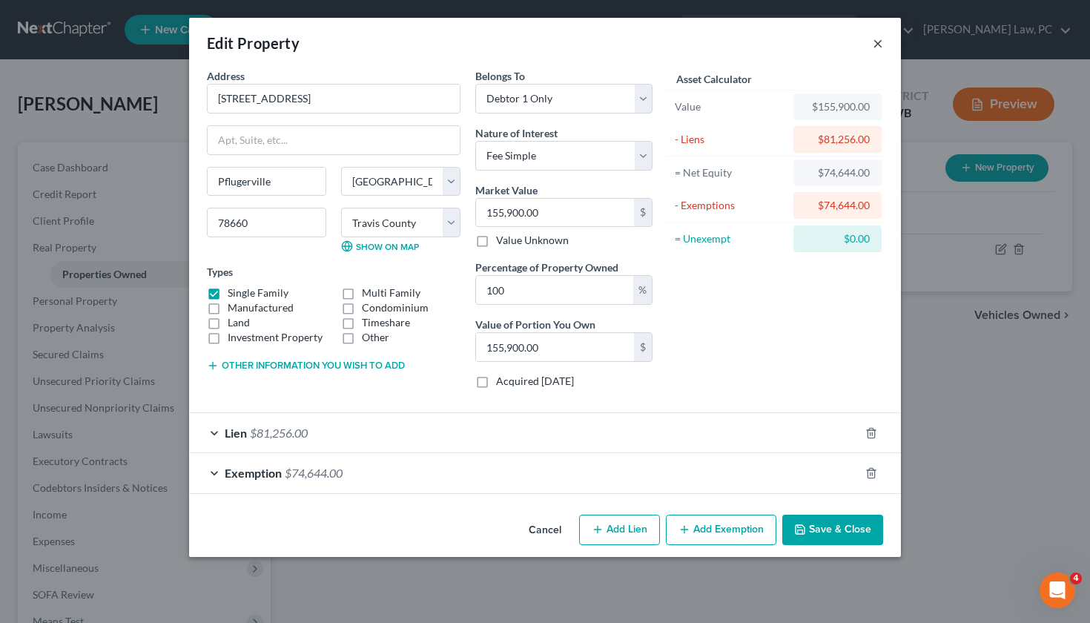
click at [878, 40] on button "×" at bounding box center [878, 43] width 10 height 18
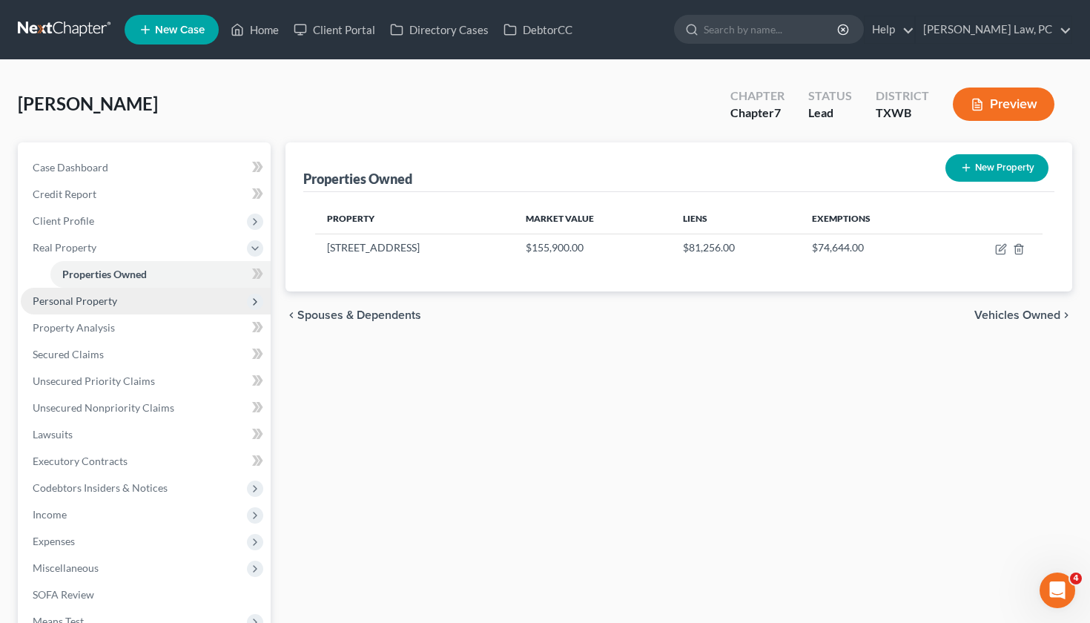
click at [80, 302] on span "Personal Property" at bounding box center [75, 300] width 85 height 13
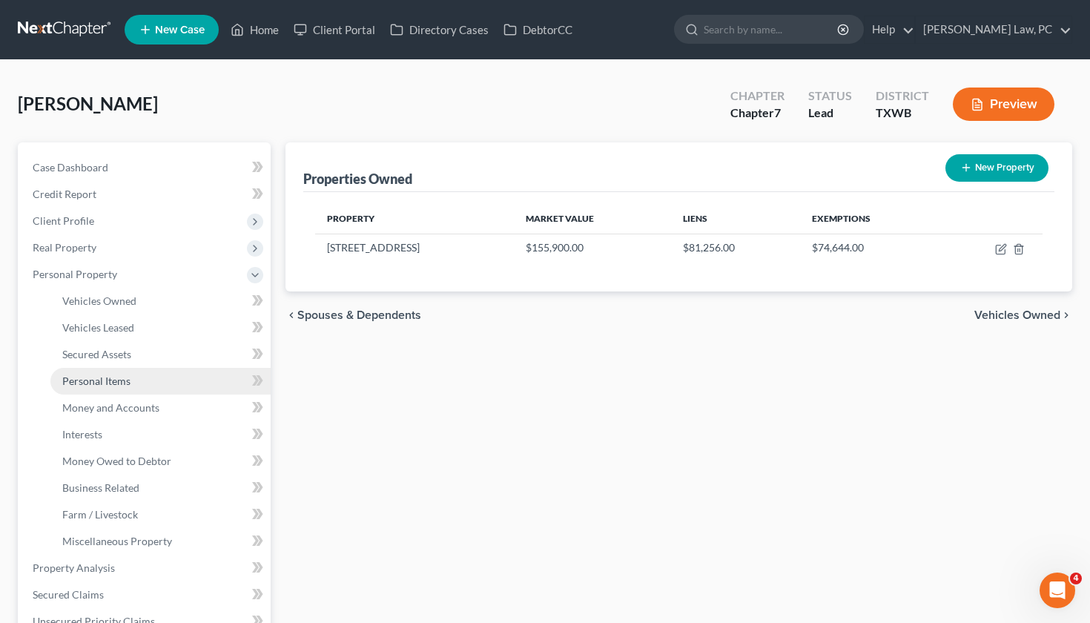
click at [108, 380] on span "Personal Items" at bounding box center [96, 380] width 68 height 13
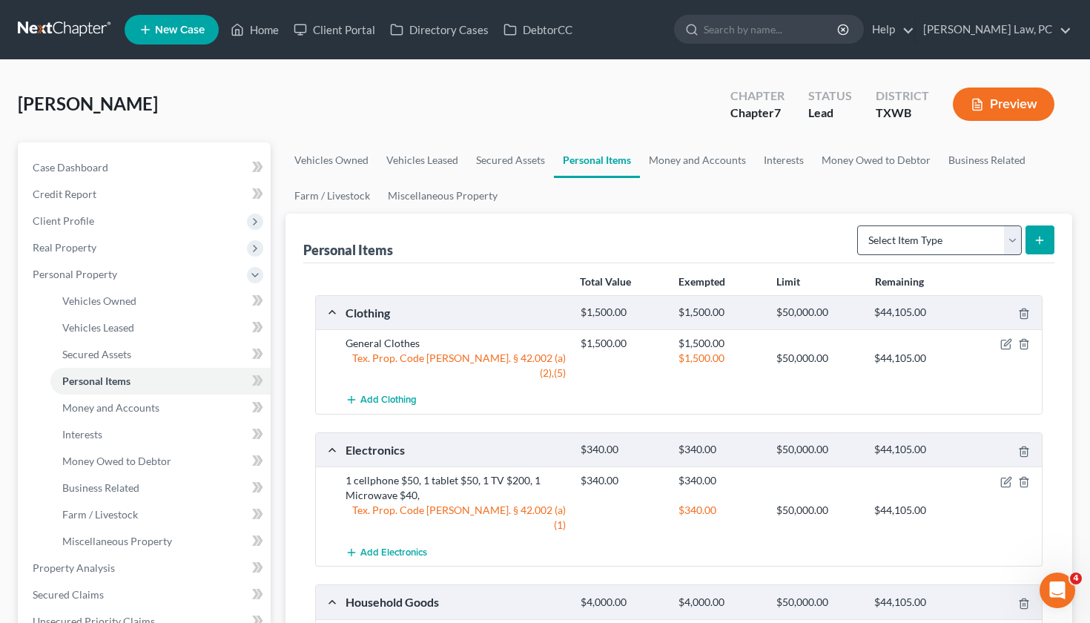
click at [911, 254] on form "Select Item Type Clothing Collectibles Of Value Electronics Firearms Household …" at bounding box center [955, 240] width 197 height 30
select select "other"
click at [1035, 242] on icon "submit" at bounding box center [1039, 240] width 12 height 12
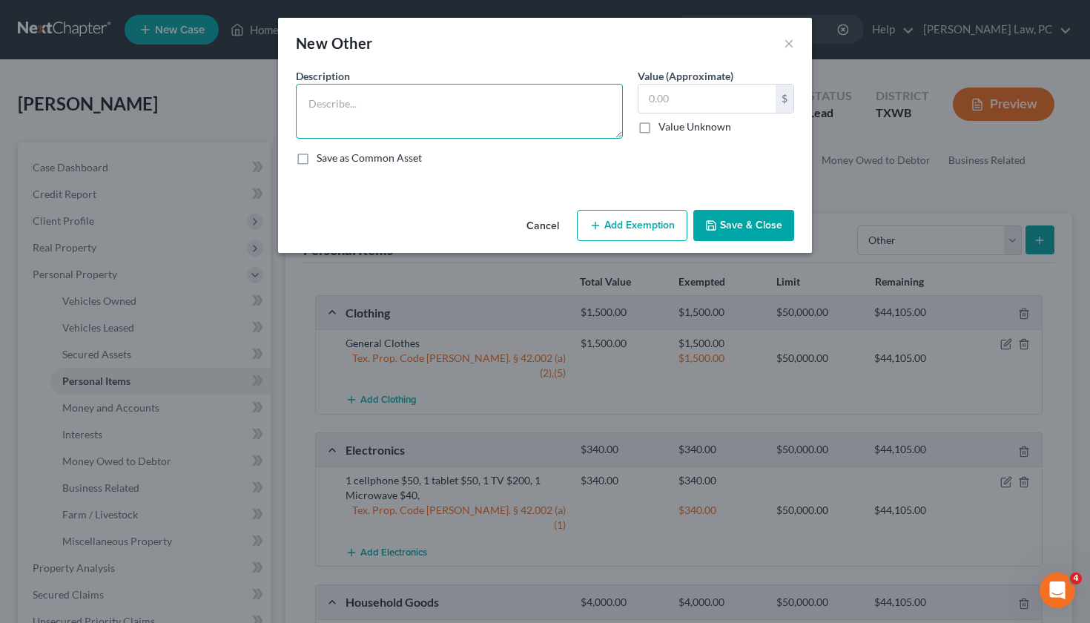
click at [323, 119] on textarea at bounding box center [459, 111] width 327 height 55
click at [307, 106] on textarea "Mobile Home" at bounding box center [459, 111] width 327 height 55
type textarea "2019 Champion Mobile Home"
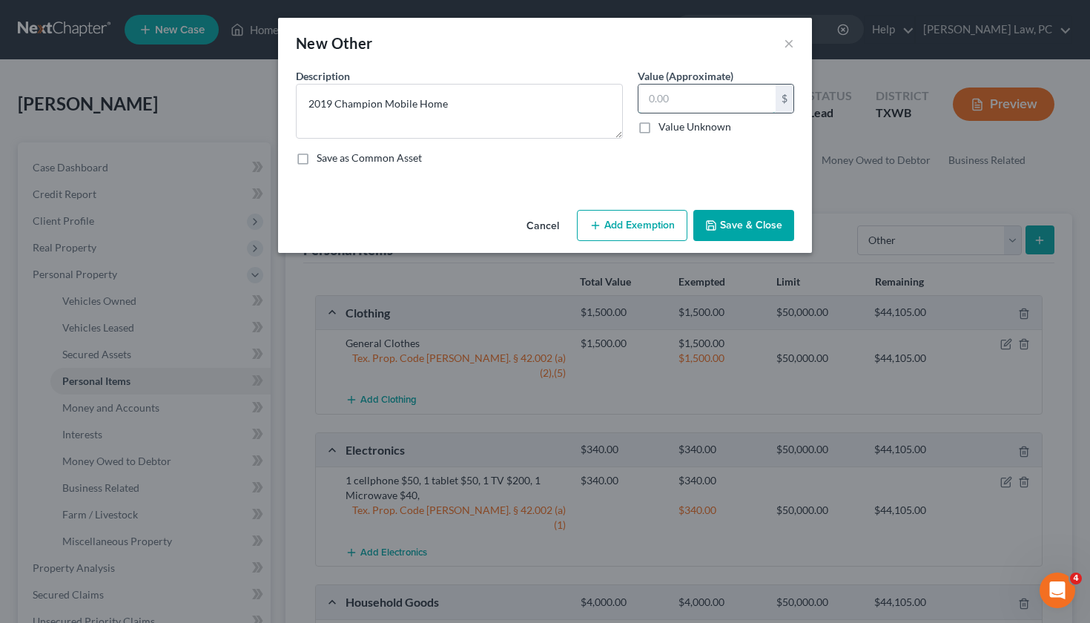
click at [701, 96] on input "text" at bounding box center [706, 99] width 137 height 28
type input "155,900"
click at [667, 218] on button "Add Exemption" at bounding box center [632, 225] width 110 height 31
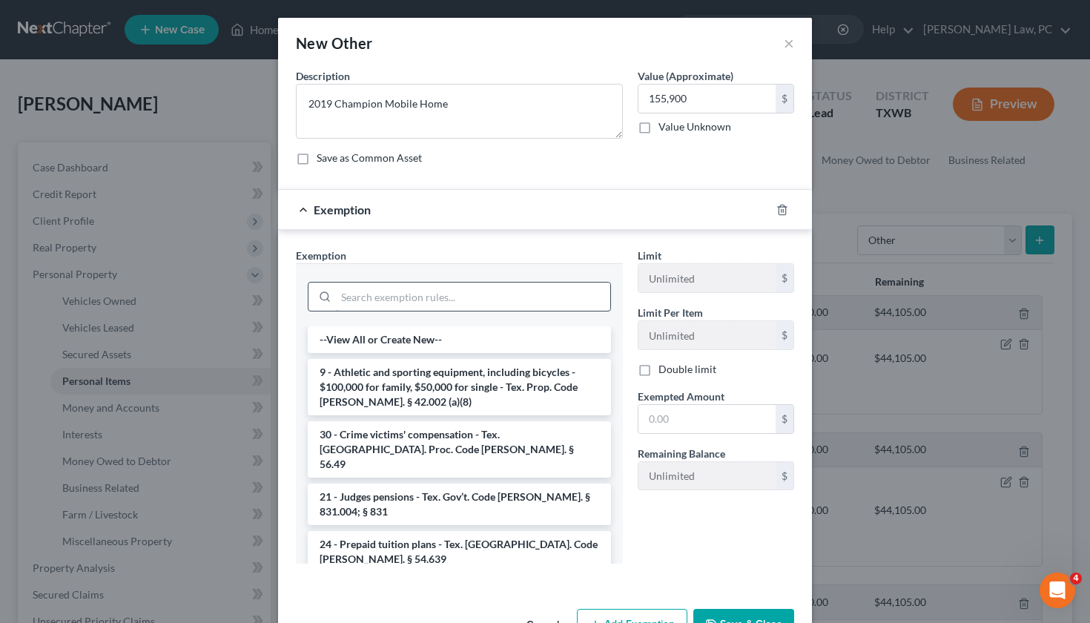
click at [442, 291] on input "search" at bounding box center [473, 296] width 274 height 28
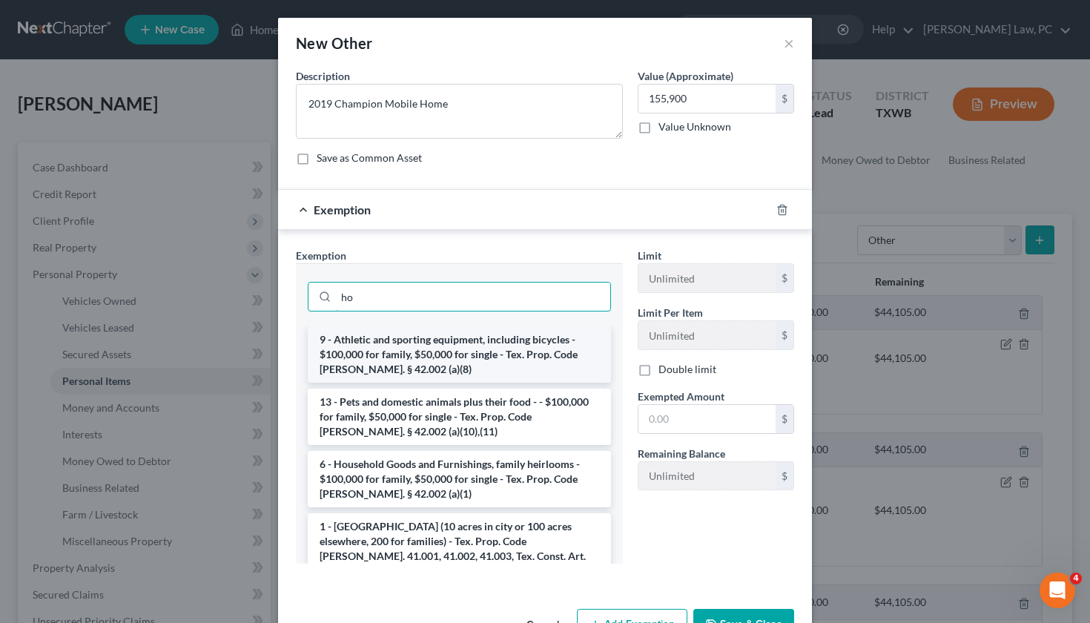
type input "ho"
click at [460, 372] on li "9 - Athletic and sporting equipment, including bicycles - $100,000 for family, …" at bounding box center [459, 354] width 303 height 56
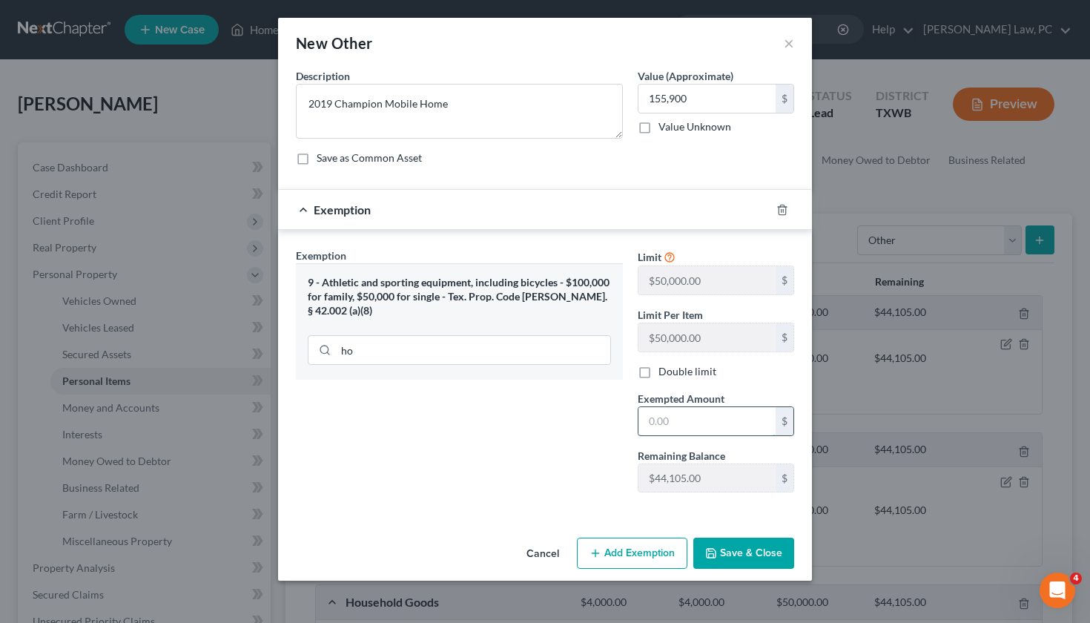
click at [736, 418] on input "text" at bounding box center [706, 421] width 137 height 28
type input "155,900"
click at [753, 558] on button "Save & Close" at bounding box center [743, 553] width 101 height 31
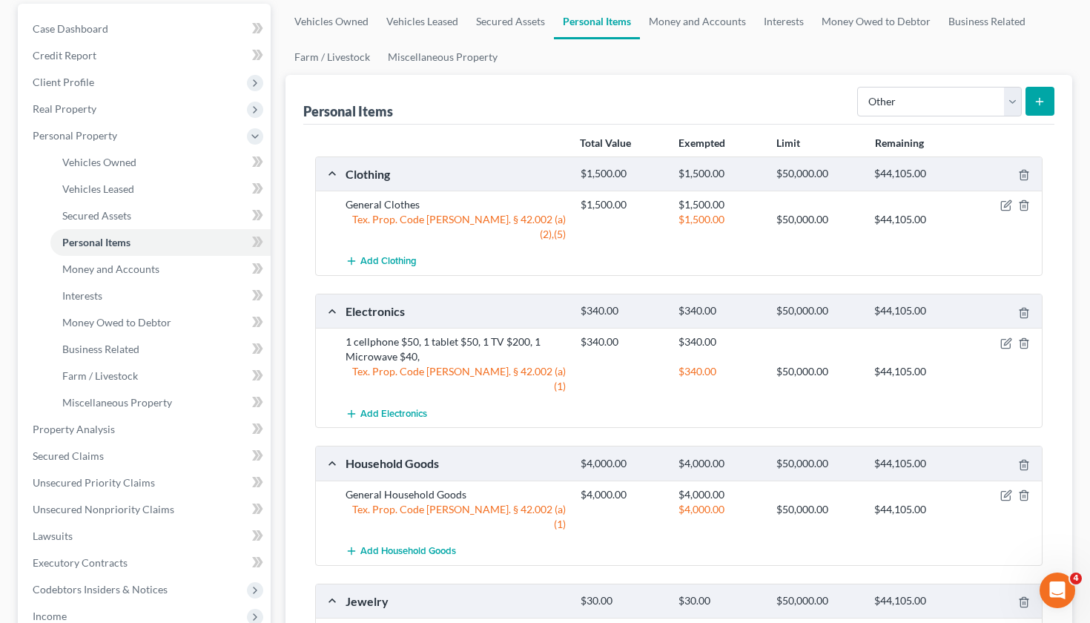
scroll to position [90, 0]
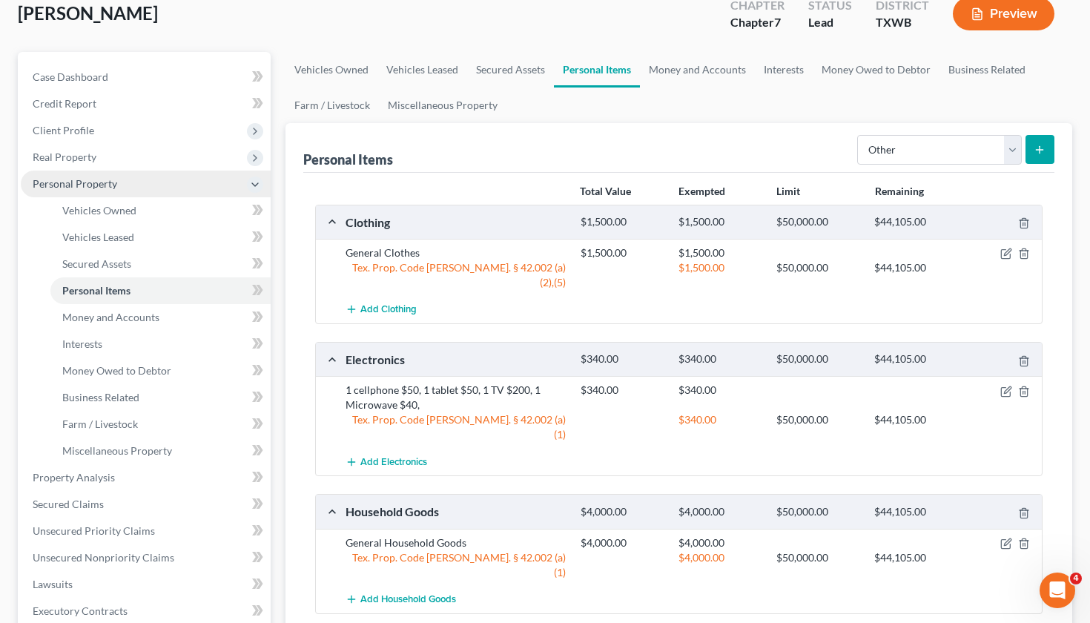
click at [85, 183] on span "Personal Property" at bounding box center [75, 183] width 85 height 13
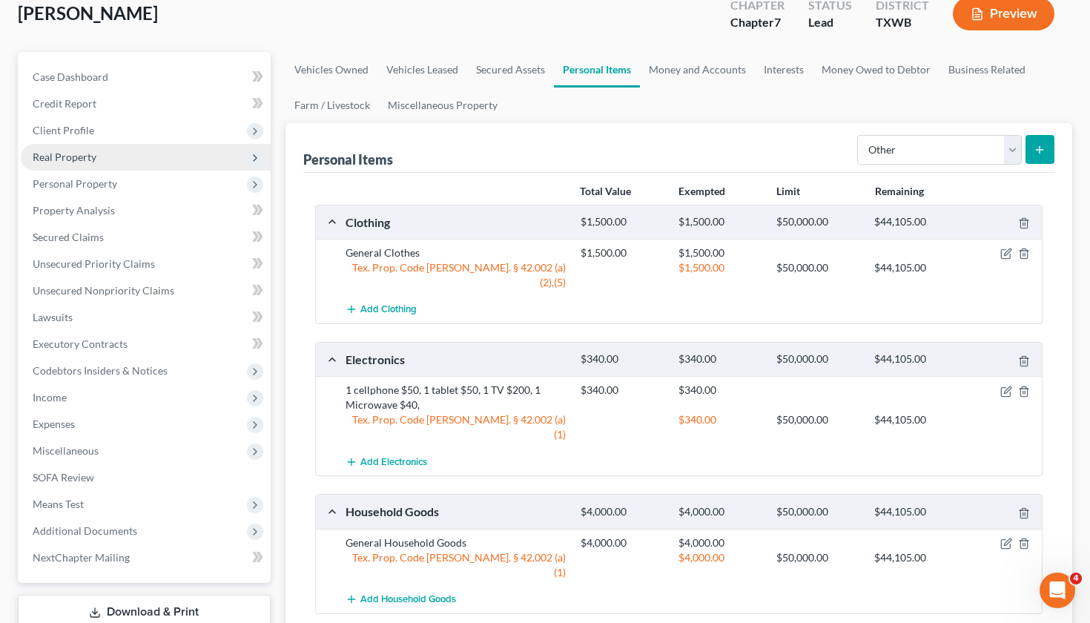
click at [66, 157] on span "Real Property" at bounding box center [65, 157] width 64 height 13
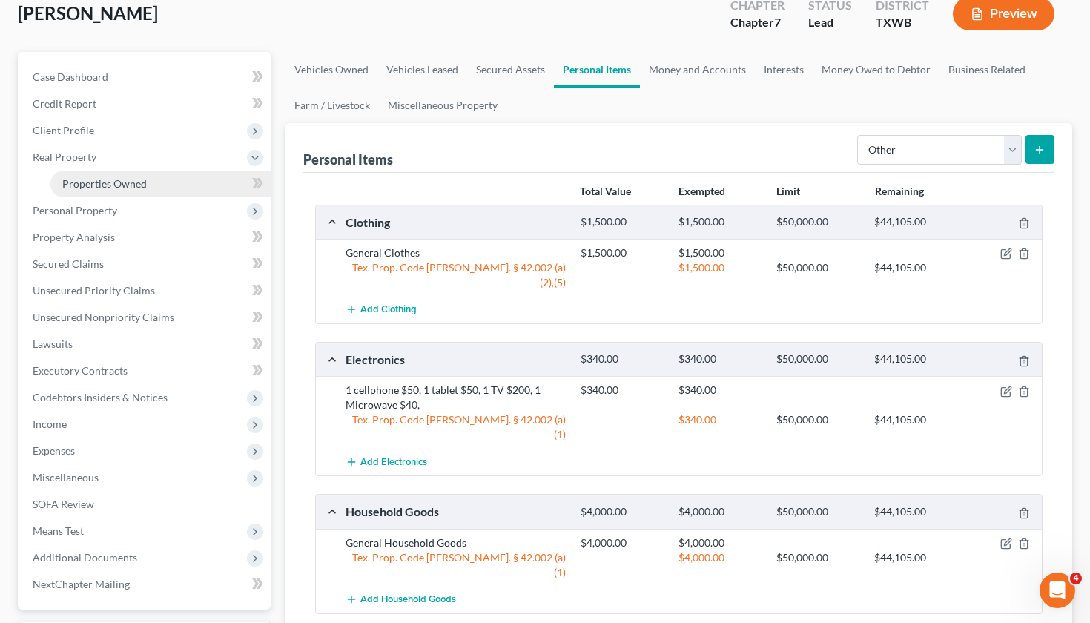
click at [79, 189] on span "Properties Owned" at bounding box center [104, 183] width 85 height 13
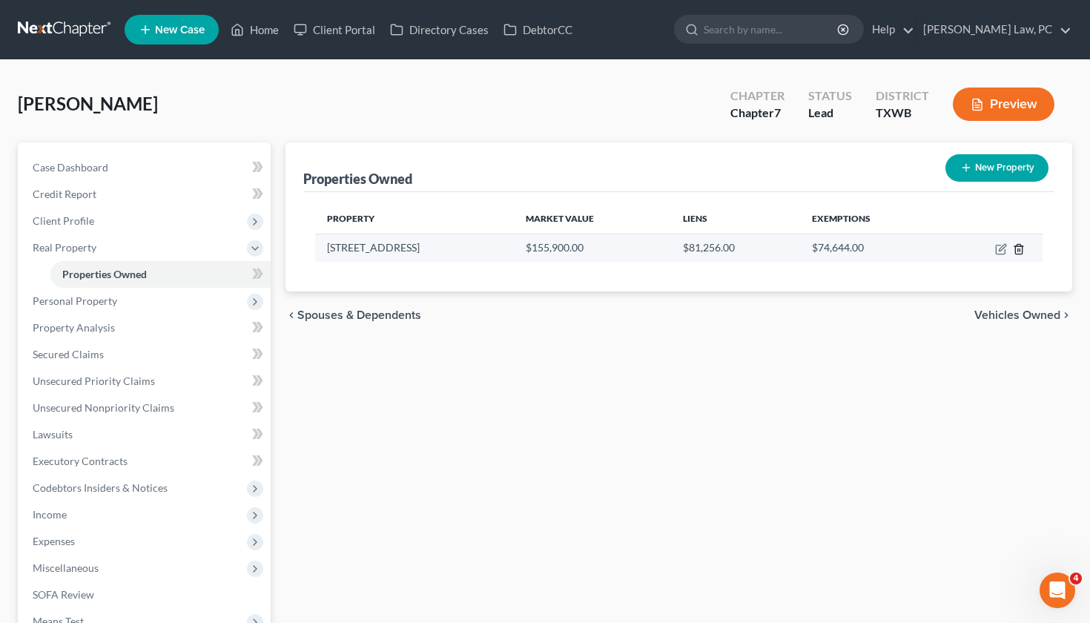
click at [1016, 250] on icon "button" at bounding box center [1019, 249] width 12 height 12
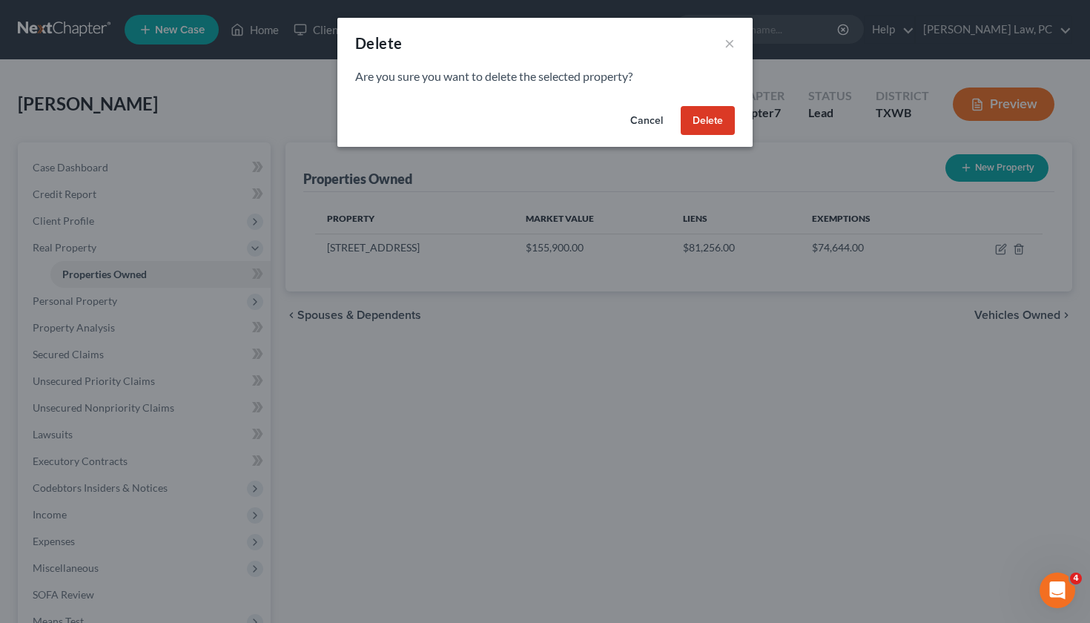
click at [721, 114] on button "Delete" at bounding box center [708, 121] width 54 height 30
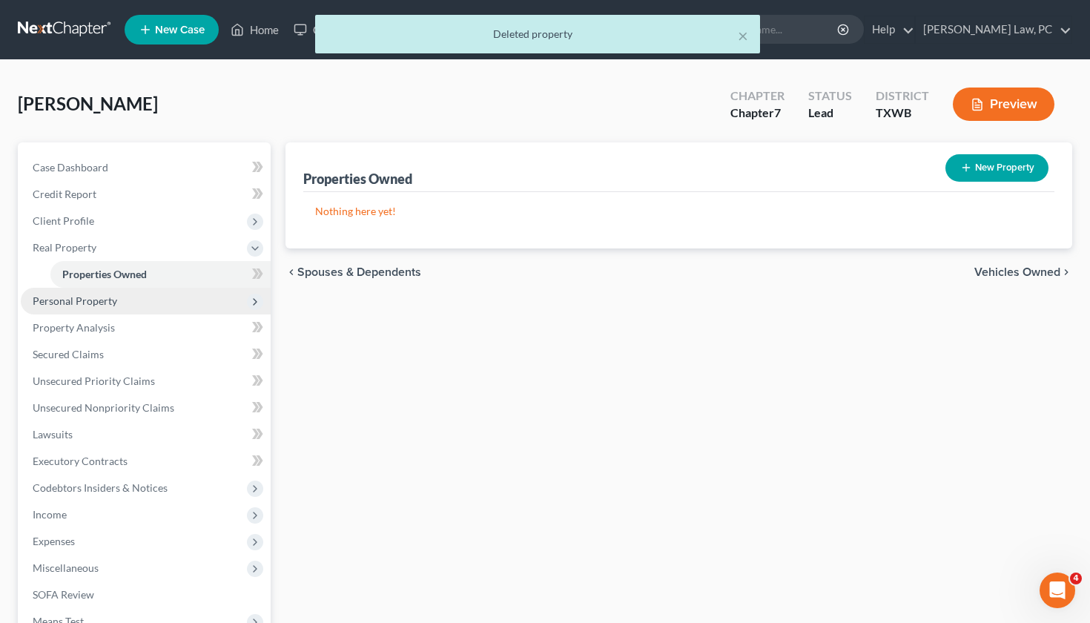
click at [113, 297] on span "Personal Property" at bounding box center [75, 300] width 85 height 13
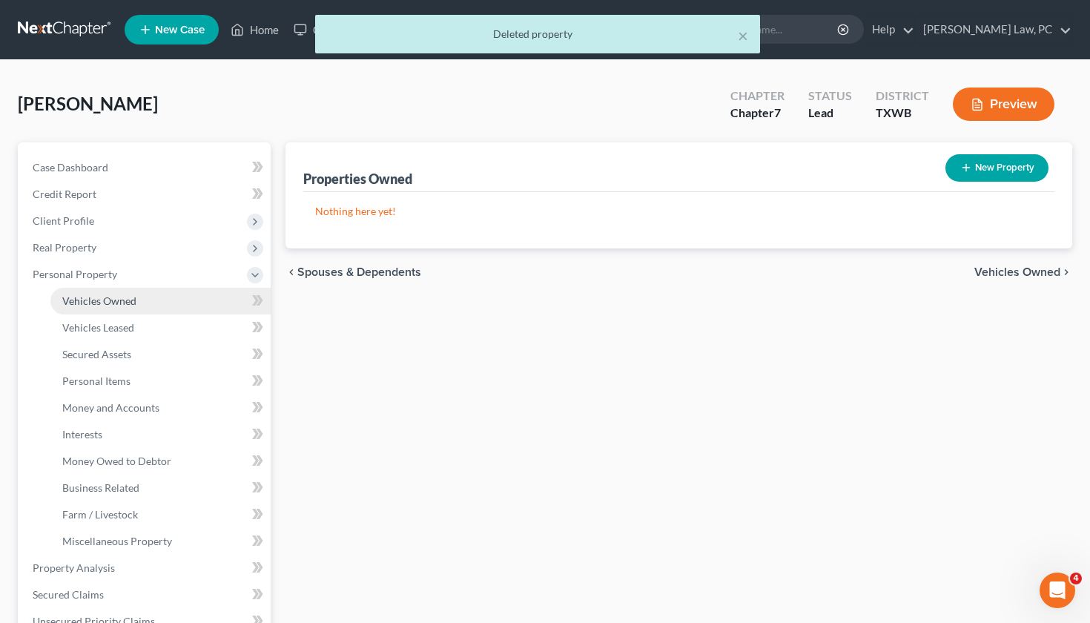
click at [117, 304] on span "Vehicles Owned" at bounding box center [99, 300] width 74 height 13
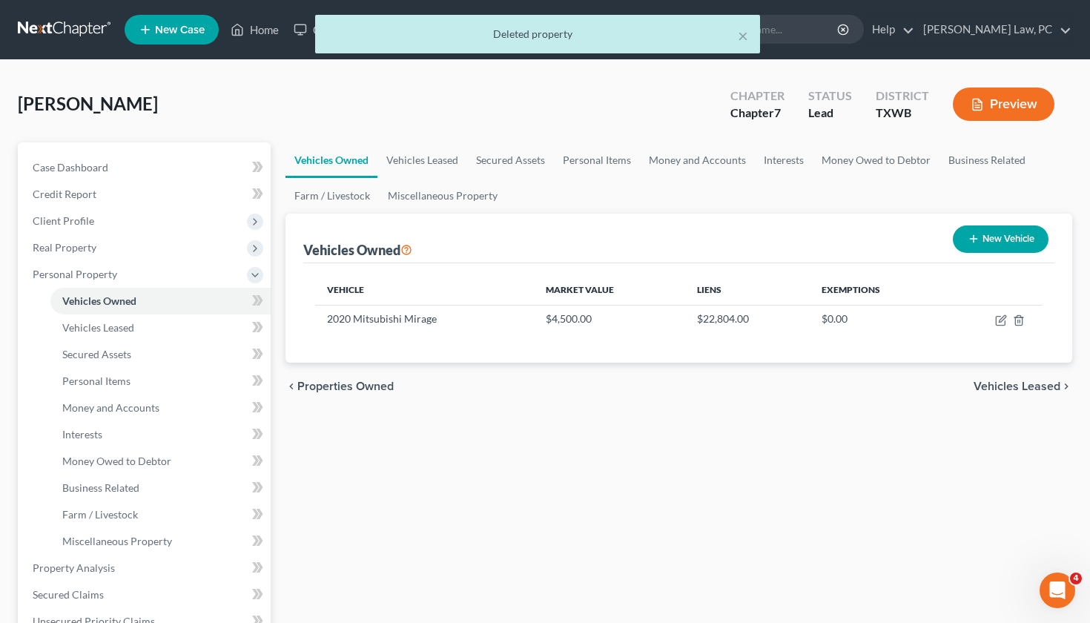
scroll to position [8, 0]
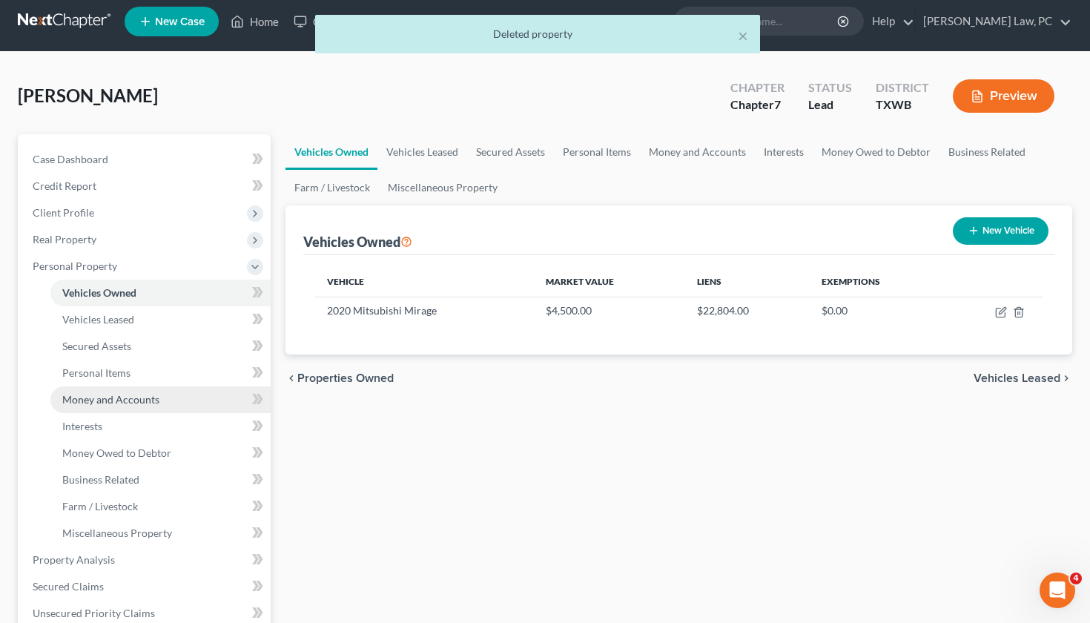
click at [130, 403] on span "Money and Accounts" at bounding box center [110, 399] width 97 height 13
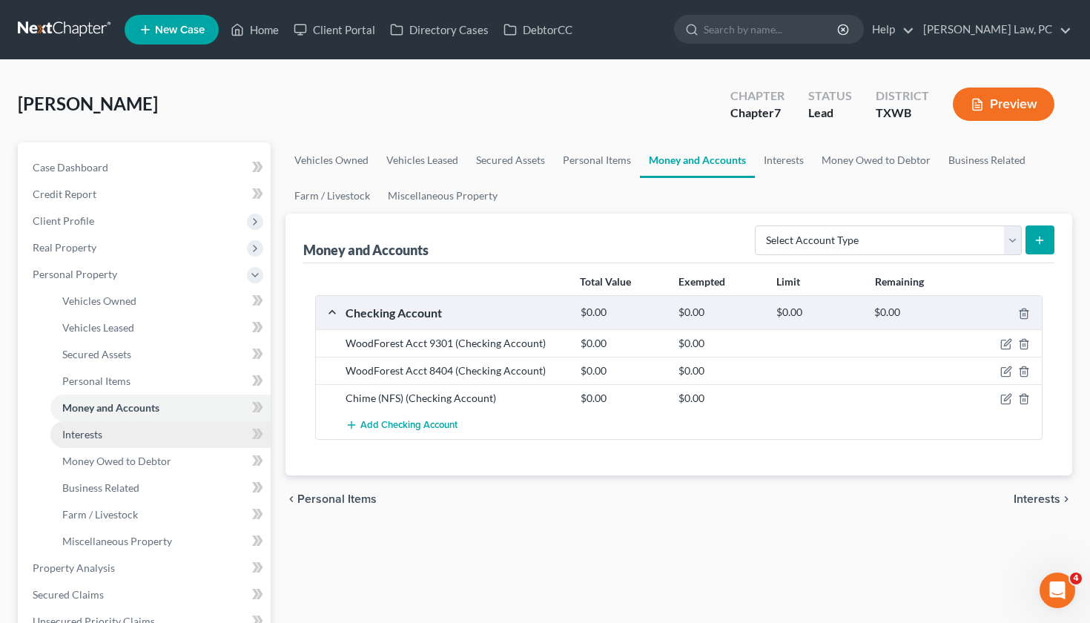
click at [96, 426] on link "Interests" at bounding box center [160, 434] width 220 height 27
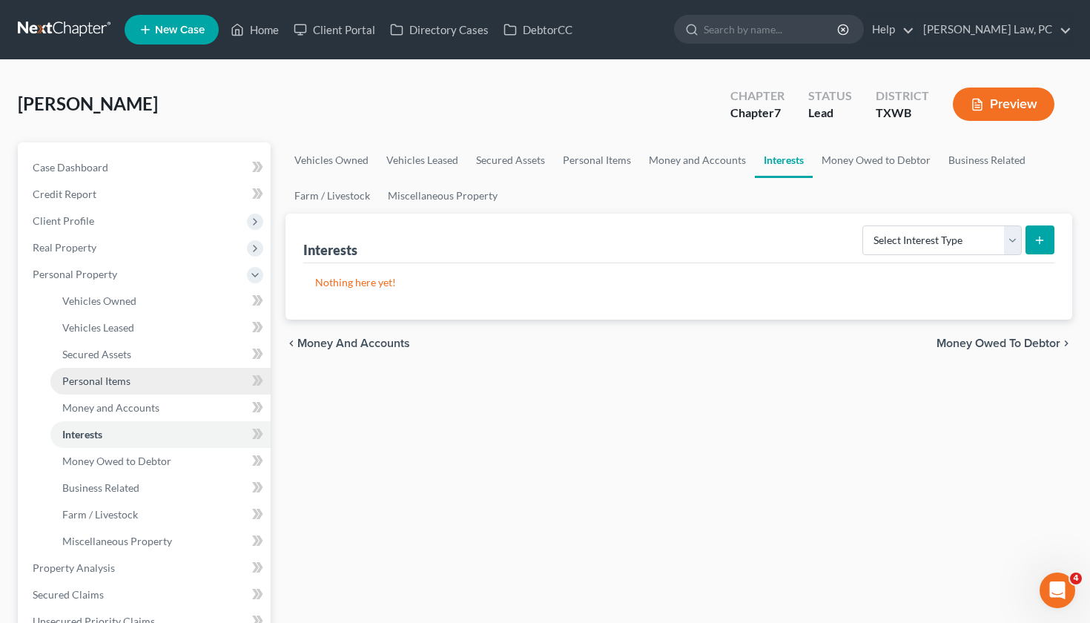
click at [100, 383] on span "Personal Items" at bounding box center [96, 380] width 68 height 13
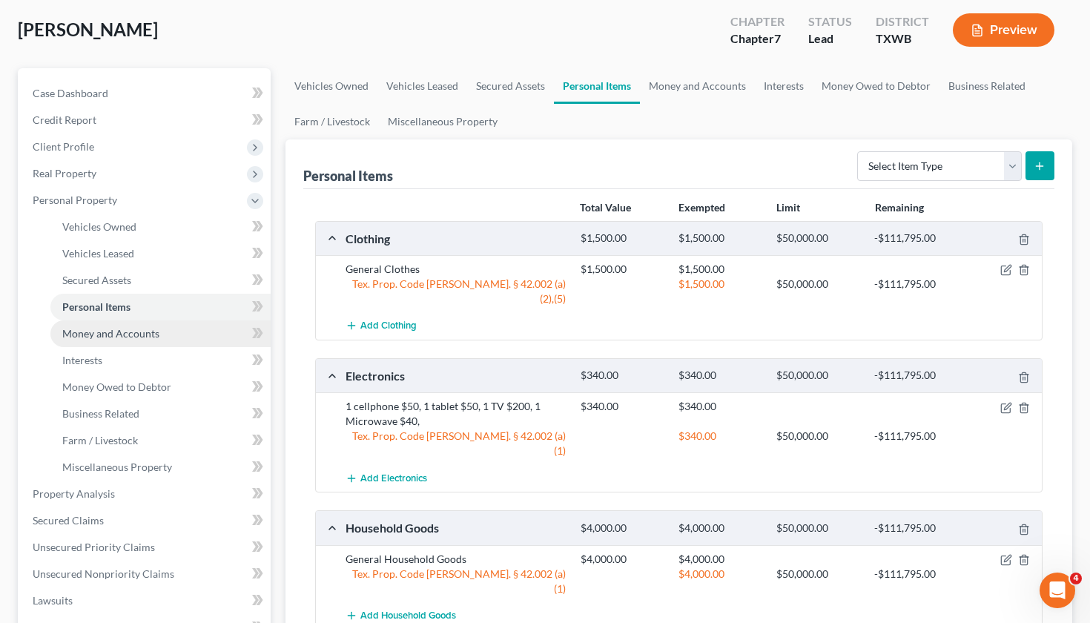
scroll to position [70, 0]
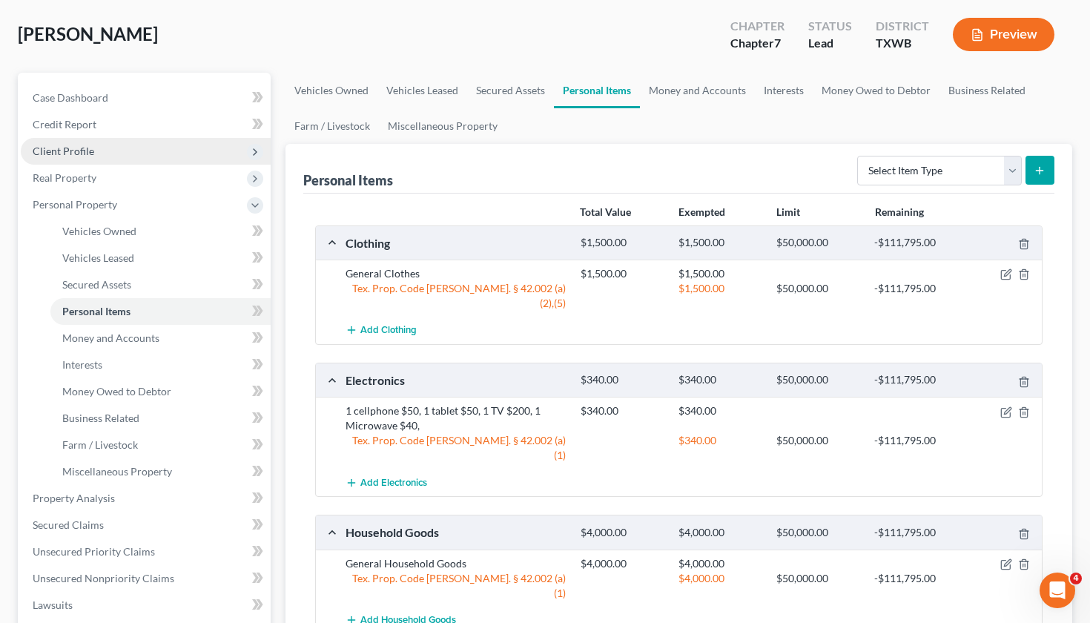
click at [79, 151] on span "Client Profile" at bounding box center [64, 151] width 62 height 13
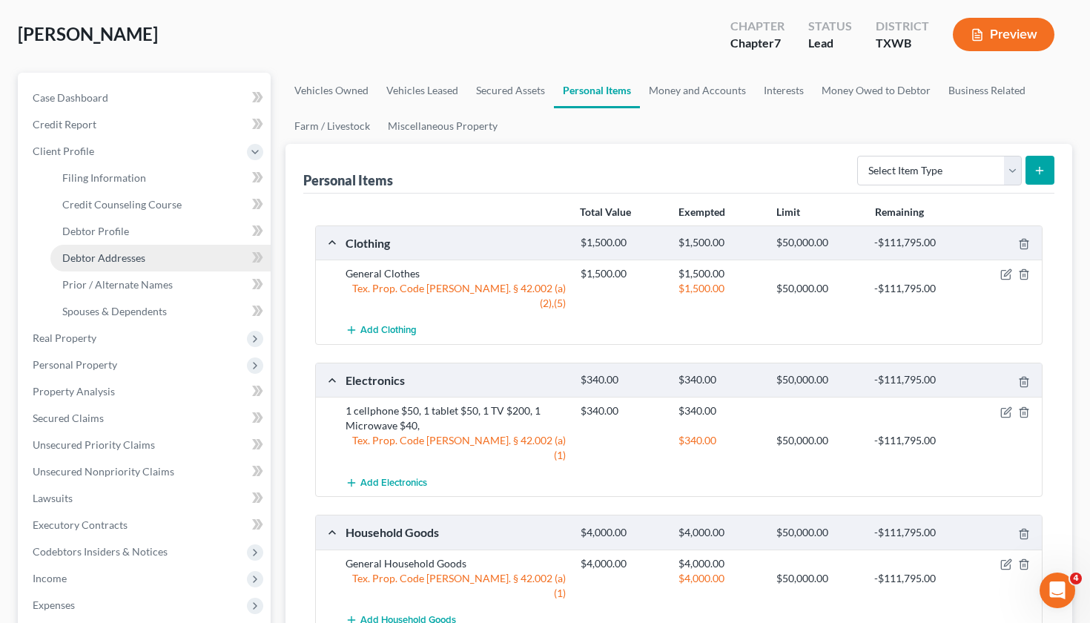
click at [119, 257] on span "Debtor Addresses" at bounding box center [103, 257] width 83 height 13
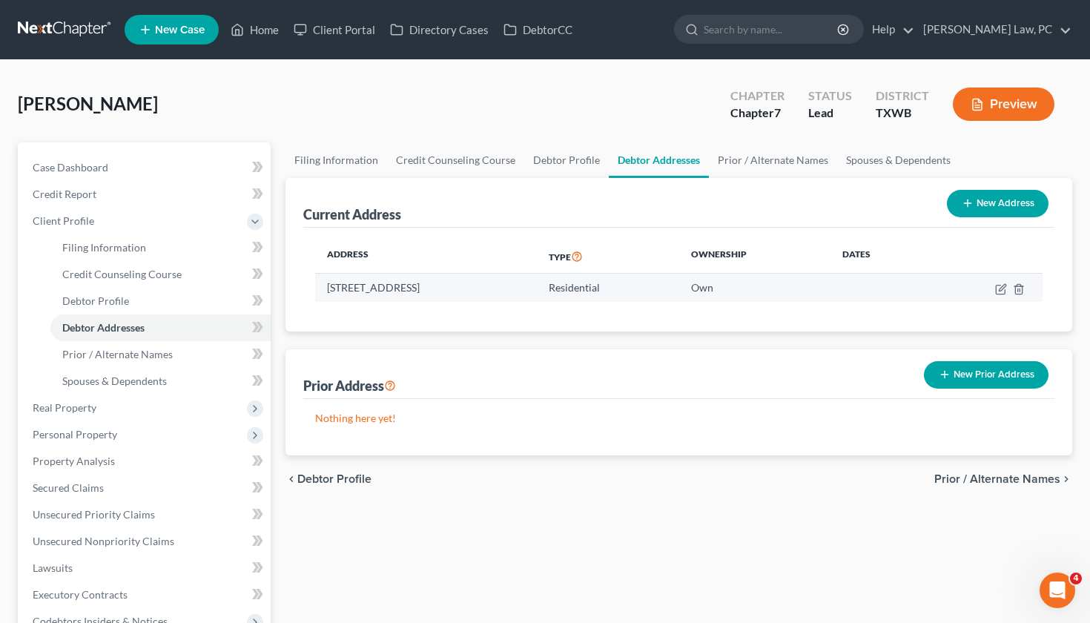
drag, startPoint x: 515, startPoint y: 282, endPoint x: 326, endPoint y: 283, distance: 188.3
click at [326, 283] on td "3109 Cobble Path, Pflugerville, TX 78660" at bounding box center [426, 288] width 222 height 28
copy td "3109 Cobble Path, Pflugerville, TX 78660"
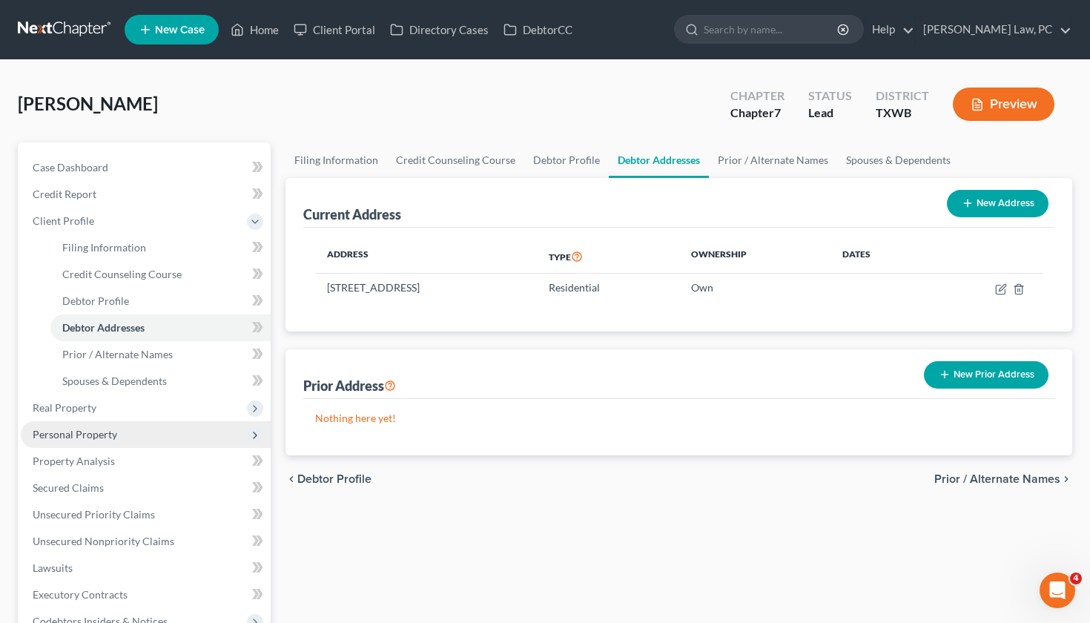
click at [99, 432] on span "Personal Property" at bounding box center [75, 434] width 85 height 13
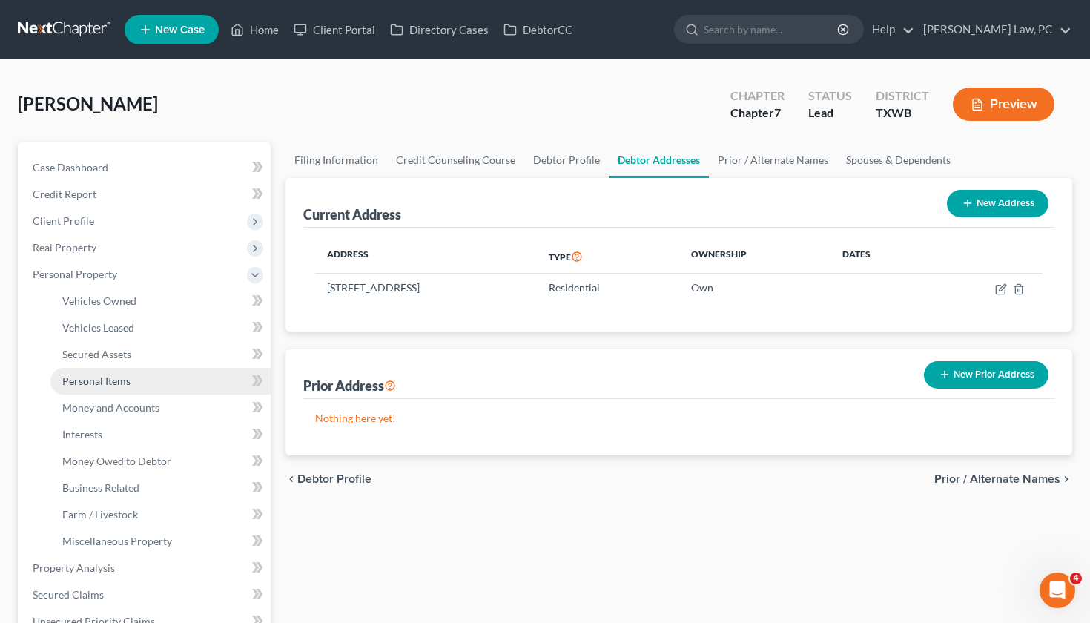
click at [102, 388] on link "Personal Items" at bounding box center [160, 381] width 220 height 27
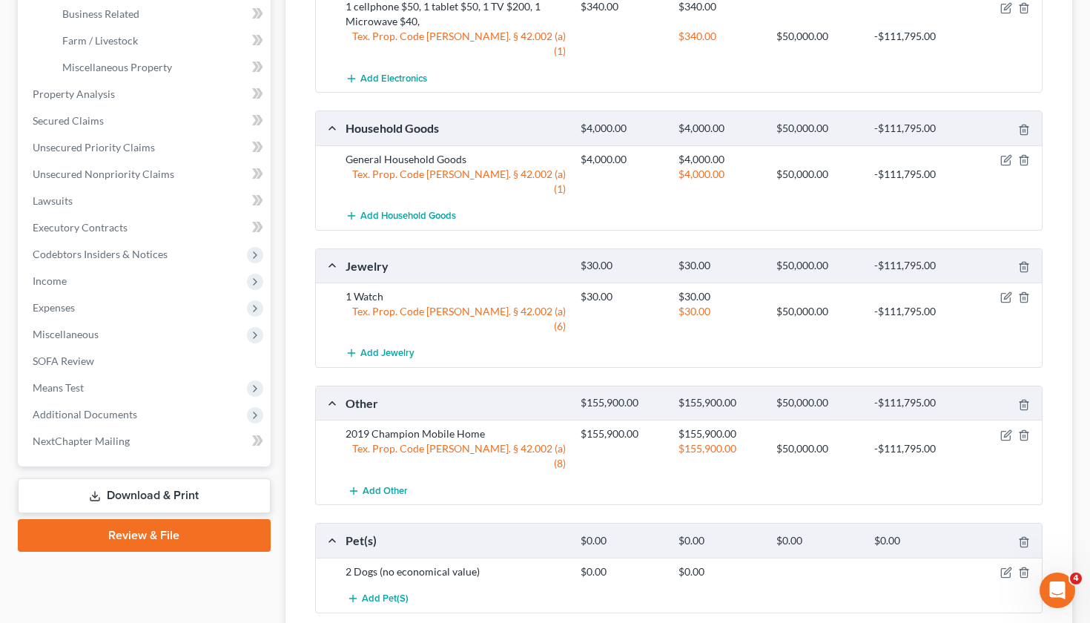
scroll to position [474, 0]
click at [1008, 429] on icon "button" at bounding box center [1006, 435] width 12 height 12
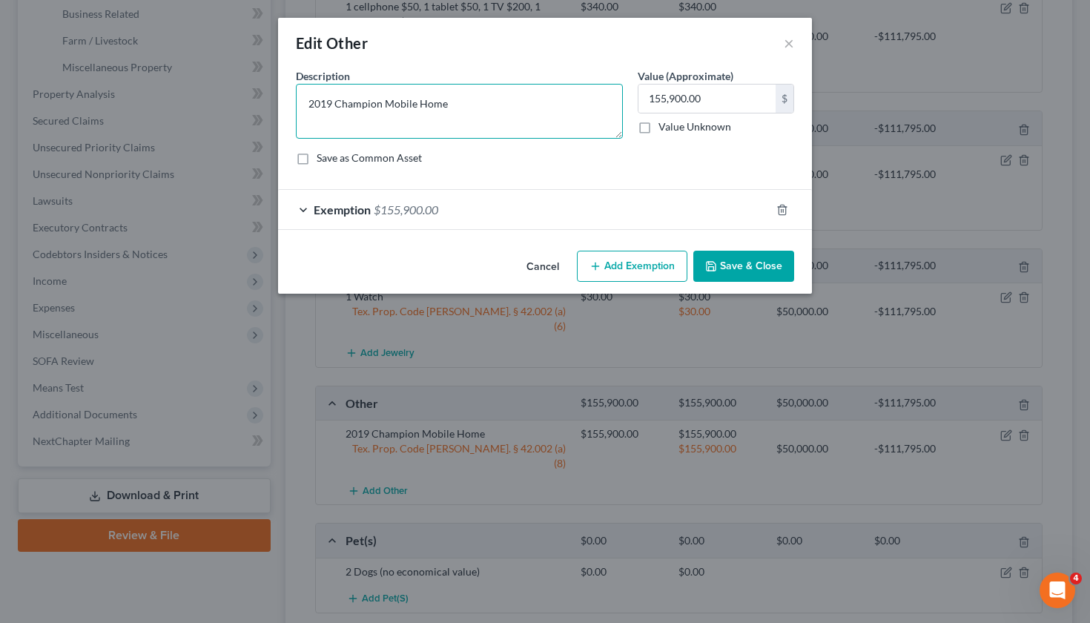
drag, startPoint x: 331, startPoint y: 106, endPoint x: 289, endPoint y: 106, distance: 42.3
click at [289, 106] on div "Description * 2019 Champion Mobile Home" at bounding box center [459, 103] width 342 height 70
paste textarea "8 28 X 68"
type textarea "2018 28 X 68 Champion Mobile Home"
click at [742, 269] on button "Save & Close" at bounding box center [743, 266] width 101 height 31
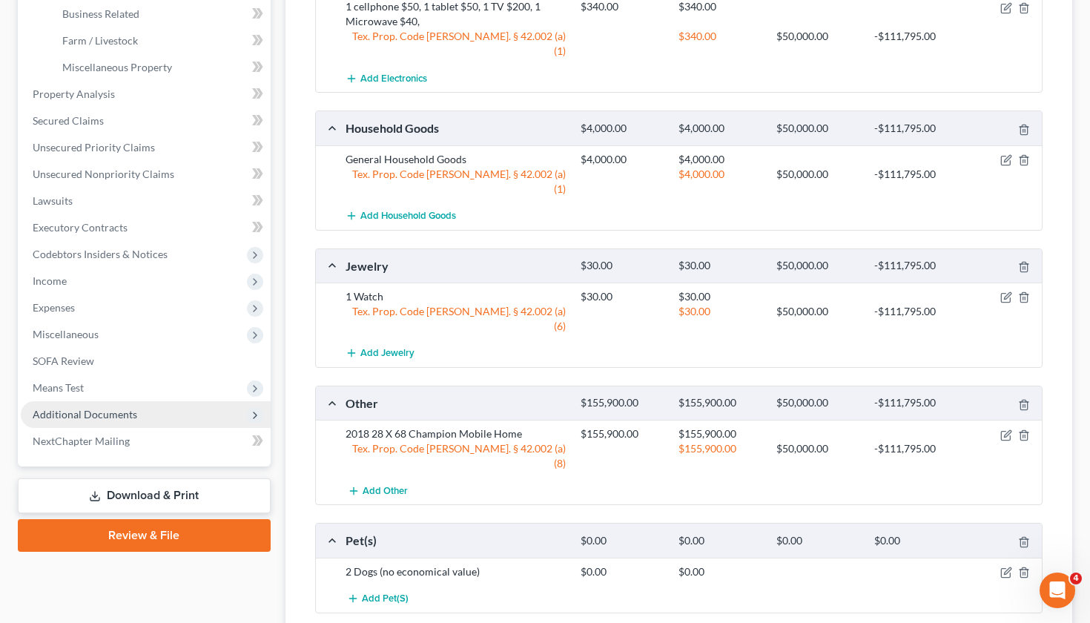
click at [90, 414] on span "Additional Documents" at bounding box center [85, 414] width 105 height 13
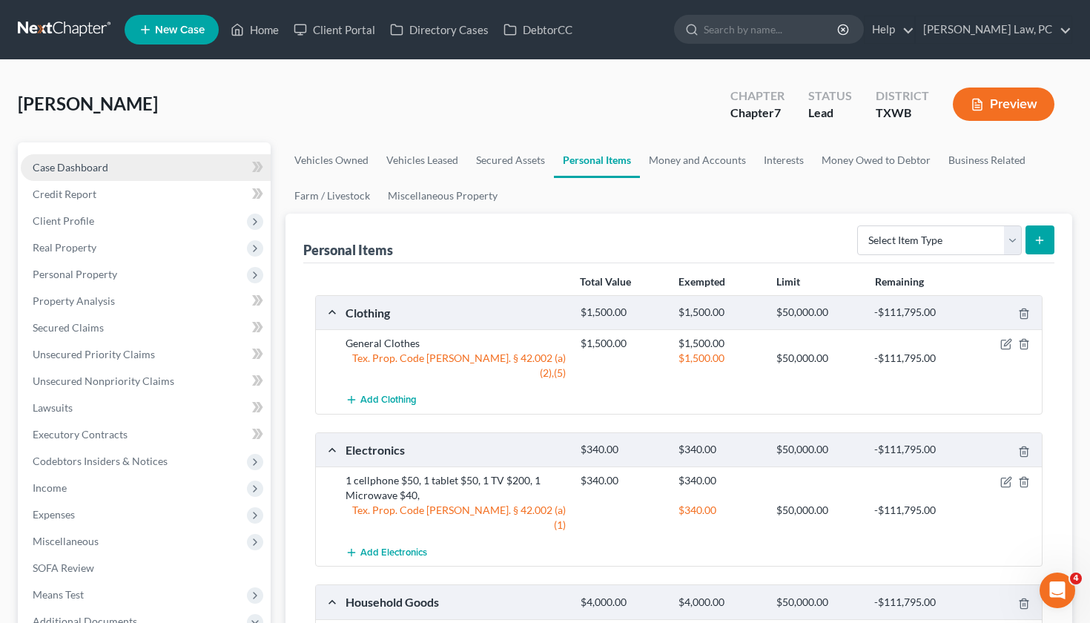
scroll to position [0, 0]
click at [106, 168] on span "Case Dashboard" at bounding box center [71, 167] width 76 height 13
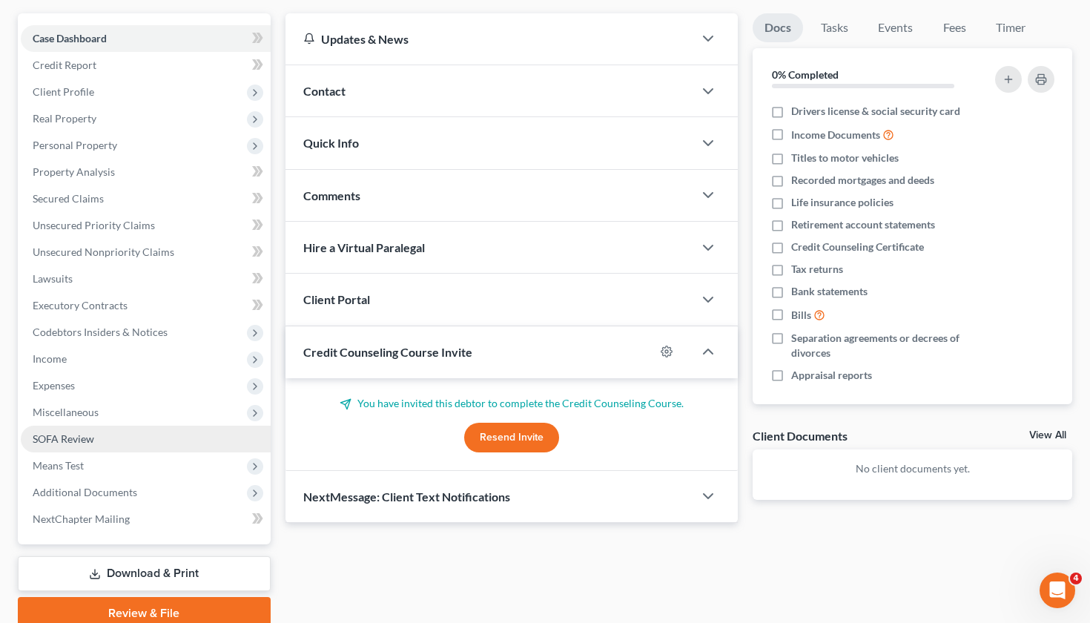
scroll to position [159, 0]
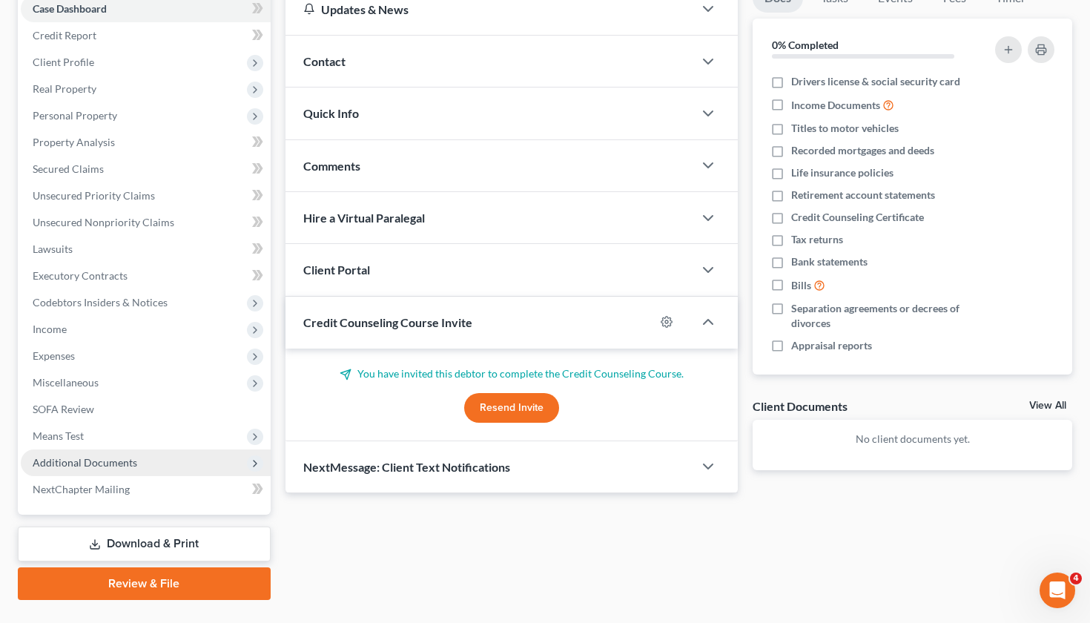
click at [121, 454] on span "Additional Documents" at bounding box center [146, 462] width 250 height 27
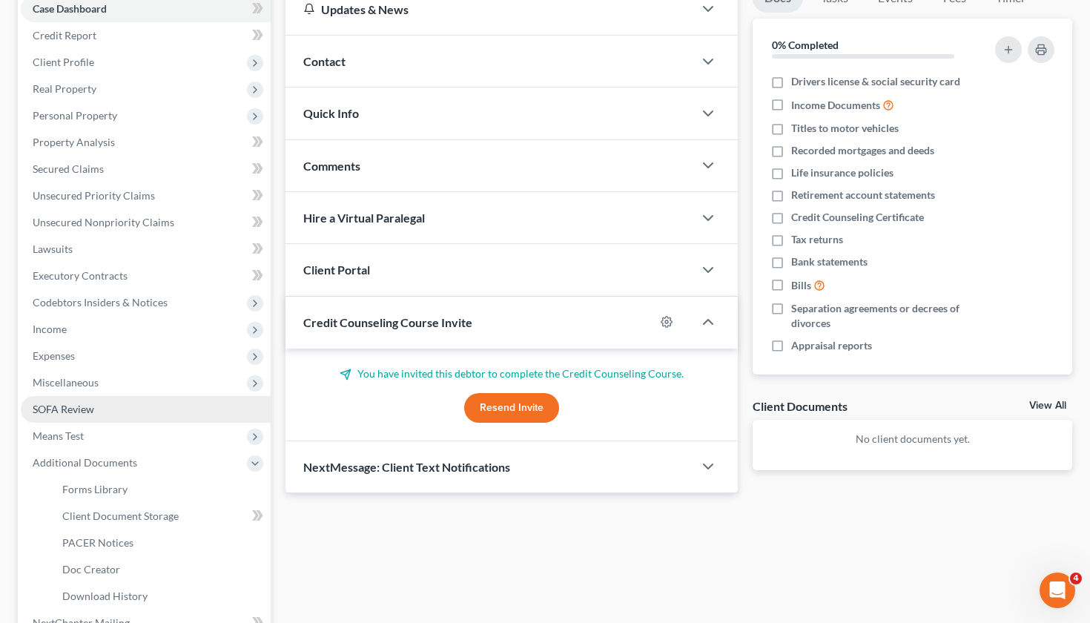
click at [47, 404] on span "SOFA Review" at bounding box center [64, 409] width 62 height 13
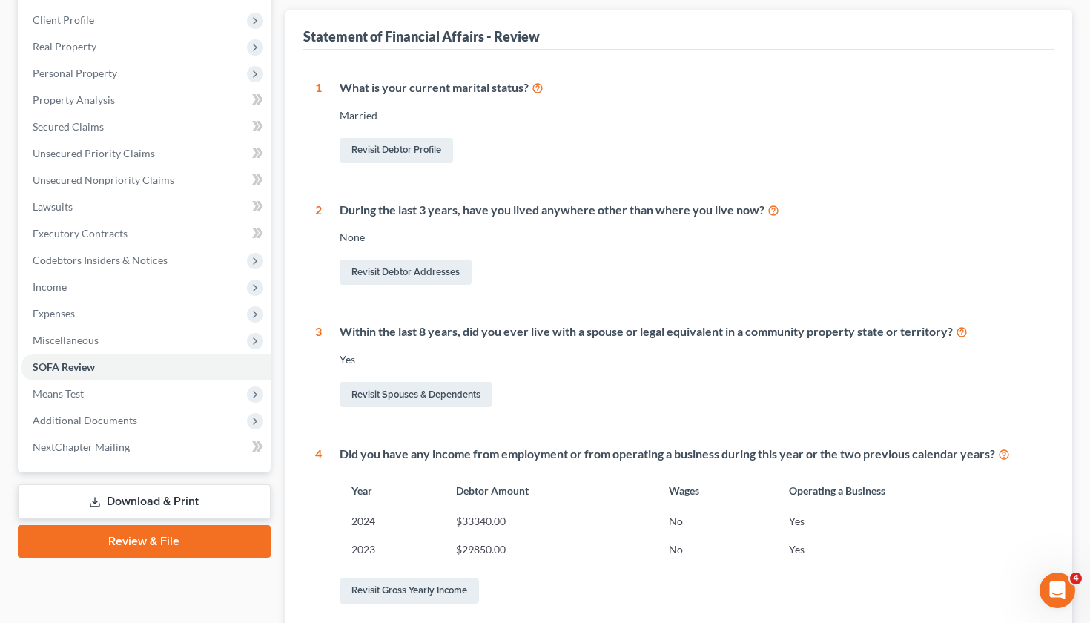
scroll to position [199, 0]
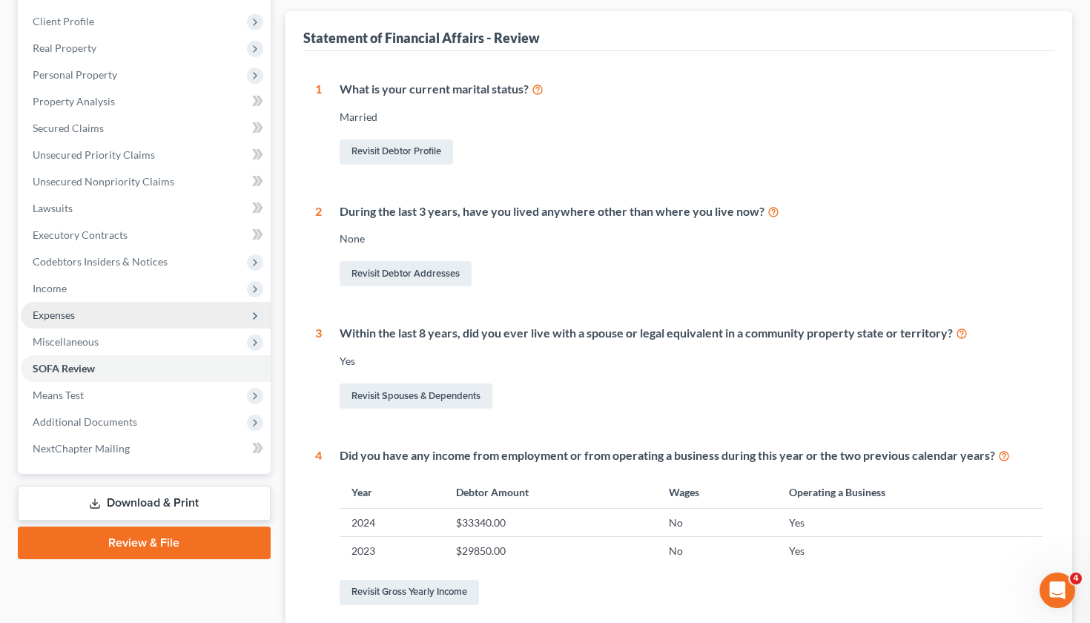
click at [81, 317] on span "Expenses" at bounding box center [146, 315] width 250 height 27
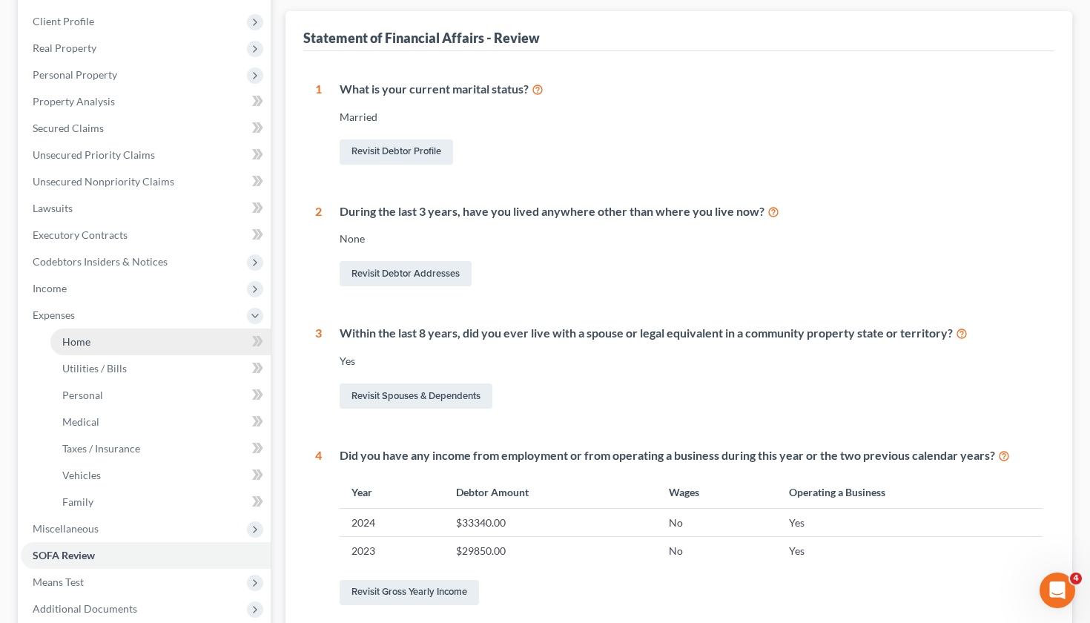
click at [126, 334] on link "Home" at bounding box center [160, 341] width 220 height 27
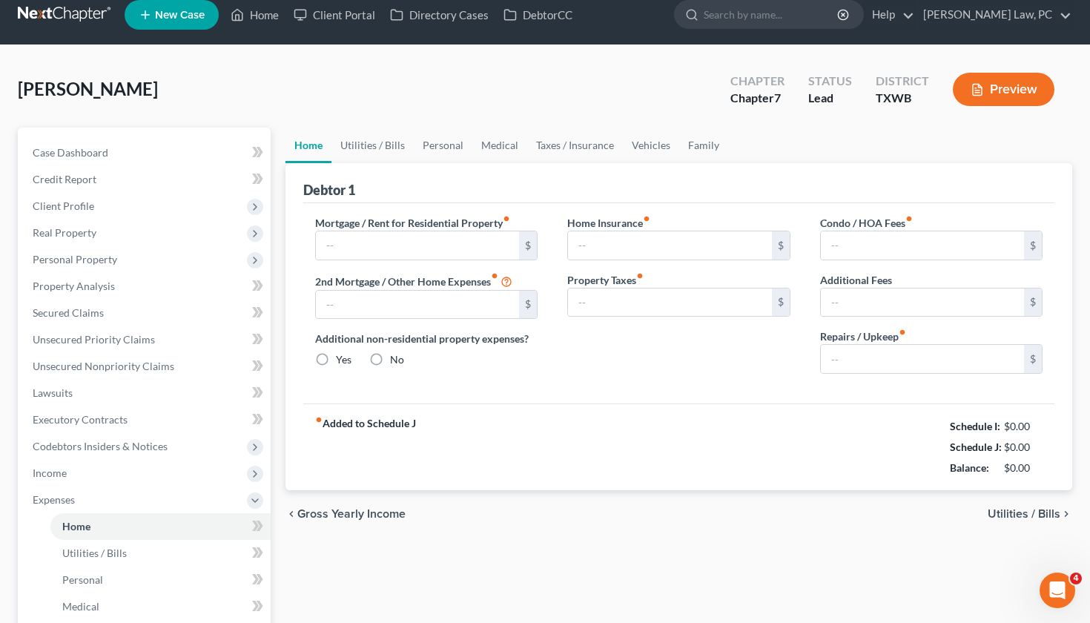
type input "1,238.00"
type input "800.00"
radio input "true"
type input "0.00"
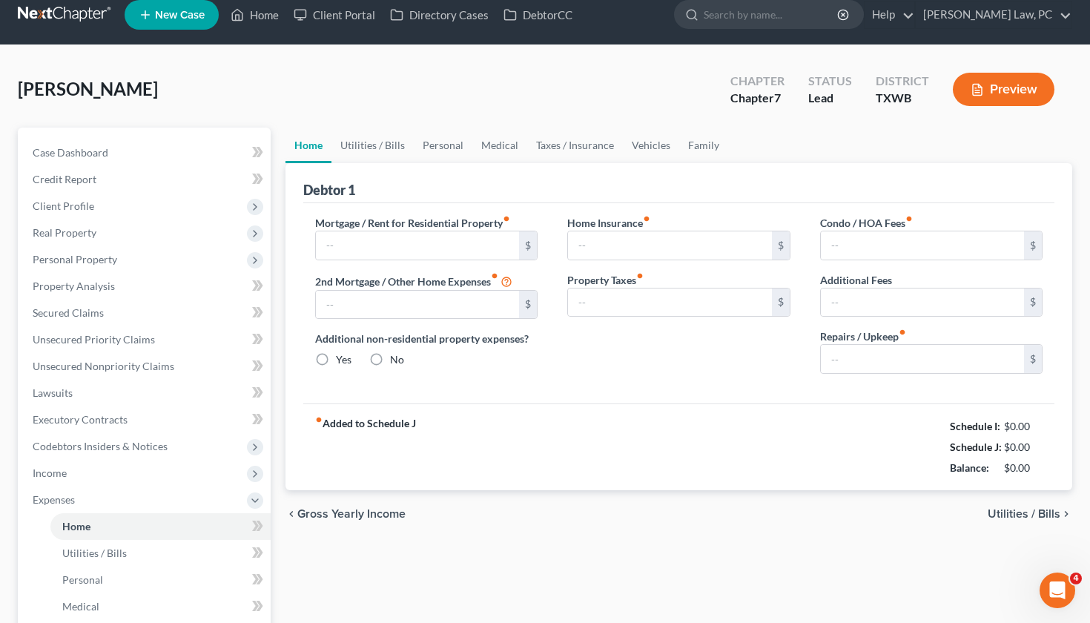
type input "0.00"
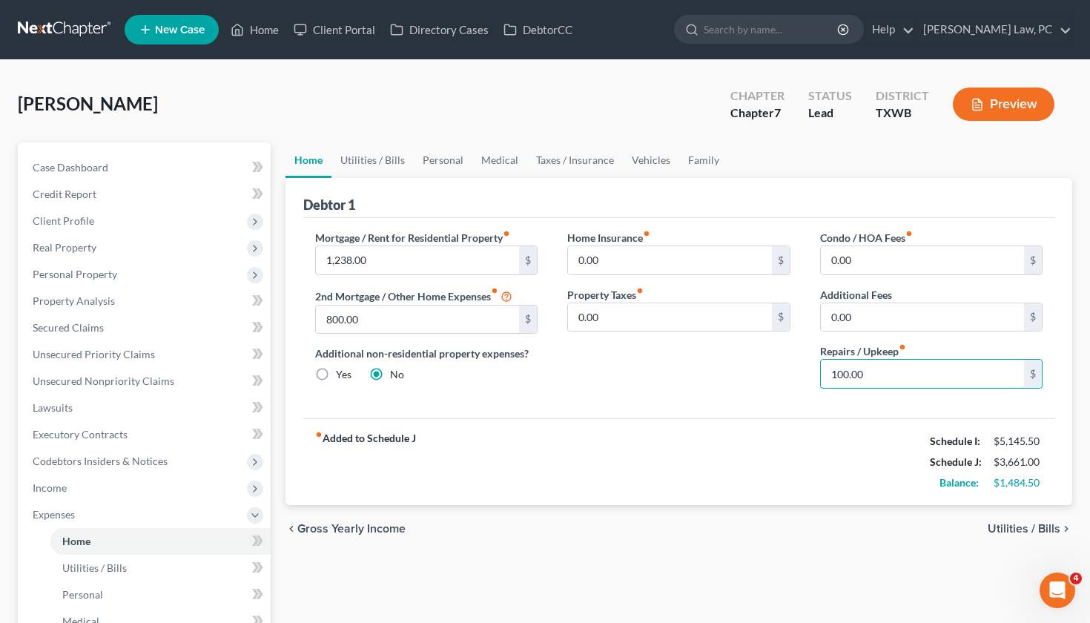
drag, startPoint x: 880, startPoint y: 377, endPoint x: 807, endPoint y: 377, distance: 72.7
click at [807, 377] on div "Condo / HOA Fees fiber_manual_record 0.00 $ Additional Fees 0.00 $ Repairs / Up…" at bounding box center [931, 315] width 253 height 171
type input "150"
click at [383, 151] on link "Utilities / Bills" at bounding box center [372, 160] width 82 height 36
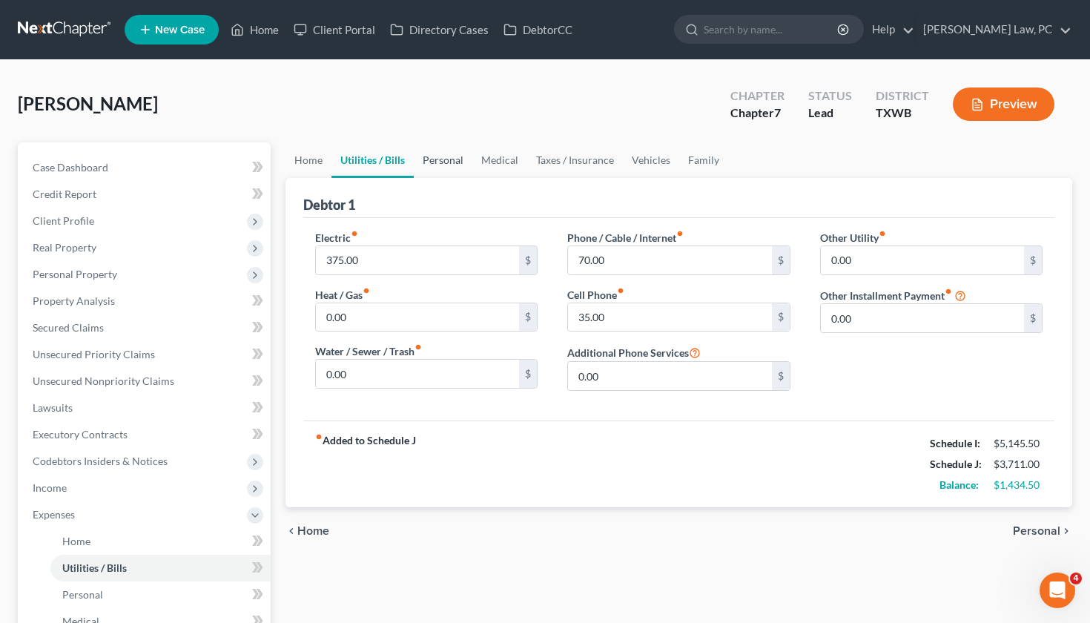
click at [440, 159] on link "Personal" at bounding box center [443, 160] width 59 height 36
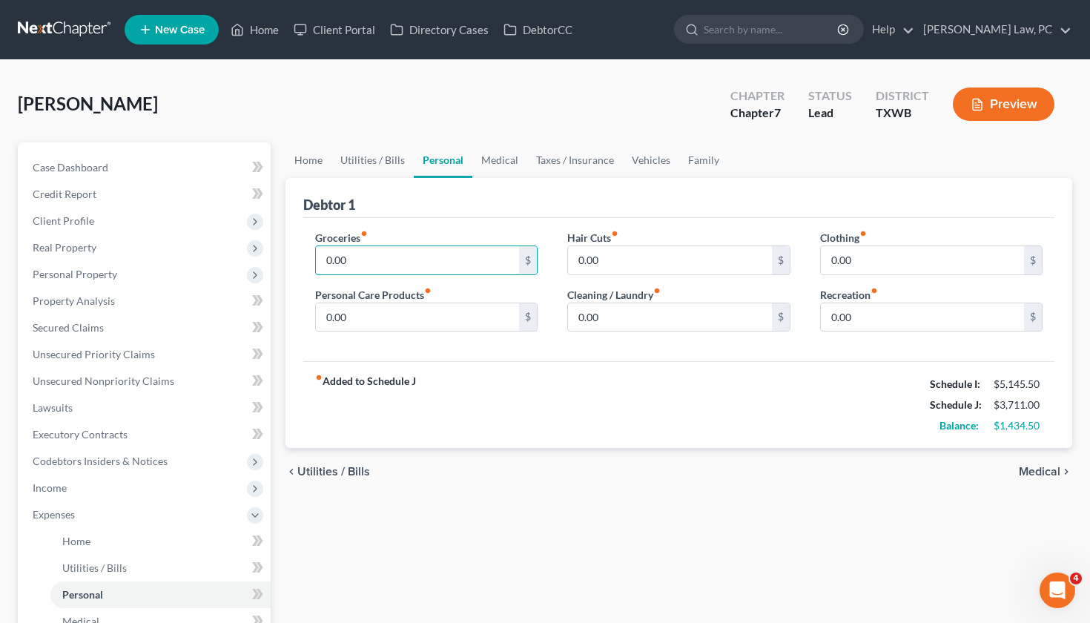
drag, startPoint x: 349, startPoint y: 263, endPoint x: 303, endPoint y: 263, distance: 46.0
click at [302, 263] on div "Groceries fiber_manual_record 0.00 $ Personal Care Products fiber_manual_record…" at bounding box center [426, 287] width 253 height 114
type input "862"
drag, startPoint x: 352, startPoint y: 317, endPoint x: 309, endPoint y: 317, distance: 43.0
click at [308, 317] on div "Groceries fiber_manual_record 862 $ Personal Care Products fiber_manual_record …" at bounding box center [426, 287] width 253 height 114
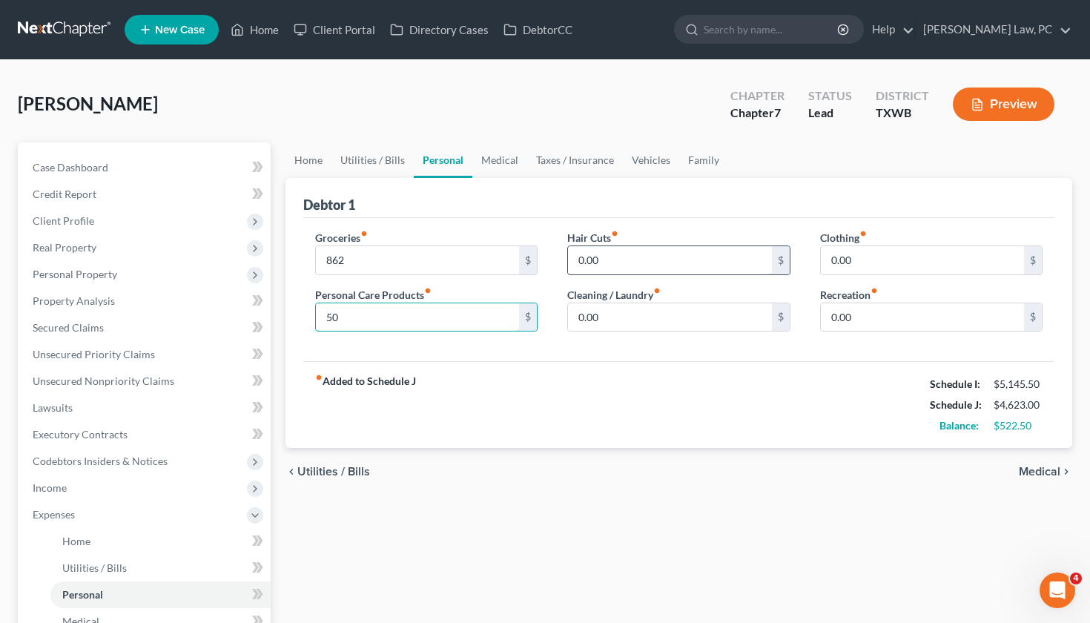
type input "50"
drag, startPoint x: 608, startPoint y: 262, endPoint x: 544, endPoint y: 262, distance: 63.8
click at [543, 262] on div "Groceries fiber_manual_record 862 $ Personal Care Products fiber_manual_record …" at bounding box center [679, 287] width 758 height 114
type input "50"
drag, startPoint x: 621, startPoint y: 318, endPoint x: 561, endPoint y: 315, distance: 60.1
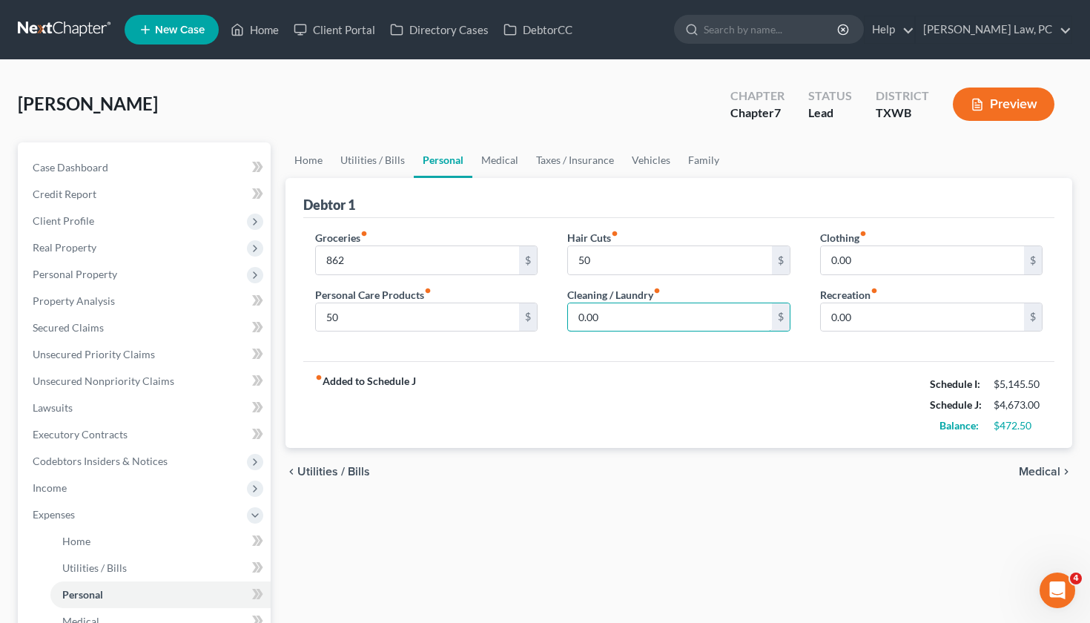
click at [561, 315] on div "Hair Cuts fiber_manual_record 50 $ Cleaning / Laundry fiber_manual_record 0.00 $" at bounding box center [678, 287] width 253 height 114
type input "60"
drag, startPoint x: 900, startPoint y: 259, endPoint x: 777, endPoint y: 259, distance: 123.1
click at [777, 259] on div "Groceries fiber_manual_record 862 $ Personal Care Products fiber_manual_record …" at bounding box center [679, 287] width 758 height 114
type input "100"
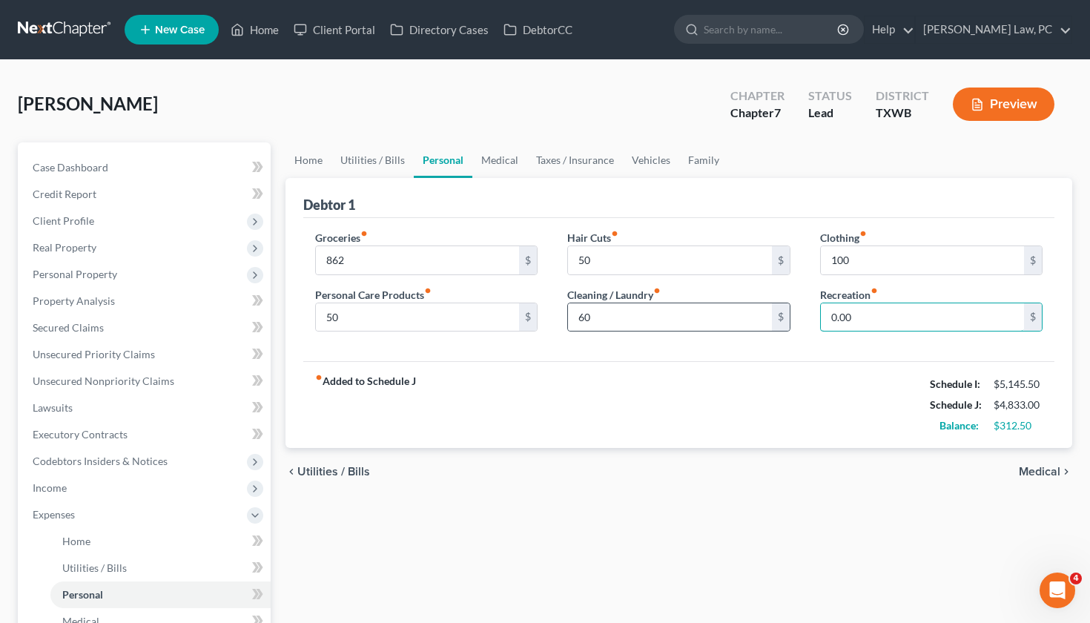
drag, startPoint x: 864, startPoint y: 320, endPoint x: 790, endPoint y: 320, distance: 74.1
click at [790, 320] on div "Groceries fiber_manual_record 862 $ Personal Care Products fiber_manual_record …" at bounding box center [679, 287] width 758 height 114
type input "100"
click at [598, 262] on input "50" at bounding box center [670, 260] width 204 height 28
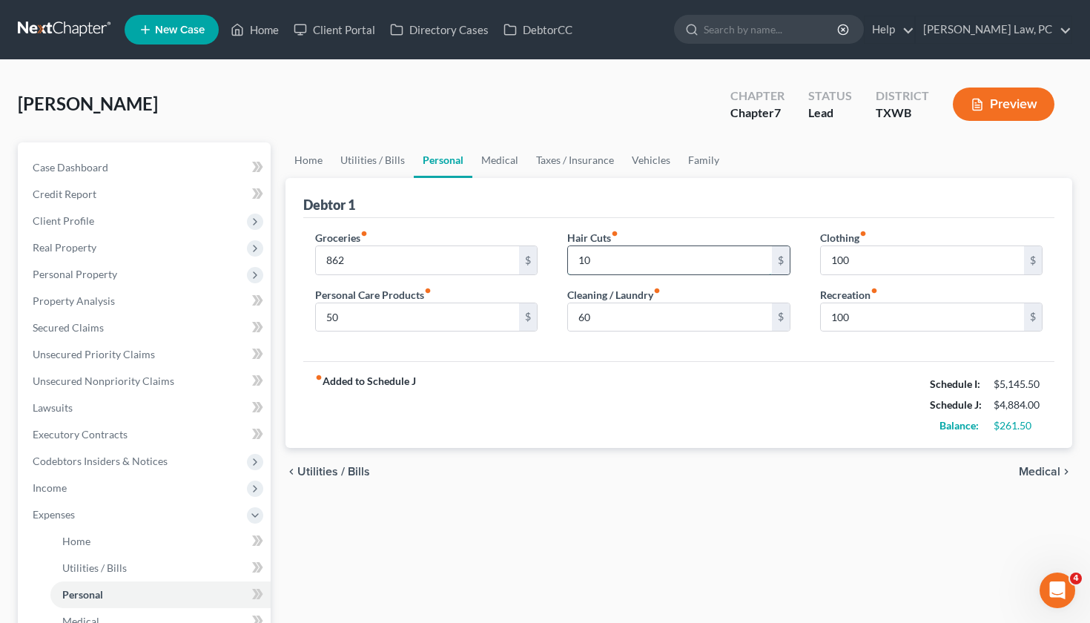
type input "100"
click at [498, 156] on link "Medical" at bounding box center [499, 160] width 55 height 36
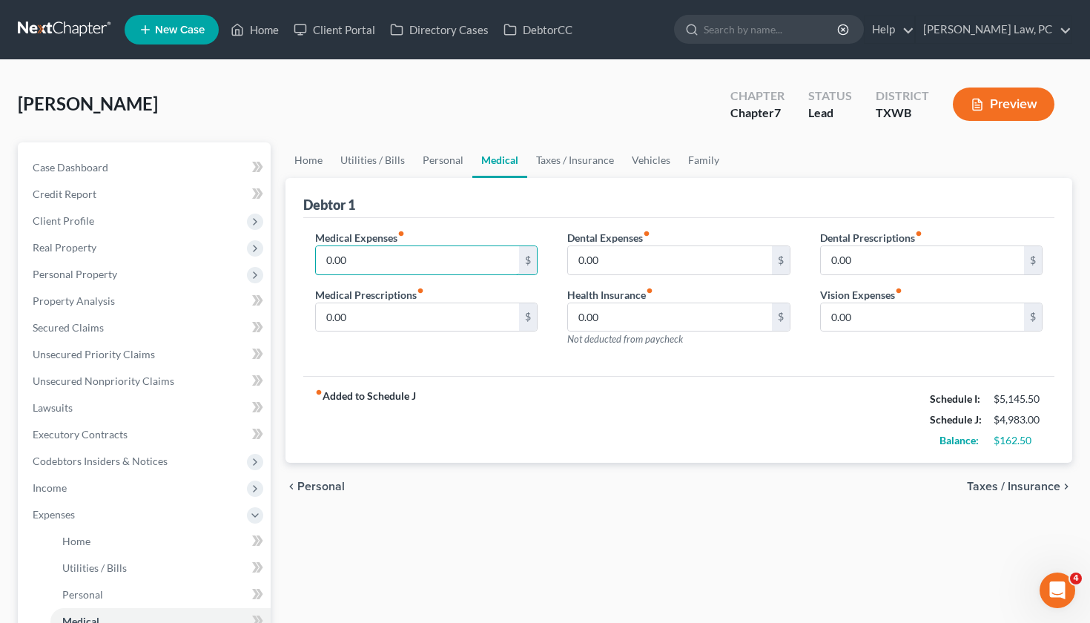
drag, startPoint x: 368, startPoint y: 261, endPoint x: 302, endPoint y: 261, distance: 65.2
click at [301, 261] on div "Medical Expenses fiber_manual_record 0.00 $ Medical Prescriptions fiber_manual_…" at bounding box center [426, 294] width 253 height 129
type input "100"
drag, startPoint x: 364, startPoint y: 307, endPoint x: 391, endPoint y: 320, distance: 30.5
click at [391, 320] on input "0.00" at bounding box center [418, 317] width 204 height 28
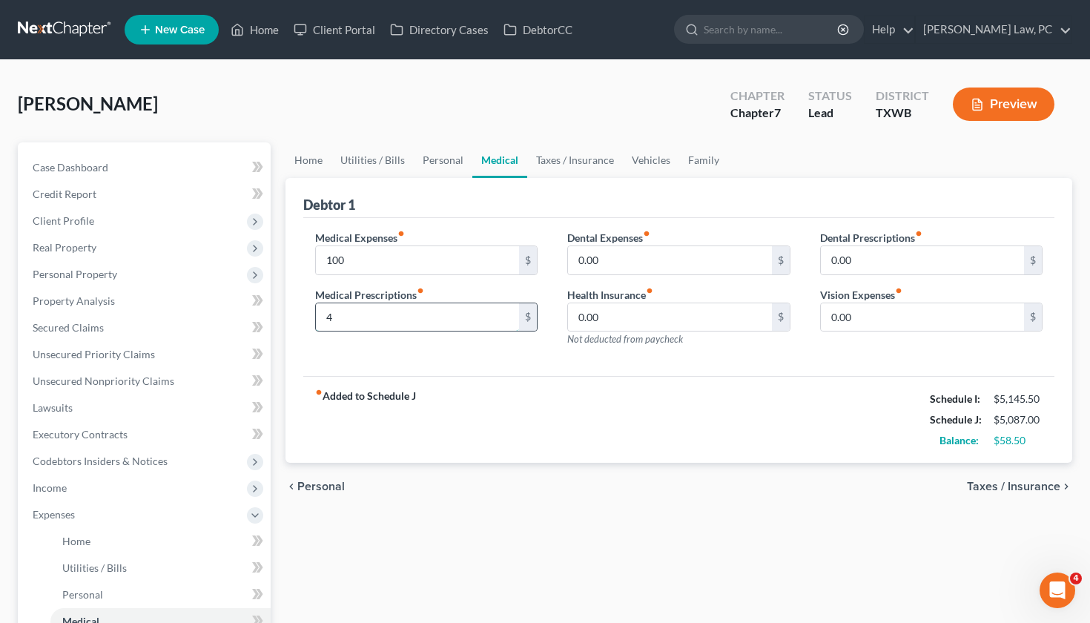
type input "40"
click at [601, 161] on link "Taxes / Insurance" at bounding box center [575, 160] width 96 height 36
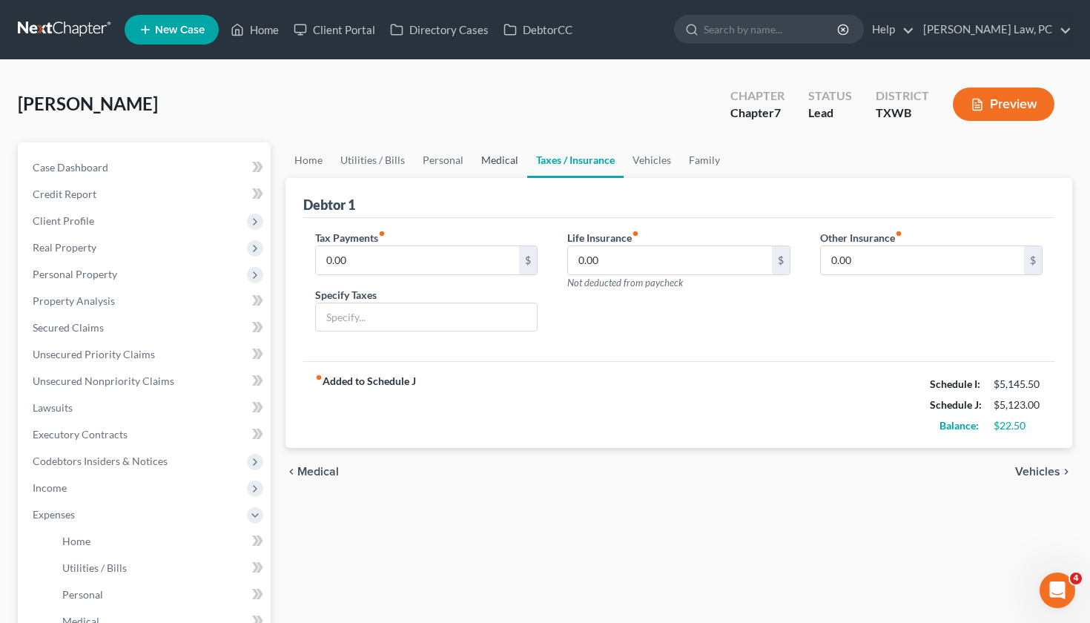
click at [490, 156] on link "Medical" at bounding box center [499, 160] width 55 height 36
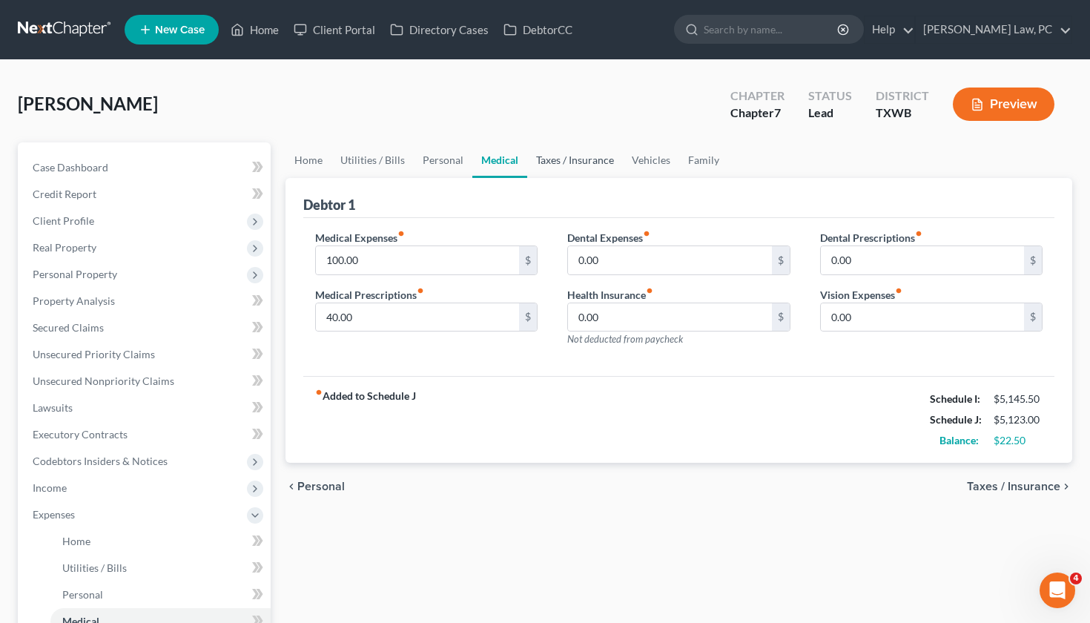
click at [575, 160] on link "Taxes / Insurance" at bounding box center [575, 160] width 96 height 36
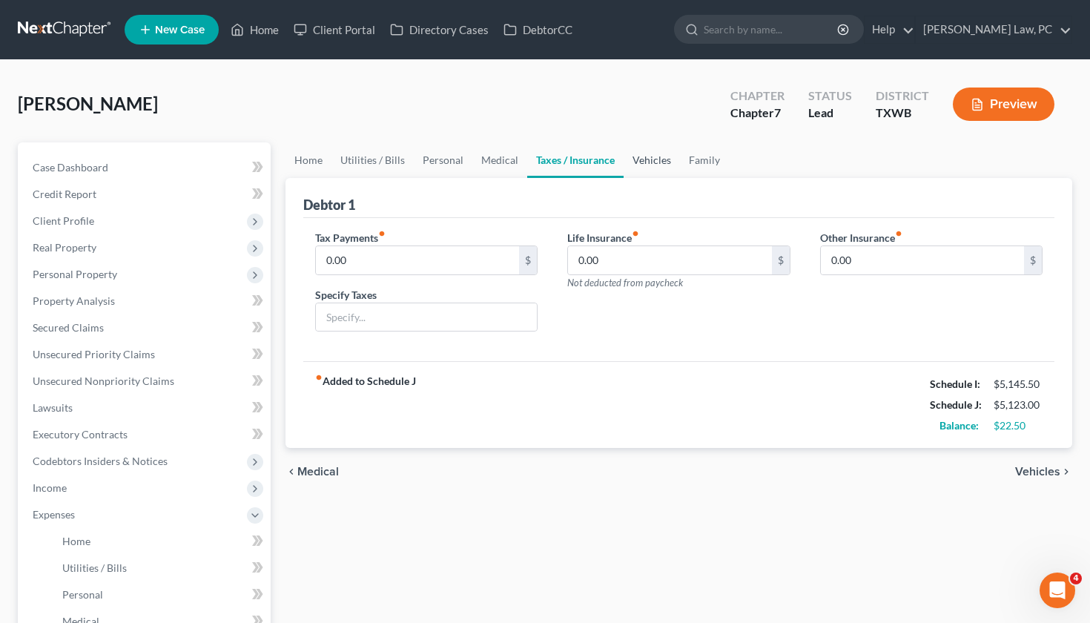
click at [636, 165] on link "Vehicles" at bounding box center [652, 160] width 56 height 36
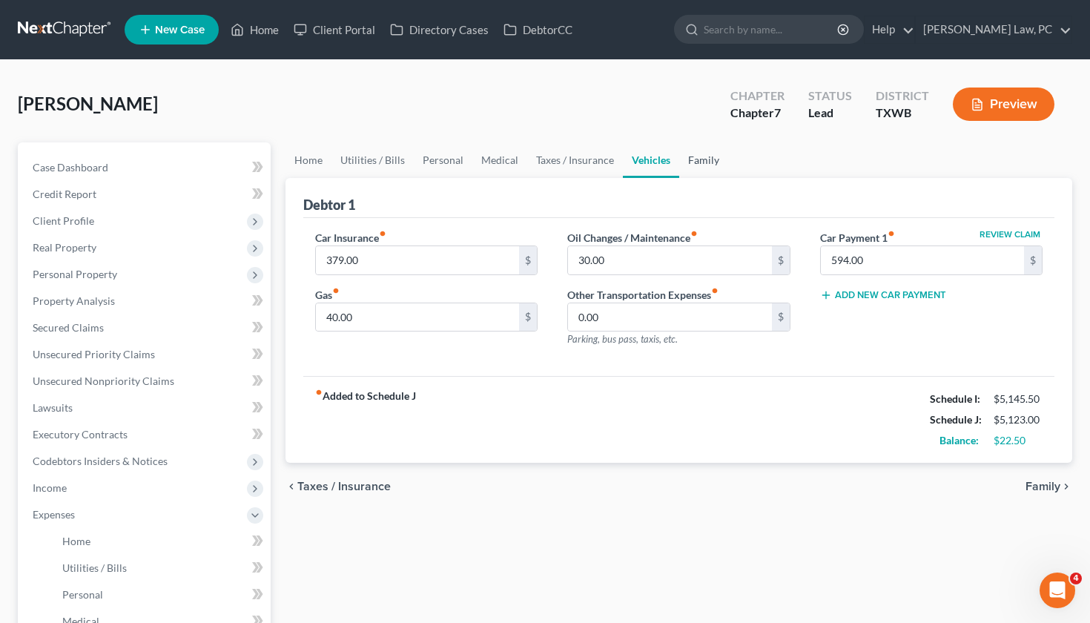
click at [698, 162] on link "Family" at bounding box center [703, 160] width 49 height 36
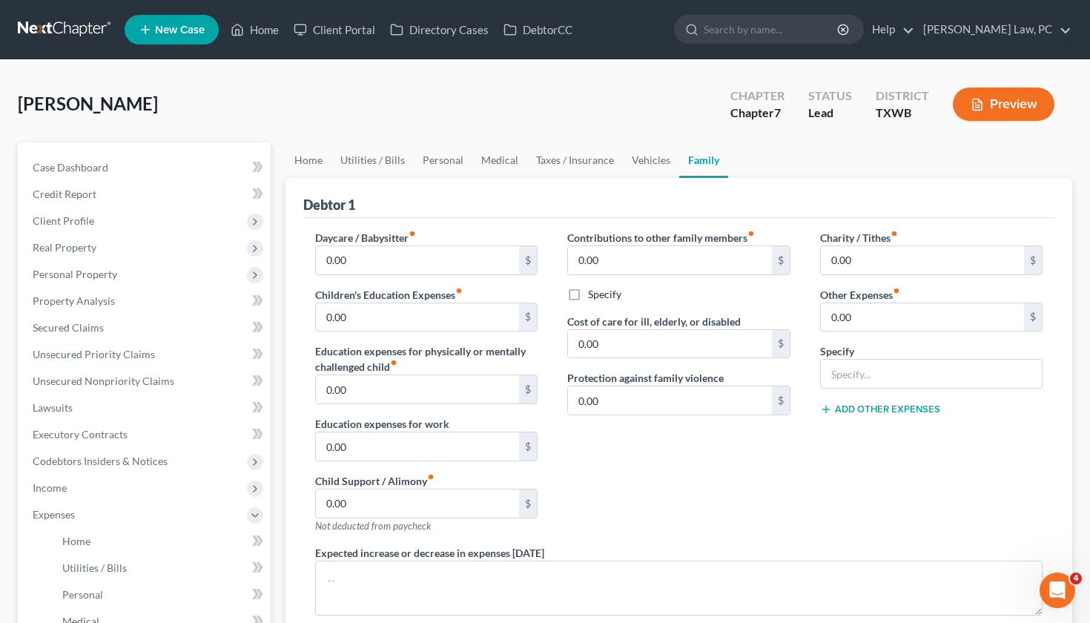
scroll to position [50, 0]
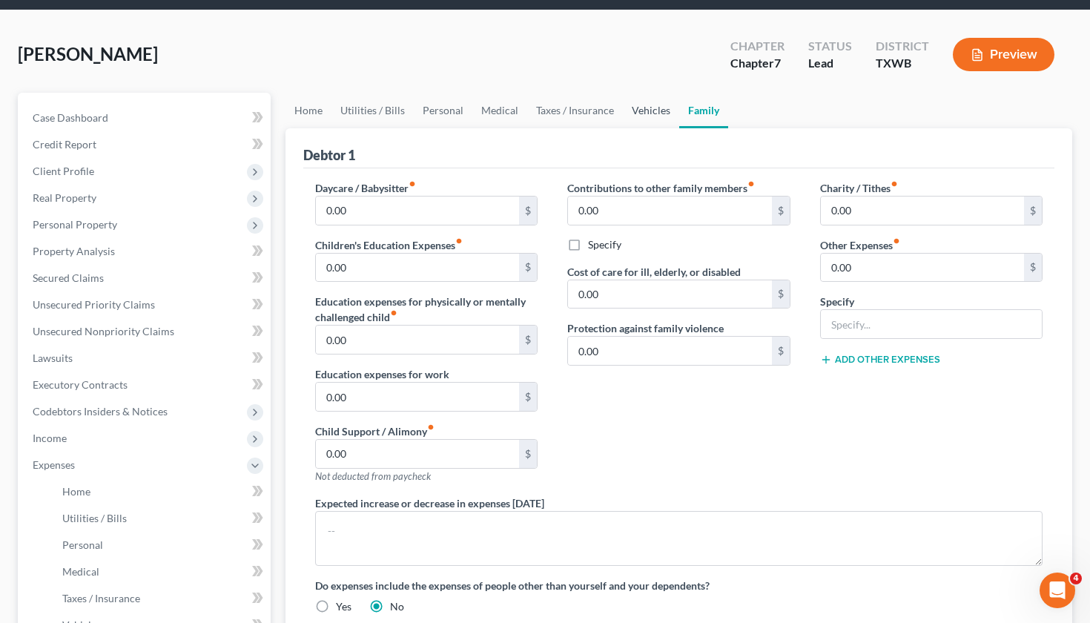
click at [634, 111] on link "Vehicles" at bounding box center [651, 111] width 56 height 36
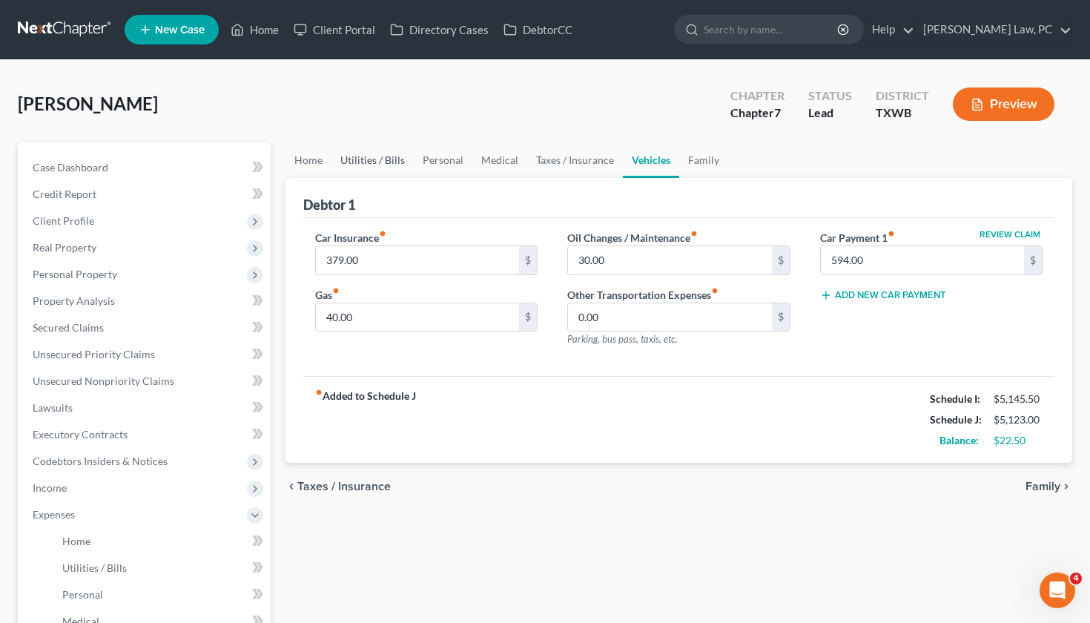
click at [371, 163] on link "Utilities / Bills" at bounding box center [372, 160] width 82 height 36
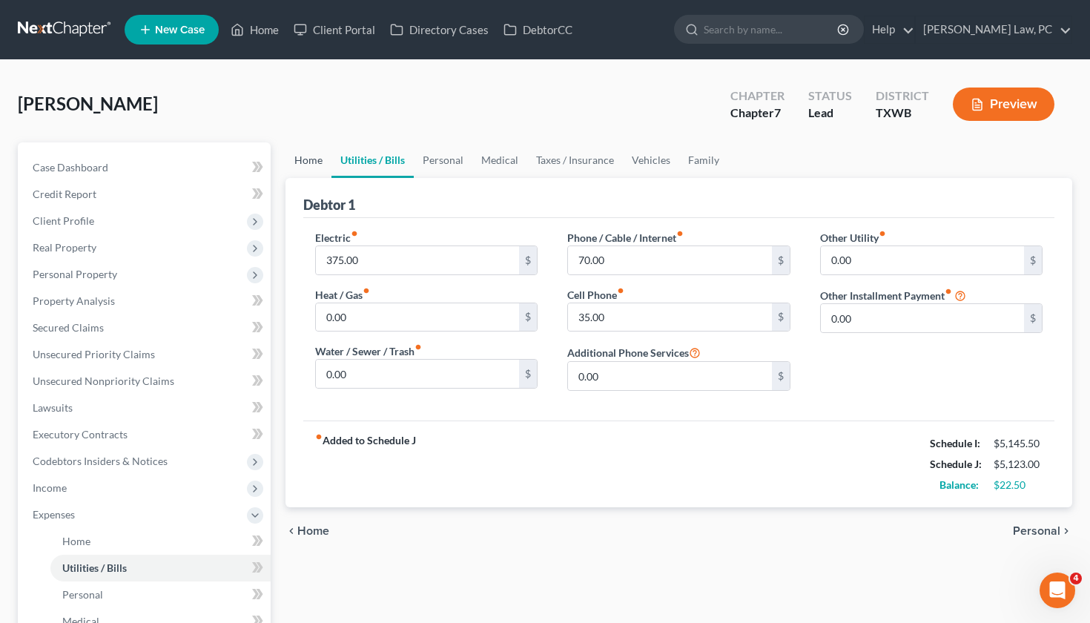
click at [305, 163] on link "Home" at bounding box center [308, 160] width 46 height 36
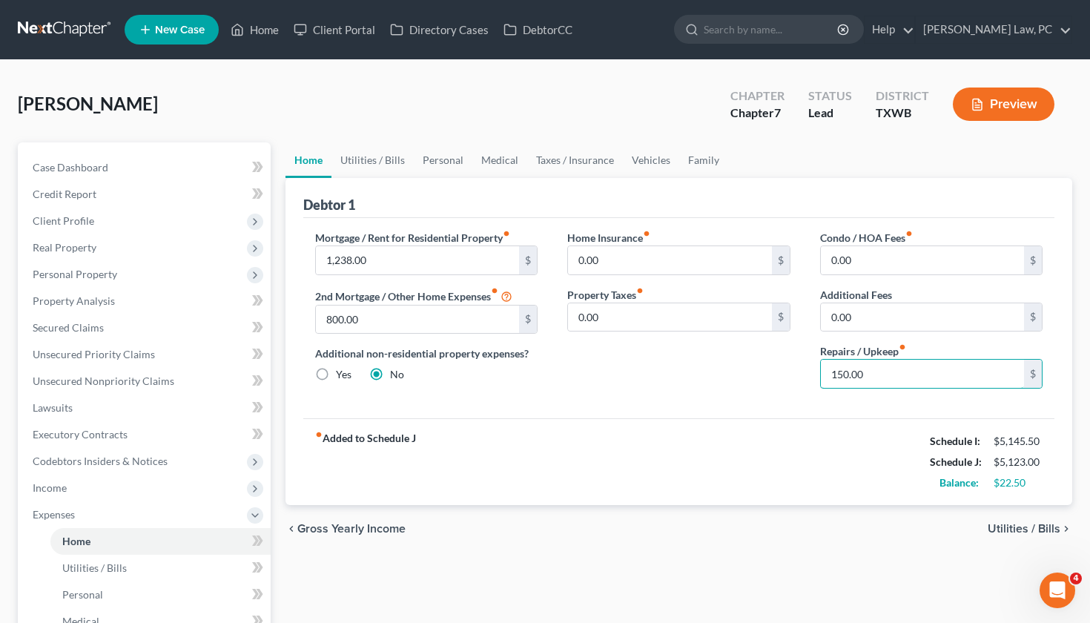
drag, startPoint x: 861, startPoint y: 380, endPoint x: 786, endPoint y: 380, distance: 75.6
click at [785, 380] on div "Mortgage / Rent for Residential Property fiber_manual_record 1,238.00 $ 2nd Mor…" at bounding box center [679, 315] width 758 height 171
type input "100"
click at [414, 321] on input "800.00" at bounding box center [418, 319] width 204 height 28
type input "800.00"
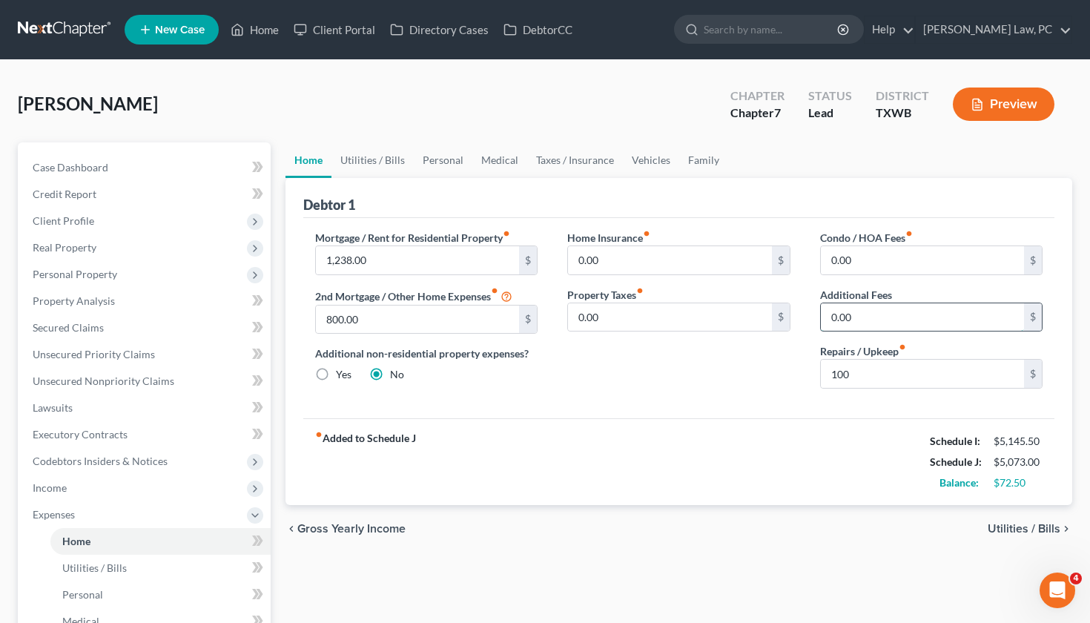
drag, startPoint x: 853, startPoint y: 319, endPoint x: 825, endPoint y: 318, distance: 28.2
click at [825, 318] on input "0.00" at bounding box center [923, 317] width 204 height 28
type input "800"
click at [702, 401] on div "Mortgage / Rent for Residential Property fiber_manual_record 1,238.00 $ 2nd Mor…" at bounding box center [679, 318] width 752 height 200
drag, startPoint x: 865, startPoint y: 318, endPoint x: 804, endPoint y: 318, distance: 60.8
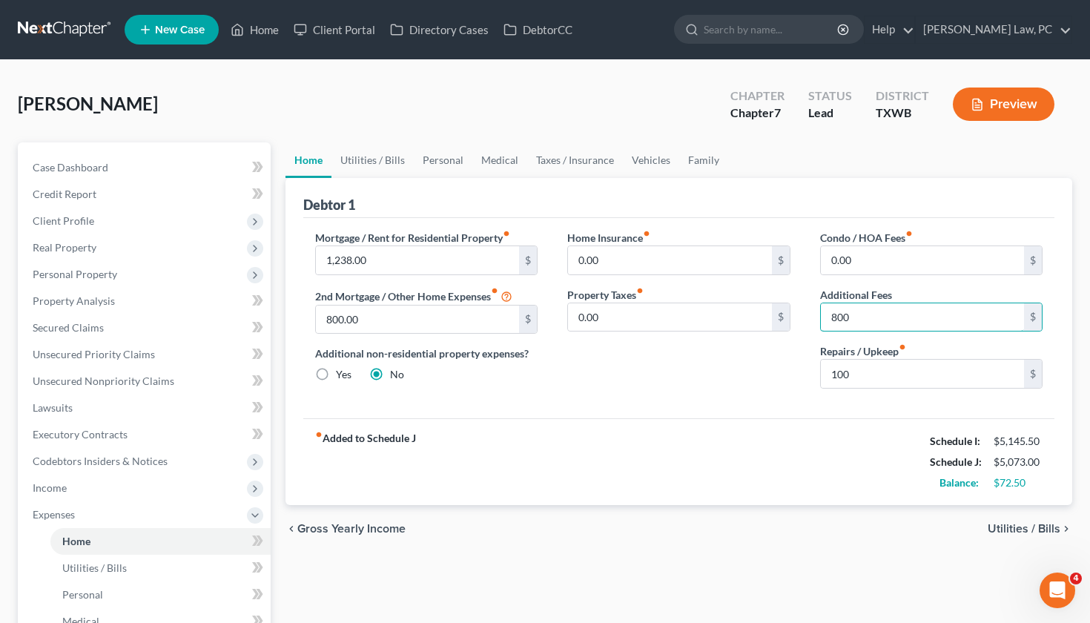
click at [805, 318] on div "Condo / HOA Fees fiber_manual_record 0.00 $ Additional Fees 800 $ Repairs / Upk…" at bounding box center [931, 315] width 253 height 171
click at [701, 374] on div "Home Insurance fiber_manual_record 0.00 $ Property Taxes fiber_manual_record 0.…" at bounding box center [678, 315] width 253 height 171
click at [391, 165] on link "Utilities / Bills" at bounding box center [372, 160] width 82 height 36
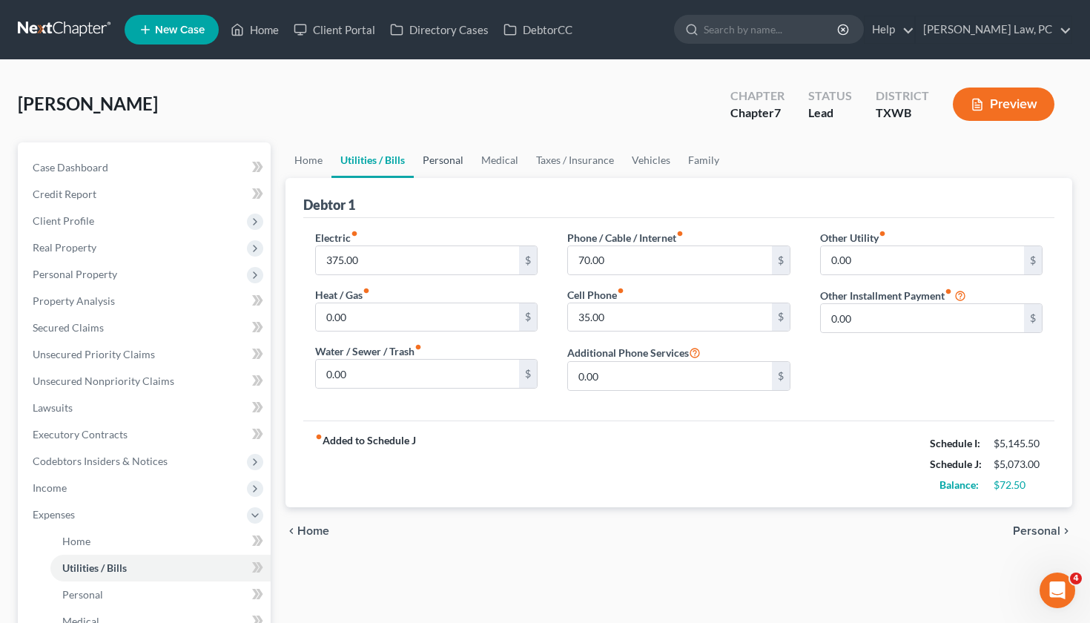
click at [444, 164] on link "Personal" at bounding box center [443, 160] width 59 height 36
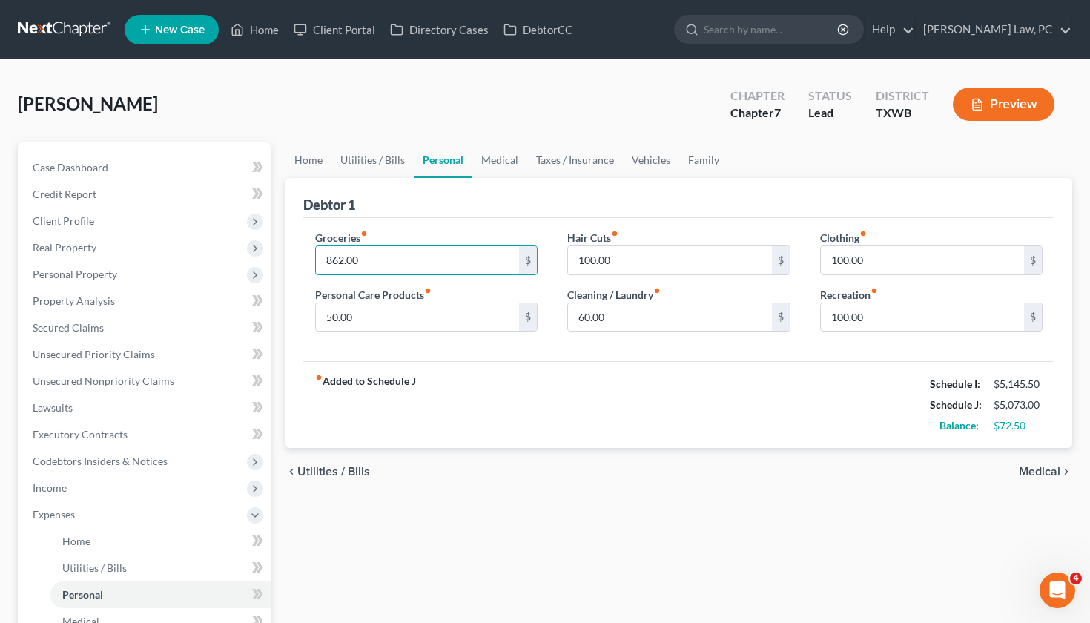
drag, startPoint x: 368, startPoint y: 259, endPoint x: 299, endPoint y: 259, distance: 69.7
click at [299, 259] on div "Debtor 1 Groceries fiber_manual_record 862.00 $ Personal Care Products fiber_ma…" at bounding box center [678, 313] width 787 height 271
type input "860"
drag, startPoint x: 624, startPoint y: 259, endPoint x: 567, endPoint y: 259, distance: 57.1
click at [567, 259] on div "100.00 $" at bounding box center [678, 260] width 223 height 30
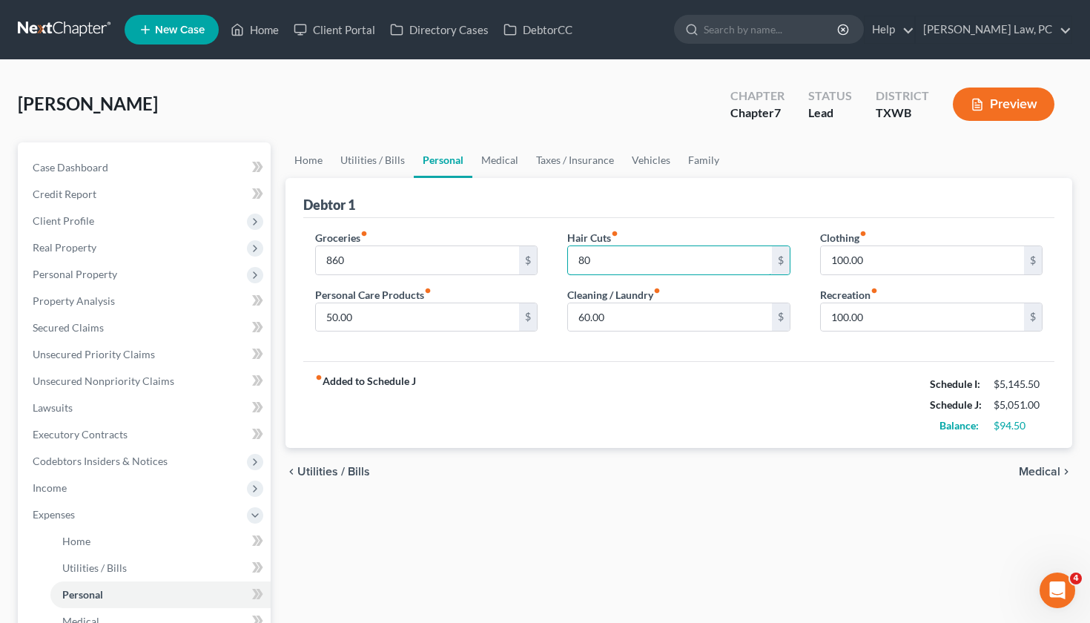
type input "80"
click at [652, 365] on div "fiber_manual_record Added to Schedule J Schedule I: $5,145.50 Schedule J: $5,05…" at bounding box center [679, 404] width 752 height 87
click at [506, 163] on link "Medical" at bounding box center [499, 160] width 55 height 36
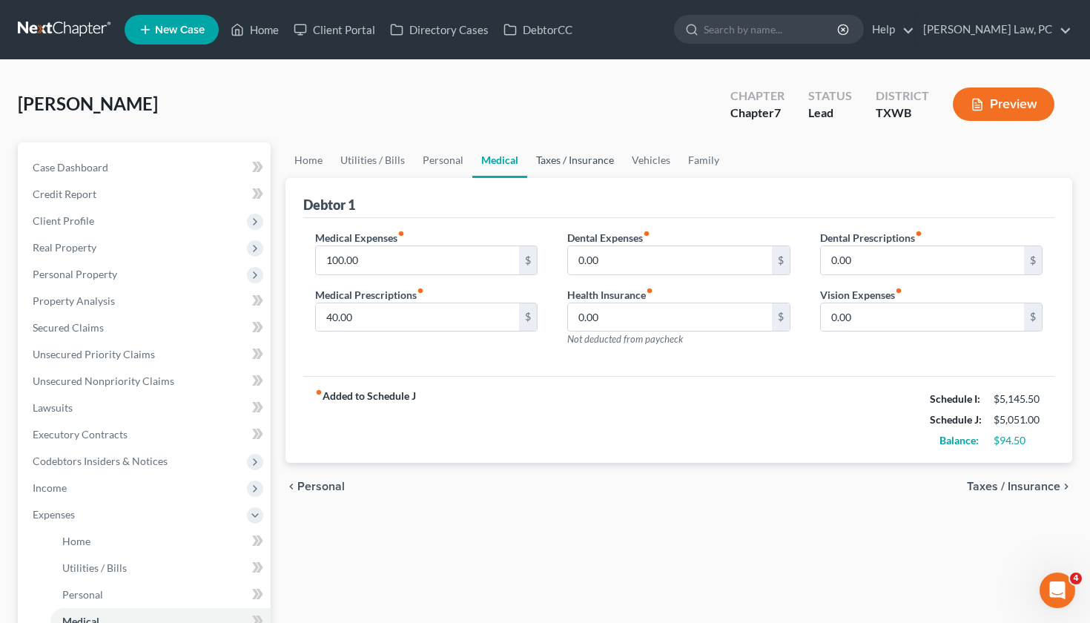
click at [561, 162] on link "Taxes / Insurance" at bounding box center [575, 160] width 96 height 36
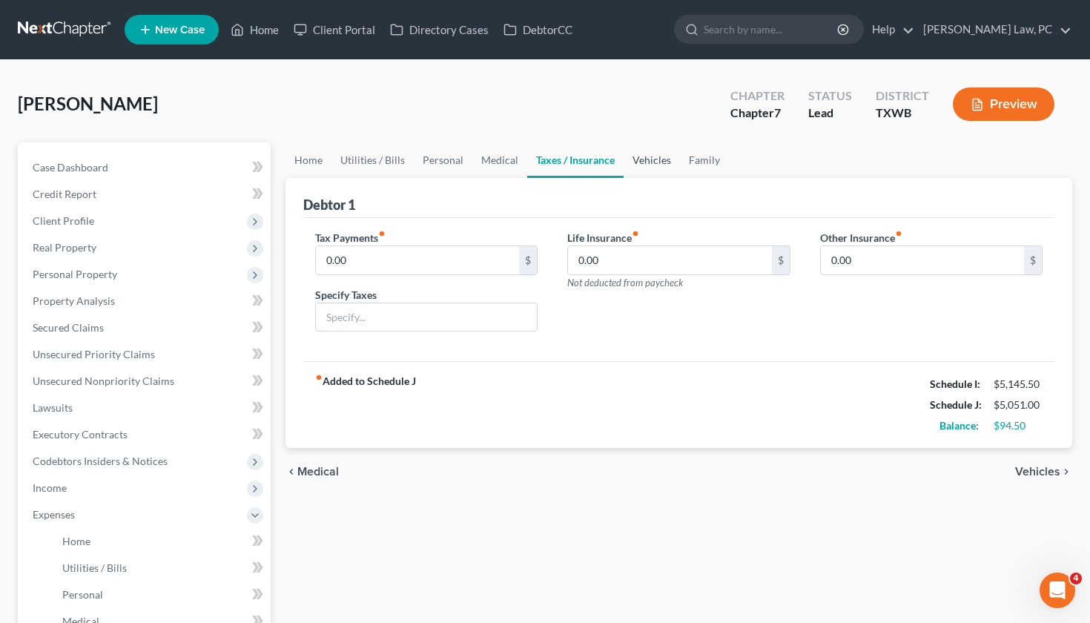
click at [649, 162] on link "Vehicles" at bounding box center [652, 160] width 56 height 36
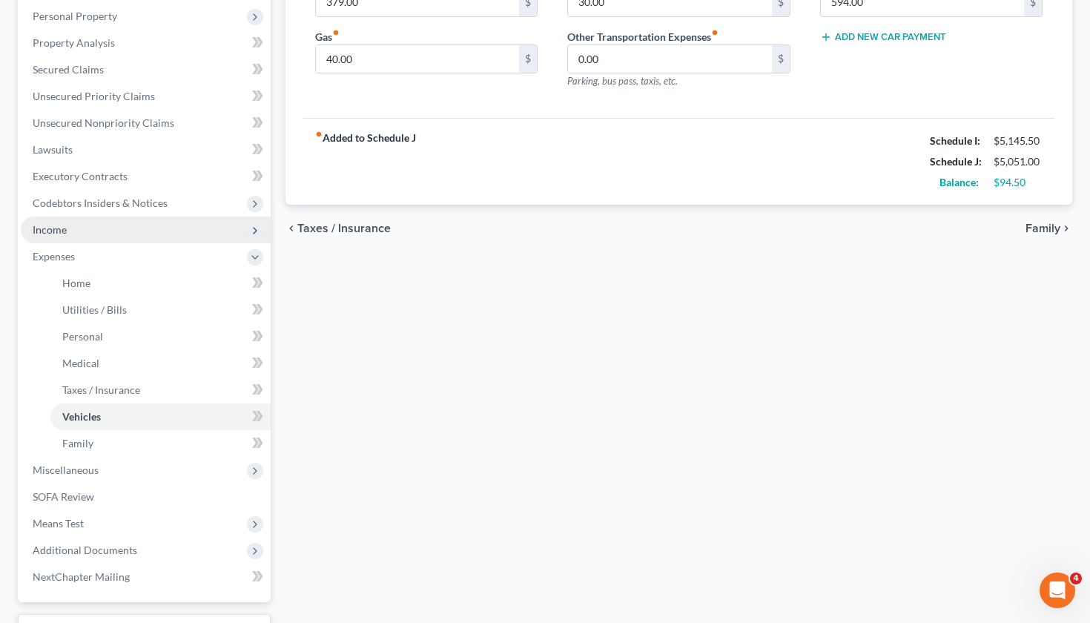
scroll to position [274, 0]
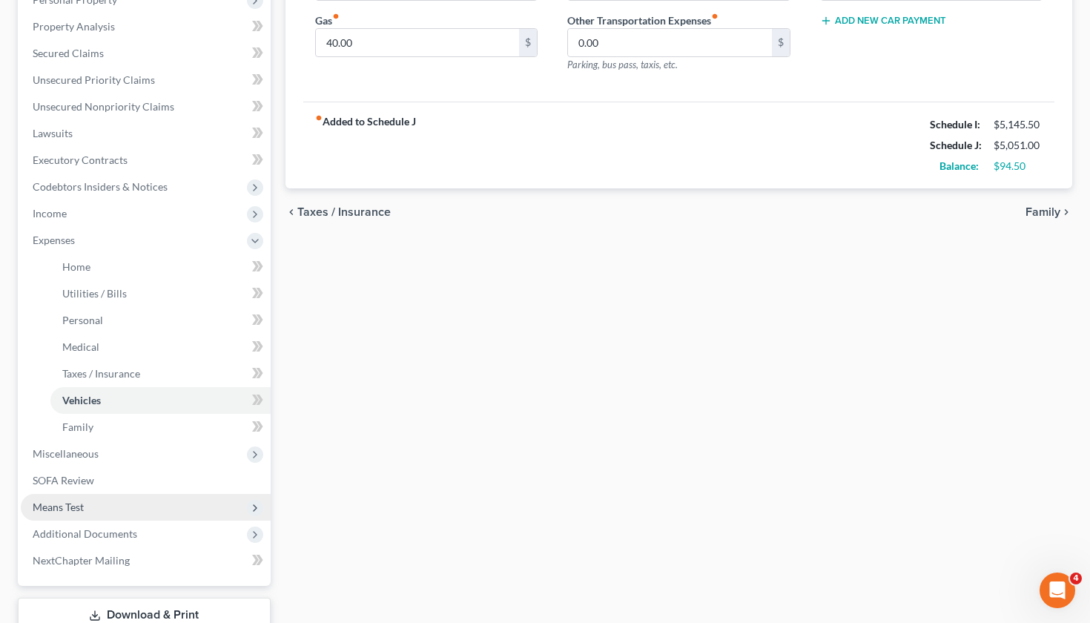
click at [82, 515] on span "Means Test" at bounding box center [146, 507] width 250 height 27
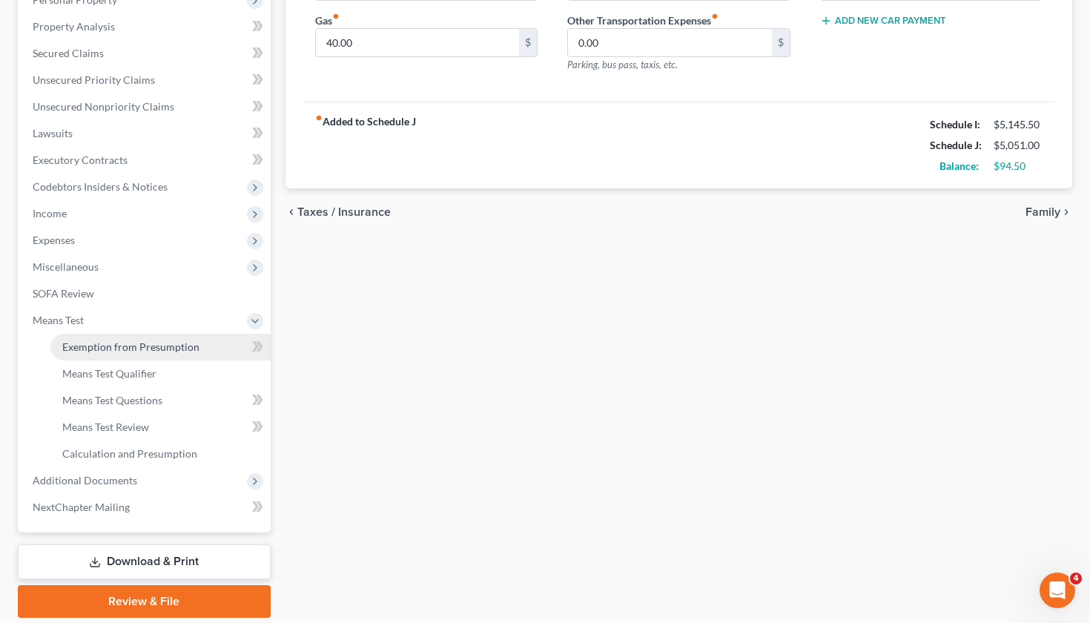
click at [164, 343] on span "Exemption from Presumption" at bounding box center [130, 346] width 137 height 13
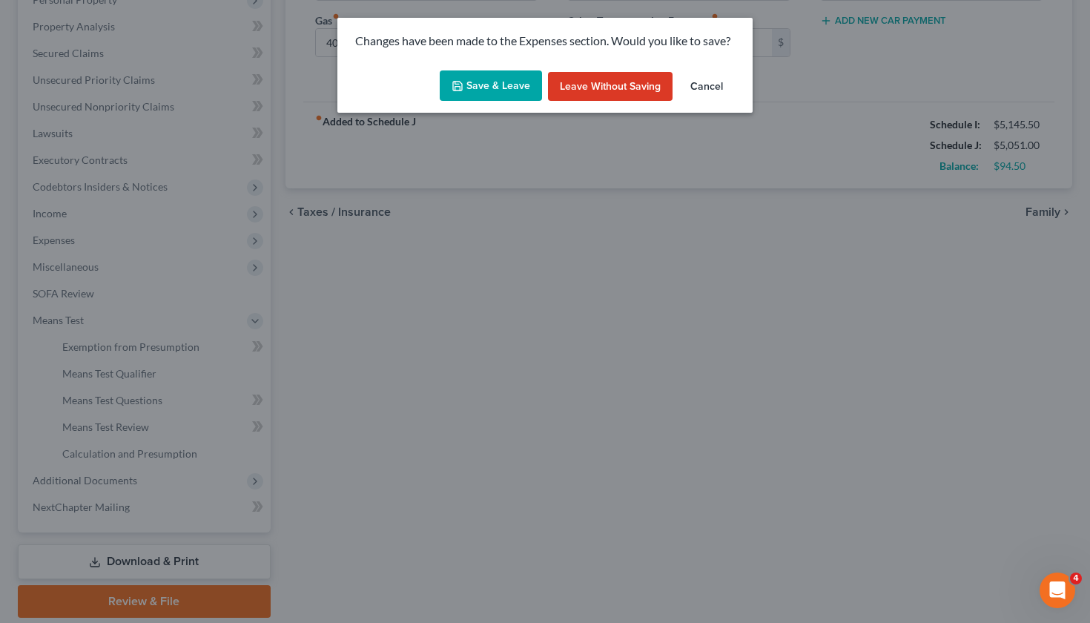
click at [483, 82] on button "Save & Leave" at bounding box center [491, 85] width 102 height 31
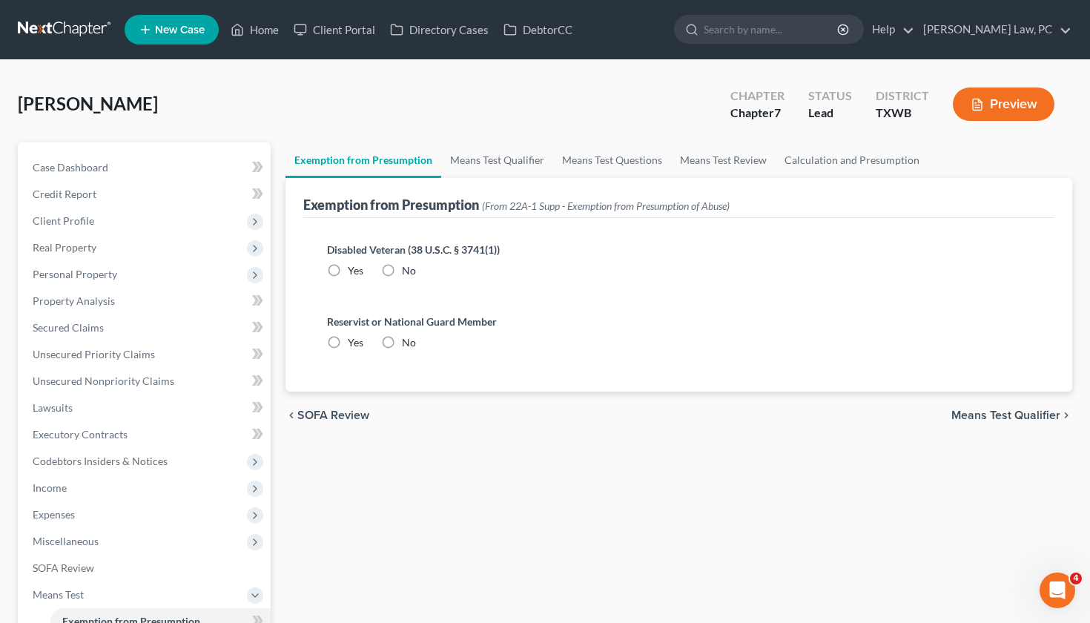
click at [402, 272] on label "No" at bounding box center [409, 270] width 14 height 15
click at [408, 272] on input "No" at bounding box center [413, 268] width 10 height 10
radio input "true"
click at [402, 337] on label "No" at bounding box center [409, 342] width 14 height 15
click at [408, 337] on input "No" at bounding box center [413, 340] width 10 height 10
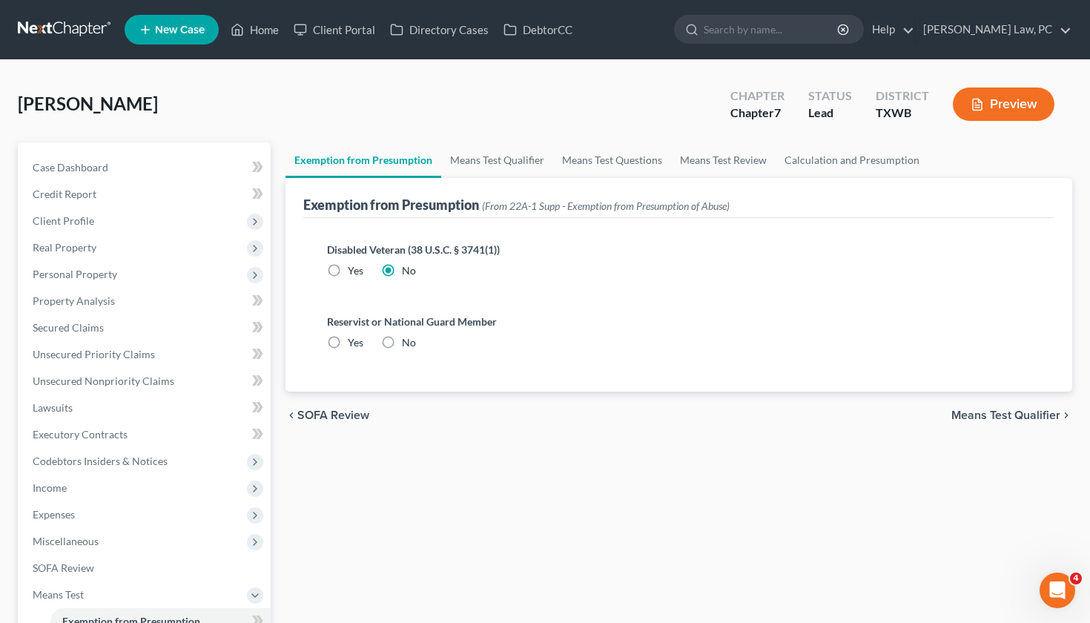
radio input "true"
click at [485, 156] on link "Means Test Qualifier" at bounding box center [497, 160] width 112 height 36
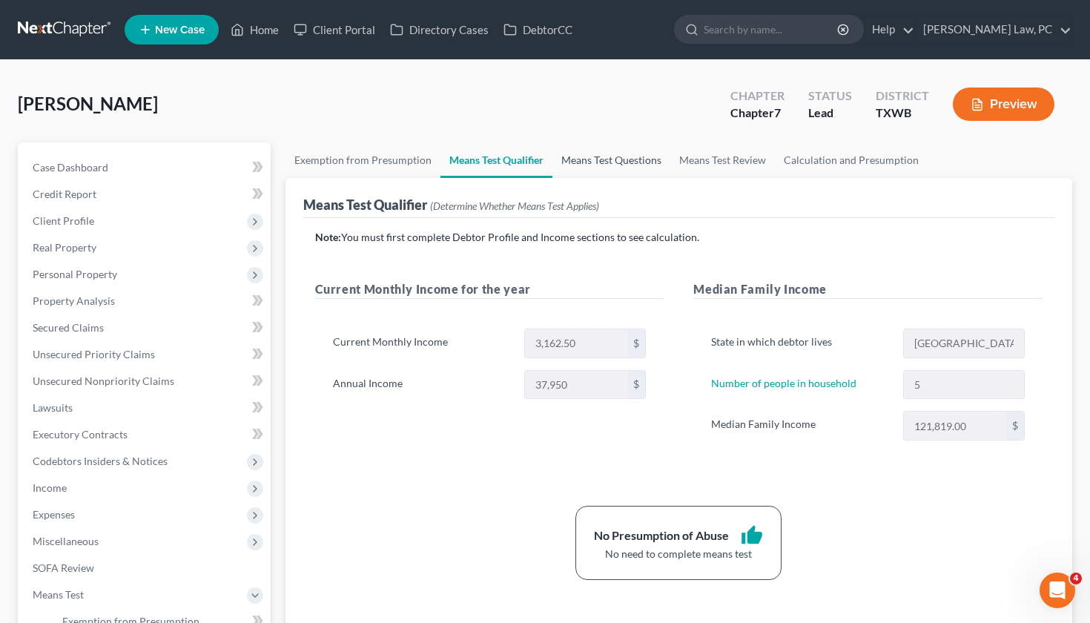
click at [603, 159] on link "Means Test Questions" at bounding box center [611, 160] width 118 height 36
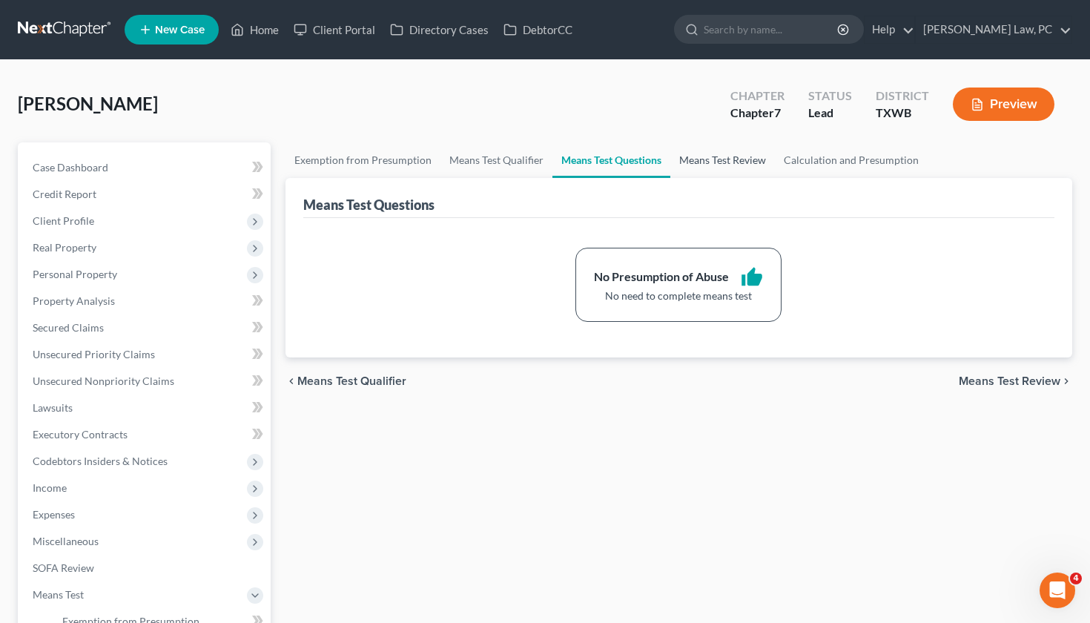
click at [732, 154] on link "Means Test Review" at bounding box center [722, 160] width 105 height 36
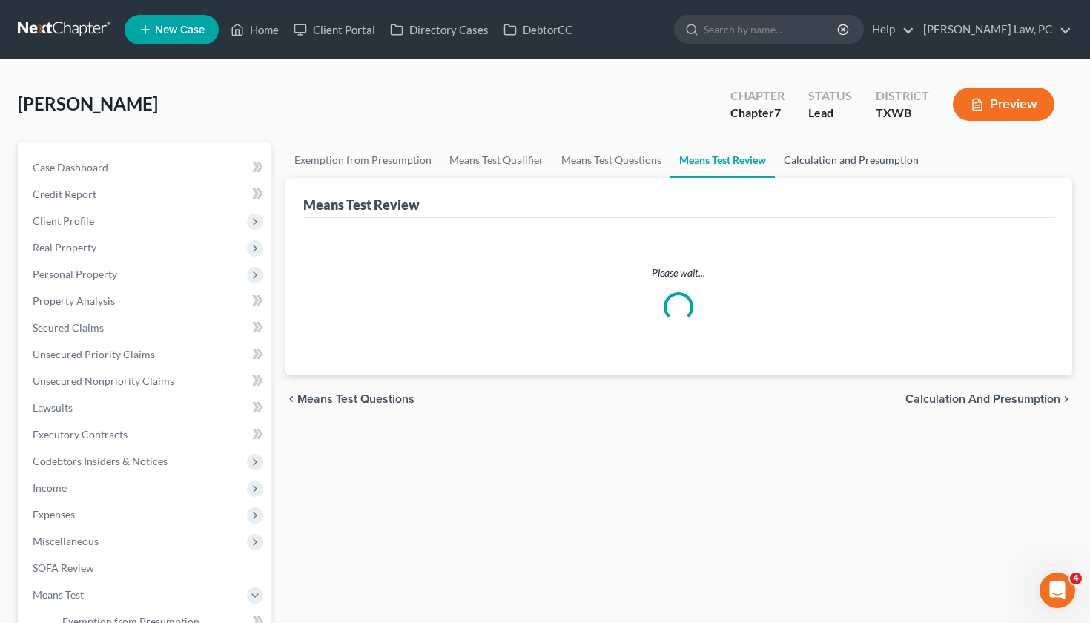
click at [838, 162] on link "Calculation and Presumption" at bounding box center [851, 160] width 153 height 36
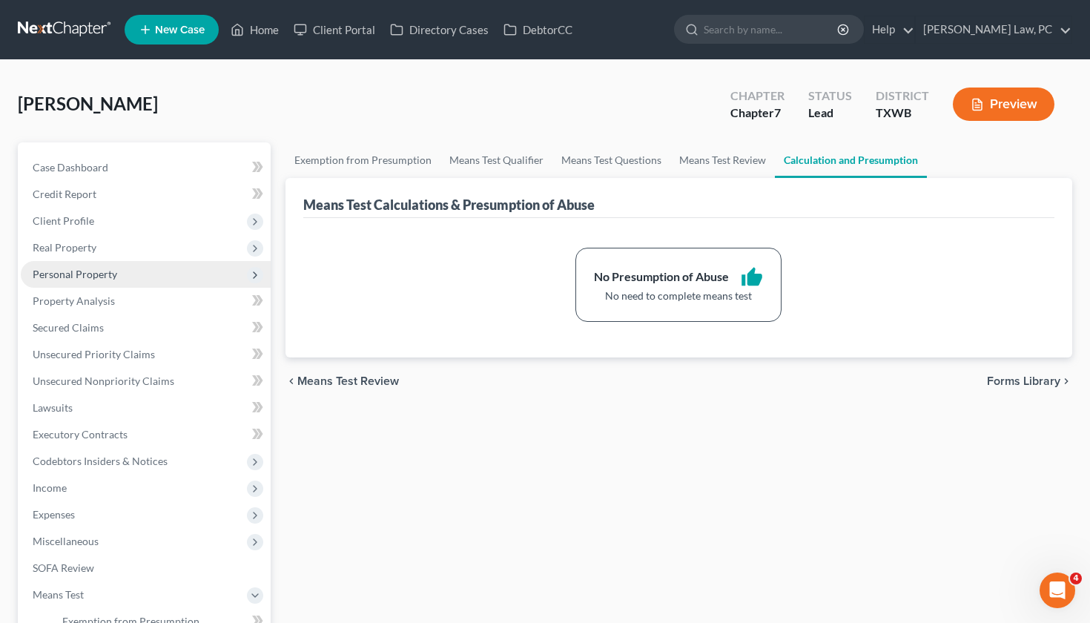
click at [87, 269] on span "Personal Property" at bounding box center [75, 274] width 85 height 13
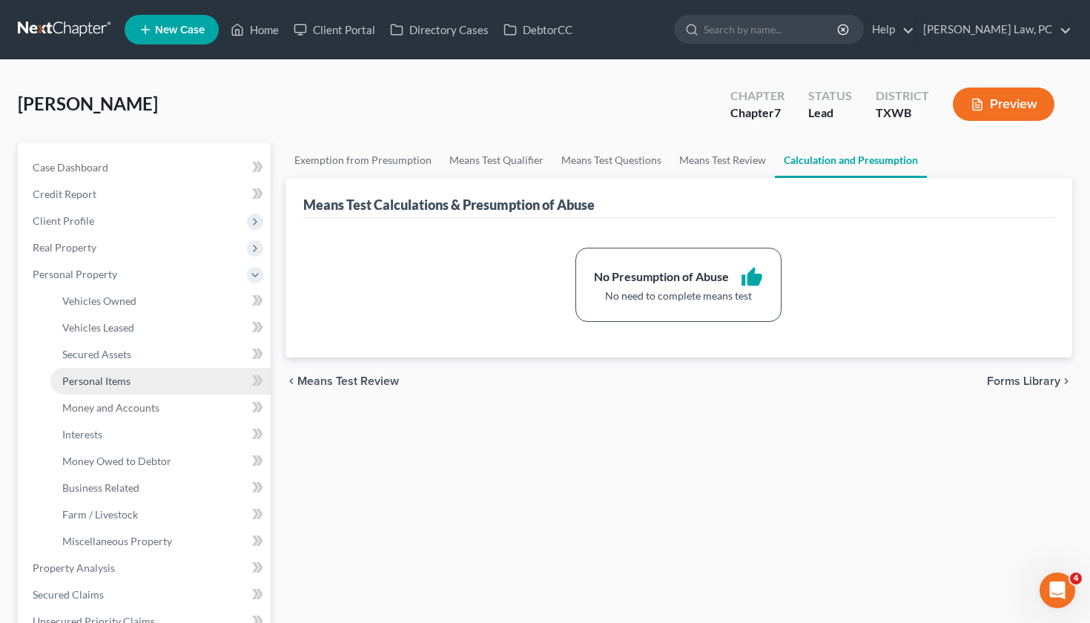
click at [90, 383] on span "Personal Items" at bounding box center [96, 380] width 68 height 13
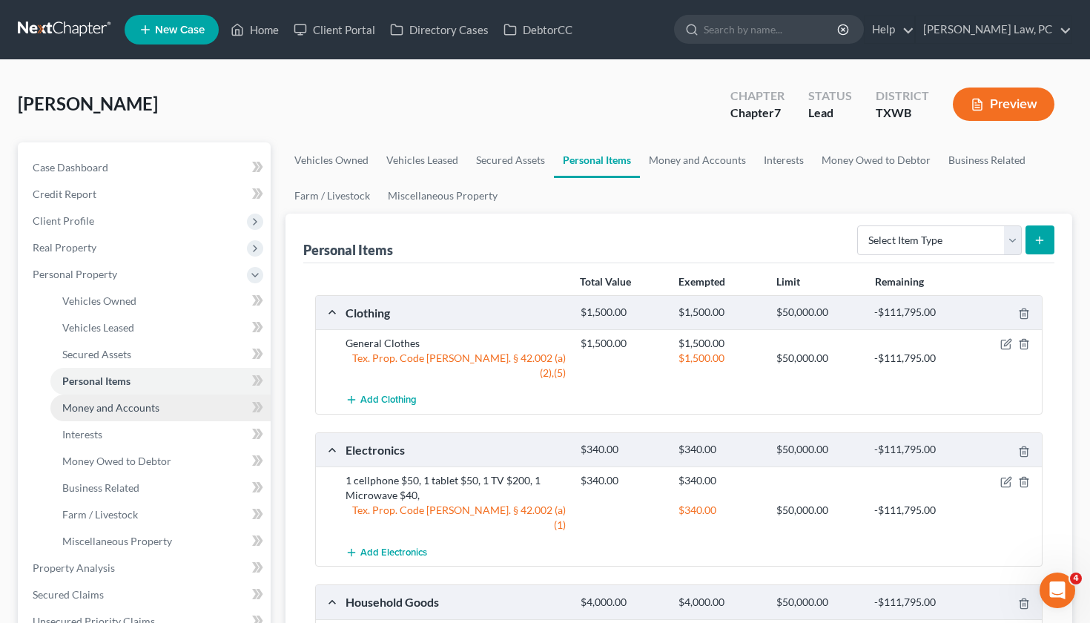
click at [109, 401] on span "Money and Accounts" at bounding box center [110, 407] width 97 height 13
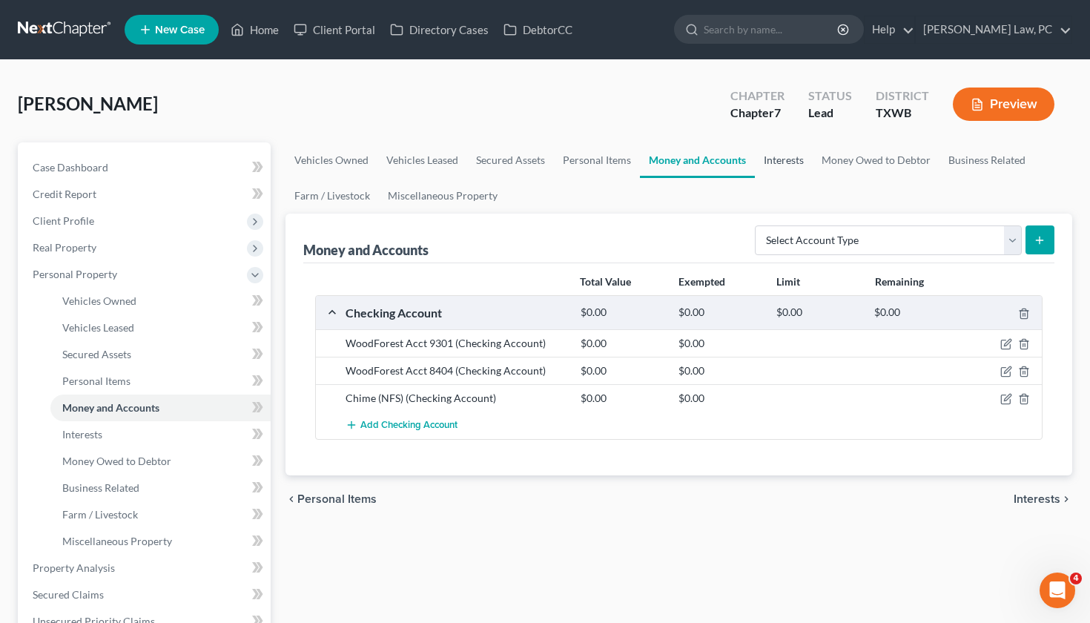
click at [784, 159] on link "Interests" at bounding box center [784, 160] width 58 height 36
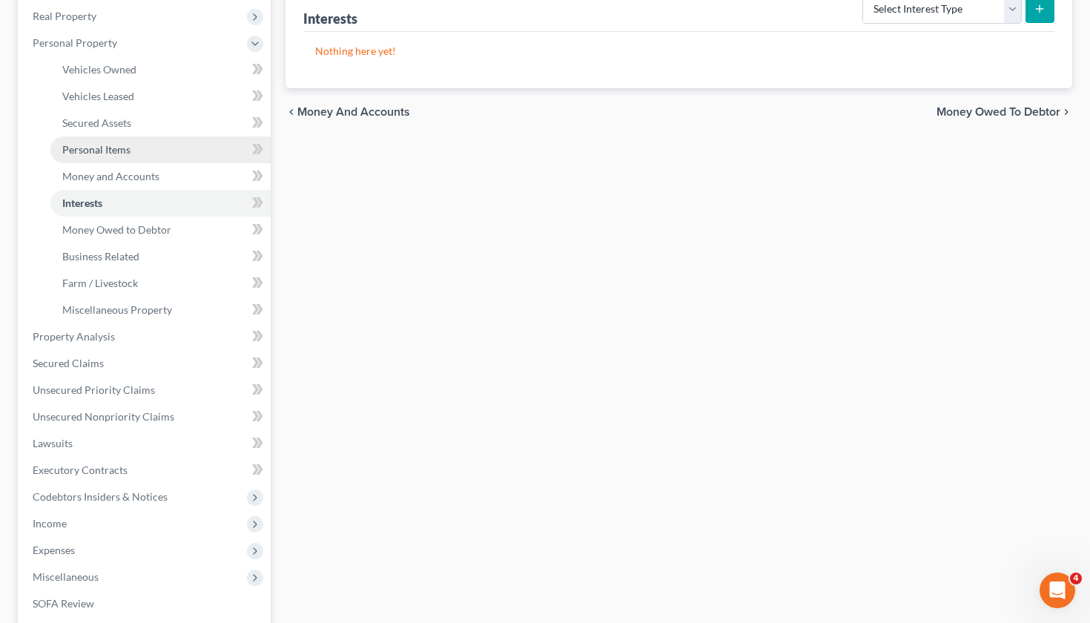
scroll to position [254, 0]
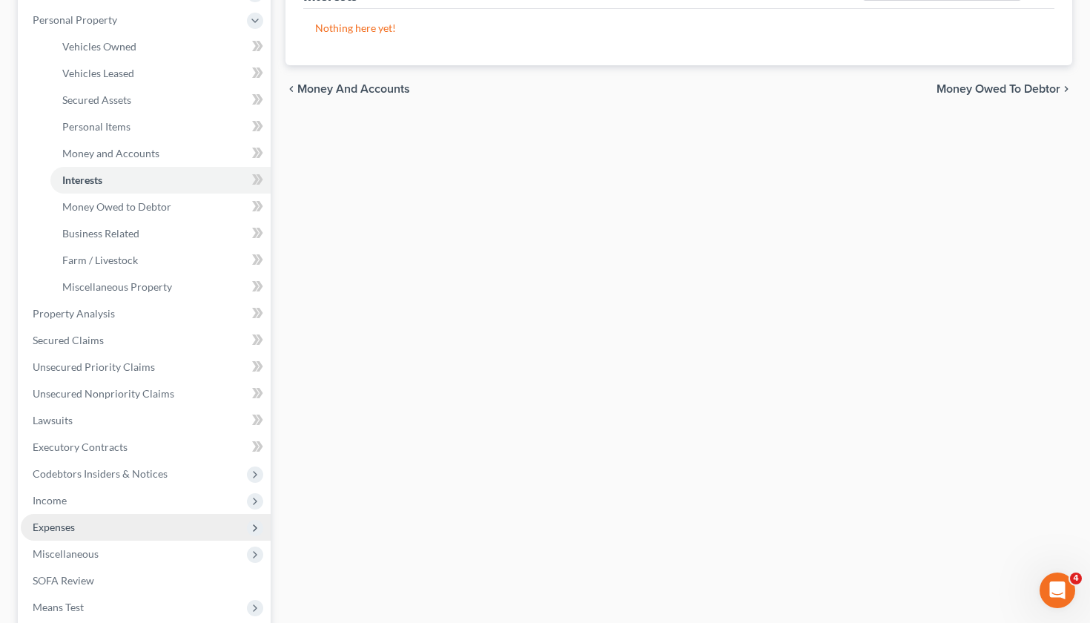
click at [72, 532] on span "Expenses" at bounding box center [54, 526] width 42 height 13
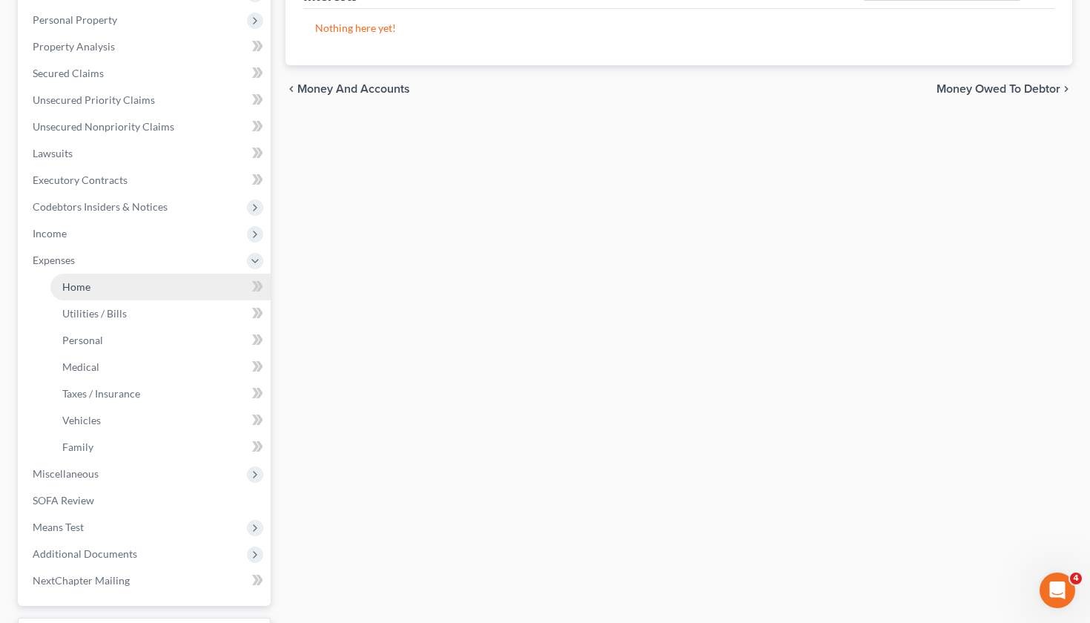
click at [82, 289] on span "Home" at bounding box center [76, 286] width 28 height 13
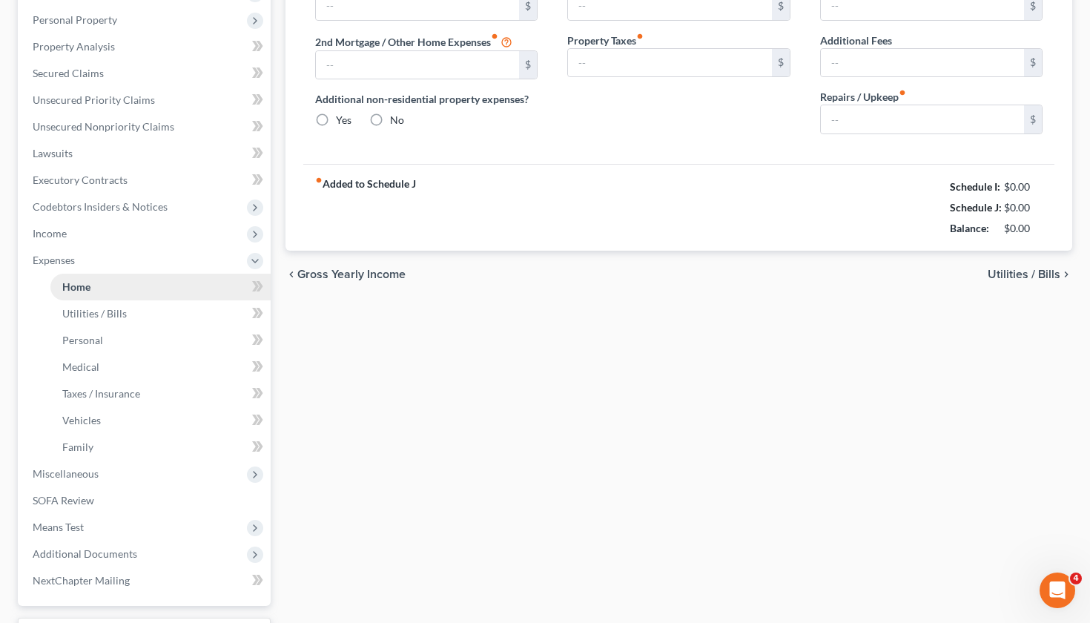
type input "1,238.00"
type input "800.00"
radio input "true"
type input "0.00"
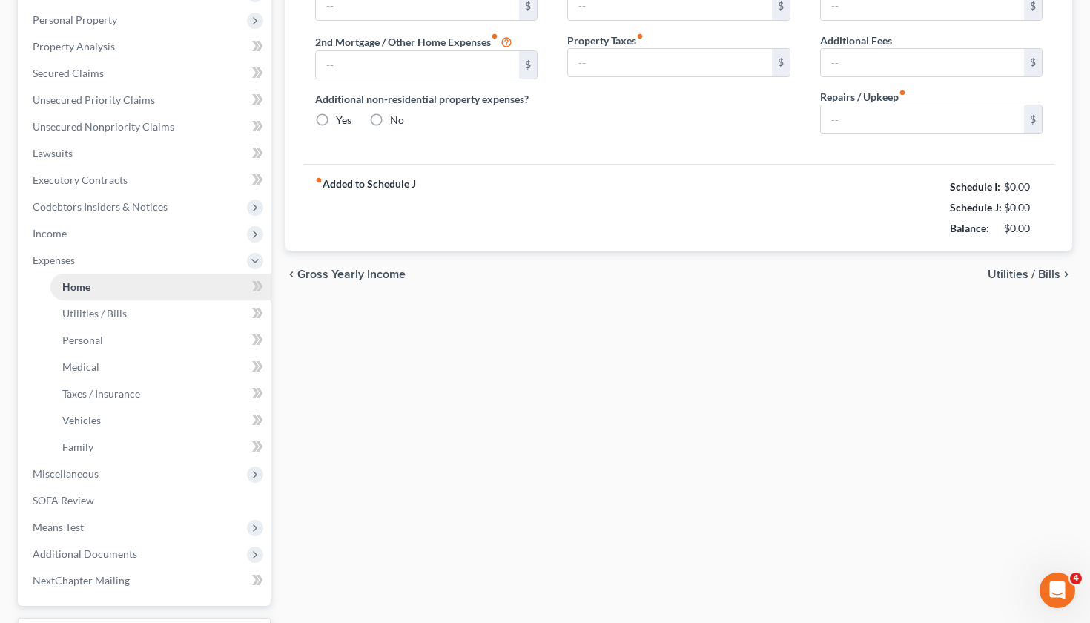
type input "0.00"
type input "100.00"
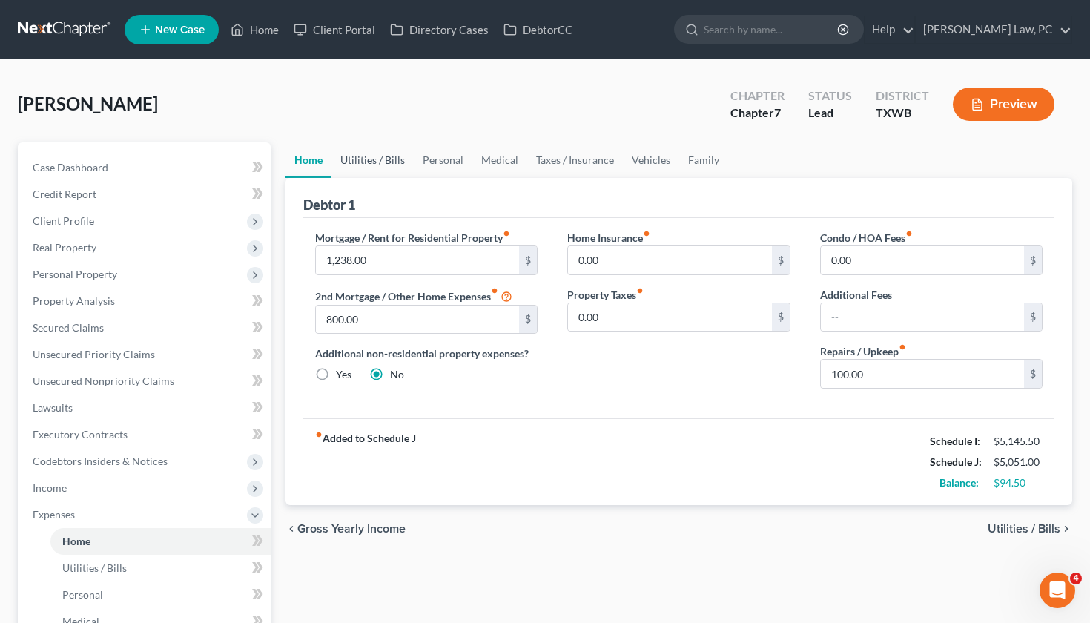
click at [392, 167] on link "Utilities / Bills" at bounding box center [372, 160] width 82 height 36
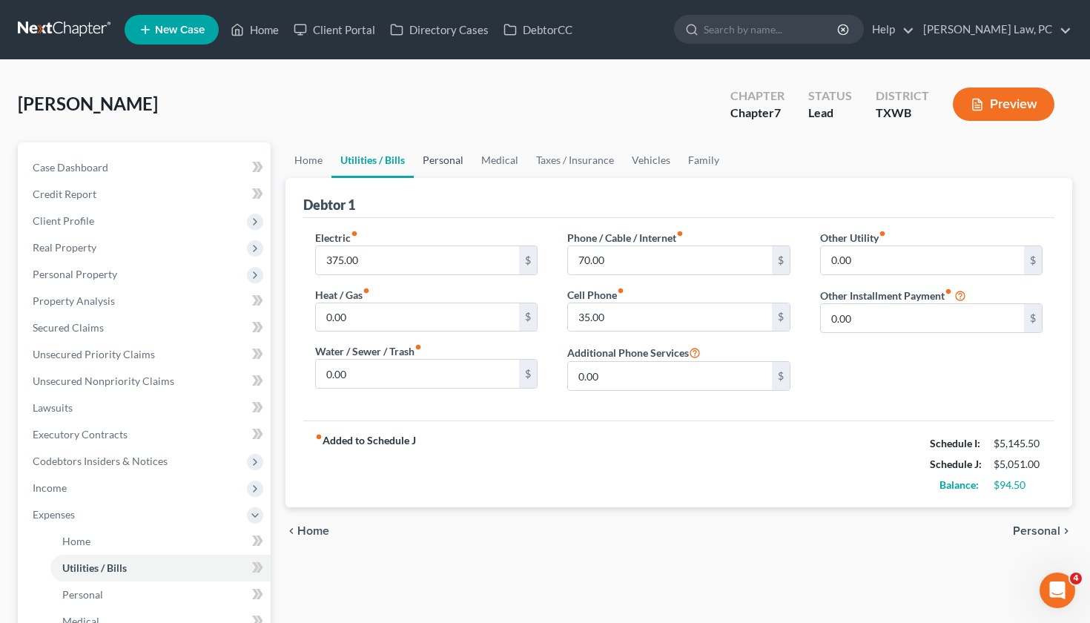
click at [438, 159] on link "Personal" at bounding box center [443, 160] width 59 height 36
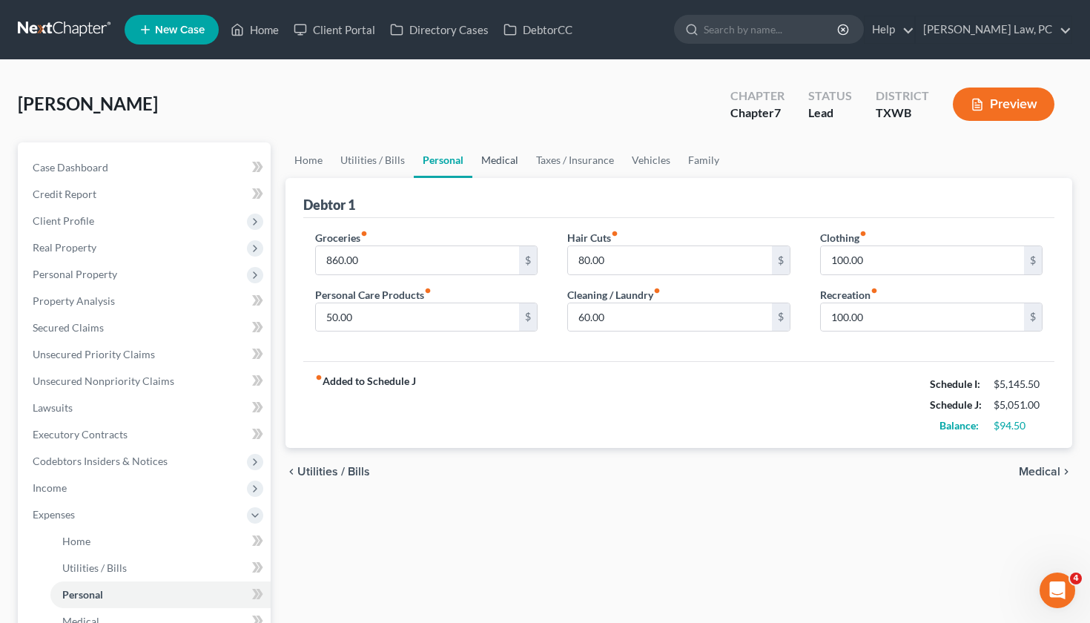
click at [503, 162] on link "Medical" at bounding box center [499, 160] width 55 height 36
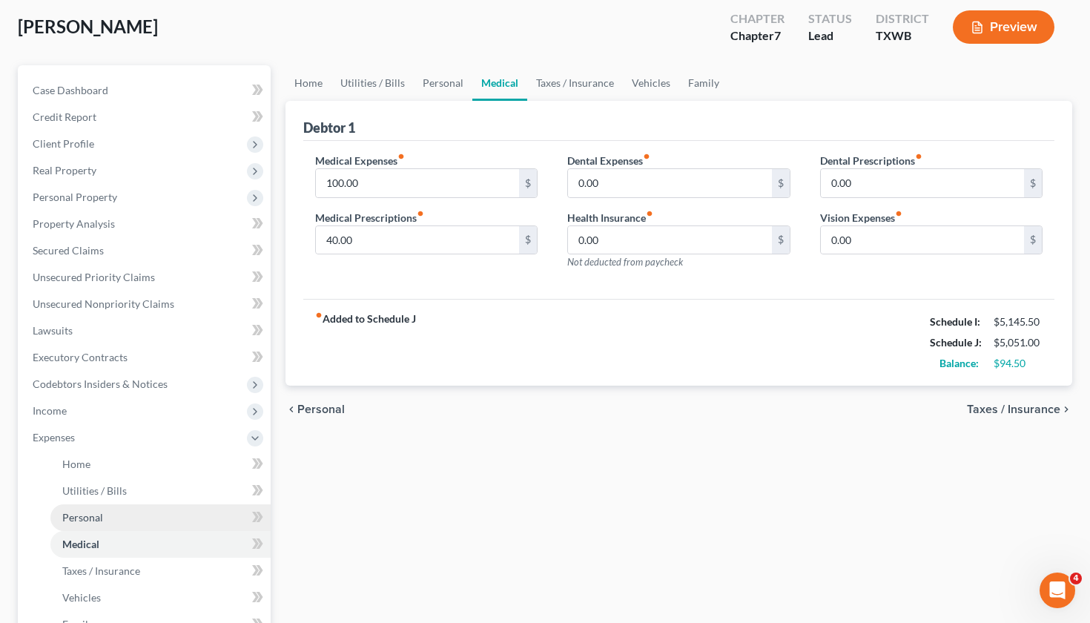
scroll to position [116, 0]
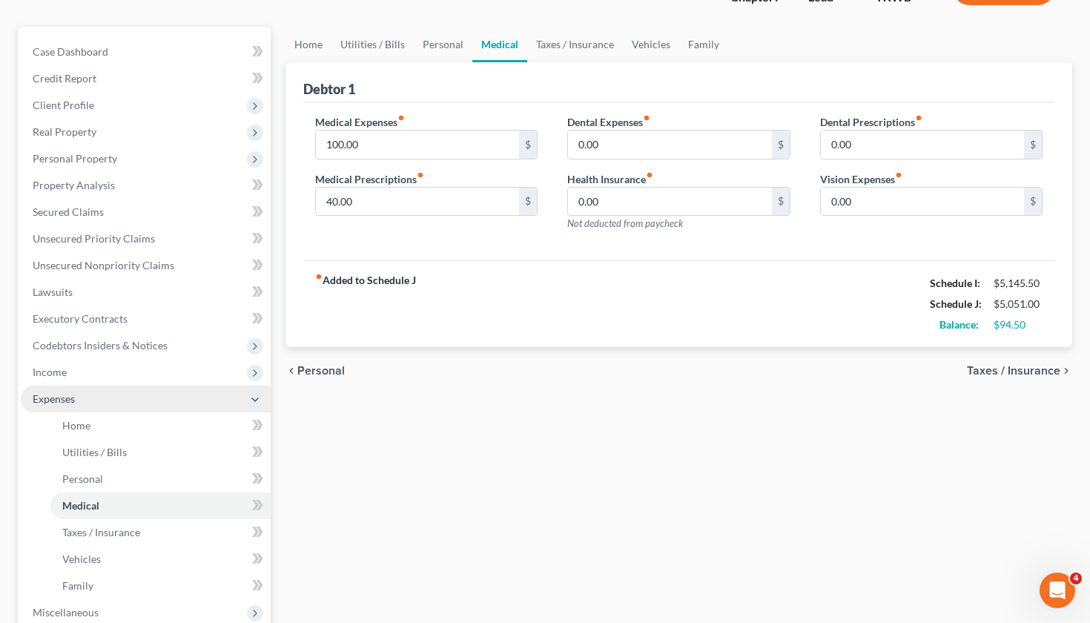
click at [64, 406] on span "Expenses" at bounding box center [146, 399] width 250 height 27
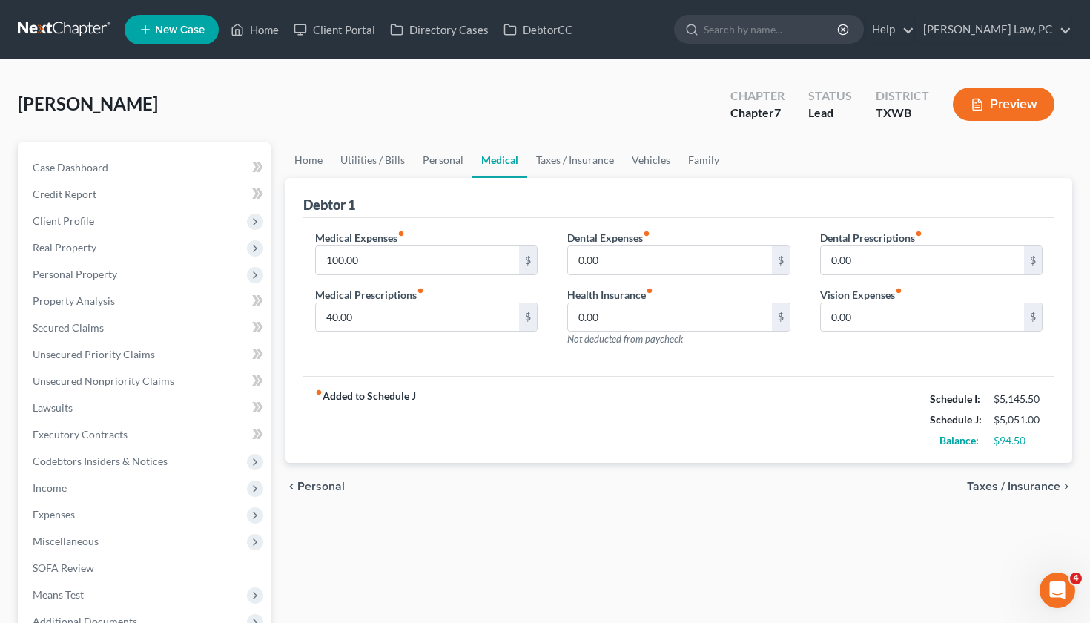
scroll to position [0, 0]
click at [81, 19] on link at bounding box center [65, 29] width 95 height 27
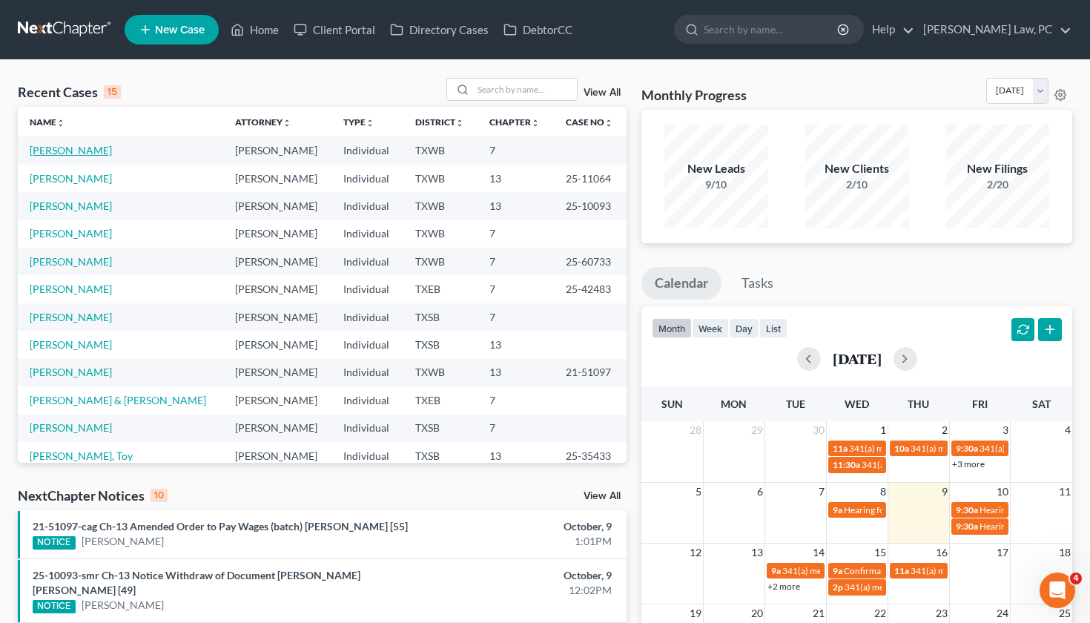
click at [79, 153] on link "[PERSON_NAME]" at bounding box center [71, 150] width 82 height 13
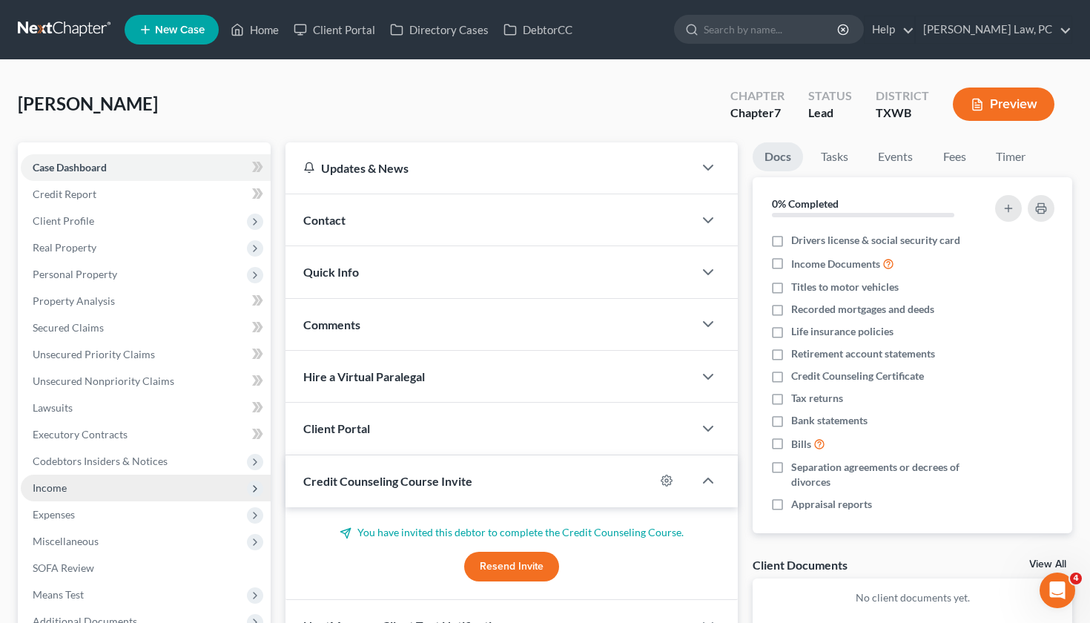
click at [67, 492] on span "Income" at bounding box center [146, 487] width 250 height 27
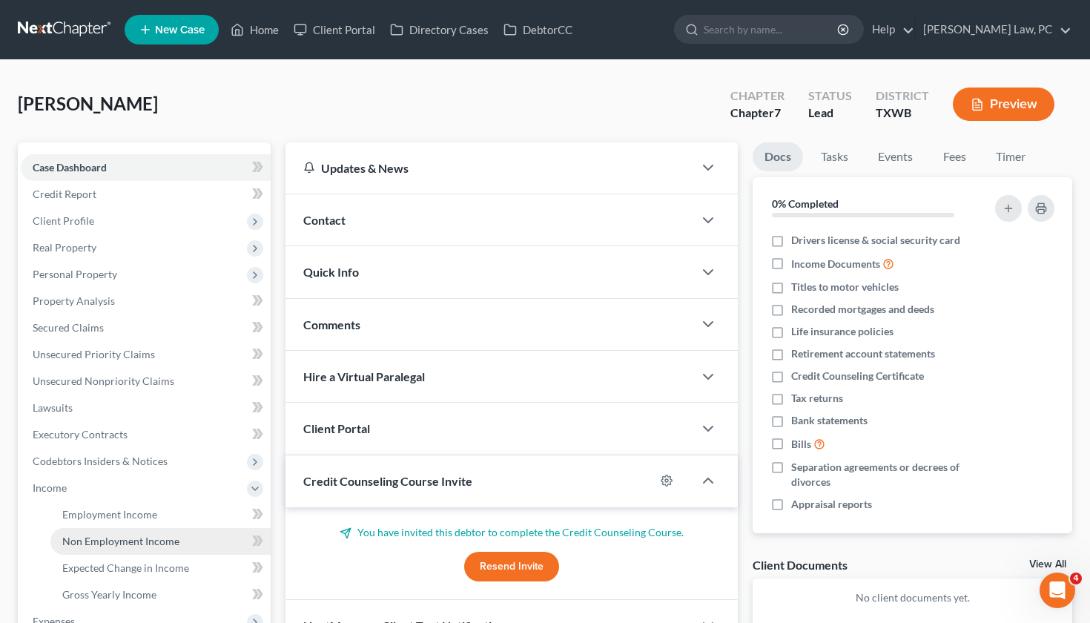
click at [102, 549] on link "Non Employment Income" at bounding box center [160, 541] width 220 height 27
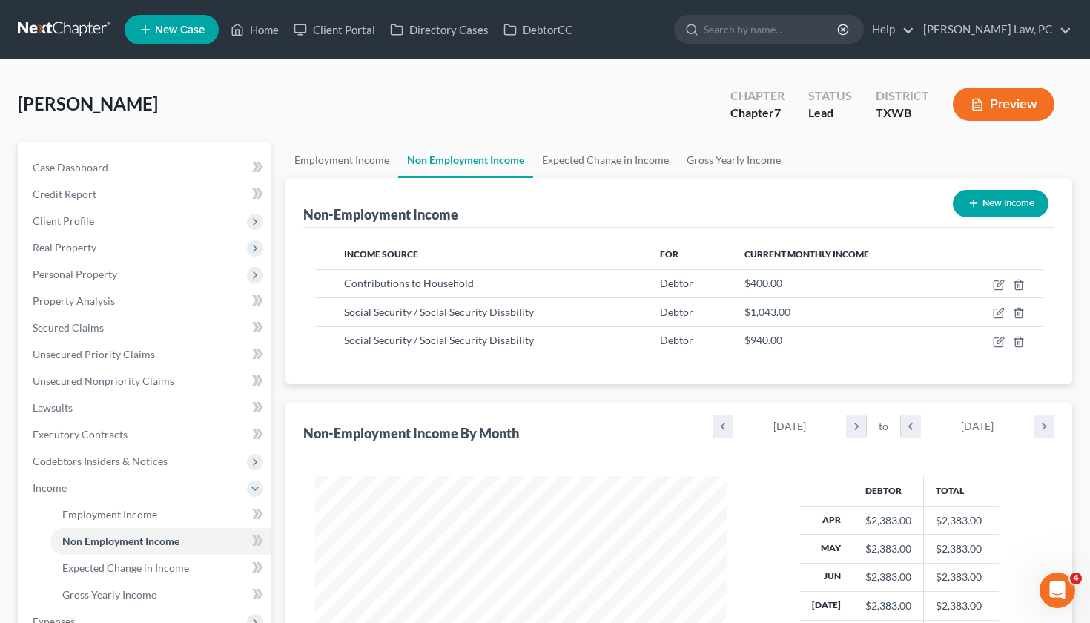
scroll to position [265, 442]
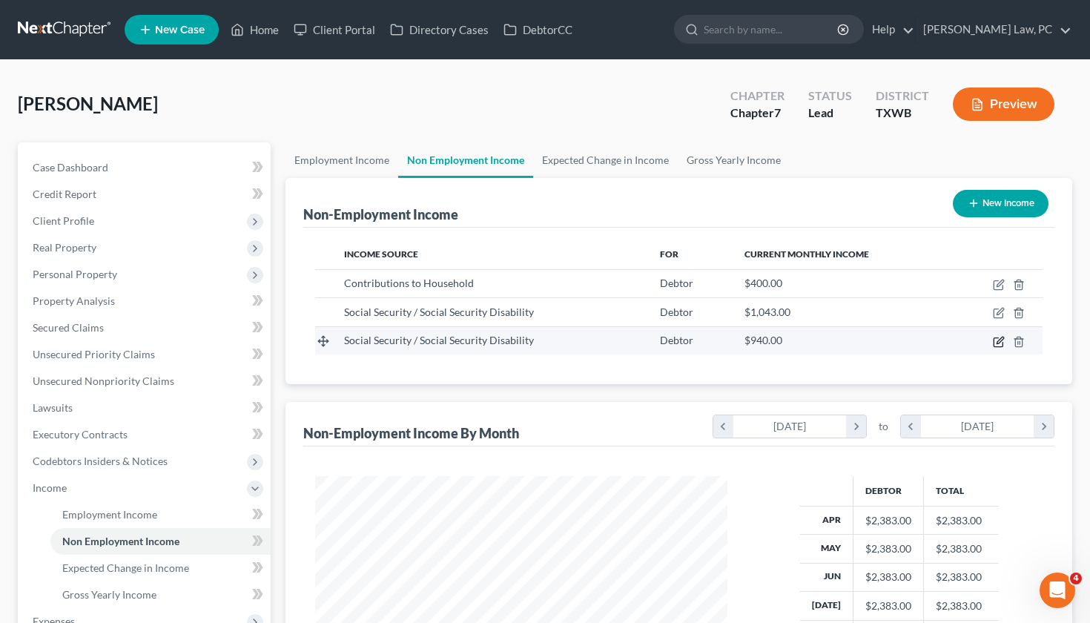
click at [998, 340] on icon "button" at bounding box center [999, 340] width 7 height 7
select select "4"
select select "0"
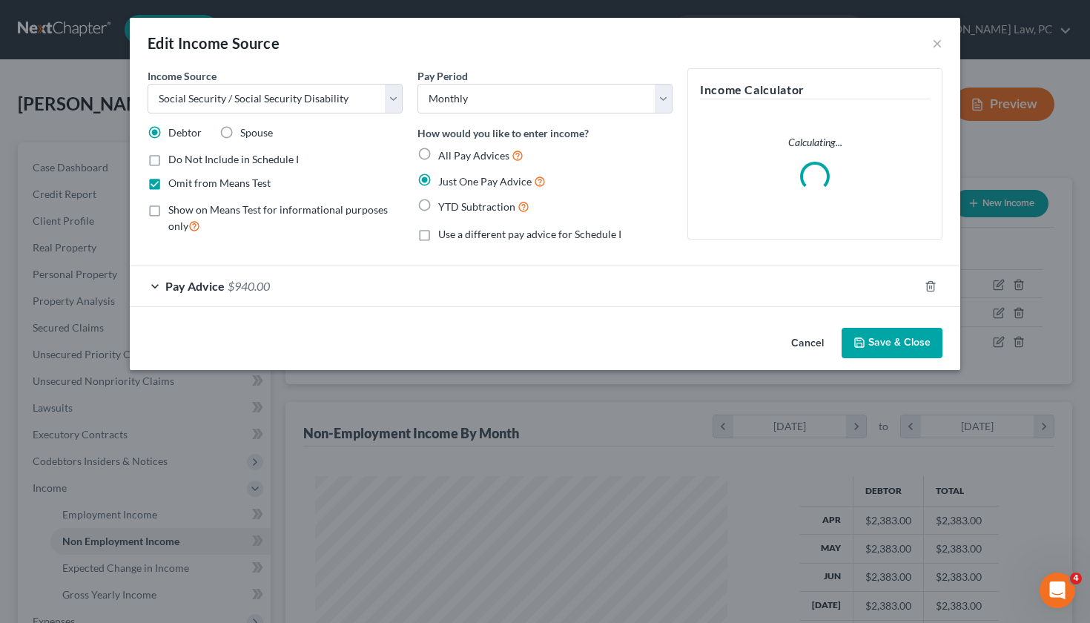
click at [240, 128] on label "Spouse" at bounding box center [256, 132] width 33 height 15
click at [246, 128] on input "Spouse" at bounding box center [251, 130] width 10 height 10
radio input "true"
click at [867, 344] on button "Save & Close" at bounding box center [891, 343] width 101 height 31
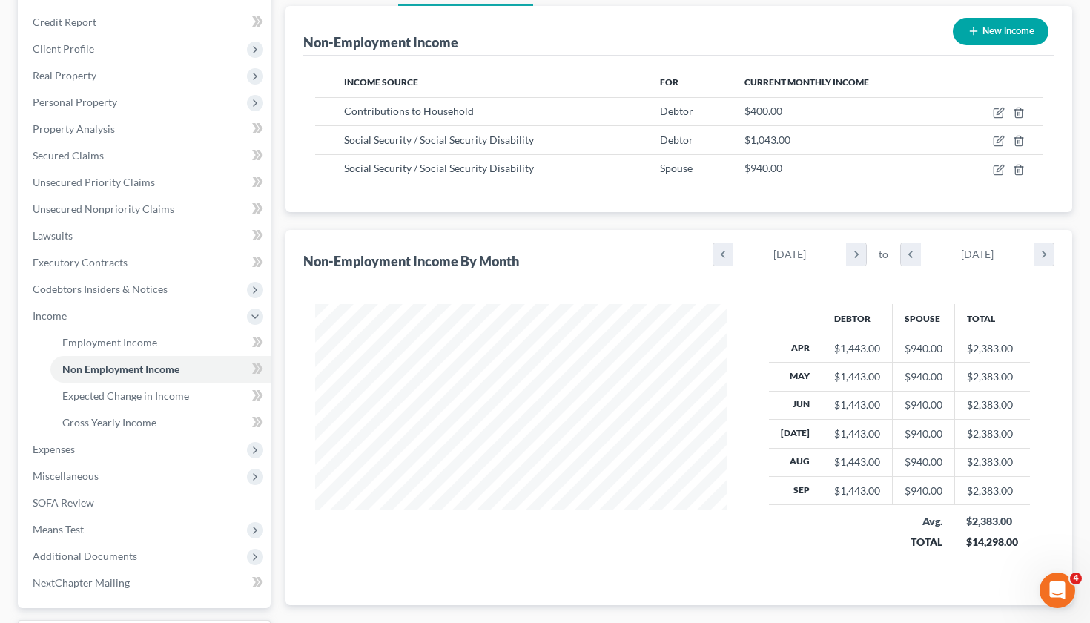
scroll to position [175, 0]
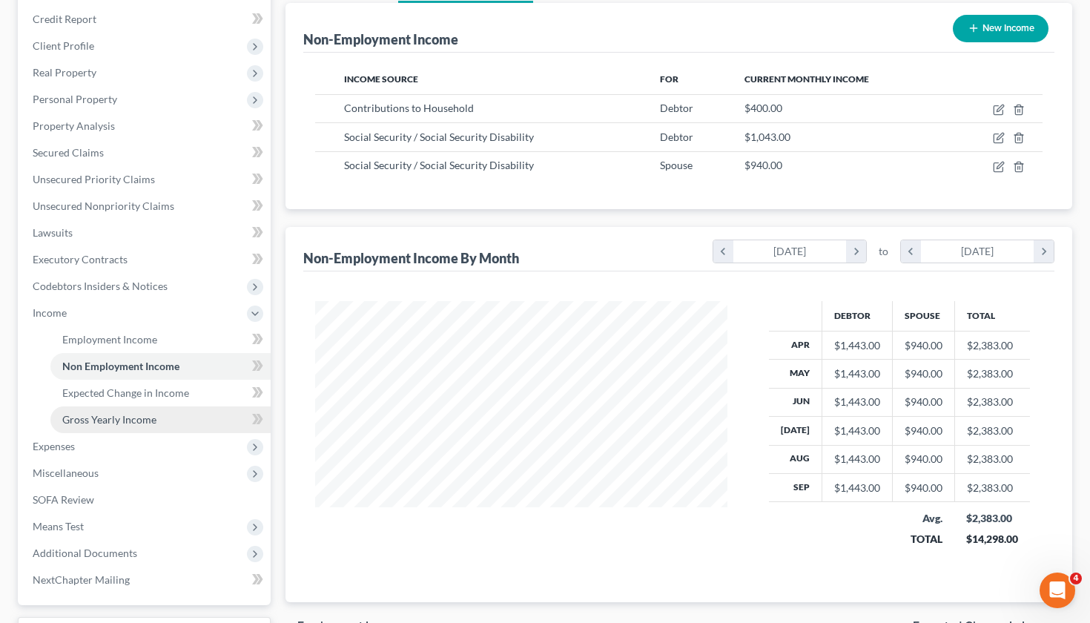
click at [155, 424] on link "Gross Yearly Income" at bounding box center [160, 419] width 220 height 27
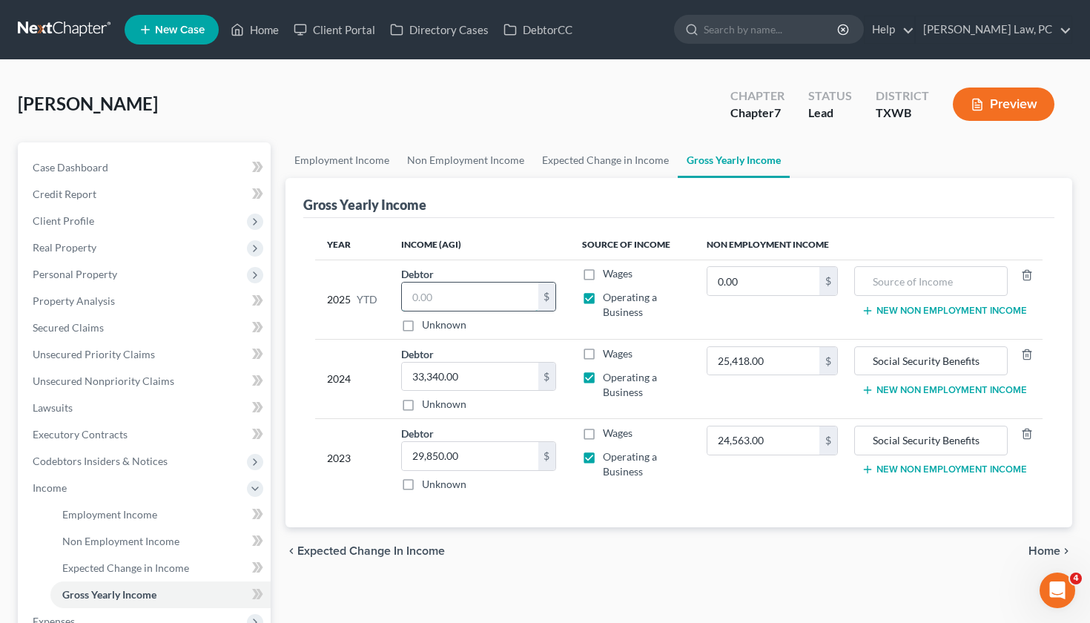
click at [458, 295] on input "text" at bounding box center [470, 296] width 136 height 28
click at [60, 227] on span "Client Profile" at bounding box center [146, 221] width 250 height 27
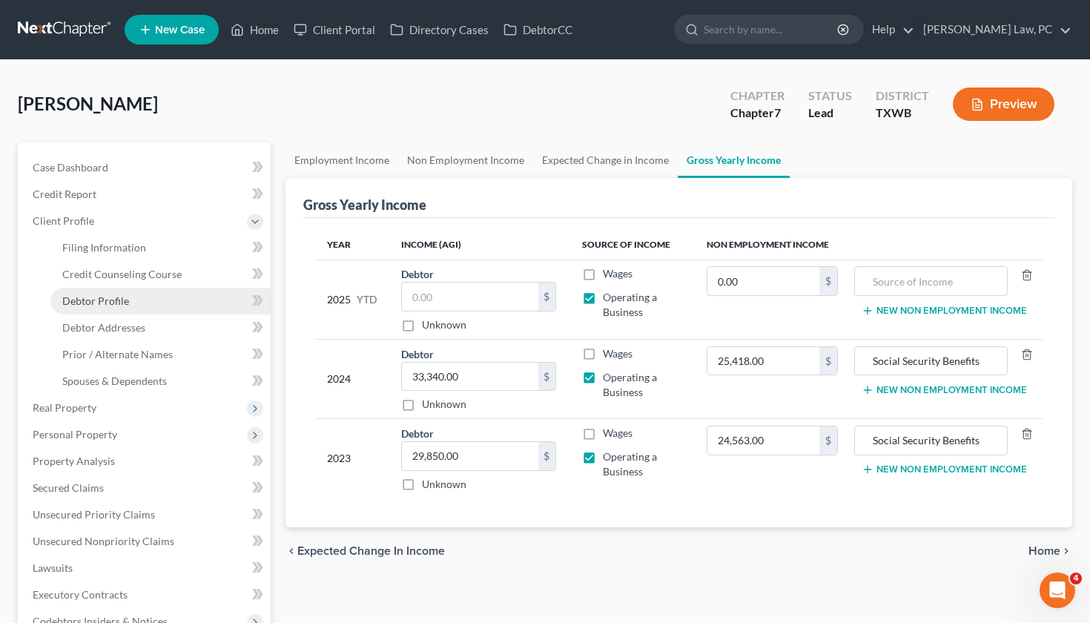
click at [119, 305] on span "Debtor Profile" at bounding box center [95, 300] width 67 height 13
select select "1"
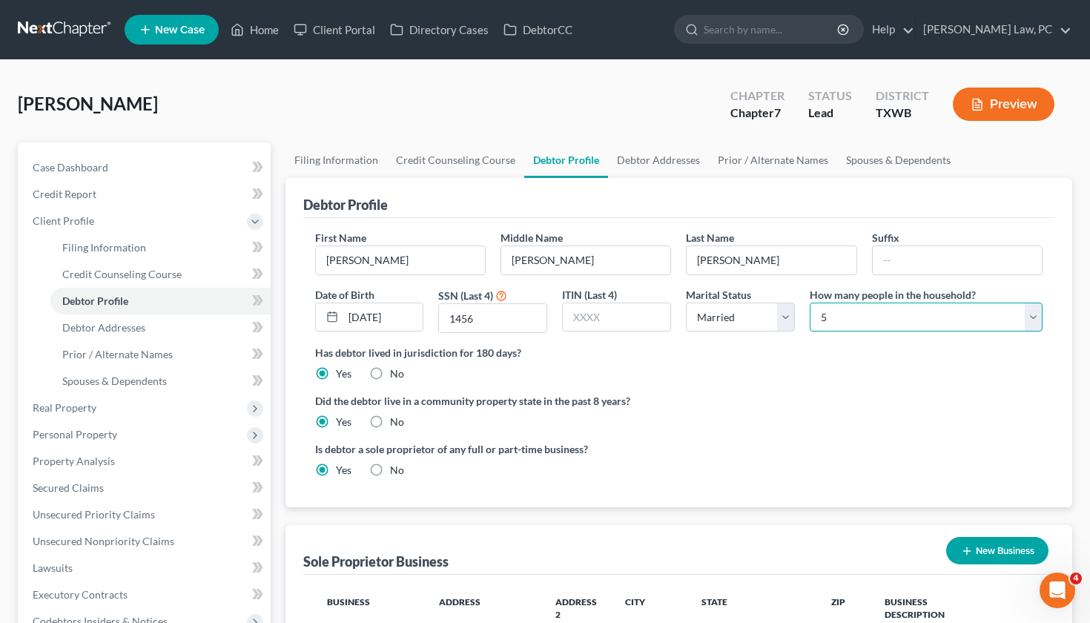
select select "1"
click at [791, 386] on ng-include "First Name [PERSON_NAME] Middle Name [PERSON_NAME] Last Name [PERSON_NAME] Date…" at bounding box center [679, 359] width 728 height 259
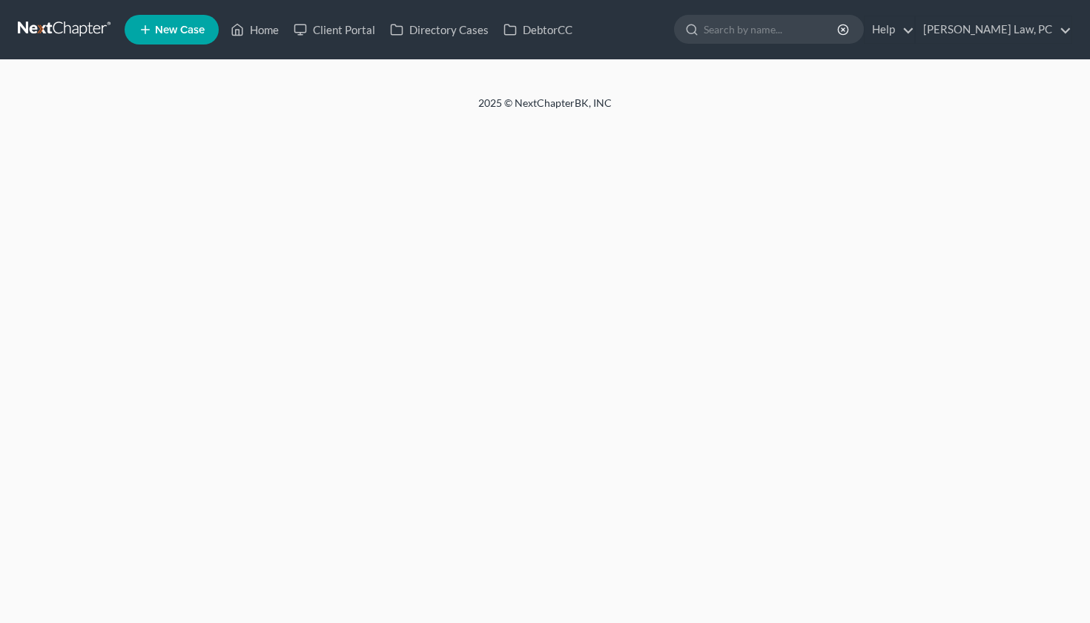
select select "1"
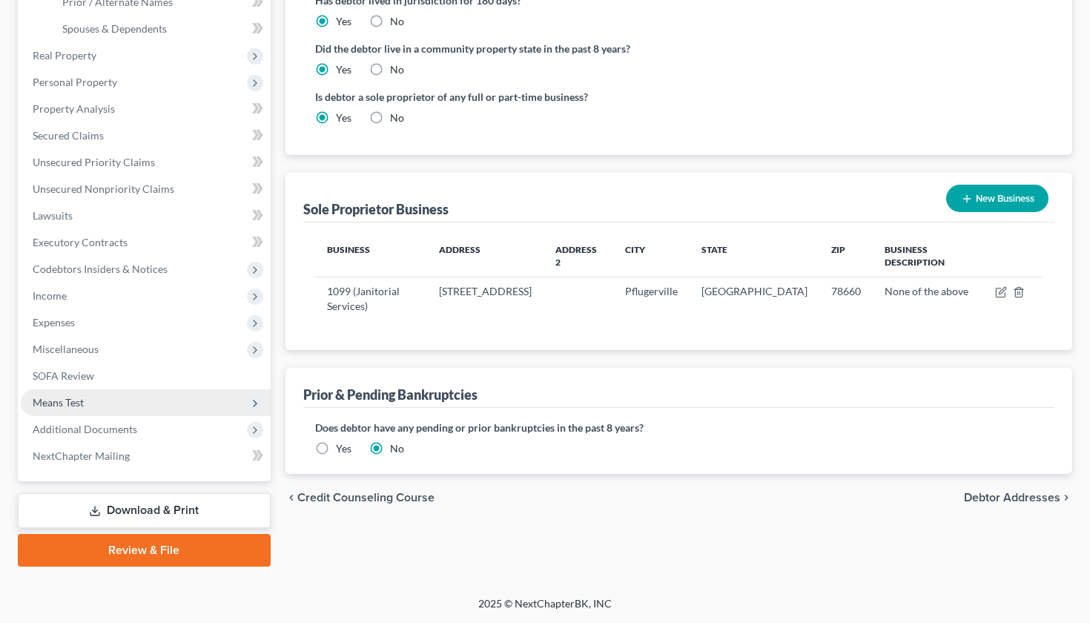
click at [63, 402] on span "Means Test" at bounding box center [58, 402] width 51 height 13
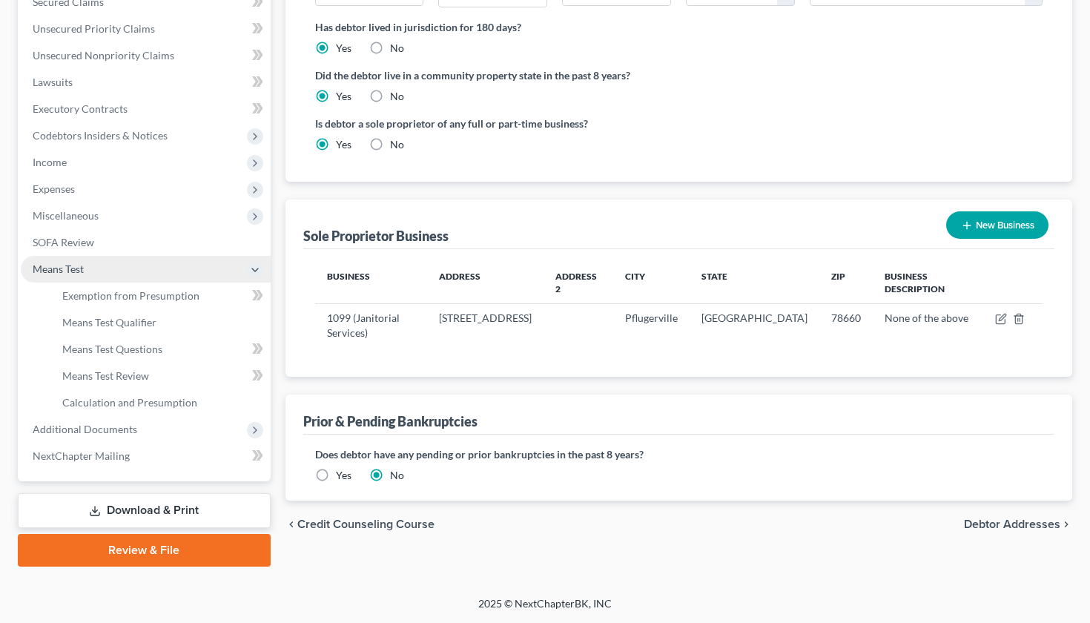
scroll to position [325, 0]
click at [122, 302] on link "Exemption from Presumption" at bounding box center [160, 295] width 220 height 27
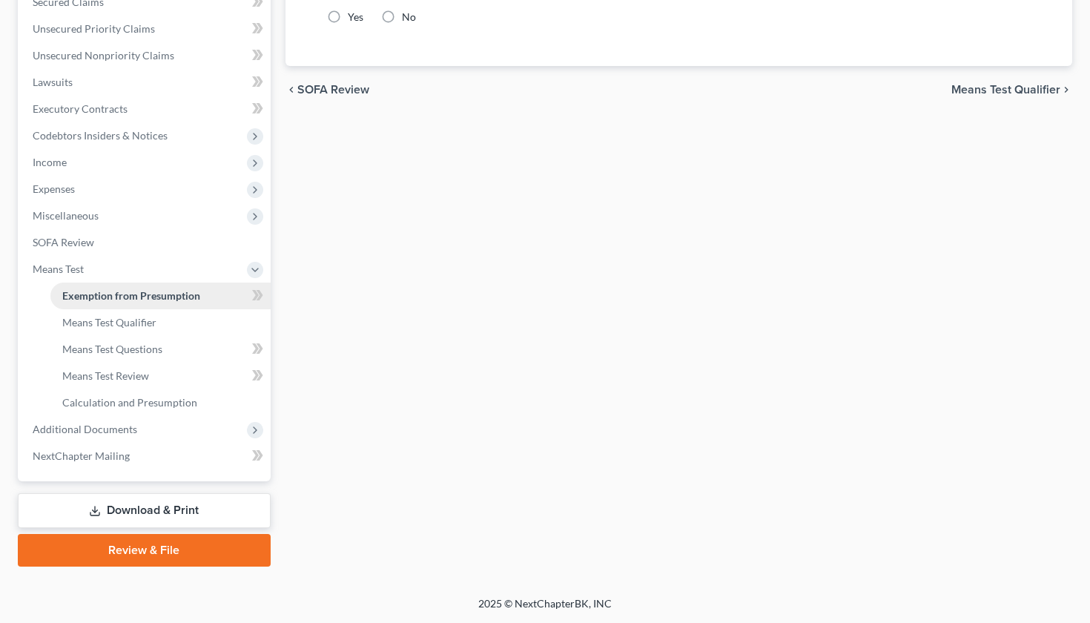
scroll to position [5, 0]
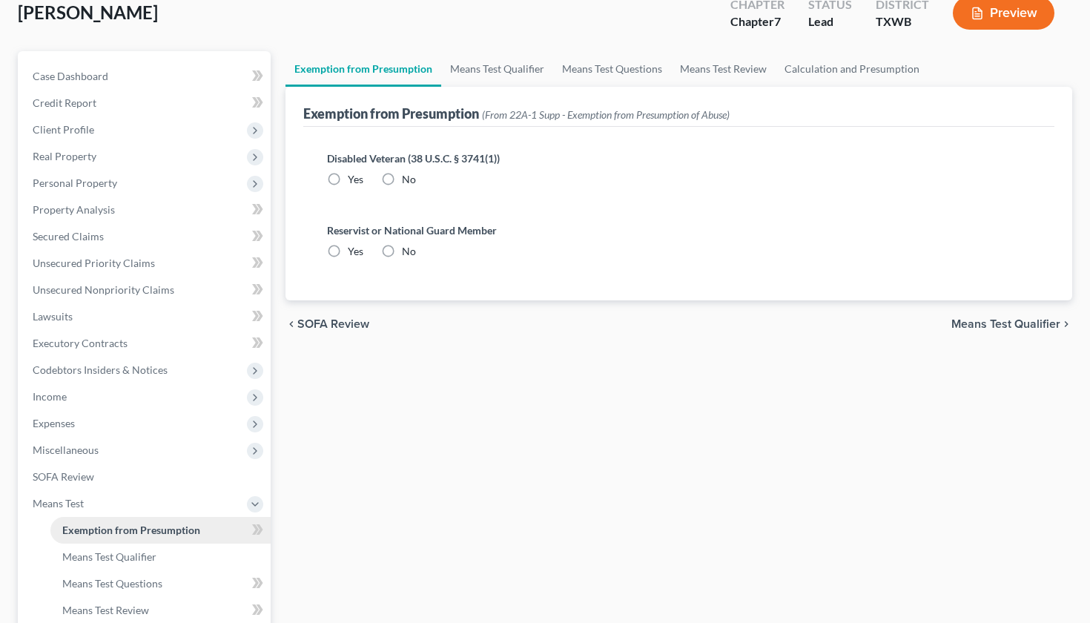
radio input "true"
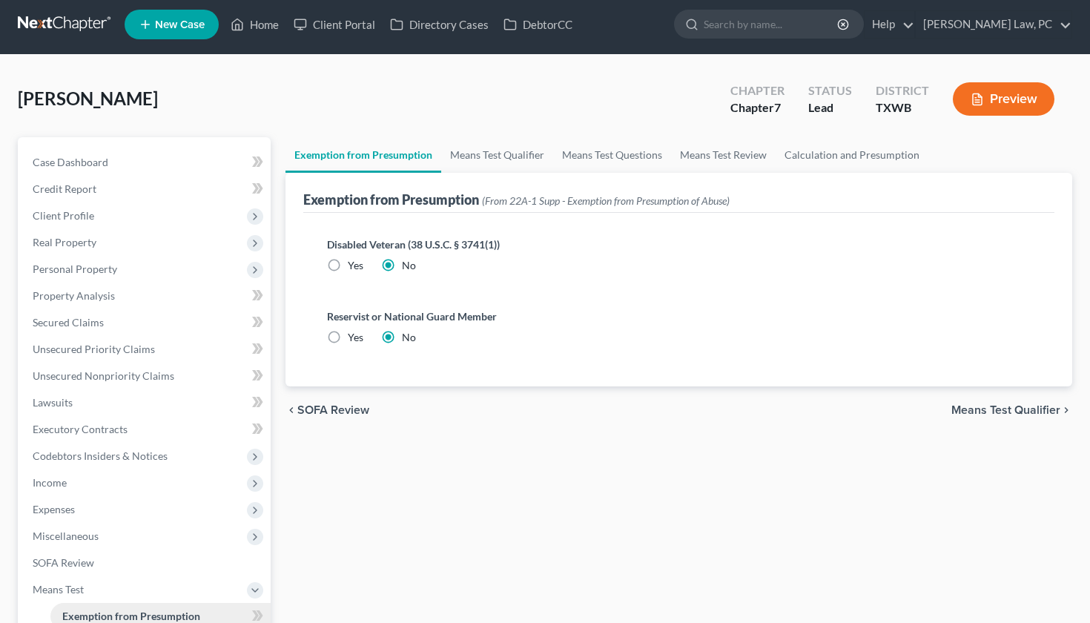
scroll to position [0, 0]
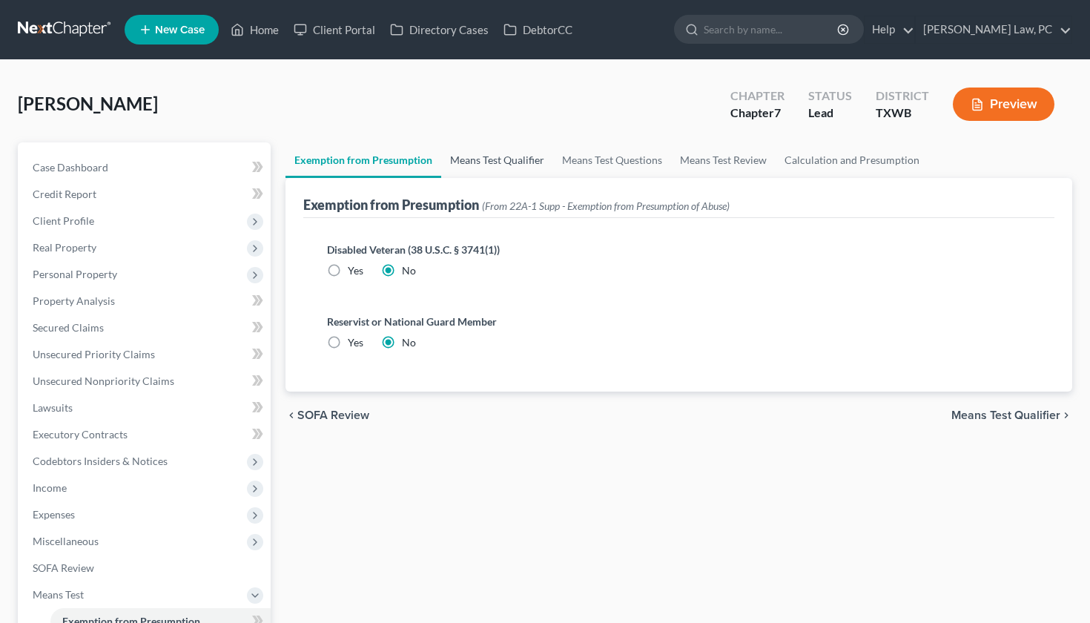
click at [494, 160] on link "Means Test Qualifier" at bounding box center [497, 160] width 112 height 36
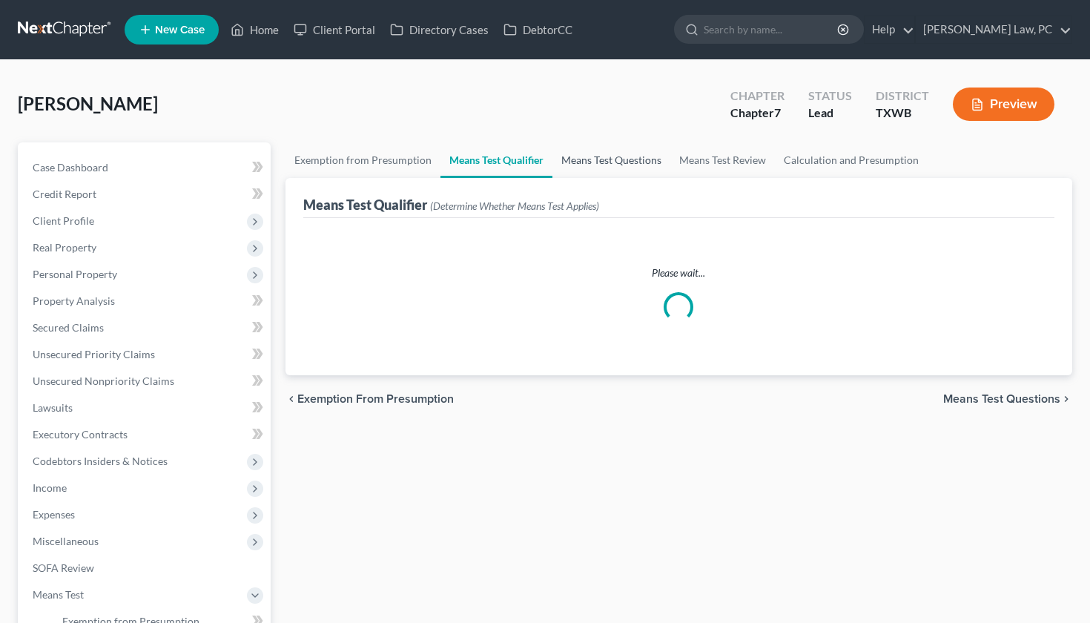
click at [629, 160] on link "Means Test Questions" at bounding box center [611, 160] width 118 height 36
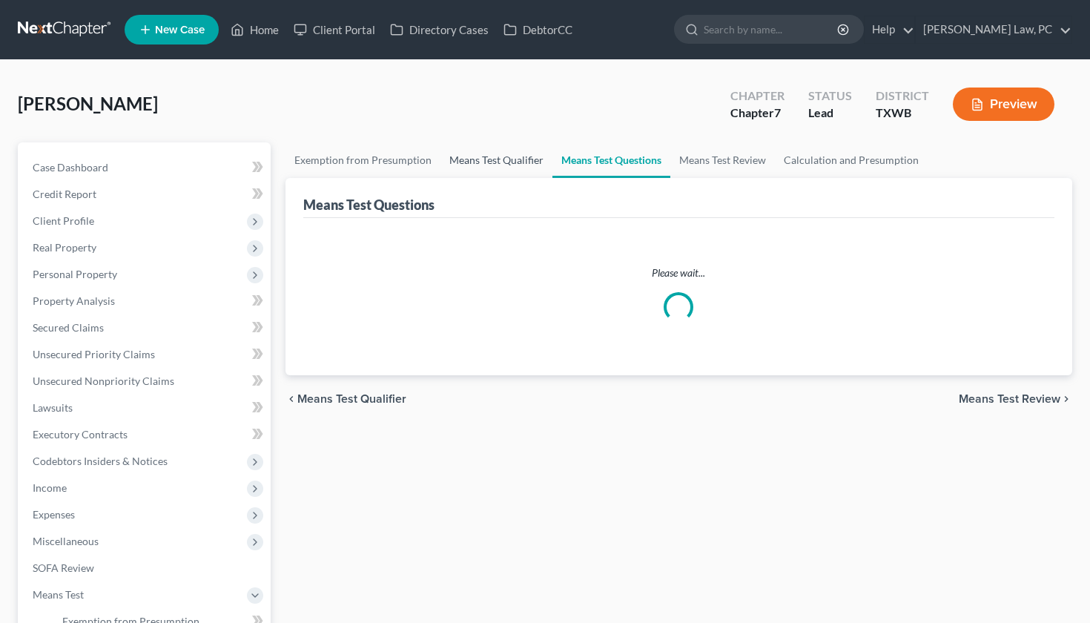
click at [497, 162] on link "Means Test Qualifier" at bounding box center [496, 160] width 112 height 36
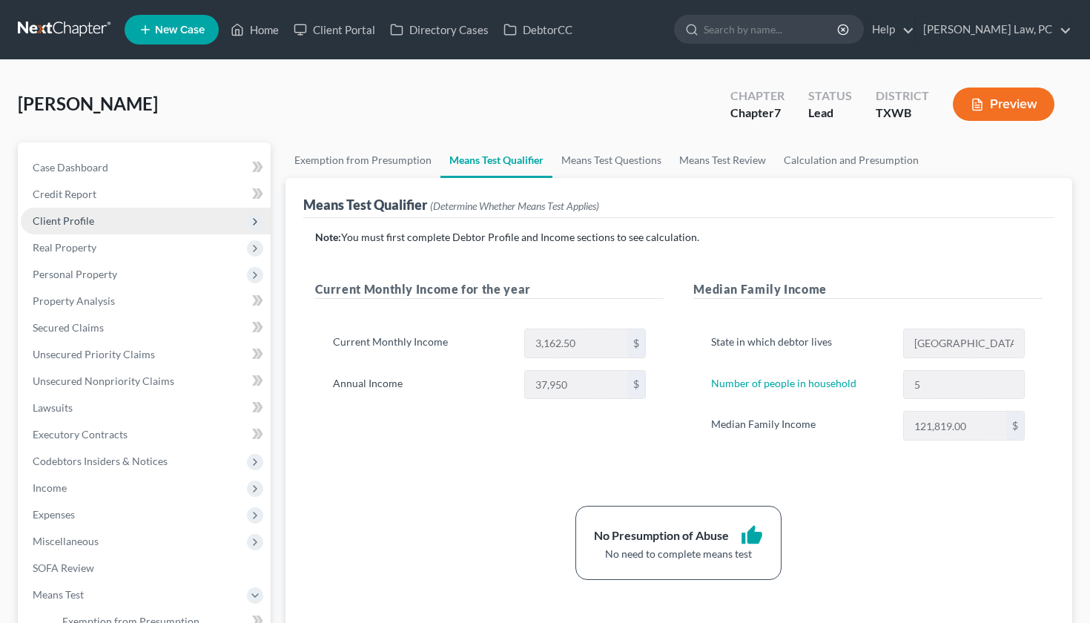
click at [70, 219] on span "Client Profile" at bounding box center [64, 220] width 62 height 13
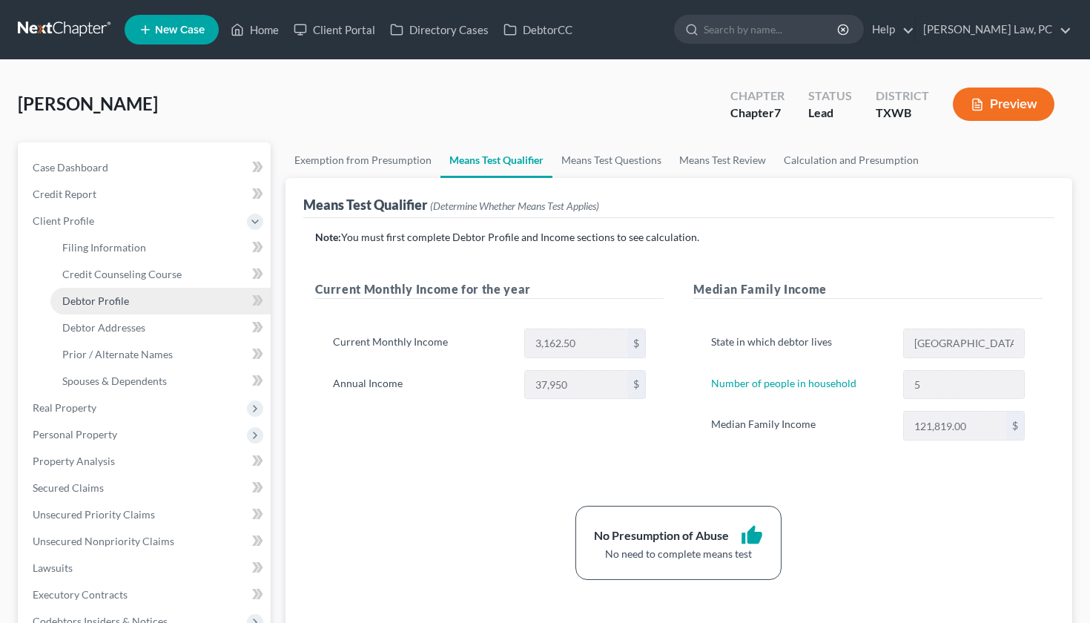
click at [119, 302] on span "Debtor Profile" at bounding box center [95, 300] width 67 height 13
select select "1"
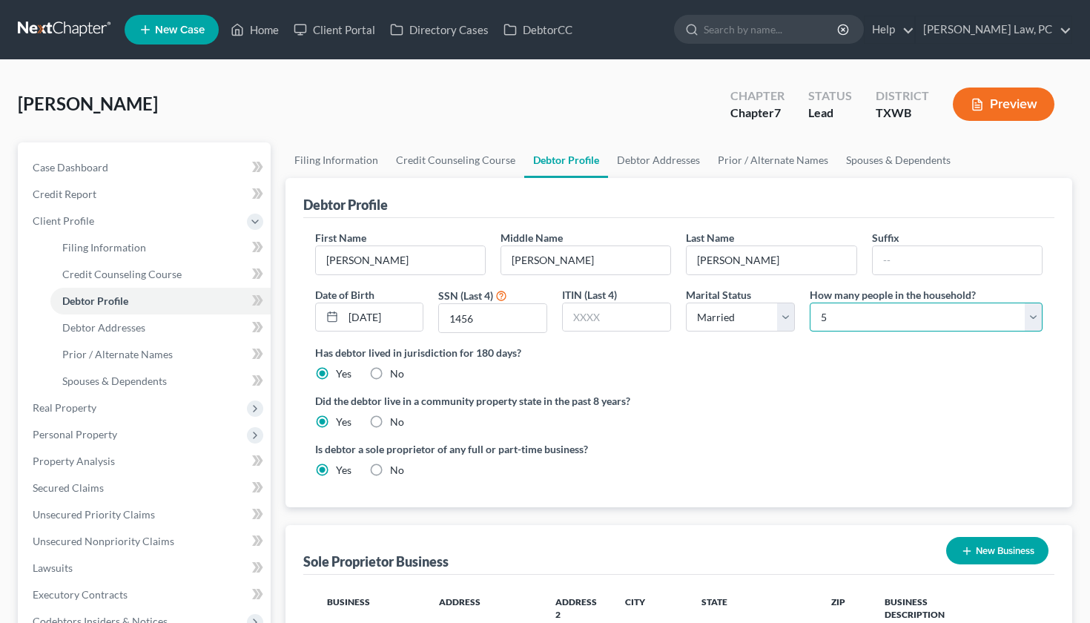
select select "1"
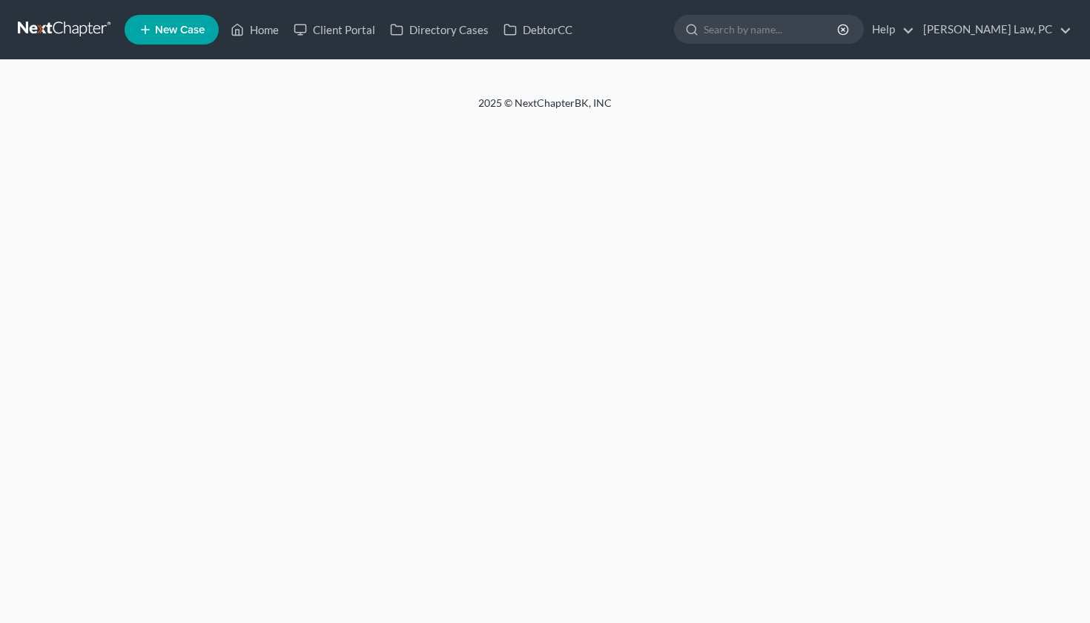
select select "1"
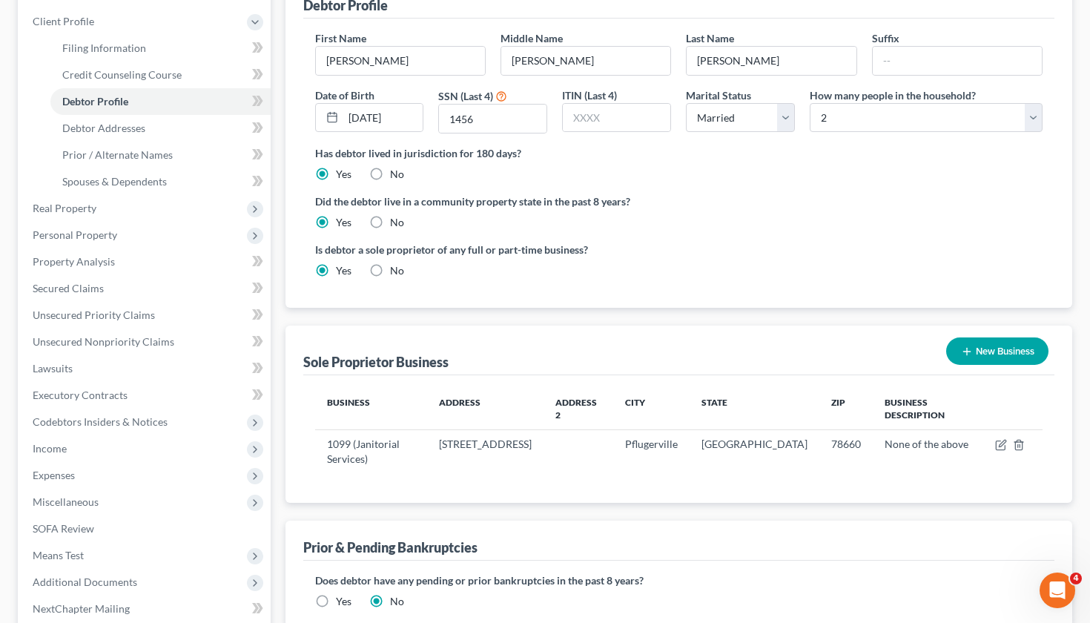
scroll to position [200, 0]
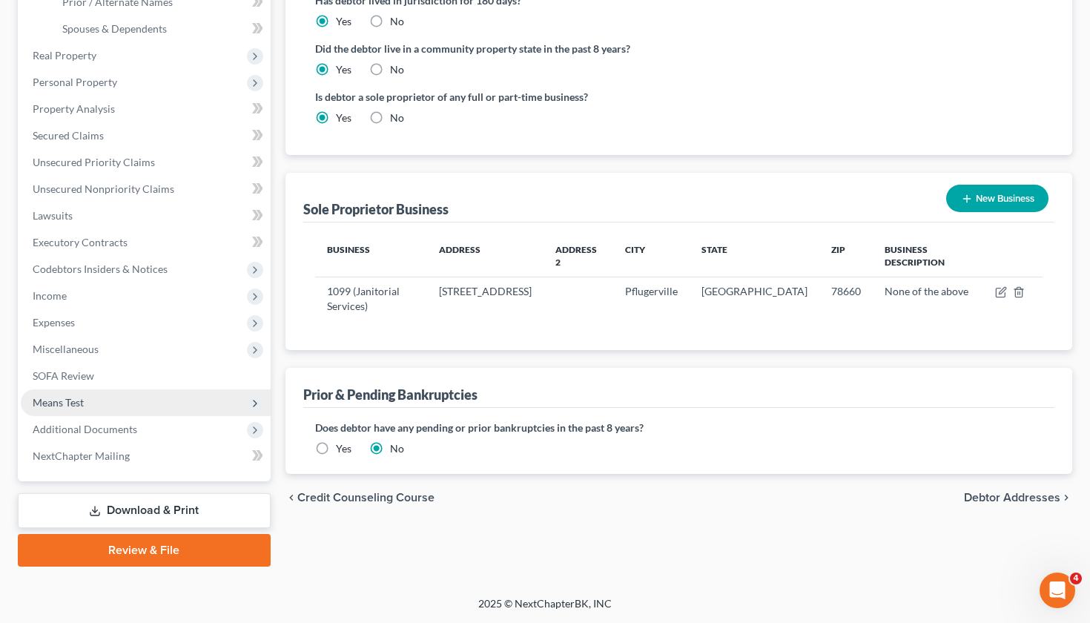
click at [69, 401] on span "Means Test" at bounding box center [58, 402] width 51 height 13
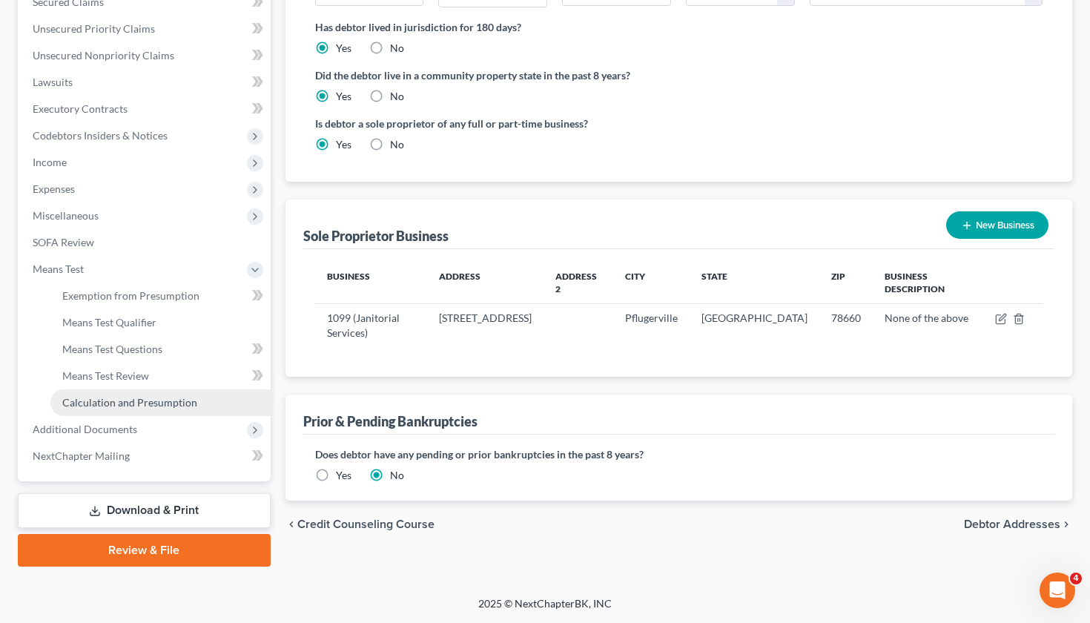
scroll to position [325, 0]
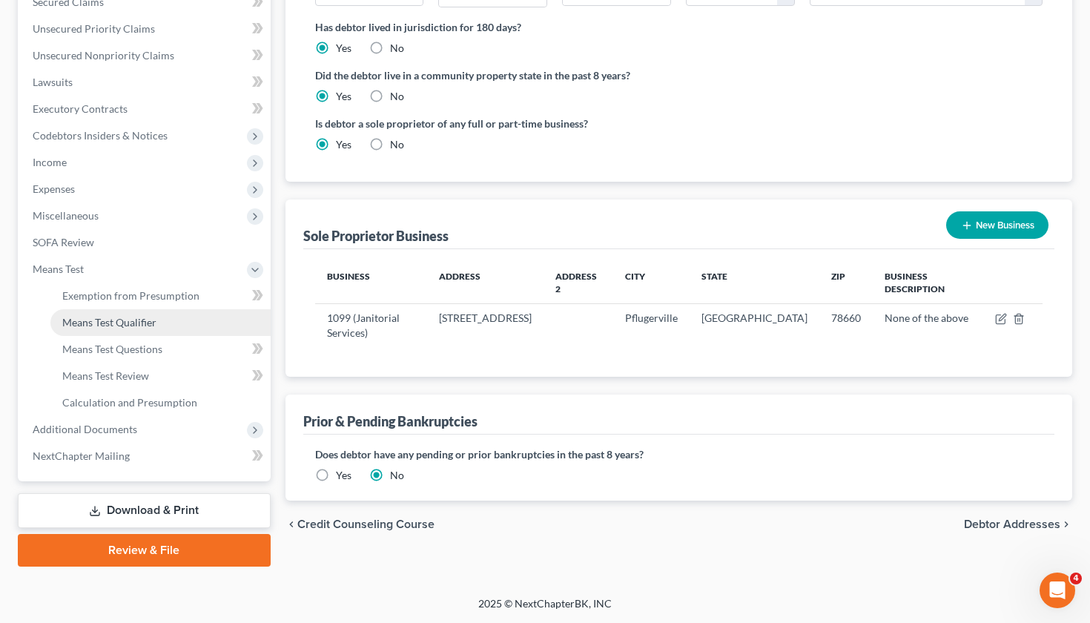
click at [144, 322] on span "Means Test Qualifier" at bounding box center [109, 322] width 94 height 13
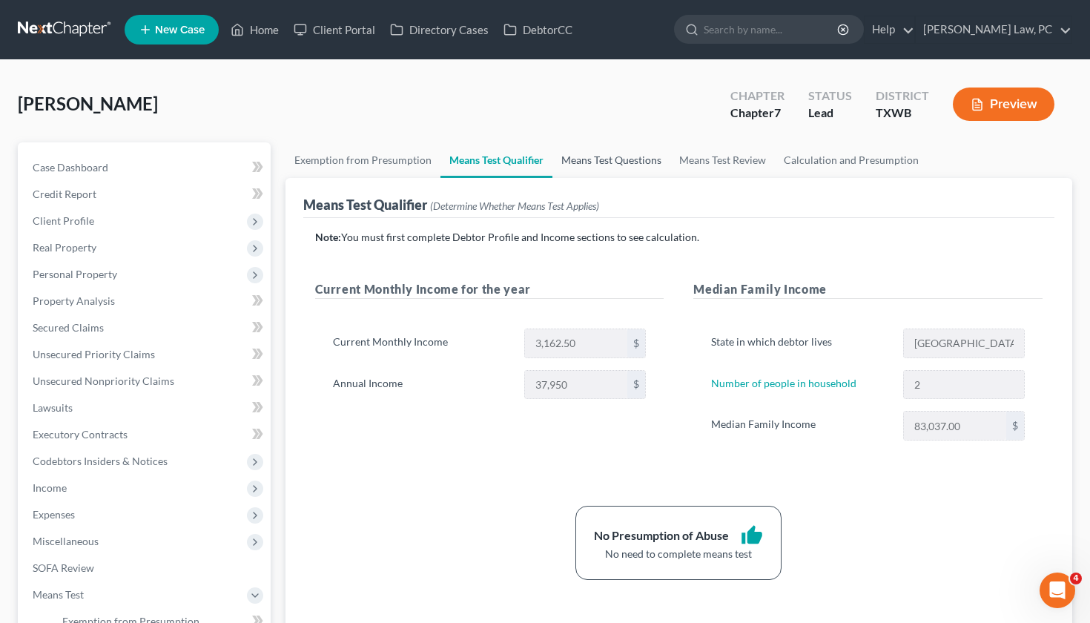
click at [599, 165] on link "Means Test Questions" at bounding box center [611, 160] width 118 height 36
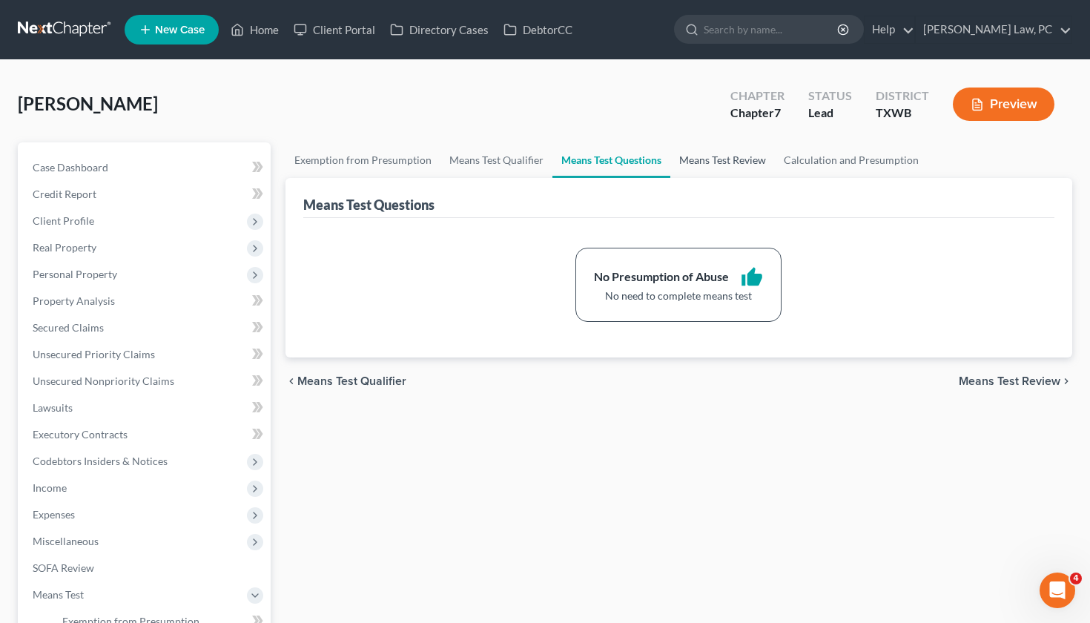
click at [729, 162] on link "Means Test Review" at bounding box center [722, 160] width 105 height 36
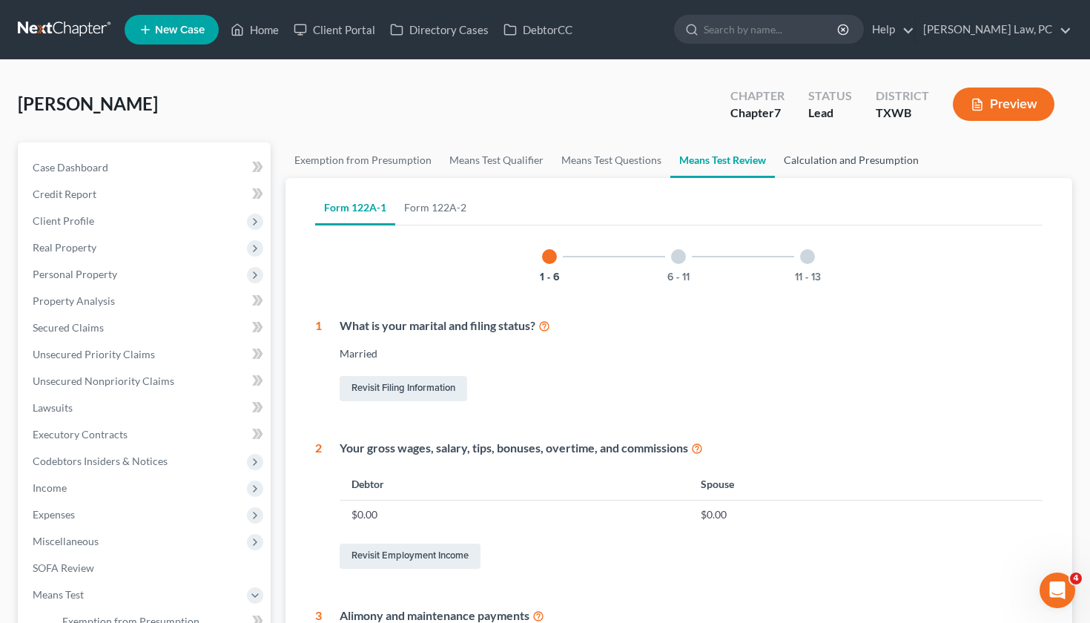
click at [864, 160] on link "Calculation and Presumption" at bounding box center [851, 160] width 153 height 36
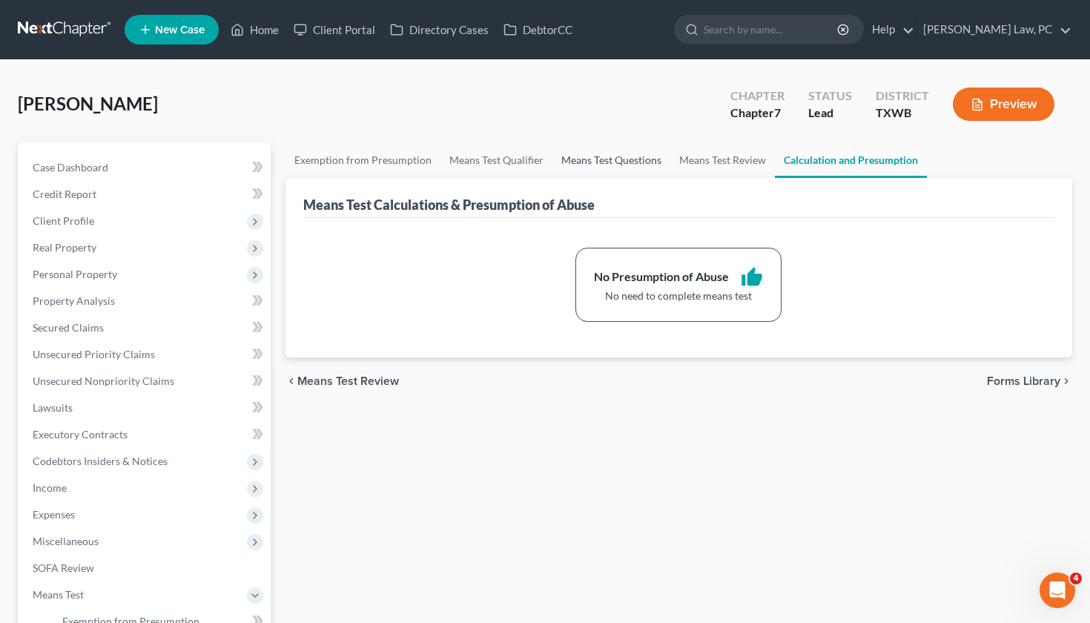
click at [599, 166] on link "Means Test Questions" at bounding box center [611, 160] width 118 height 36
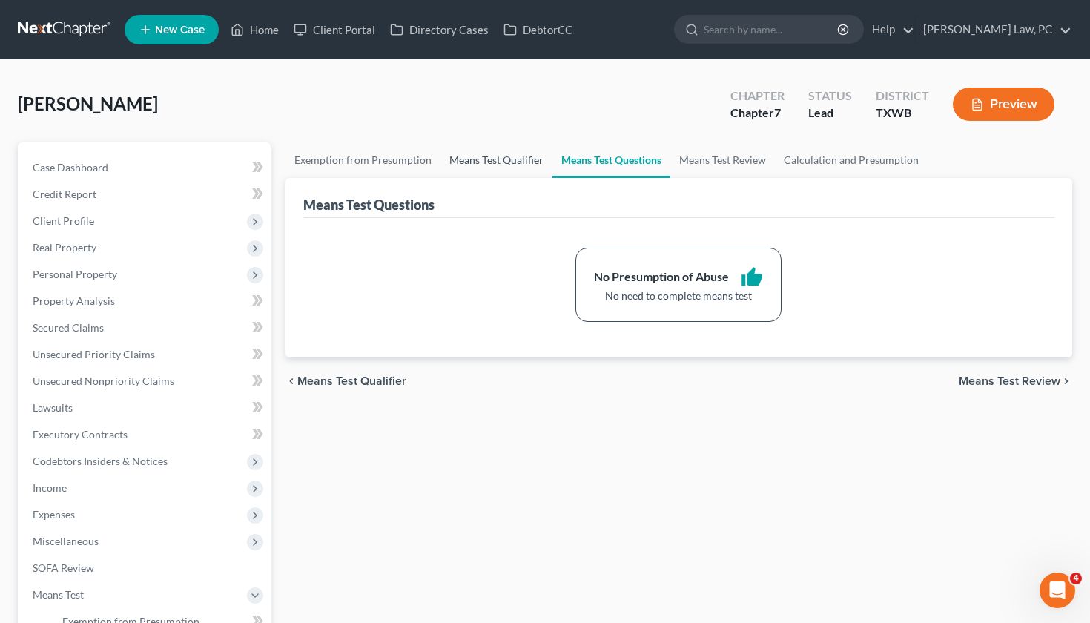
click at [501, 161] on link "Means Test Qualifier" at bounding box center [496, 160] width 112 height 36
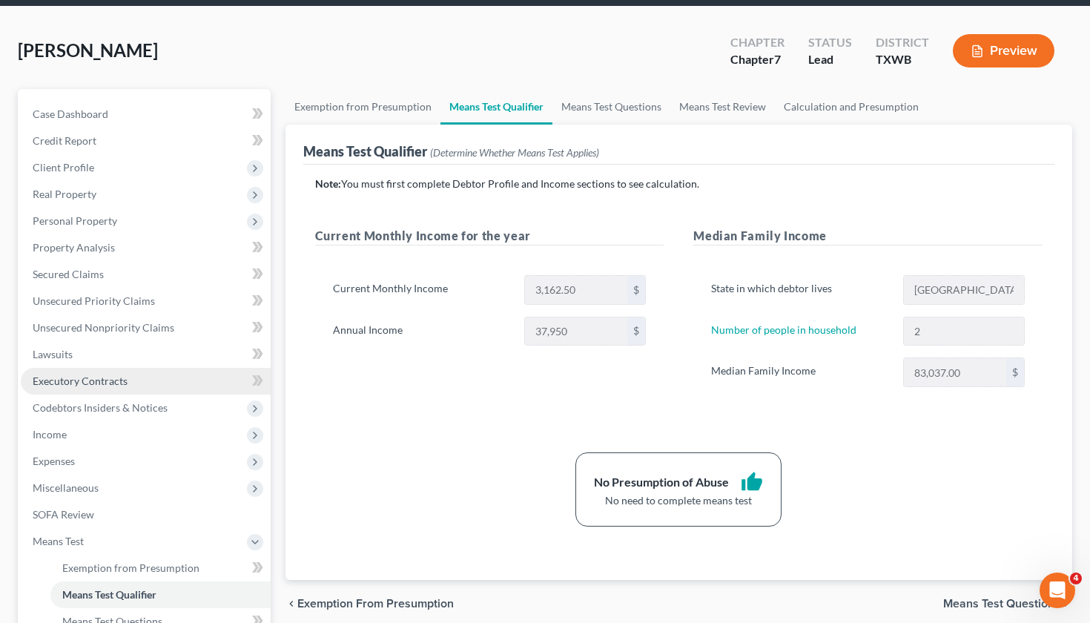
scroll to position [54, 0]
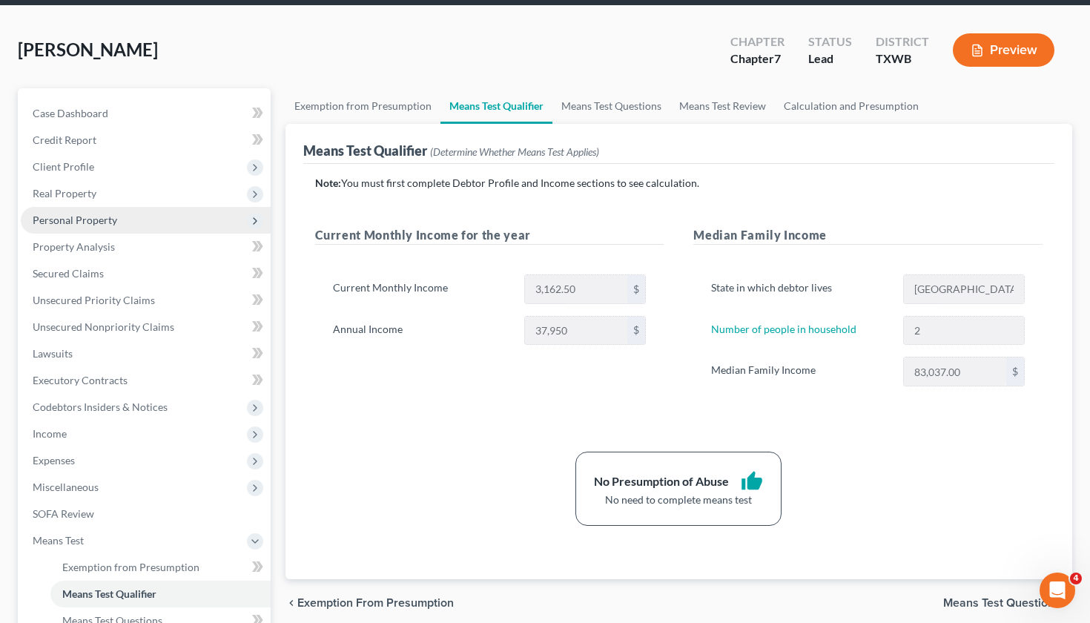
click at [76, 227] on span "Personal Property" at bounding box center [146, 220] width 250 height 27
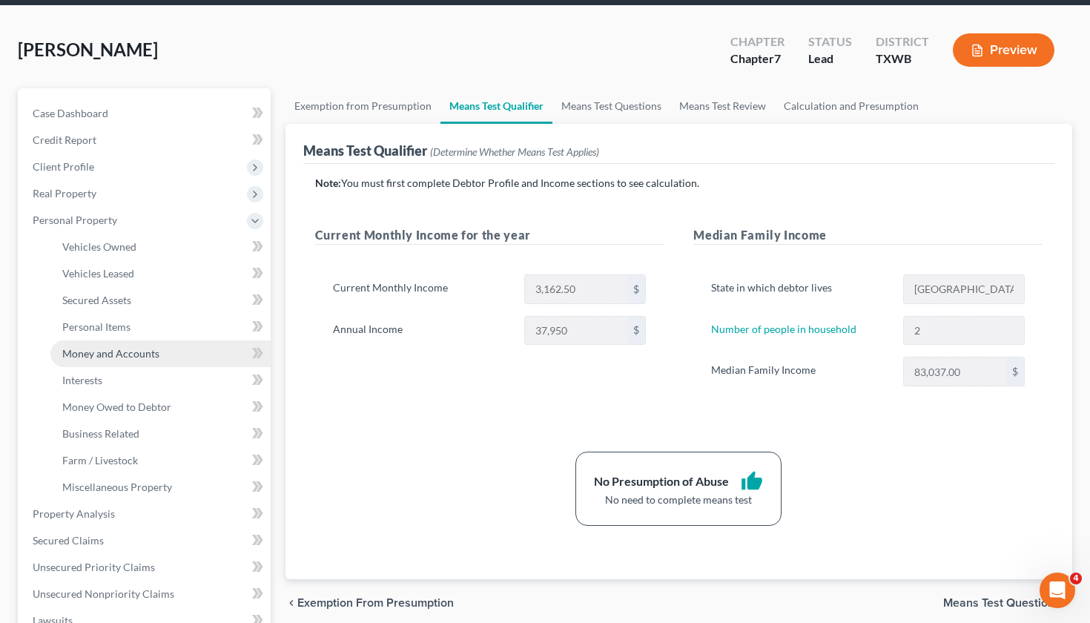
click at [130, 359] on span "Money and Accounts" at bounding box center [110, 353] width 97 height 13
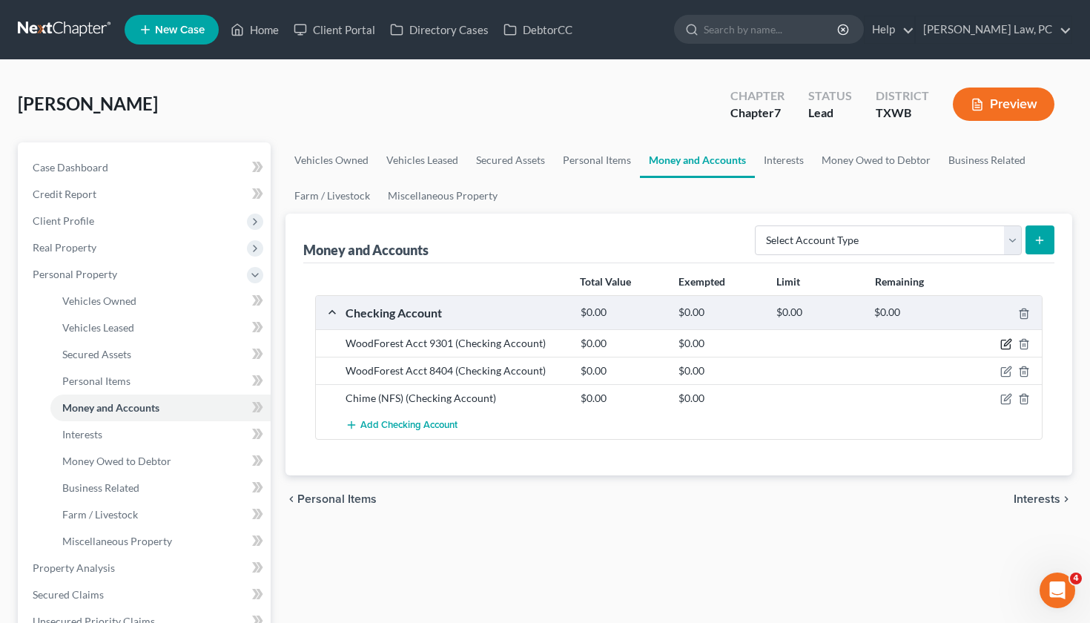
click at [1007, 342] on icon "button" at bounding box center [1007, 343] width 7 height 7
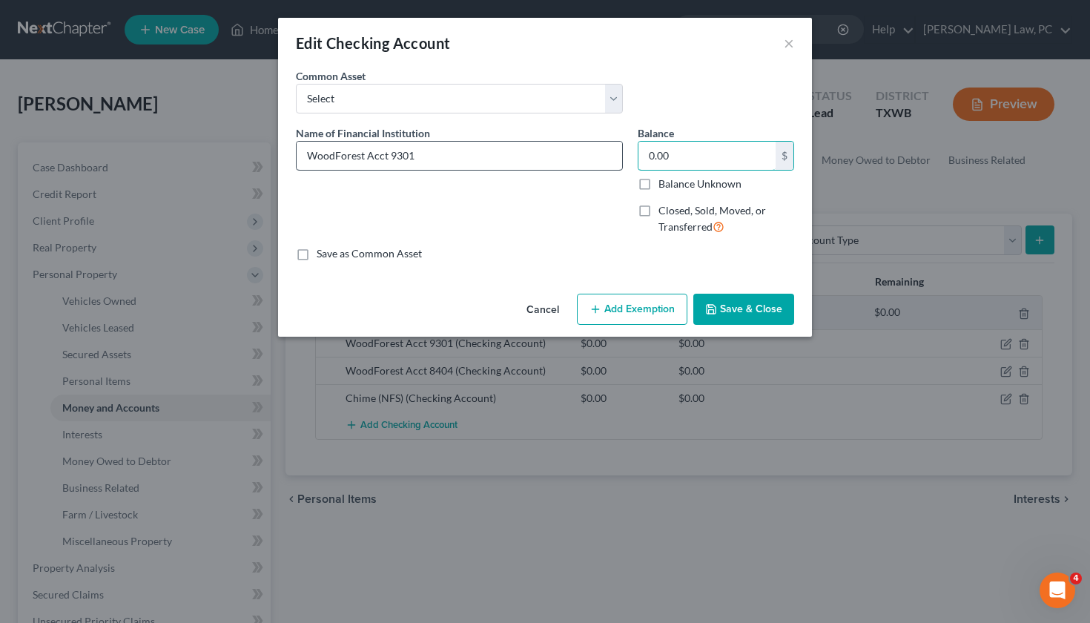
drag, startPoint x: 657, startPoint y: 159, endPoint x: 592, endPoint y: 159, distance: 65.2
click at [592, 159] on div "Name of Financial Institution * WoodForest Acct 9301 Balance 0.00 $ Balance Unk…" at bounding box center [544, 186] width 513 height 122
type input "1"
click at [729, 310] on button "Save & Close" at bounding box center [743, 309] width 101 height 31
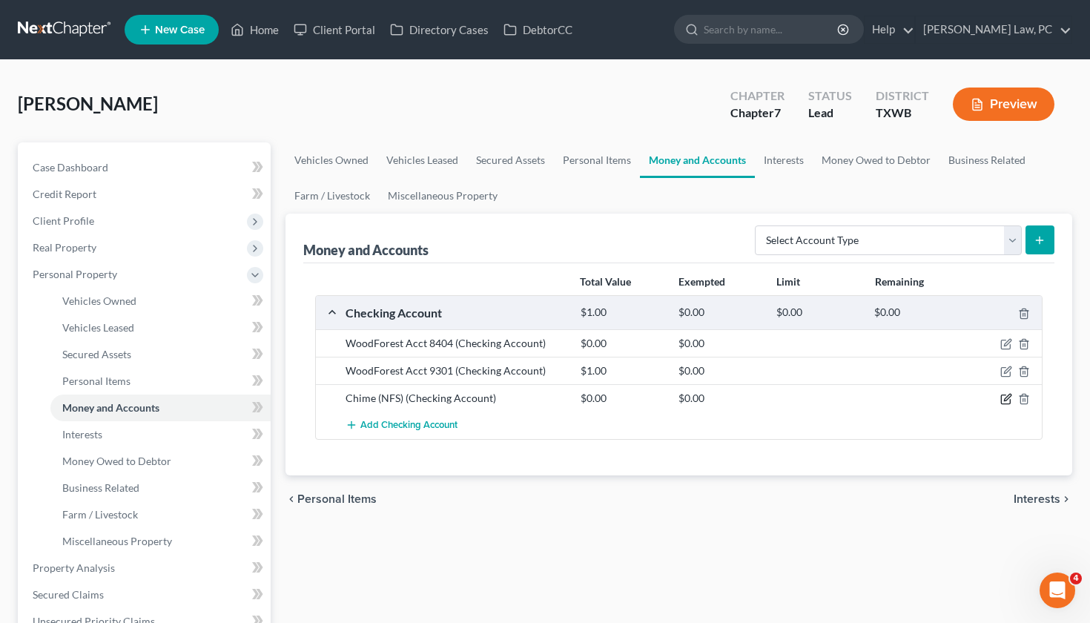
click at [1005, 398] on icon "button" at bounding box center [1006, 399] width 12 height 12
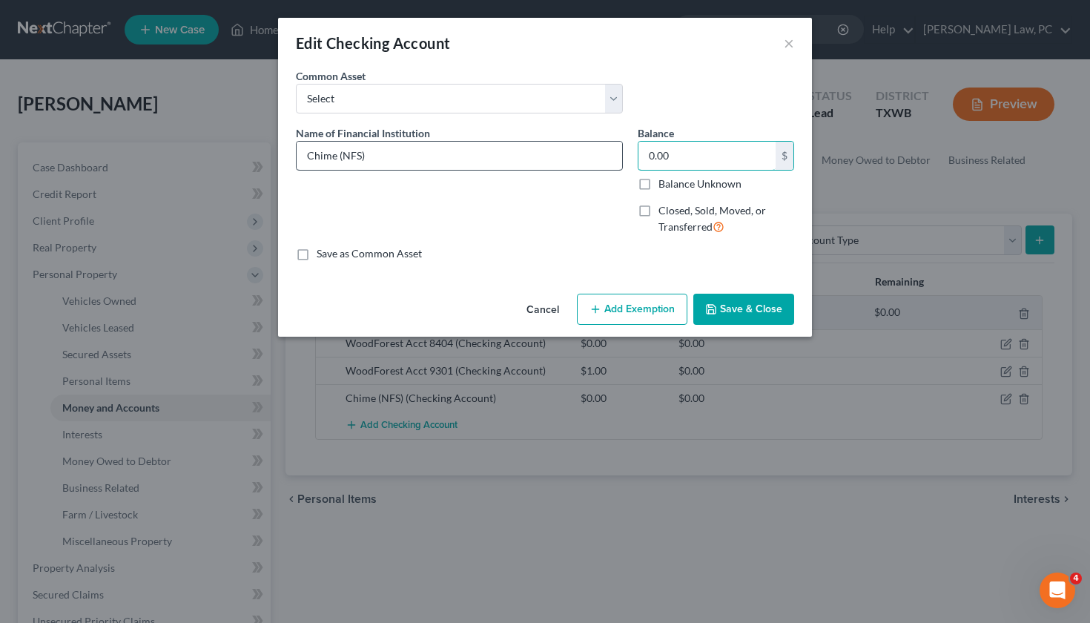
drag, startPoint x: 696, startPoint y: 152, endPoint x: 609, endPoint y: 152, distance: 87.5
click at [609, 152] on div "Name of Financial Institution * Chime (NFS) Balance 0.00 $ Balance Unknown Bala…" at bounding box center [544, 186] width 513 height 122
type input "1"
click at [759, 306] on button "Save & Close" at bounding box center [743, 309] width 101 height 31
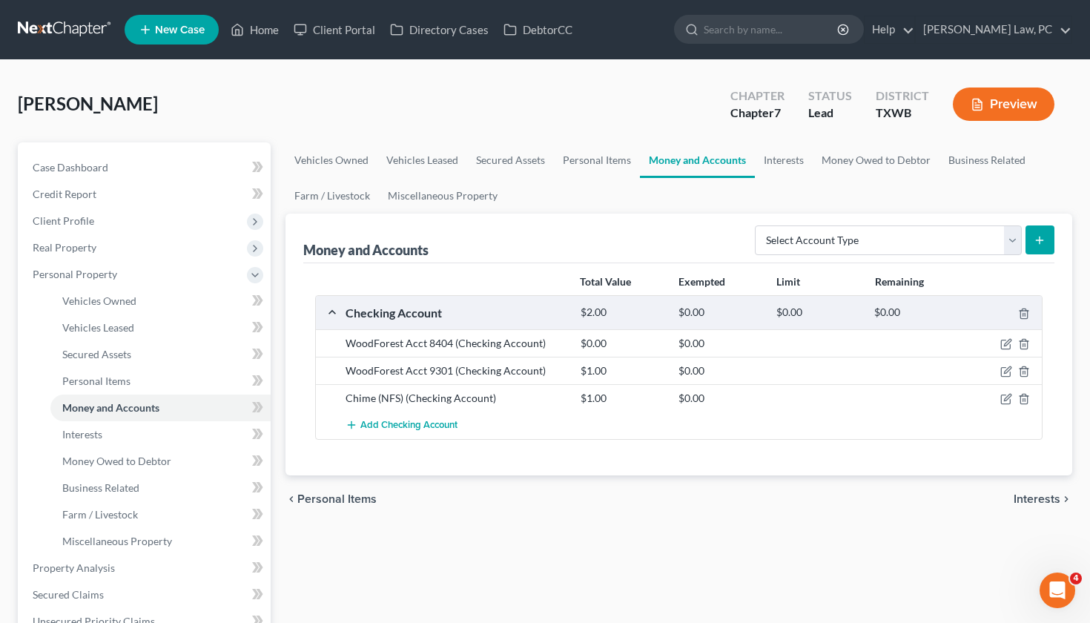
click at [498, 497] on div "chevron_left Personal Items Interests chevron_right" at bounding box center [678, 498] width 787 height 47
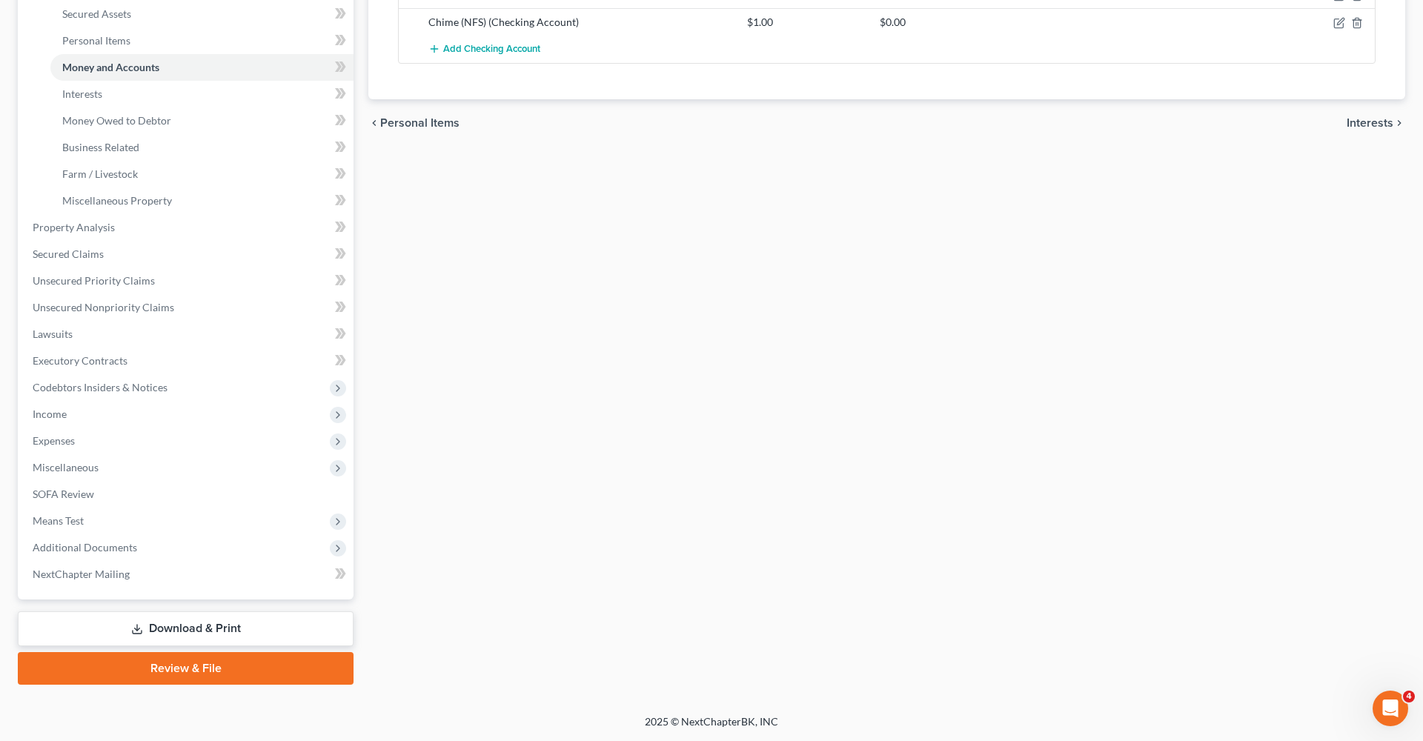
scroll to position [340, 0]
click at [55, 520] on span "Means Test" at bounding box center [58, 521] width 51 height 13
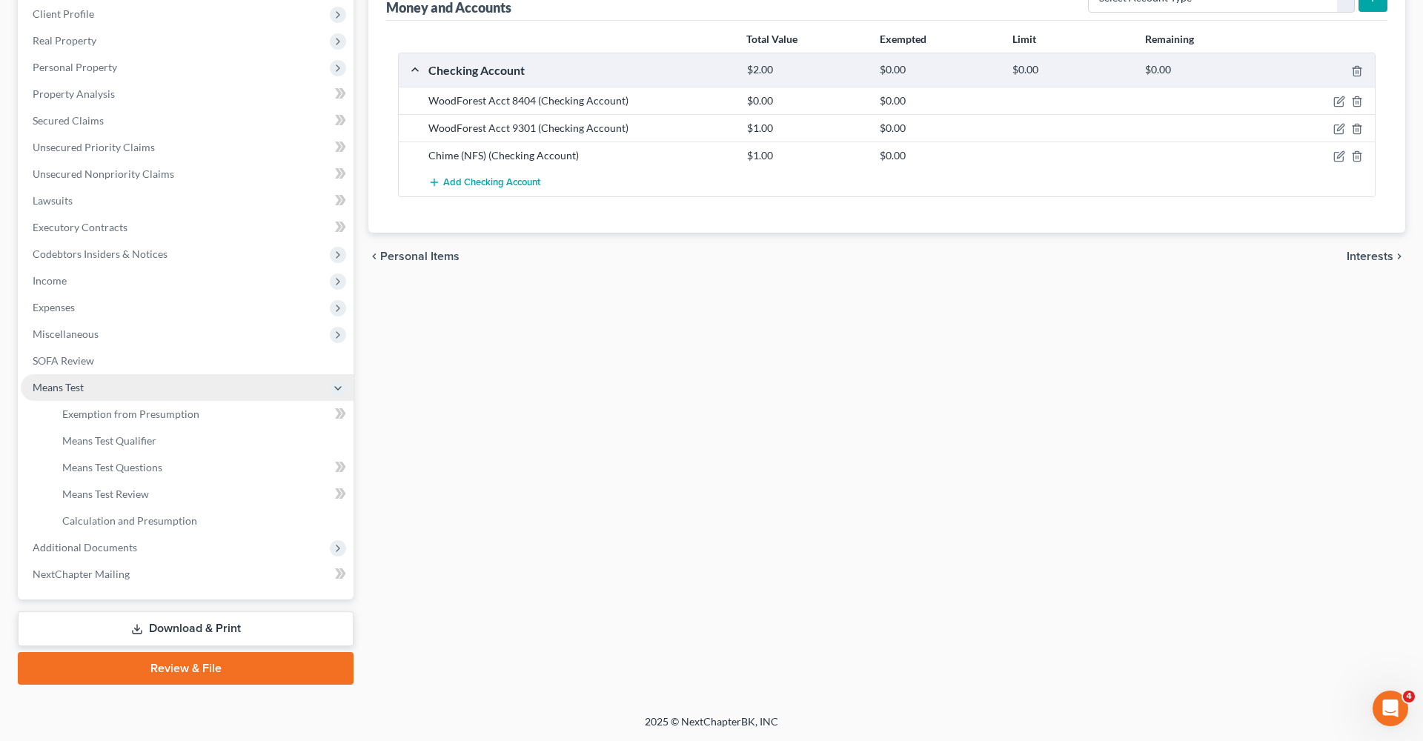
scroll to position [207, 0]
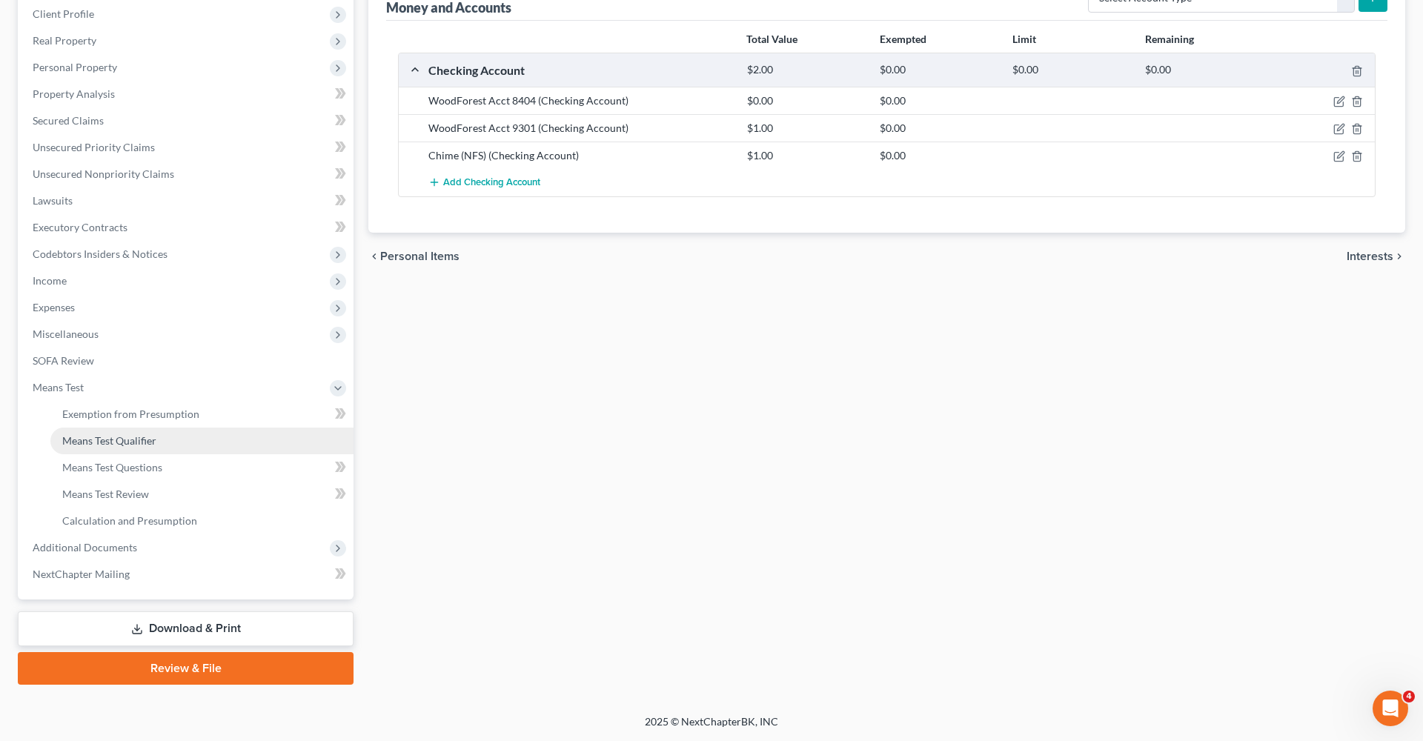
click at [87, 442] on span "Means Test Qualifier" at bounding box center [109, 440] width 94 height 13
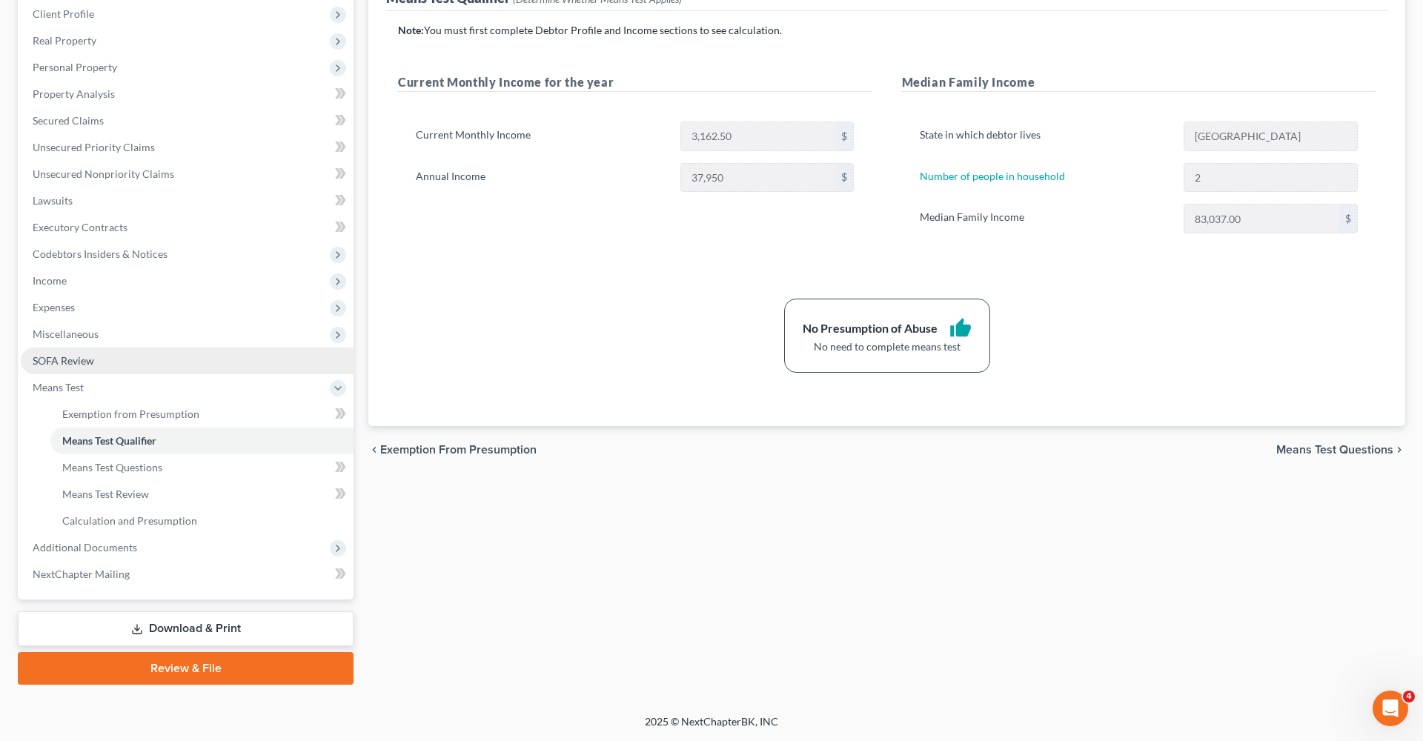
scroll to position [207, 0]
click at [175, 622] on link "Download & Print" at bounding box center [186, 629] width 336 height 35
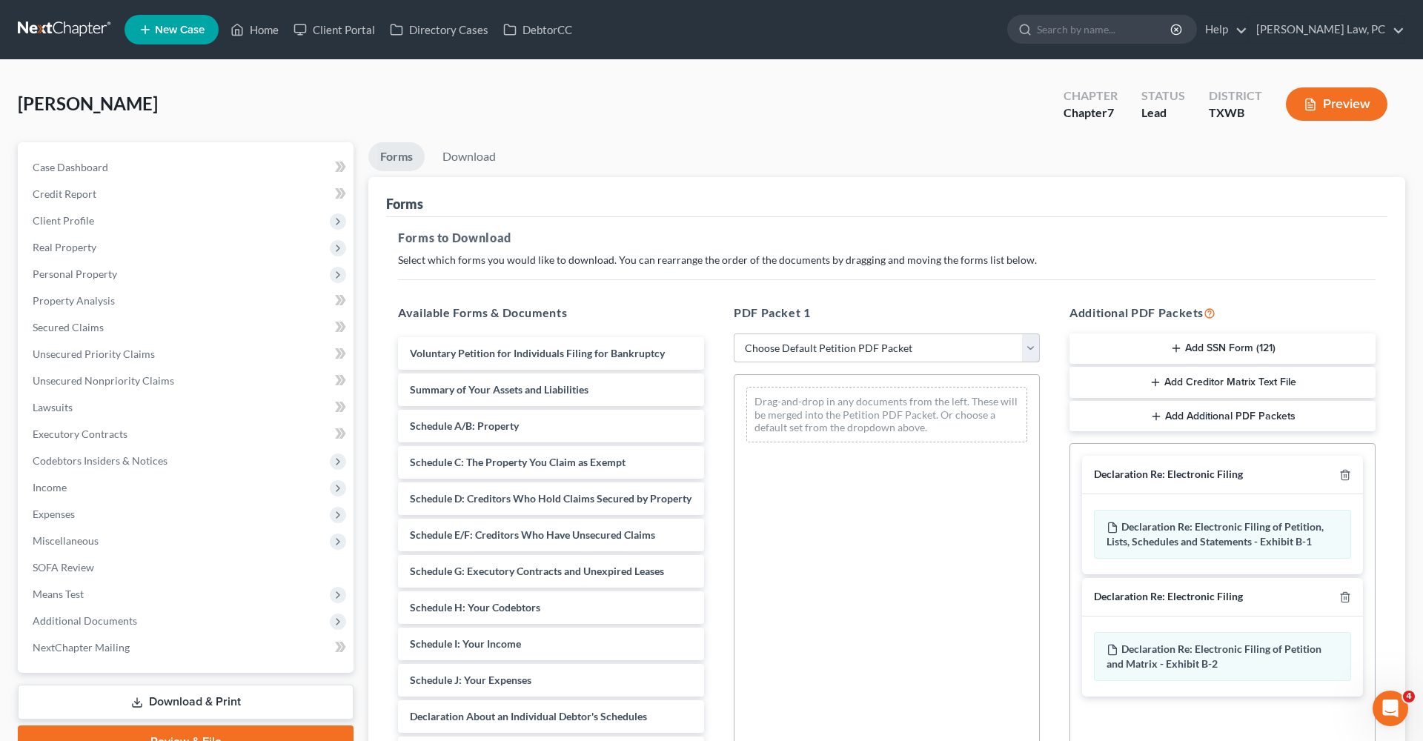
select select "0"
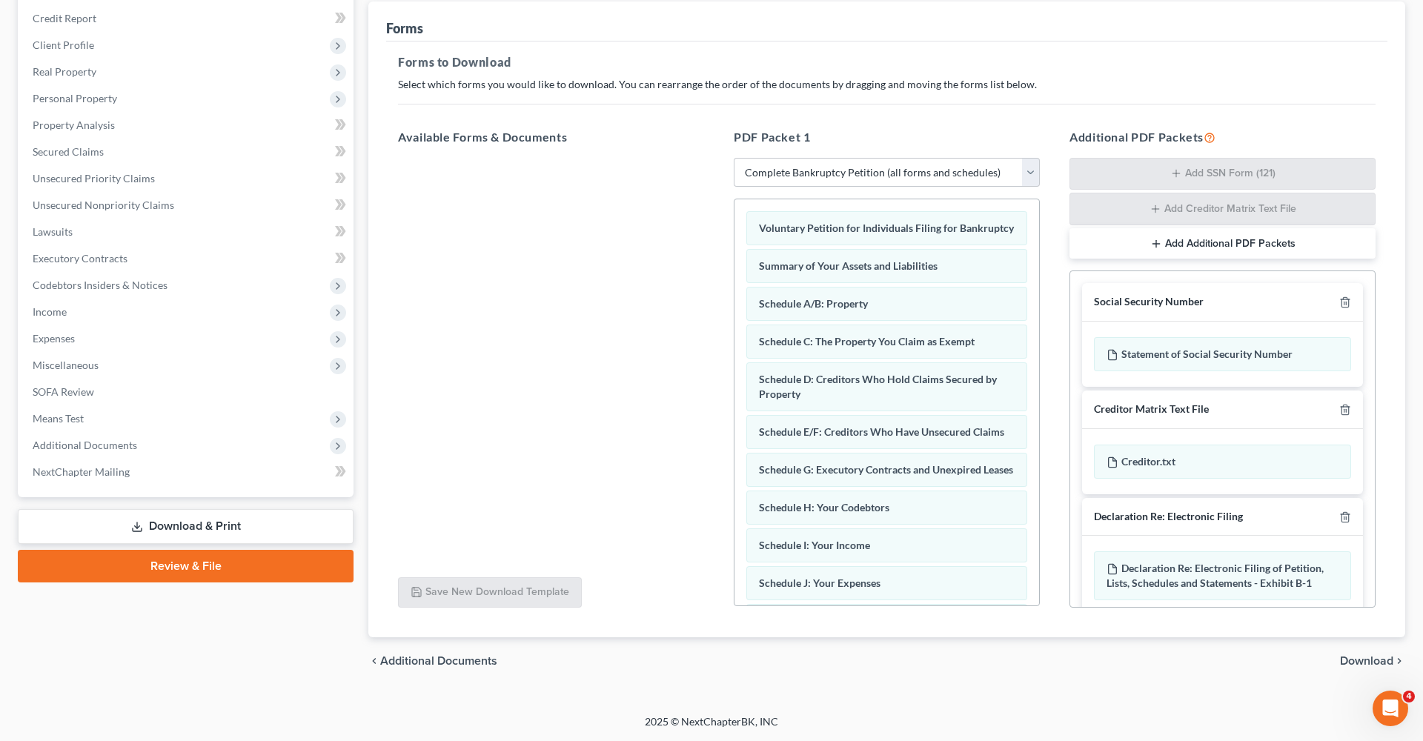
click at [1089, 622] on span "Download" at bounding box center [1366, 661] width 53 height 12
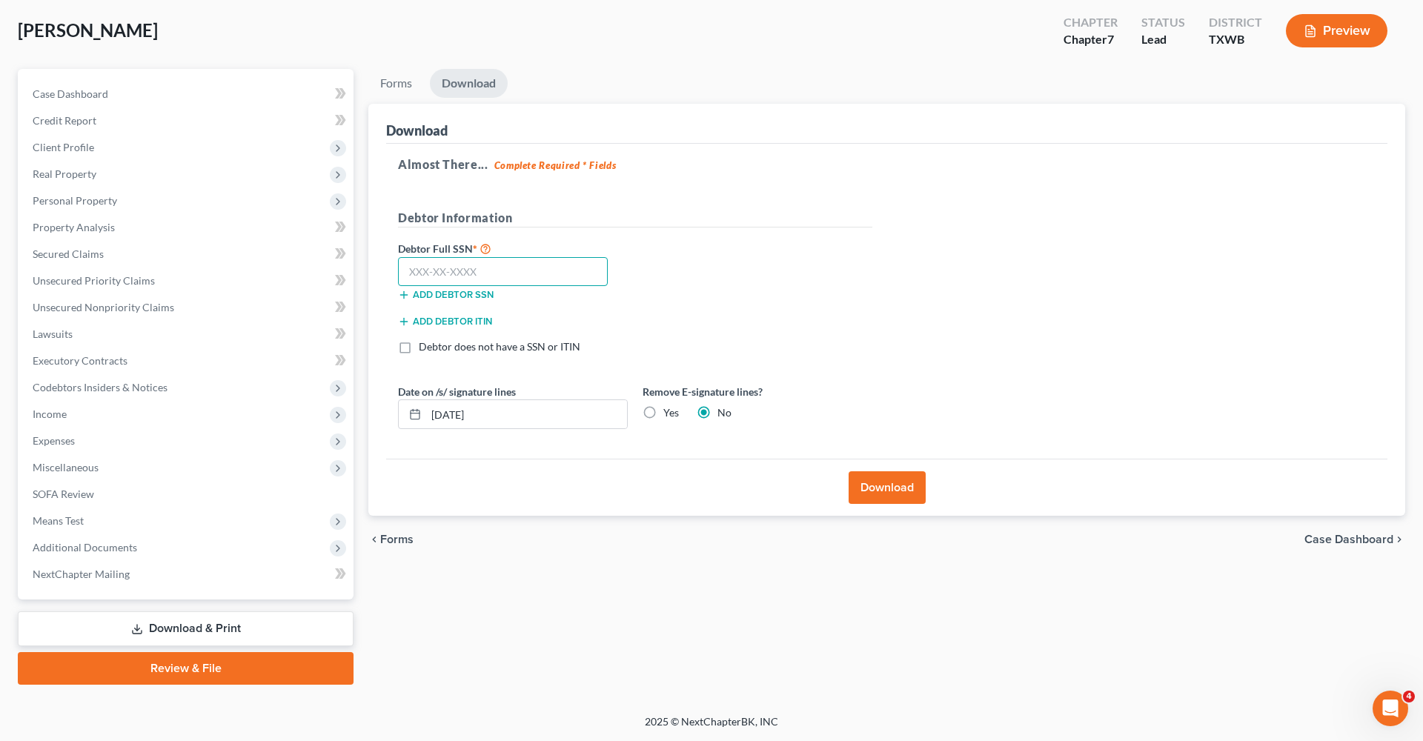
click at [458, 272] on input "text" at bounding box center [503, 272] width 210 height 30
type input "452-84-1456"
click at [878, 489] on button "Download" at bounding box center [887, 488] width 77 height 33
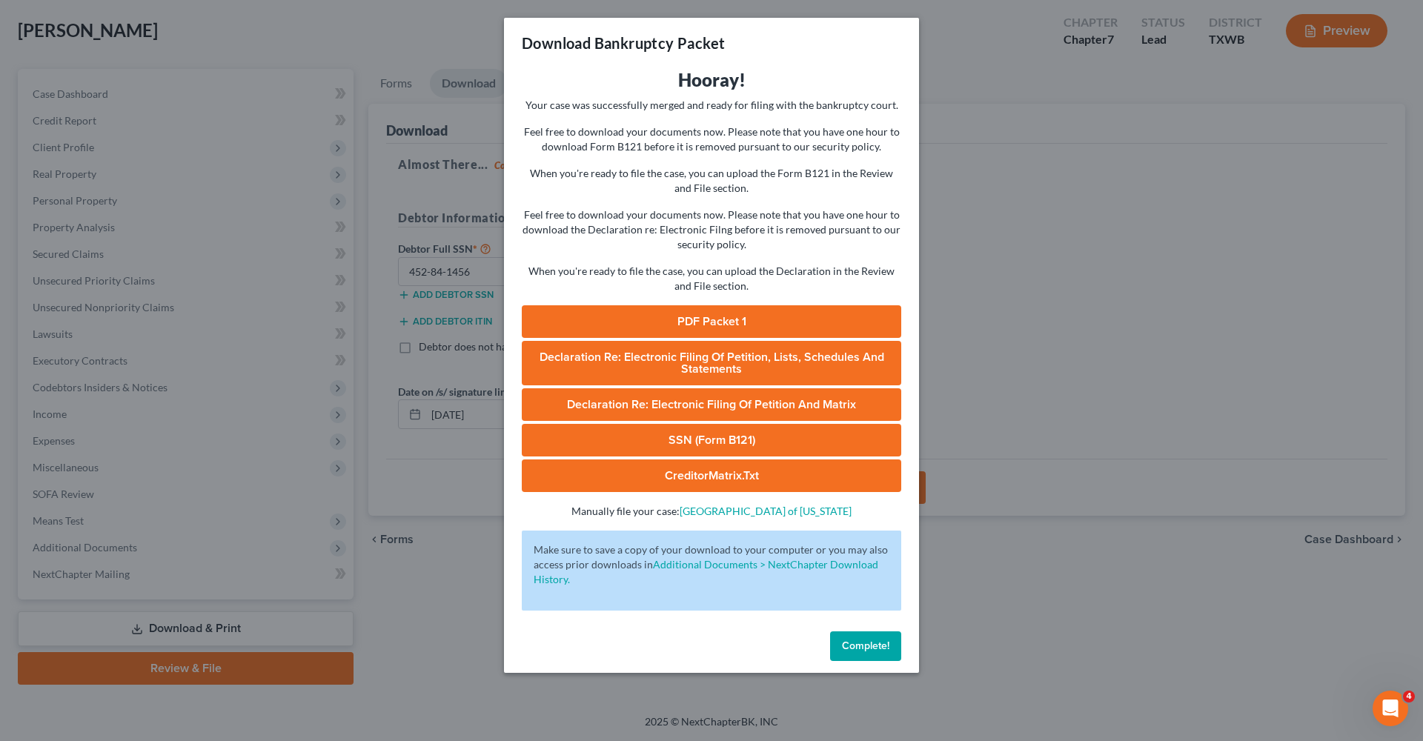
click at [681, 326] on link "PDF Packet 1" at bounding box center [712, 321] width 380 height 33
click at [667, 449] on link "SSN (Form B121)" at bounding box center [712, 440] width 380 height 33
click at [857, 622] on span "Complete!" at bounding box center [865, 646] width 47 height 13
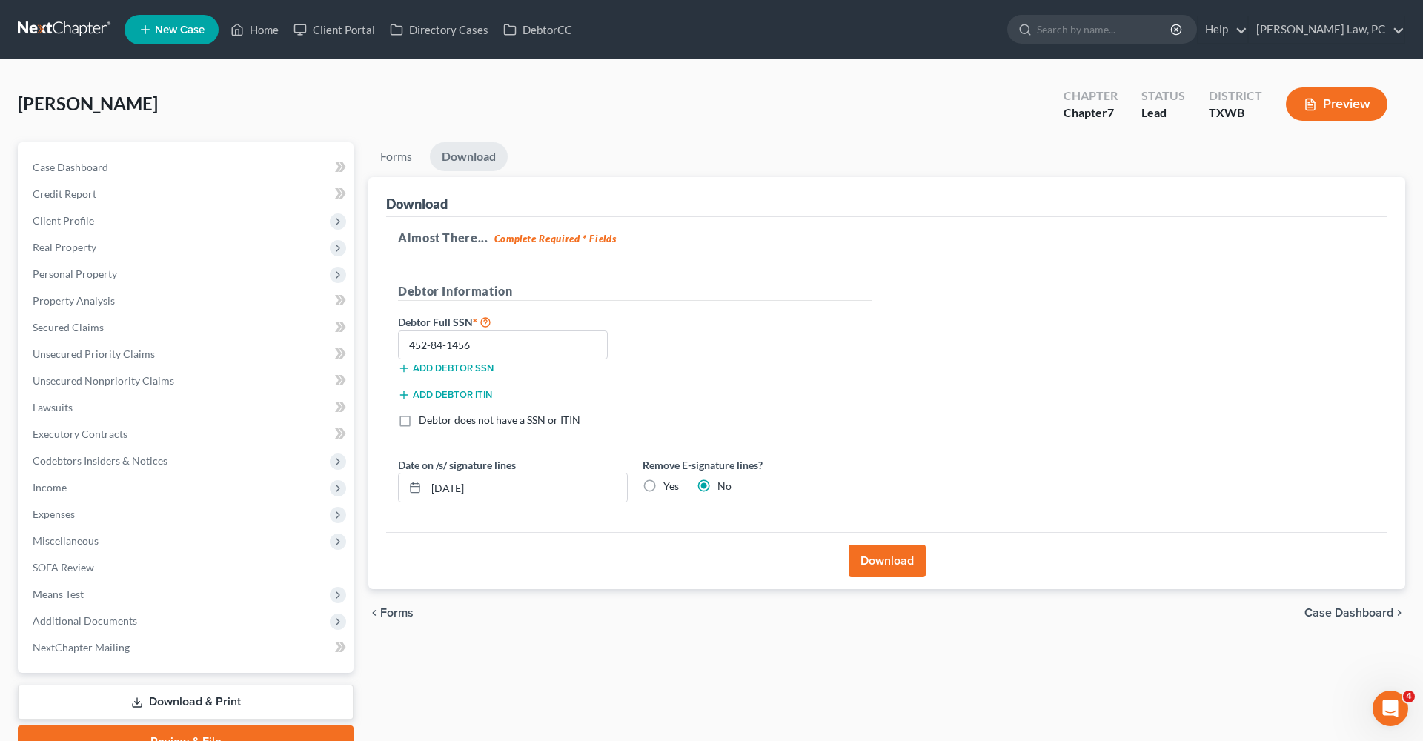
scroll to position [0, 0]
click at [47, 30] on link at bounding box center [65, 29] width 95 height 27
